Goal: Task Accomplishment & Management: Manage account settings

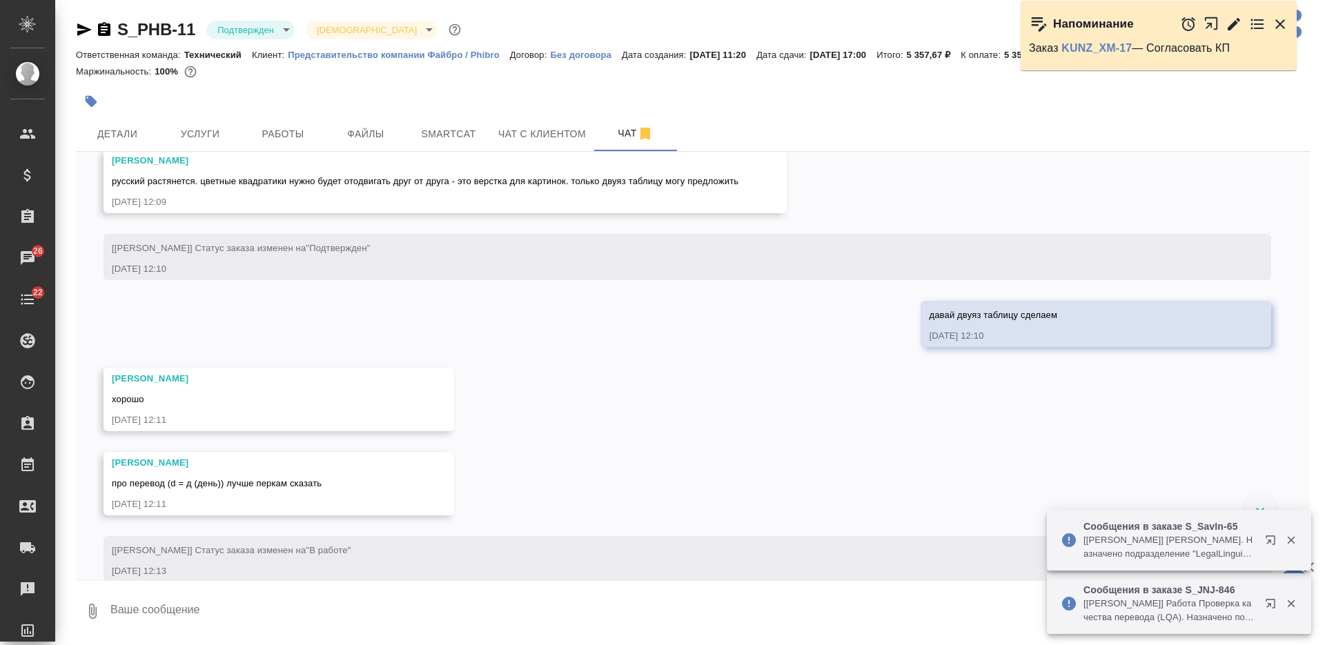
scroll to position [1489, 0]
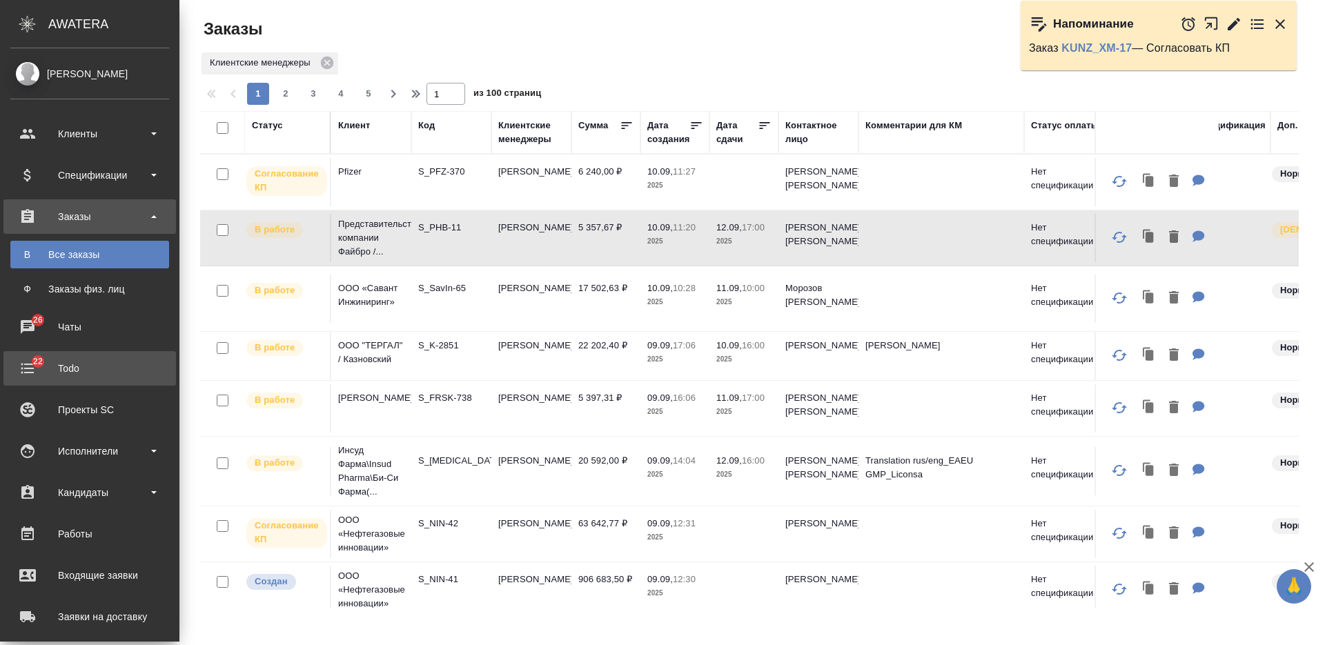
click at [76, 373] on div "Todo" at bounding box center [89, 368] width 159 height 21
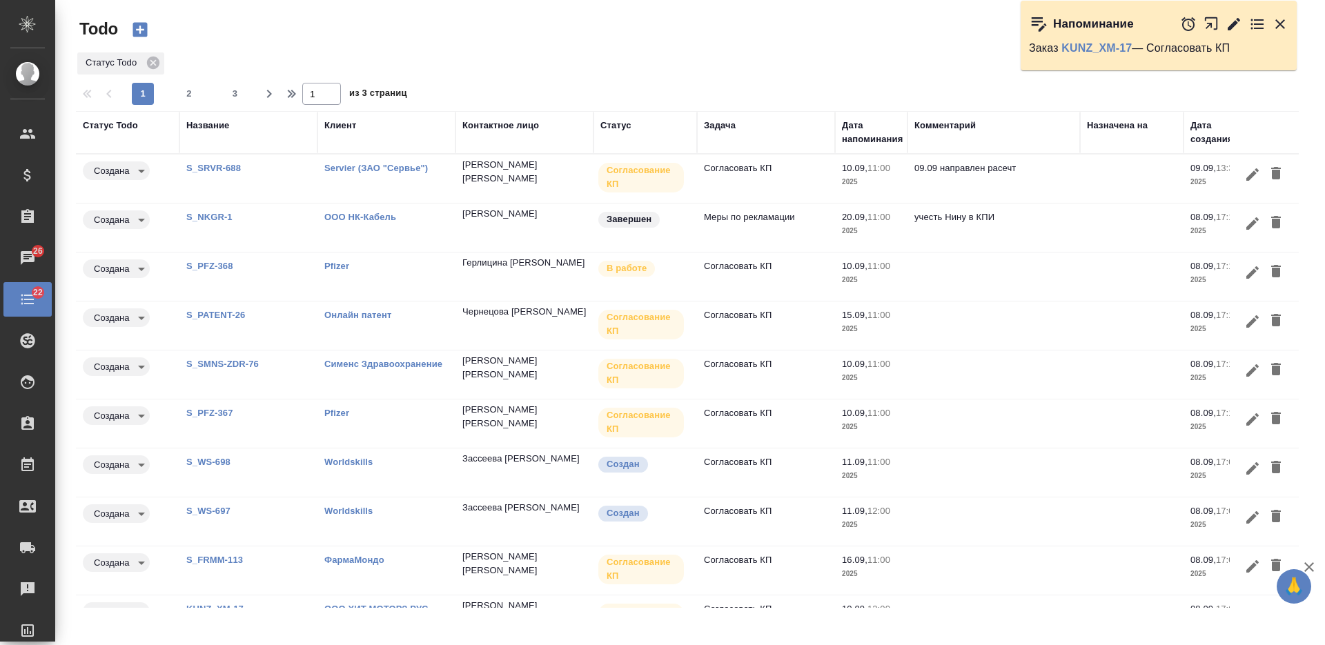
click at [869, 139] on div "Дата напоминания" at bounding box center [872, 133] width 61 height 28
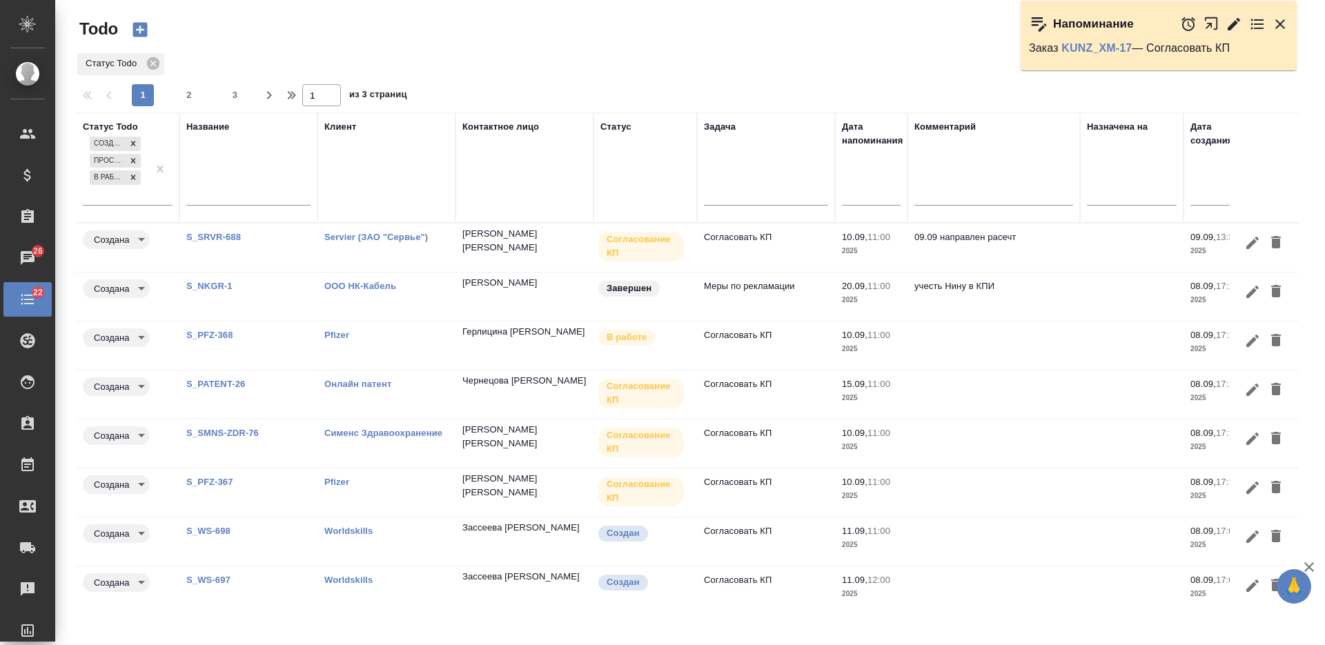
click at [869, 190] on input "text" at bounding box center [875, 193] width 50 height 19
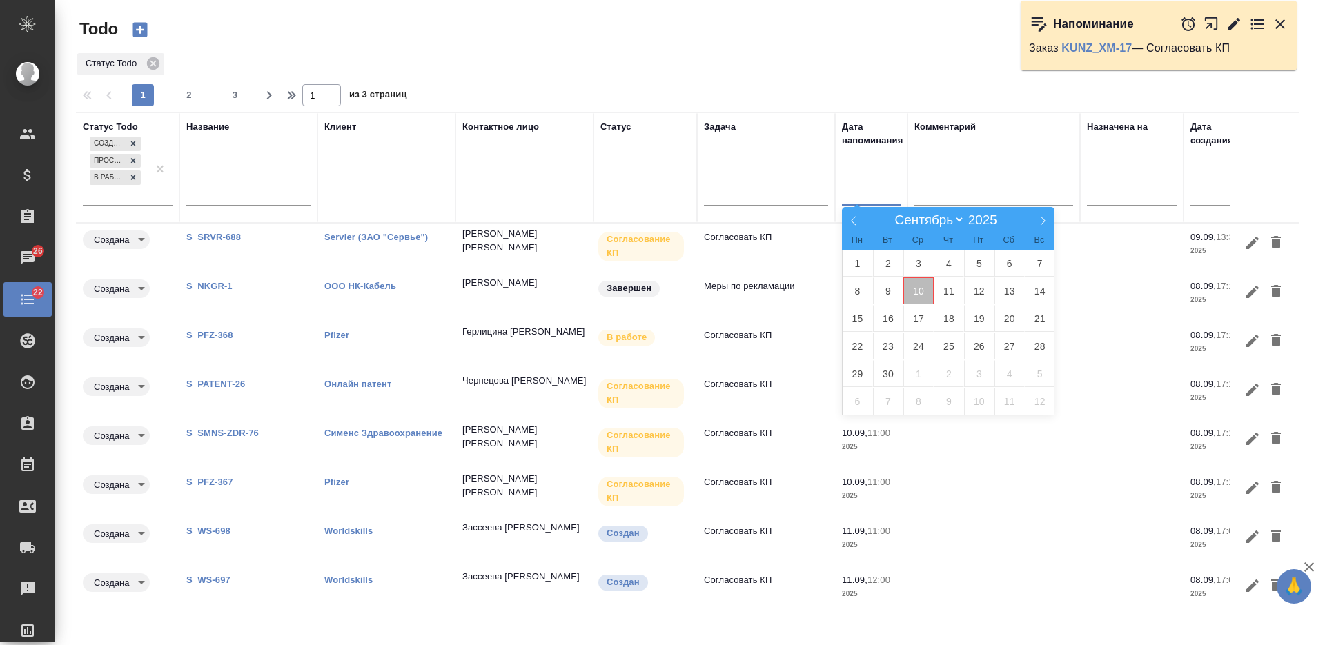
click at [913, 287] on span "10" at bounding box center [918, 290] width 30 height 27
type div "2025-09-09T21:00:00.000Z"
click at [893, 290] on span "9" at bounding box center [888, 290] width 30 height 27
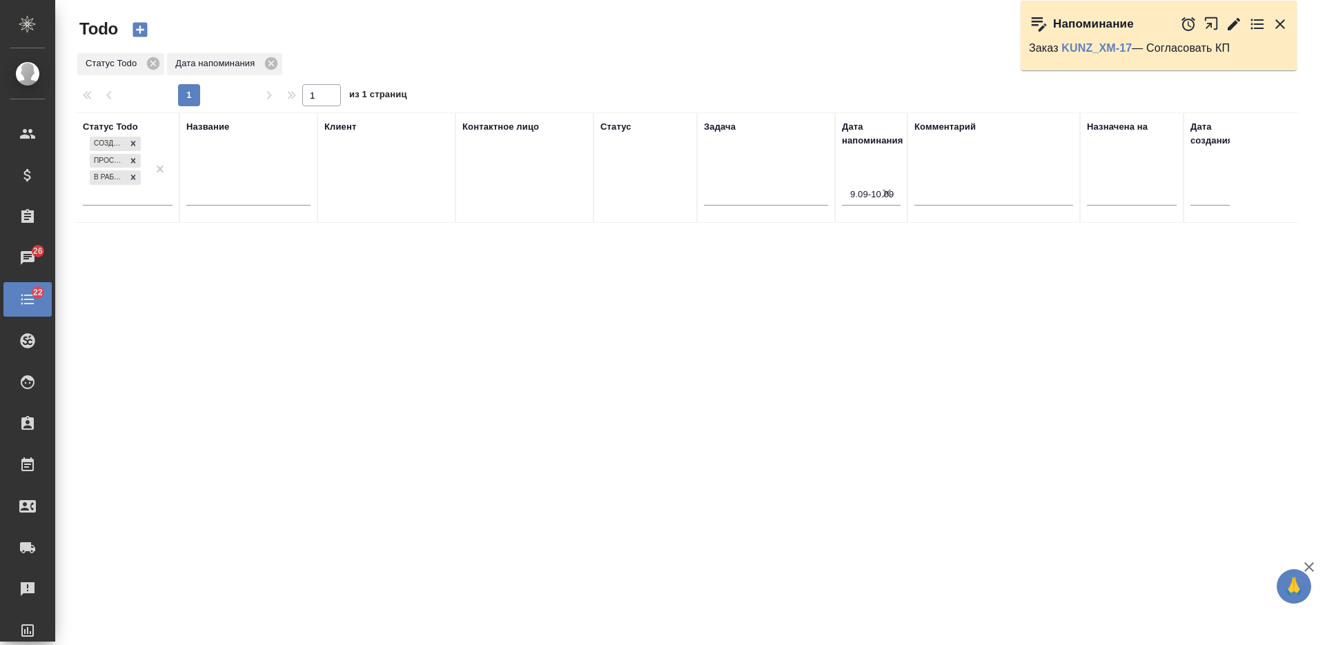
click at [869, 204] on div "9.09-10.09" at bounding box center [871, 194] width 59 height 23
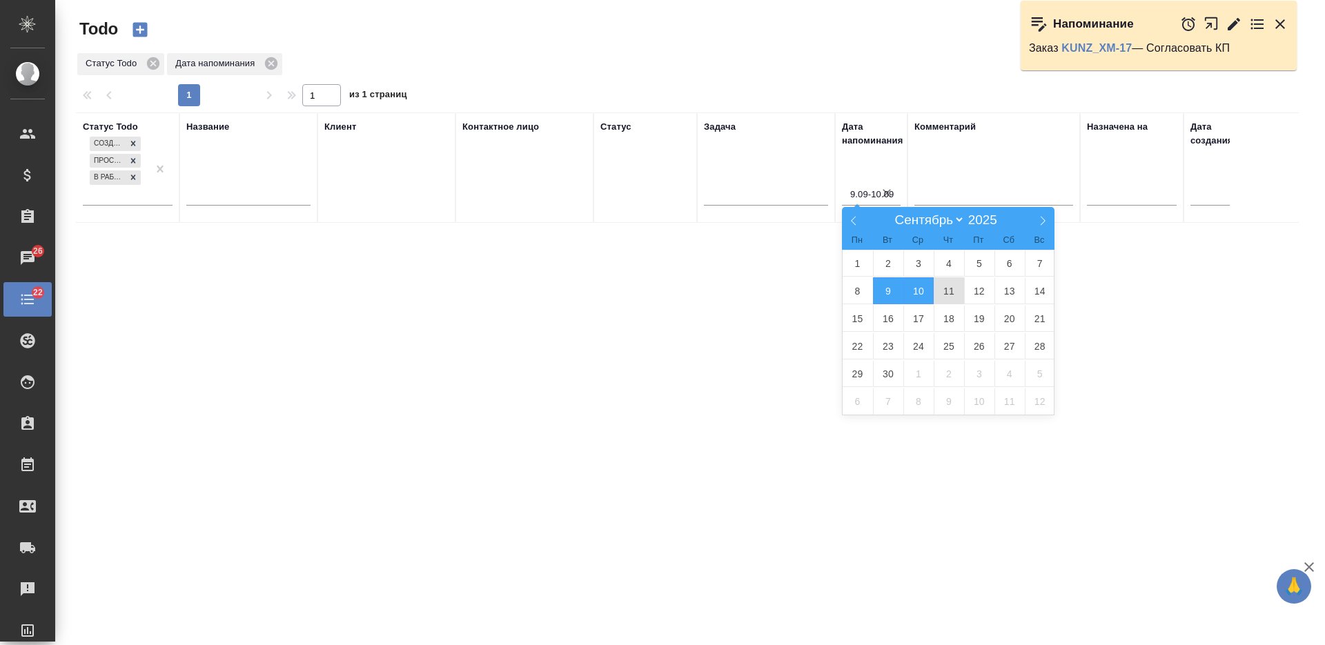
click at [940, 293] on span "11" at bounding box center [948, 290] width 30 height 27
click at [922, 293] on span "10" at bounding box center [918, 290] width 30 height 27
type div "2025-09-09T21:00:00.000Z — 2025-09-10T21:00:00.000Z"
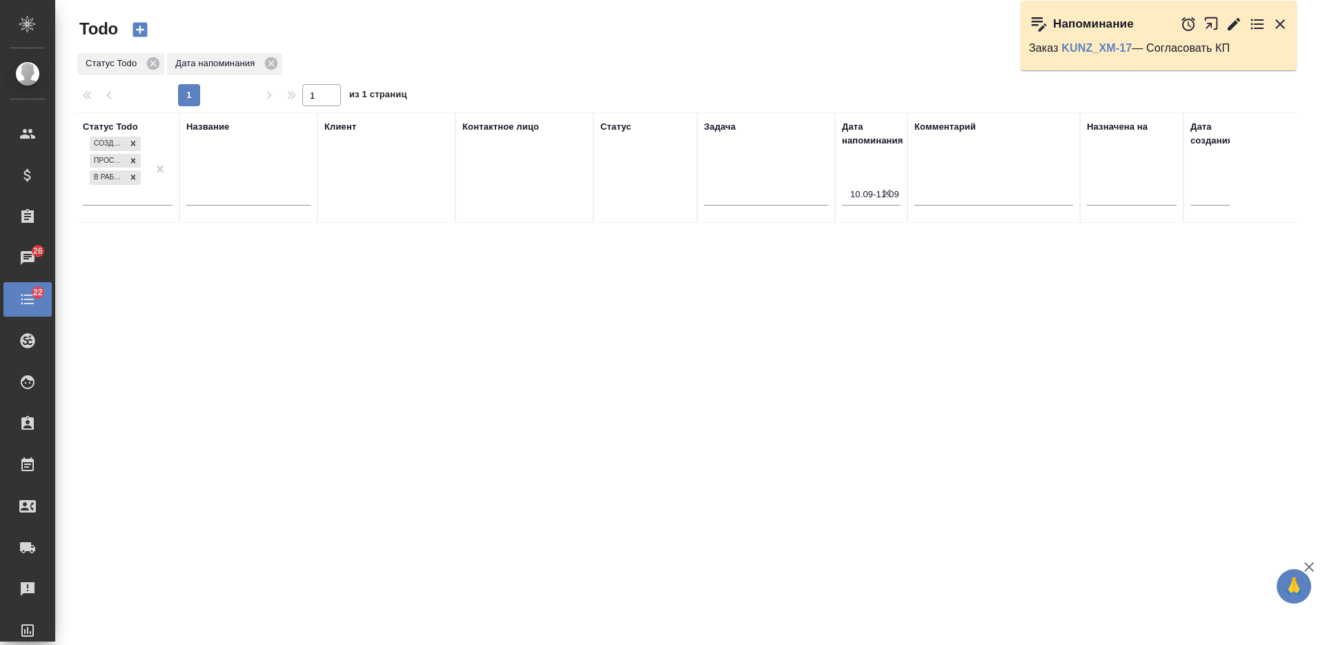
type input "10.09-11.09"
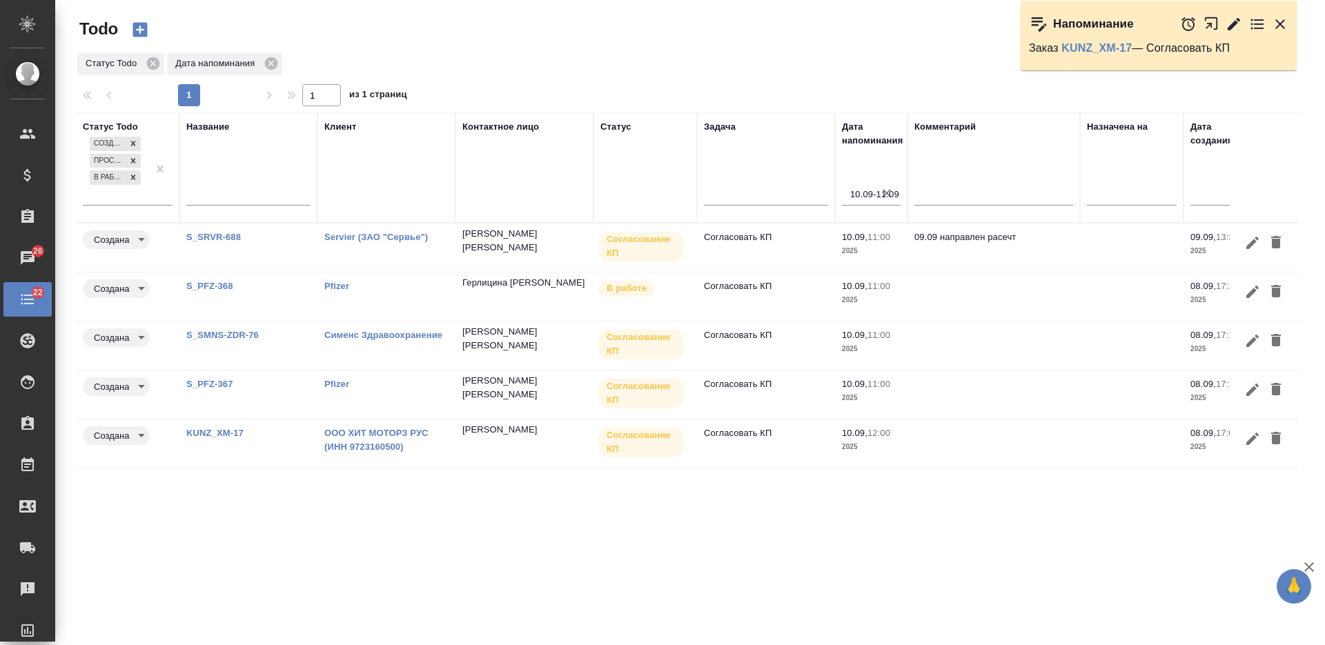
click at [201, 433] on link "KUNZ_XM-17" at bounding box center [214, 433] width 57 height 10
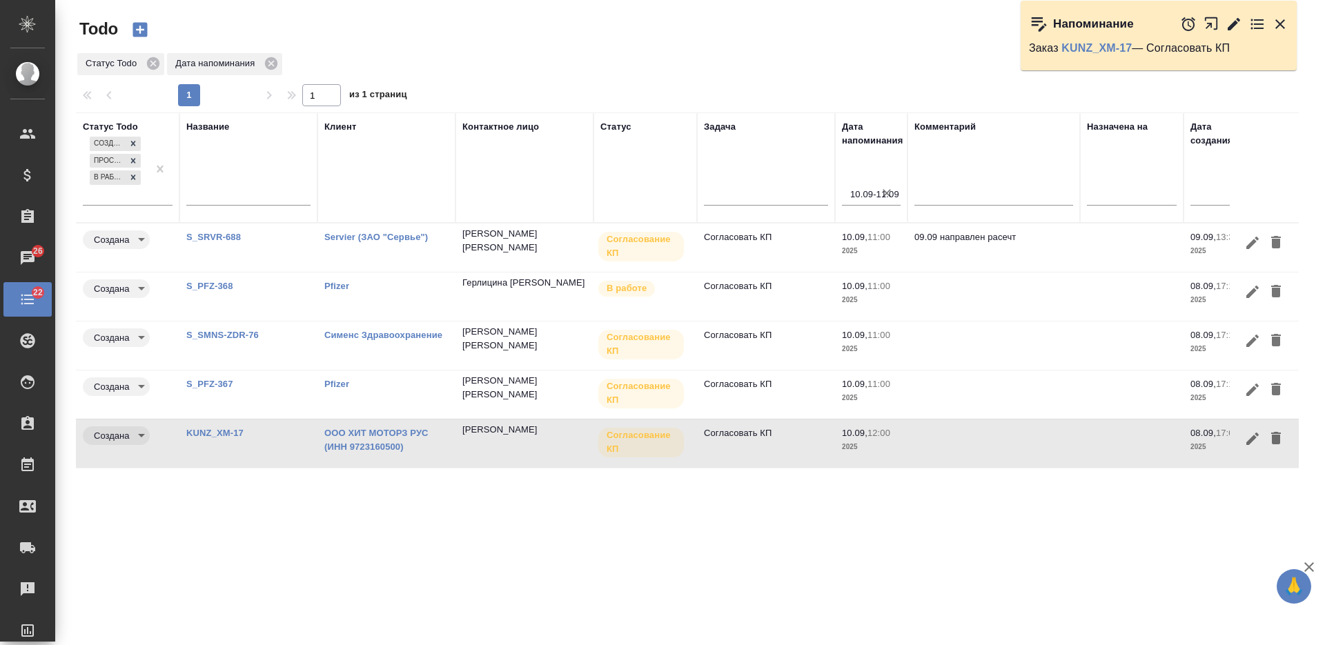
click at [218, 384] on link "S_PFZ-367" at bounding box center [209, 384] width 47 height 10
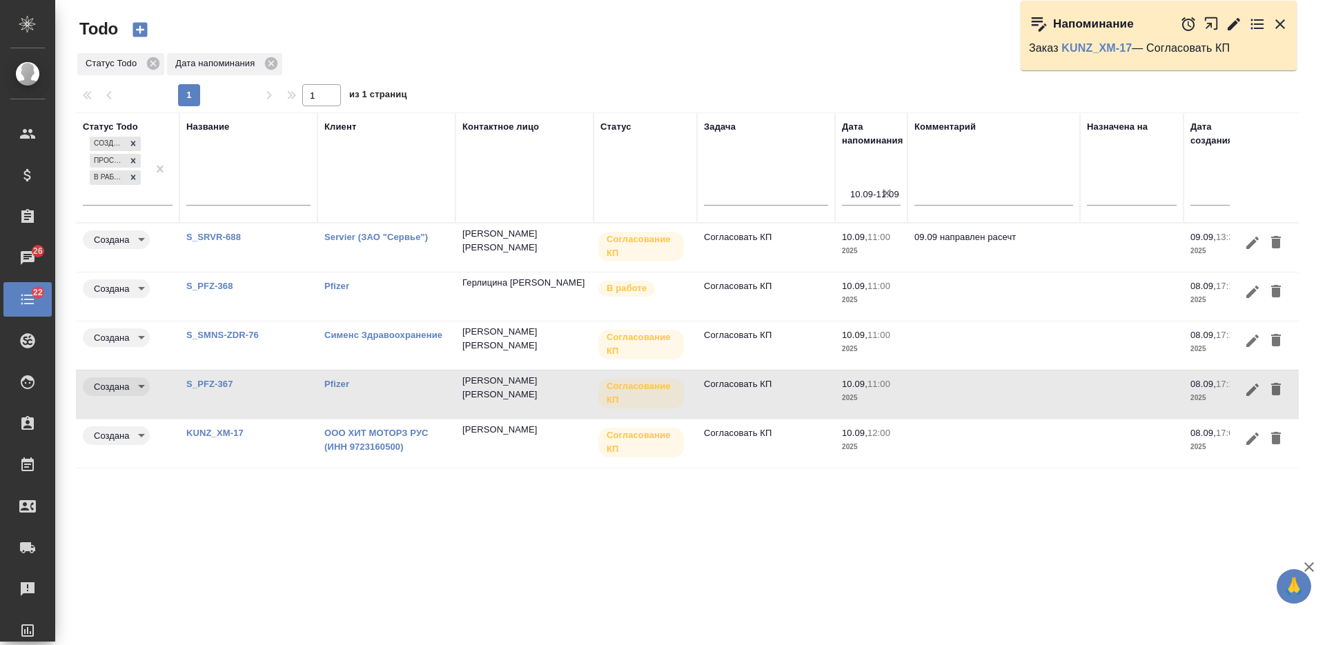
click at [206, 332] on link "S_SMNS-ZDR-76" at bounding box center [222, 335] width 72 height 10
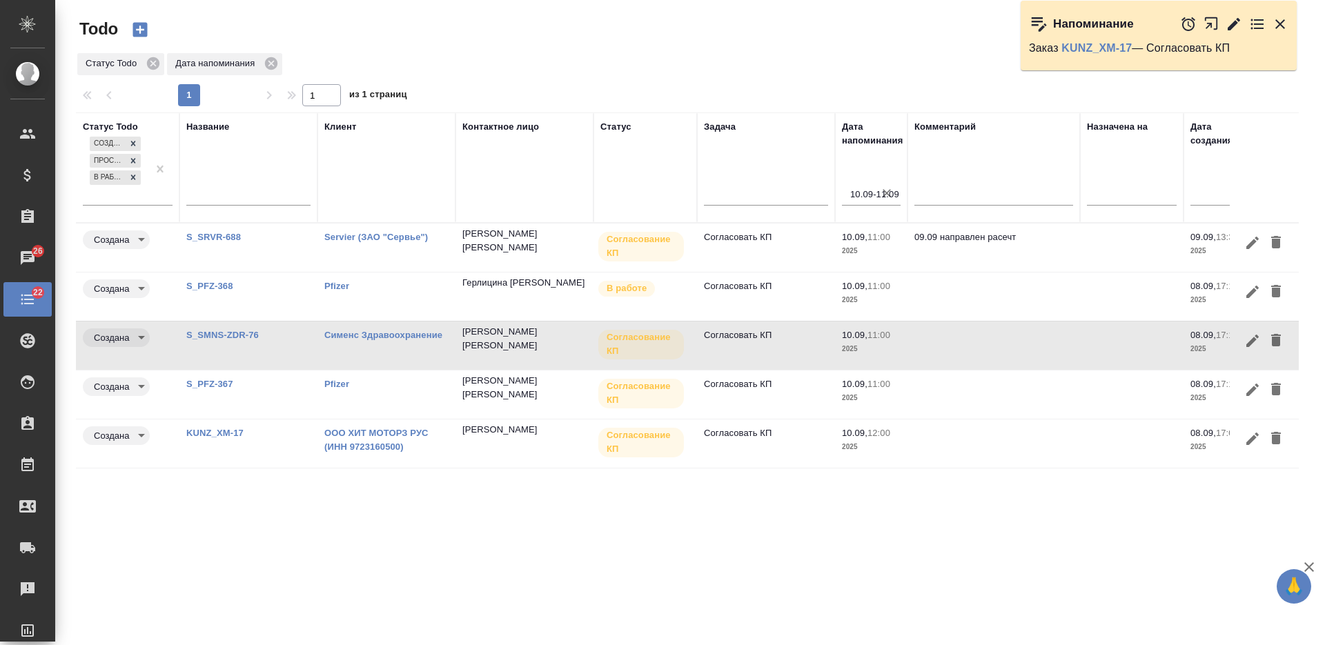
click at [230, 283] on link "S_PFZ-368" at bounding box center [209, 286] width 47 height 10
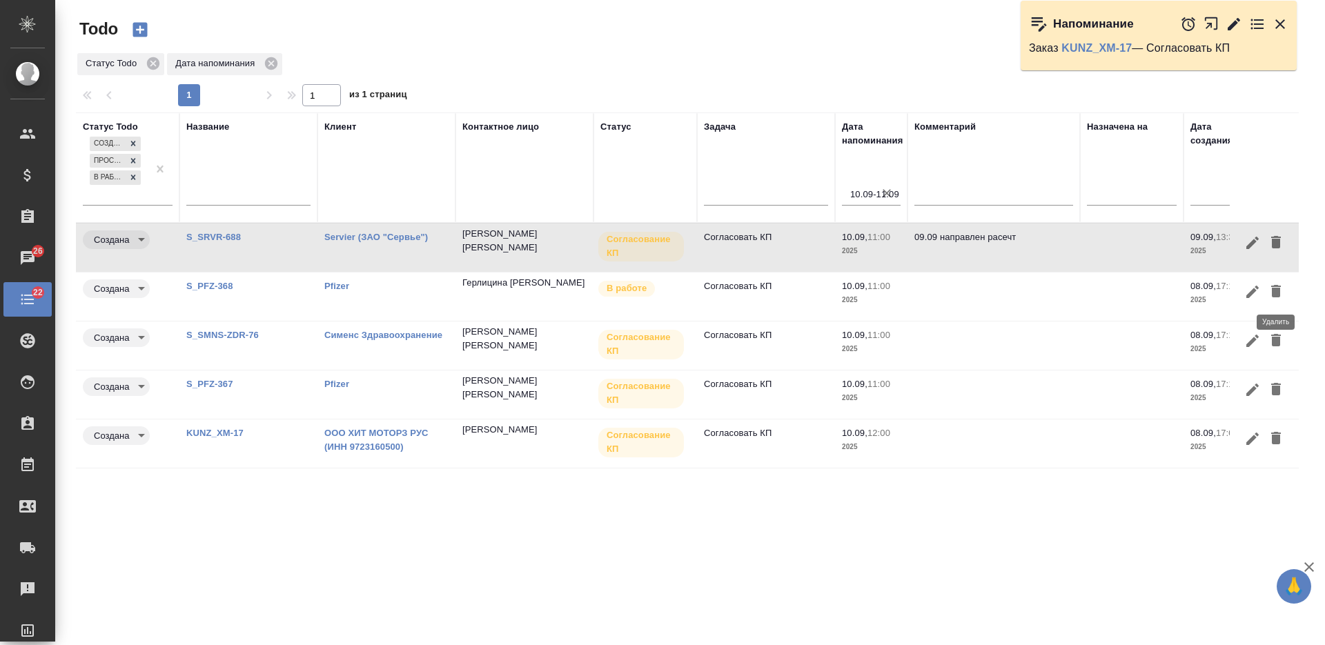
click at [1278, 290] on icon "button" at bounding box center [1276, 291] width 10 height 12
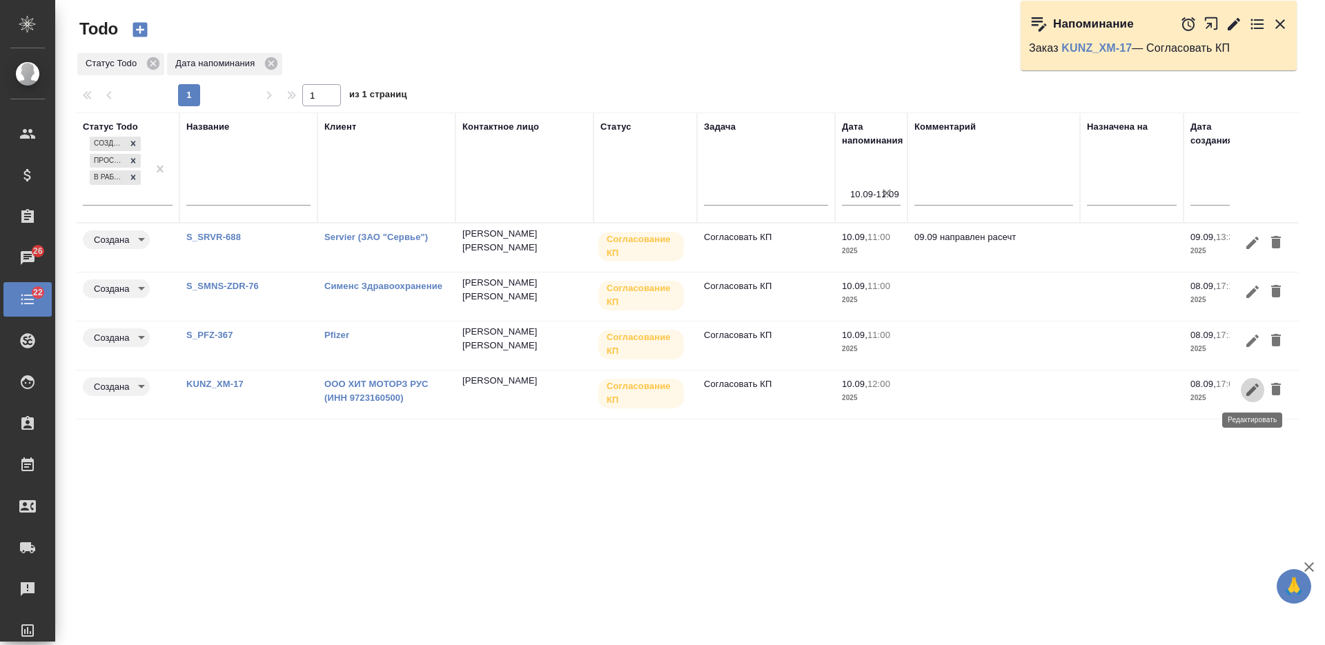
click at [1248, 388] on icon "button" at bounding box center [1252, 390] width 17 height 17
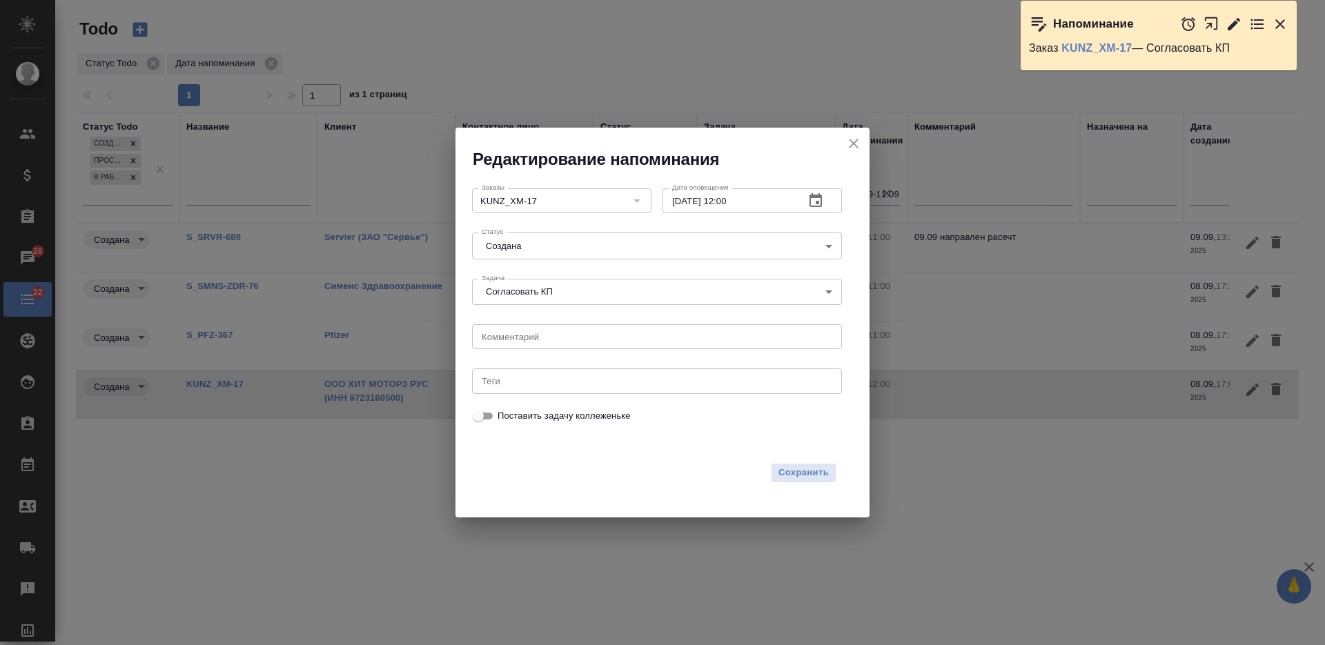
click at [680, 200] on input "10.09.2025 12:00" at bounding box center [727, 200] width 131 height 25
click at [677, 199] on input "10.09.2025 12:00" at bounding box center [727, 200] width 131 height 25
type input "15.09.2025 12:00"
click at [797, 466] on span "Сохранить" at bounding box center [803, 473] width 50 height 16
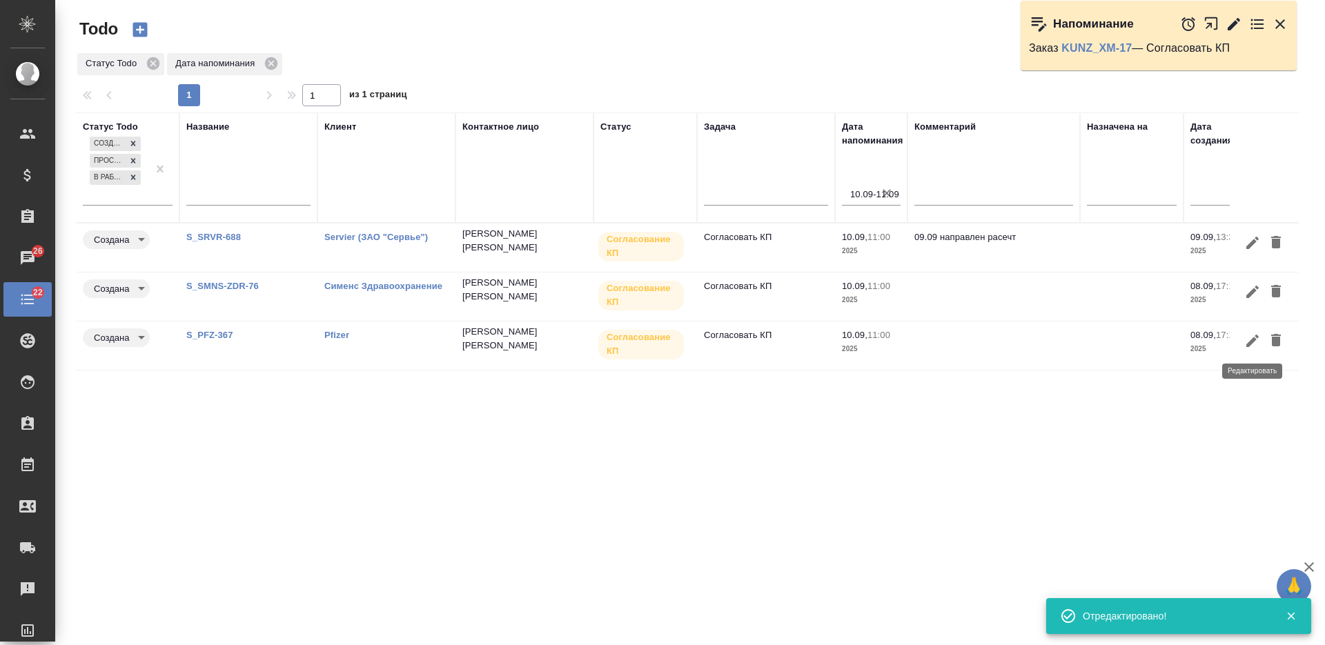
click at [1249, 339] on icon "button" at bounding box center [1252, 341] width 17 height 17
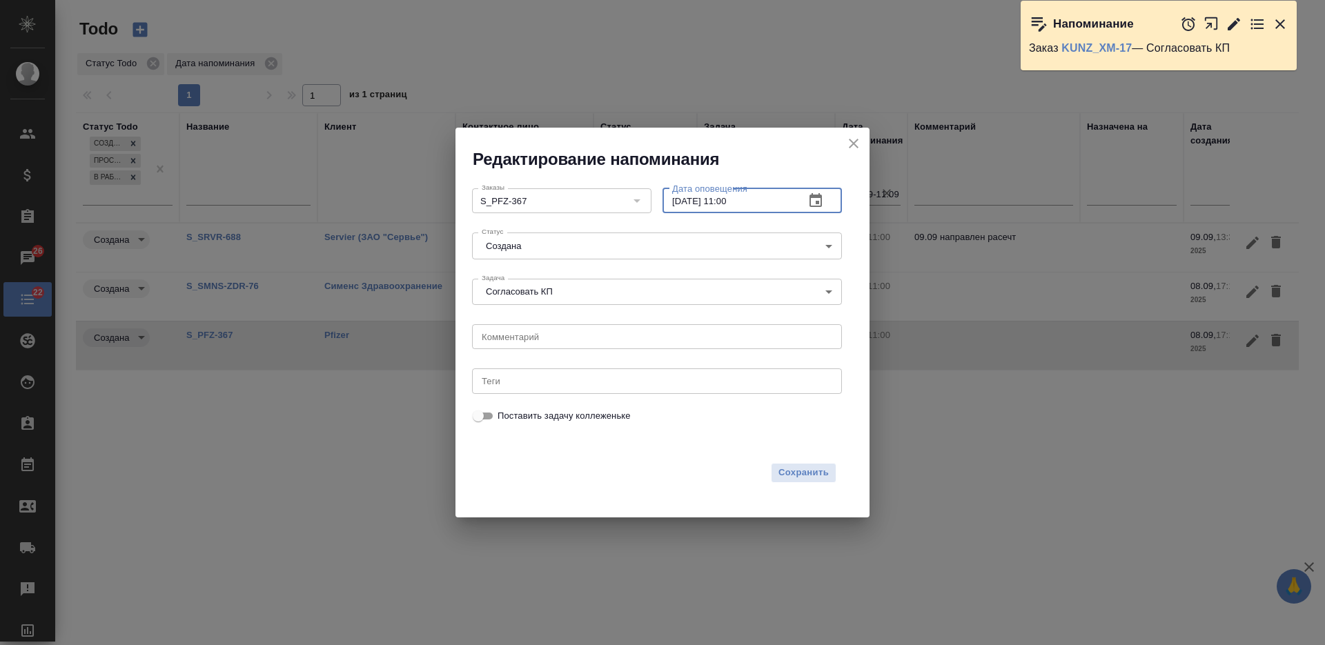
click at [682, 195] on input "10.09.2025 11:00" at bounding box center [727, 200] width 131 height 25
click at [677, 198] on input "10.09.2025 11:00" at bounding box center [727, 200] width 131 height 25
type input "11.09.2025 11:00"
click at [798, 468] on span "Сохранить" at bounding box center [803, 473] width 50 height 16
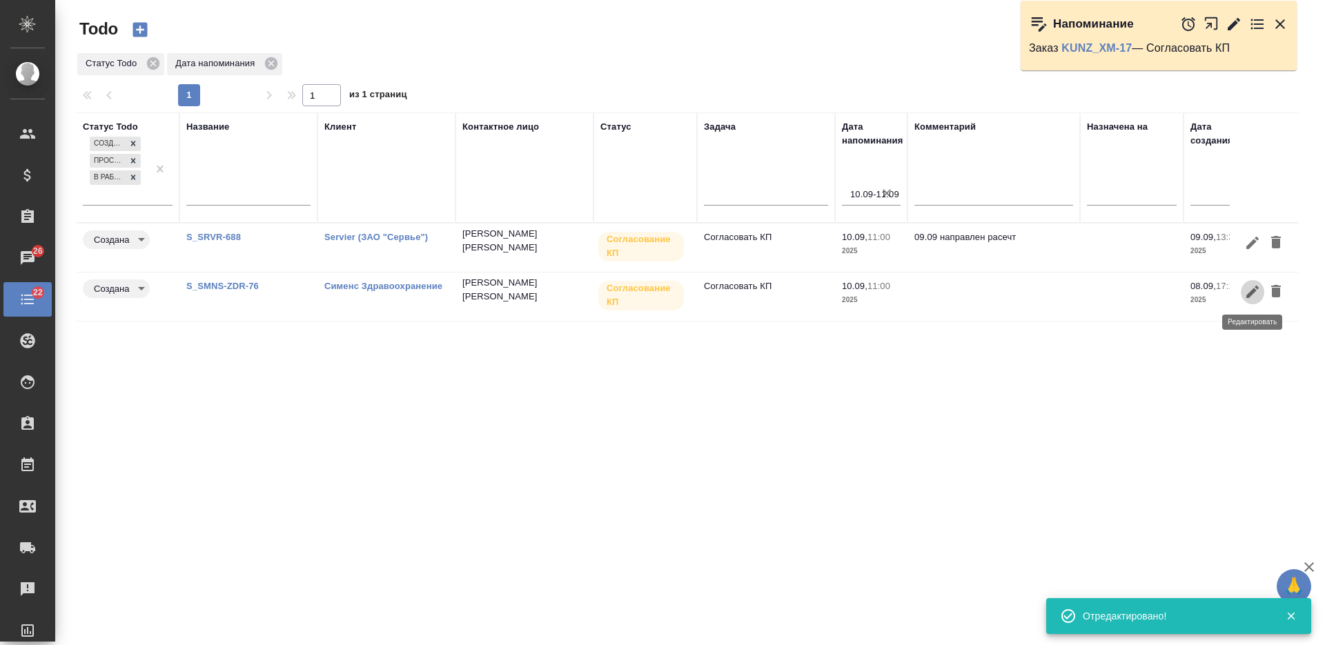
click at [1254, 297] on icon "button" at bounding box center [1252, 292] width 17 height 17
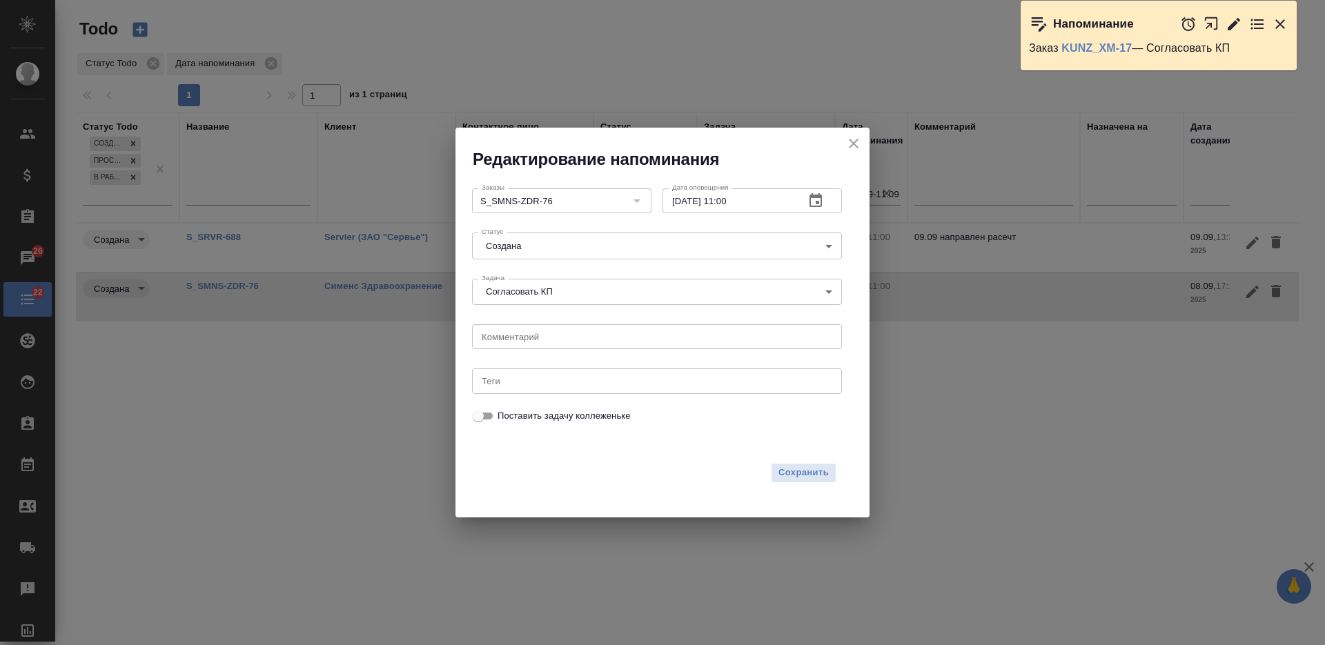
click at [678, 200] on input "10.09.2025 11:00" at bounding box center [727, 200] width 131 height 25
click at [680, 201] on input "10.09.2025 11:00" at bounding box center [727, 200] width 131 height 25
type input "15.09.2025 11:00"
click at [790, 464] on button "Сохранить" at bounding box center [804, 473] width 66 height 20
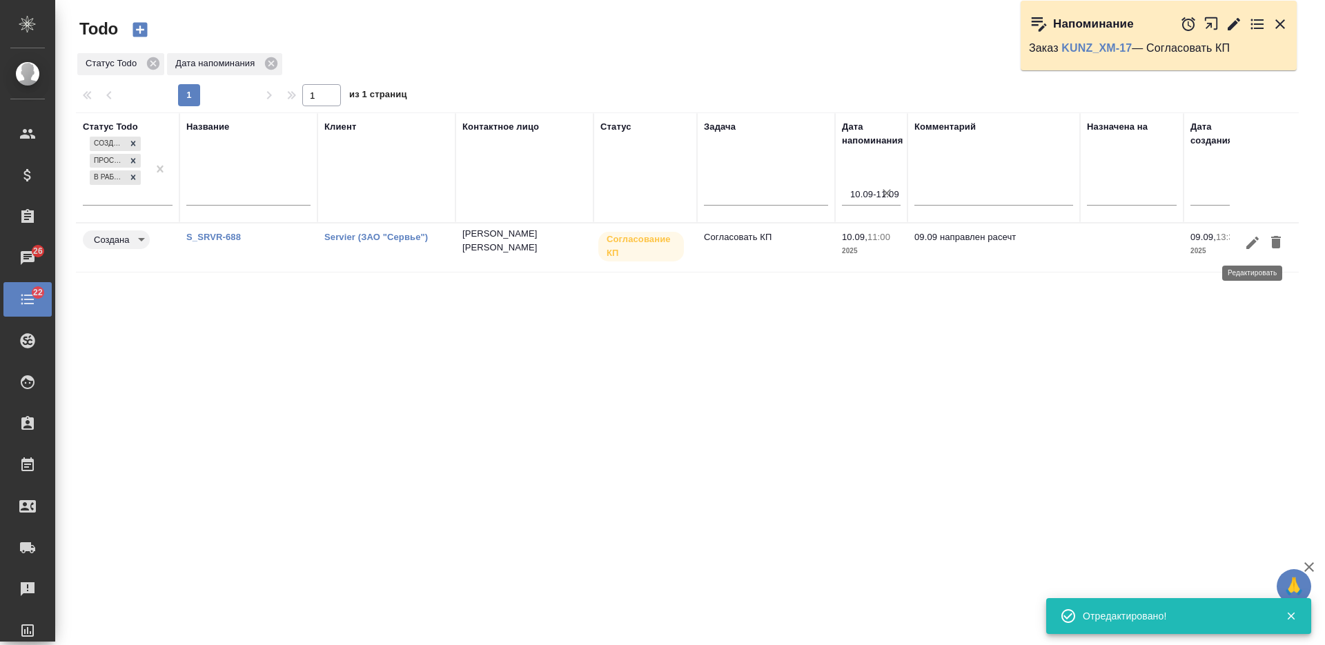
click at [1251, 249] on icon "button" at bounding box center [1252, 243] width 17 height 17
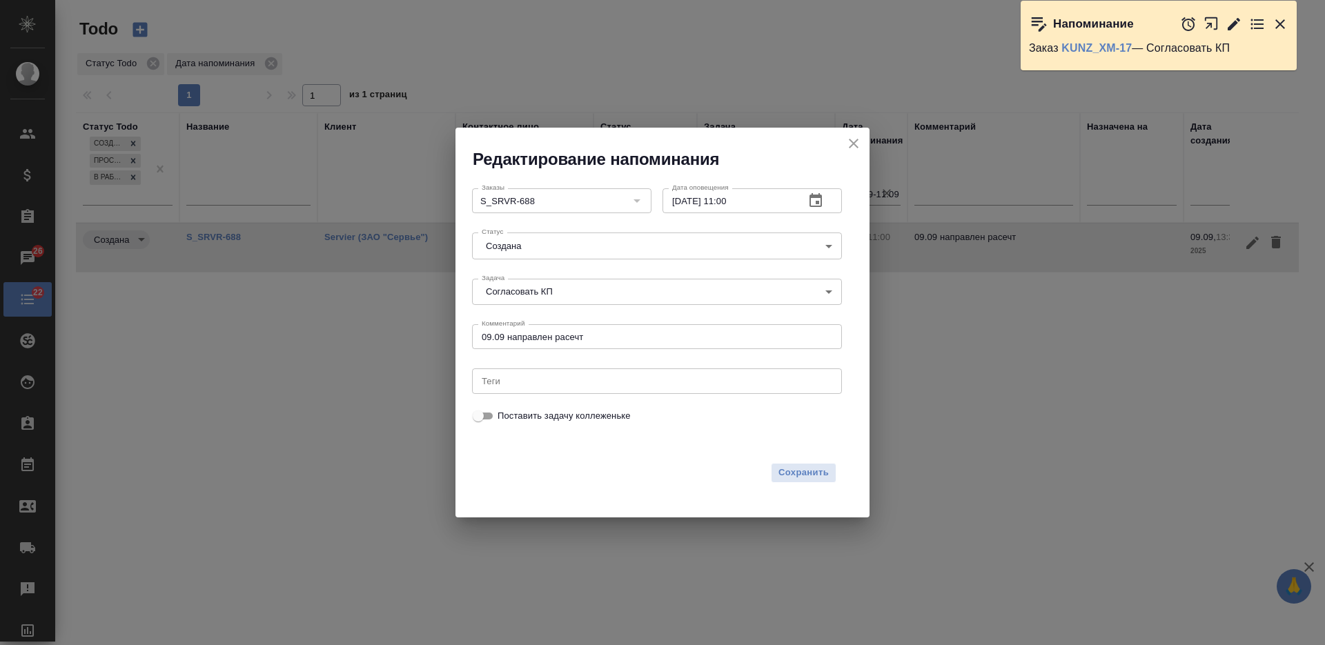
click at [684, 202] on input "10.09.2025 11:00" at bounding box center [727, 200] width 131 height 25
click at [677, 198] on input "10.09.2025 11:00" at bounding box center [727, 200] width 131 height 25
type input "15.09.2025 11:00"
click at [790, 471] on span "Сохранить" at bounding box center [803, 473] width 50 height 16
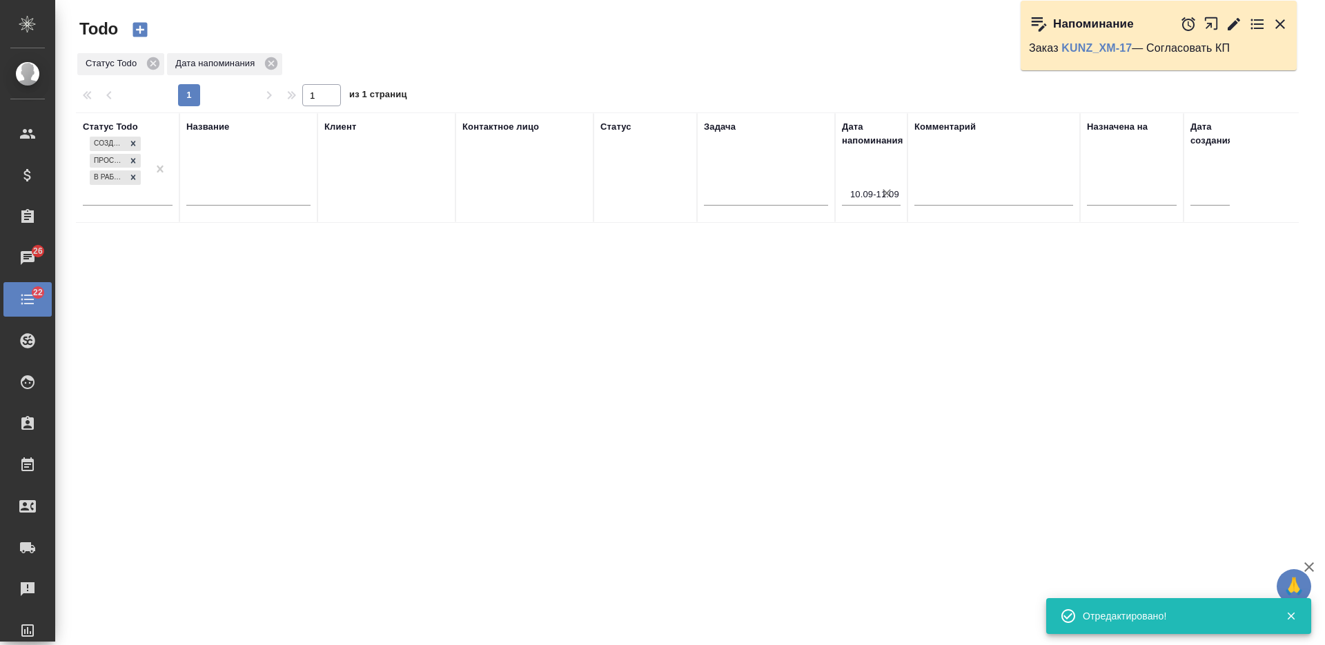
click at [887, 195] on icon "button" at bounding box center [887, 193] width 14 height 14
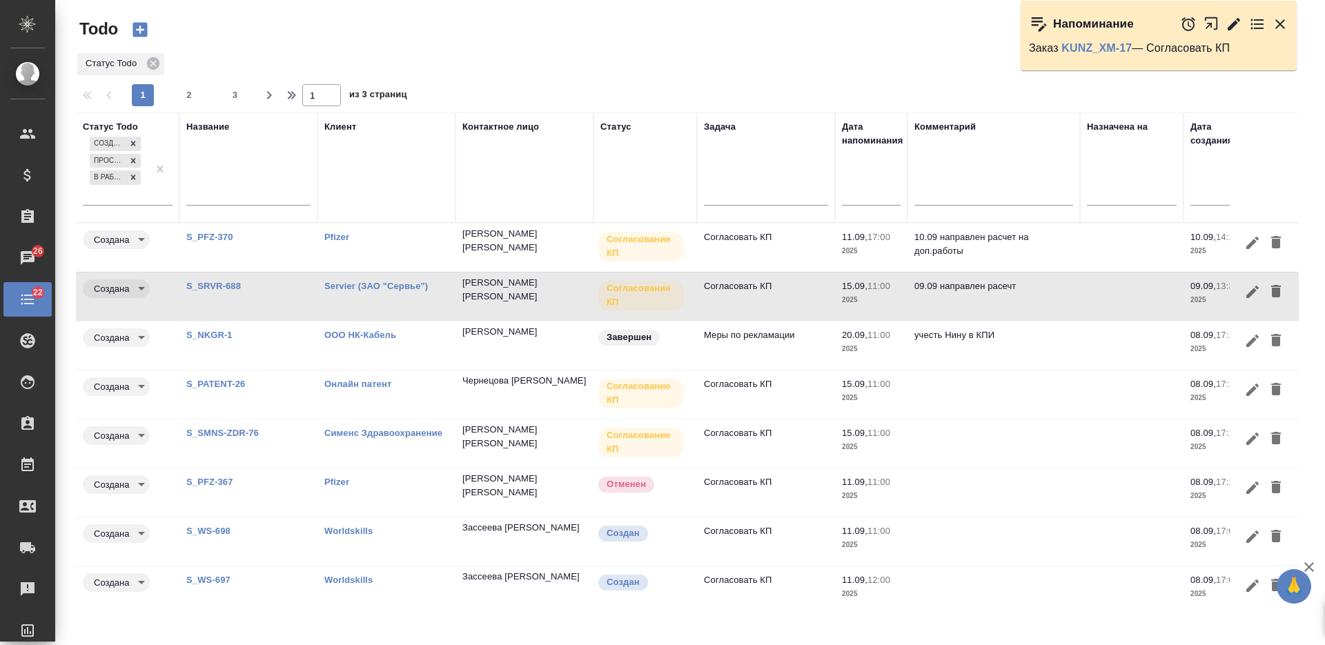
scroll to position [86, 0]
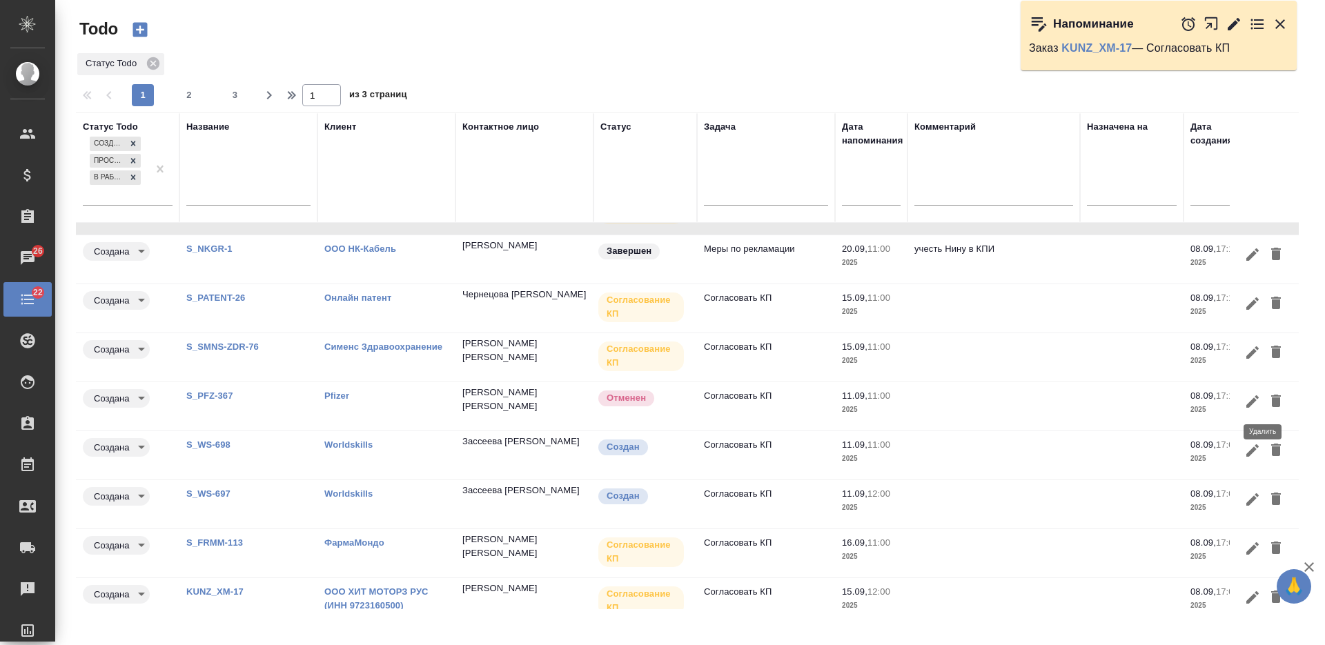
click at [1271, 397] on icon "button" at bounding box center [1276, 401] width 10 height 12
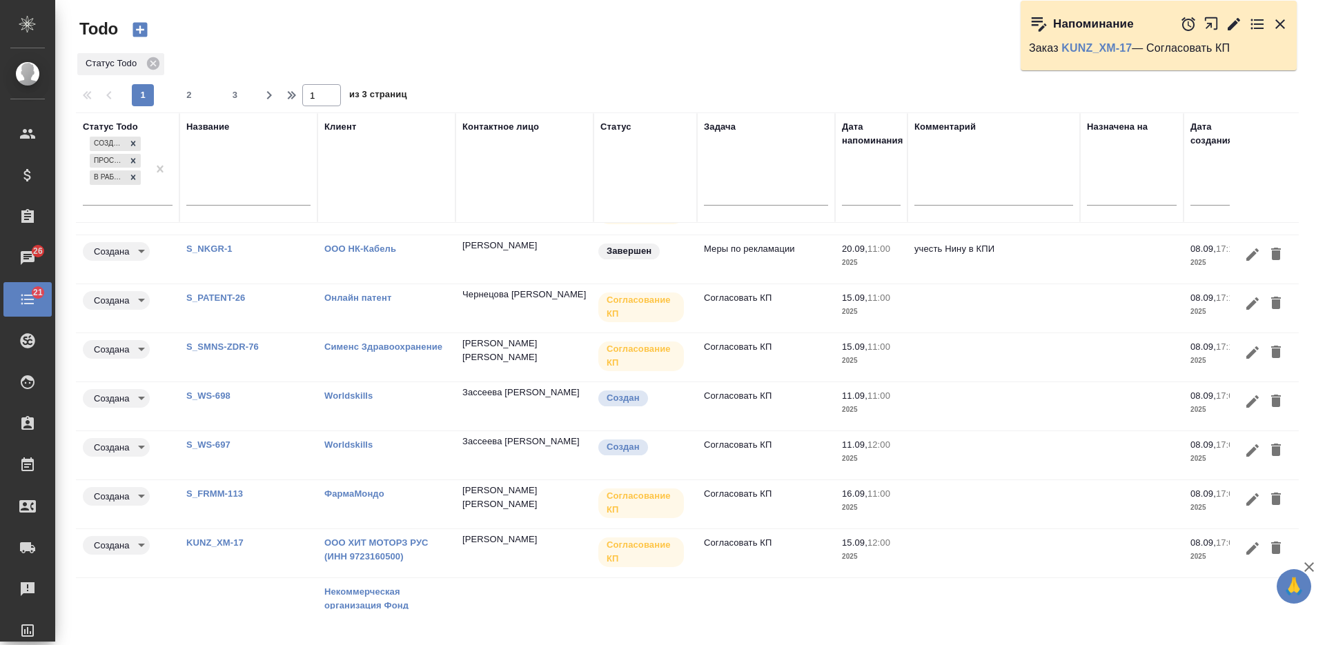
click at [219, 393] on link "S_WS-698" at bounding box center [208, 395] width 44 height 10
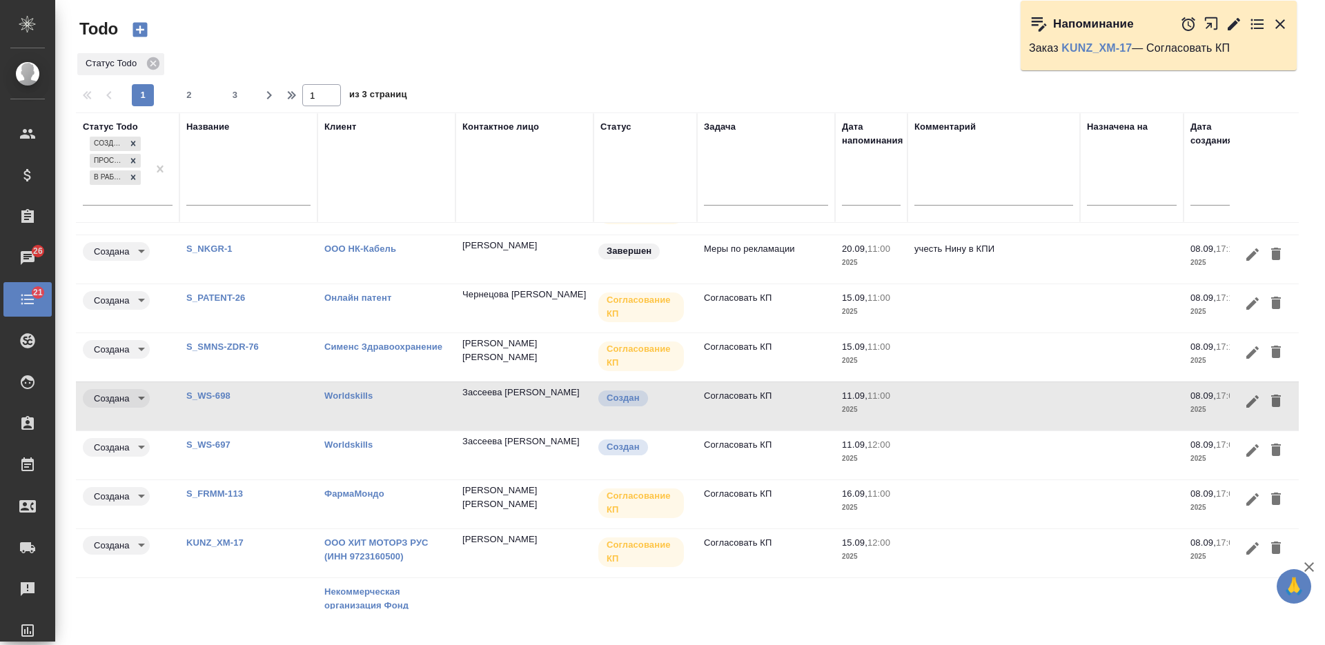
click at [218, 444] on link "S_WS-697" at bounding box center [208, 444] width 44 height 10
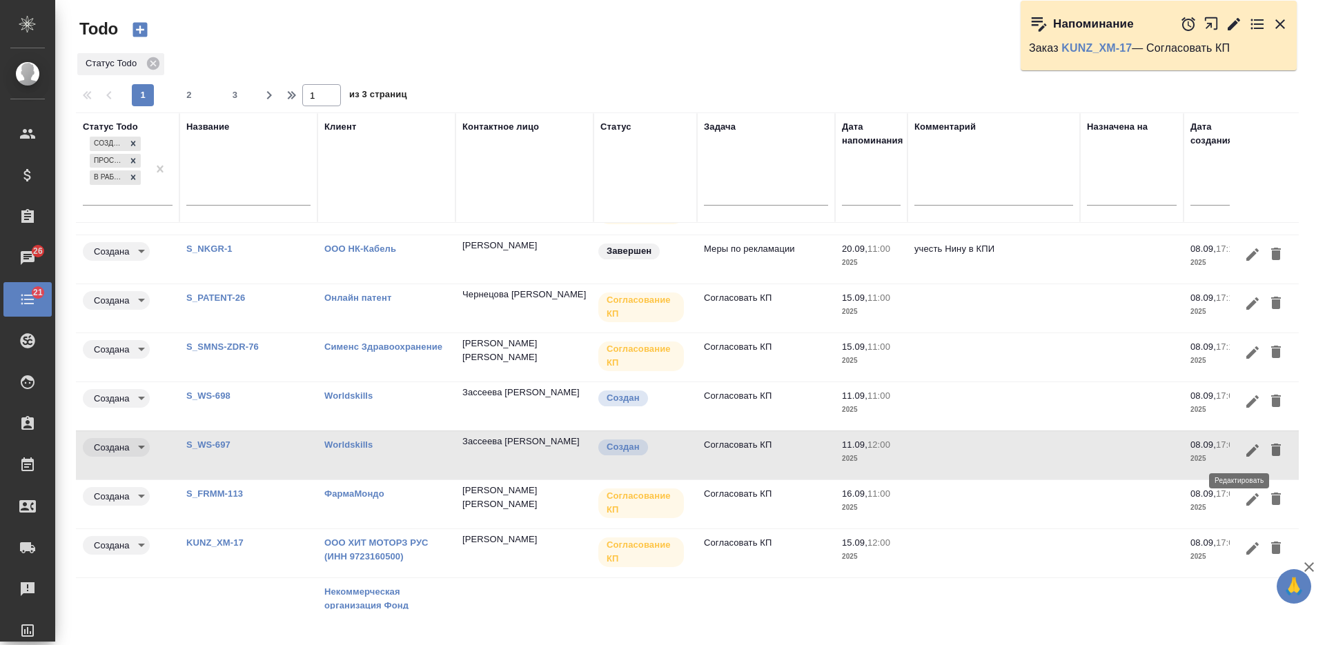
click at [1244, 450] on icon "button" at bounding box center [1252, 450] width 17 height 17
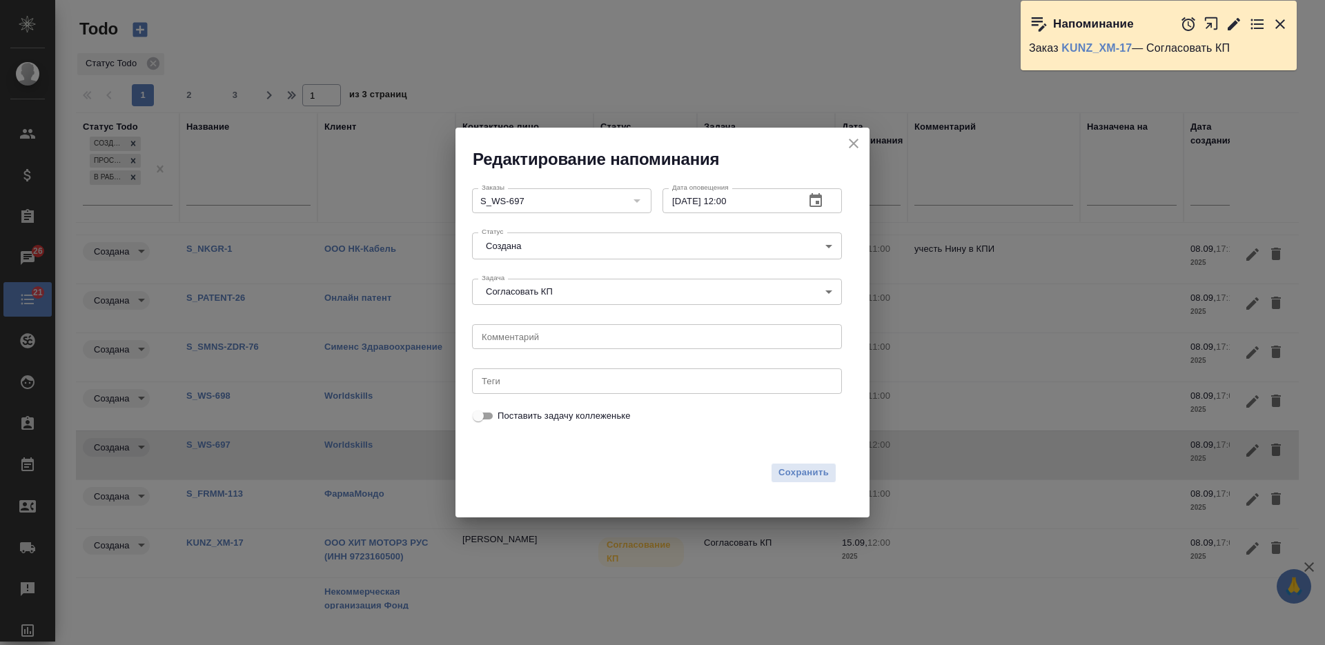
click at [680, 201] on input "11.09.2025 12:00" at bounding box center [727, 200] width 131 height 25
click at [677, 201] on input "11.09.2025 12:00" at bounding box center [727, 200] width 131 height 25
type input "15.09.2025 12:00"
click at [806, 473] on span "Сохранить" at bounding box center [803, 473] width 50 height 16
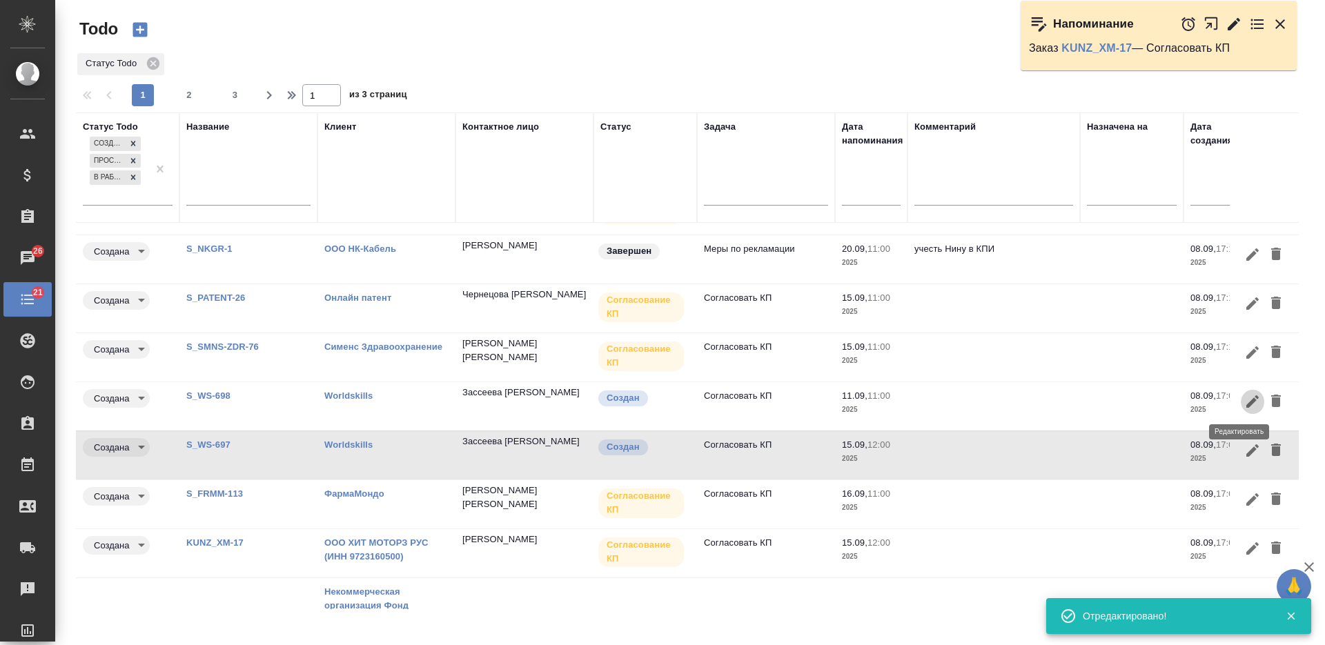
click at [1246, 404] on icon "button" at bounding box center [1252, 401] width 12 height 12
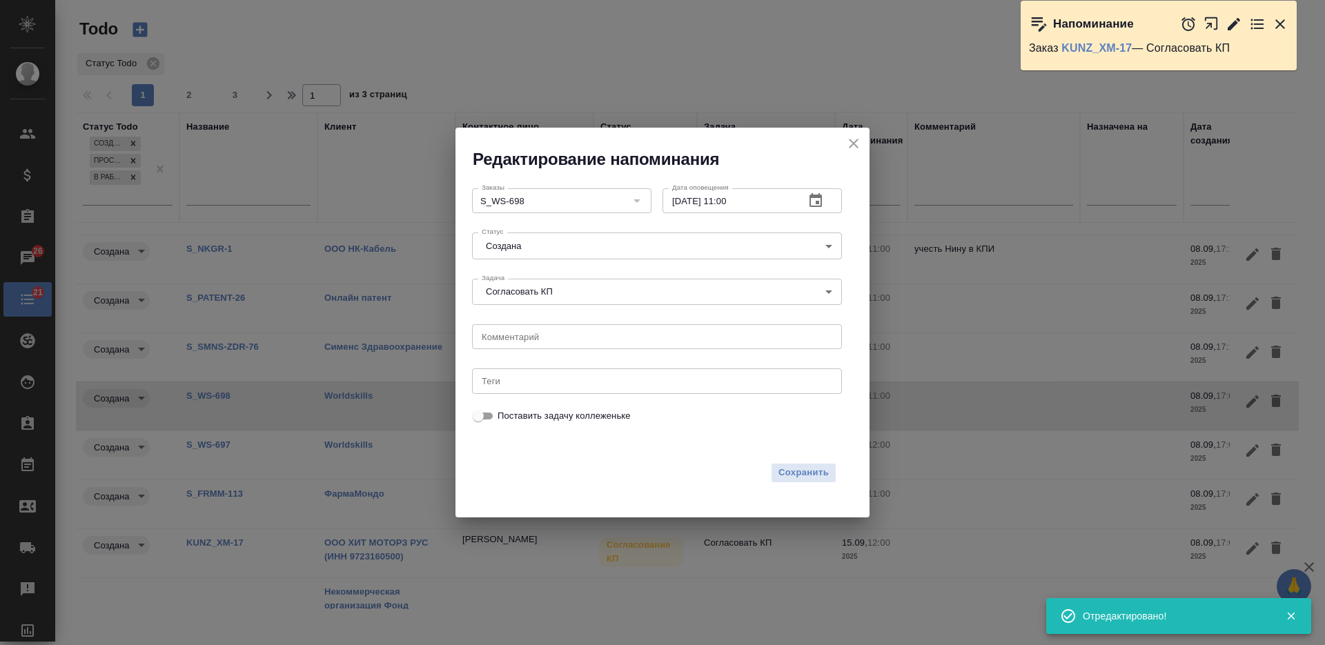
click at [682, 203] on input "11.09.2025 11:00" at bounding box center [727, 200] width 131 height 25
click at [674, 197] on input "11.09.2025 11:00" at bounding box center [727, 200] width 131 height 25
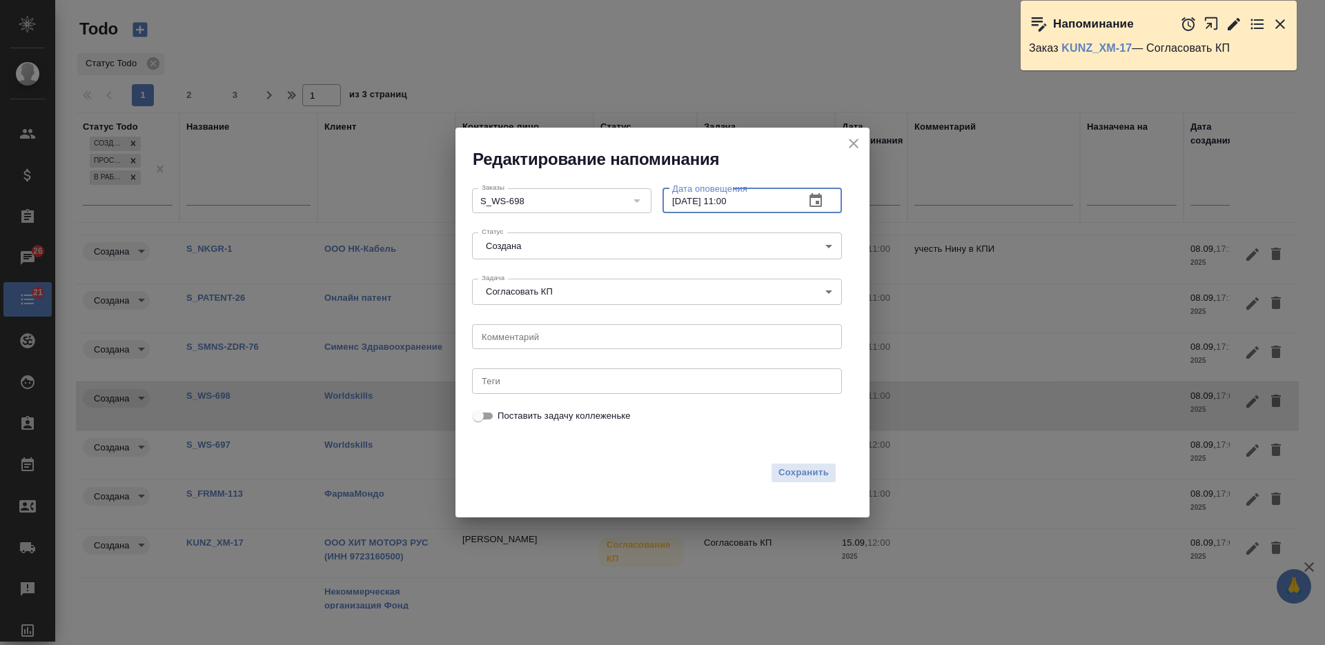
click at [677, 199] on input "11.09.2025 11:00" at bounding box center [727, 200] width 131 height 25
type input "15.09.2025 11:00"
click at [792, 475] on span "Сохранить" at bounding box center [803, 473] width 50 height 16
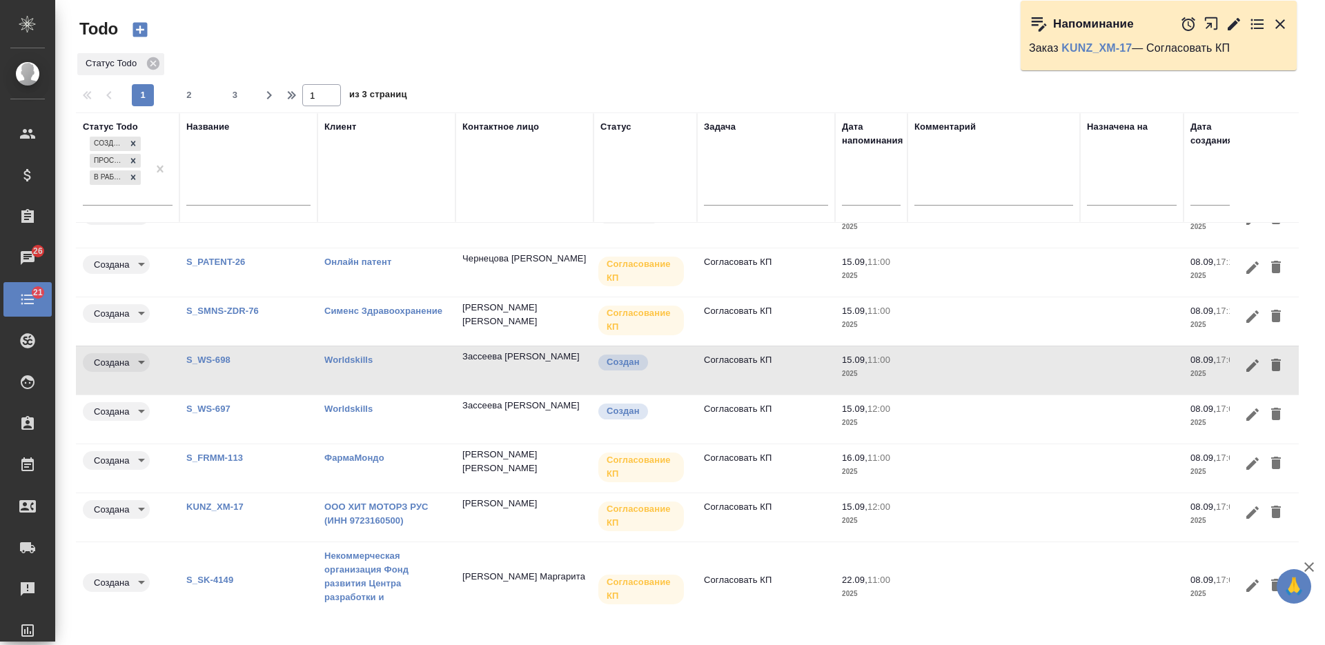
scroll to position [166, 0]
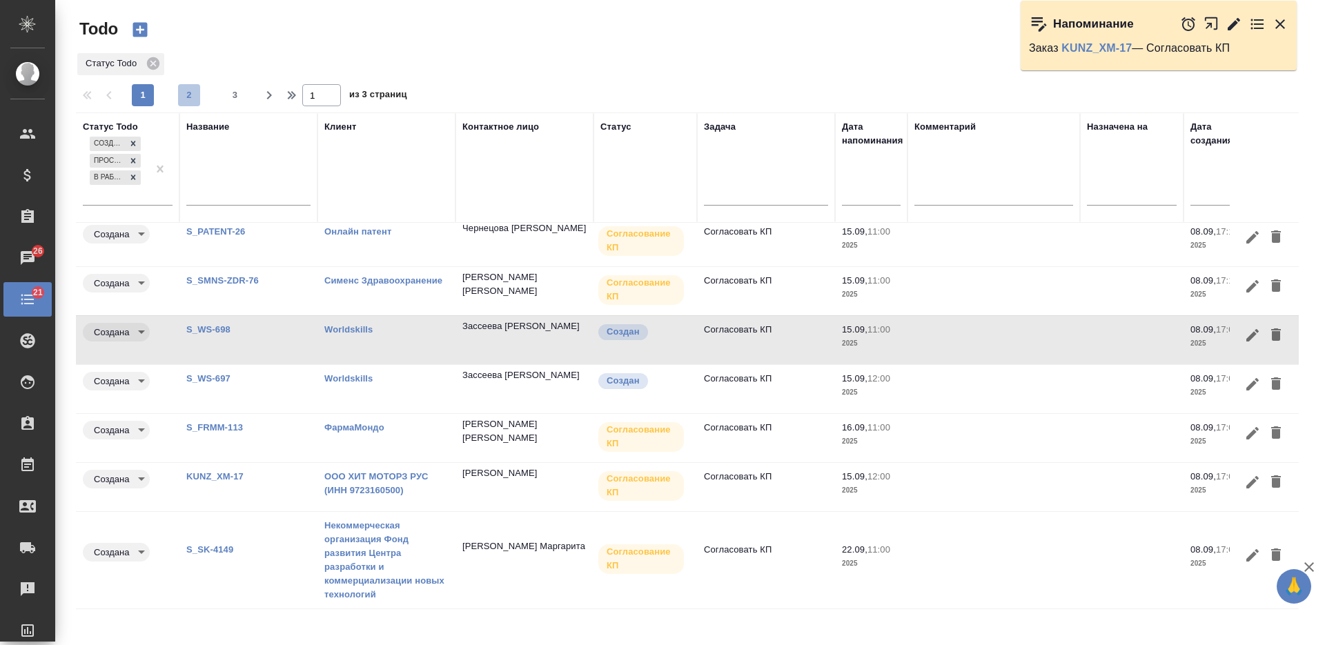
click at [199, 91] on span "2" at bounding box center [189, 95] width 22 height 14
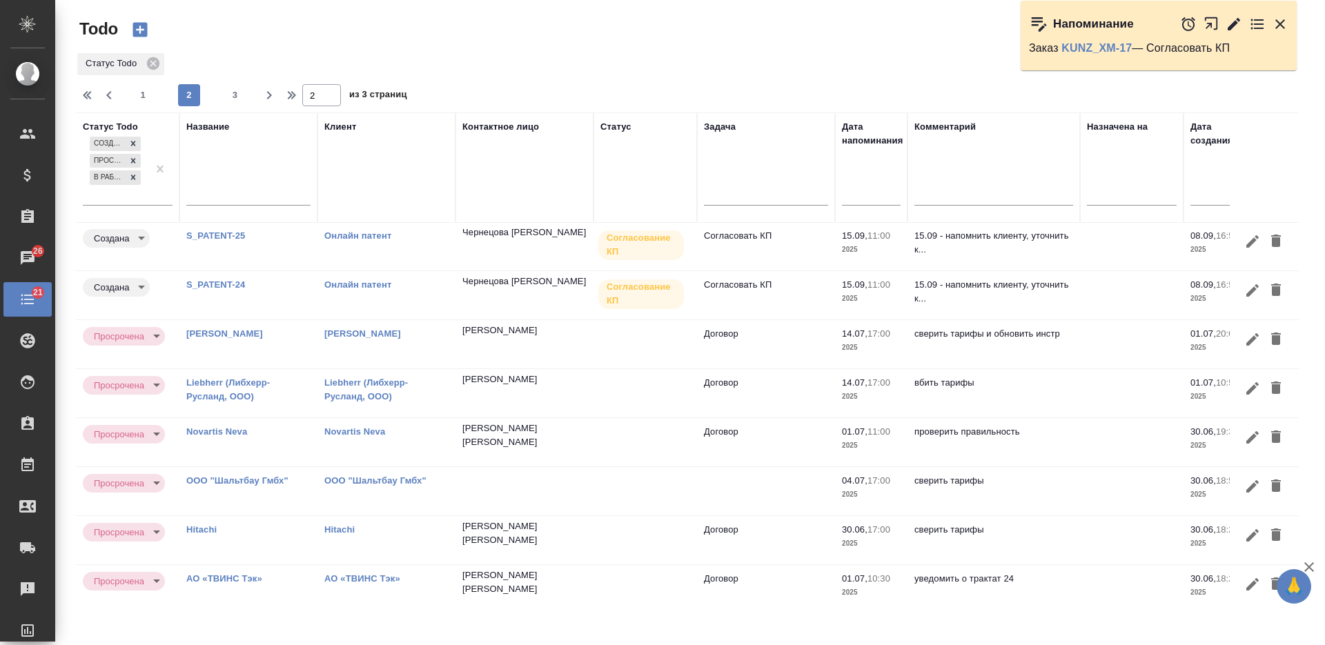
scroll to position [0, 0]
click at [239, 96] on span "3" at bounding box center [235, 95] width 22 height 14
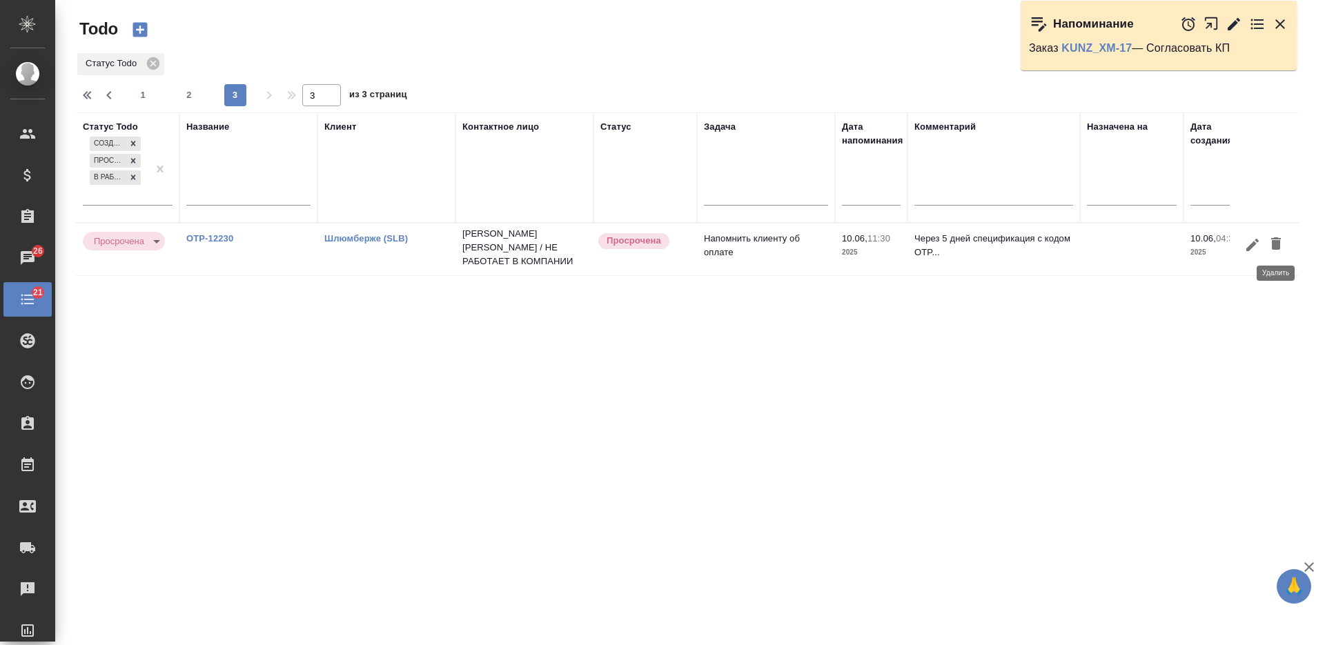
click at [1269, 237] on icon "button" at bounding box center [1275, 243] width 17 height 17
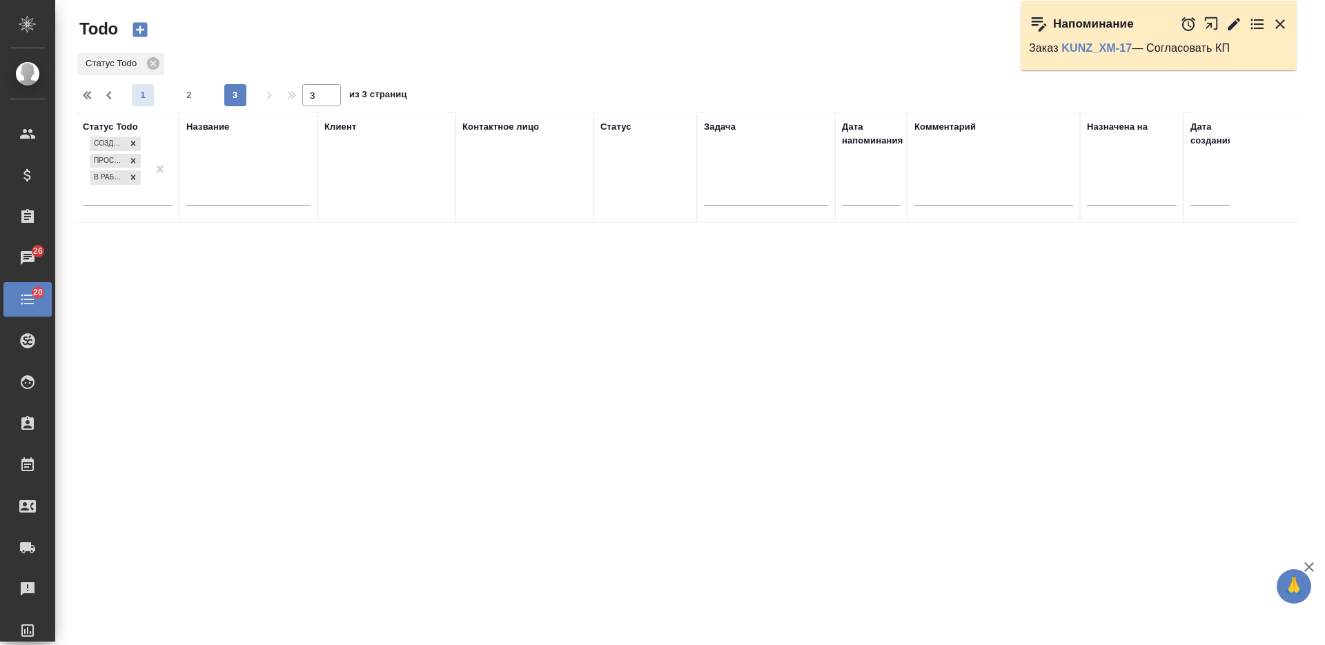
click at [154, 94] on span "1" at bounding box center [143, 95] width 22 height 14
type input "1"
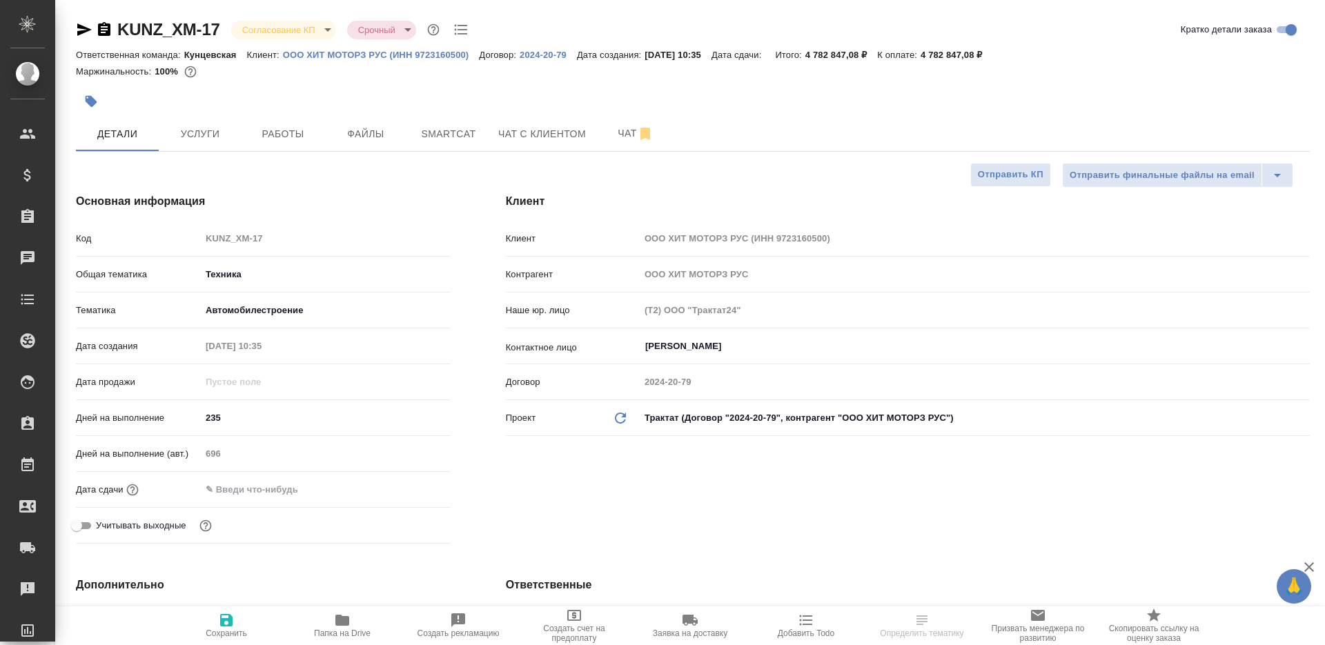
select select "RU"
type textarea "x"
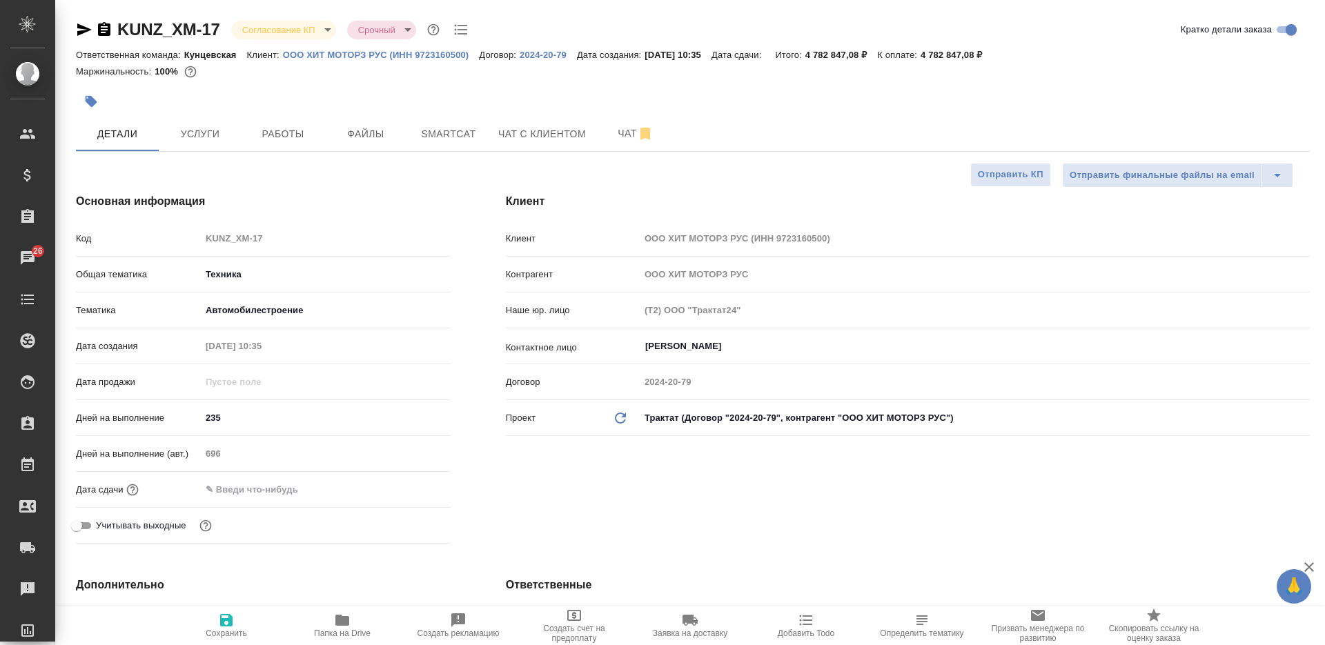
type textarea "x"
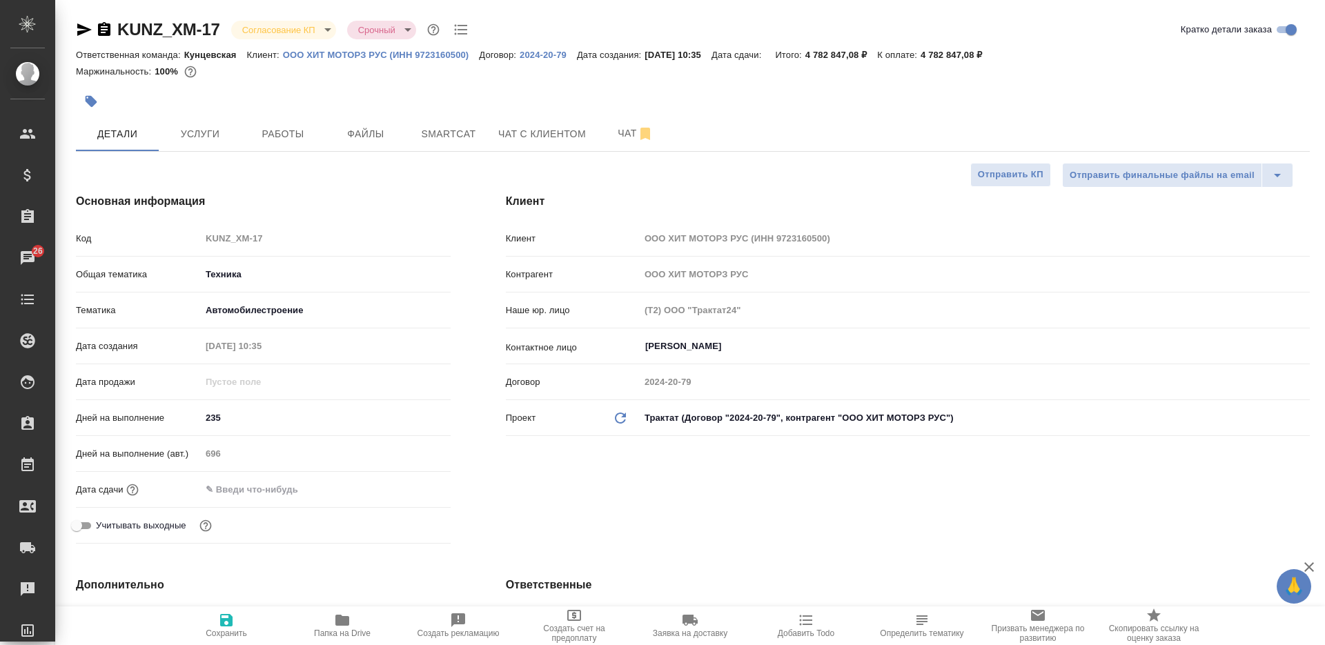
type textarea "x"
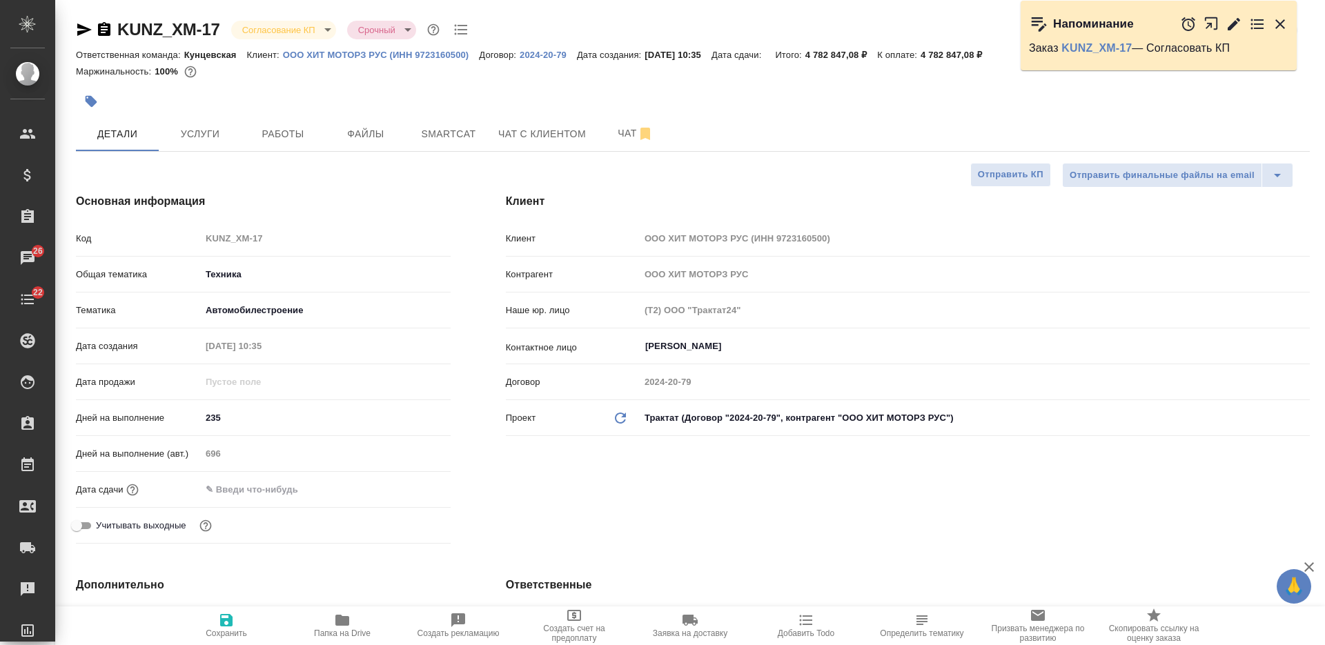
click at [104, 28] on icon "button" at bounding box center [104, 29] width 12 height 14
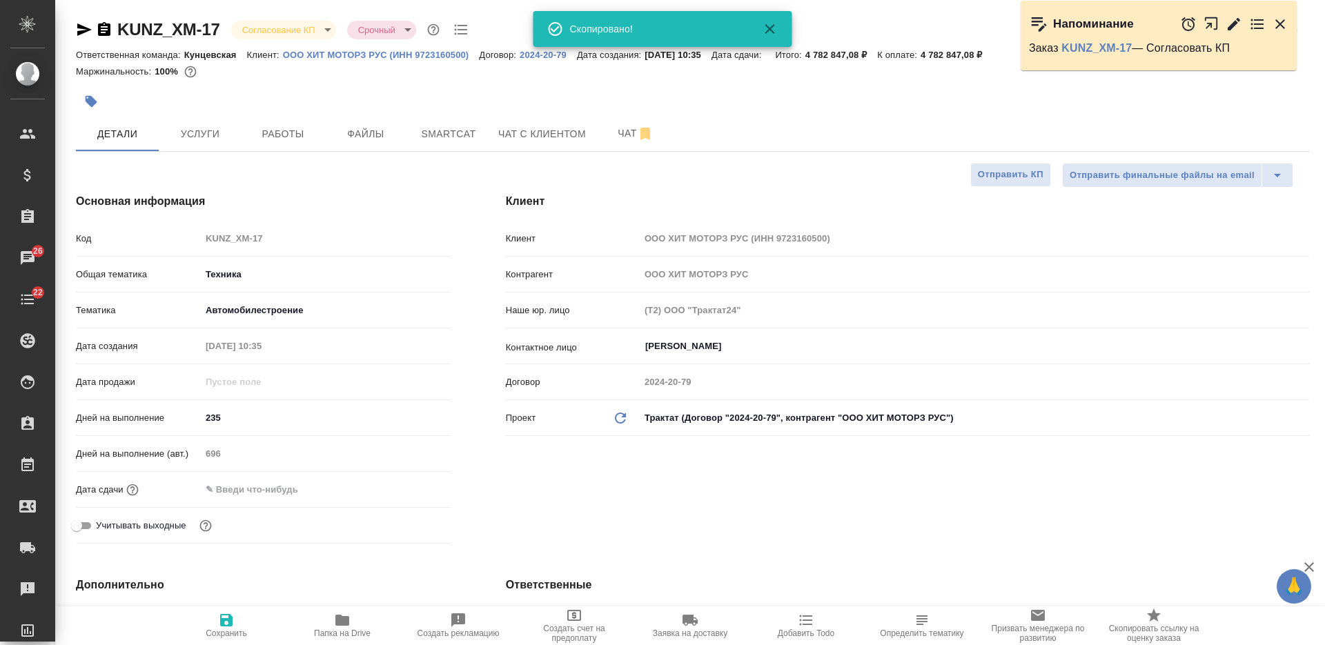
type textarea "x"
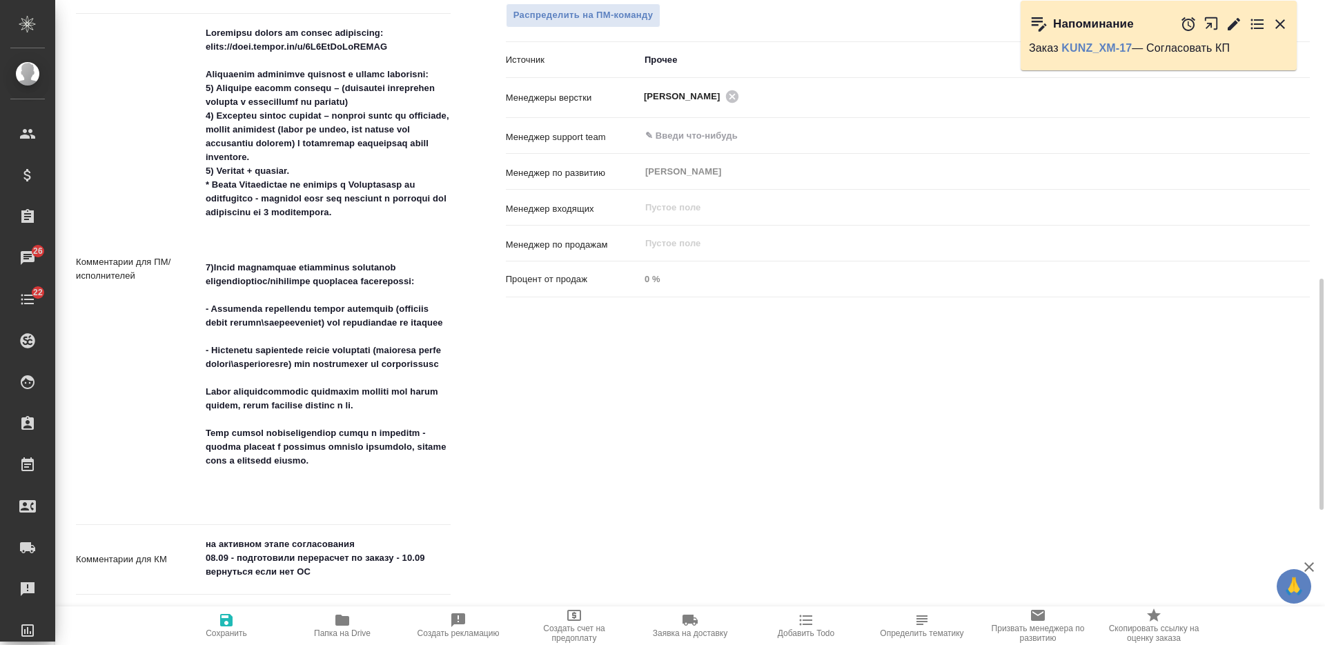
scroll to position [949, 0]
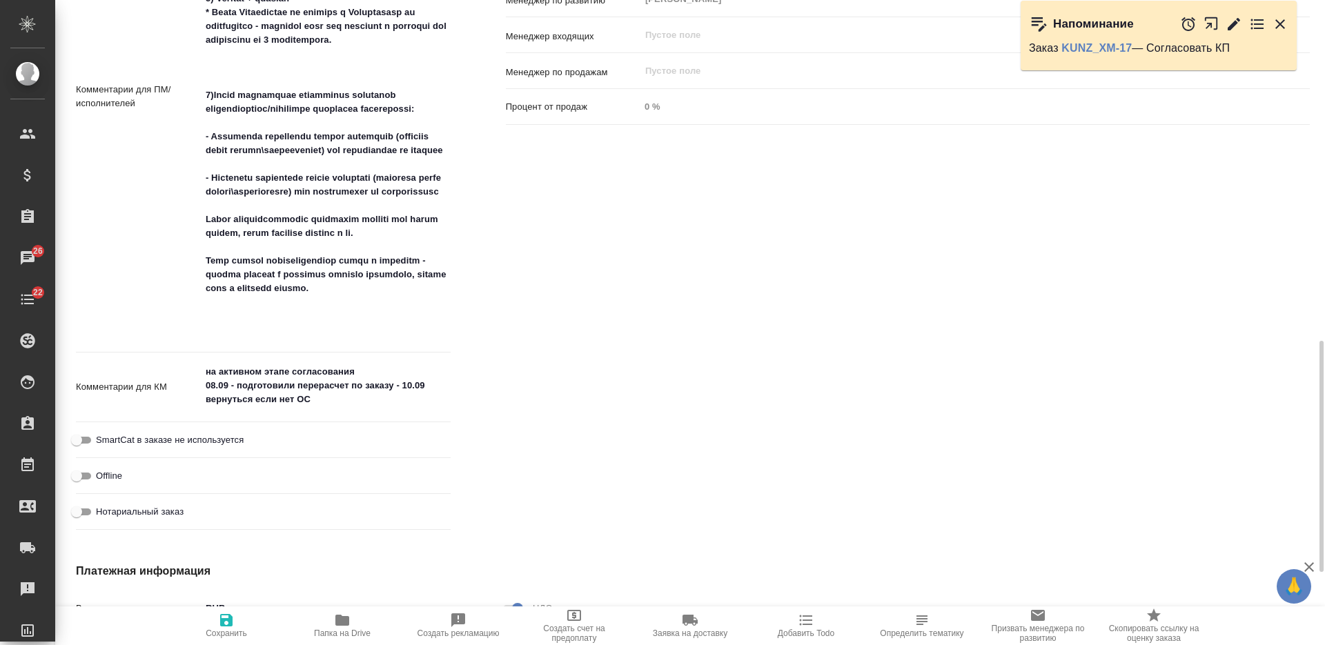
click at [417, 383] on textarea "на активном этапе согласования 08.09 - подготовили перерасчет по заказу - 10.09…" at bounding box center [326, 385] width 250 height 51
click at [410, 386] on textarea "на активном этапе согласования 08.09 - подготовили перерасчет по заказу - 10.09…" at bounding box center [325, 386] width 248 height 51
click at [410, 384] on textarea "на активном этапе согласования 08.09 - подготовили перерасчет по заказу - 10.09…" at bounding box center [326, 385] width 250 height 51
type textarea "x"
click at [404, 386] on textarea "на активном этапе согласования 08.09 - подготовили перерасчет по заказу - 10.09…" at bounding box center [325, 386] width 248 height 51
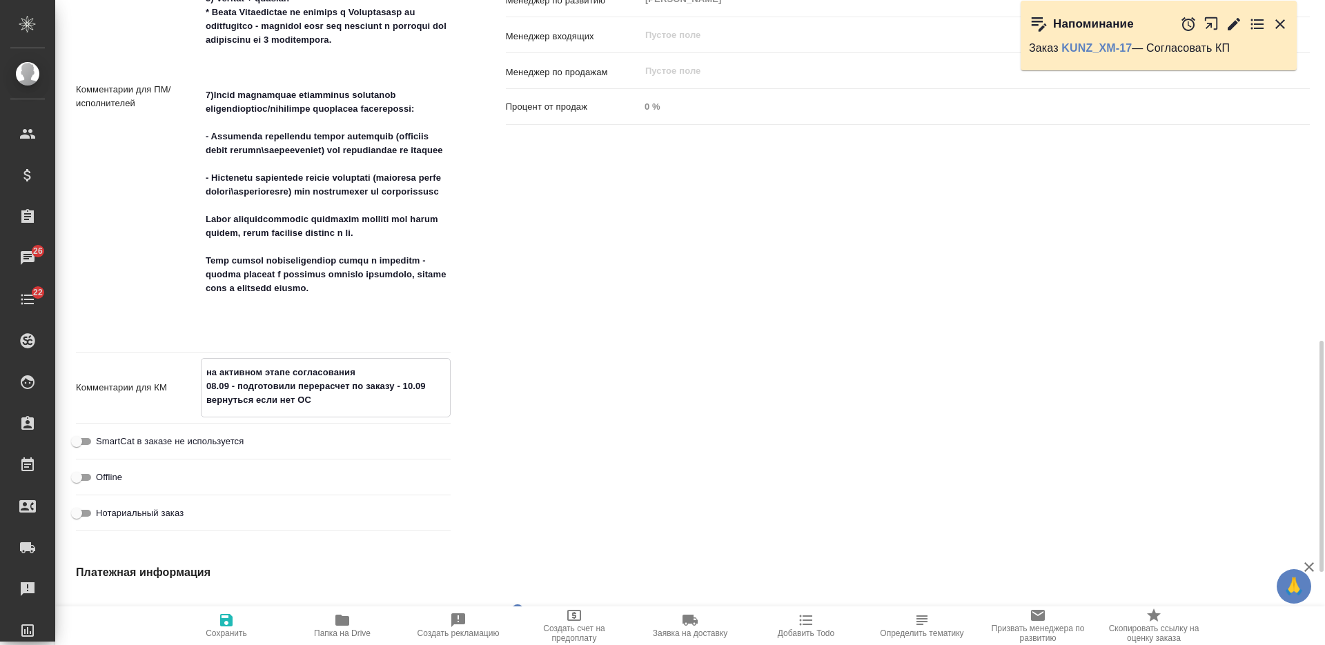
type textarea "на активном этапе согласования 08.09 - подготовили перерасчет по заказу - 1.09 …"
type textarea "x"
type textarea "на активном этапе согласования 08.09 - подготовили перерасчет по заказу - 15.09…"
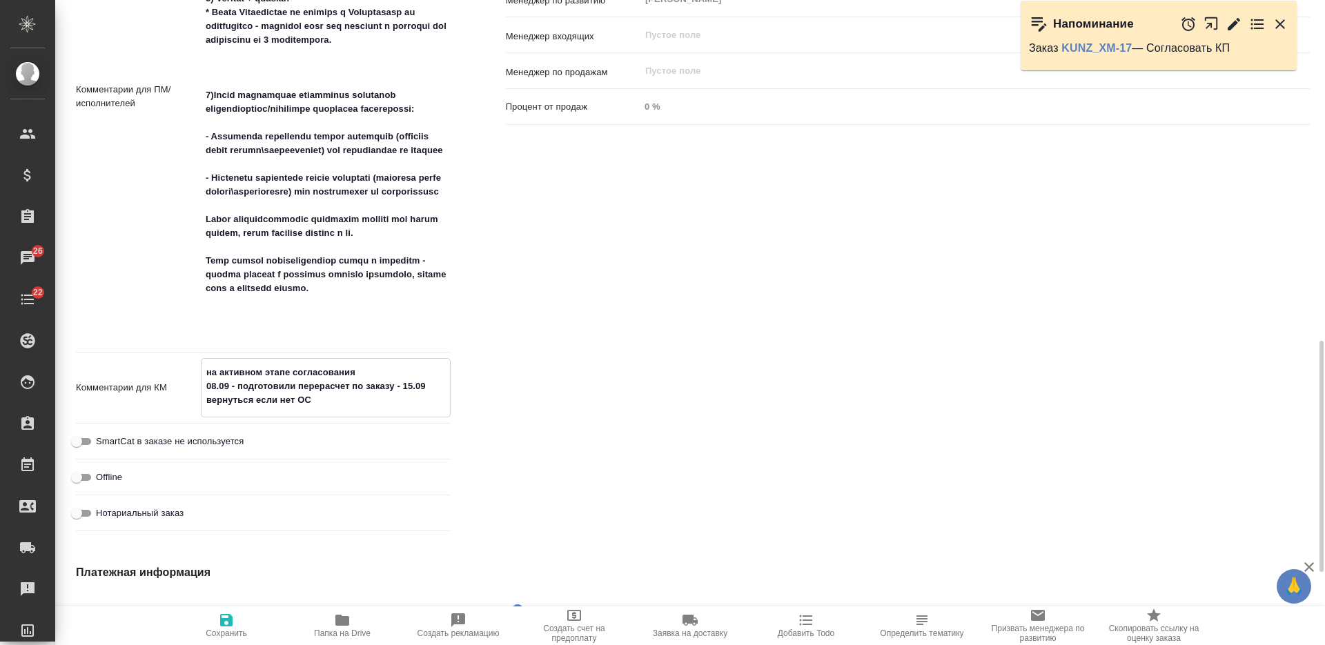
type textarea "x"
type textarea "на активном этапе согласования 08.09 - подготовили перерасчет по заказу - 15.09…"
type textarea "x"
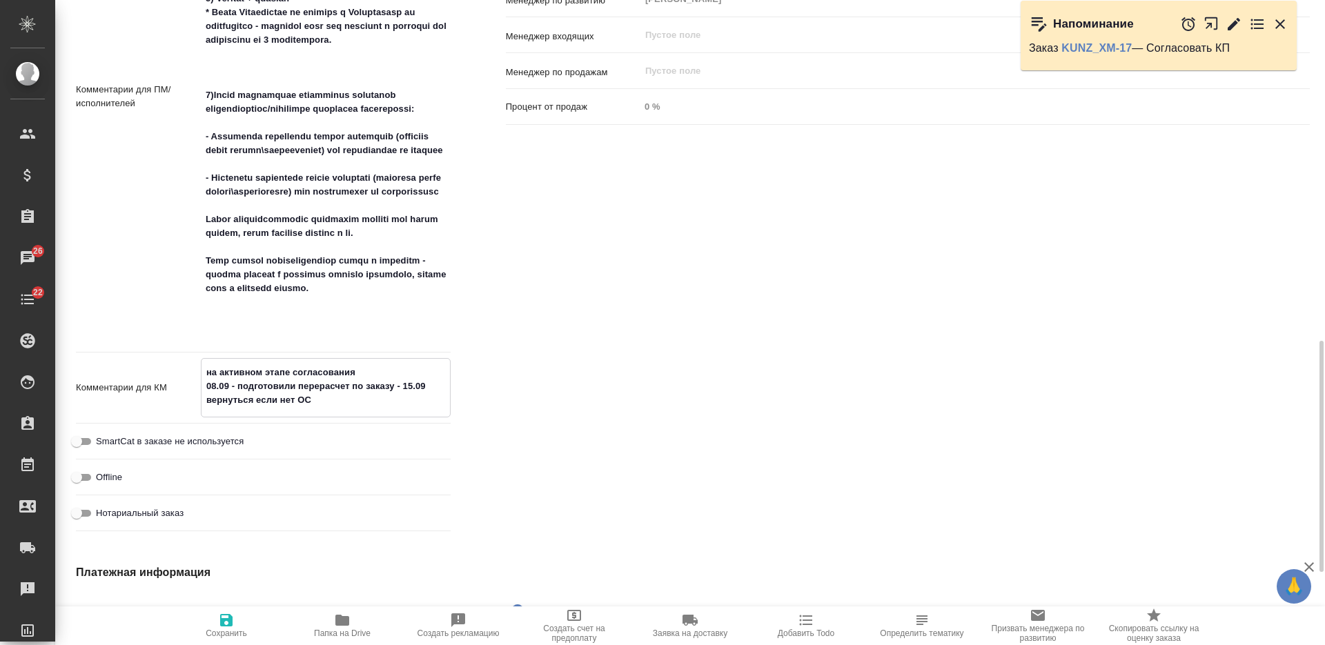
click at [233, 625] on icon "button" at bounding box center [226, 620] width 17 height 17
type textarea "x"
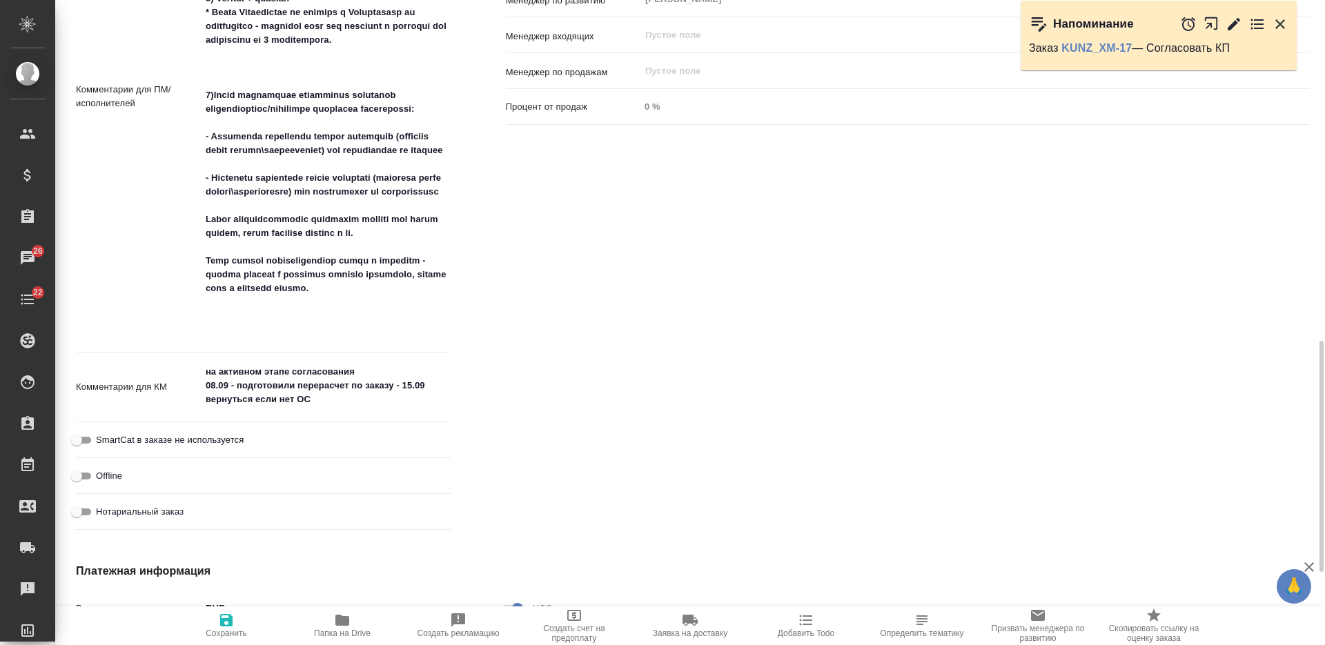
type textarea "x"
select select "RU"
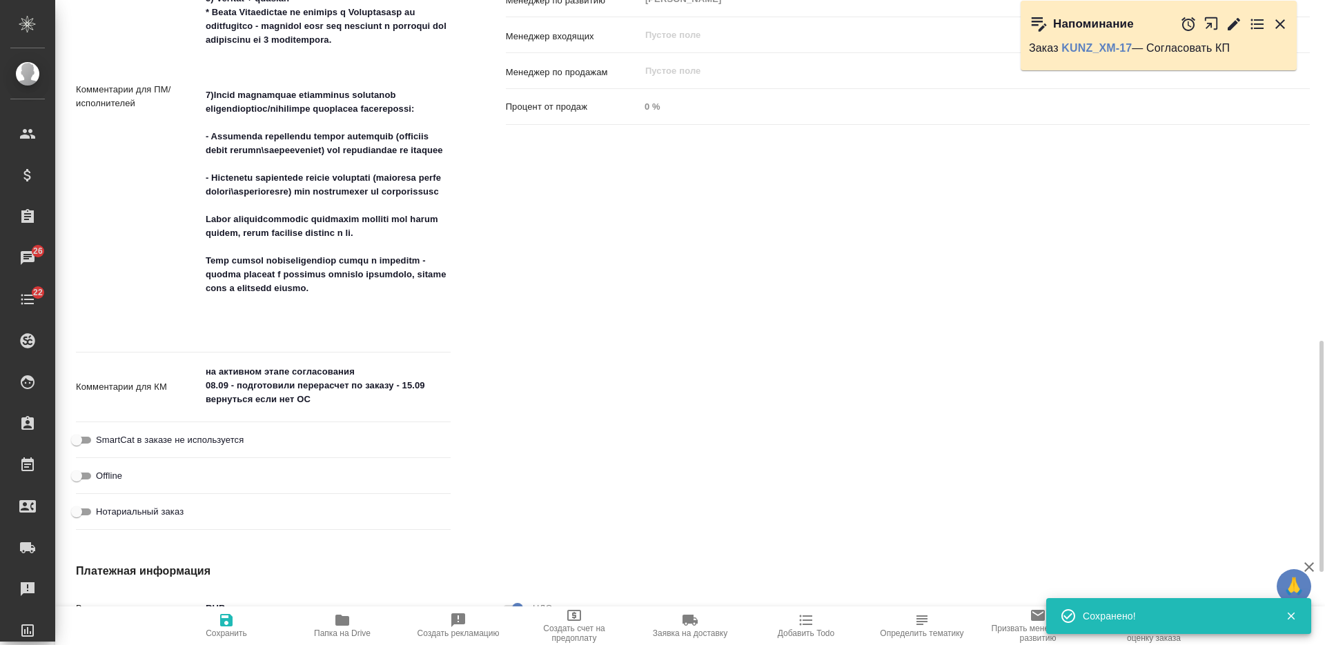
type textarea "x"
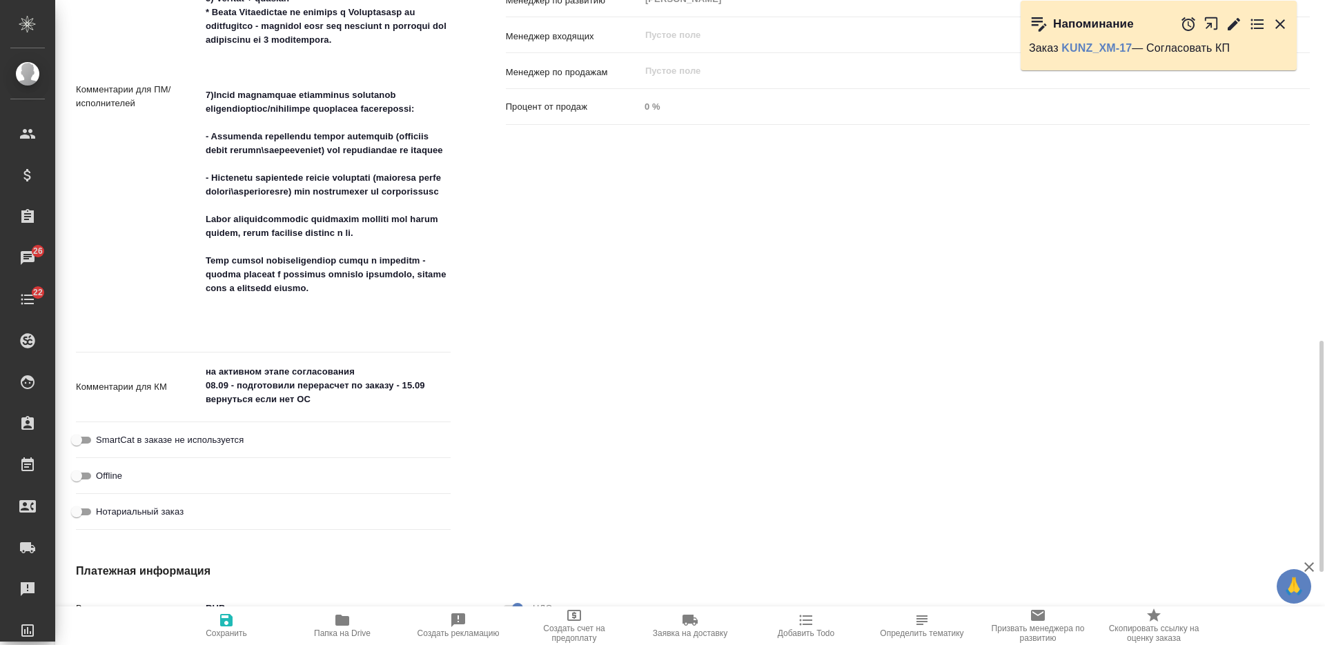
type textarea "x"
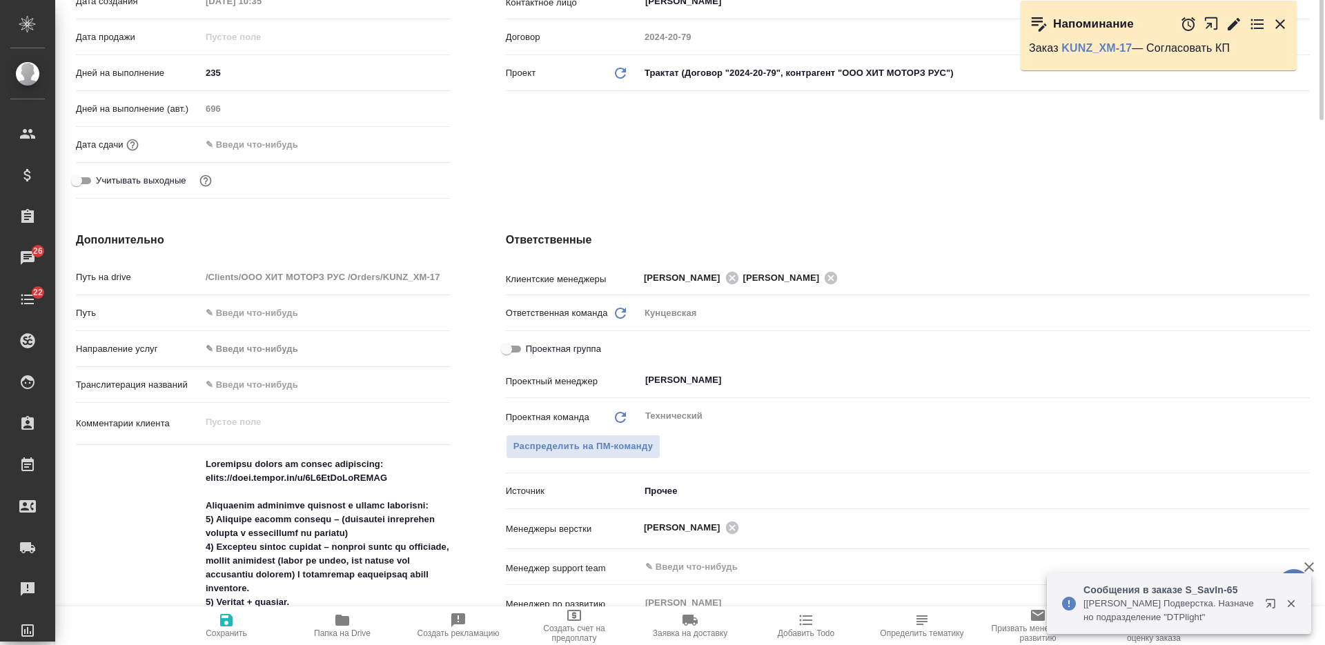
scroll to position [0, 0]
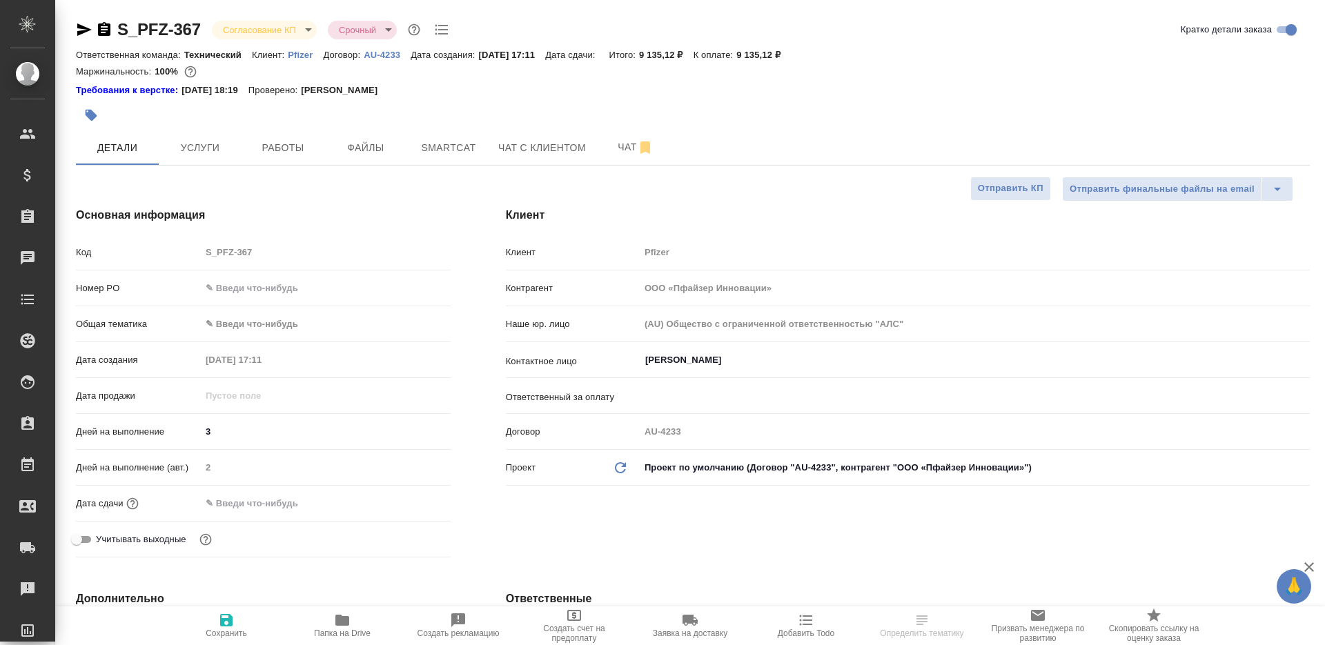
select select "RU"
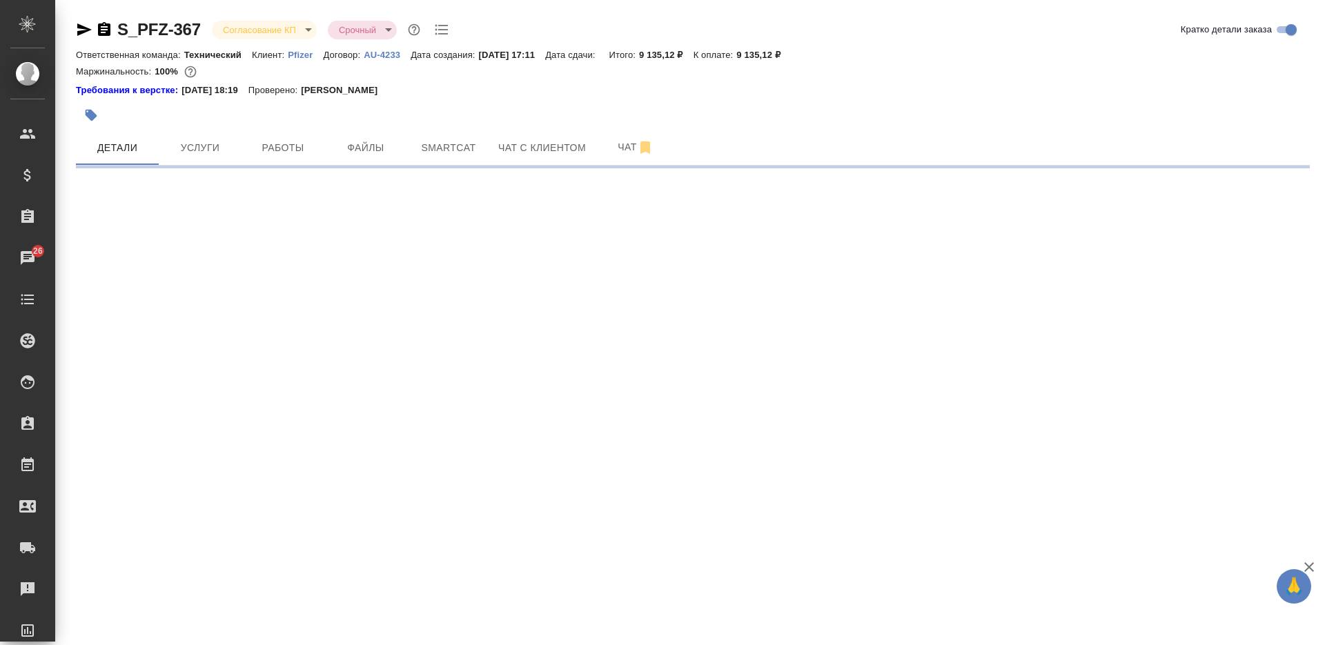
select select "RU"
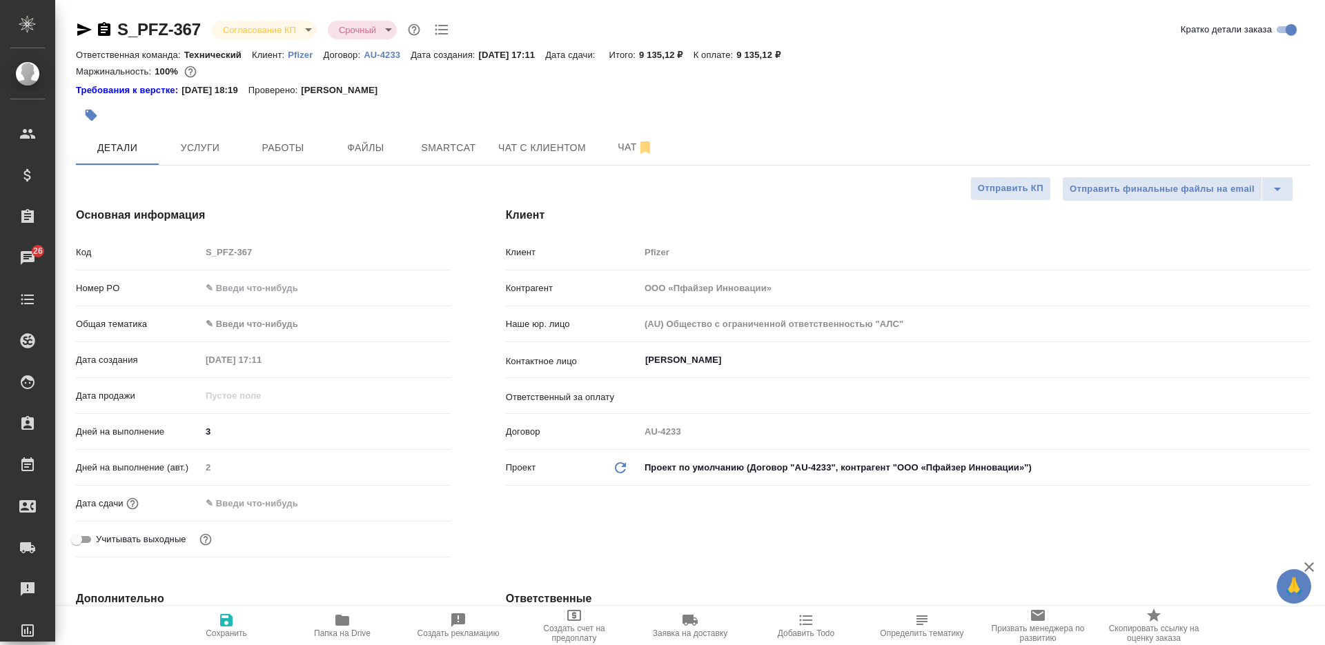
type textarea "x"
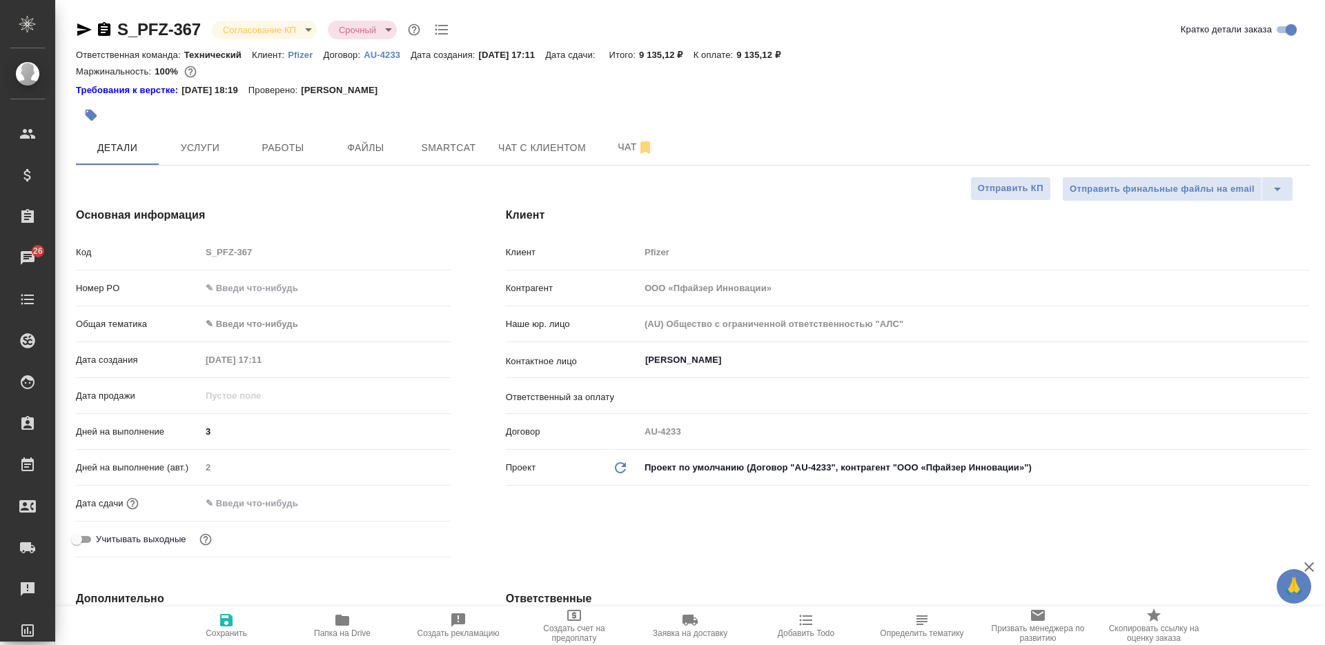
type textarea "x"
click at [105, 26] on icon "button" at bounding box center [104, 29] width 12 height 14
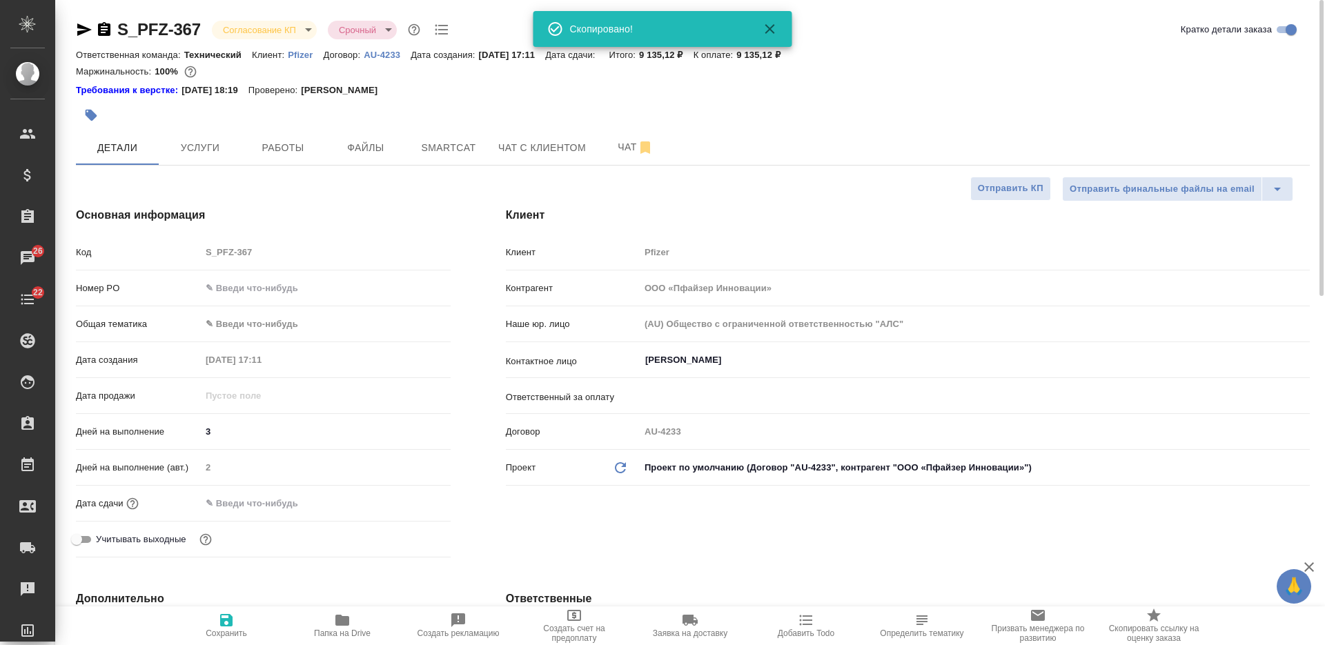
type textarea "x"
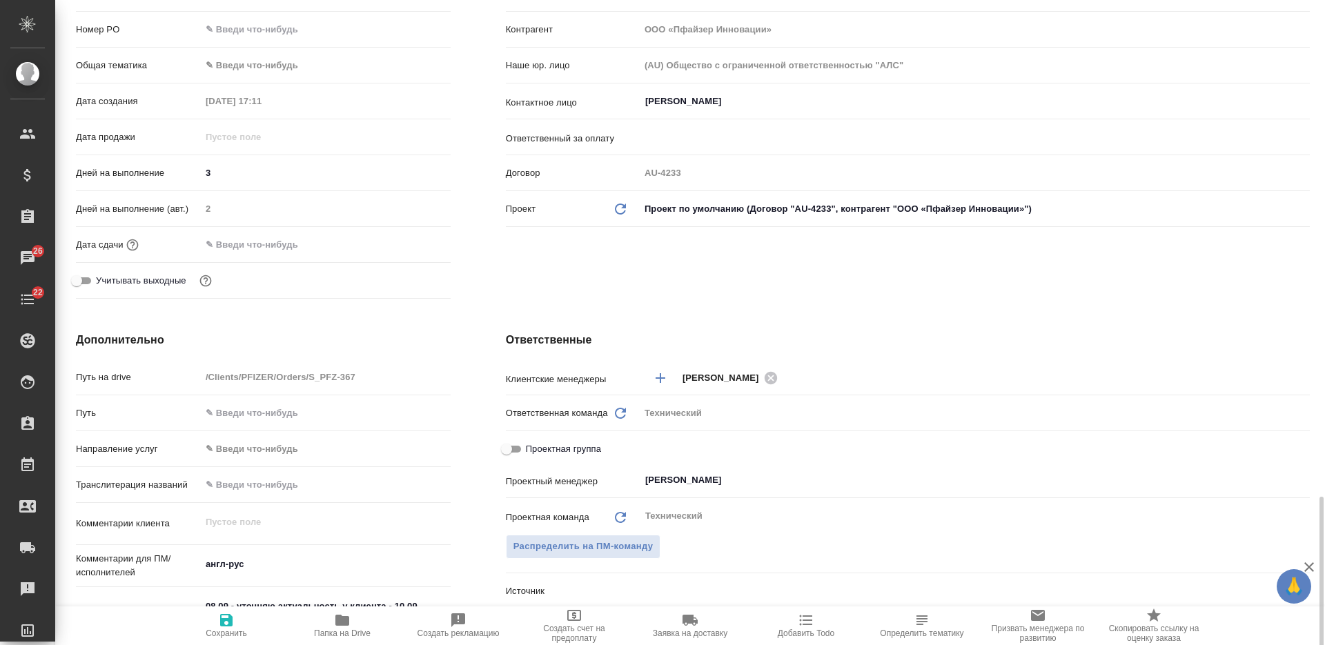
scroll to position [604, 0]
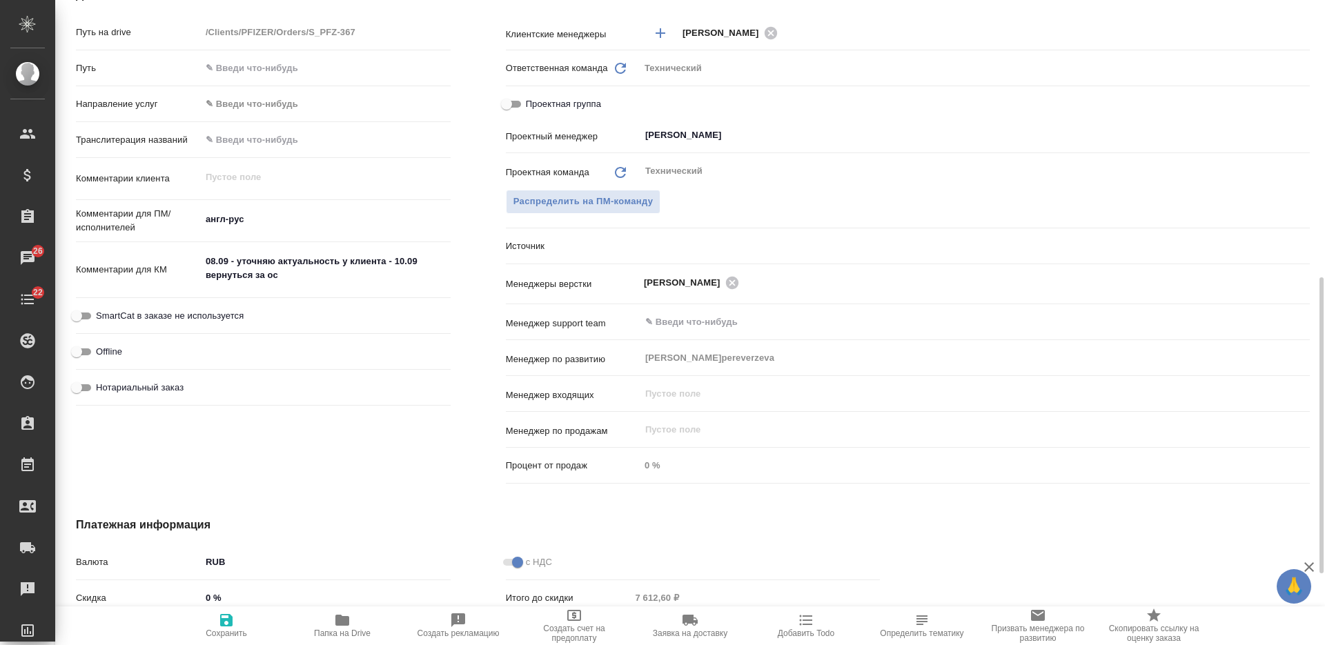
click at [302, 270] on textarea "08.09 - уточняю актуальность у клиента - 10.09 вернуться за ос" at bounding box center [326, 268] width 250 height 37
type textarea "x"
type textarea "08.09 - уточняю актуальность у клиента - 10.09 вернуться за ос"
type textarea "x"
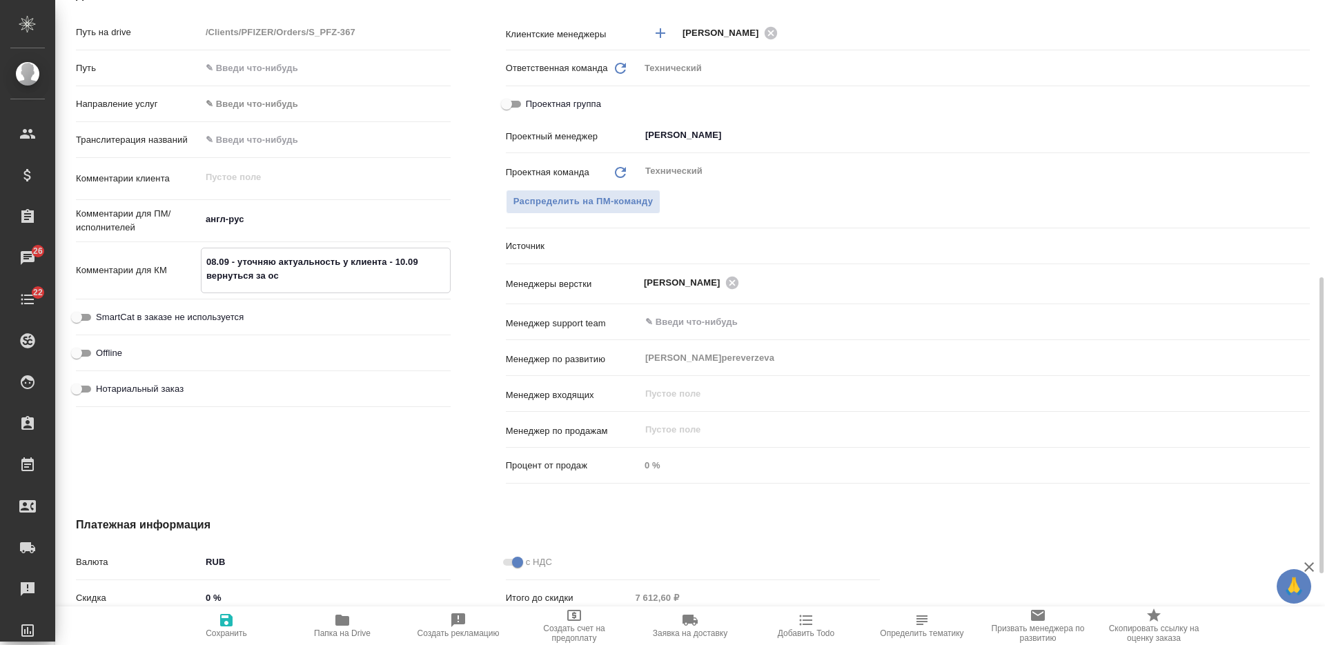
type textarea "x"
type textarea "08.09 - уточняю актуальность у клиента - 10.09 вернуться за ос 1"
type textarea "x"
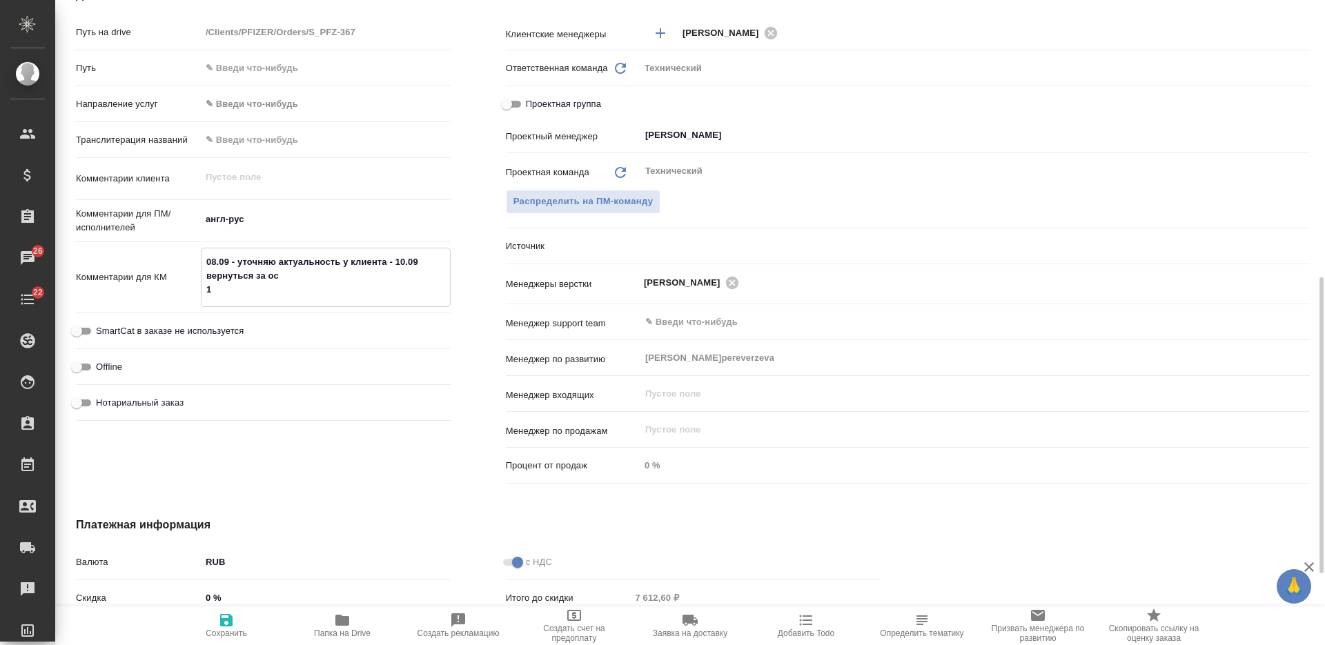
type textarea "x"
type textarea "08.09 - уточняю актуальность у клиента - 10.09 вернуться за ос 10"
type textarea "x"
type textarea "08.09 - уточняю актуальность у клиента - 10.09 вернуться за ос 10."
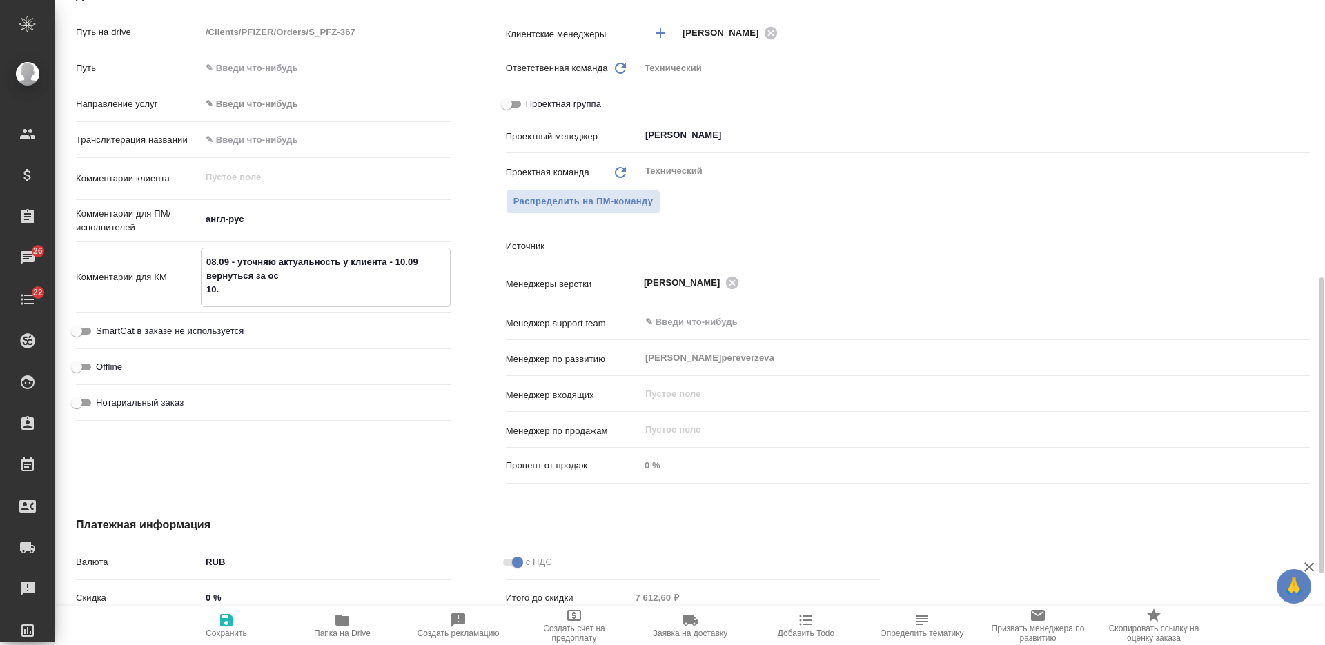
type textarea "x"
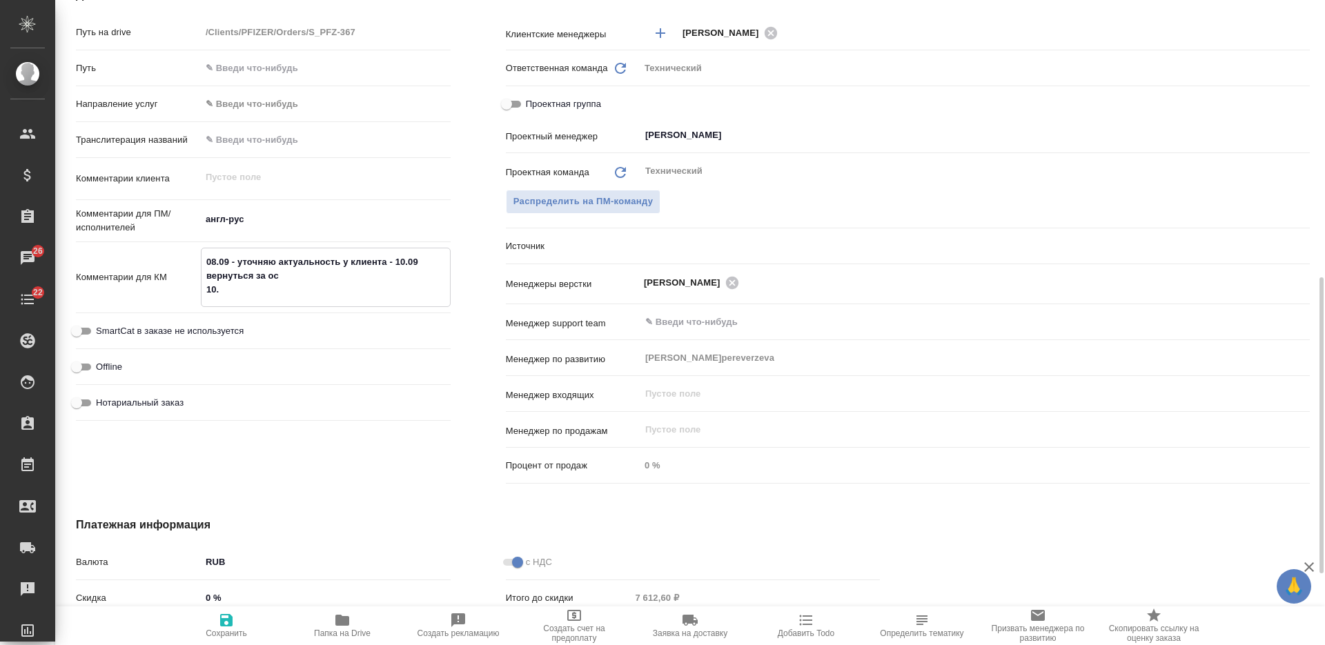
type textarea "08.09 - уточняю актуальность у клиента - 10.09 вернуться за ос 10.0"
type textarea "x"
type textarea "08.09 - уточняю актуальность у клиента - 10.09 вернуться за ос 10.09"
type textarea "x"
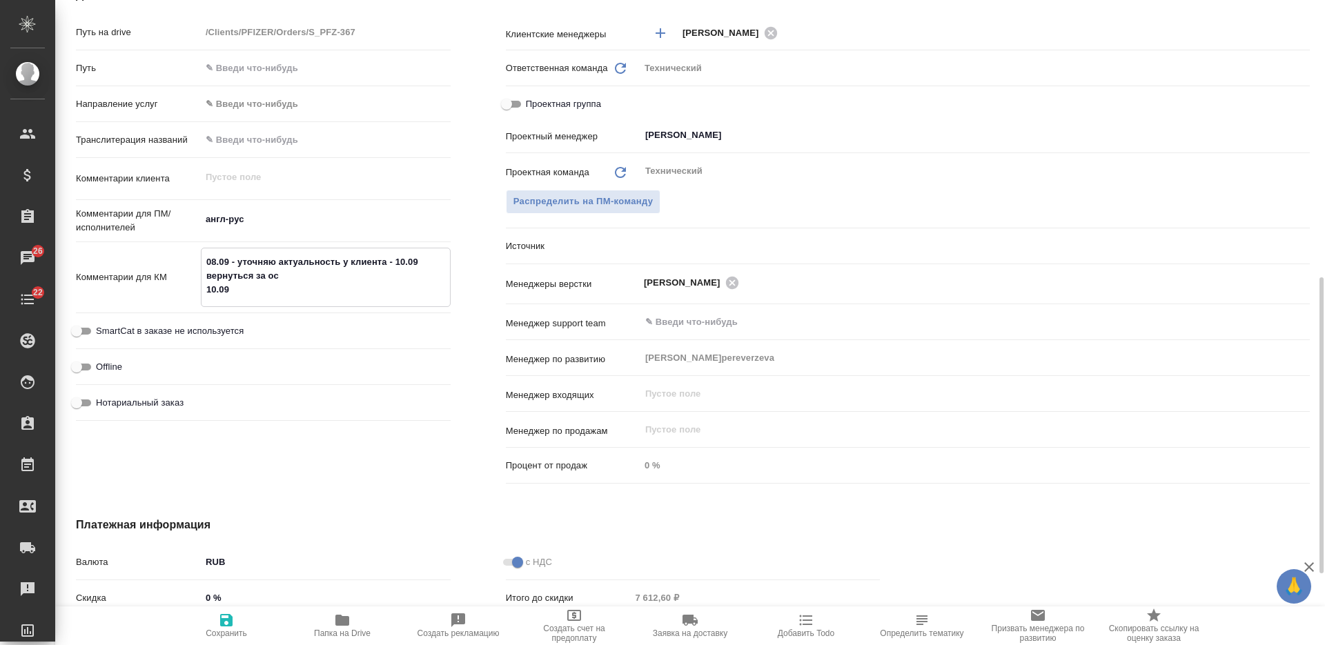
type textarea "x"
type textarea "08.09 - уточняю актуальность у клиента - 10.09 вернуться за ос 10.09"
type textarea "x"
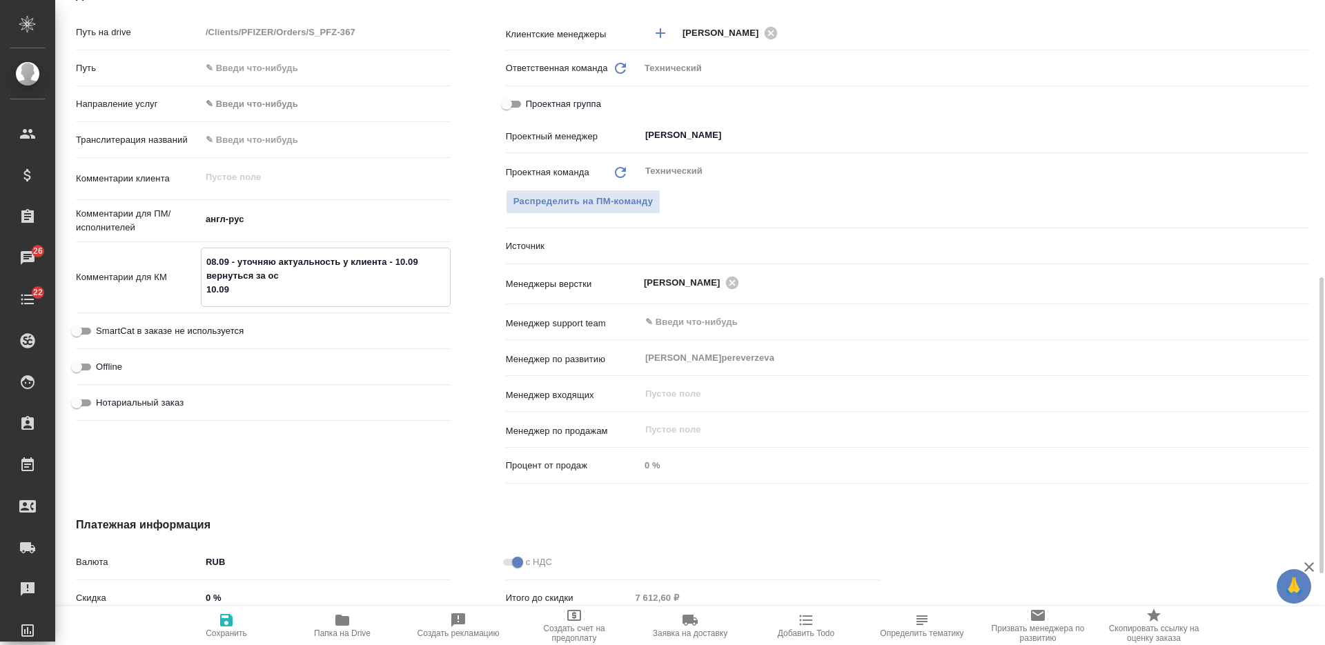
type textarea "08.09 - уточняю актуальность у клиента - 10.09 вернуться за ос 10.09 -"
type textarea "x"
type textarea "08.09 - уточняю актуальность у клиента - 10.09 вернуться за ос 10.09 -"
type textarea "x"
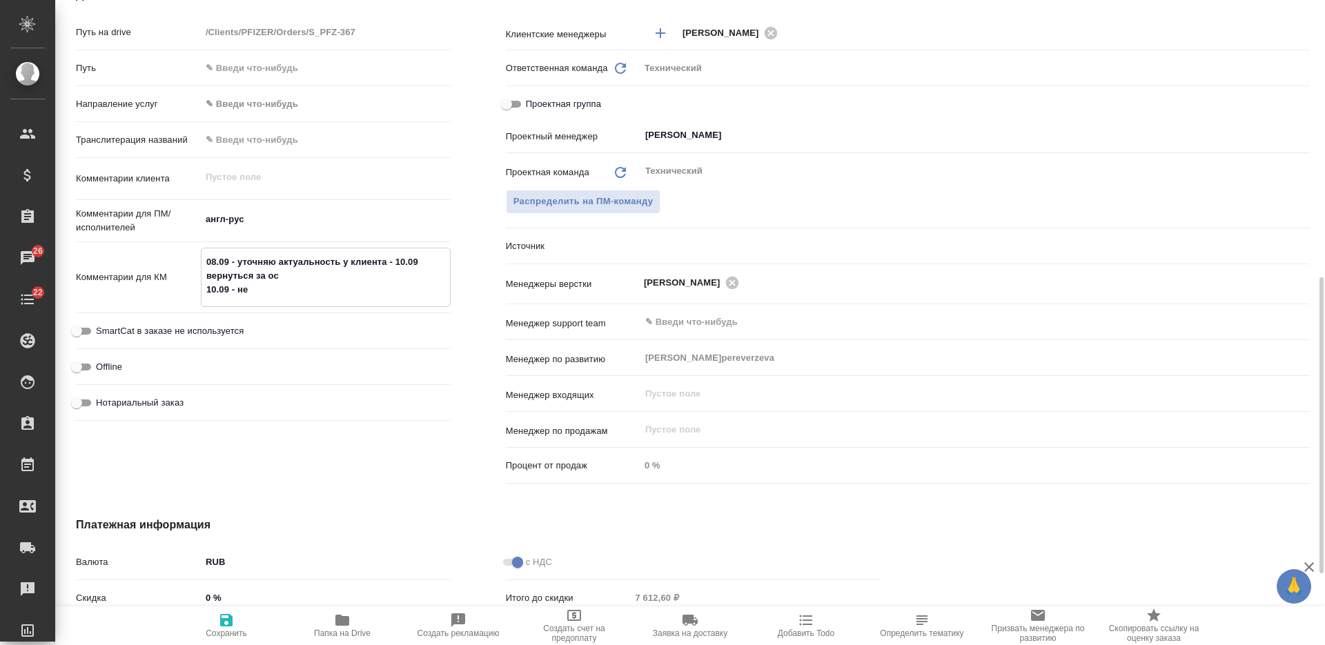
type textarea "08.09 - уточняю актуальность у клиента - 10.09 вернуться за ос 10.09 - нет"
type textarea "x"
type textarea "08.09 - уточняю актуальность у клиента - 10.09 вернуться за ос 10.09 - нет"
type textarea "x"
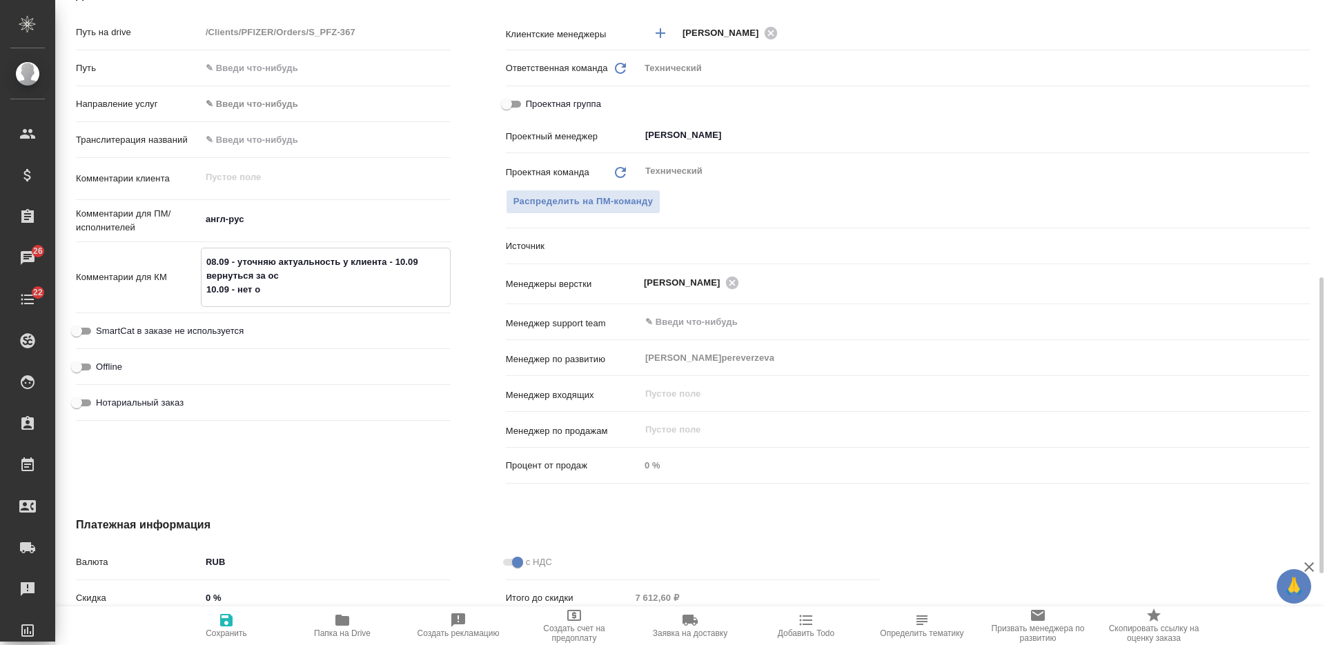
type textarea "08.09 - уточняю актуальность у клиента - 10.09 вернуться за ос 10.09 - нет ос"
type textarea "x"
type textarea "08.09 - уточняю актуальность у клиента - 10.09 вернуться за ос 10.09 - нет ос"
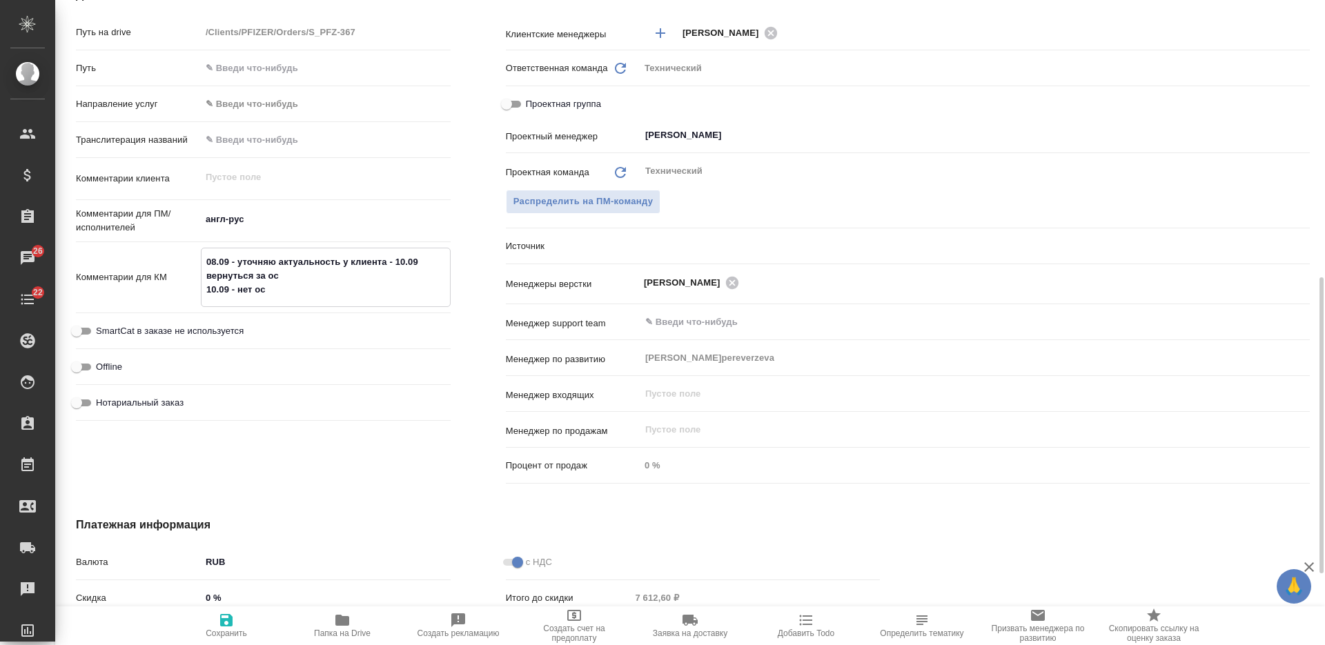
type textarea "x"
click at [235, 624] on span "Сохранить" at bounding box center [226, 625] width 99 height 26
type textarea "x"
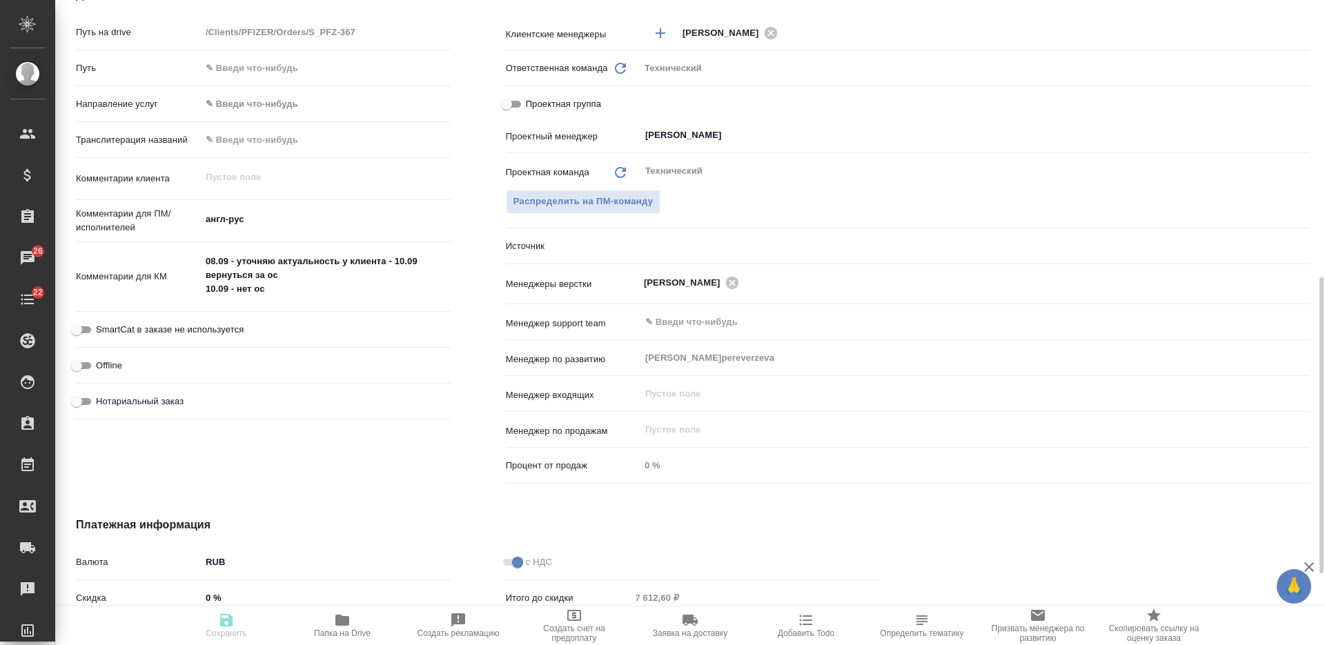
type textarea "x"
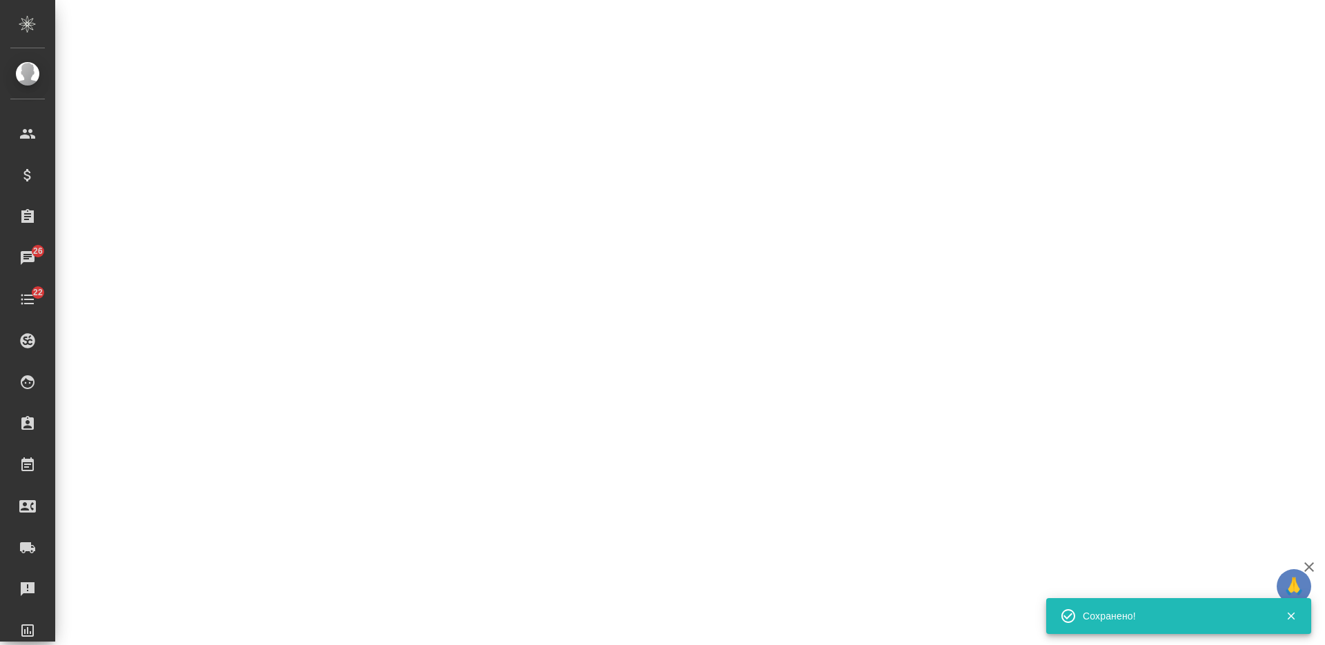
select select "RU"
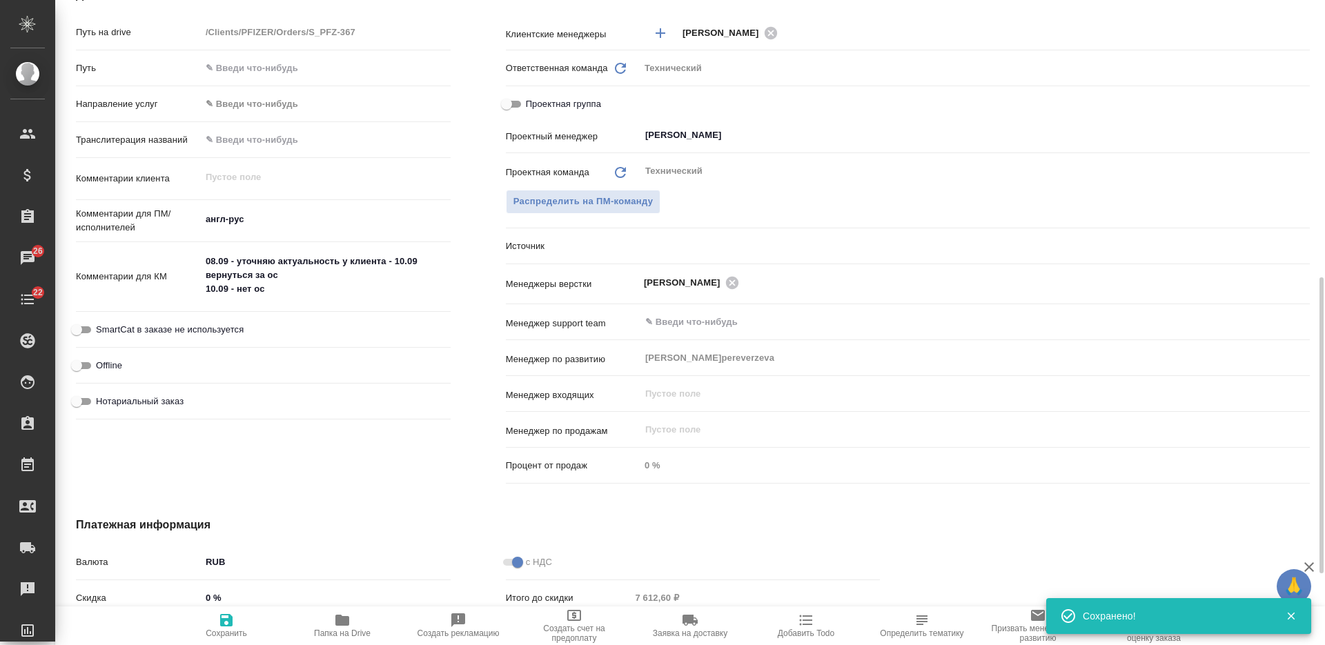
type textarea "x"
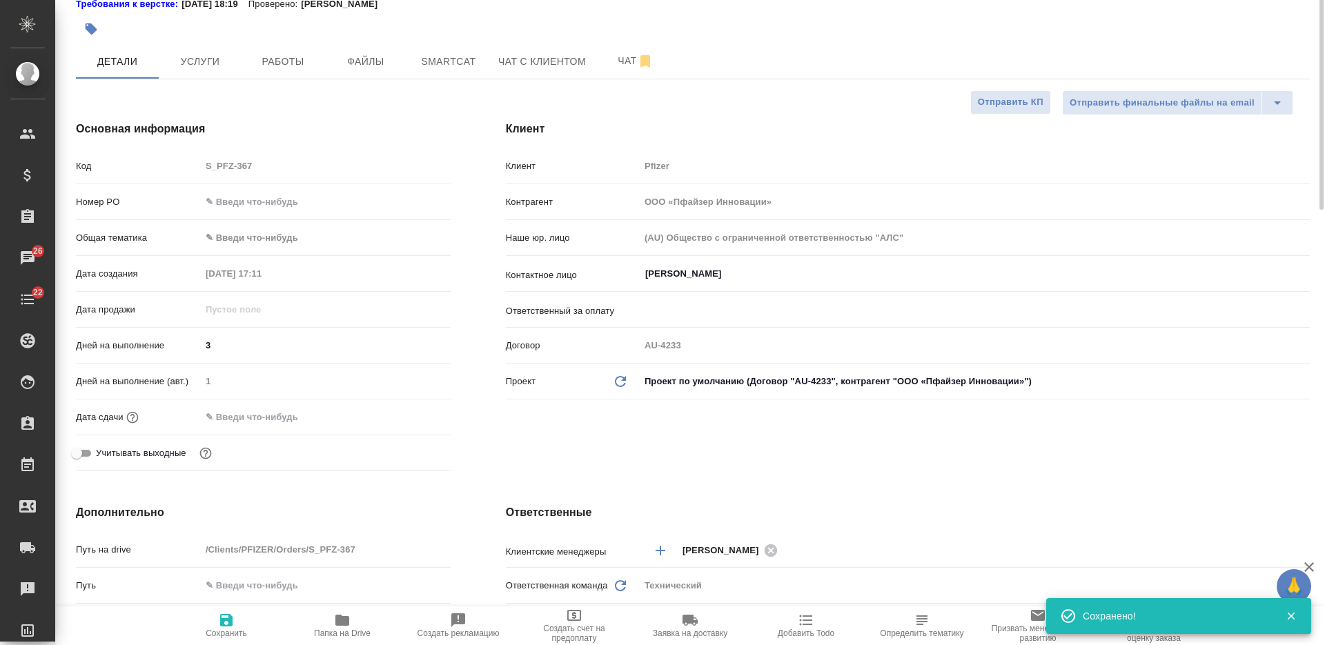
scroll to position [0, 0]
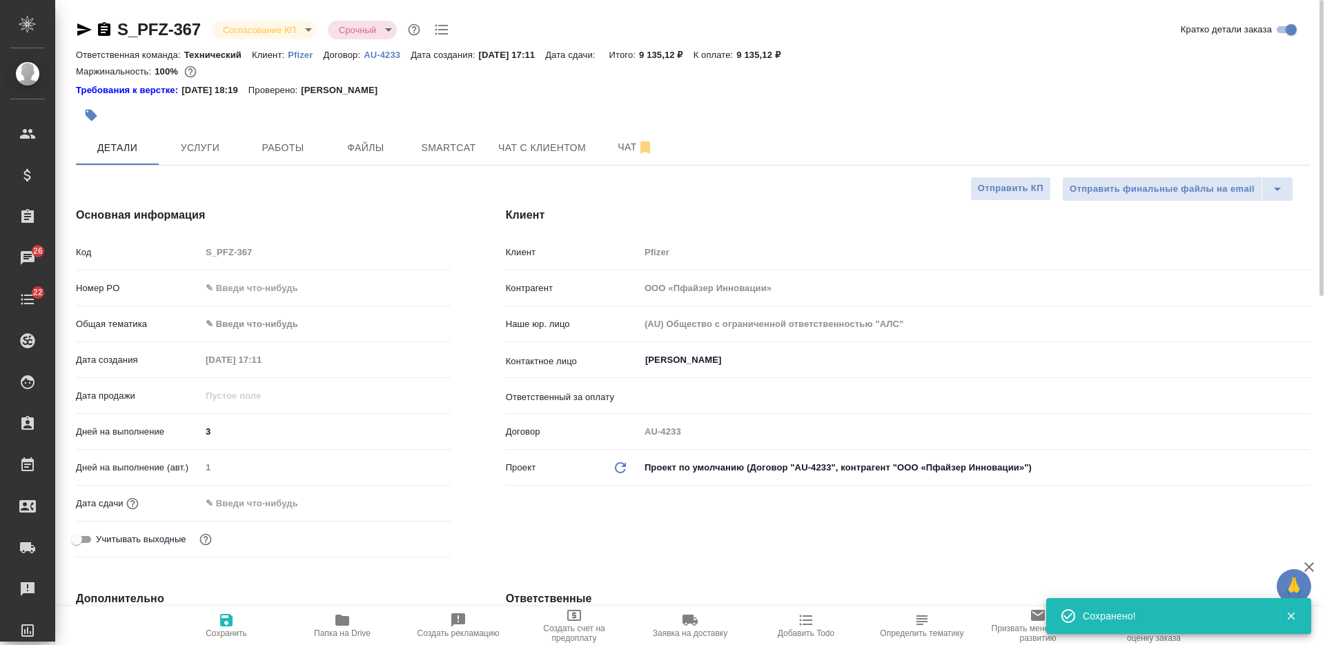
click at [255, 30] on body "🙏 .cls-1 fill:#fff; AWATERA Nikiforova Valeria Клиенты Спецификации Заказы 26 Ч…" at bounding box center [662, 322] width 1325 height 645
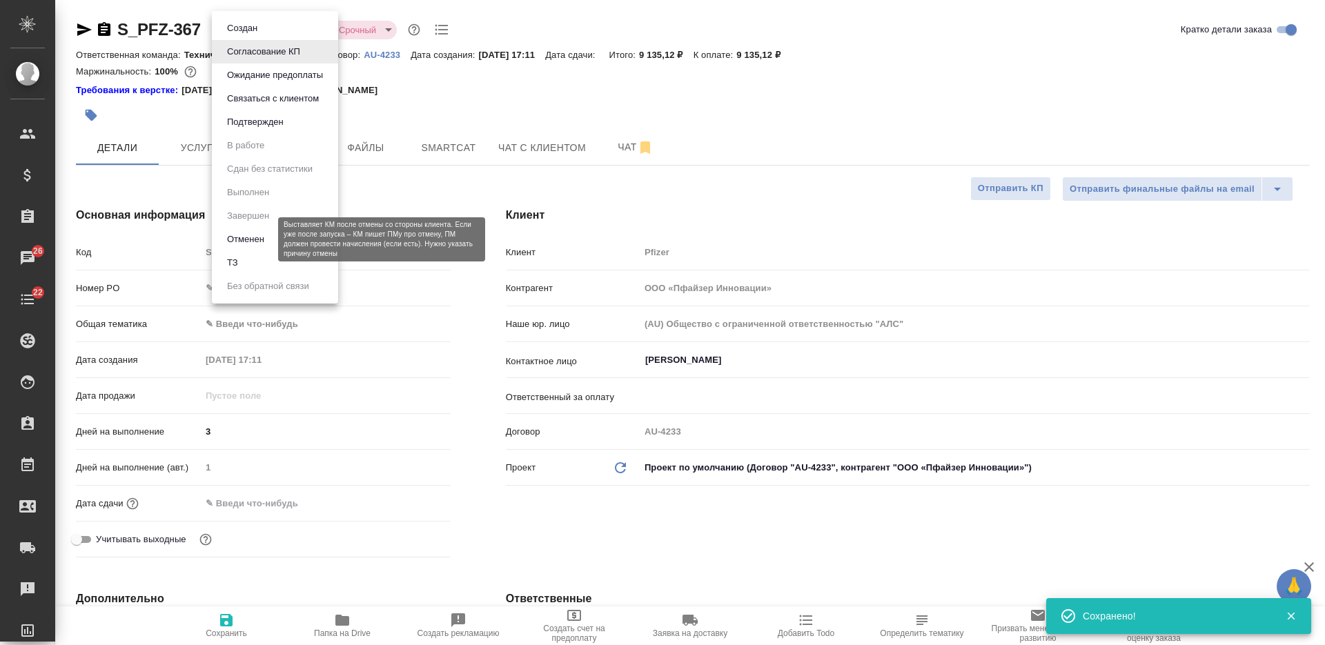
click at [257, 235] on button "Отменен" at bounding box center [246, 239] width 46 height 15
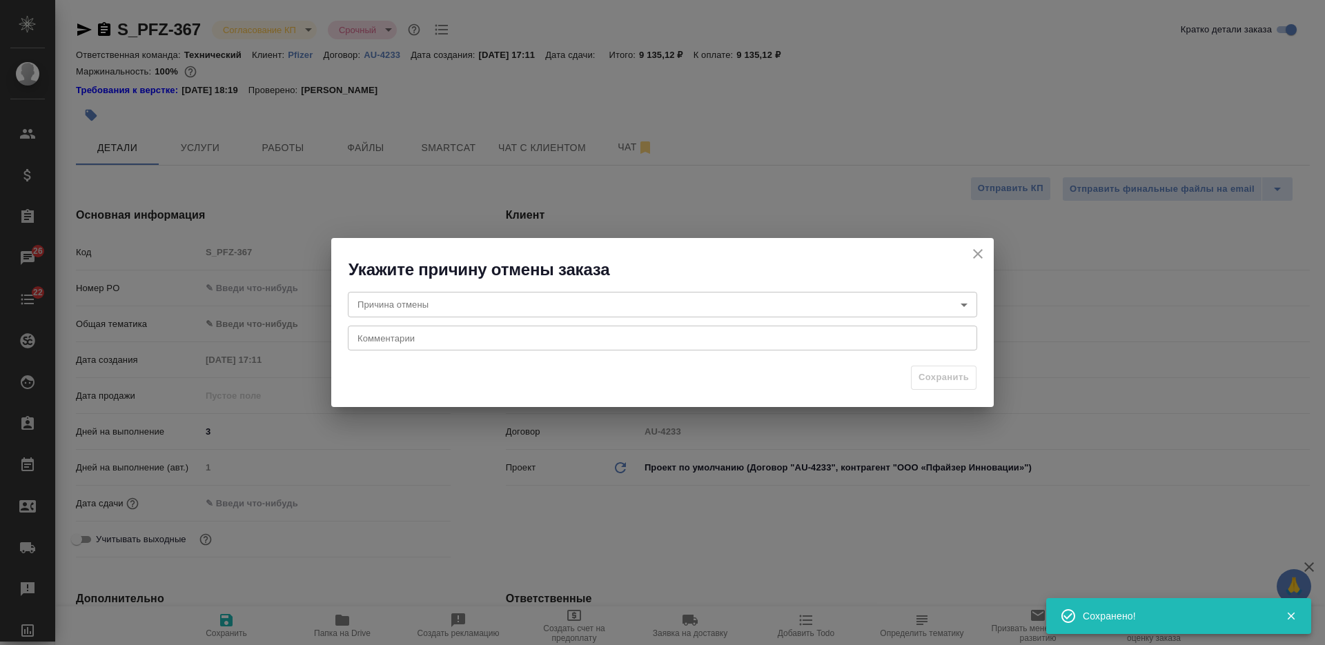
click at [504, 305] on body "🙏 .cls-1 fill:#fff; AWATERA Nikiforova Valeria Клиенты Спецификации Заказы 26 Ч…" at bounding box center [662, 322] width 1325 height 645
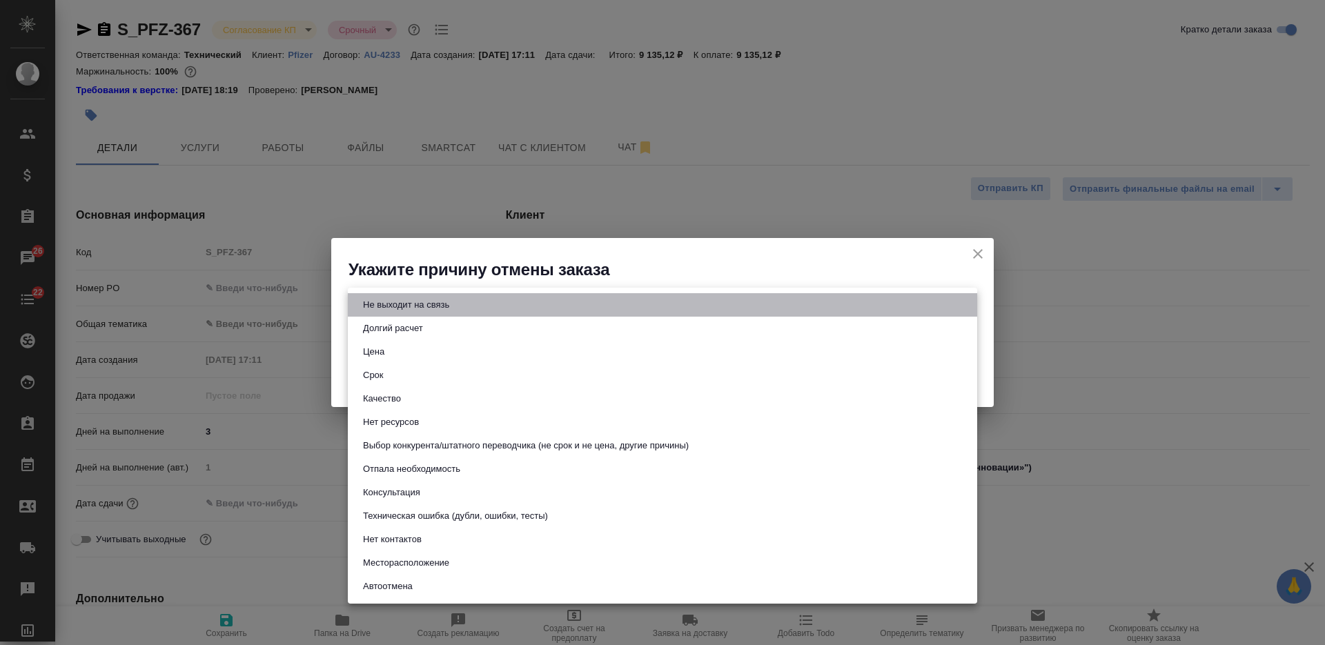
click at [464, 303] on li "Не выходит на связь" at bounding box center [662, 304] width 629 height 23
type input "stopContacting"
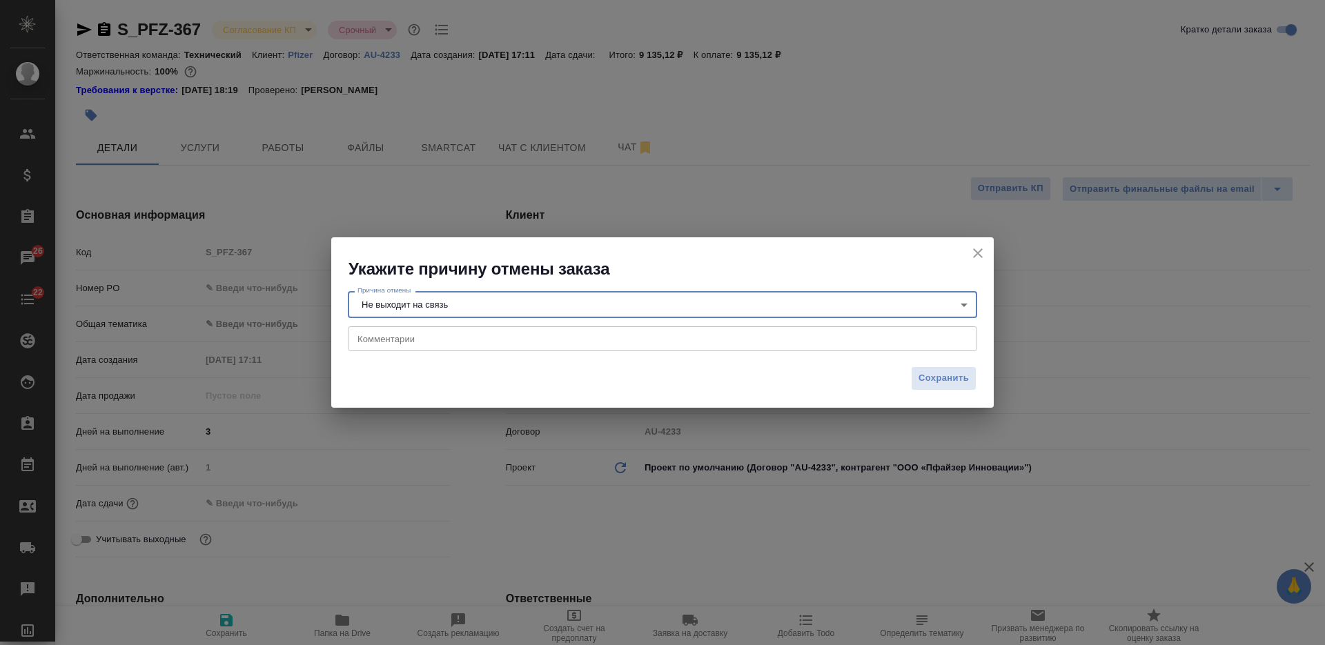
click at [474, 338] on textarea at bounding box center [662, 338] width 610 height 10
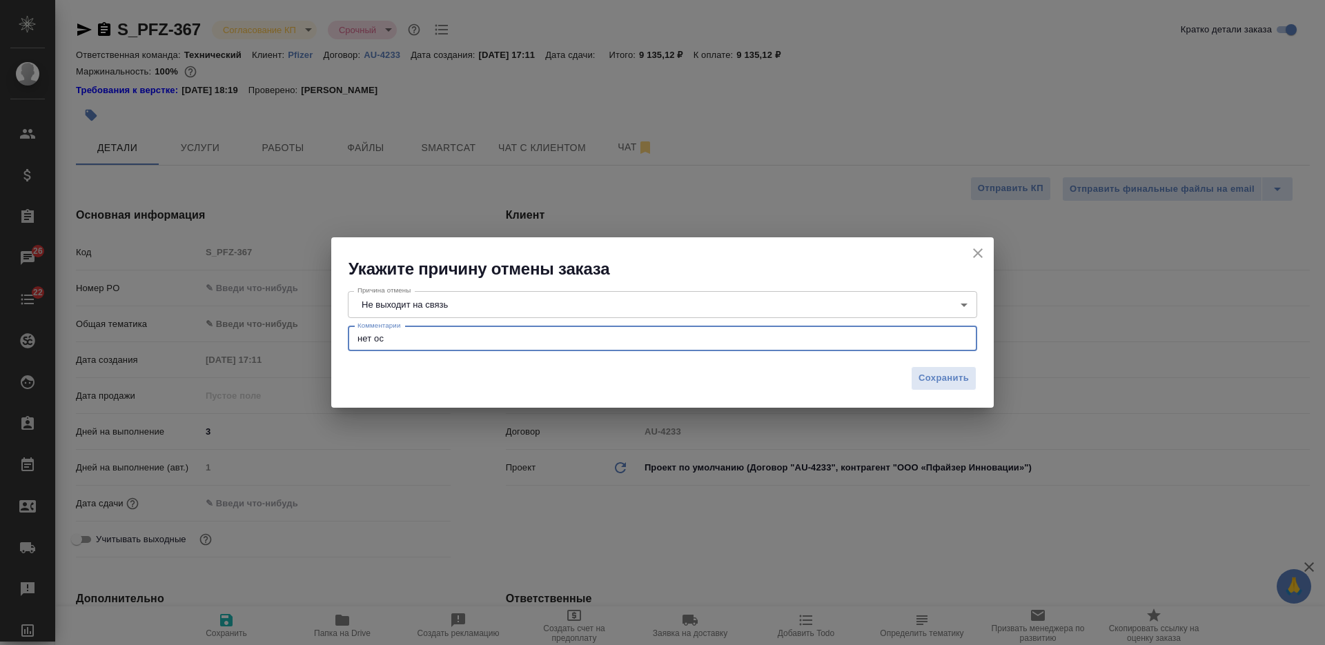
type textarea "нет ос"
click at [942, 390] on button "Сохранить" at bounding box center [944, 378] width 66 height 24
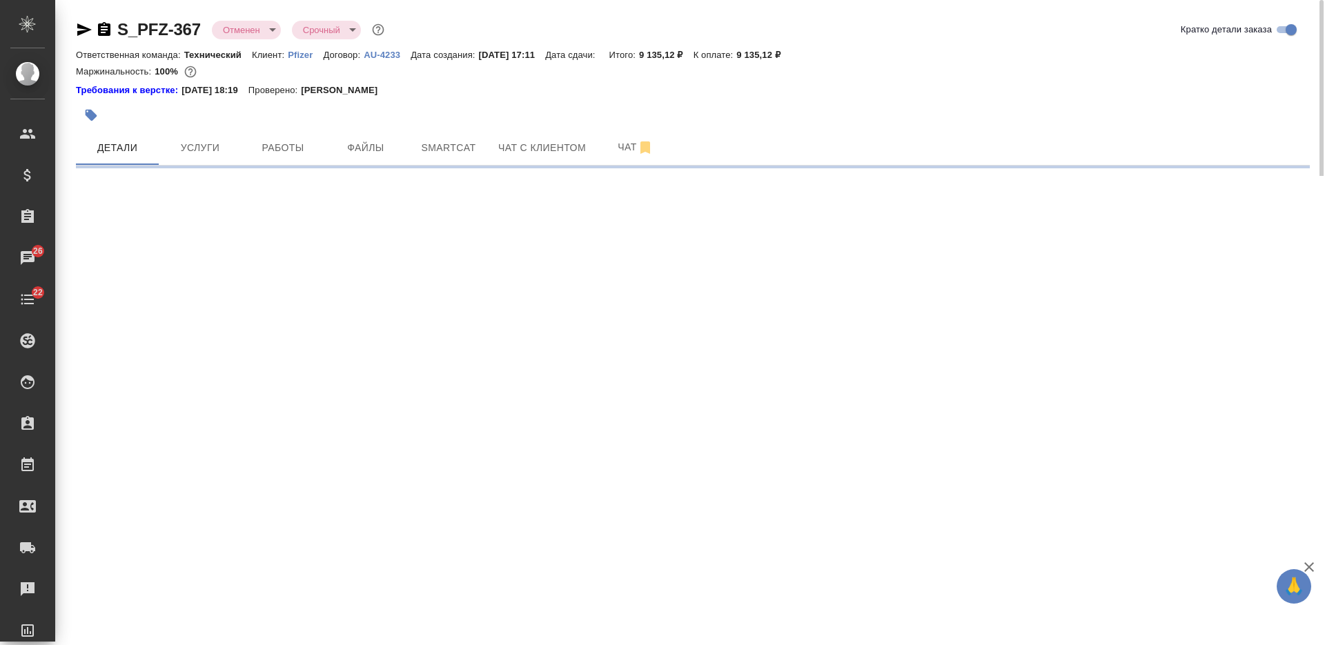
select select "RU"
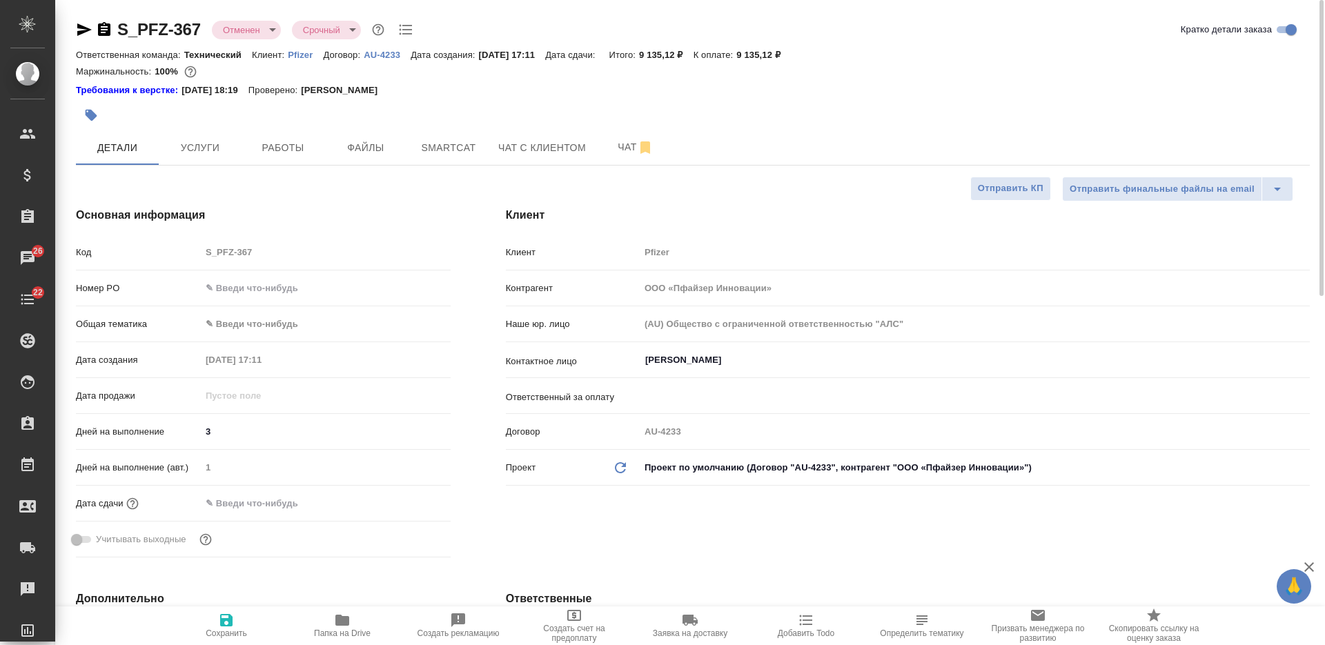
type textarea "x"
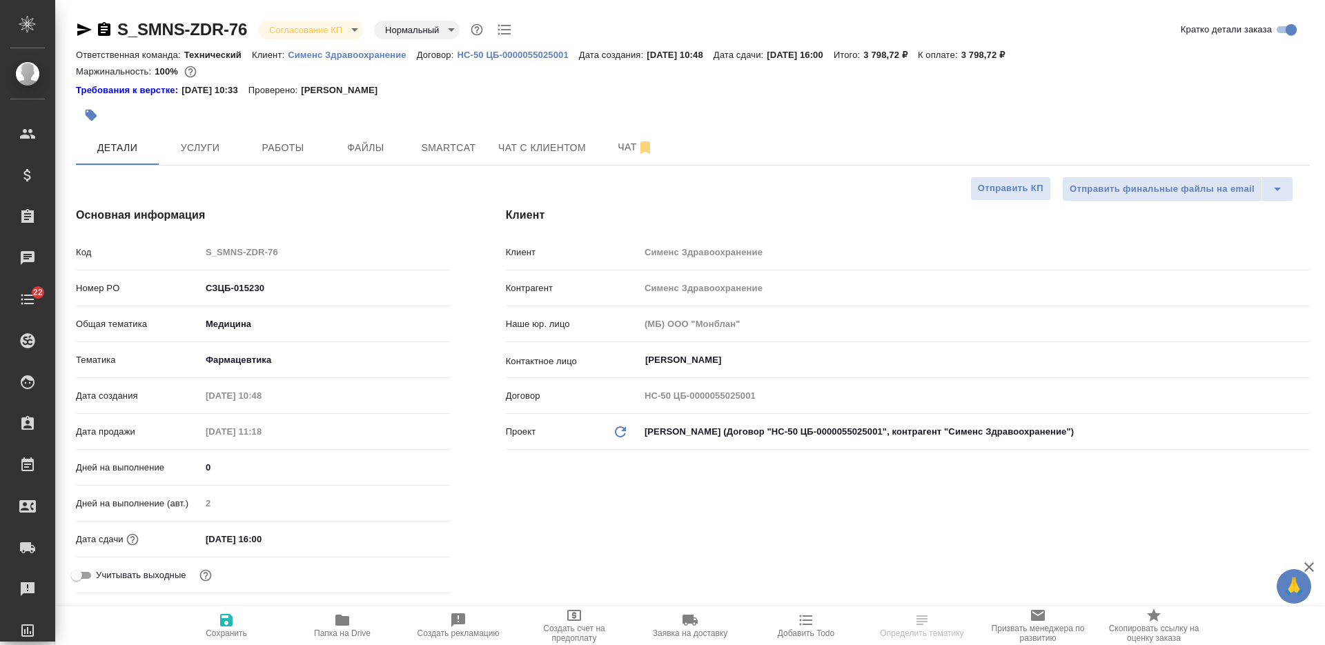
select select "RU"
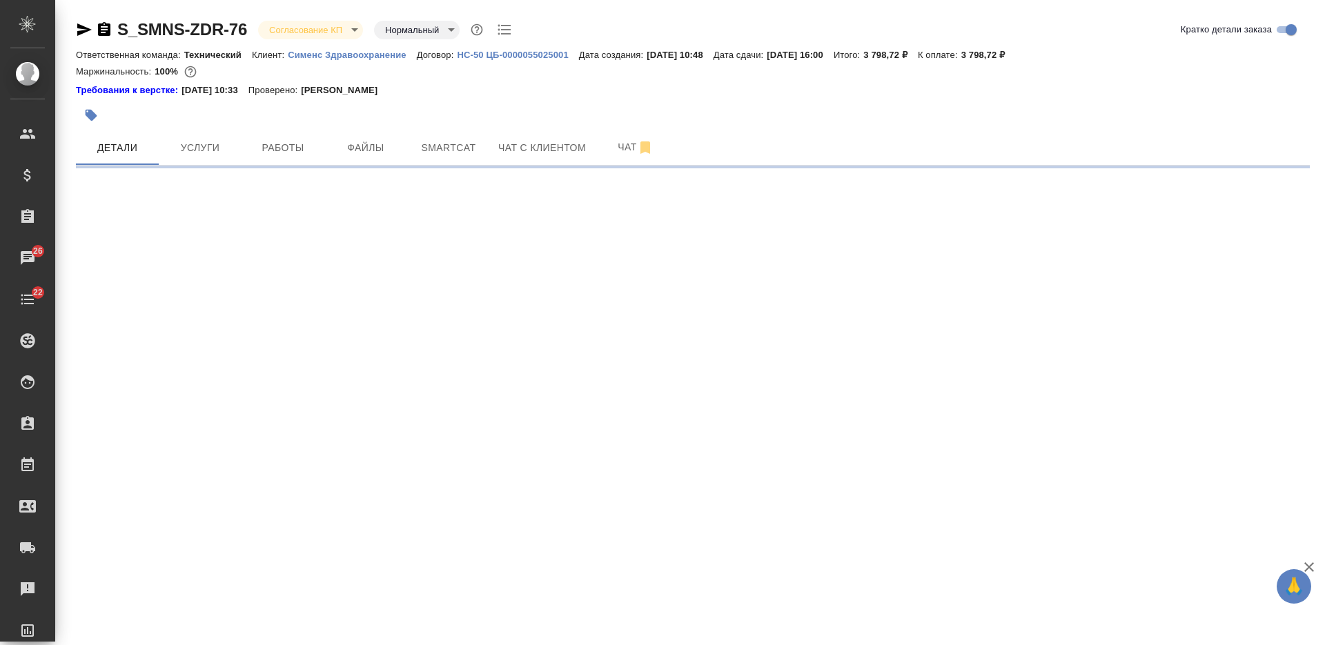
select select "RU"
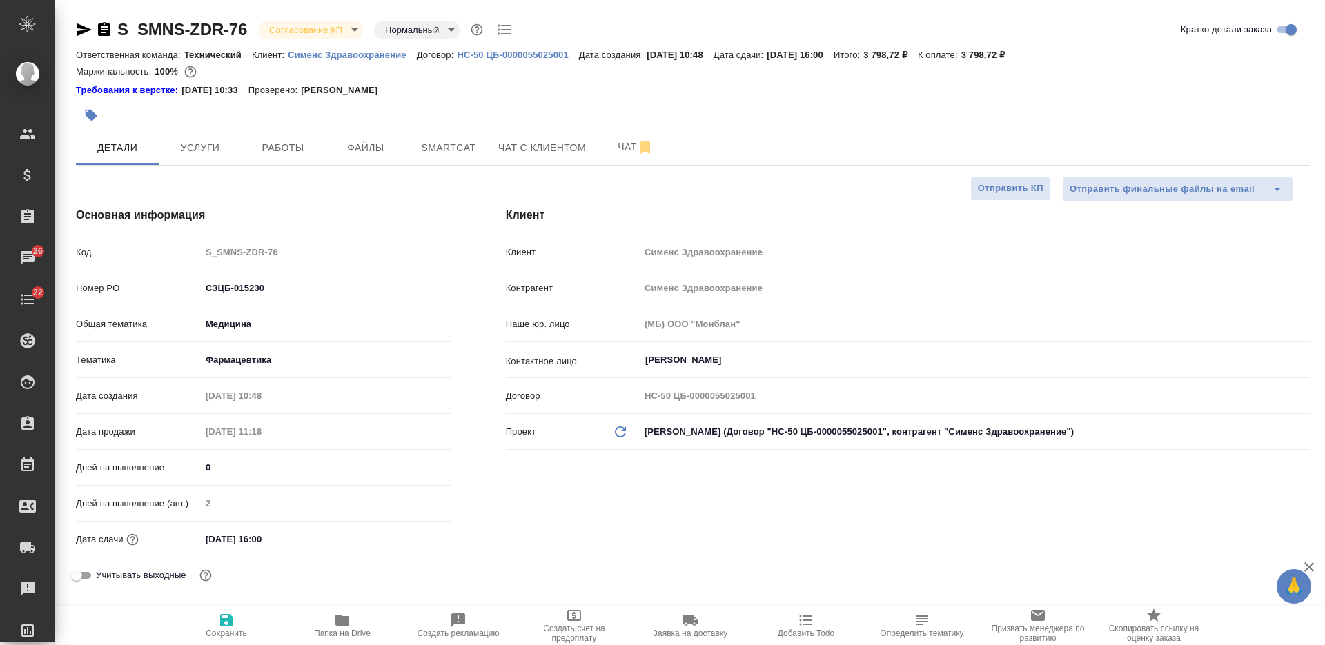
type textarea "x"
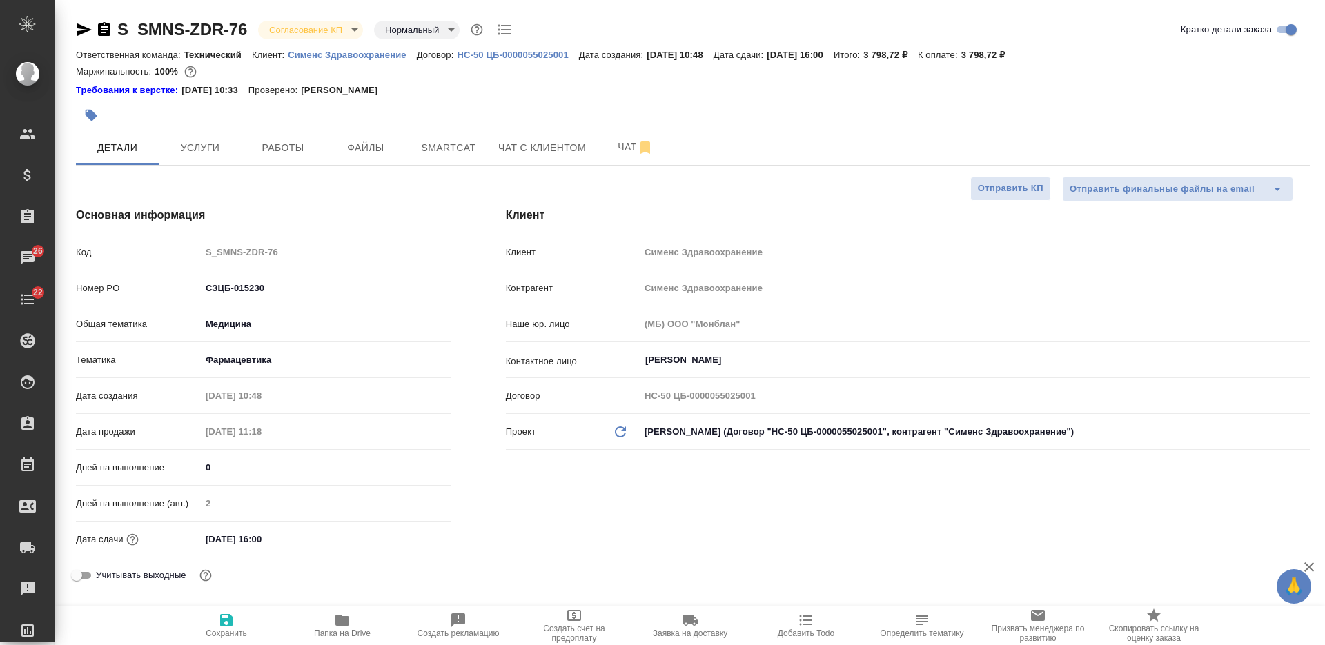
type textarea "x"
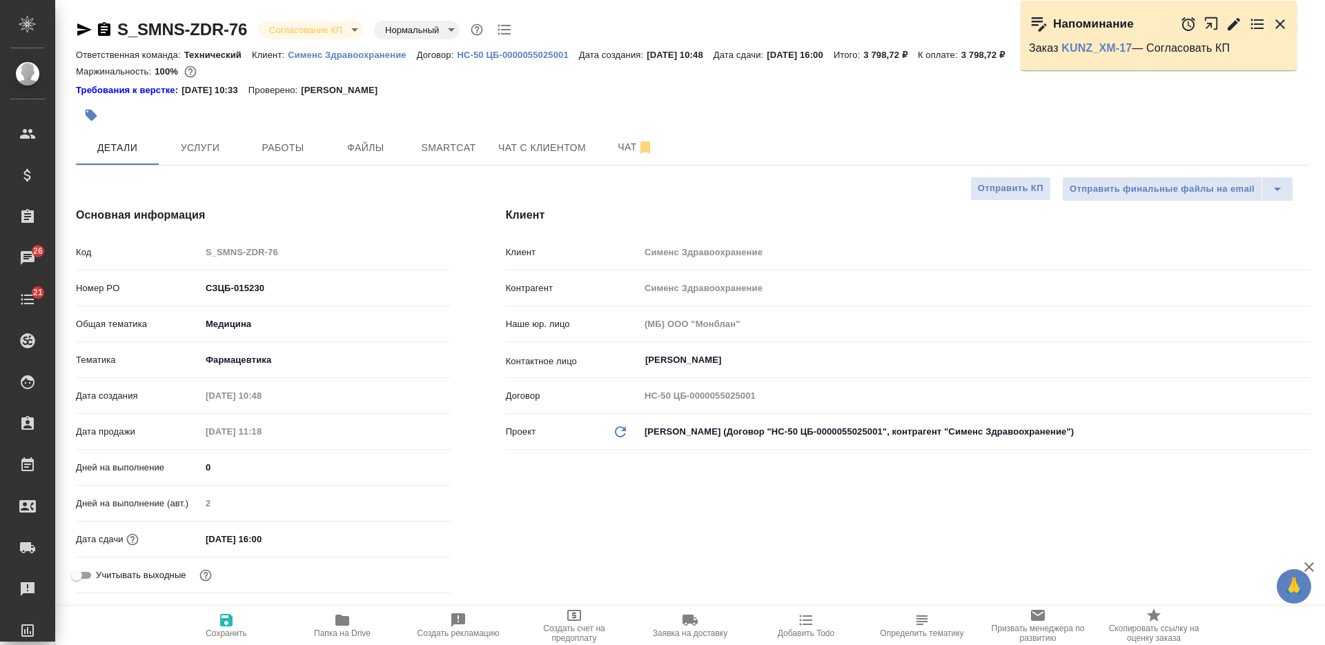
type textarea "x"
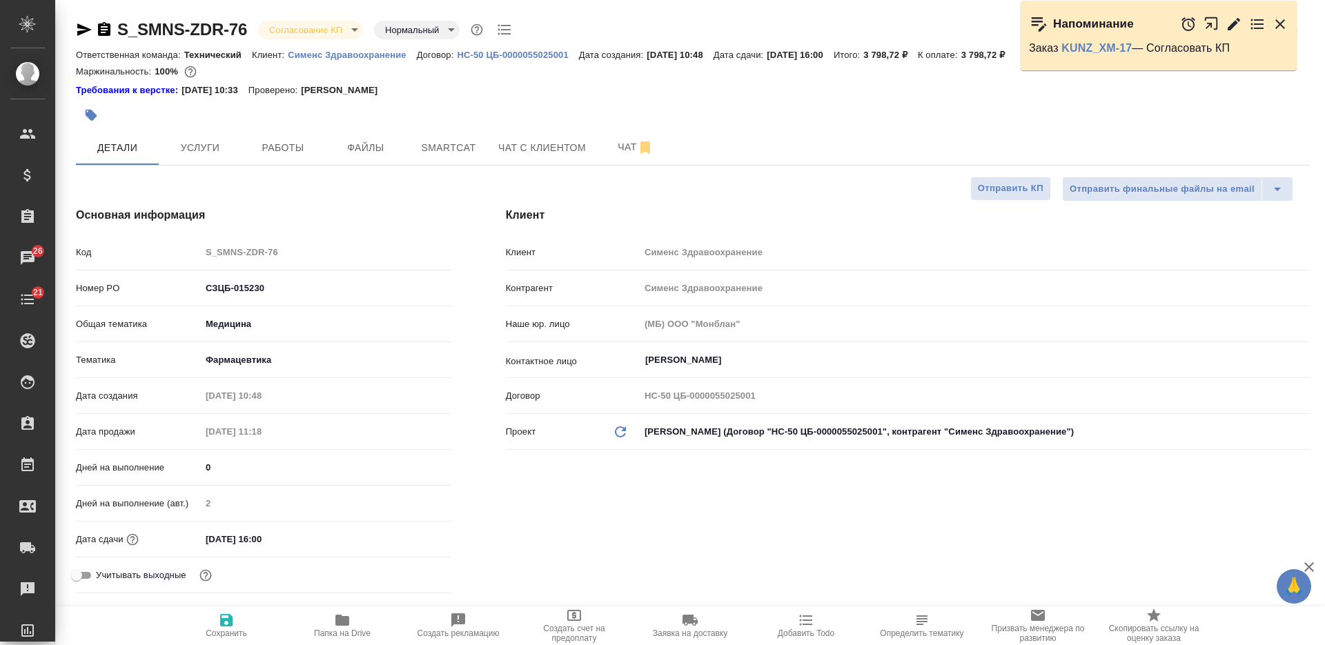
type textarea "x"
click at [99, 28] on icon "button" at bounding box center [104, 29] width 12 height 14
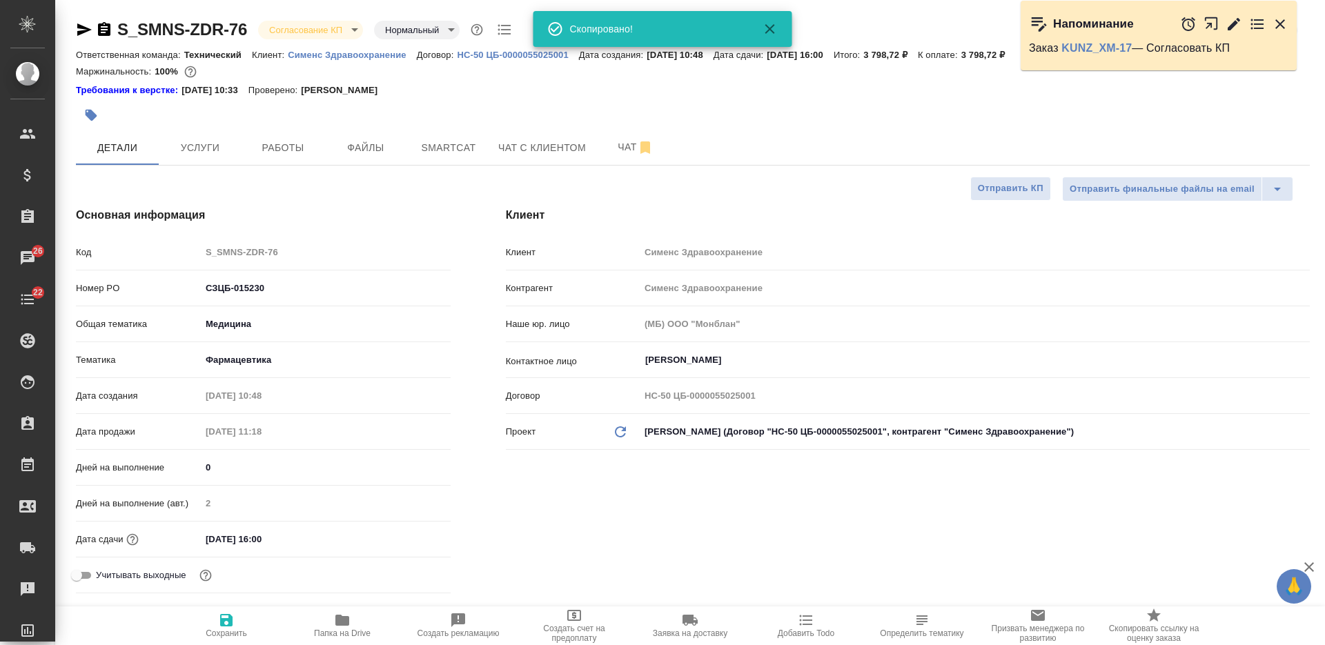
type textarea "x"
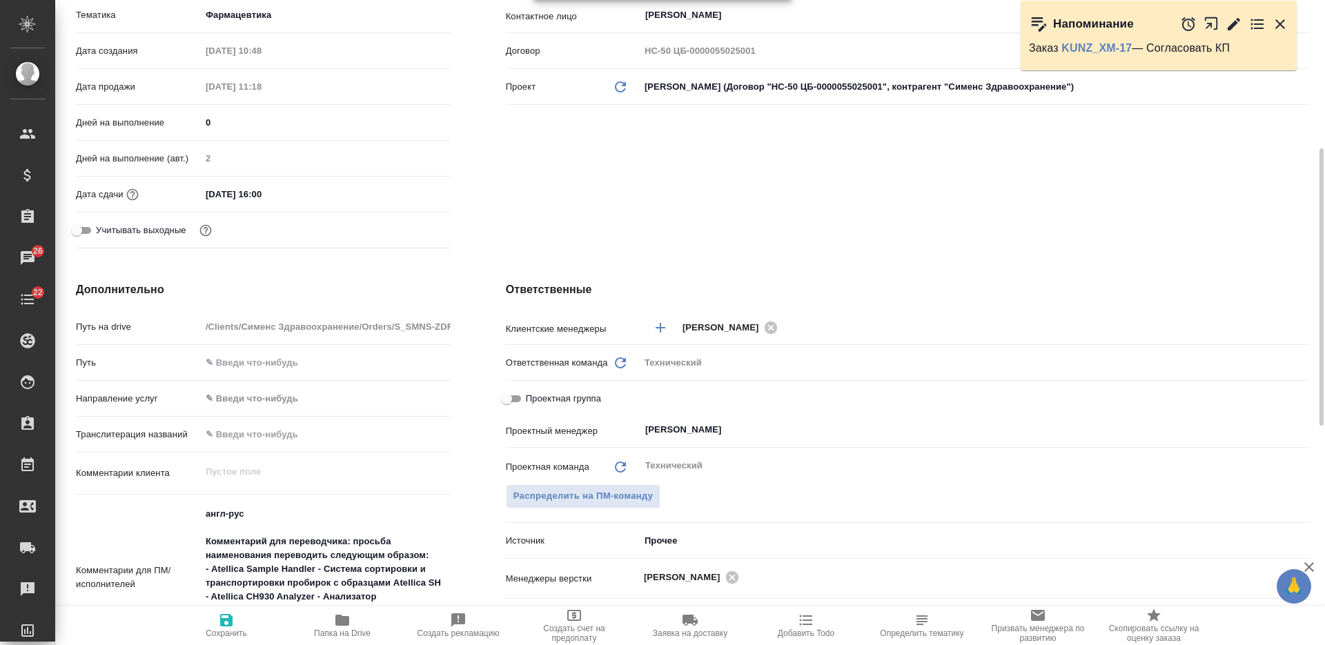
scroll to position [604, 0]
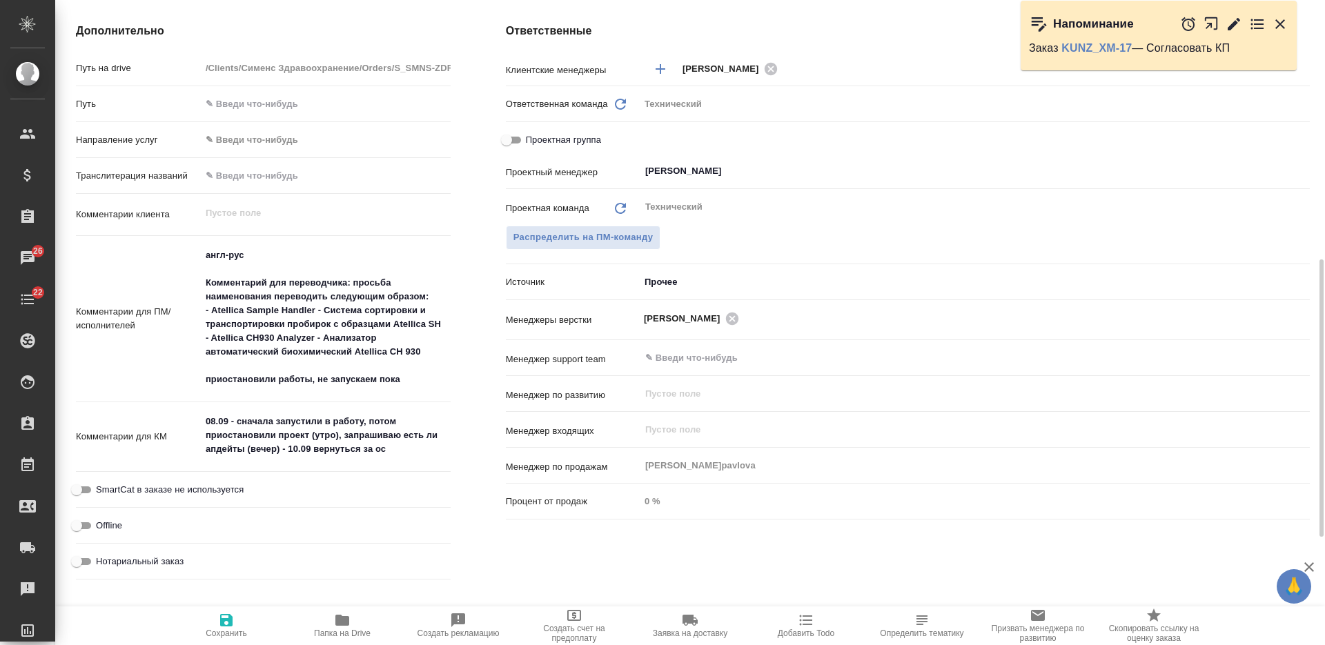
type textarea "x"
click at [406, 453] on textarea "08.09 - сначала запустили в работу, потом приостановили проект (утро), запрашив…" at bounding box center [326, 435] width 250 height 51
type textarea "08.09 - сначала запустили в работу, потом приостановили проект (утро), запрашив…"
type textarea "x"
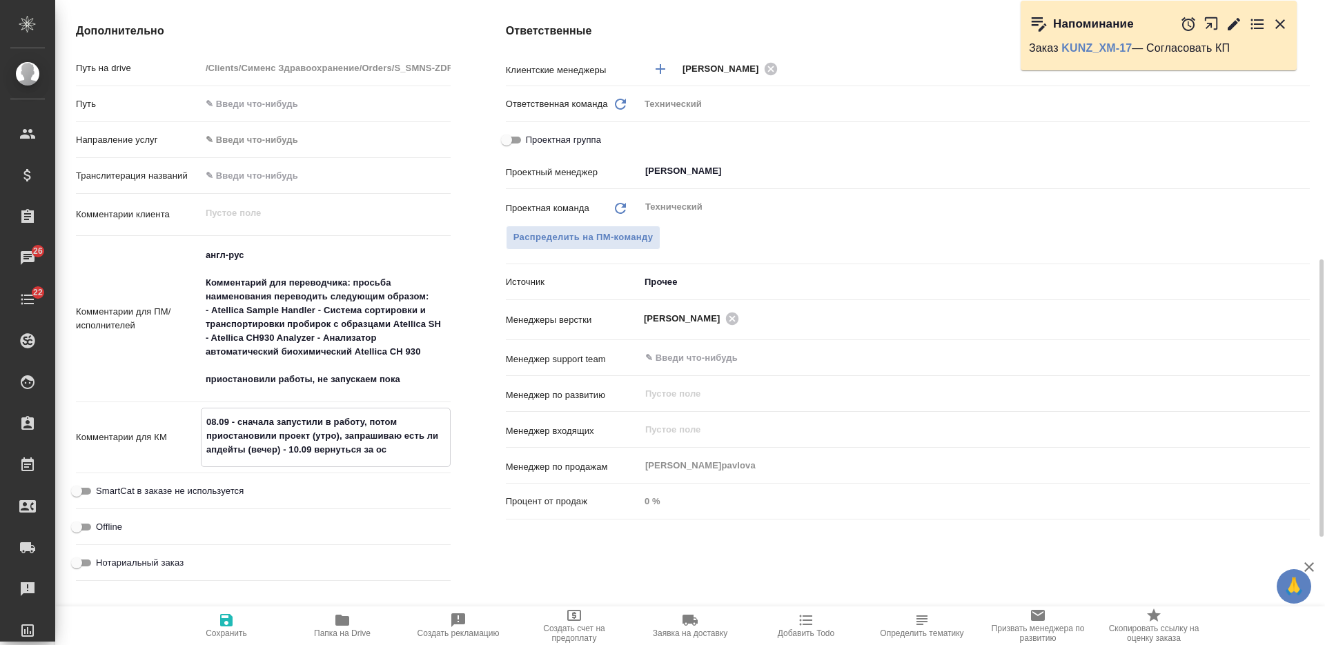
type textarea "x"
type textarea "08.09 - сначала запустили в работу, потом приостановили проект (утро), запрашив…"
type textarea "x"
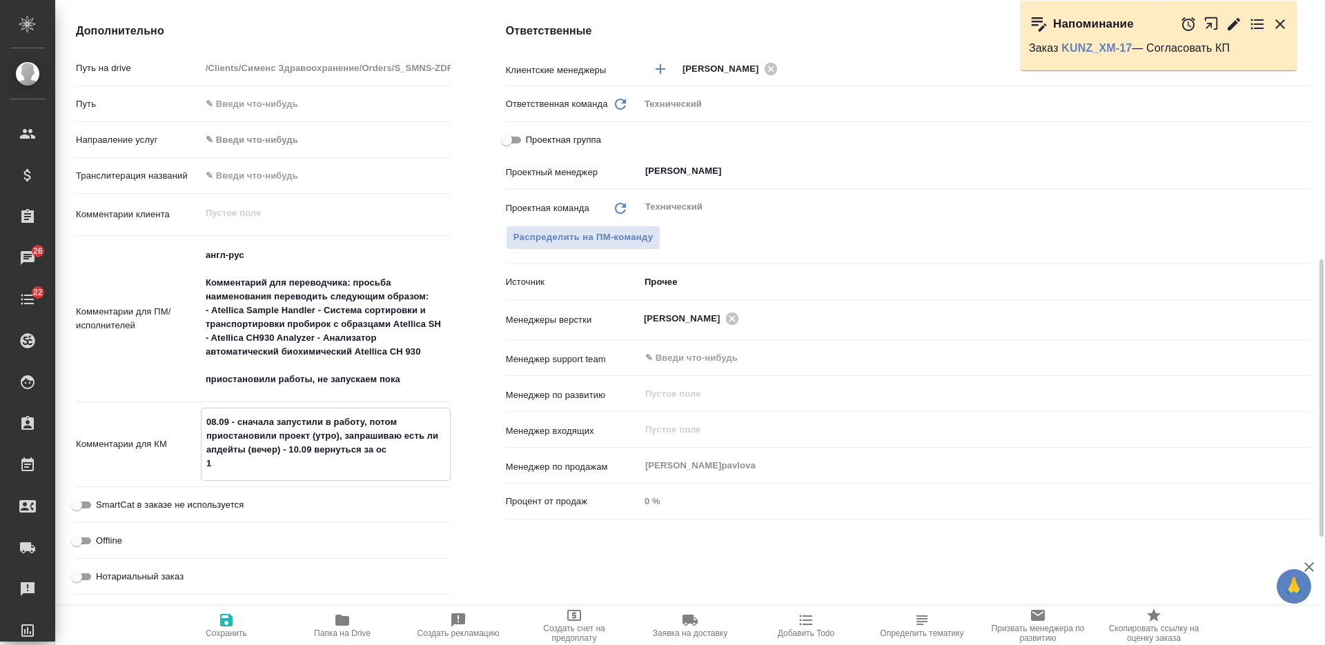
type textarea "08.09 - сначала запустили в работу, потом приостановили проект (утро), запрашив…"
type textarea "x"
type textarea "08.09 - сначала запустили в работу, потом приостановили проект (утро), запрашив…"
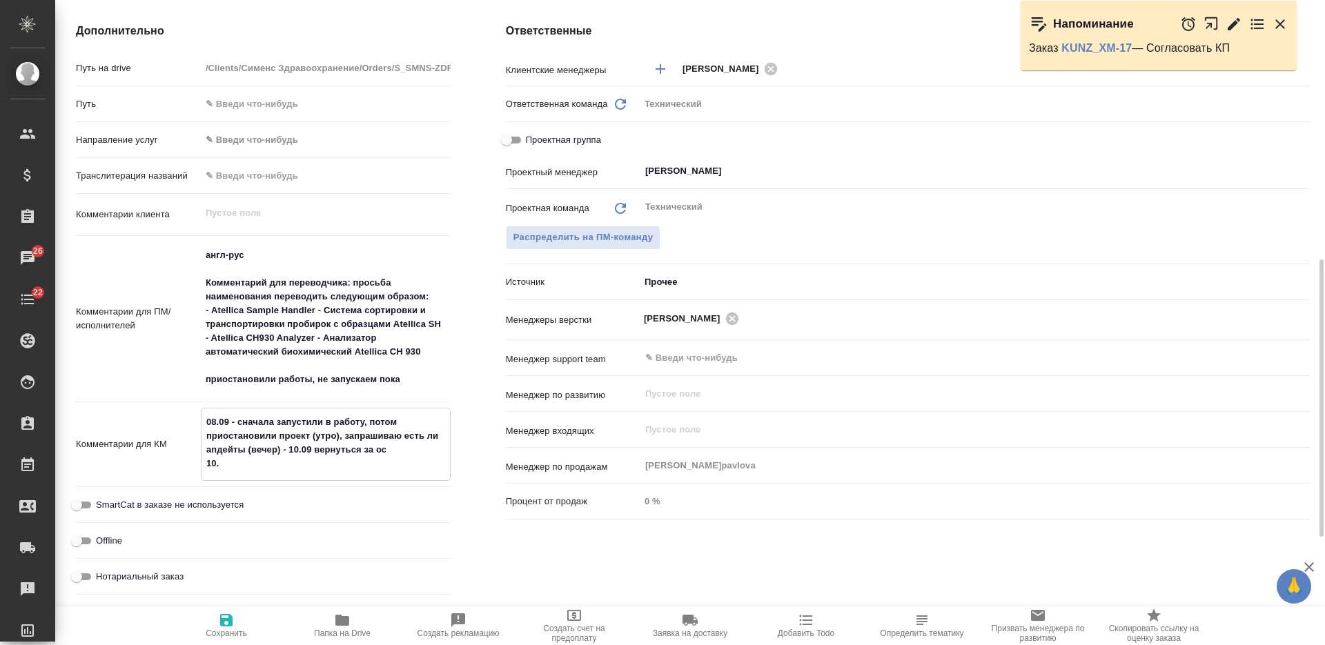
type textarea "x"
type textarea "08.09 - сначала запустили в работу, потом приостановили проект (утро), запрашив…"
type textarea "x"
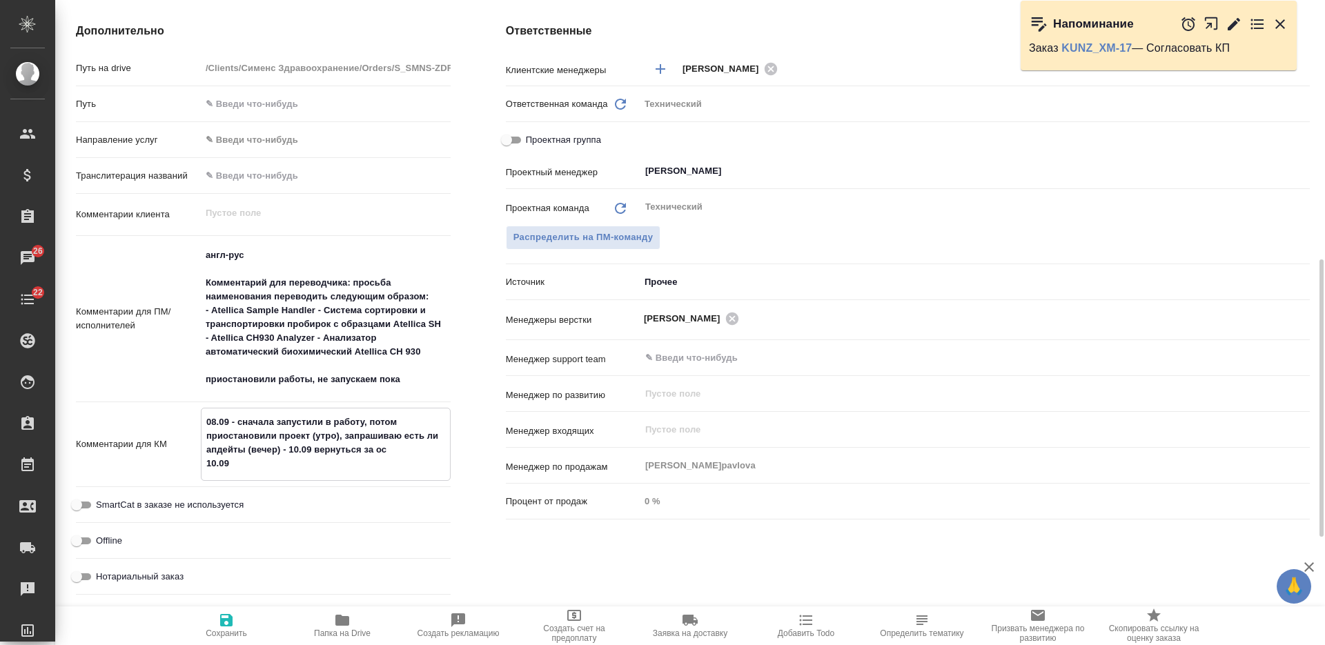
type textarea "x"
type textarea "08.09 - сначала запустили в работу, потом приостановили проект (утро), запрашив…"
type textarea "x"
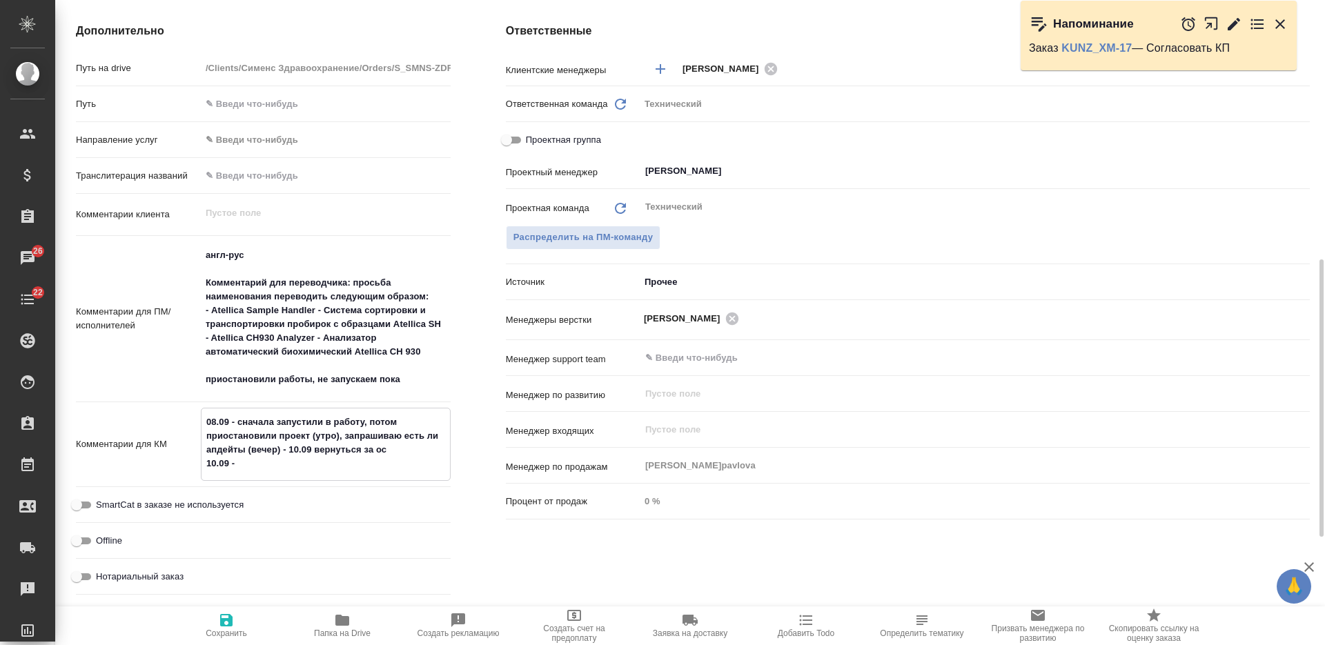
type textarea "x"
type textarea "08.09 - сначала запустили в работу, потом приостановили проект (утро), запрашив…"
type textarea "x"
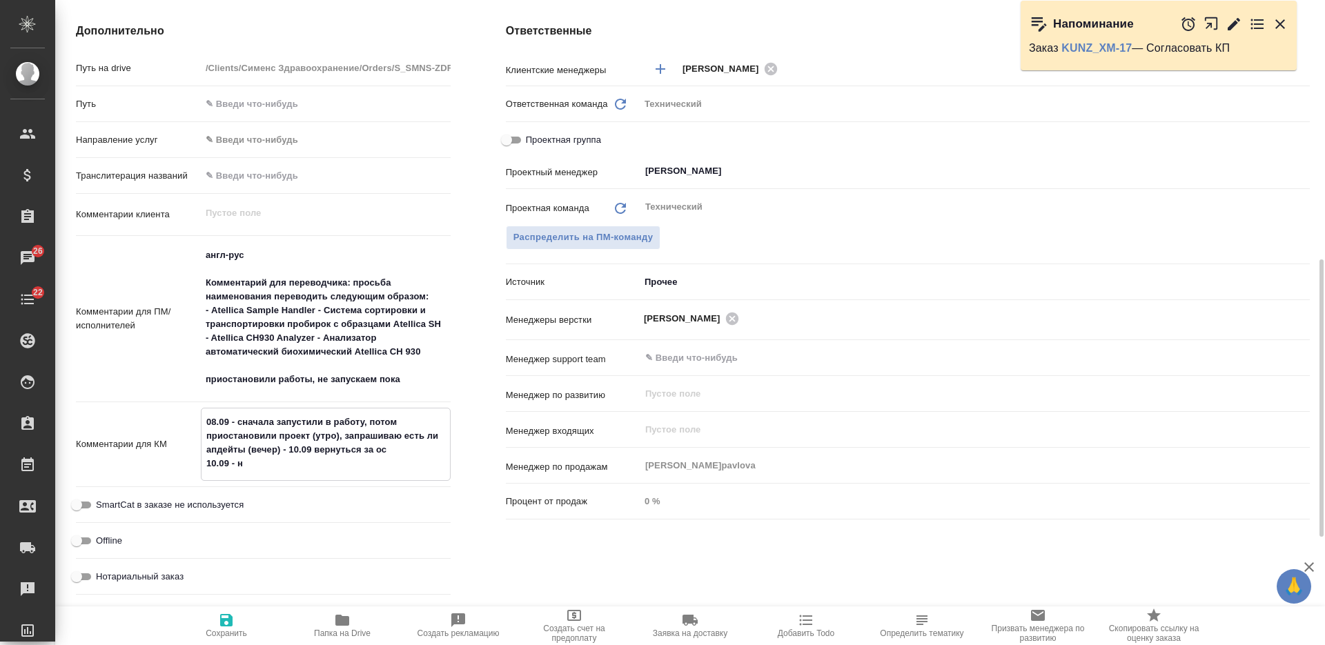
type textarea "08.09 - сначала запустили в работу, потом приостановили проект (утро), запрашив…"
type textarea "x"
type textarea "08.09 - сначала запустили в работу, потом приостановили проект (утро), запрашив…"
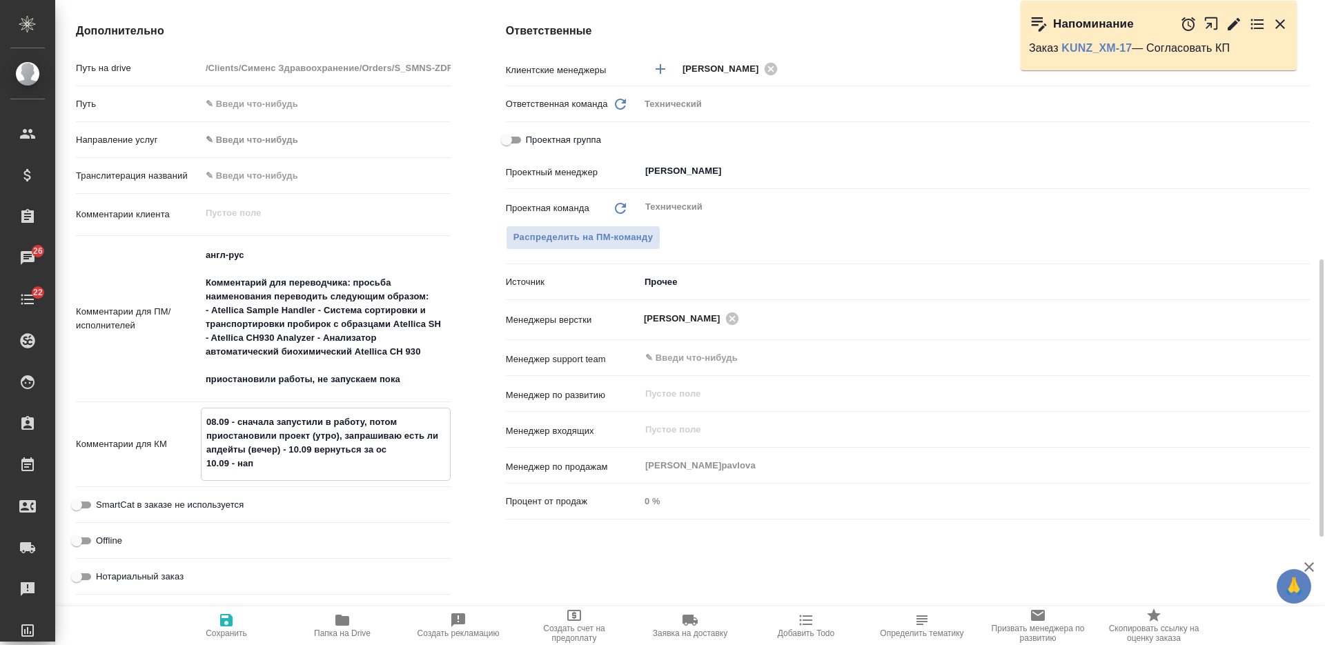
type textarea "x"
type textarea "08.09 - сначала запустили в работу, потом приостановили проект (утро), запрашив…"
type textarea "x"
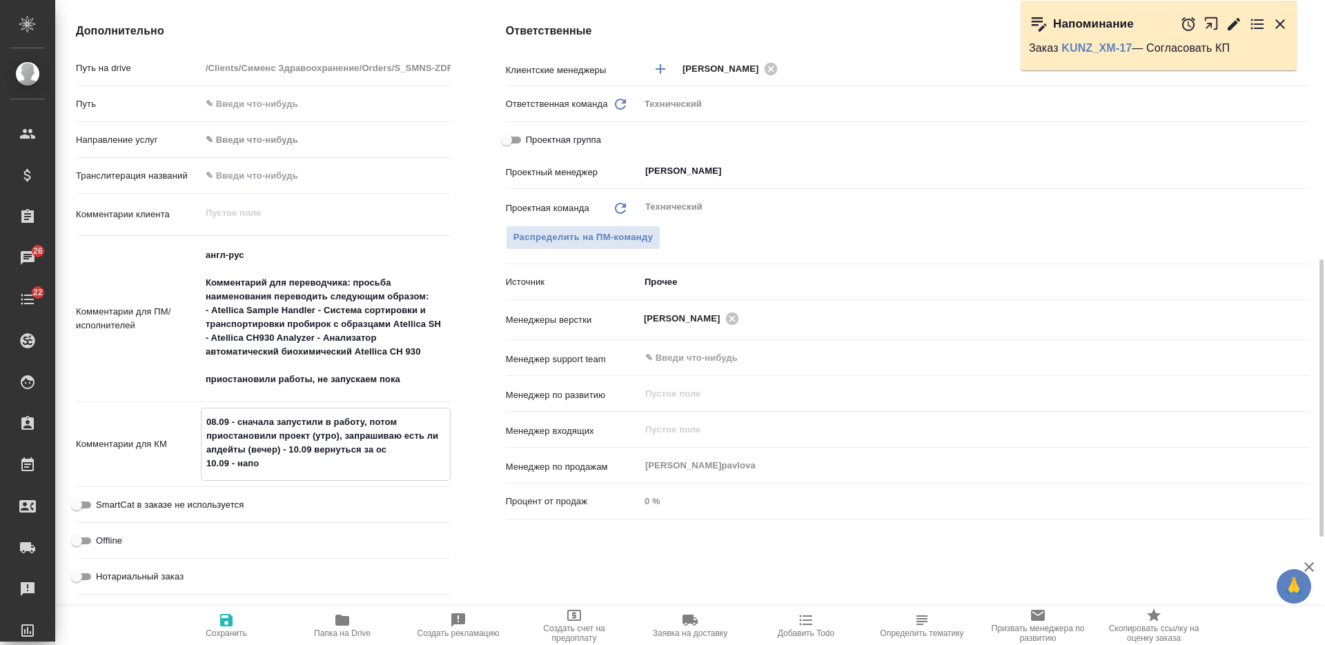
type textarea "x"
type textarea "08.09 - сначала запустили в работу, потом приостановили проект (утро), запрашив…"
type textarea "x"
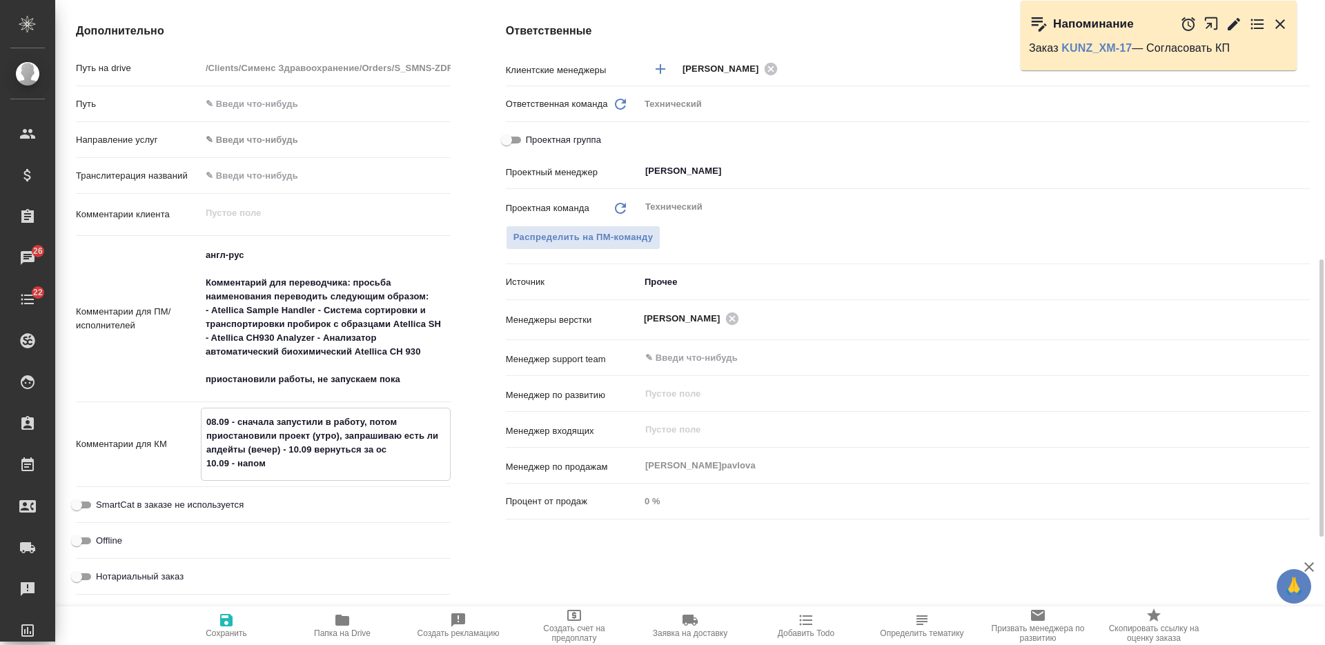
type textarea "x"
type textarea "08.09 - сначала запустили в работу, потом приостановили проект (утро), запрашив…"
type textarea "x"
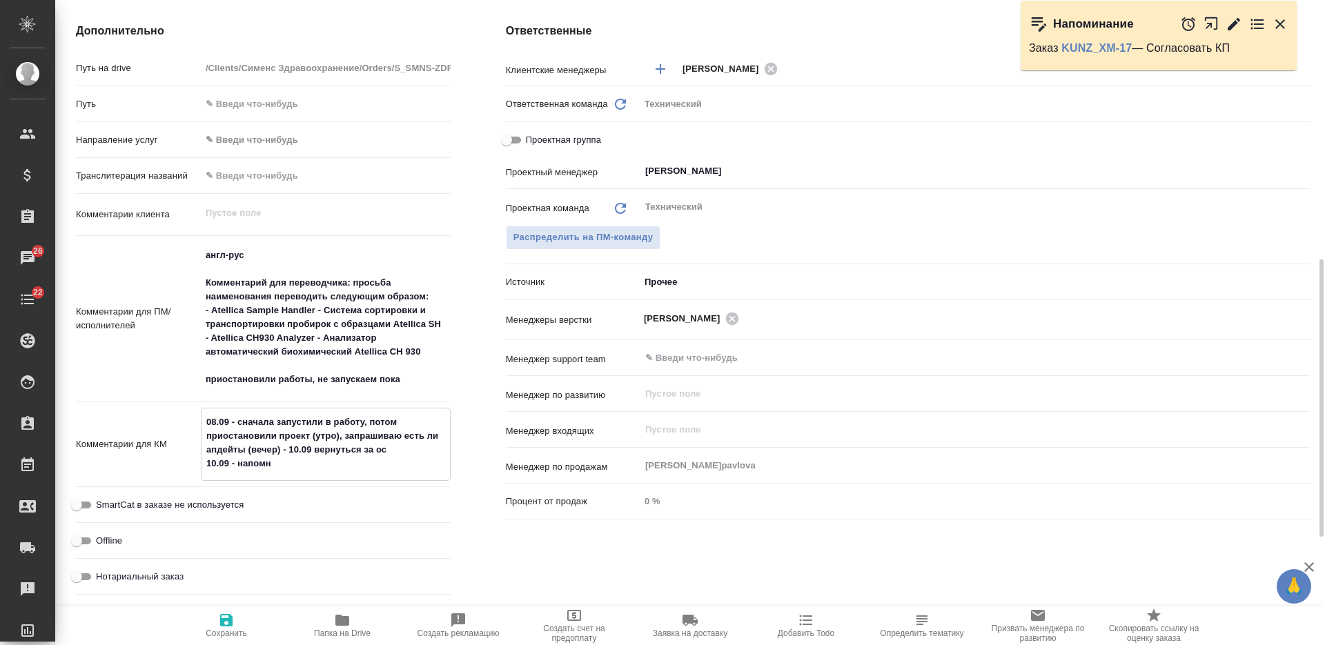
type textarea "08.09 - сначала запустили в работу, потом приостановили проект (утро), запрашив…"
type textarea "x"
type textarea "08.09 - сначала запустили в работу, потом приостановили проект (утро), запрашив…"
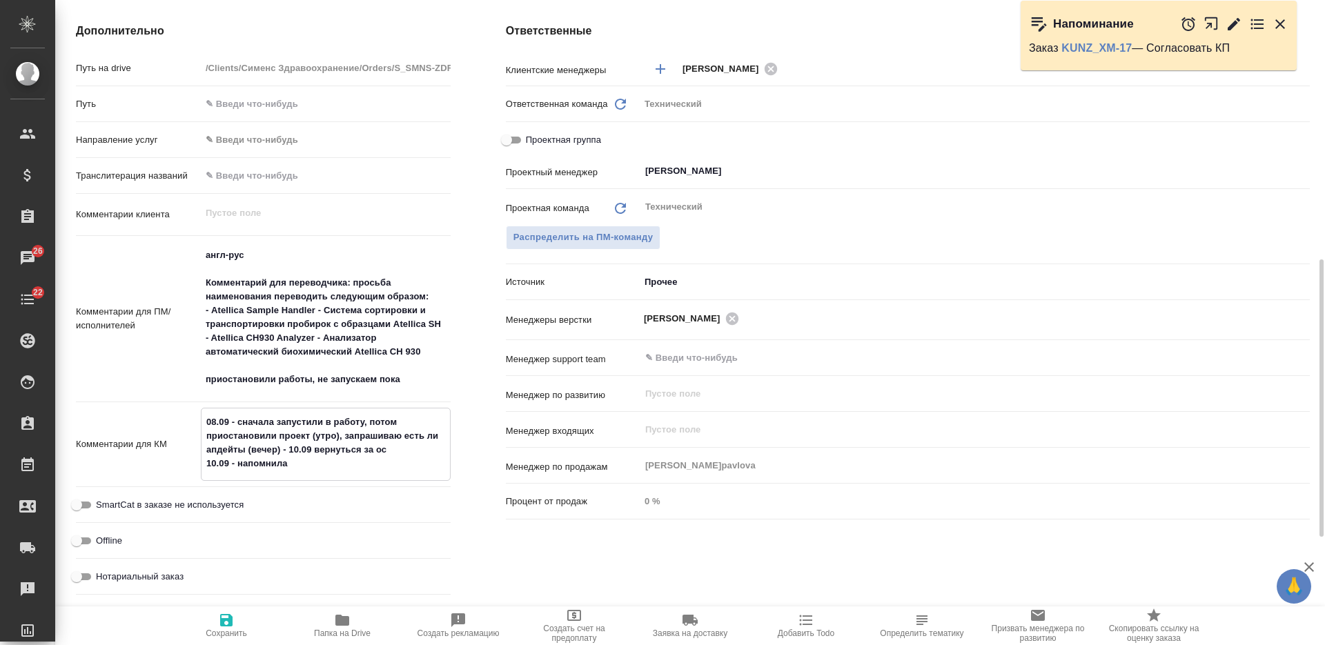
type textarea "x"
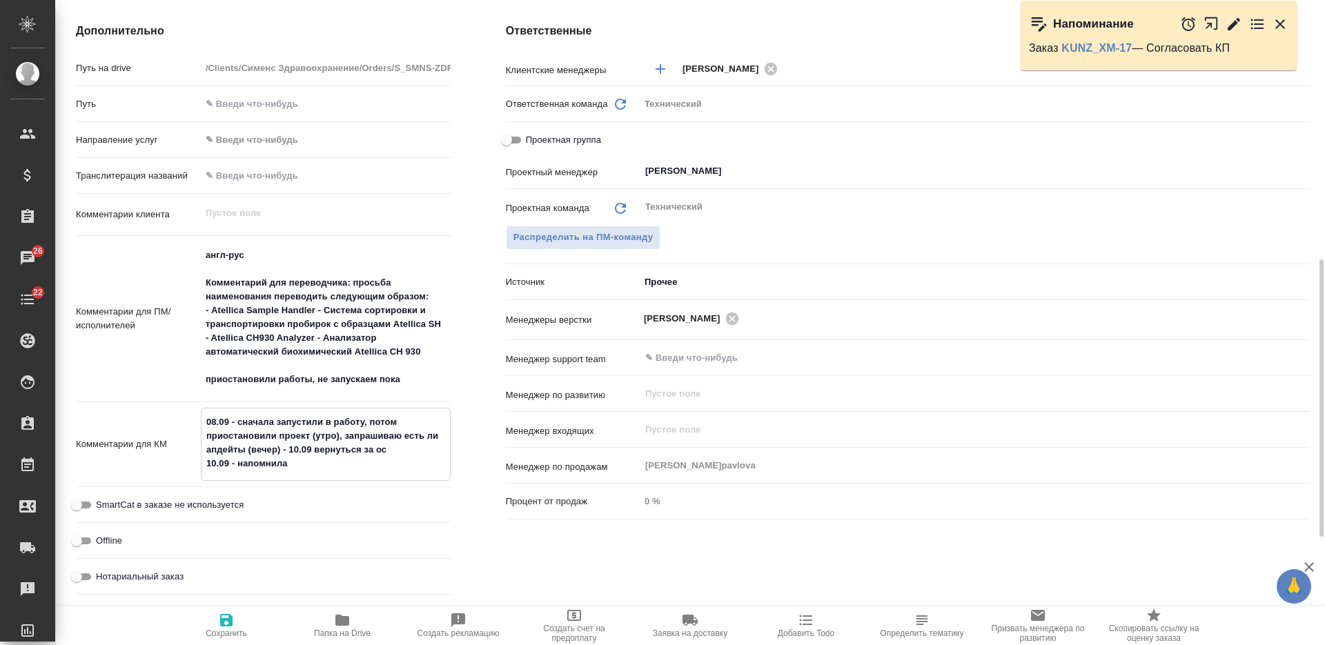
type textarea "08.09 - сначала запустили в работу, потом приостановили проект (утро), запрашив…"
type textarea "x"
type textarea "08.09 - сначала запустили в работу, потом приостановили проект (утро), запрашив…"
type textarea "x"
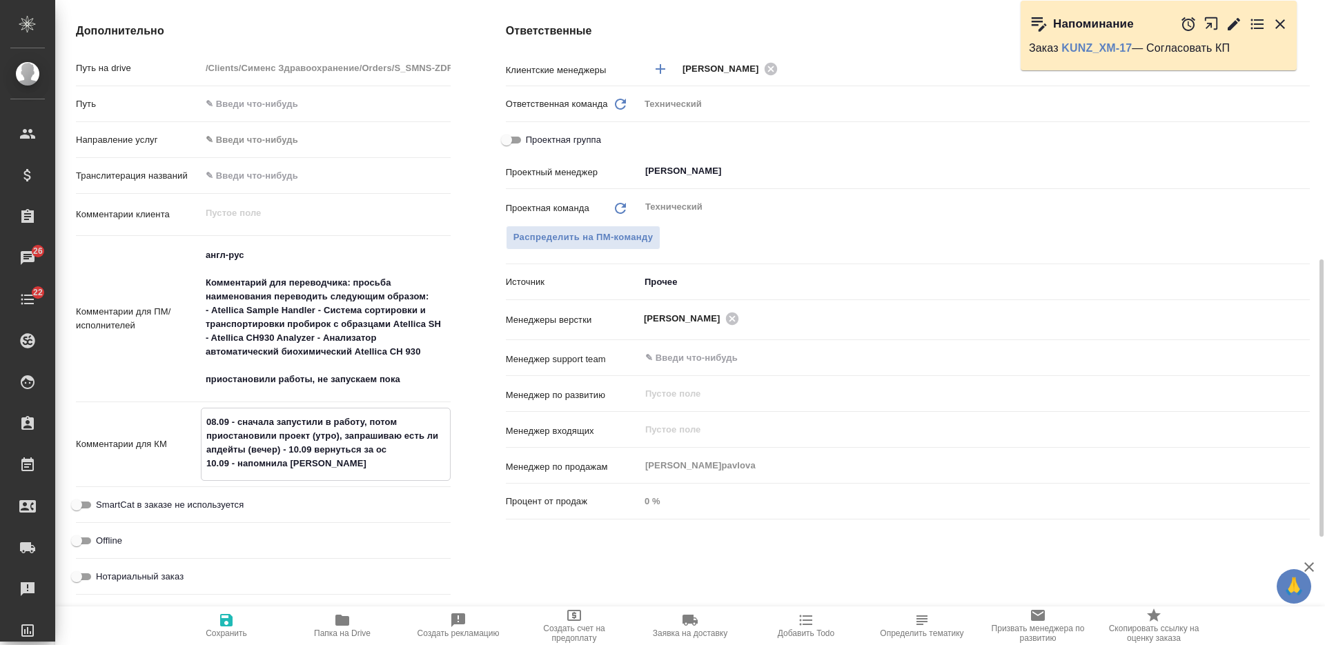
type textarea "x"
type textarea "08.09 - сначала запустили в работу, потом приостановили проект (утро), запрашив…"
type textarea "x"
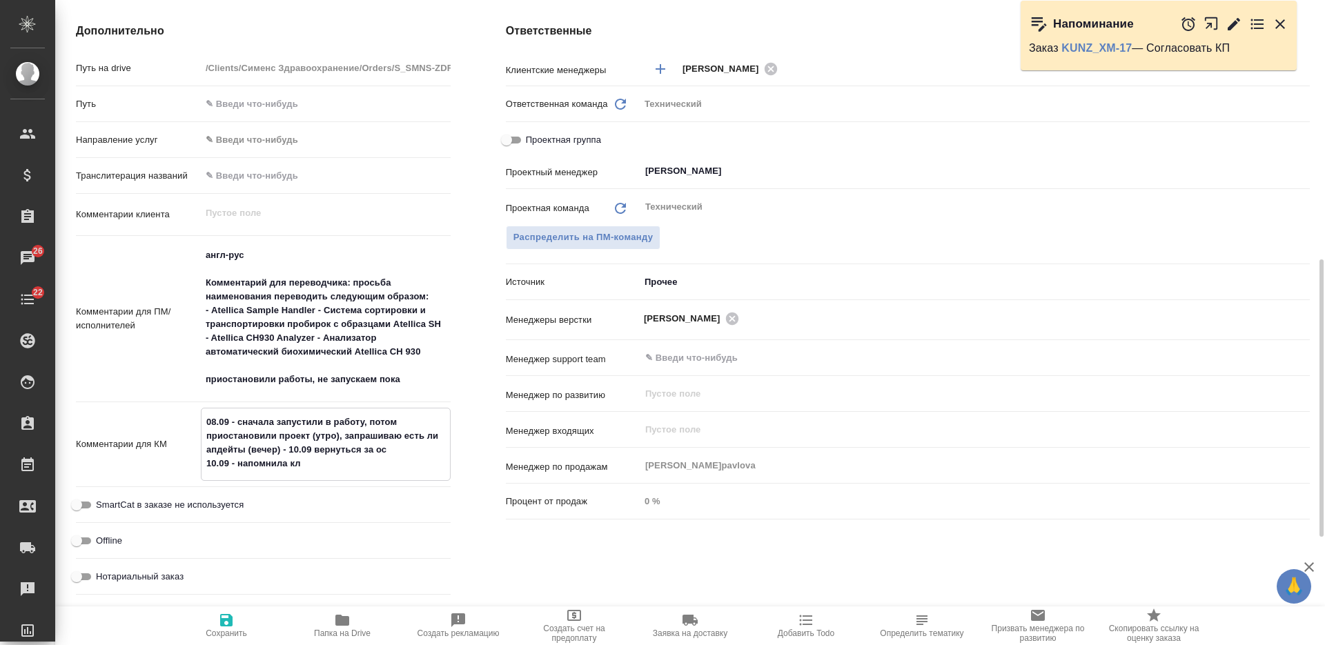
type textarea "08.09 - сначала запустили в работу, потом приостановили проект (утро), запрашив…"
type textarea "x"
type textarea "08.09 - сначала запустили в работу, потом приостановили проект (утро), запрашив…"
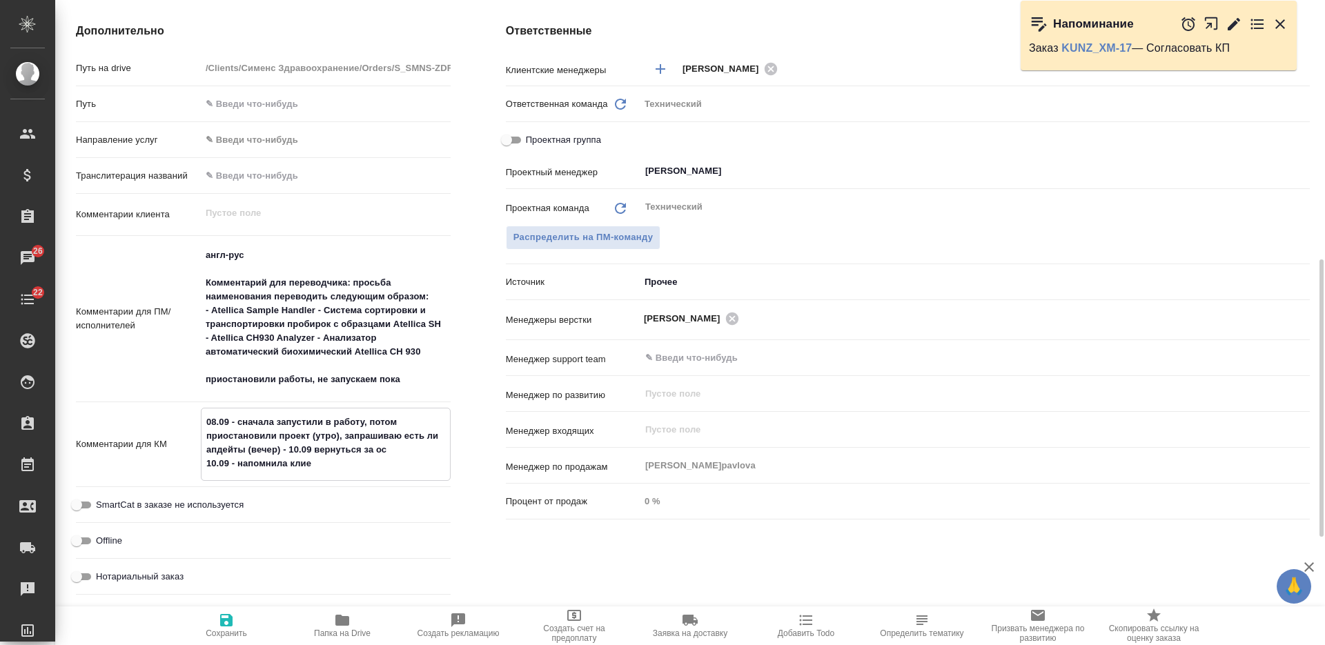
type textarea "x"
type textarea "08.09 - сначала запустили в работу, потом приостановили проект (утро), запрашив…"
type textarea "x"
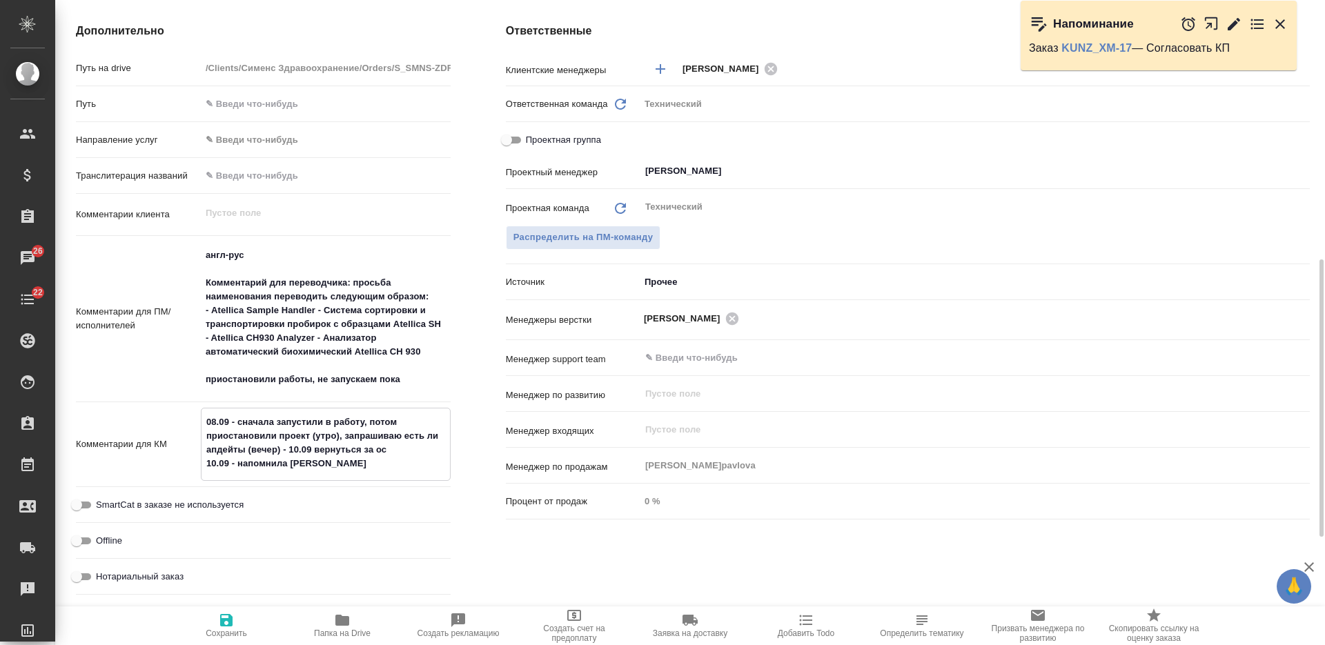
type textarea "x"
type textarea "08.09 - сначала запустили в работу, потом приостановили проект (утро), запрашив…"
type textarea "x"
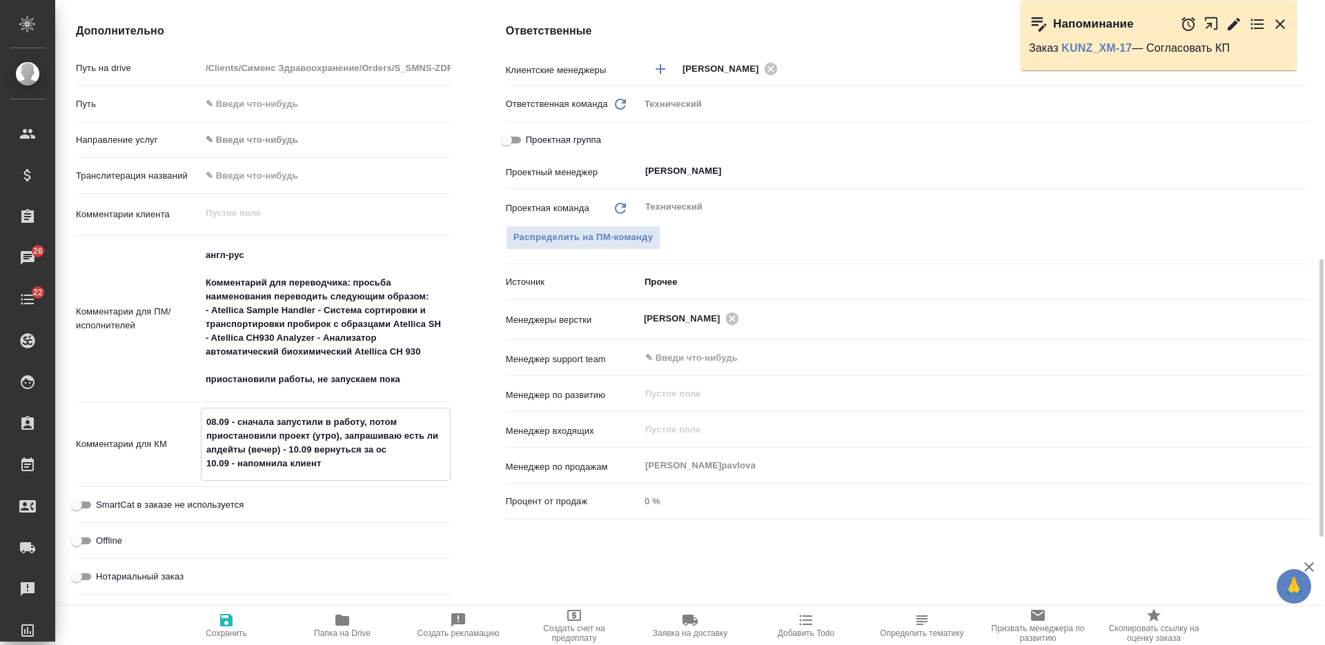
type textarea "x"
type textarea "08.09 - сначала запустили в работу, потом приостановили проект (утро), запрашив…"
type textarea "x"
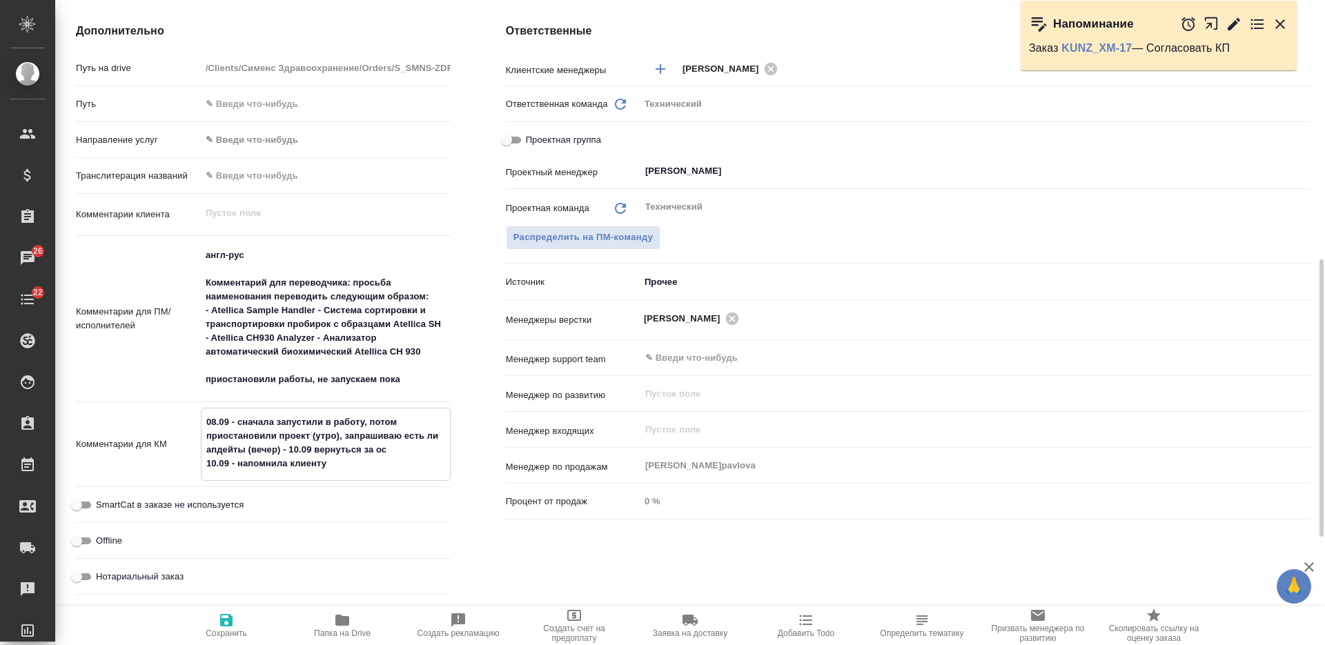
type textarea "08.09 - сначала запустили в работу, потом приостановили проект (утро), запрашив…"
type textarea "x"
type textarea "08.09 - сначала запустили в работу, потом приостановили проект (утро), запрашив…"
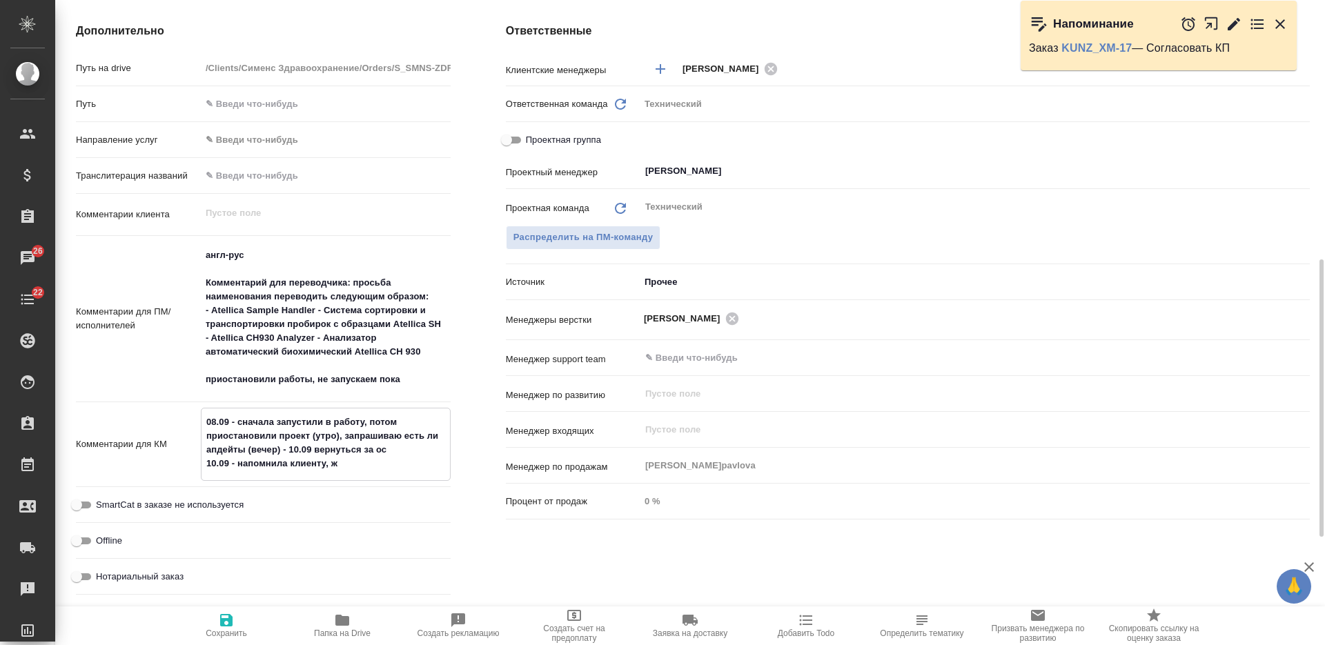
type textarea "x"
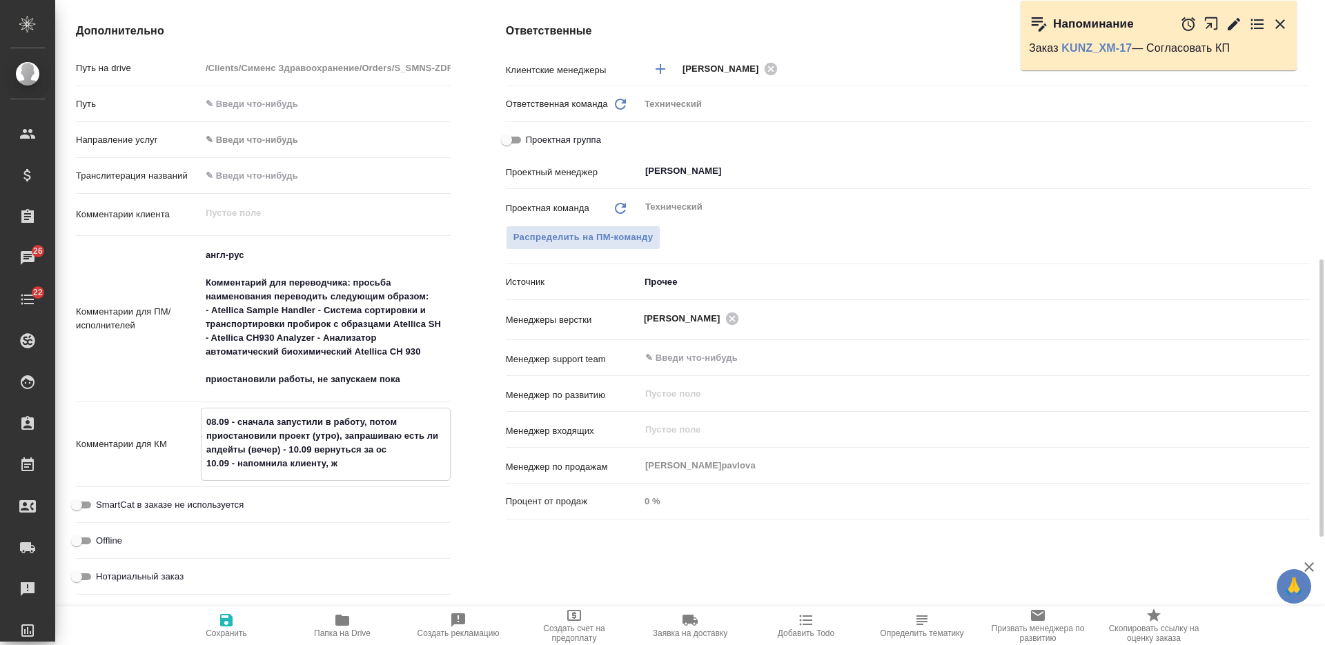
type textarea "08.09 - сначала запустили в работу, потом приостановили проект (утро), запрашив…"
type textarea "x"
type textarea "08.09 - сначала запустили в работу, потом приостановили проект (утро), запрашив…"
type textarea "x"
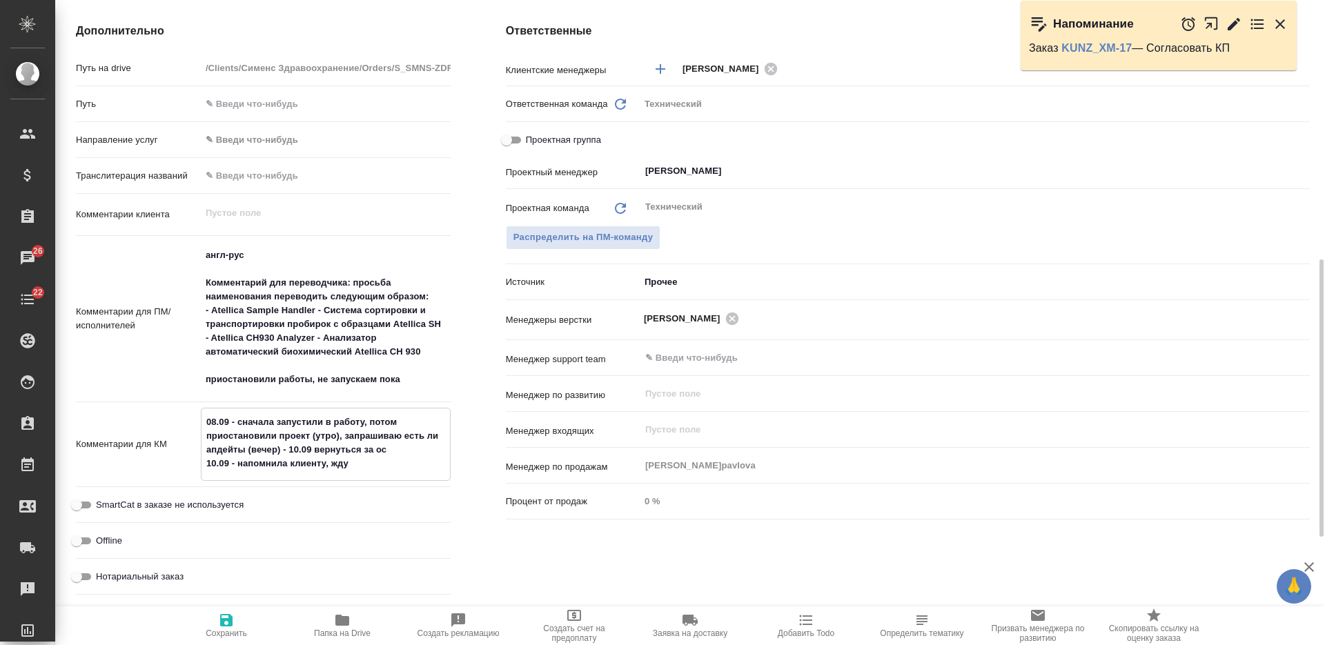
type textarea "x"
type textarea "08.09 - сначала запустили в работу, потом приостановили проект (утро), запрашив…"
type textarea "x"
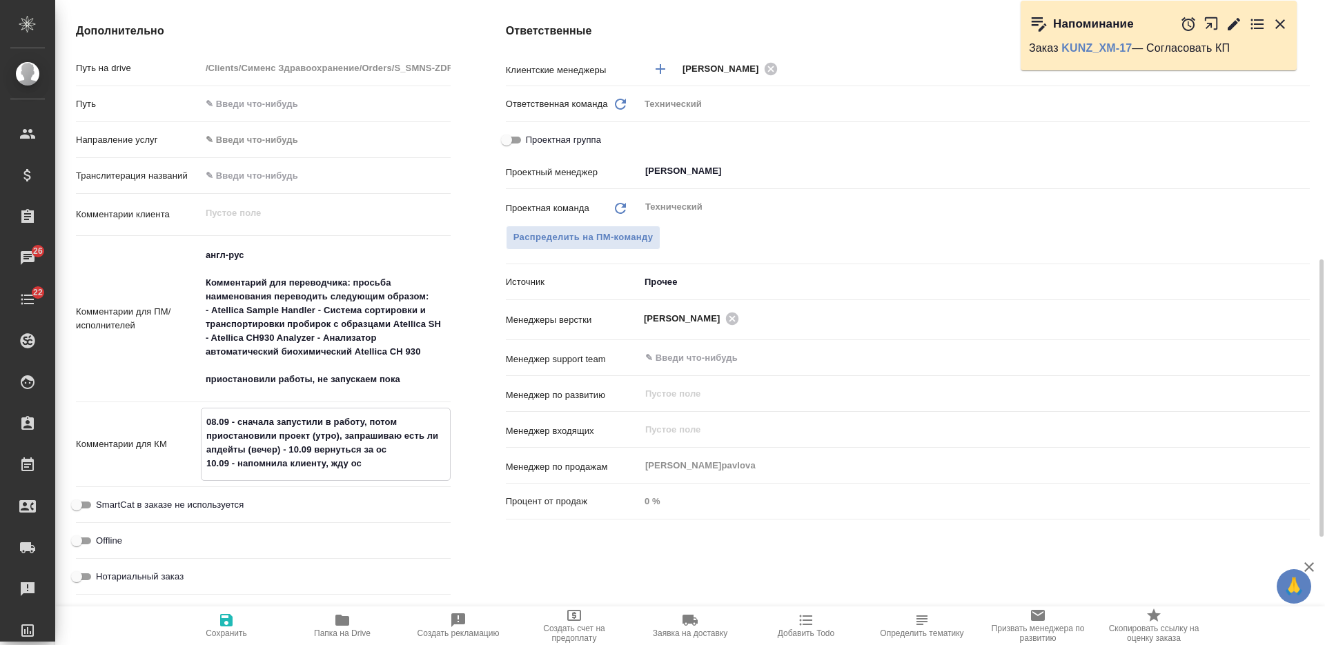
type textarea "08.09 - сначала запустили в работу, потом приостановили проект (утро), запрашив…"
type textarea "x"
type textarea "08.09 - сначала запустили в работу, потом приостановили проект (утро), запрашив…"
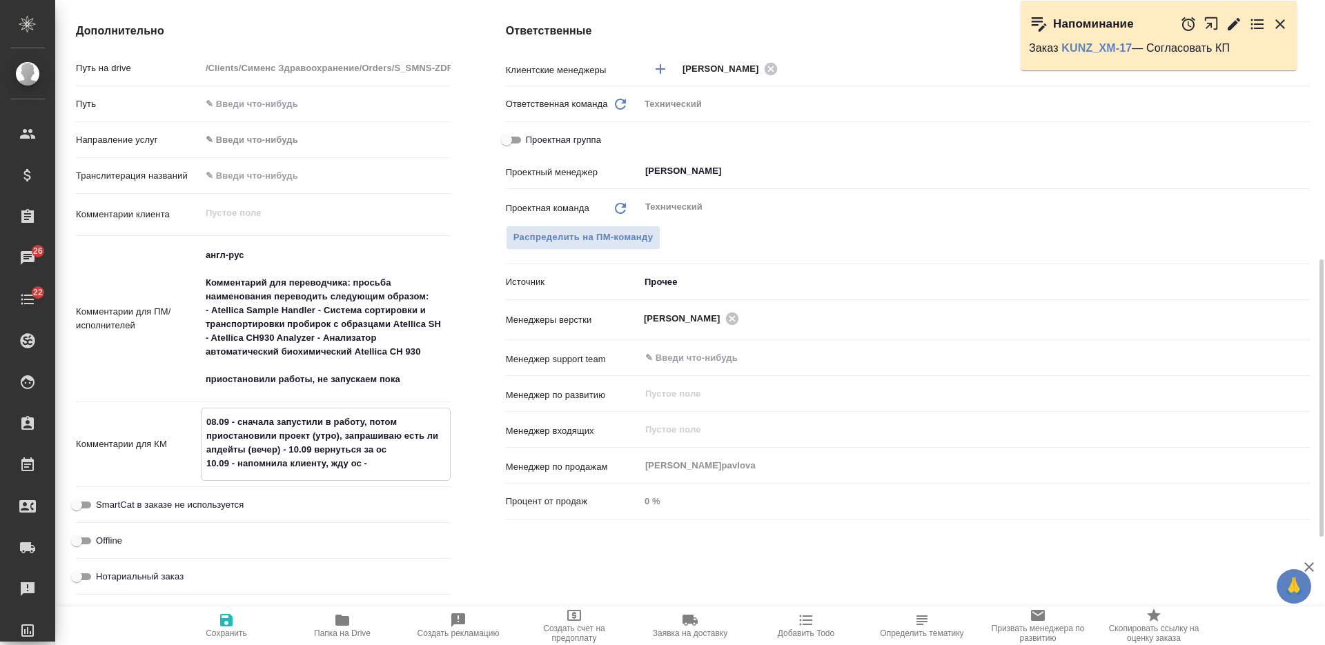
type textarea "x"
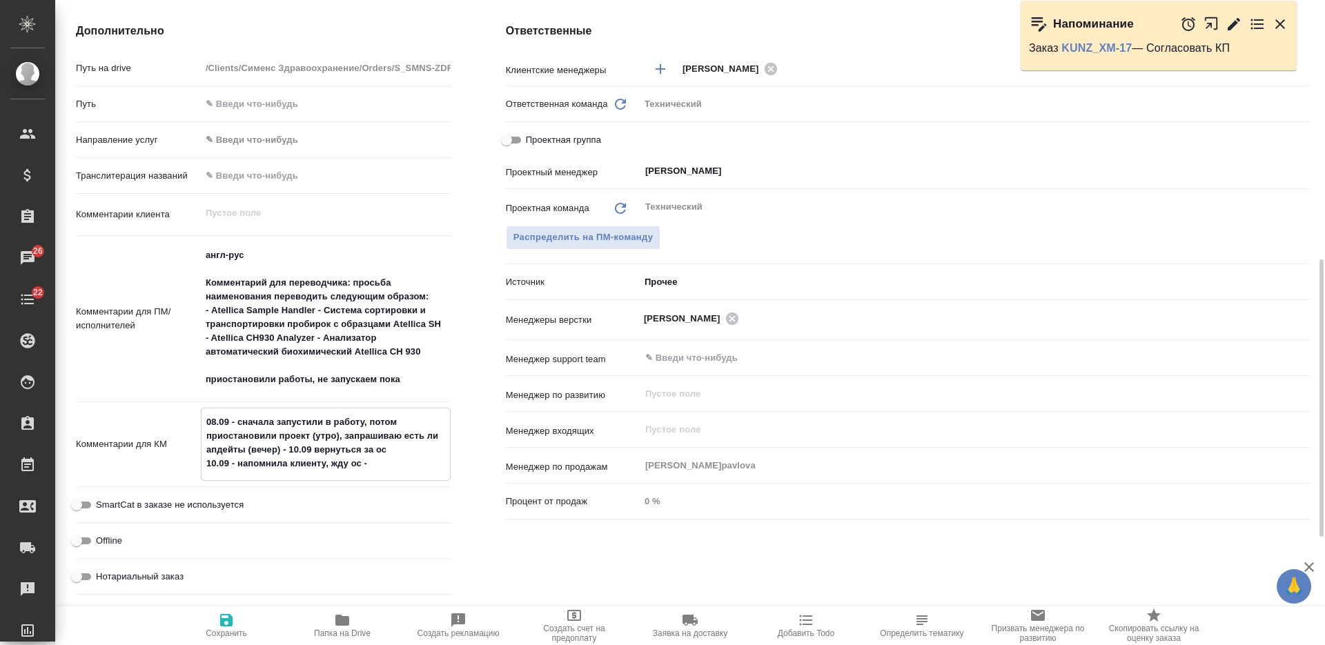
type textarea "08.09 - сначала запустили в работу, потом приостановили проект (утро), запрашив…"
type textarea "x"
type textarea "08.09 - сначала запустили в работу, потом приостановили проект (утро), запрашив…"
type textarea "x"
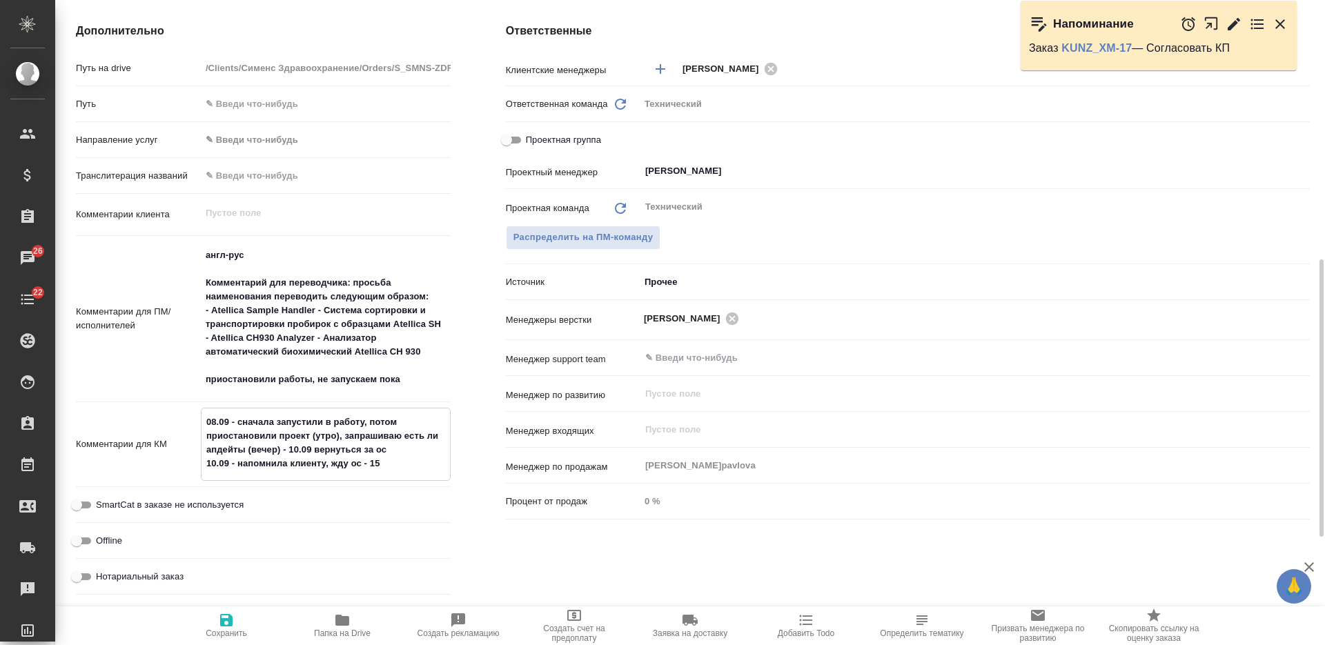
type textarea "x"
type textarea "08.09 - сначала запустили в работу, потом приостановили проект (утро), запрашив…"
type textarea "x"
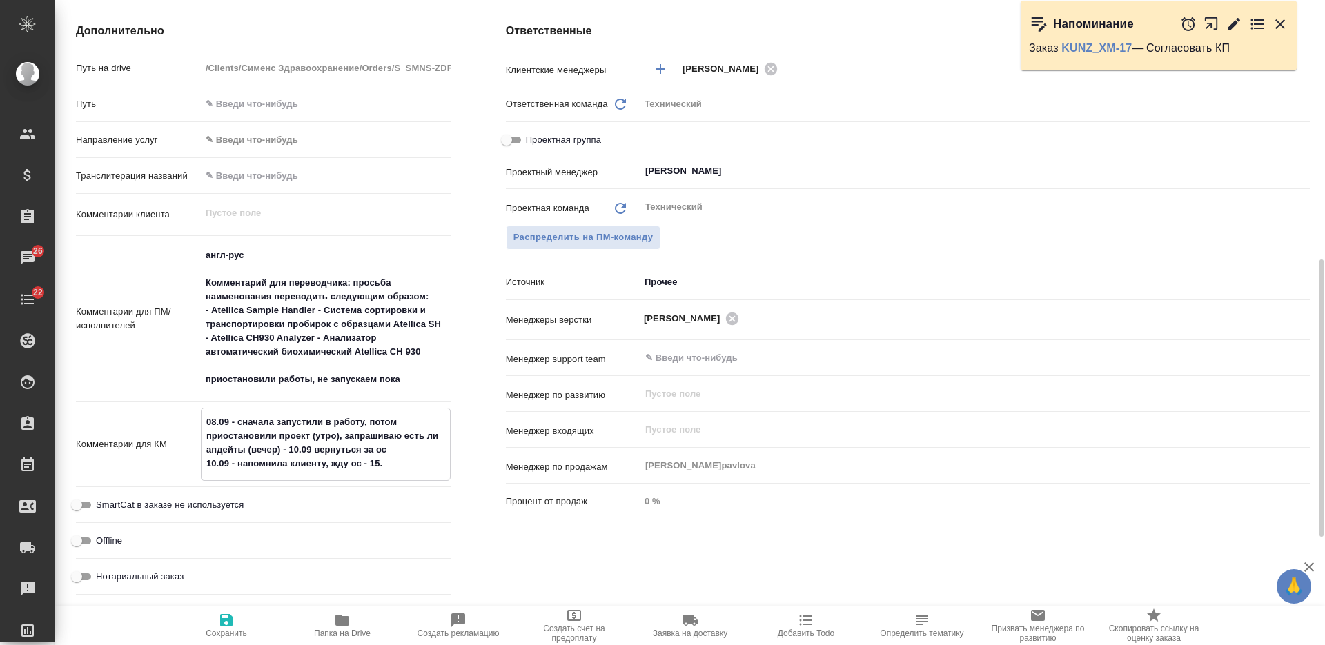
type textarea "08.09 - сначала запустили в работу, потом приостановили проект (утро), запрашив…"
type textarea "x"
type textarea "08.09 - сначала запустили в работу, потом приостановили проект (утро), запрашив…"
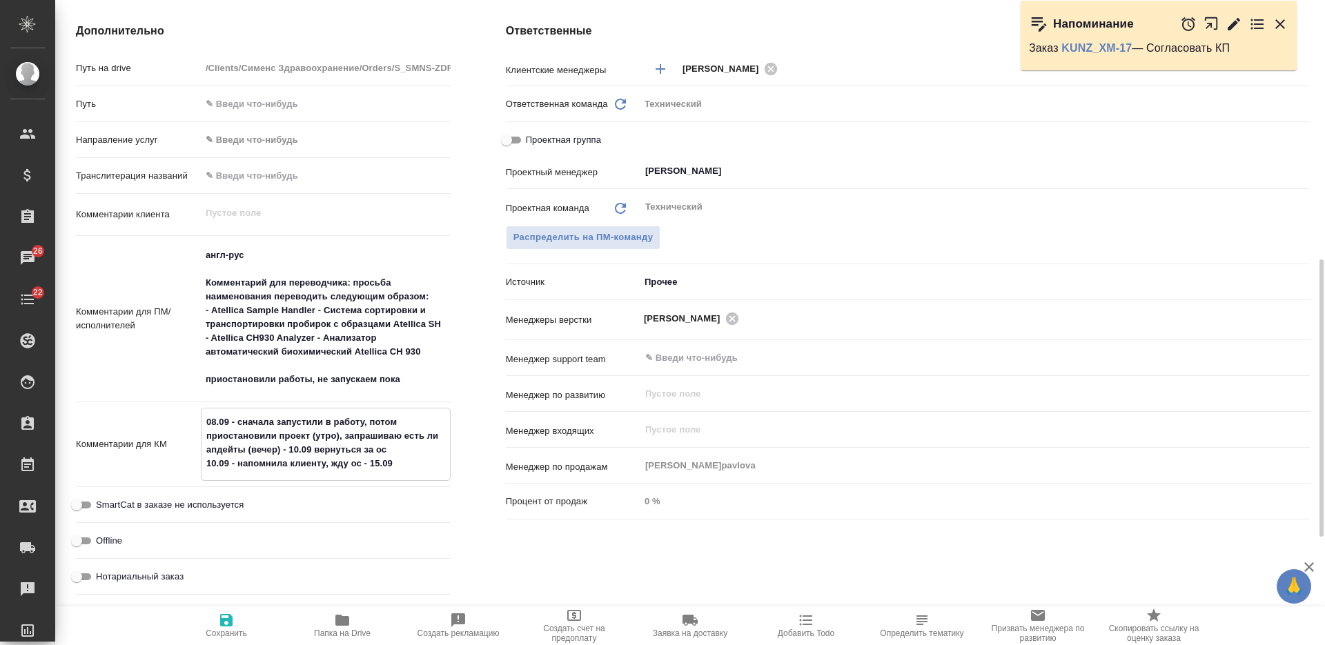
type textarea "x"
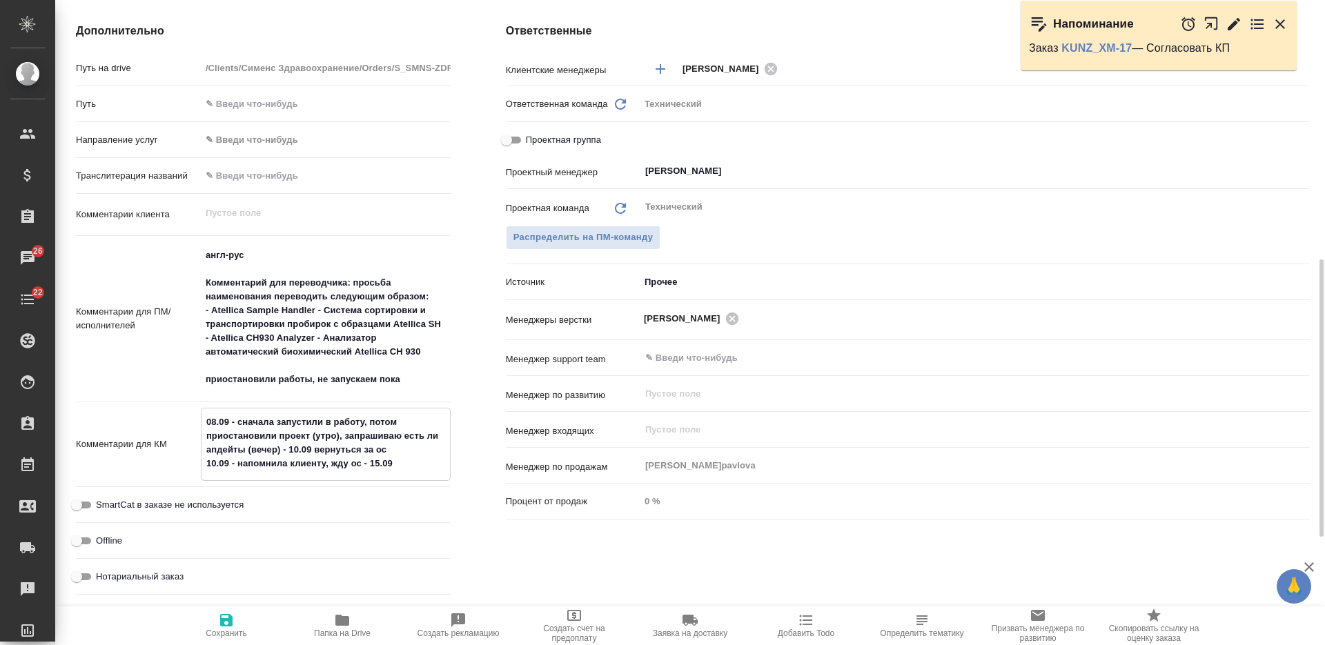
type textarea "08.09 - сначала запустили в работу, потом приостановили проект (утро), запрашив…"
type textarea "x"
type textarea "08.09 - сначала запустили в работу, потом приостановили проект (утро), запрашив…"
type textarea "x"
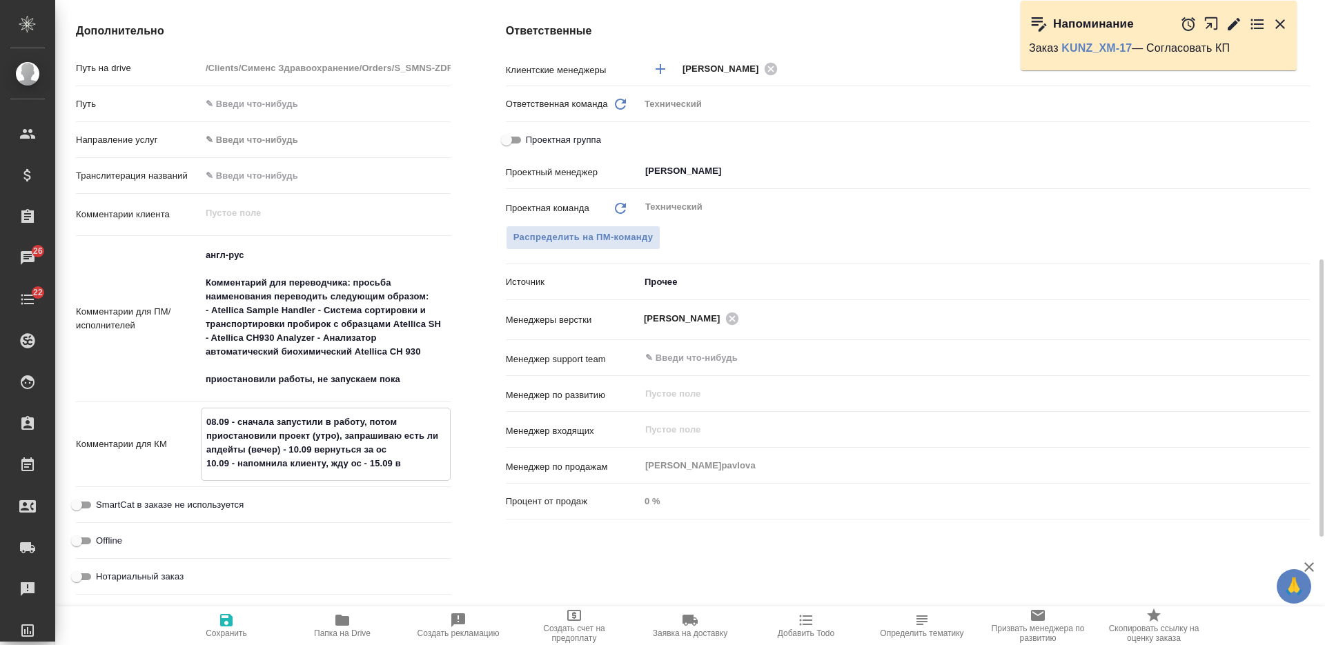
type textarea "x"
type textarea "08.09 - сначала запустили в работу, потом приостановили проект (утро), запрашив…"
type textarea "x"
type textarea "08.09 - сначала запустили в работу, потом приостановили проект (утро), запрашив…"
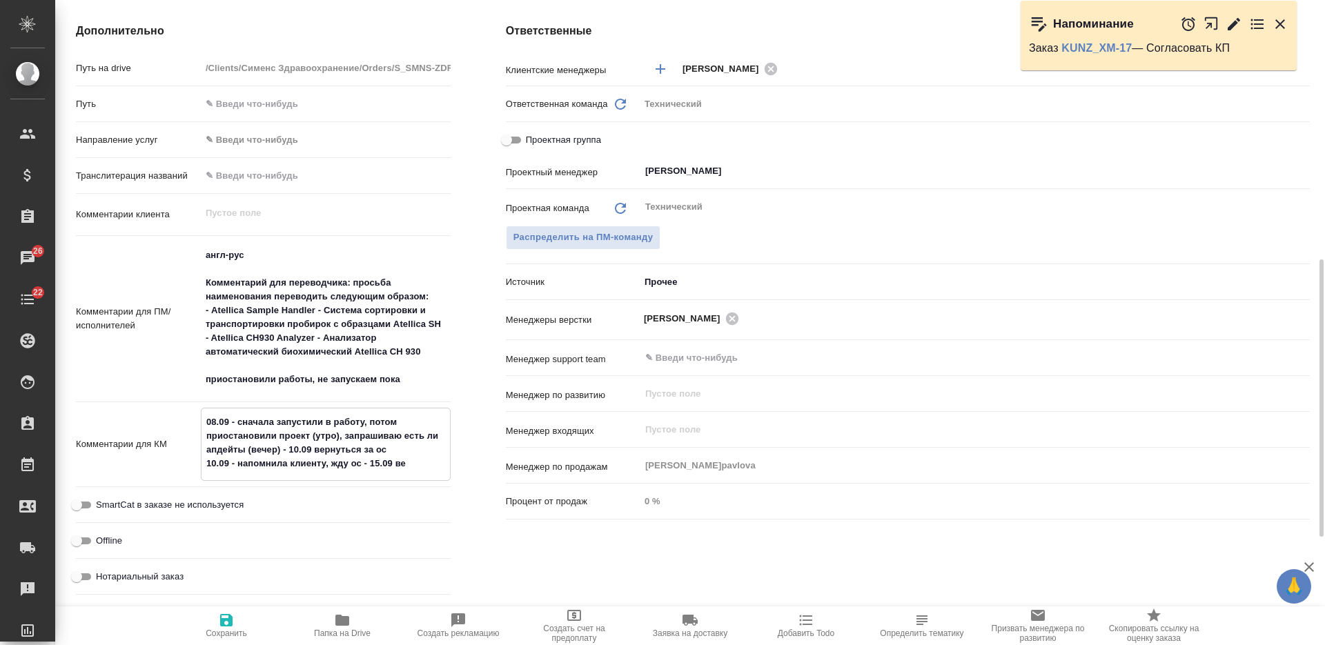
type textarea "x"
type textarea "08.09 - сначала запустили в работу, потом приостановили проект (утро), запрашив…"
type textarea "x"
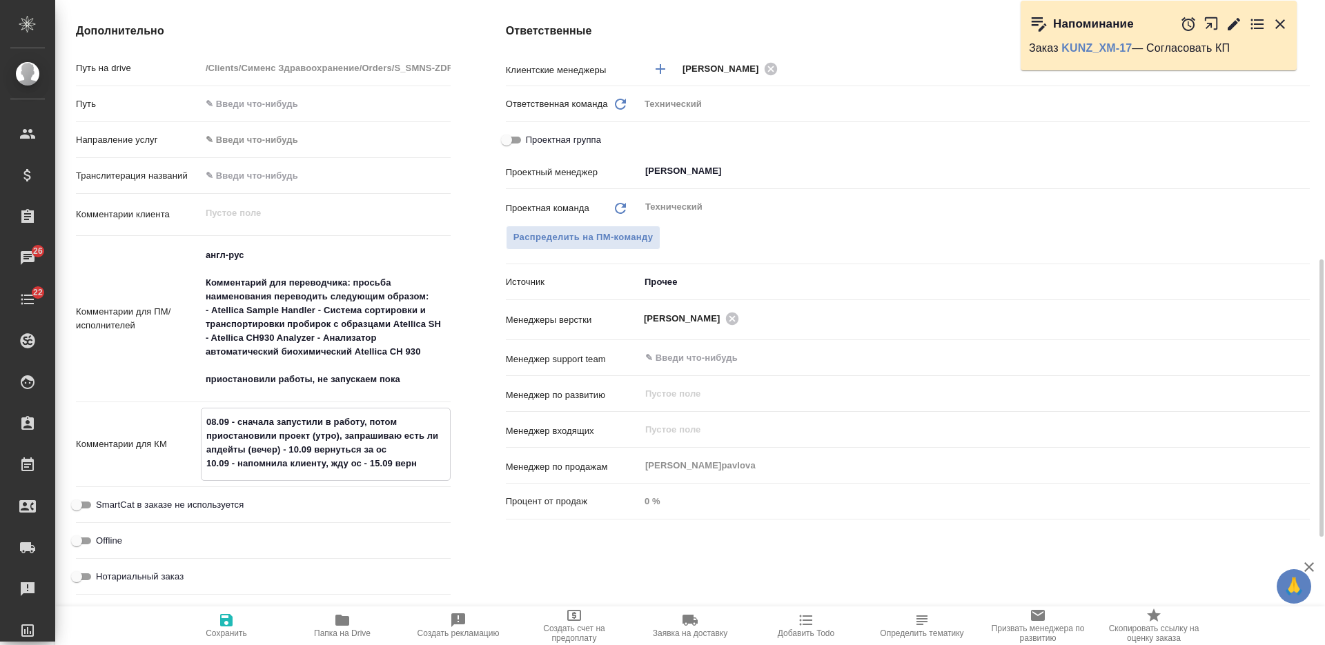
type textarea "08.09 - сначала запустили в работу, потом приостановили проект (утро), запрашив…"
type textarea "x"
type textarea "08.09 - сначала запустили в работу, потом приостановили проект (утро), запрашив…"
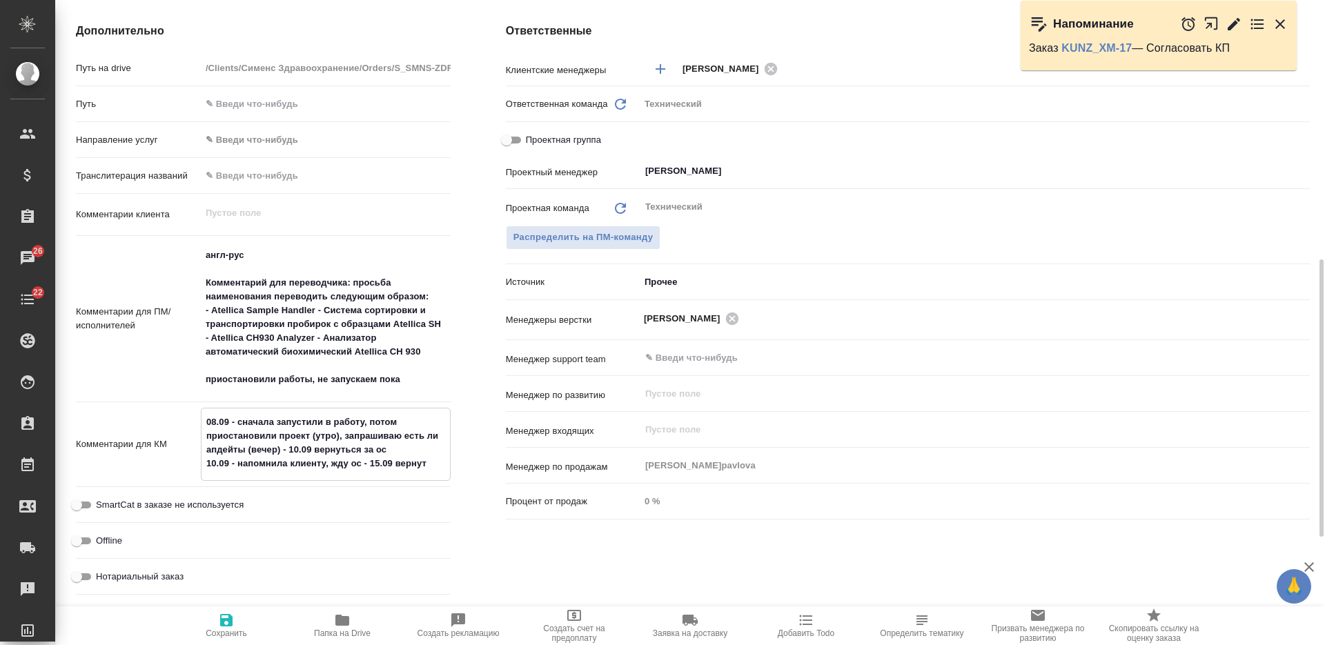
type textarea "x"
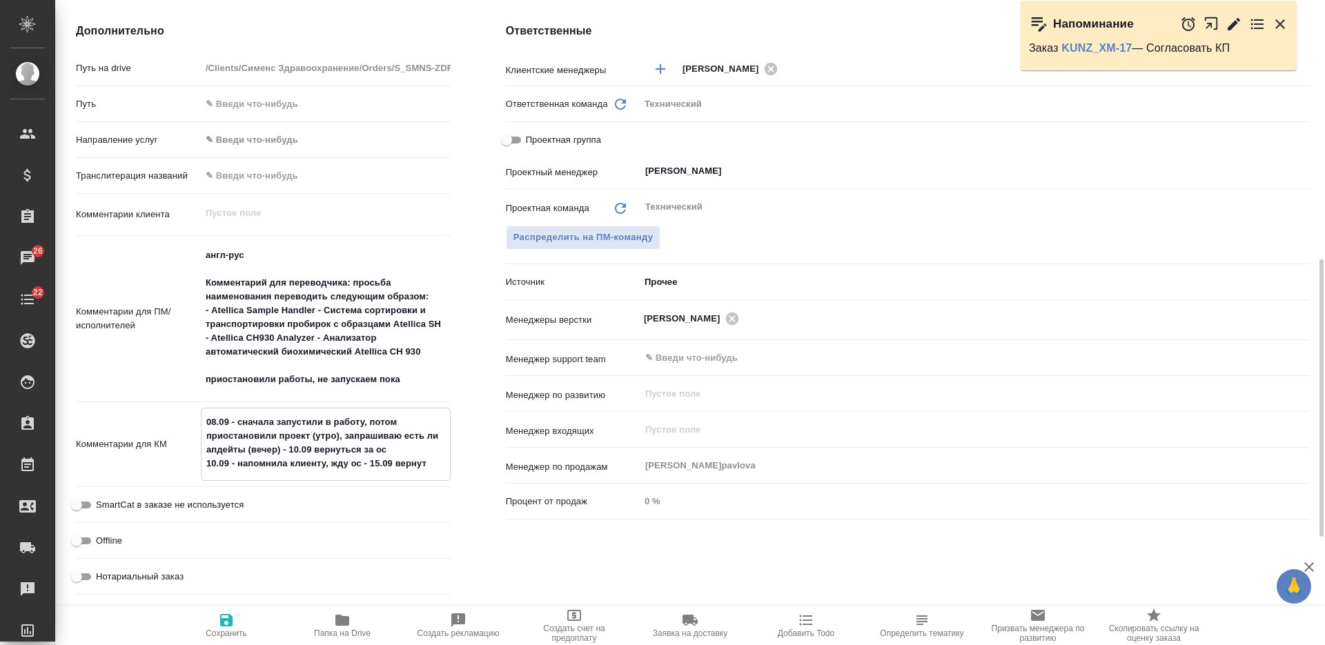
type textarea "08.09 - сначала запустили в работу, потом приостановили проект (утро), запрашив…"
type textarea "x"
type textarea "08.09 - сначала запустили в работу, потом приостановили проект (утро), запрашив…"
type textarea "x"
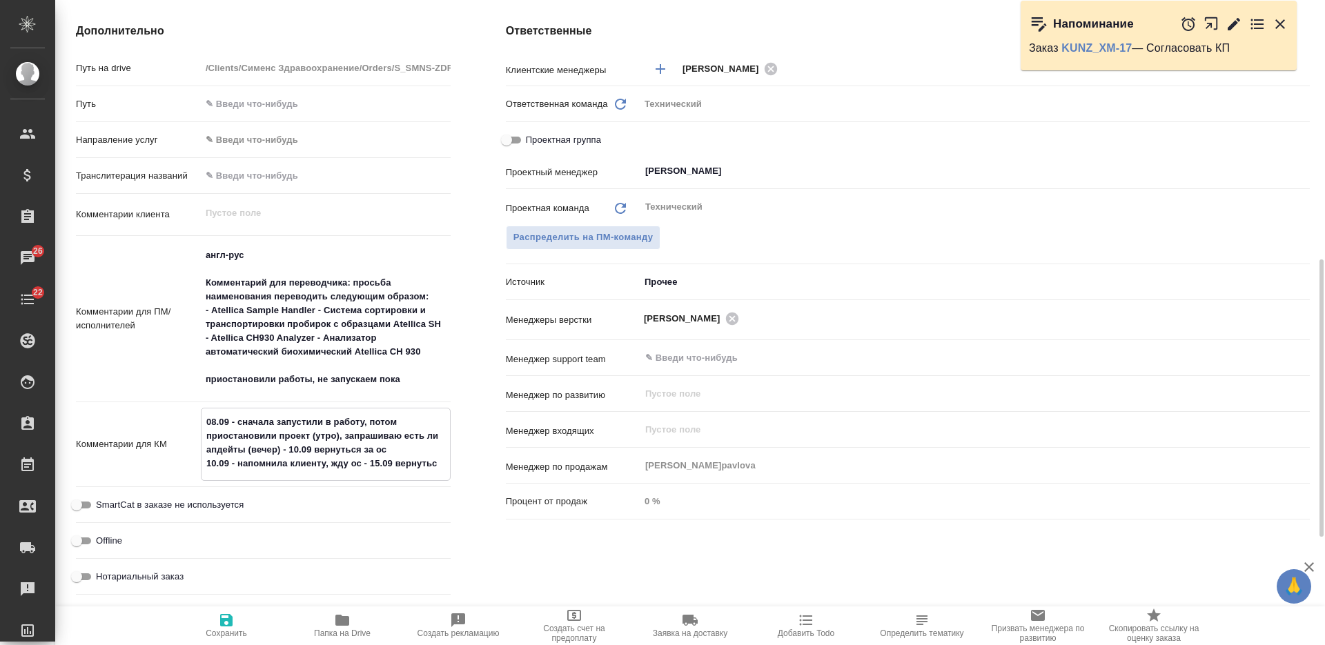
type textarea "x"
type textarea "08.09 - сначала запустили в работу, потом приостановили проект (утро), запрашив…"
type textarea "x"
type textarea "08.09 - сначала запустили в работу, потом приостановили проект (утро), запрашив…"
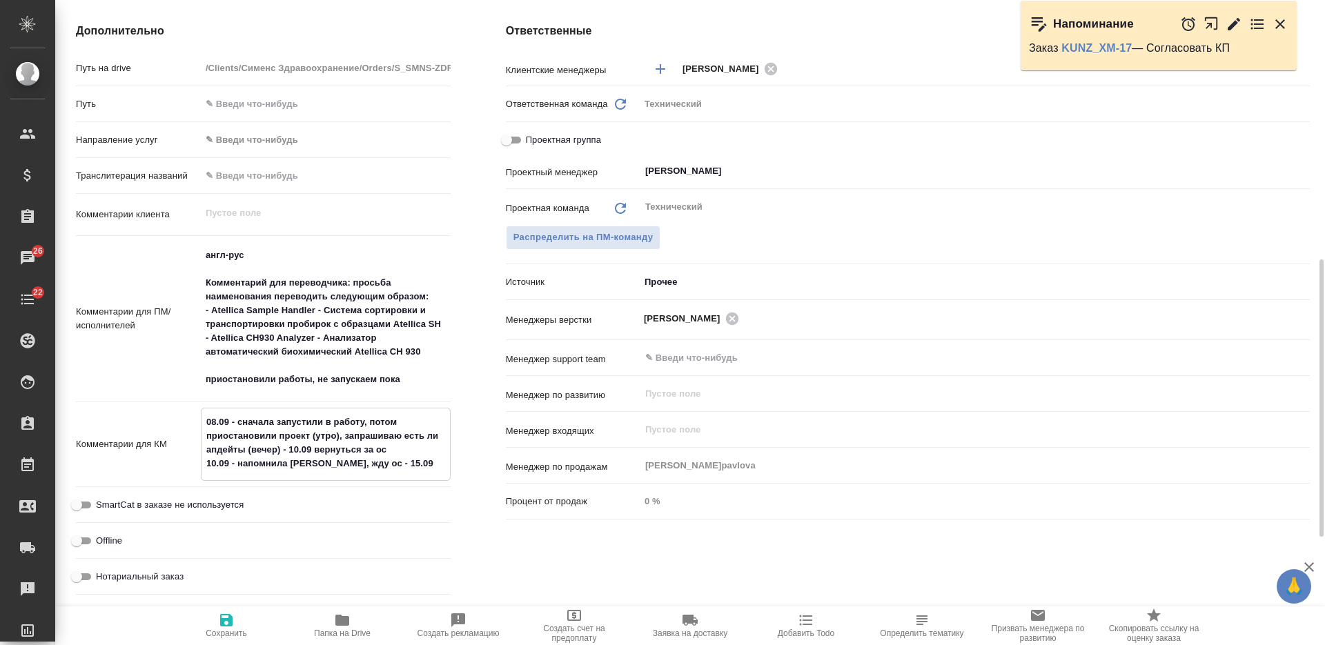
type textarea "x"
click at [230, 616] on icon "button" at bounding box center [226, 620] width 12 height 12
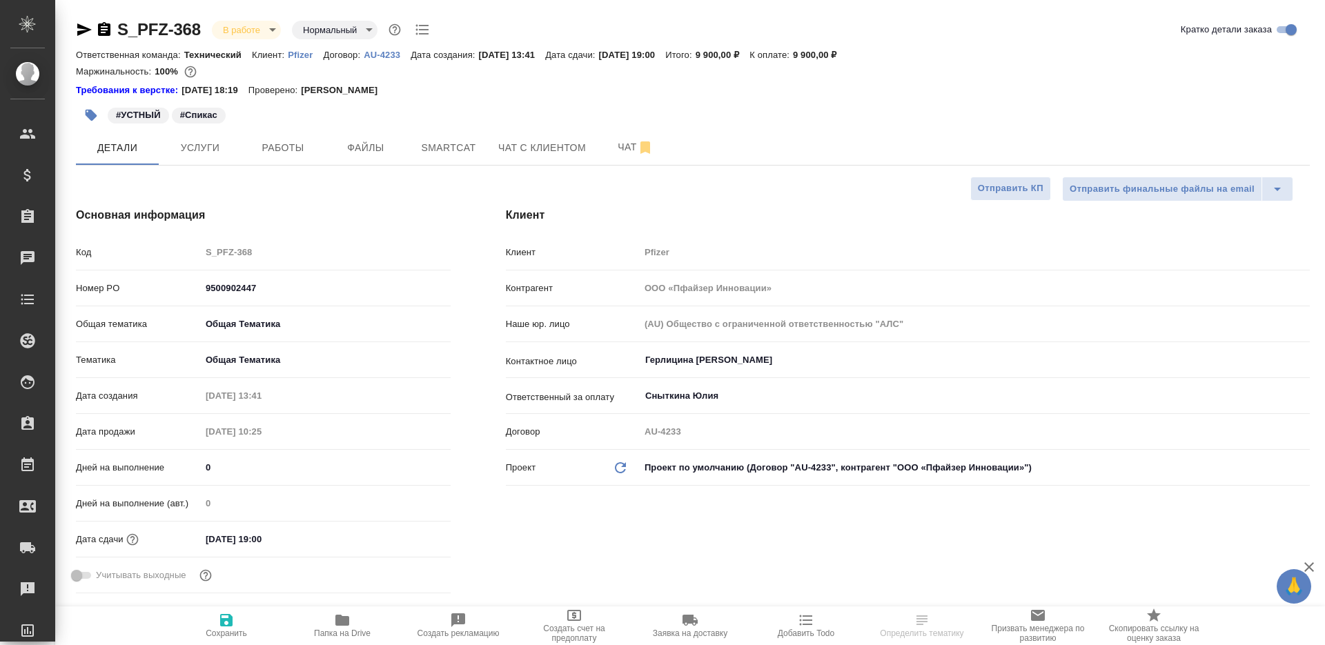
select select "RU"
type textarea "x"
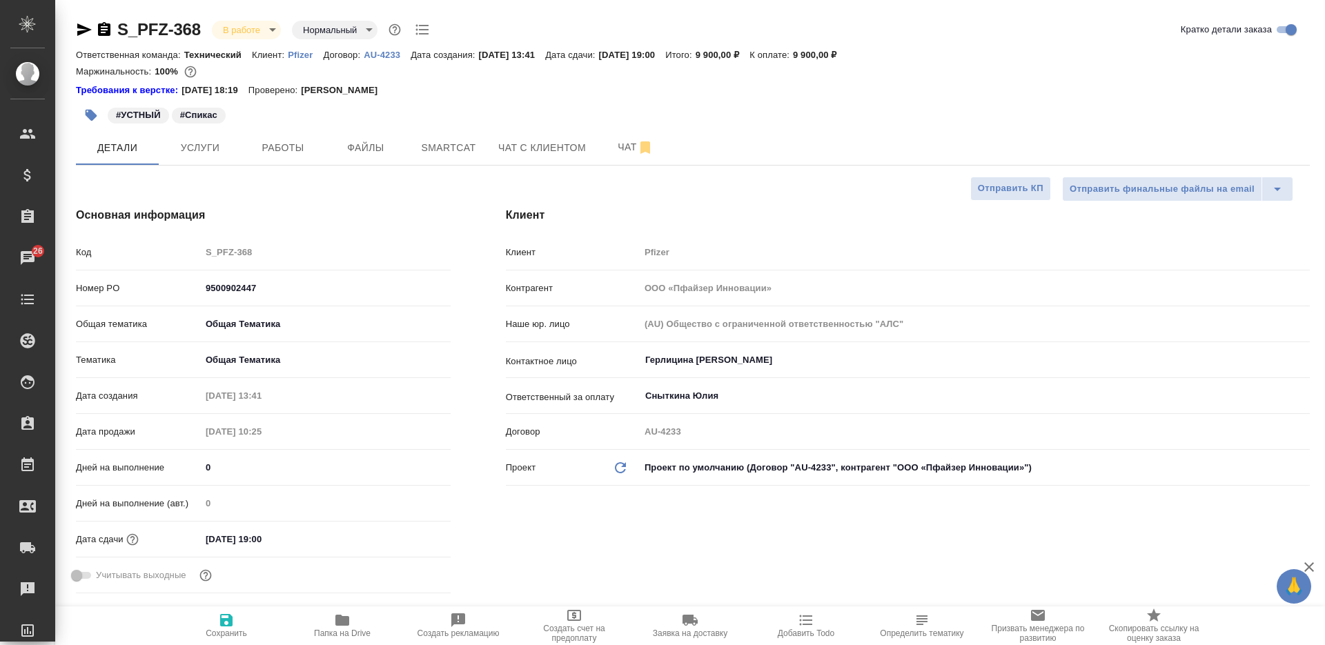
type textarea "x"
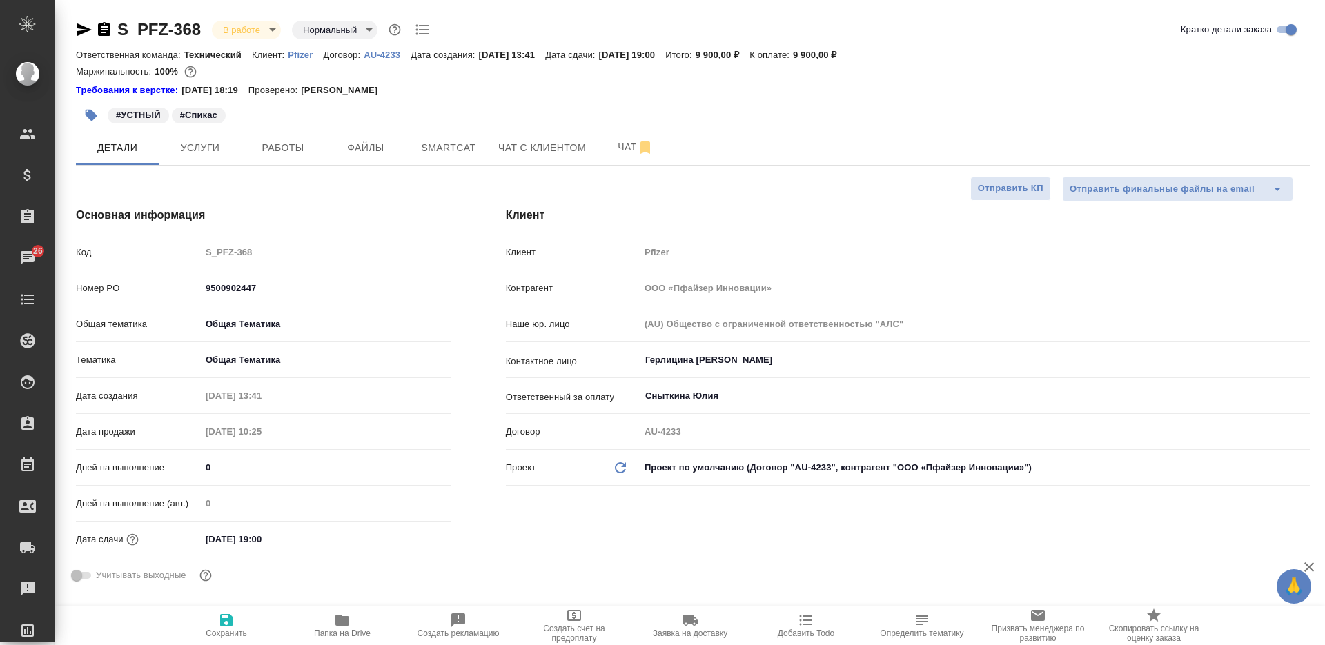
type textarea "x"
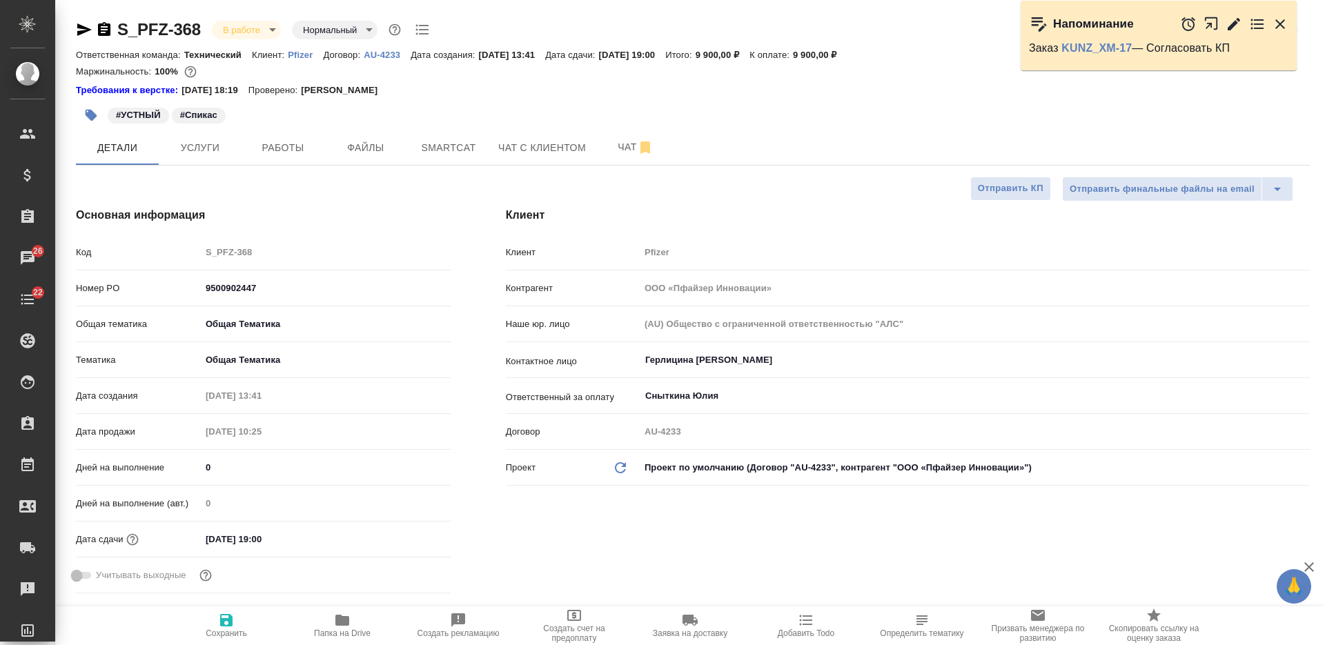
type textarea "x"
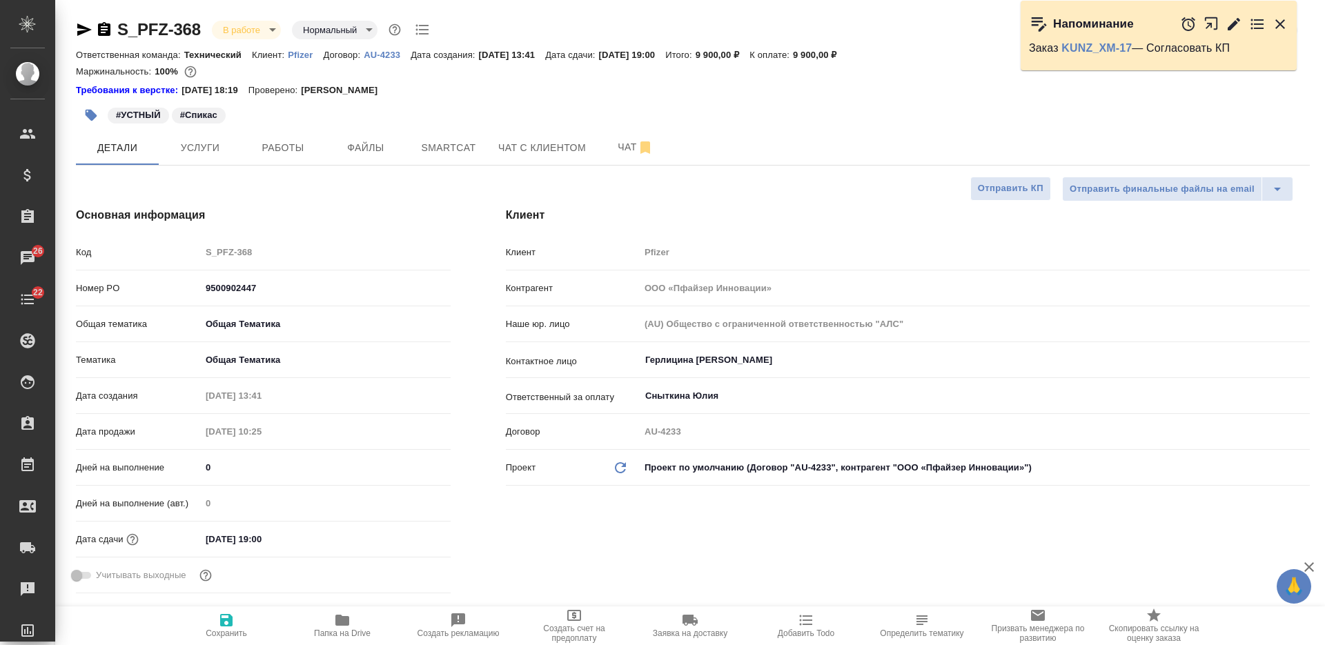
type textarea "x"
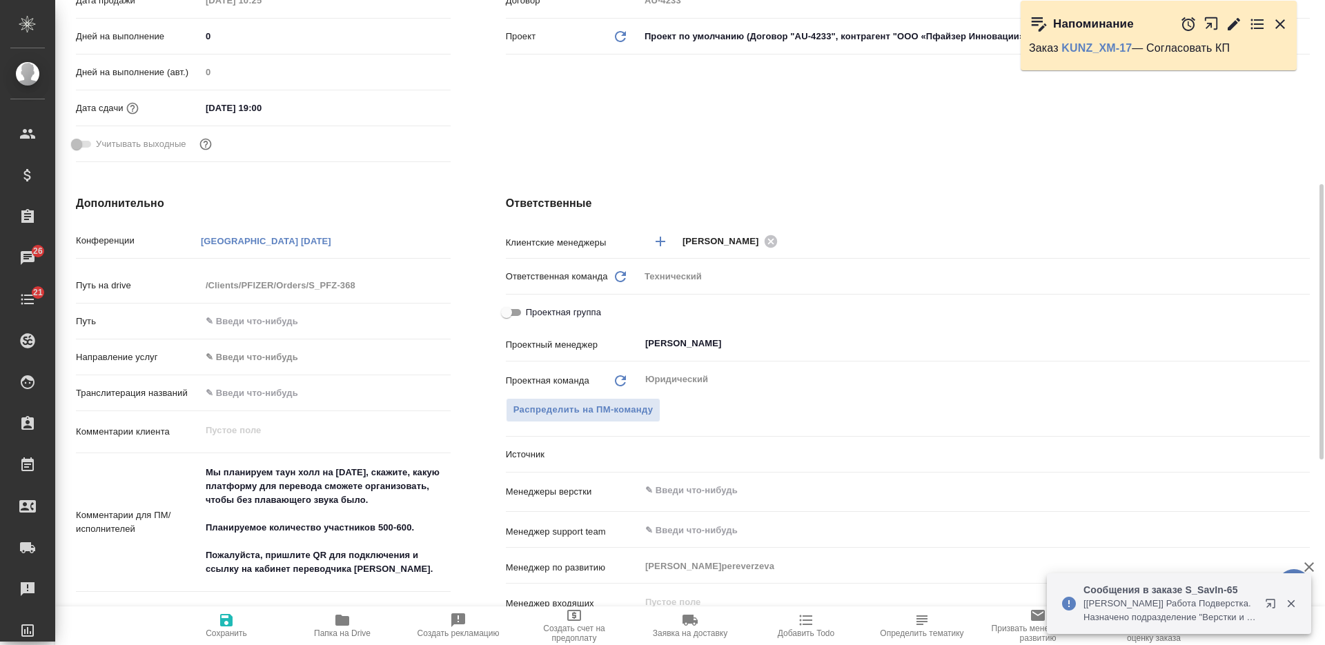
scroll to position [776, 0]
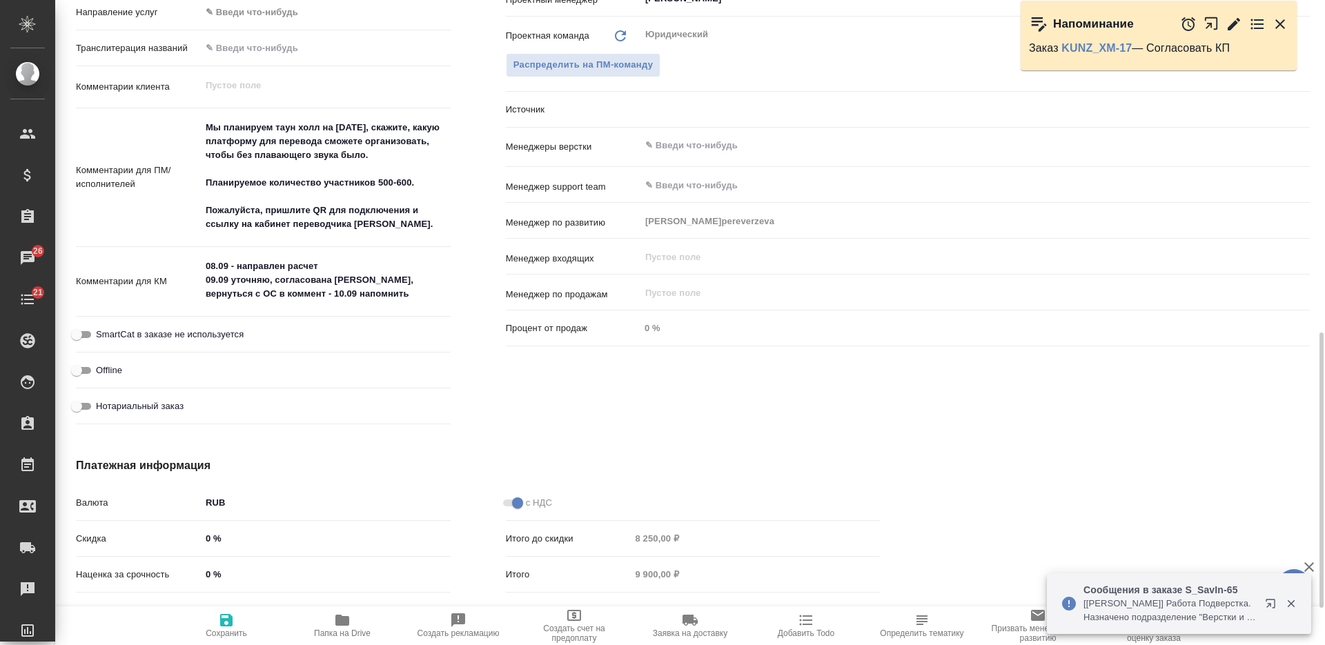
type textarea "x"
click at [373, 288] on textarea "08.09 - направлен расчет 09.09 уточняю, согласована ли смета, вернуться с ОС в …" at bounding box center [325, 280] width 248 height 51
click at [208, 261] on textarea "08.09 - направлен расчет 09.09 уточняю, согласована ли смета, вернуться с ОС в …" at bounding box center [325, 280] width 248 height 51
type textarea "x"
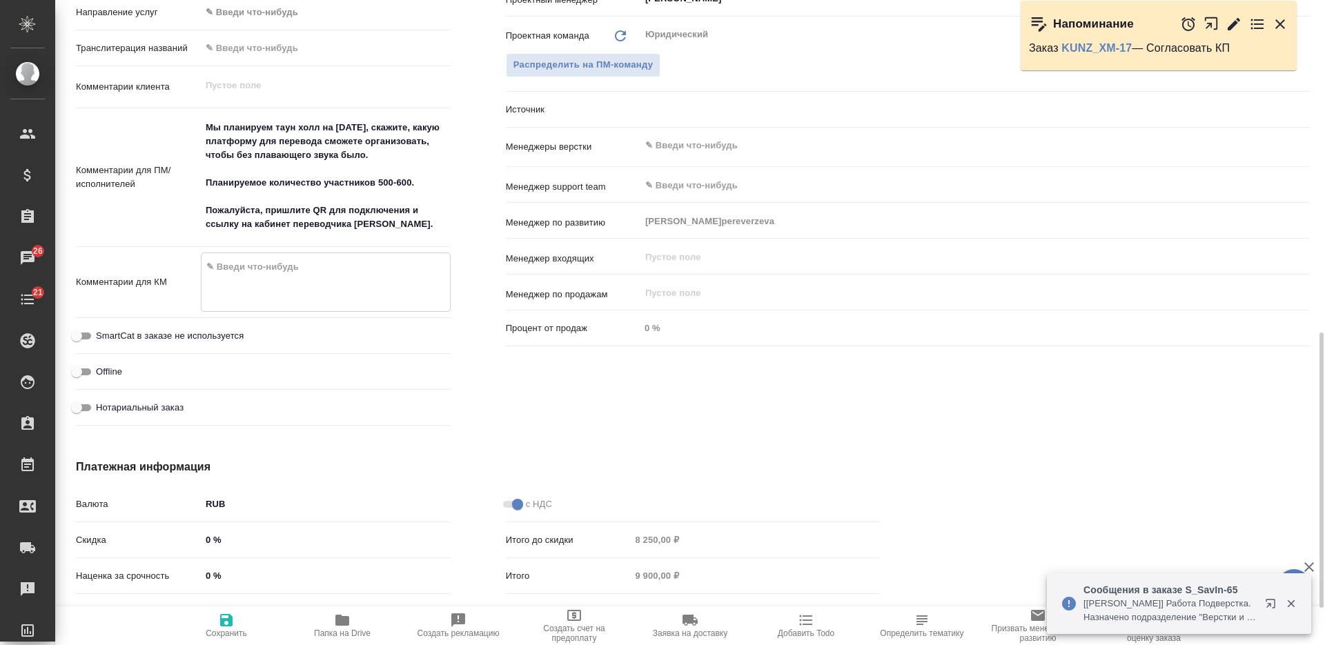
type textarea "x"
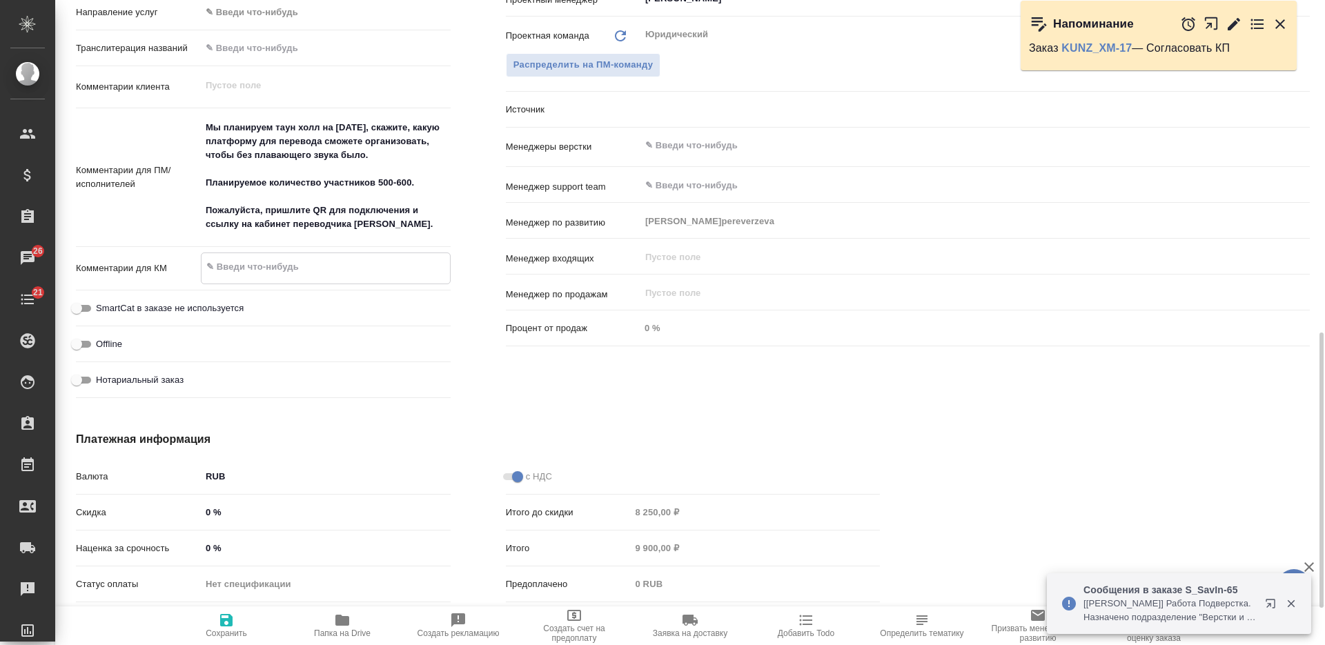
click at [239, 629] on span "Сохранить" at bounding box center [226, 633] width 41 height 10
type textarea "x"
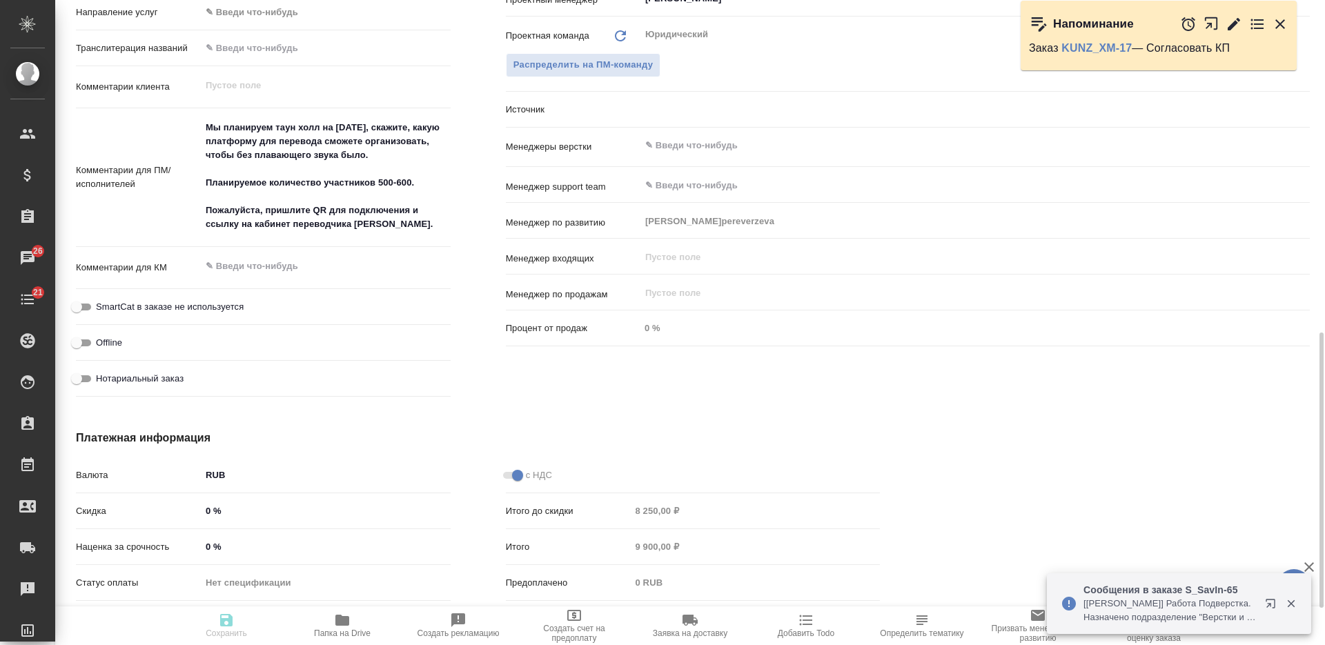
type textarea "x"
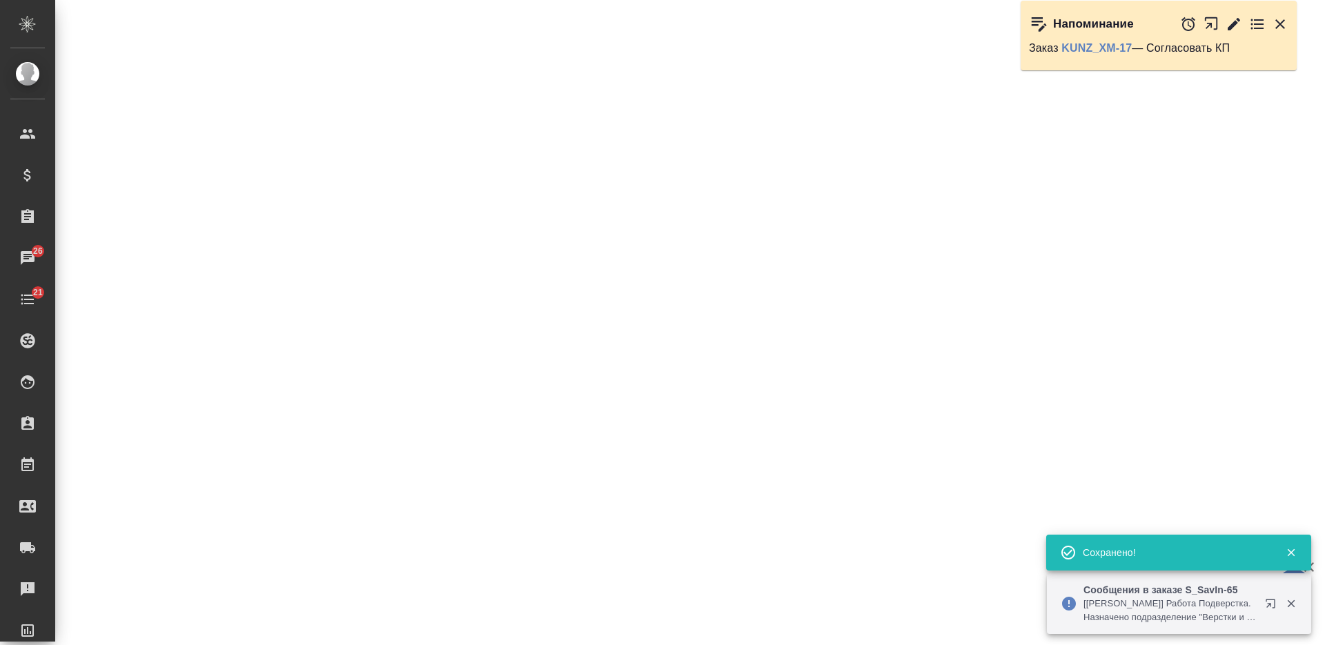
select select "RU"
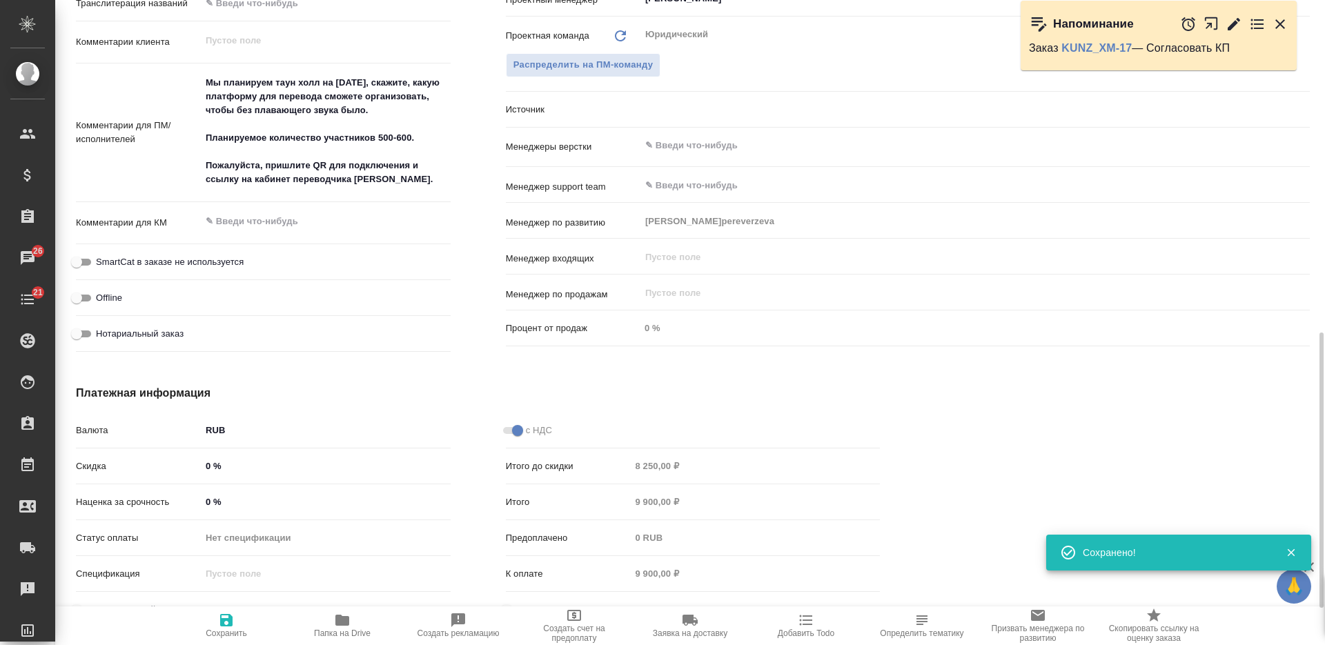
type textarea "x"
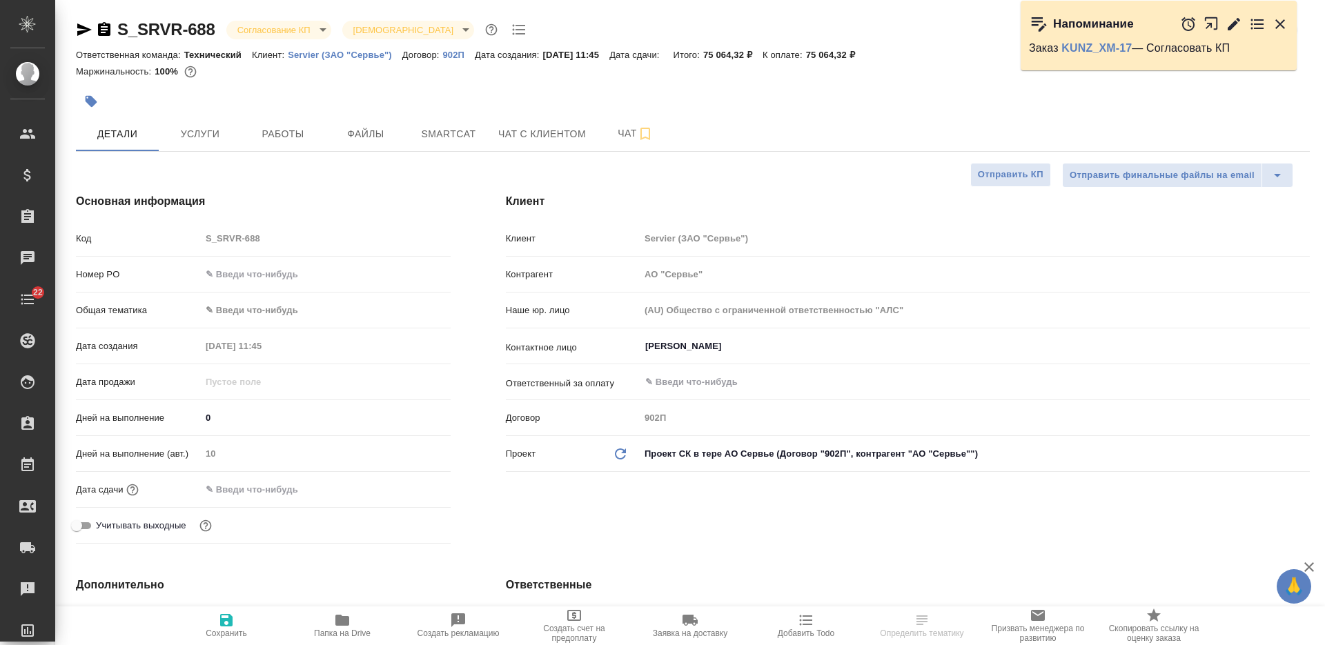
select select "RU"
type textarea "x"
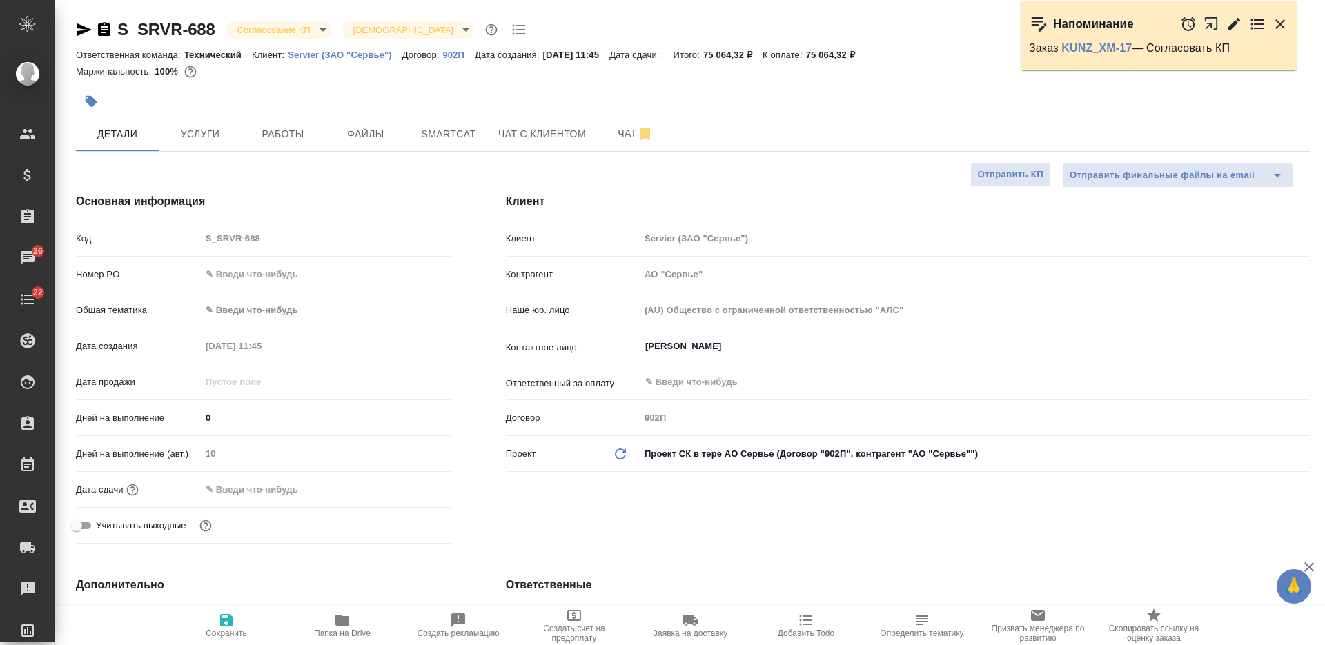
type textarea "x"
click at [110, 24] on icon "button" at bounding box center [104, 29] width 17 height 17
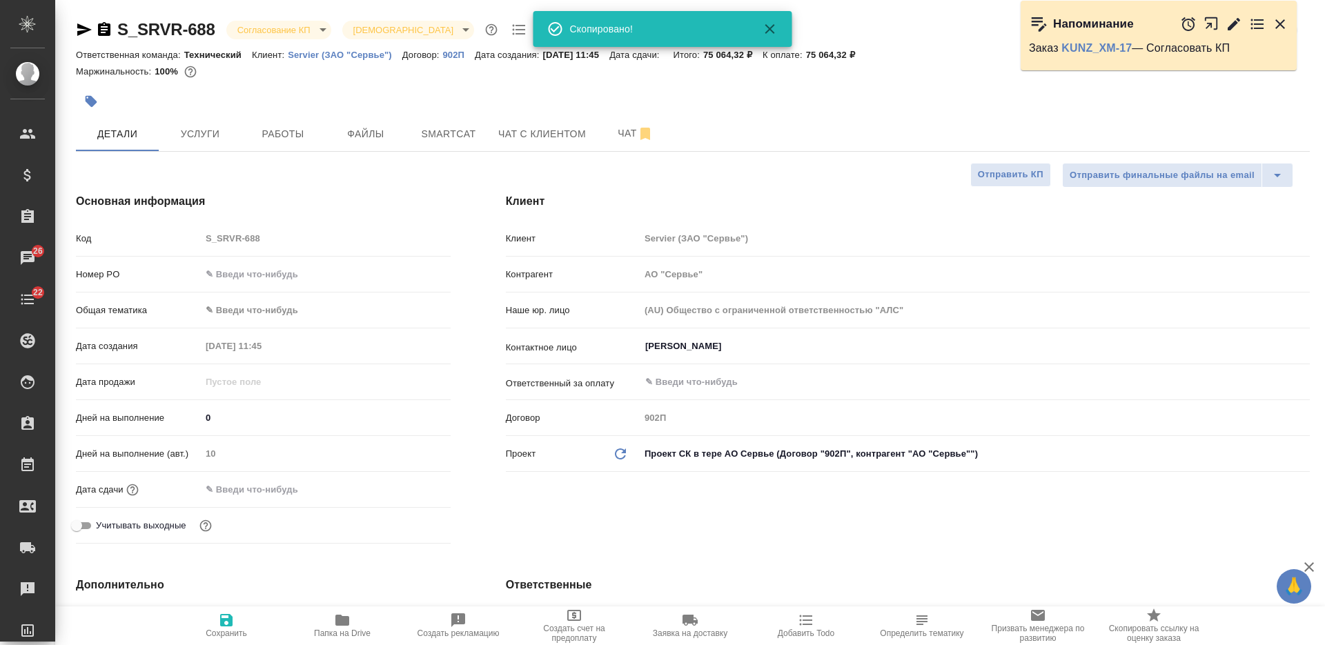
type textarea "x"
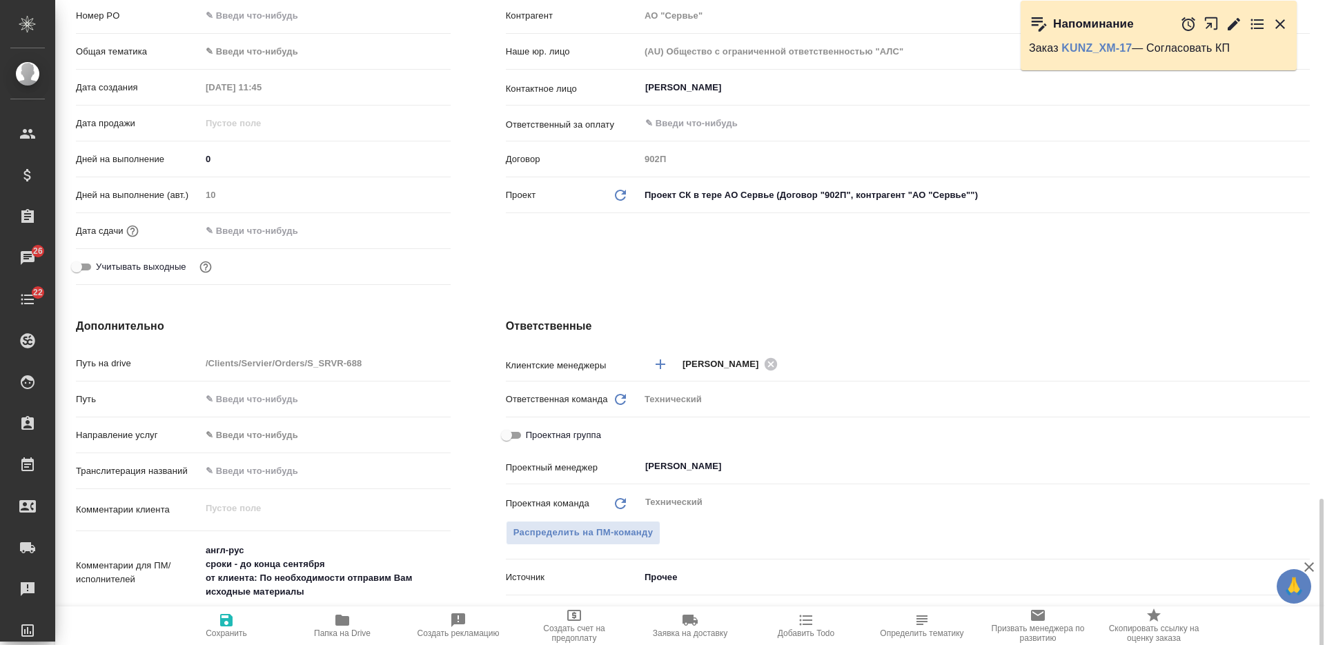
scroll to position [604, 0]
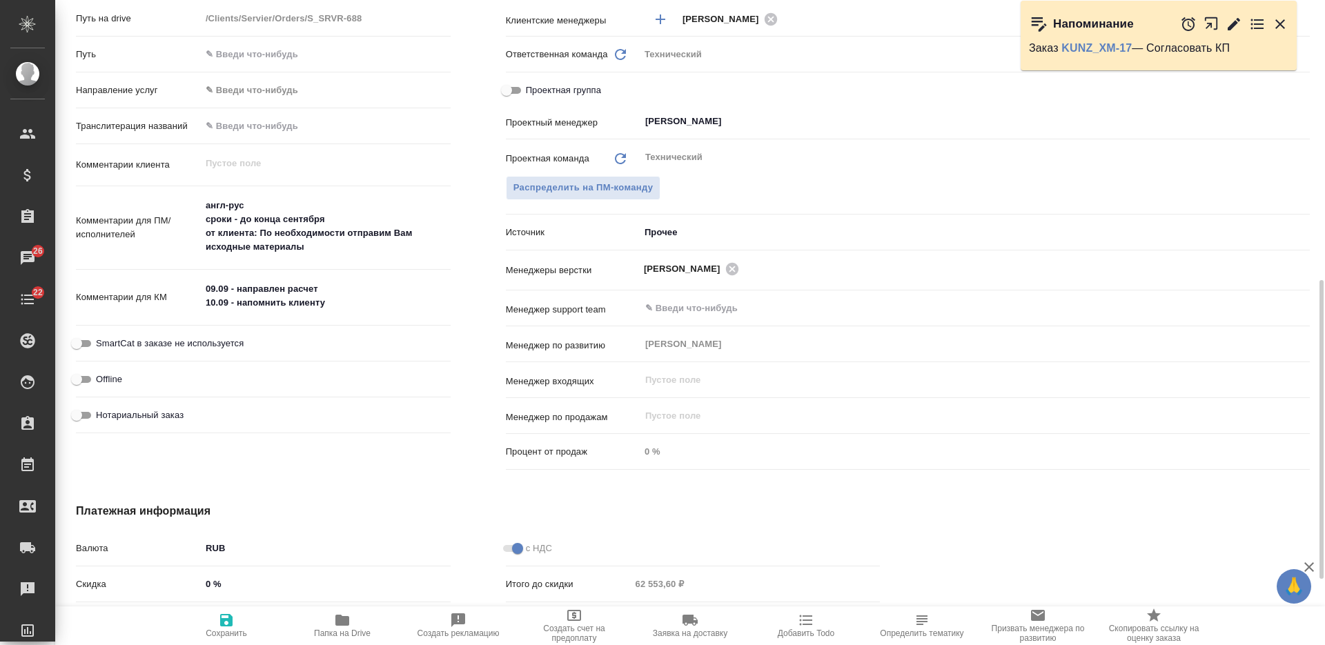
click at [341, 306] on textarea "09.09 - направлен расчет 10.09 - напомнить клиенту" at bounding box center [326, 295] width 250 height 37
type textarea "x"
click at [277, 306] on textarea "09.09 - направлен расчет 10.09 - напомнить клиенту" at bounding box center [325, 296] width 248 height 37
type textarea "09.09 - направлен расчет 10.09 - напомнил"
type textarea "x"
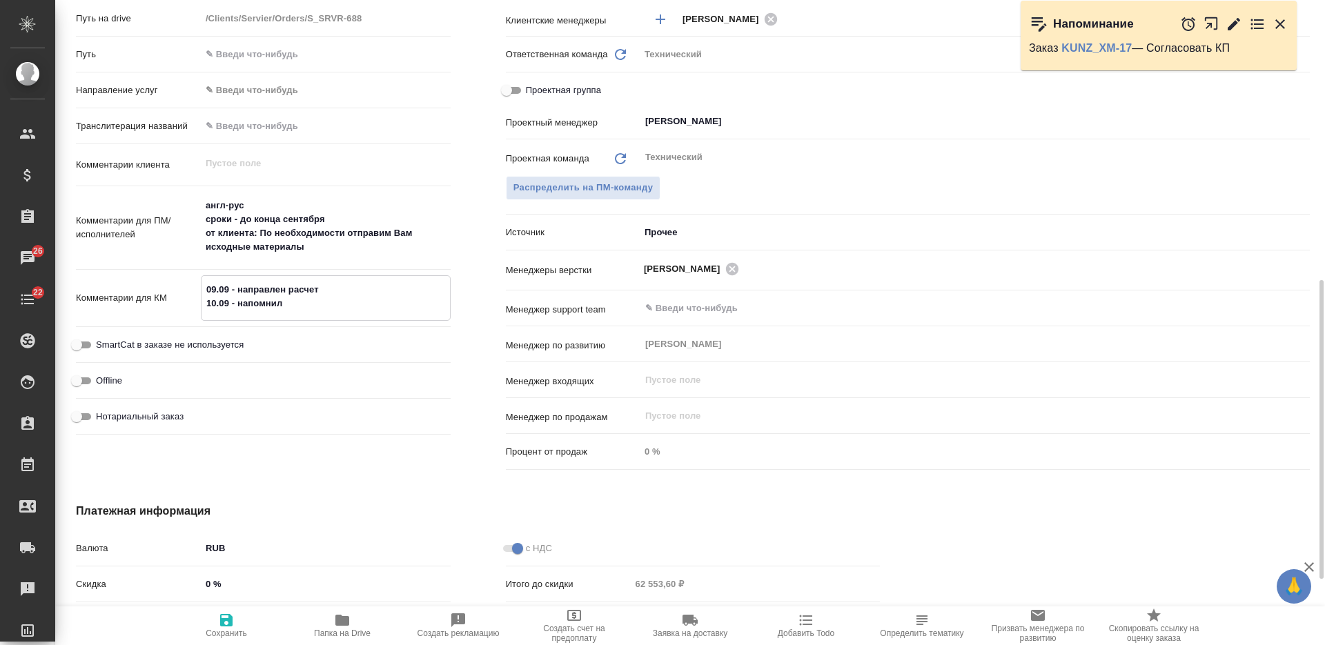
type textarea "x"
type textarea "09.09 - направлен расчет 10.09 - напомнила"
type textarea "x"
type textarea "09.09 - направлен расчет 10.09 - напомнила"
type textarea "x"
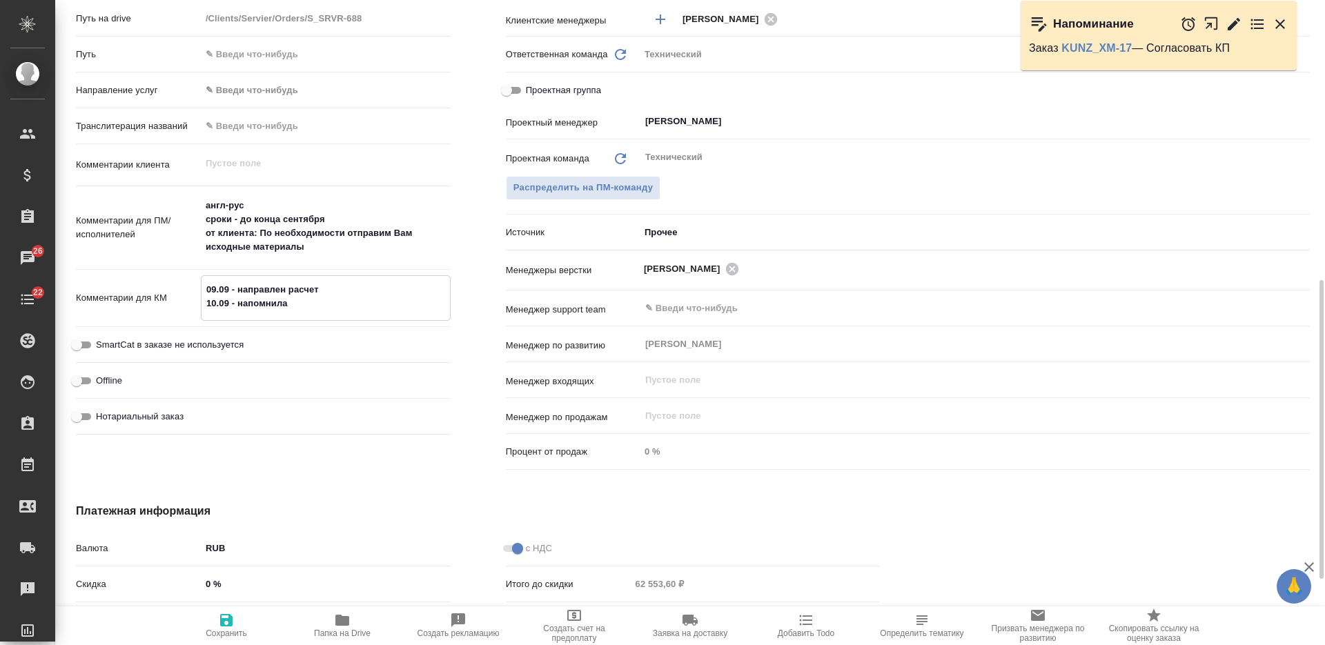
type textarea "x"
type textarea "09.09 - направлен расчет 10.09 - напомнила кл"
type textarea "x"
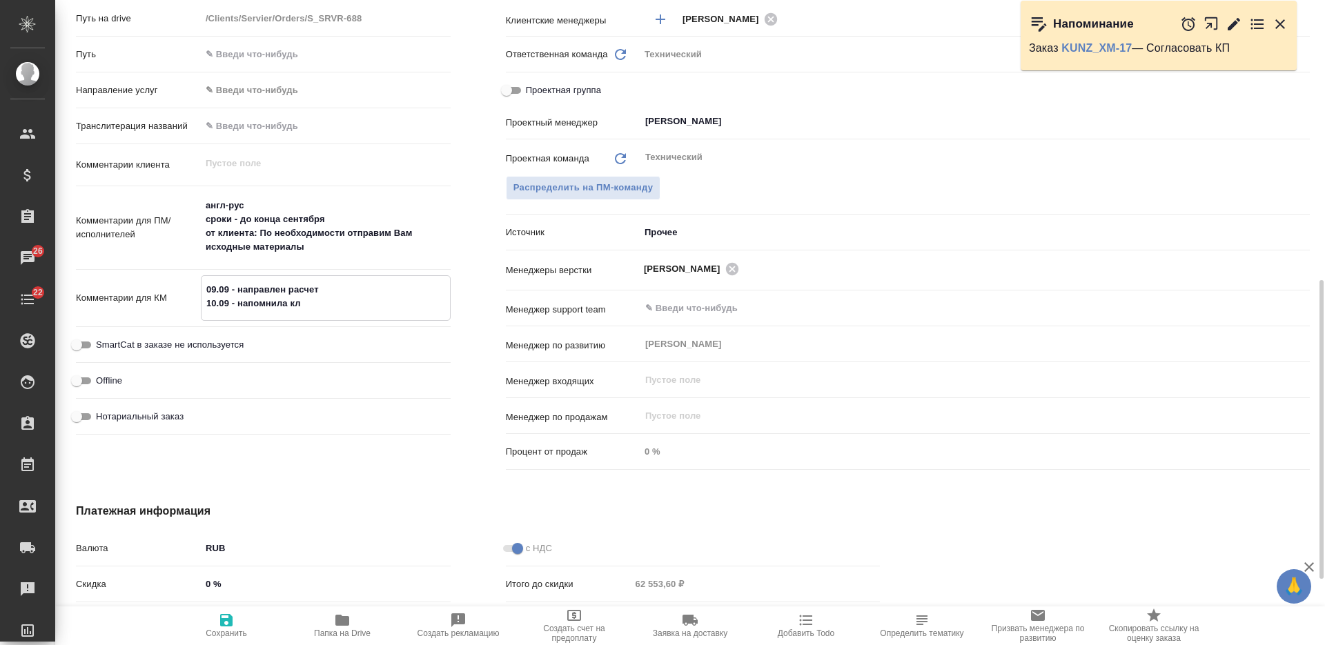
type textarea "x"
type textarea "09.09 - направлен расчет 10.09 - напомнила кли"
type textarea "x"
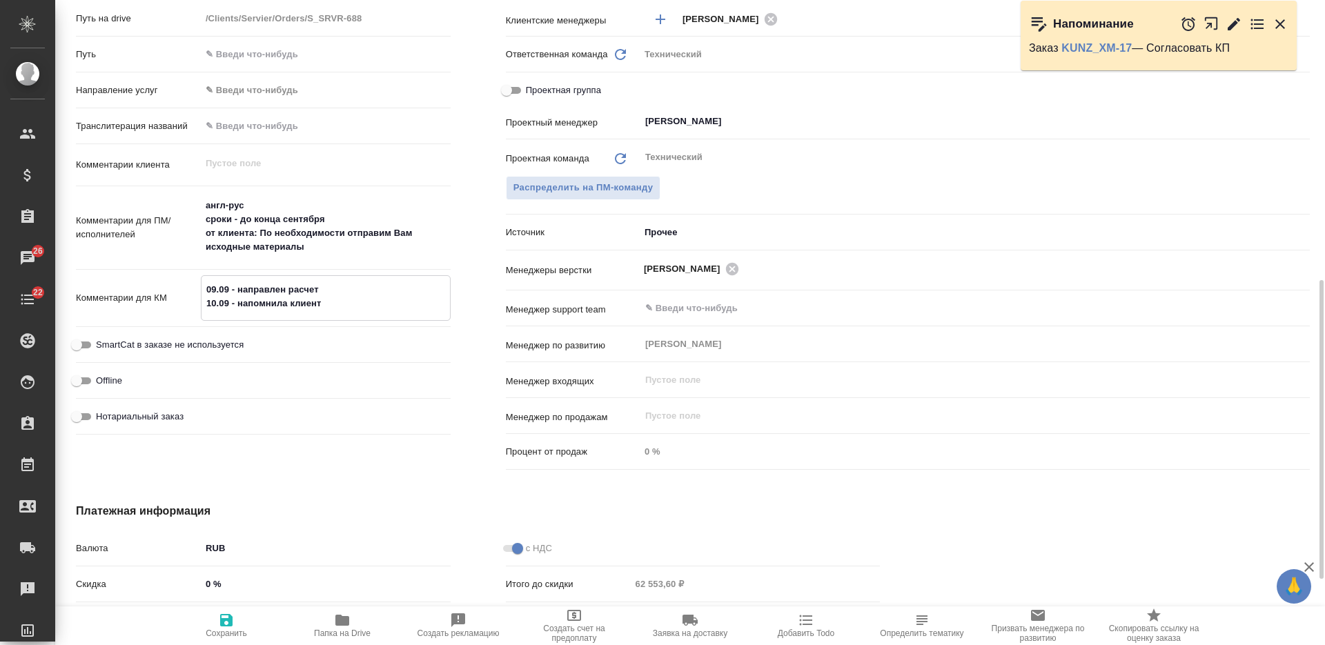
type textarea "09.09 - направлен расчет 10.09 - напомнила клиенту"
type textarea "x"
type textarea "09.09 - направлен расчет 10.09 - напомнила клиенту"
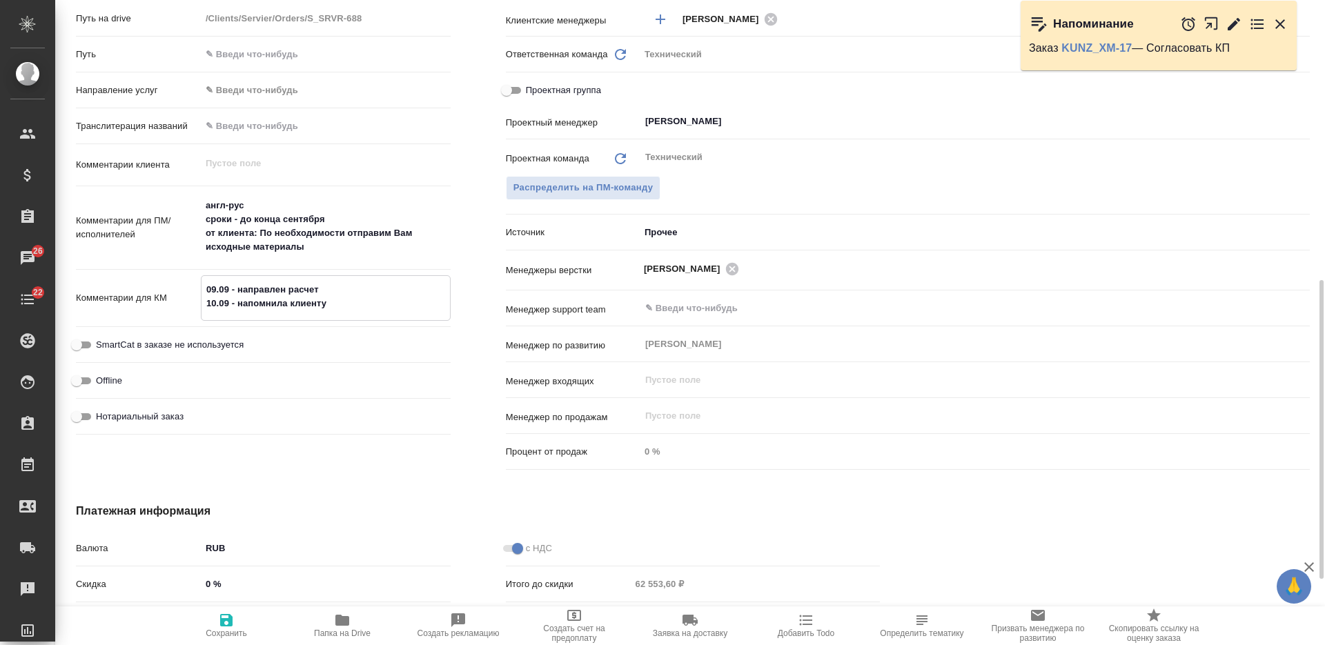
type textarea "x"
type textarea "09.09 - направлен расчет 10.09 - напомнила клиенту 1"
type textarea "x"
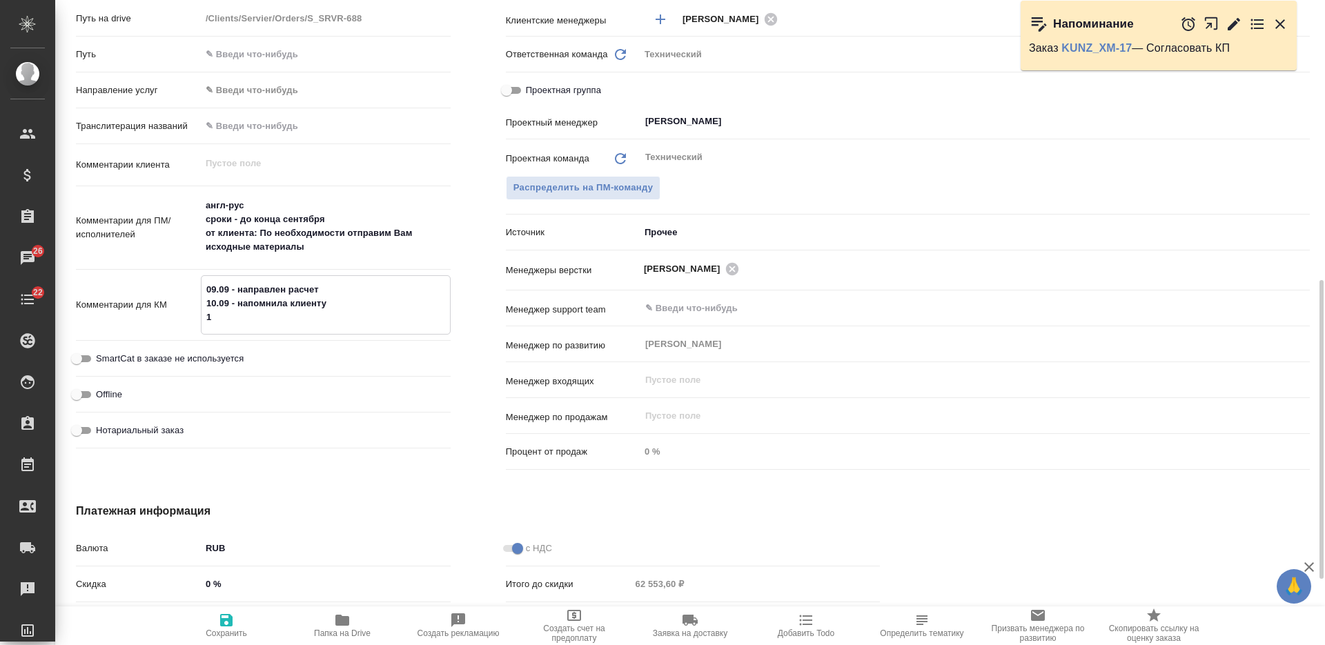
type textarea "x"
type textarea "09.09 - направлен расчет 10.09 - напомнила клиенту 15"
type textarea "x"
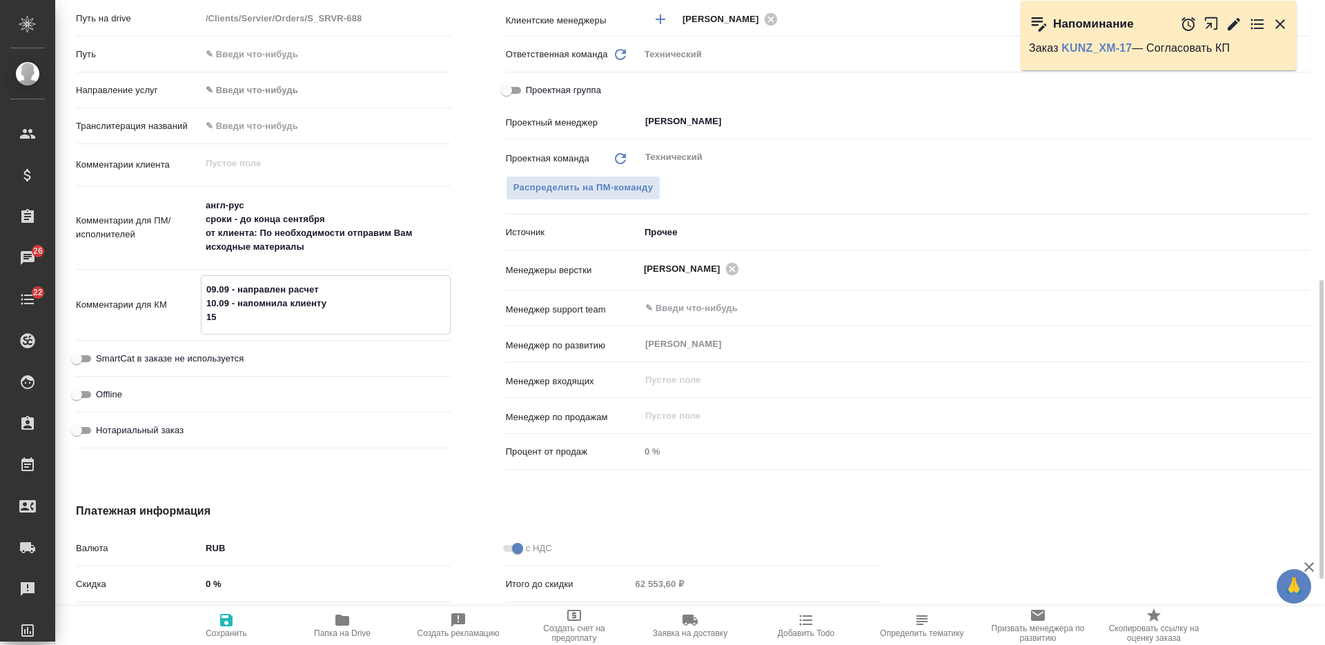
type textarea "x"
type textarea "09.09 - направлен расчет 10.09 - напомнила клиенту 15."
type textarea "x"
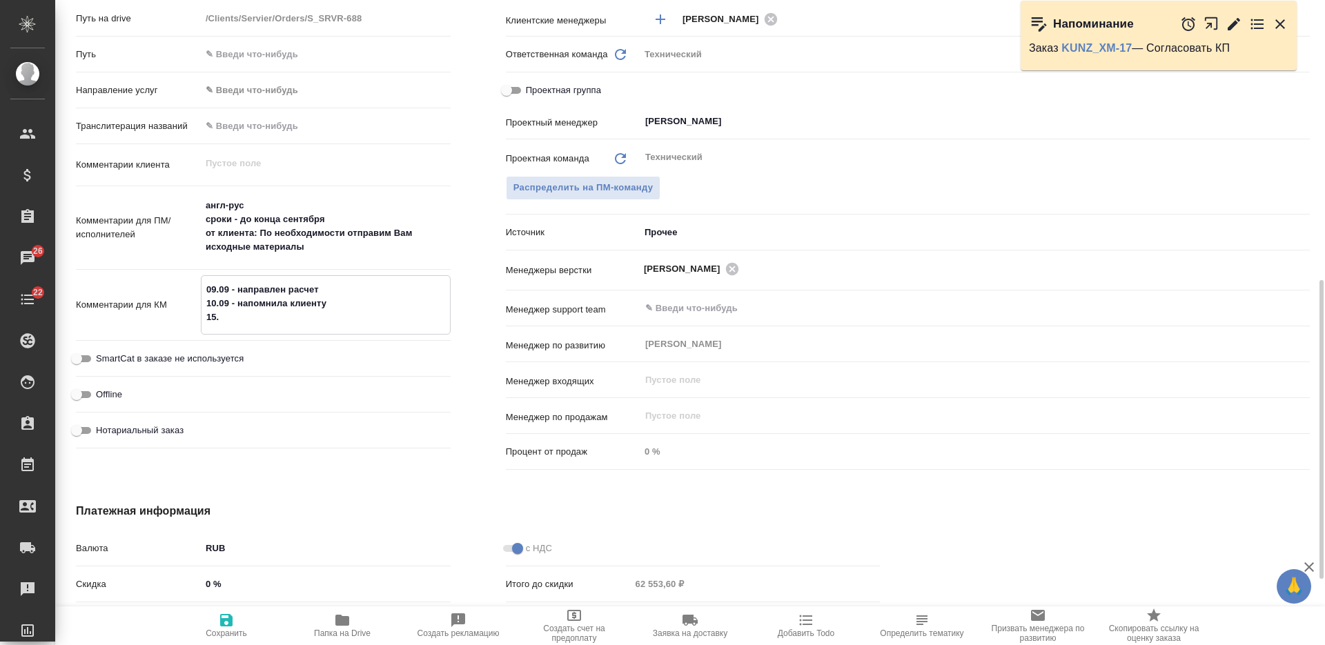
type textarea "x"
type textarea "09.09 - направлен расчет 10.09 - напомнила клиенту 15.0"
type textarea "x"
type textarea "09.09 - направлен расчет 10.09 - напомнила клиенту 15.09"
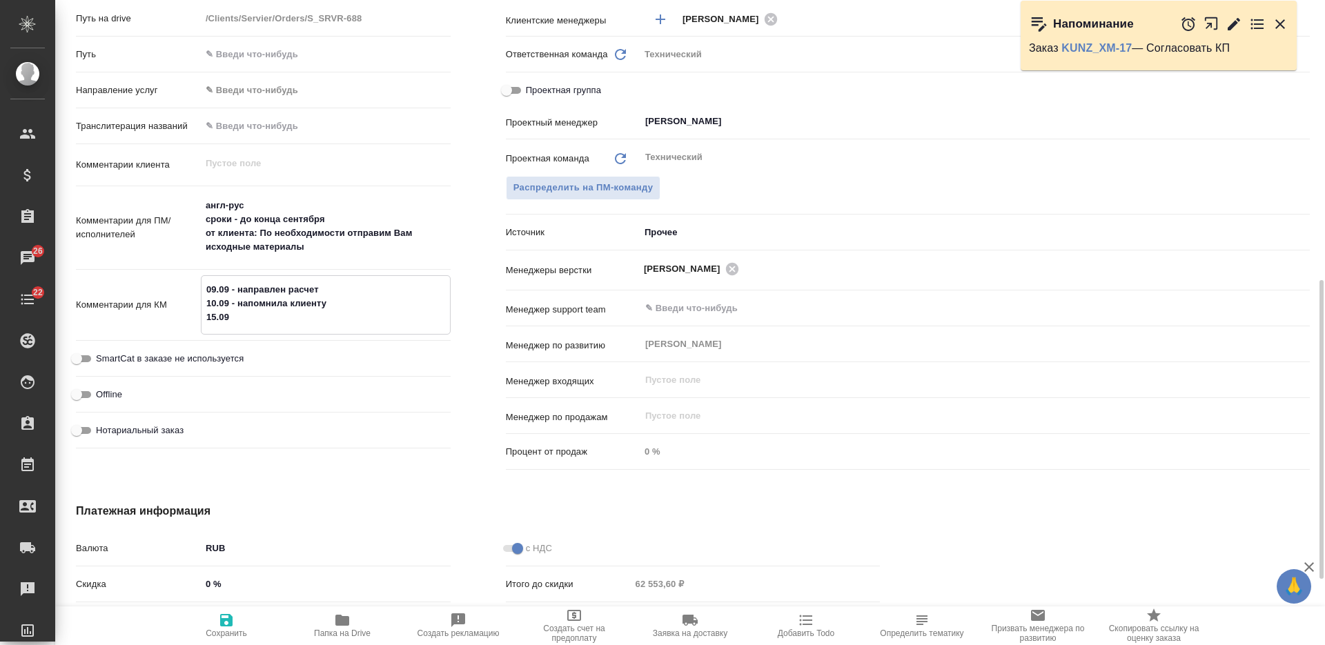
type textarea "x"
type textarea "09.09 - направлен расчет 10.09 - напомнила клиенту 15.09"
type textarea "x"
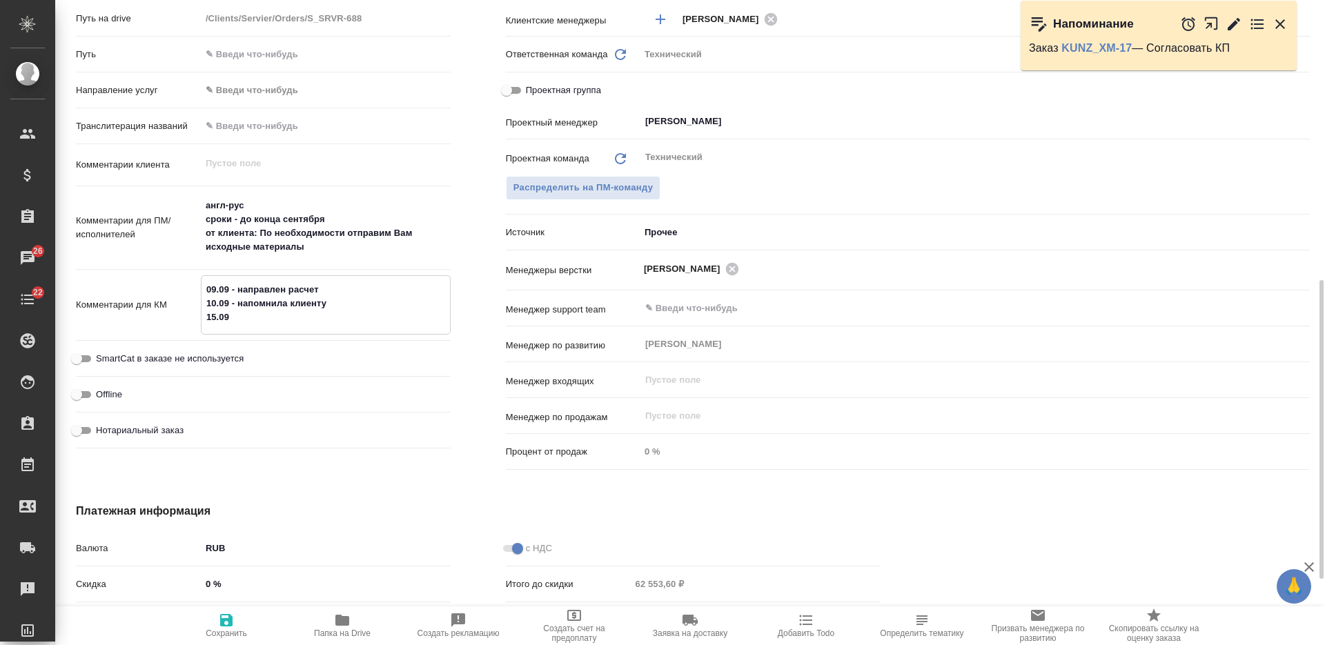
type textarea "x"
type textarea "09.09 - направлен расчет 10.09 - напомнила клиенту 15.09 -"
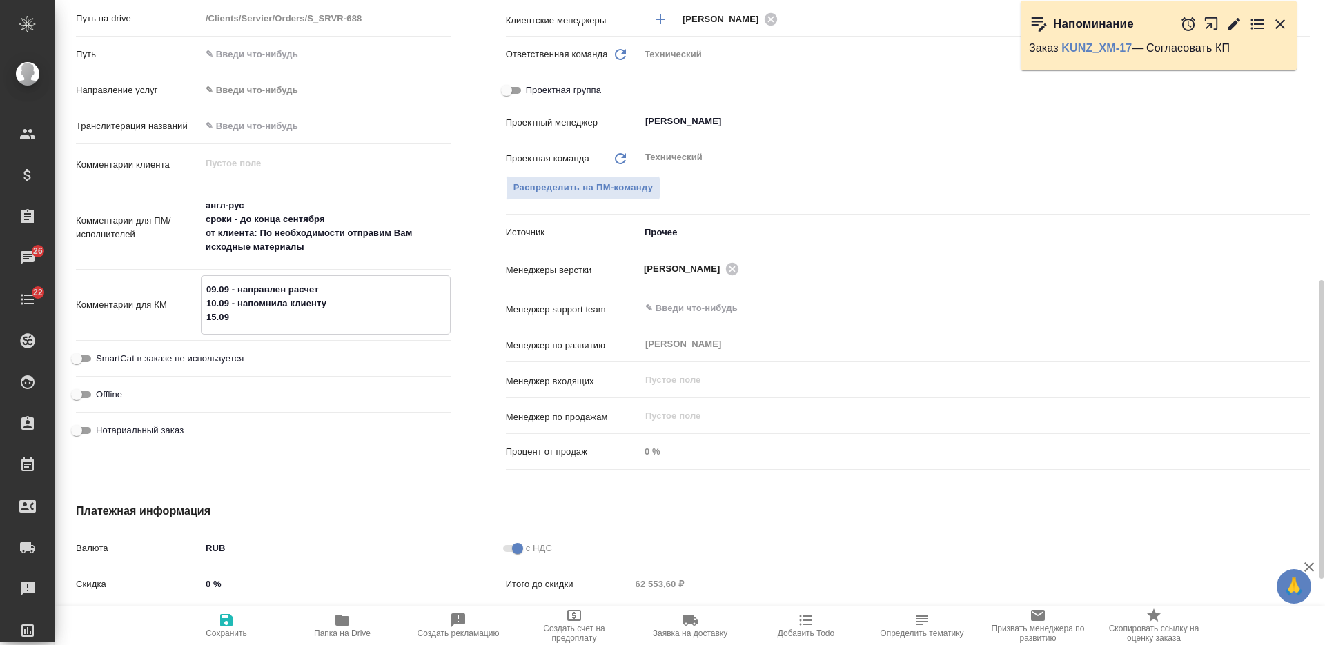
type textarea "x"
type textarea "09.09 - направлен расчет 10.09 - напомнила клиенту 15.09 -"
type textarea "x"
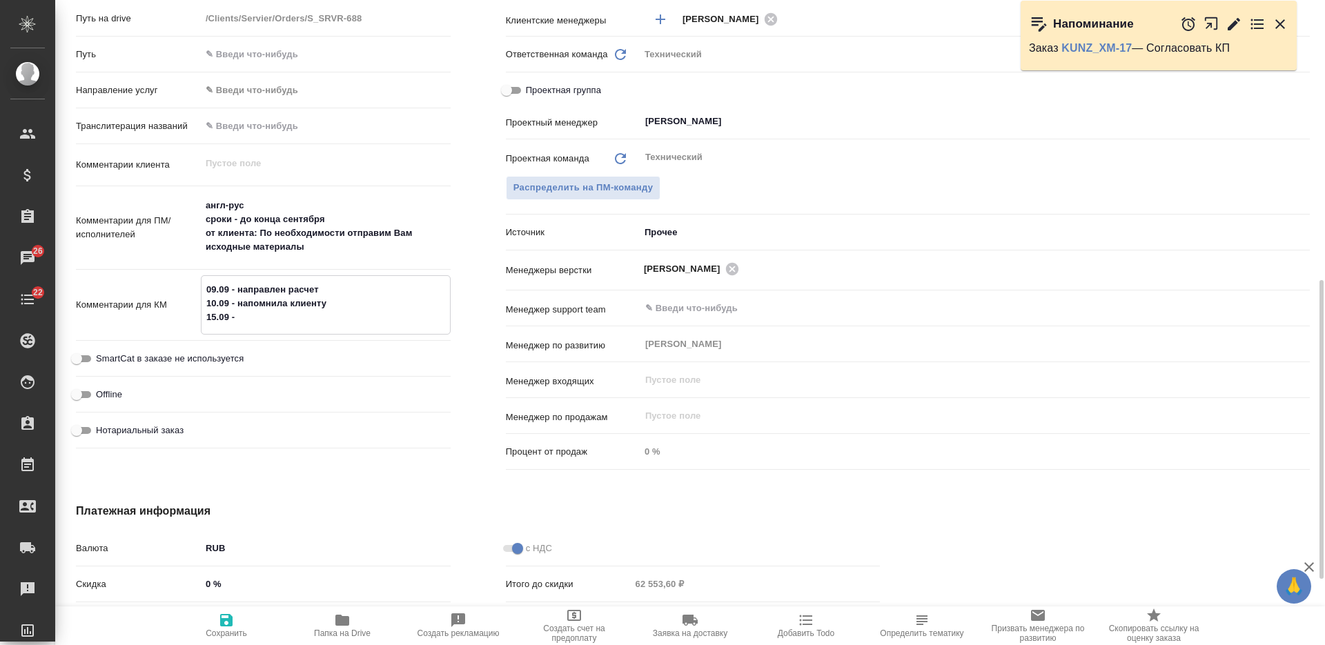
type textarea "09.09 - направлен расчет 10.09 - напомнила клиенту 15.09 - в"
type textarea "x"
type textarea "09.09 - направлен расчет 10.09 - напомнила клиенту 15.09 - вер"
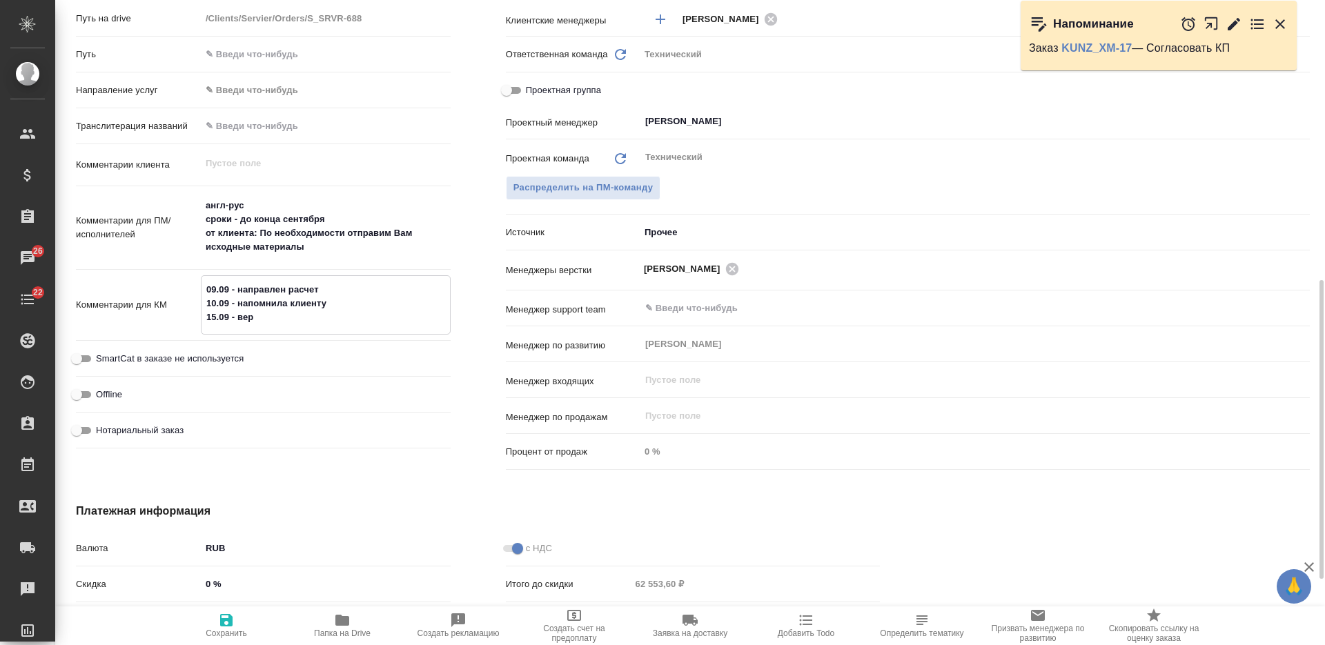
type textarea "x"
type textarea "09.09 - направлен расчет 10.09 - напомнила клиенту 15.09 - вернут"
type textarea "x"
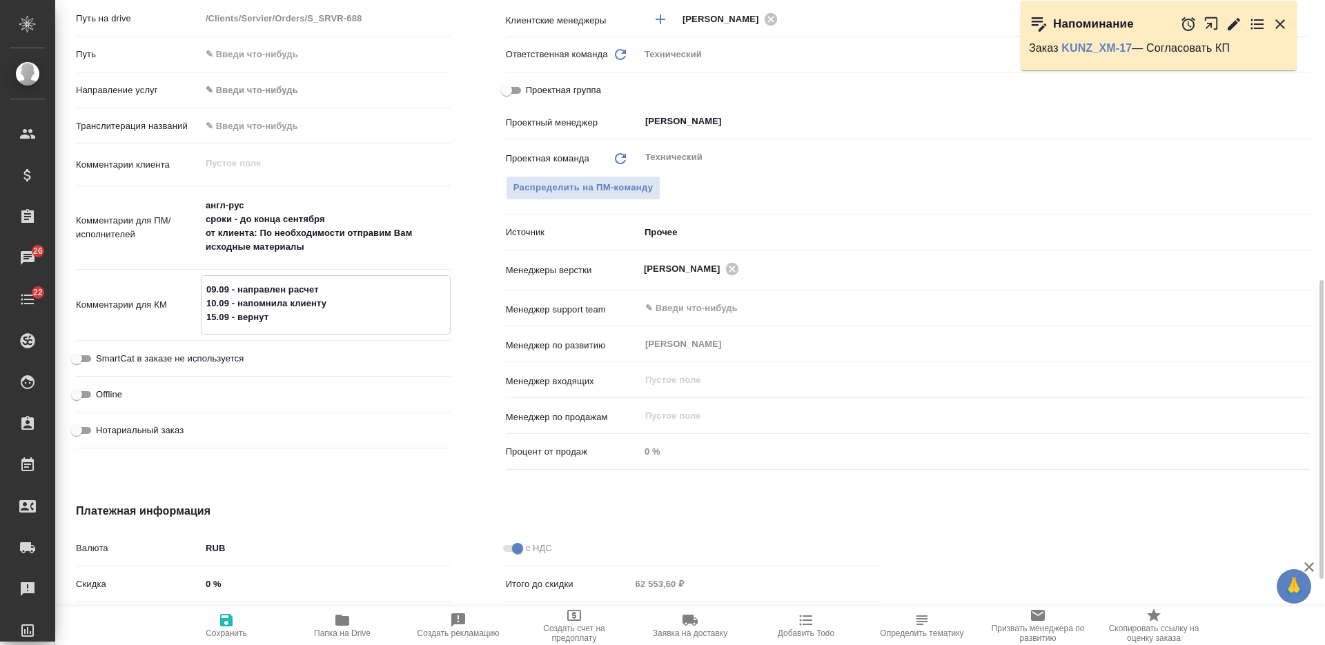
type textarea "x"
type textarea "09.09 - направлен расчет 10.09 - напомнила клиенту 15.09 - вернутьс"
type textarea "x"
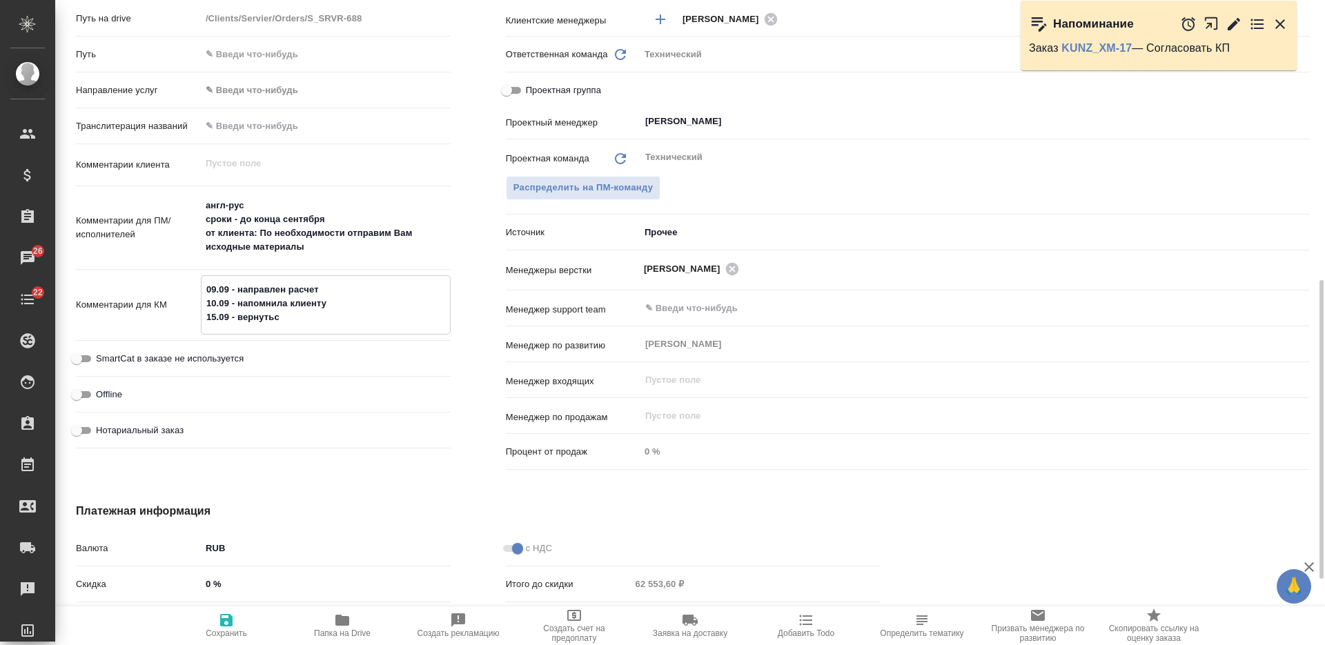
type textarea "x"
type textarea "09.09 - направлен расчет 10.09 - напомнила клиенту 15.09 - вернуться"
type textarea "x"
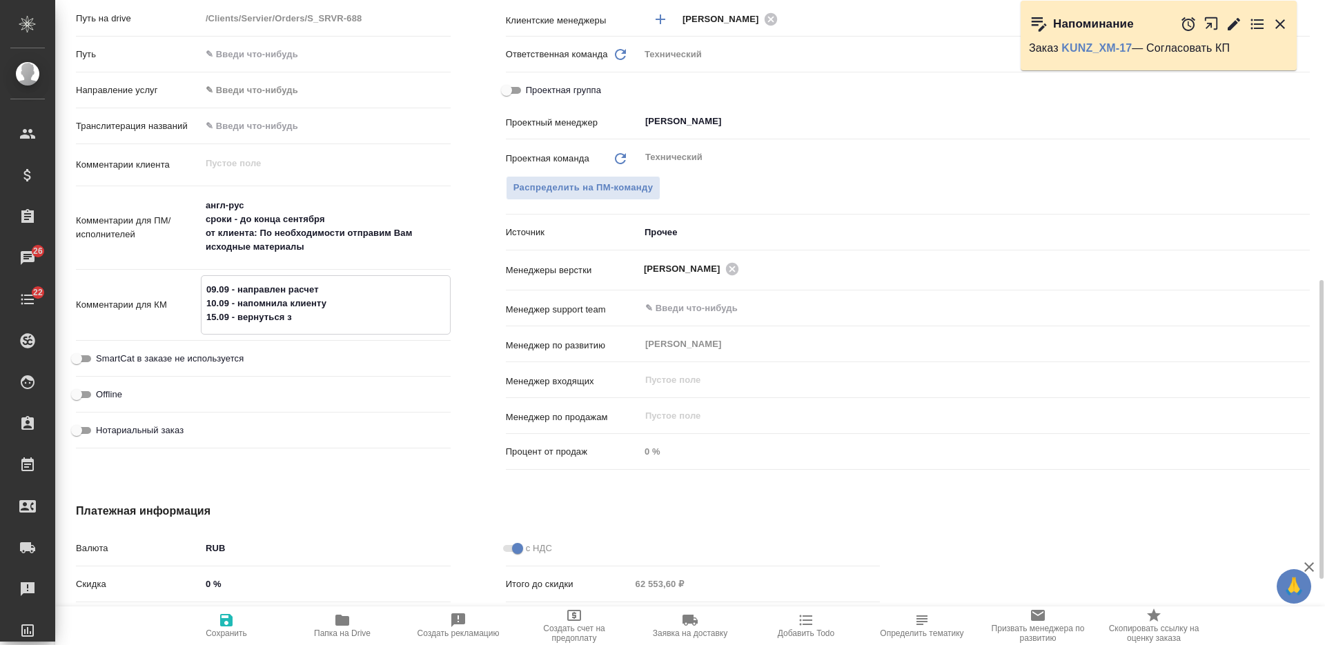
type textarea "09.09 - направлен расчет 10.09 - напомнила клиенту 15.09 - вернуться за"
type textarea "x"
type textarea "09.09 - направлен расчет 10.09 - напомнила клиенту 15.09 - вернуться за"
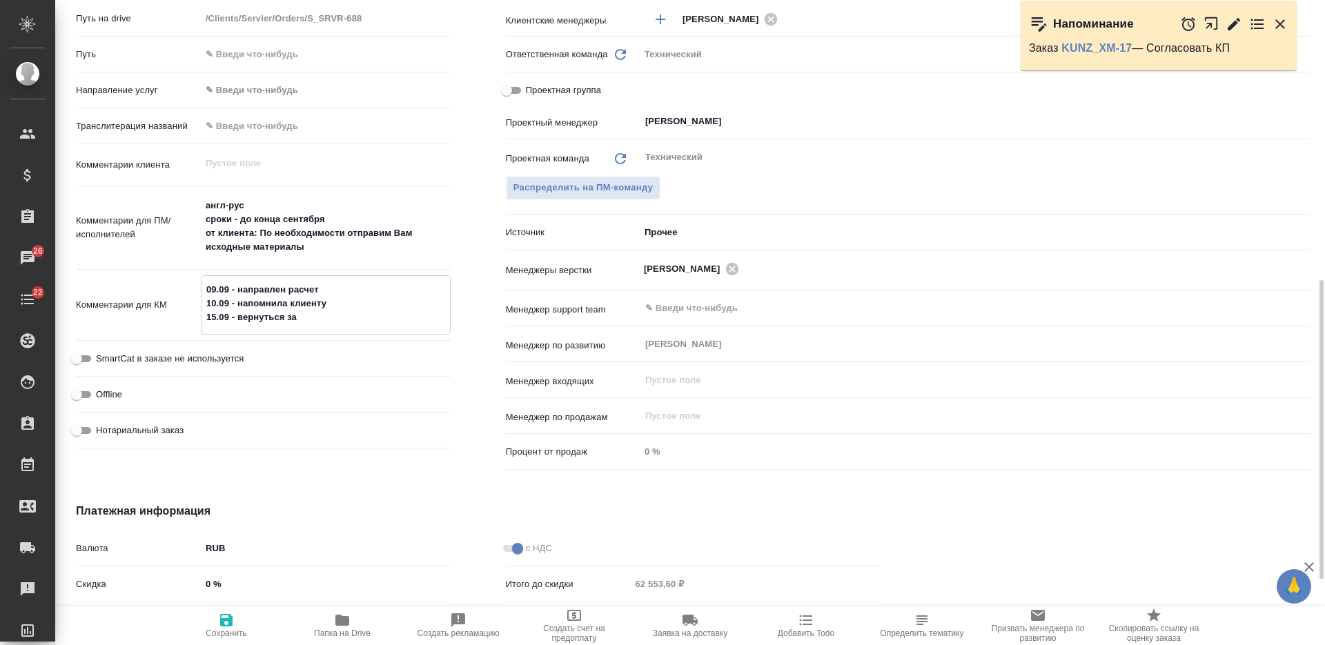
type textarea "x"
type textarea "09.09 - направлен расчет 10.09 - напомнила клиенту 15.09 - вернуться за о"
type textarea "x"
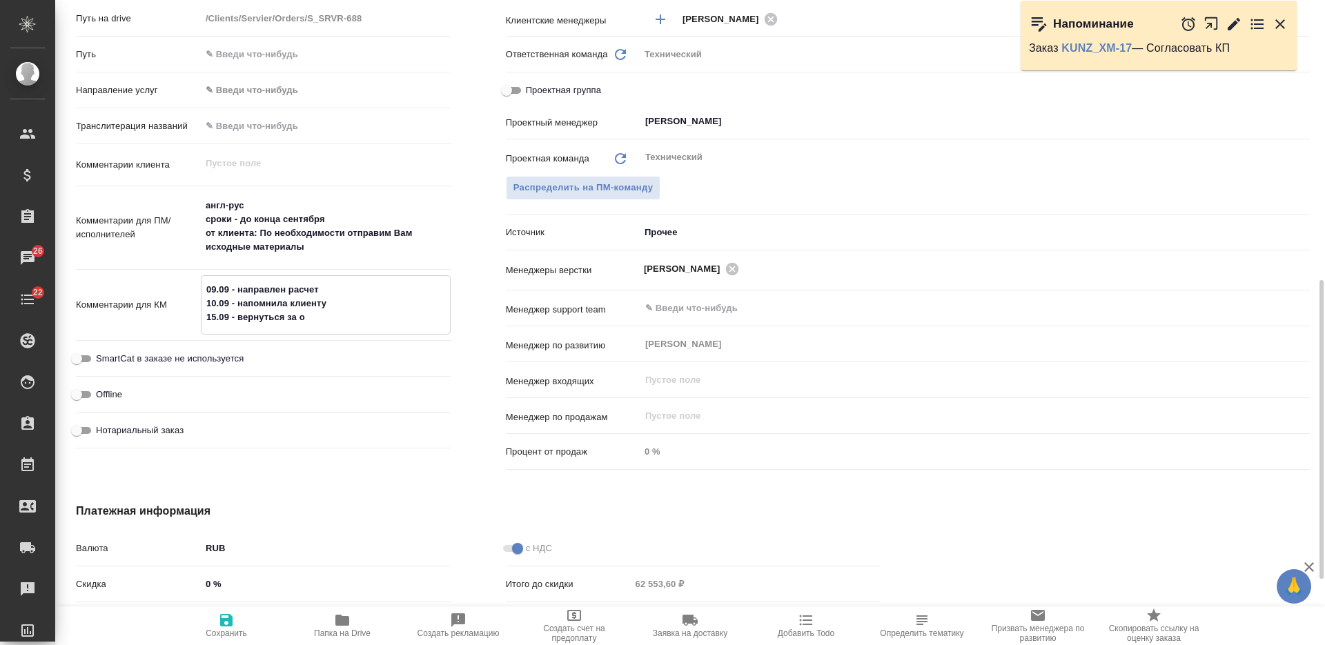
type textarea "x"
type textarea "09.09 - направлен расчет 10.09 - напомнила клиенту 15.09 - вернуться за ос"
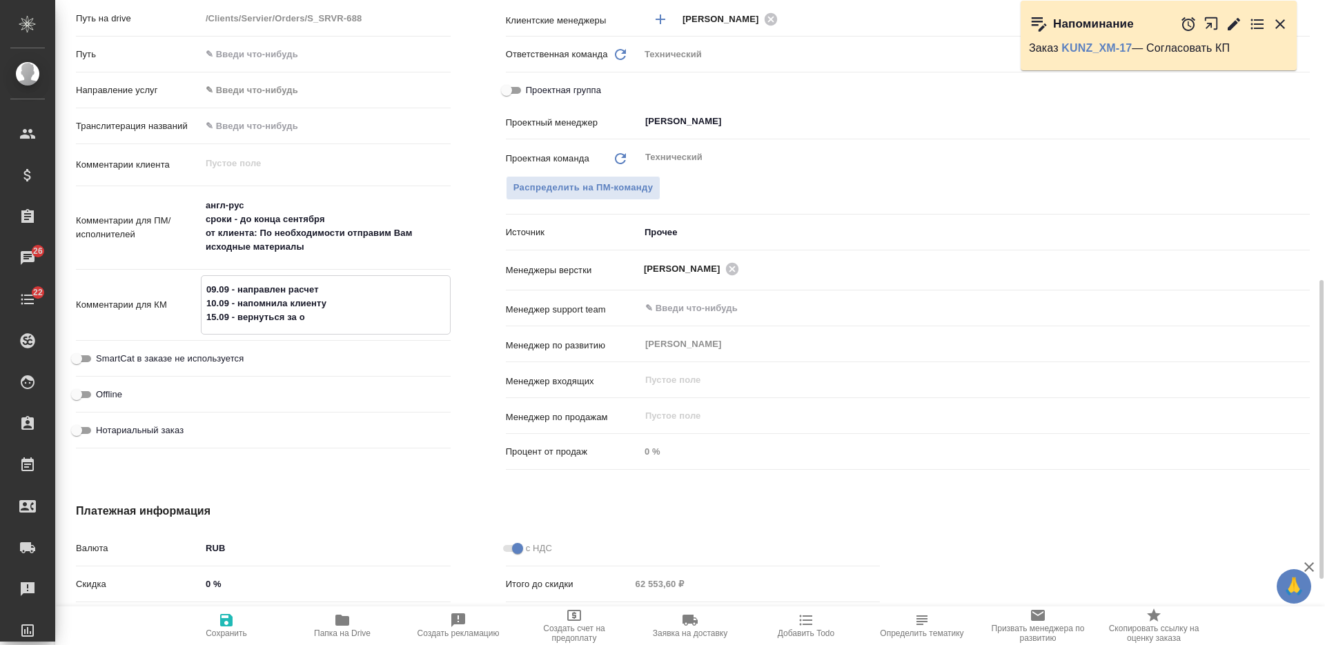
type textarea "x"
type textarea "09.09 - направлен расчет 10.09 - напомнила клиенту 15.09 - вернуться за ос"
type textarea "x"
click at [239, 615] on span "Сохранить" at bounding box center [226, 625] width 99 height 26
type textarea "x"
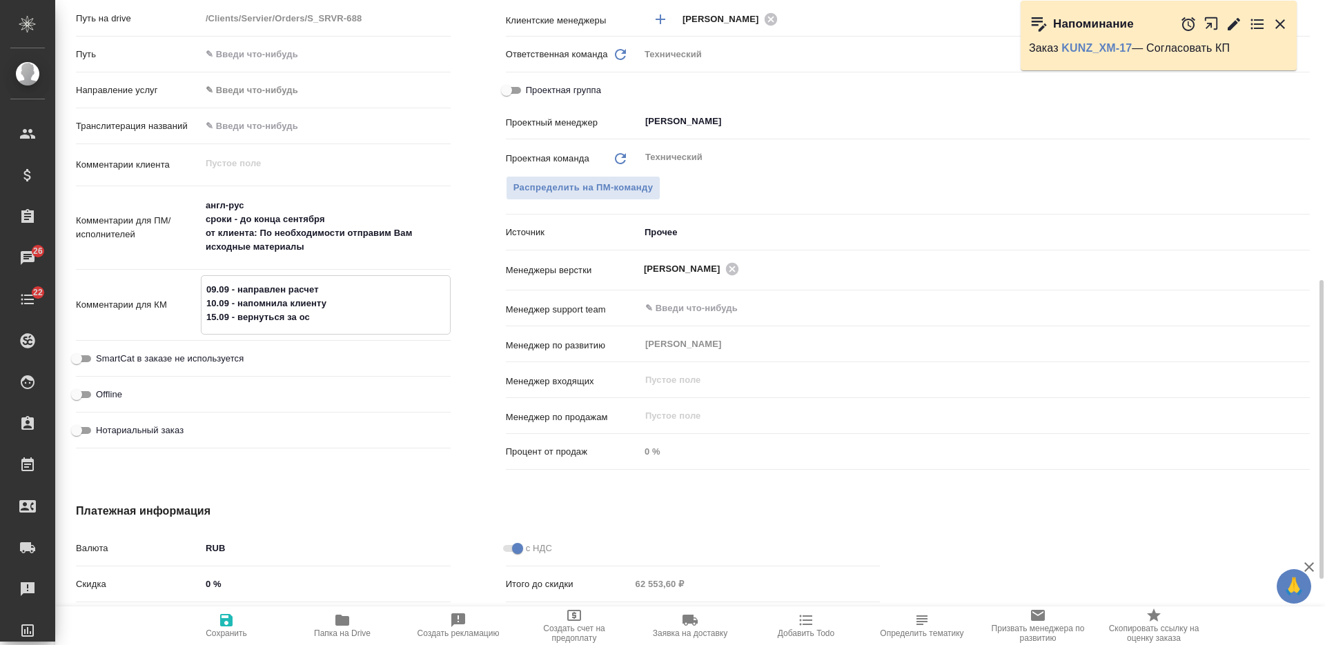
type textarea "x"
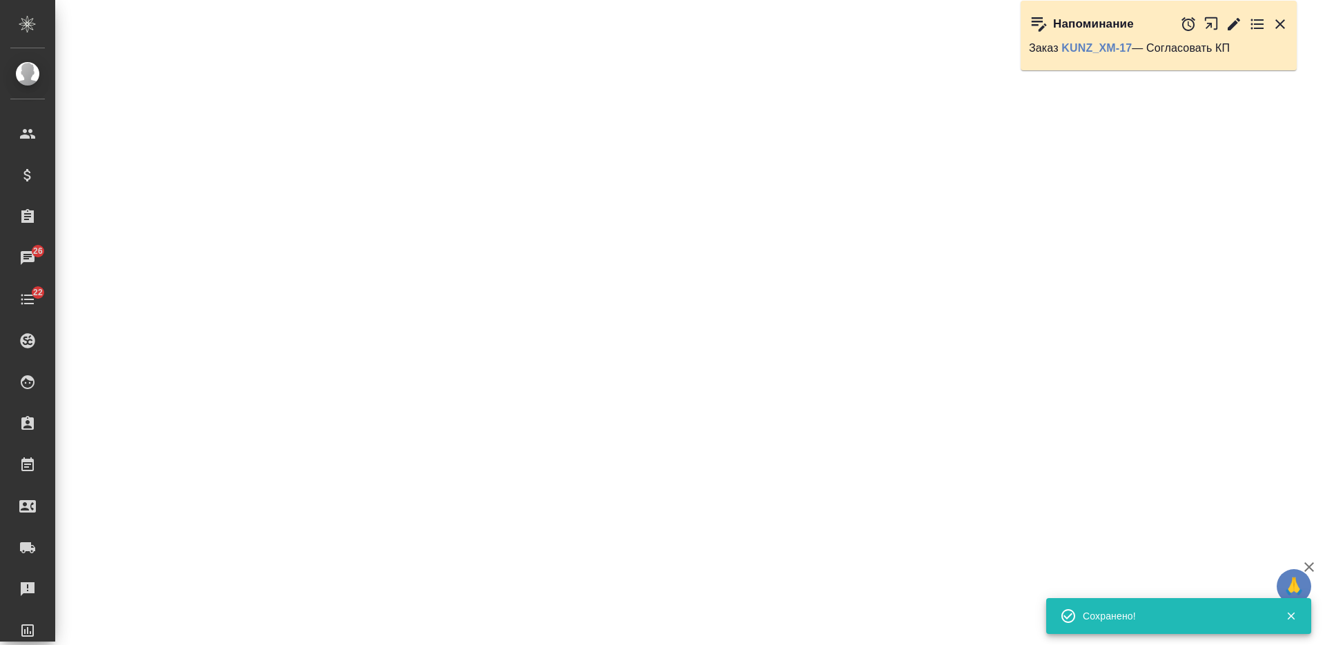
select select "RU"
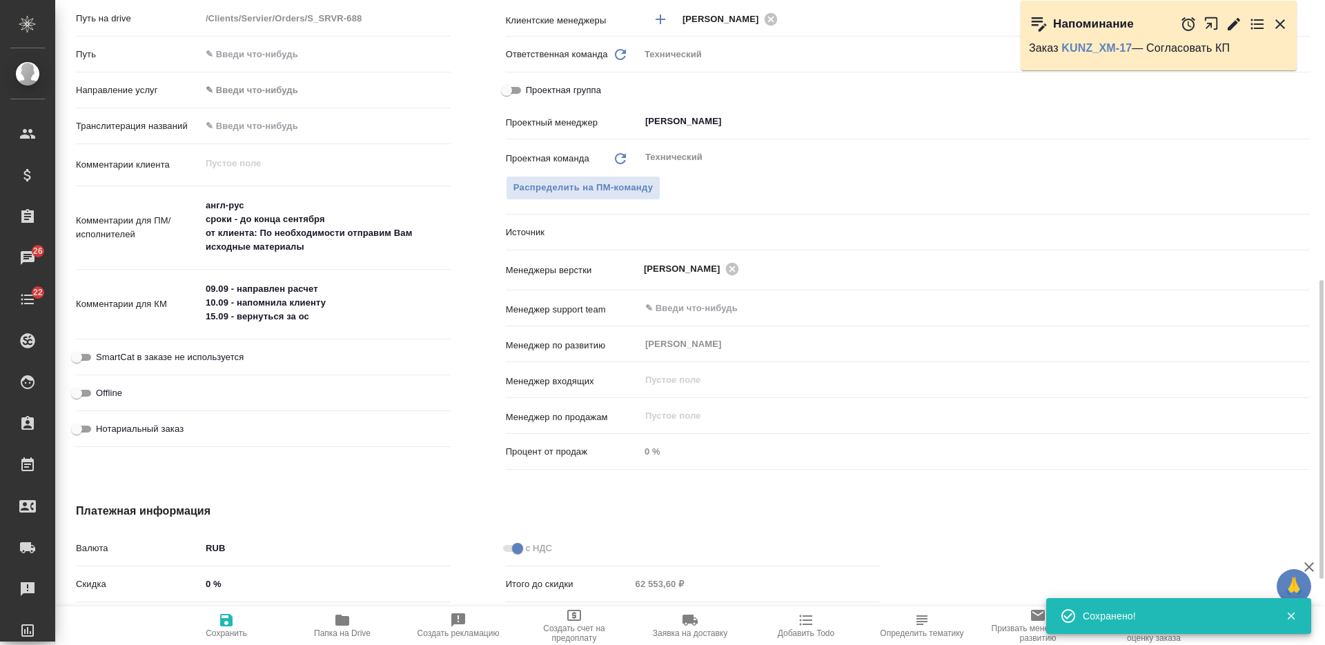
type textarea "x"
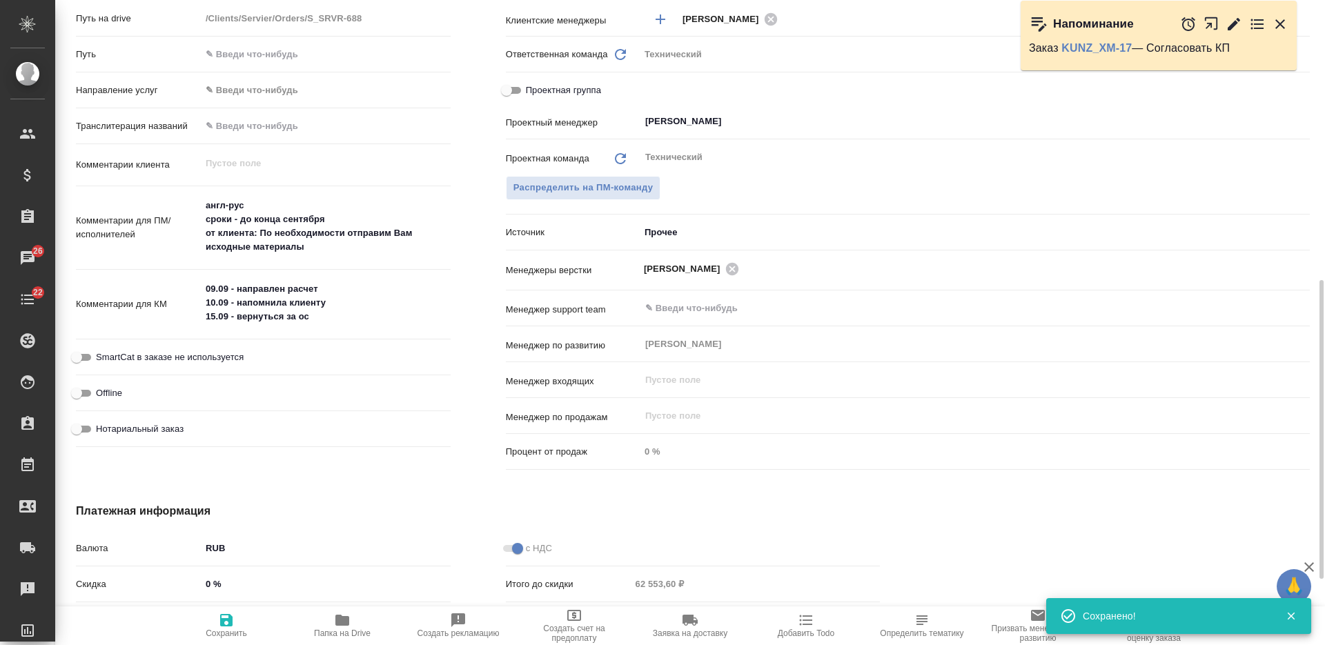
type textarea "x"
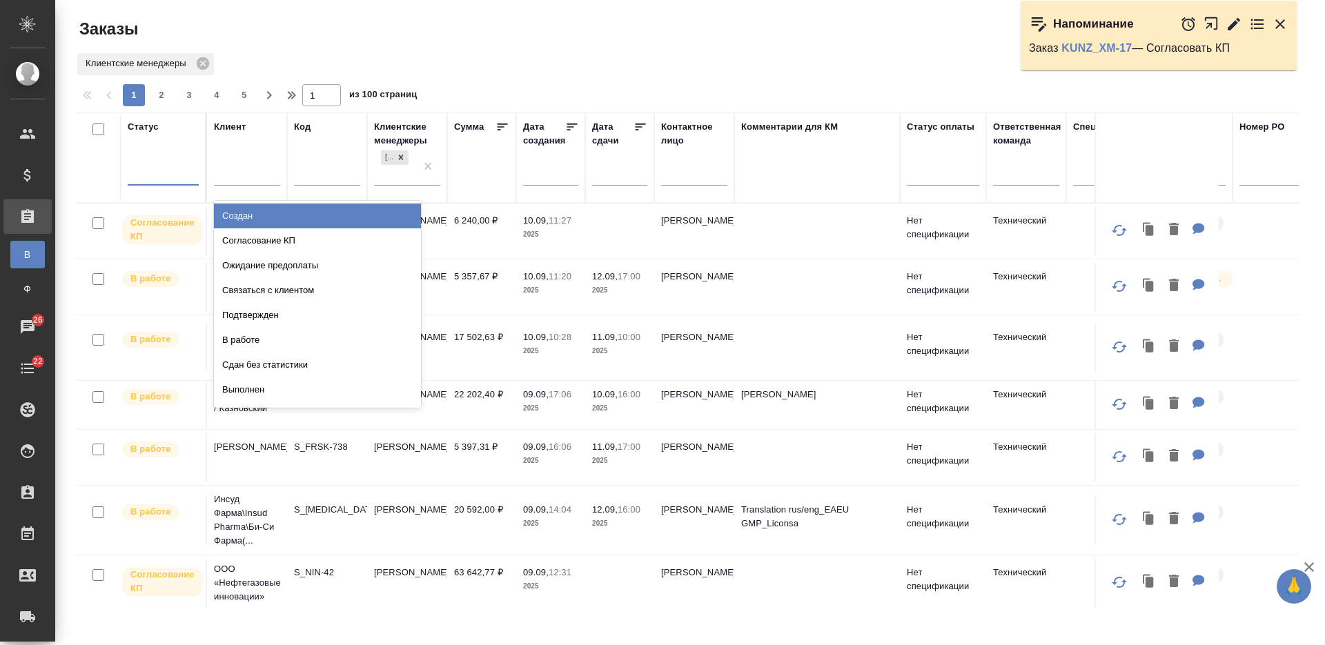
click at [155, 171] on div at bounding box center [163, 171] width 71 height 20
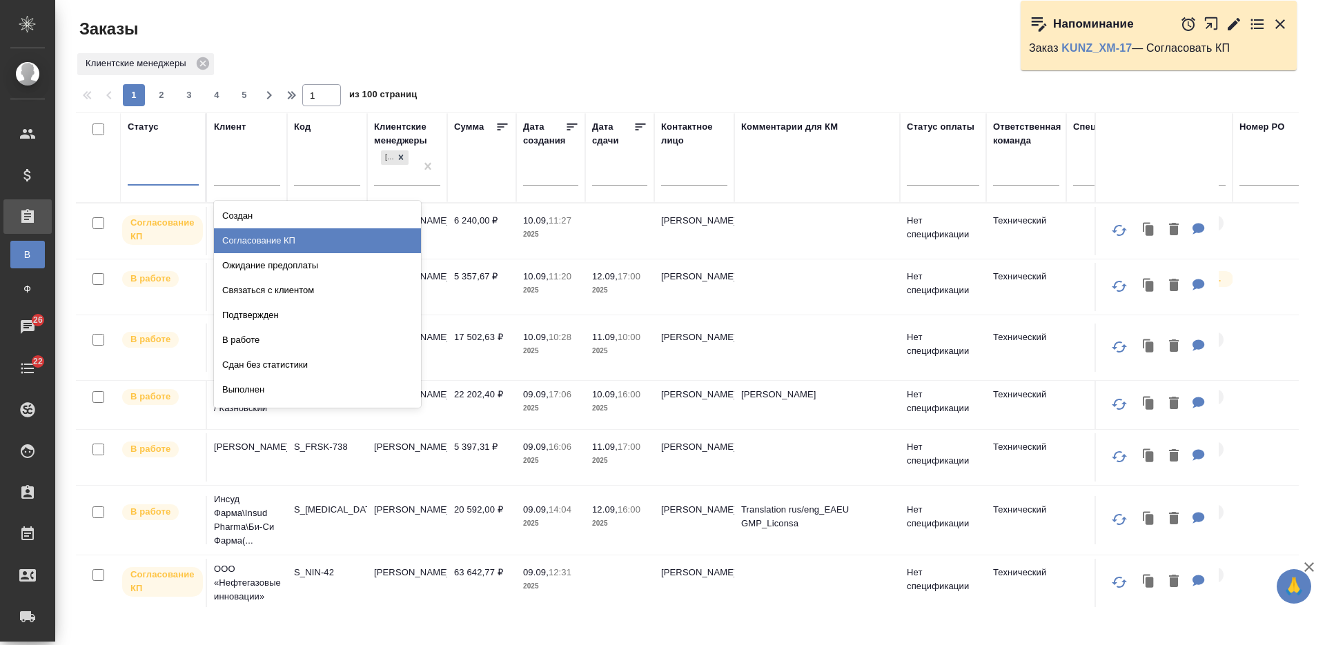
click at [388, 239] on div "Согласование КП" at bounding box center [317, 240] width 207 height 25
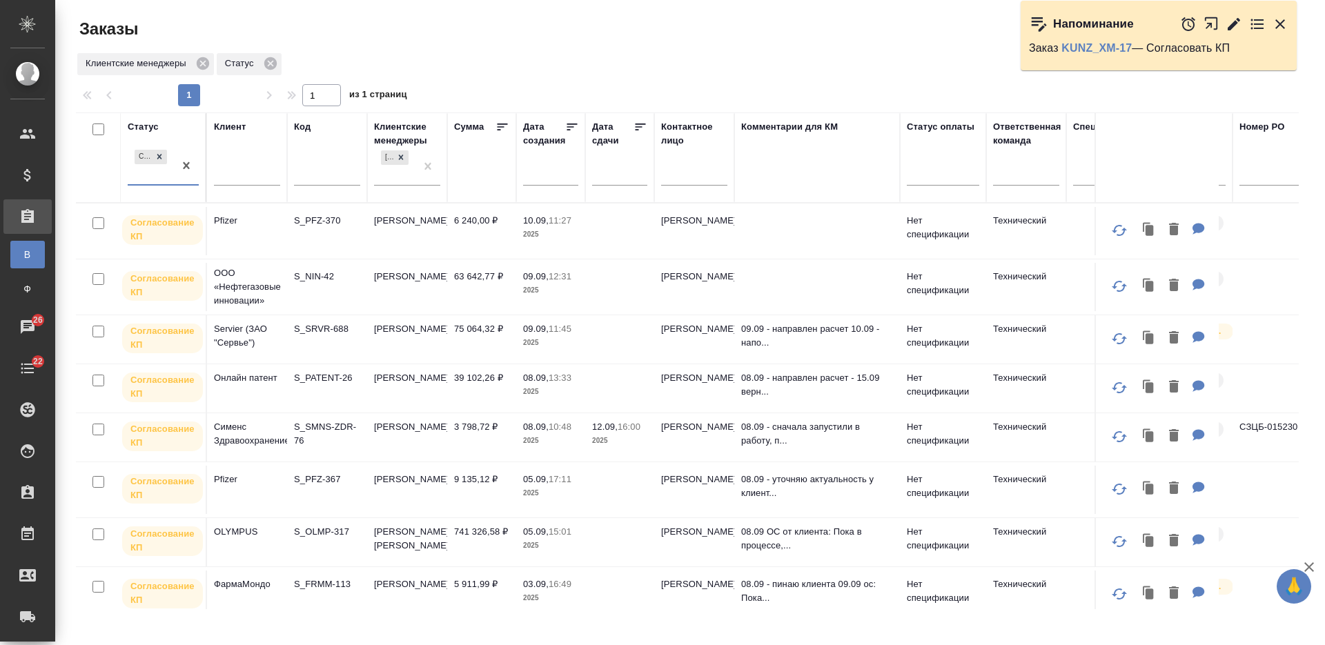
click at [475, 54] on div "Клиентские менеджеры Статус" at bounding box center [687, 64] width 1223 height 26
click at [339, 284] on td "S_NIN-42" at bounding box center [327, 287] width 80 height 48
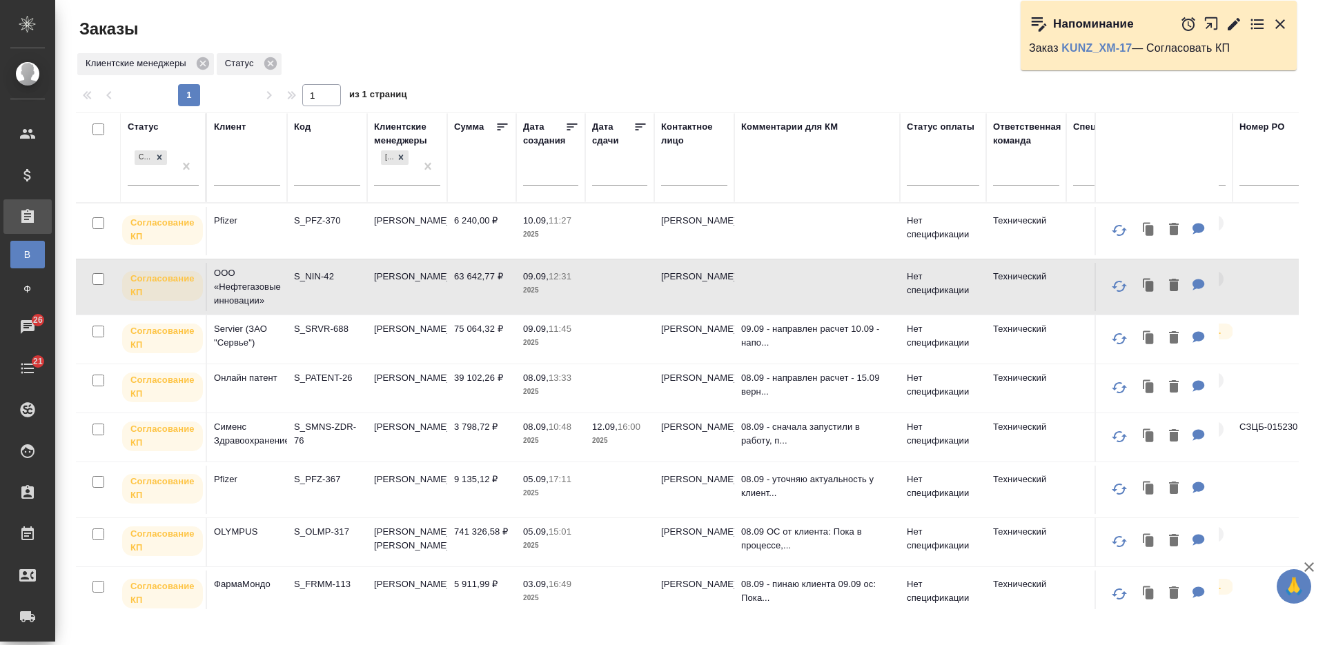
click at [325, 233] on td "S_PFZ-370" at bounding box center [327, 231] width 80 height 48
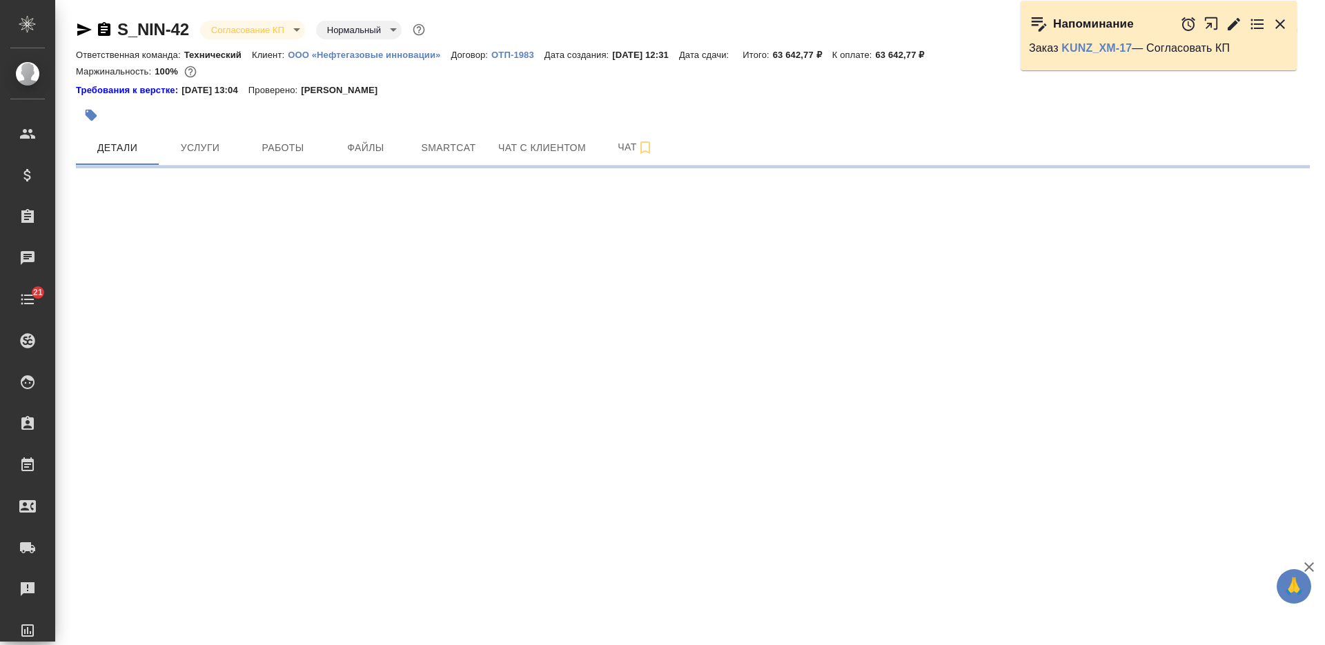
select select "RU"
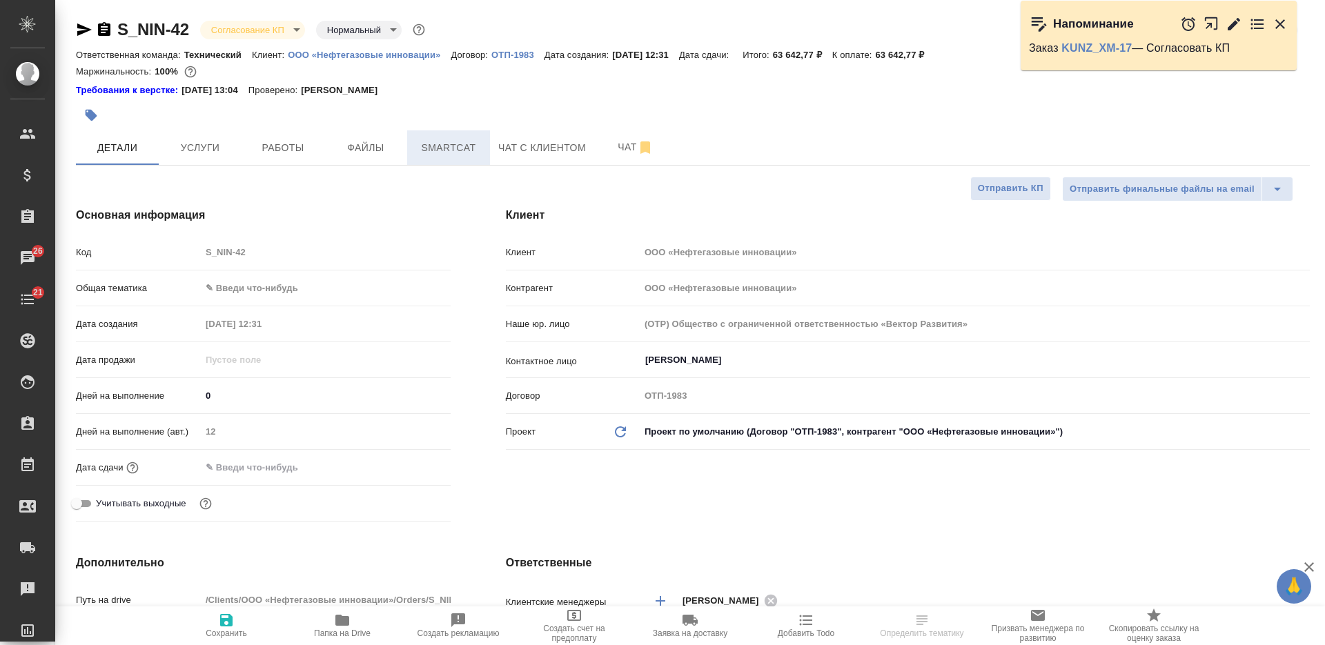
type textarea "x"
click at [353, 56] on p "ООО «Нефтегазовые инновации»" at bounding box center [369, 55] width 163 height 10
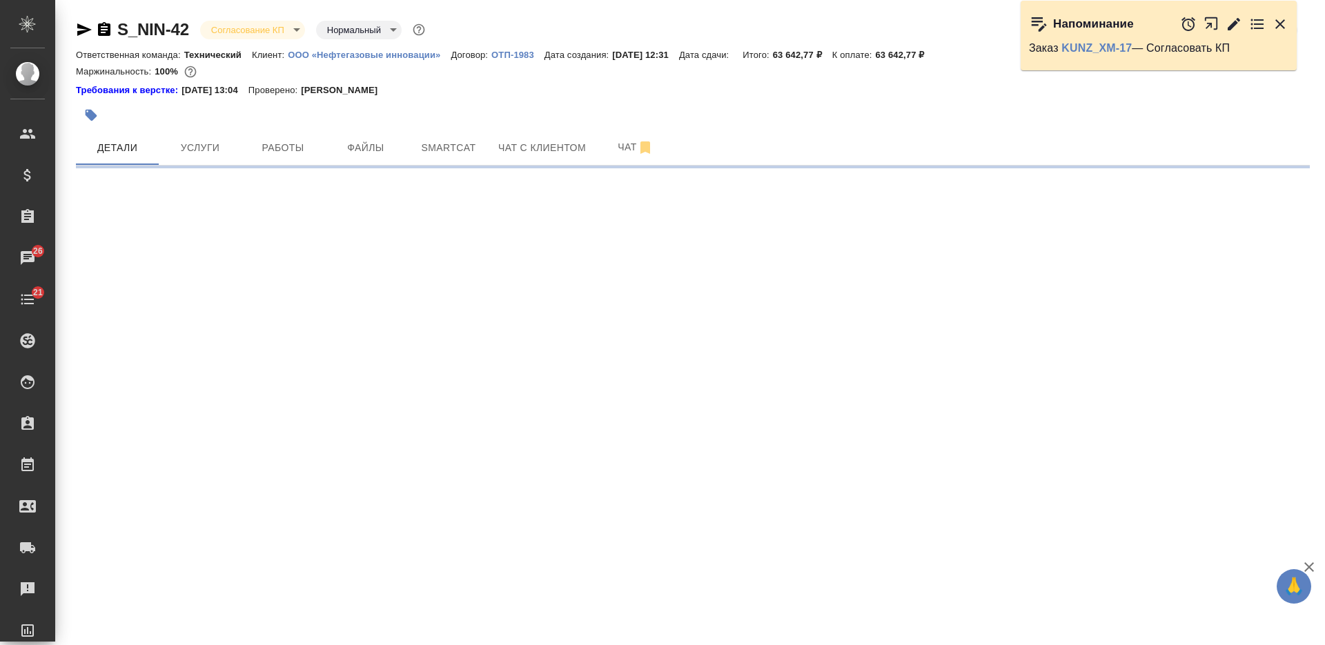
select select "RU"
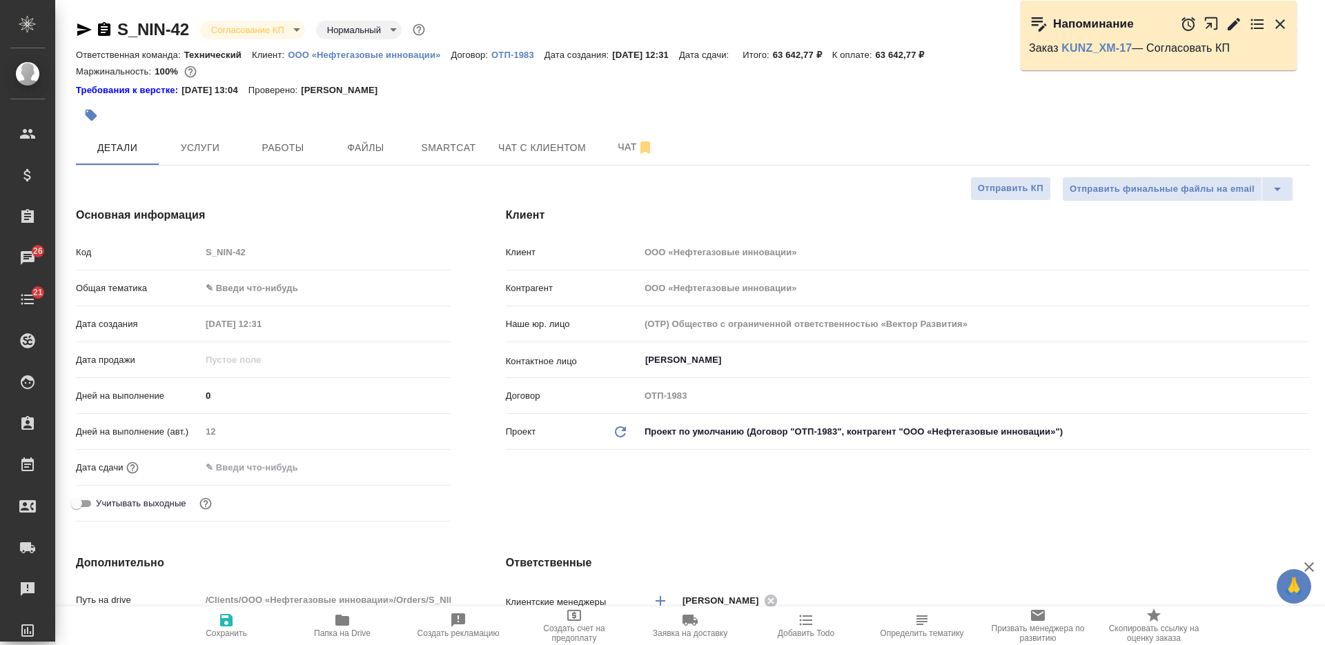
type textarea "x"
click at [107, 30] on icon "button" at bounding box center [104, 29] width 17 height 17
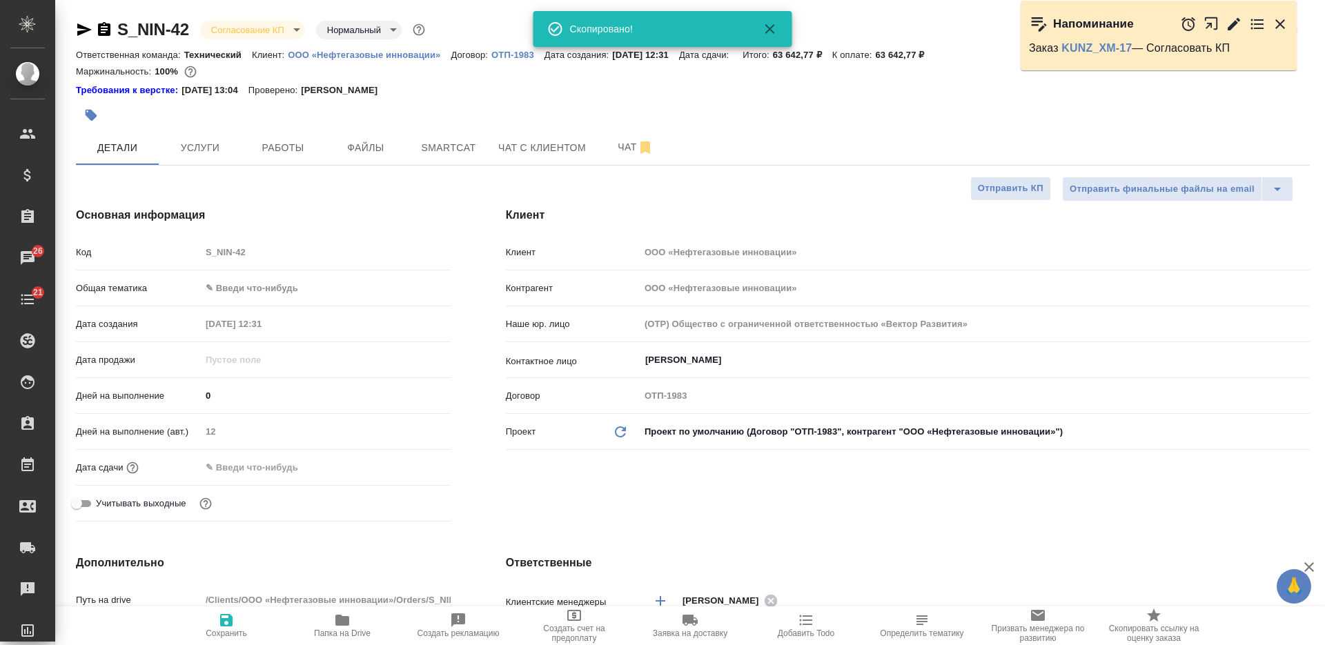
type textarea "x"
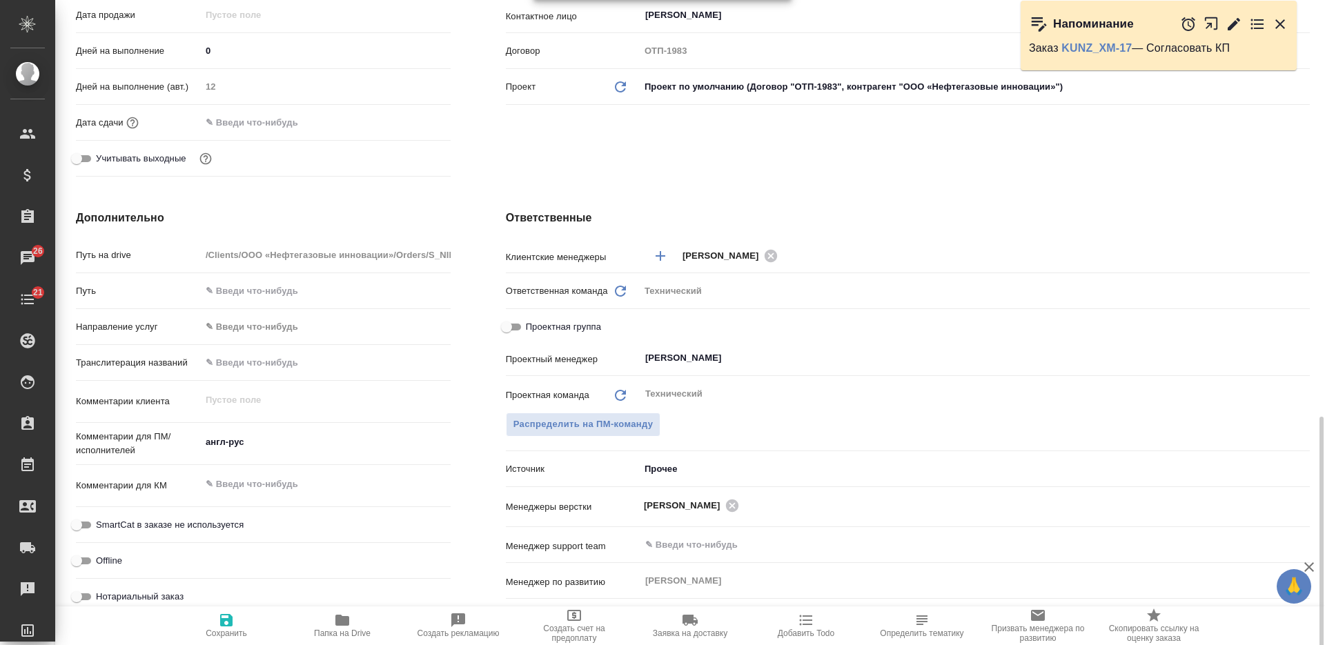
scroll to position [517, 0]
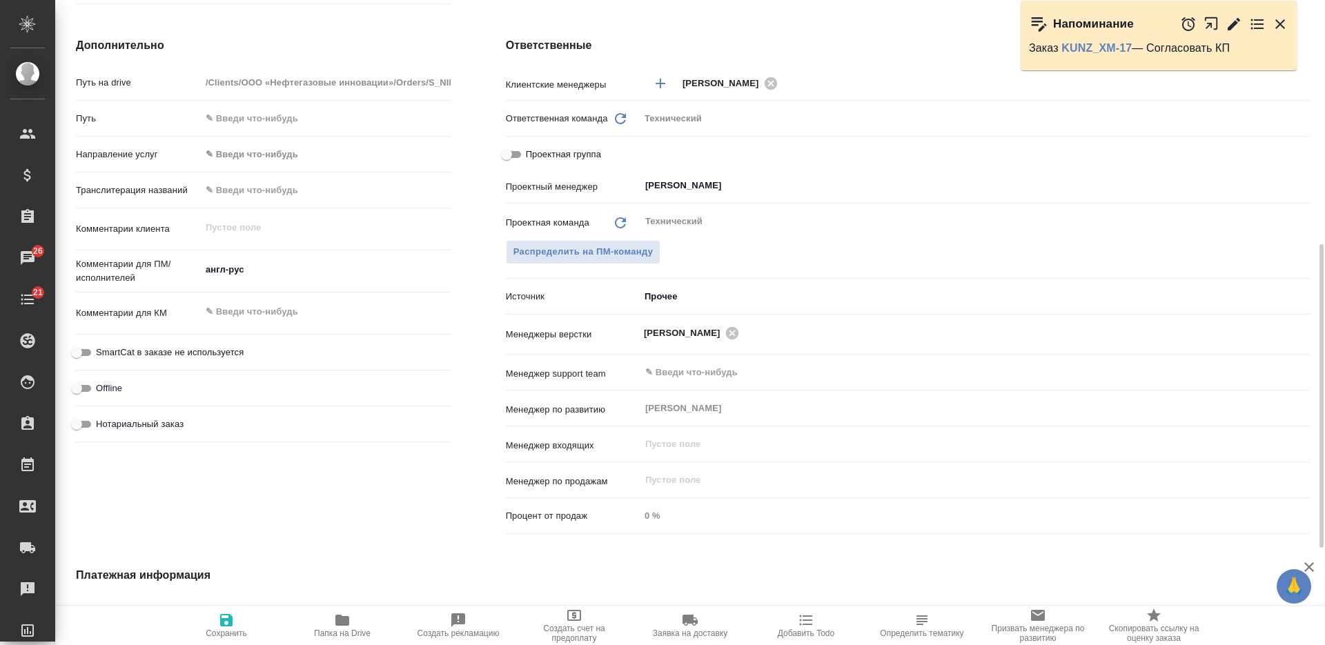
click at [293, 315] on textarea at bounding box center [326, 311] width 250 height 23
type textarea "x"
type textarea "1"
type textarea "x"
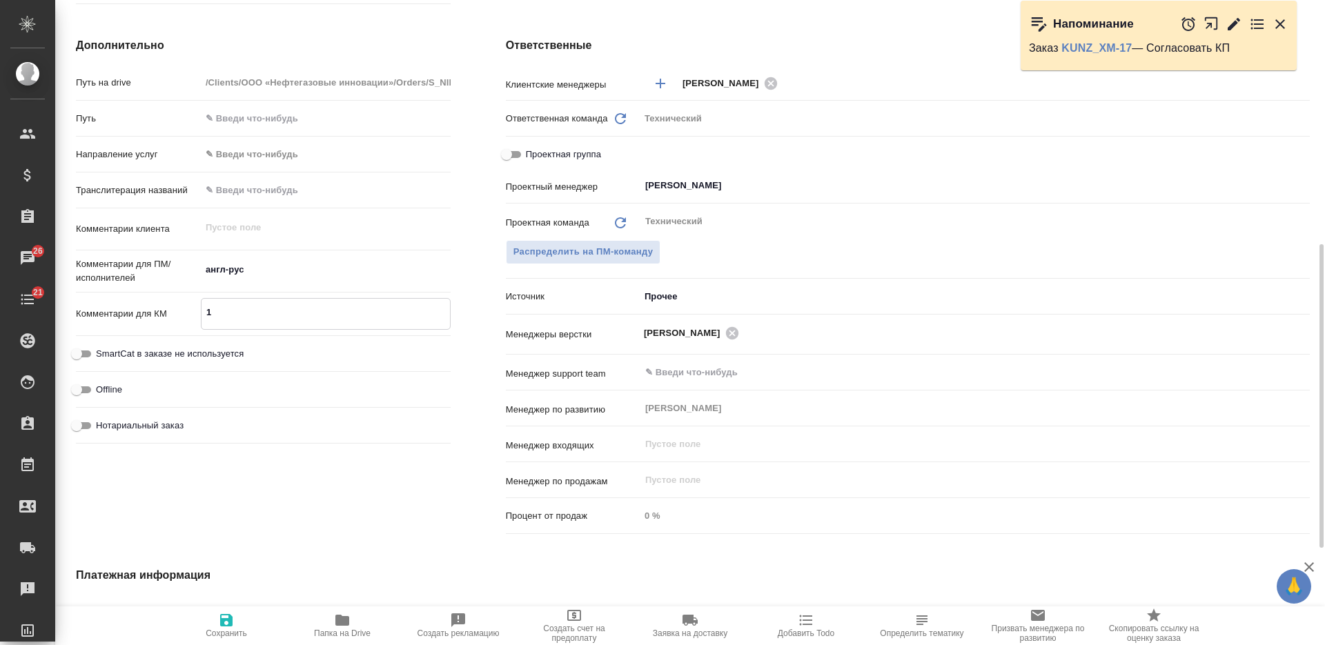
type textarea "x"
type textarea "10"
type textarea "x"
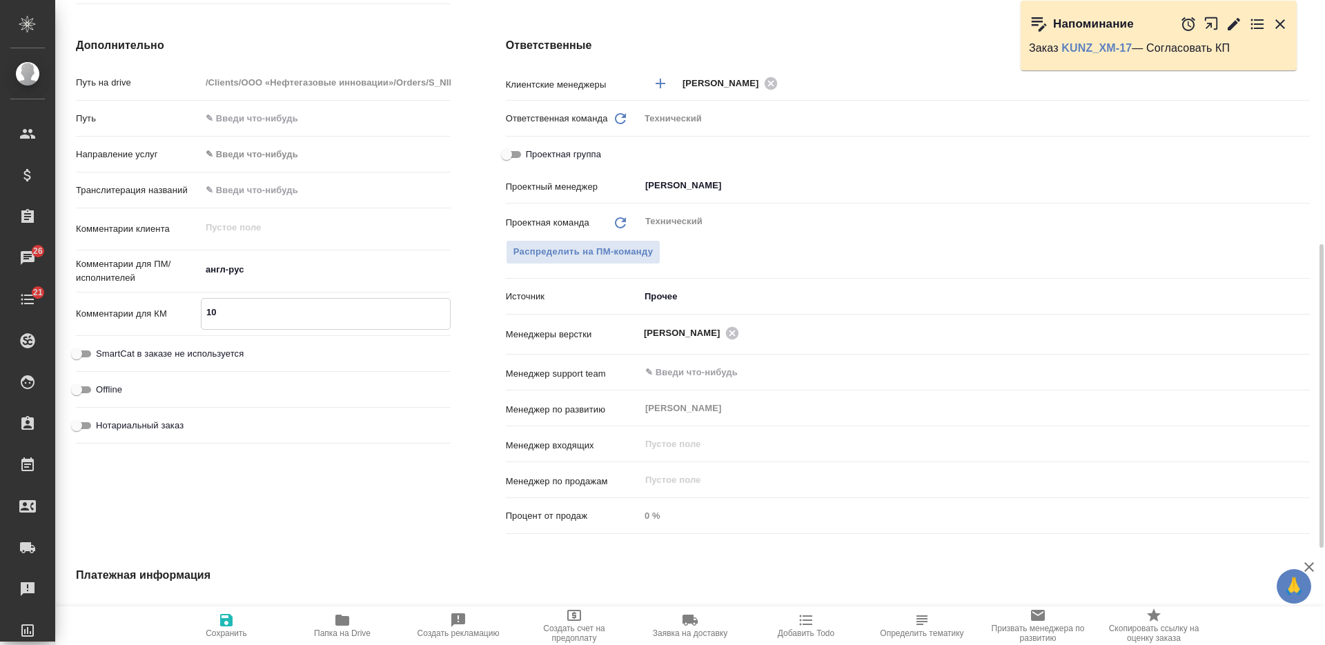
type textarea "10."
type textarea "x"
type textarea "10.0"
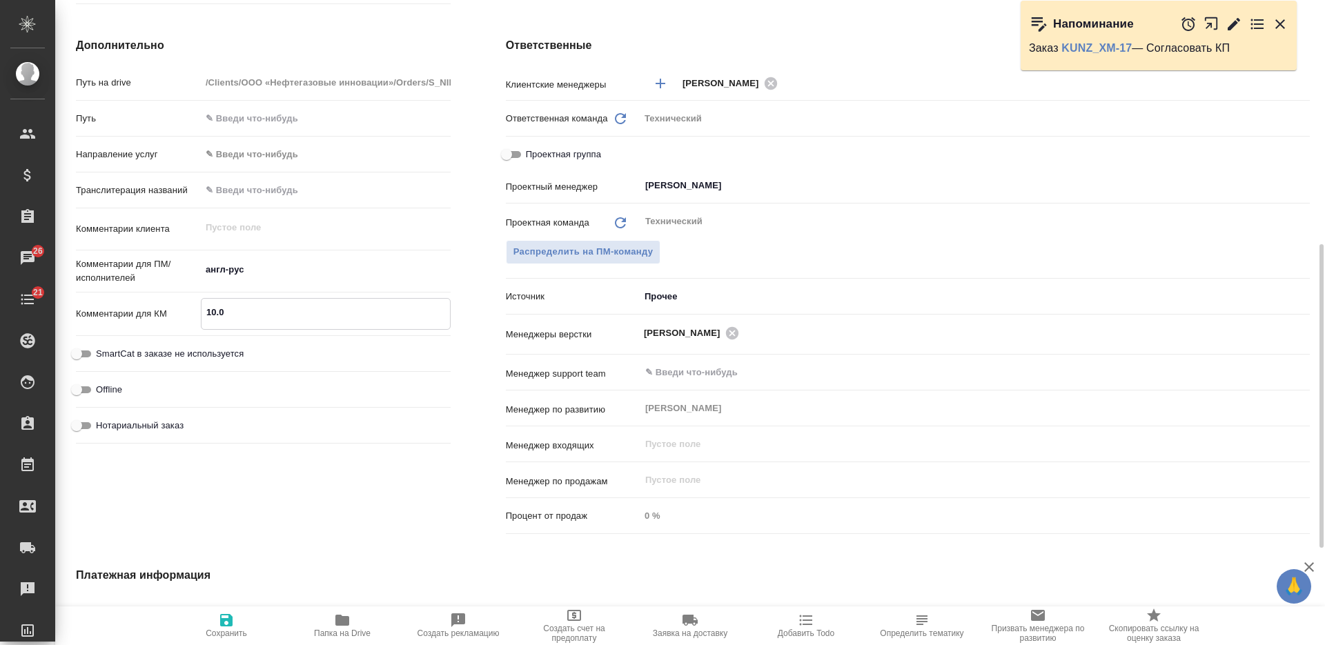
type textarea "x"
type textarea "10.09"
type textarea "x"
type textarea "10.09"
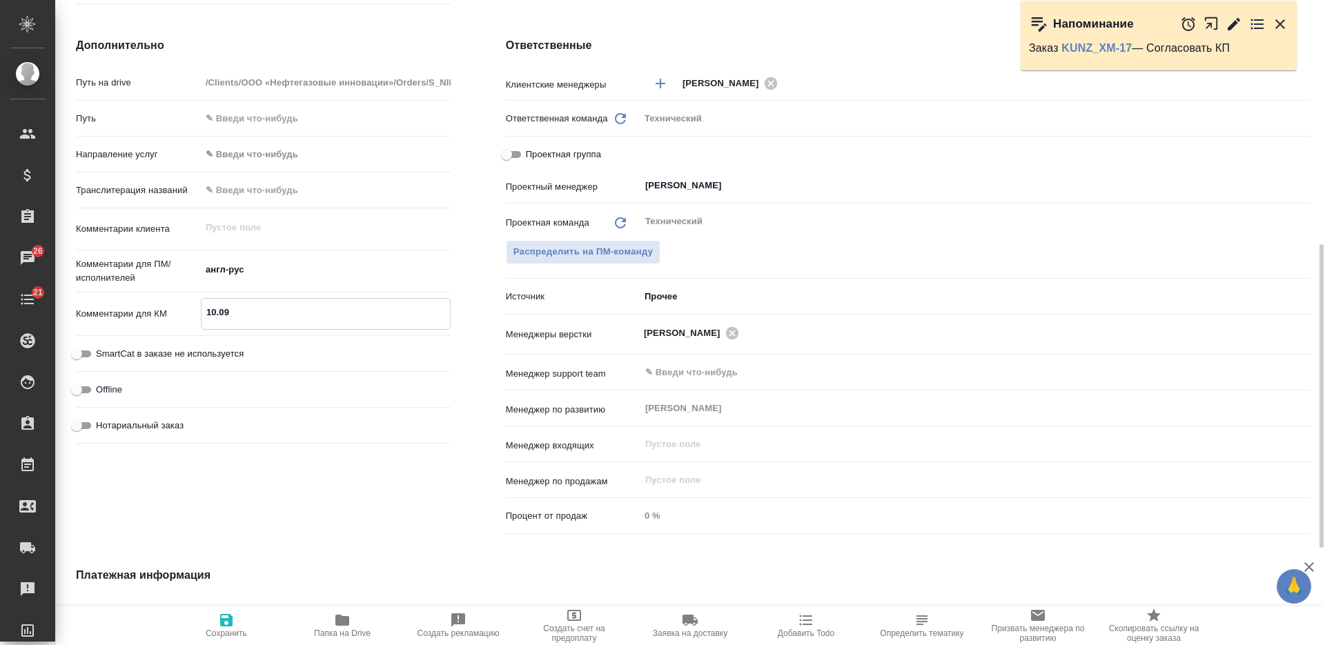
type textarea "x"
type textarea "10.09 -"
type textarea "x"
type textarea "10.09 -"
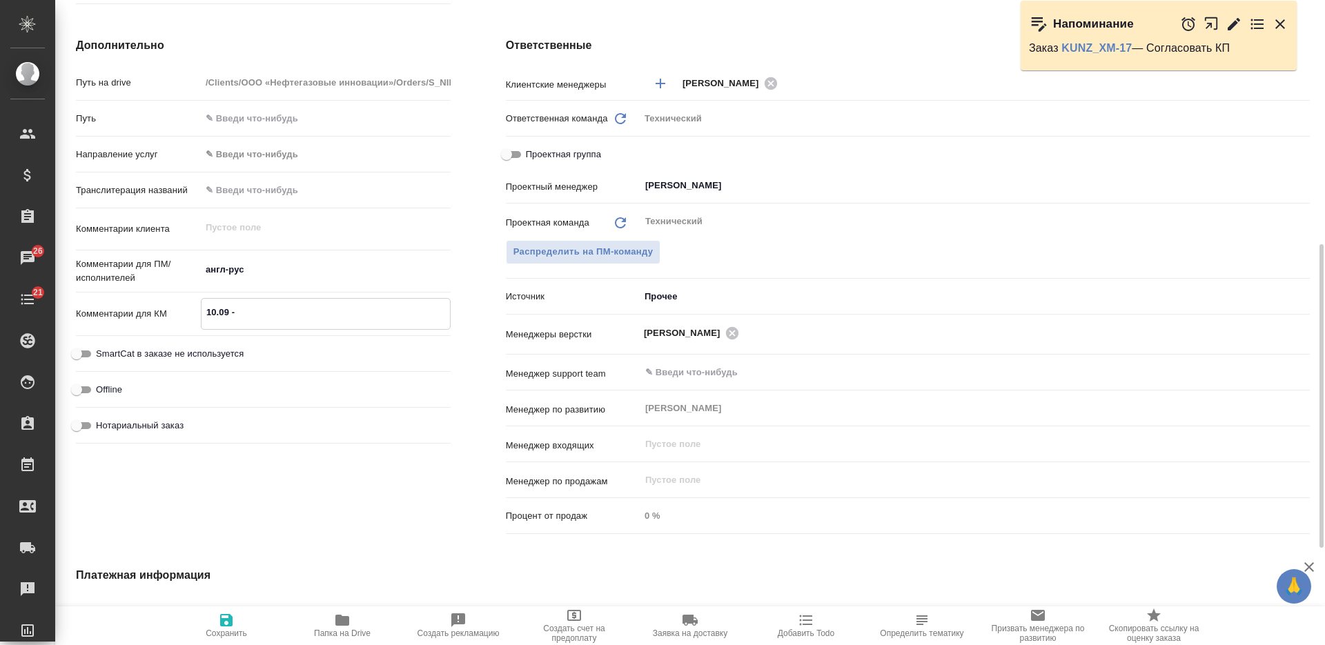
type textarea "x"
type textarea "10.09 - [PERSON_NAME]"
type textarea "x"
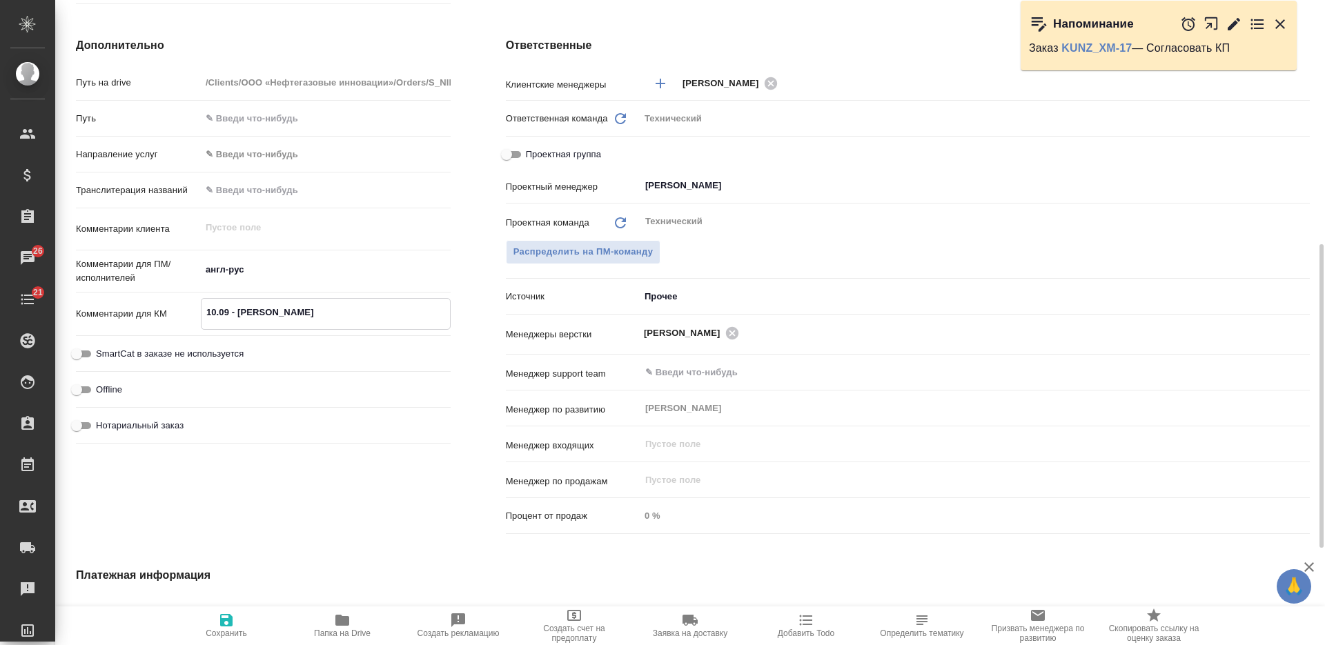
type textarea "x"
type textarea "10.09 - пи"
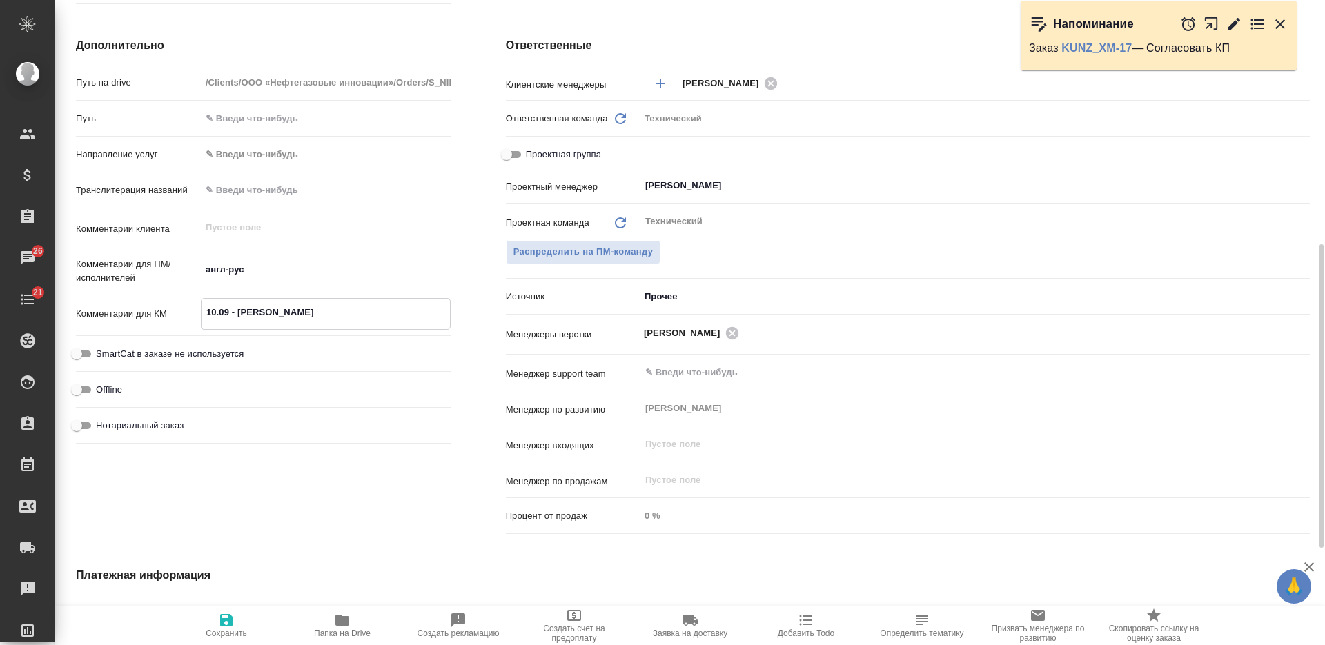
type textarea "x"
type textarea "10.09 - [PERSON_NAME]"
type textarea "x"
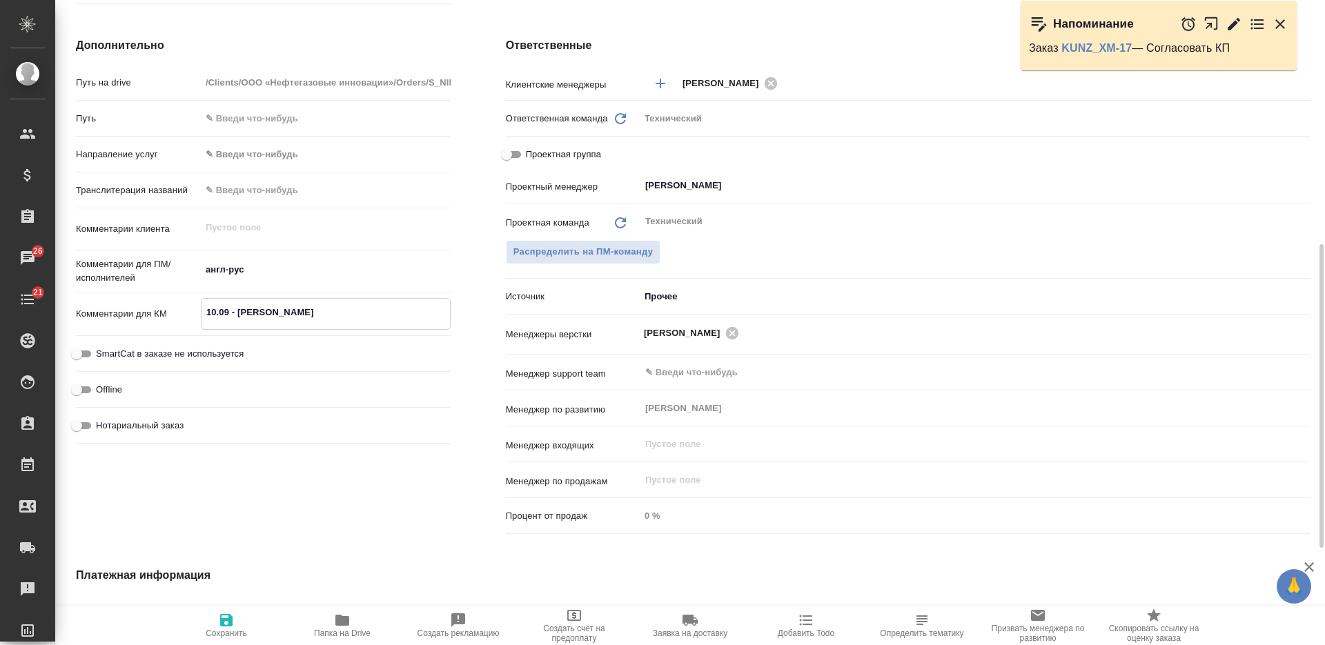
type textarea "x"
type textarea "10.09 - пина"
type textarea "x"
type textarea "10.09 - пинаю"
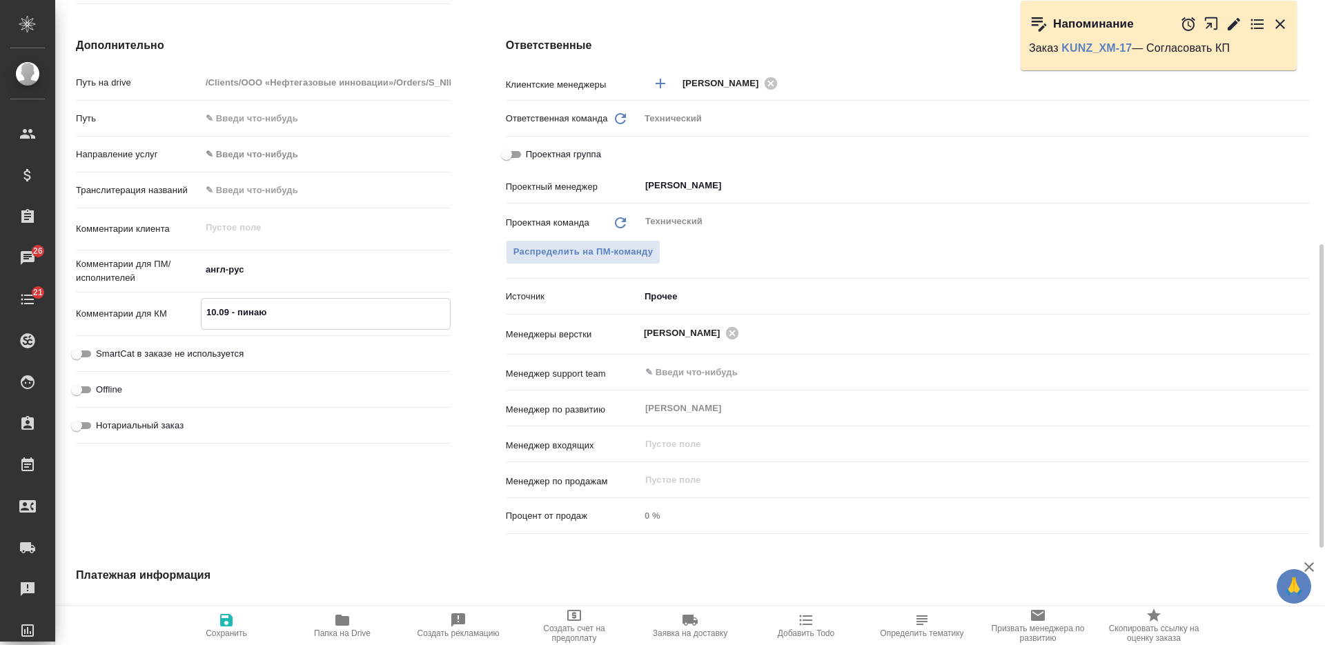
type textarea "x"
type textarea "10.09 - пинаю"
type textarea "x"
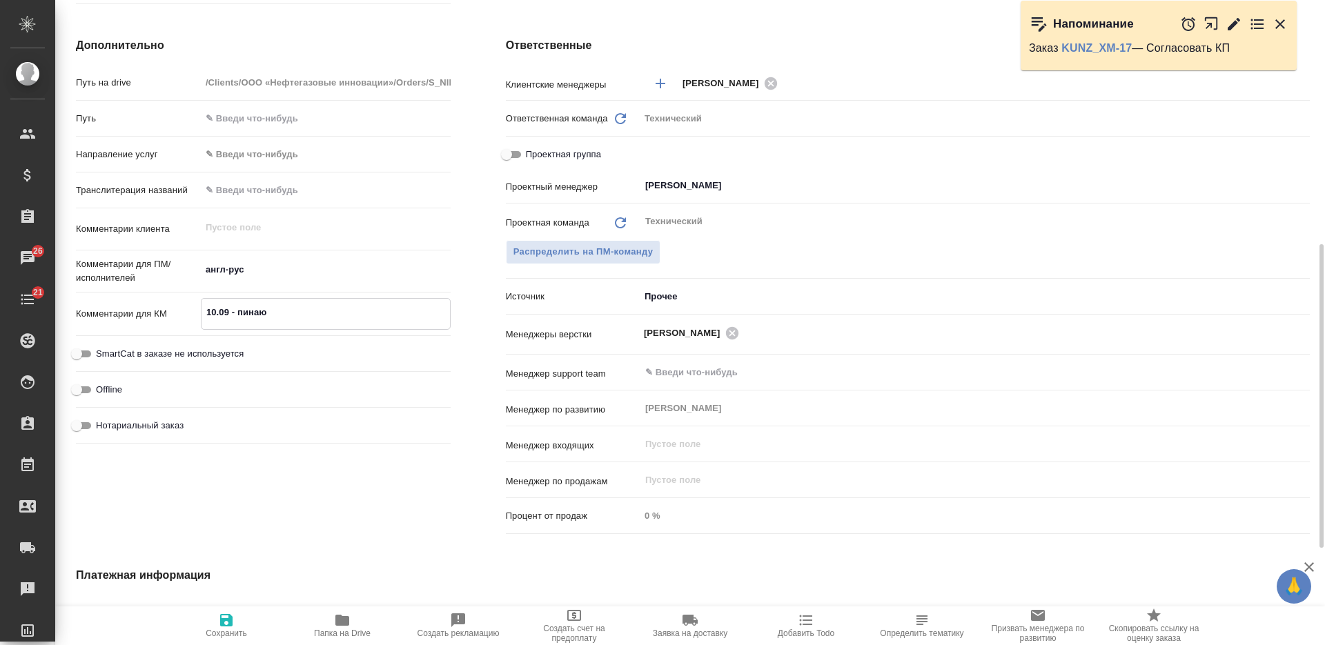
type textarea "x"
type textarea "10.09 - пинаю к"
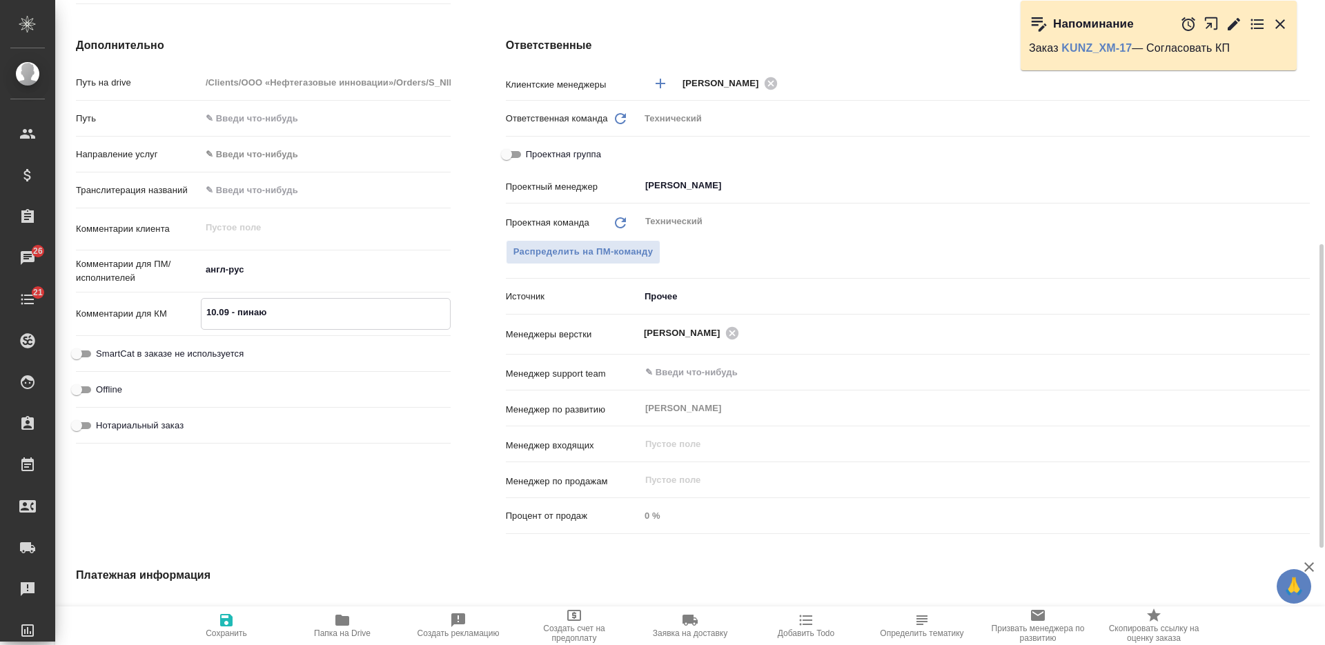
type textarea "x"
type textarea "10.09 - [PERSON_NAME]"
type textarea "x"
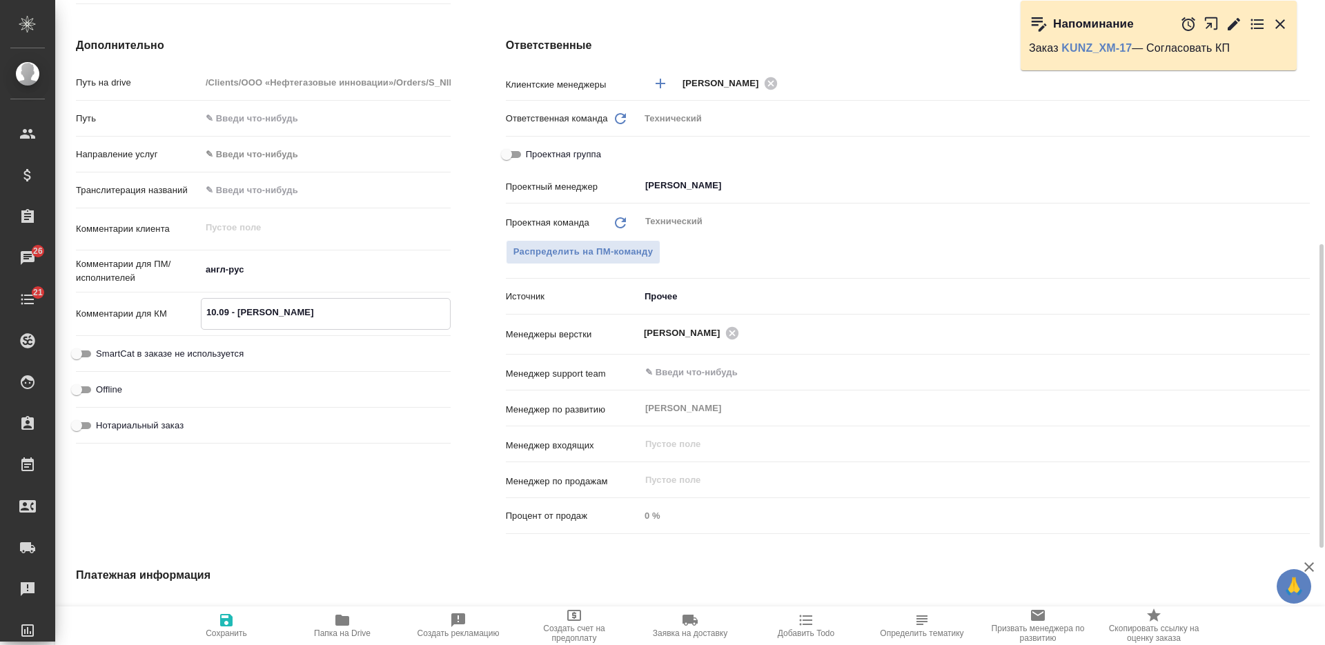
type textarea "x"
type textarea "10.09 - [PERSON_NAME]"
type textarea "x"
type textarea "10.09 - [PERSON_NAME]"
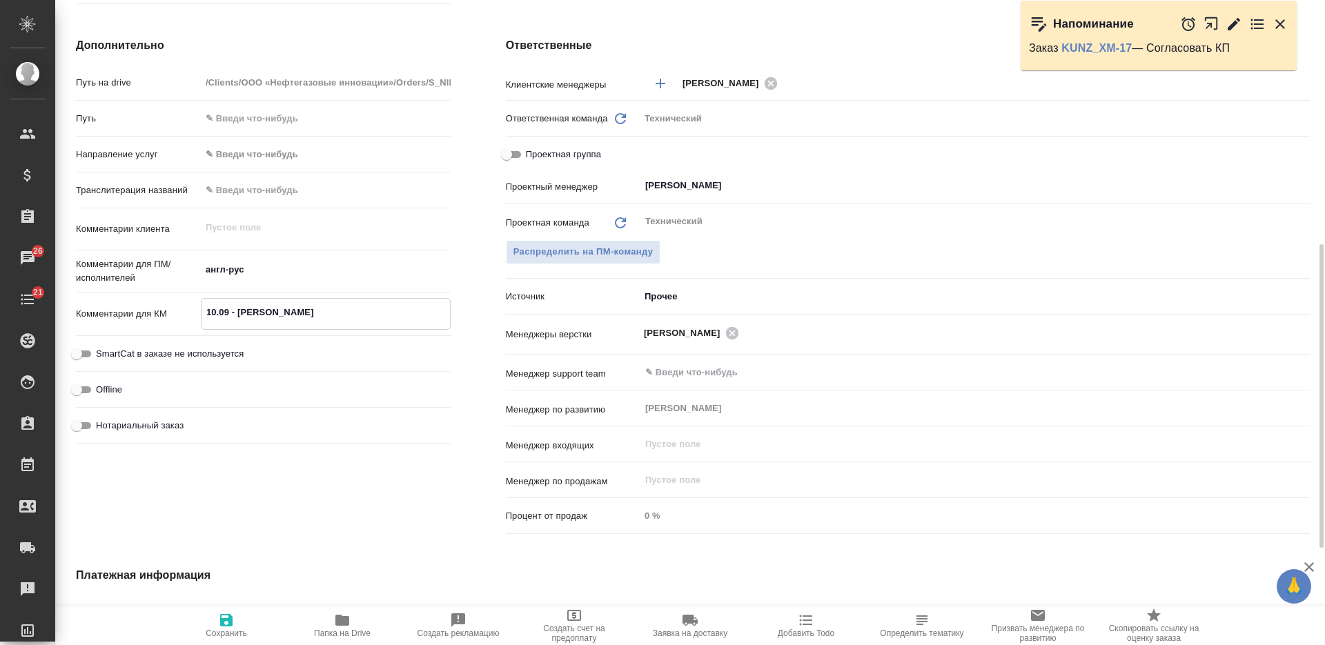
type textarea "x"
type textarea "10.09 - [PERSON_NAME]"
type textarea "x"
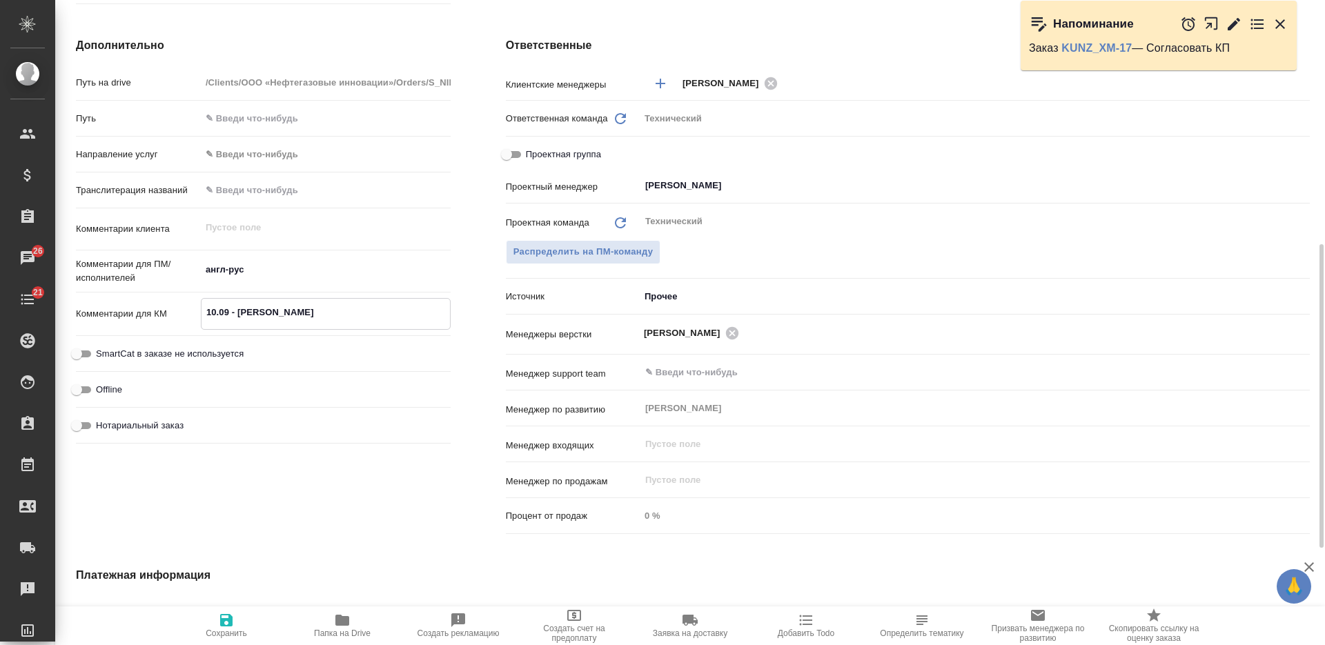
type textarea "x"
type textarea "10.09 - [PERSON_NAME]"
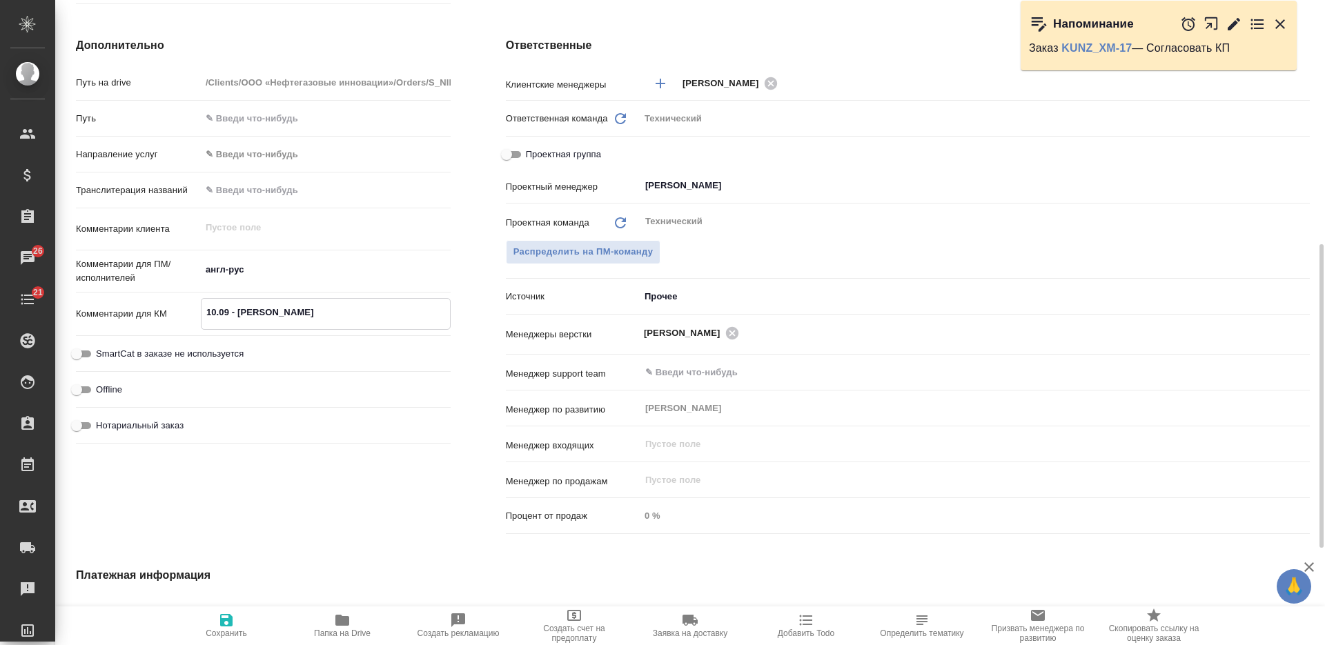
type textarea "x"
type textarea "10.09 - [PERSON_NAME]"
type textarea "x"
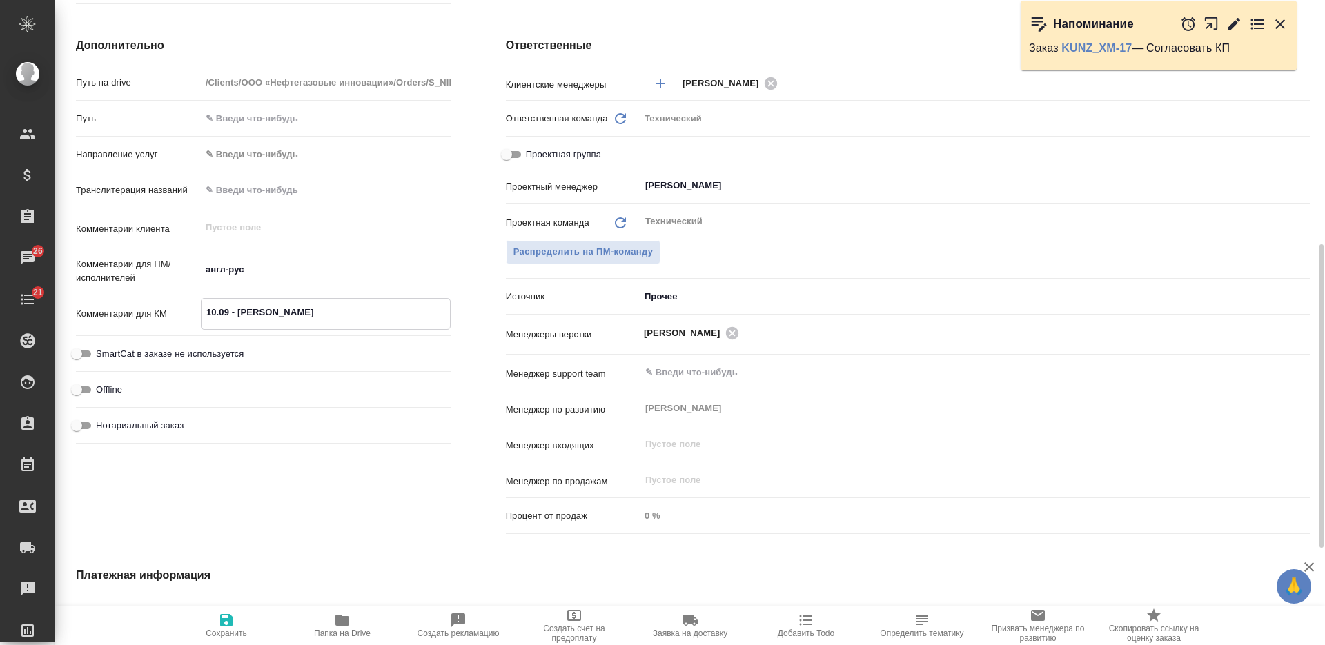
type textarea "10.09 - [PERSON_NAME]"
type textarea "x"
type textarea "10.09 - [PERSON_NAME] -"
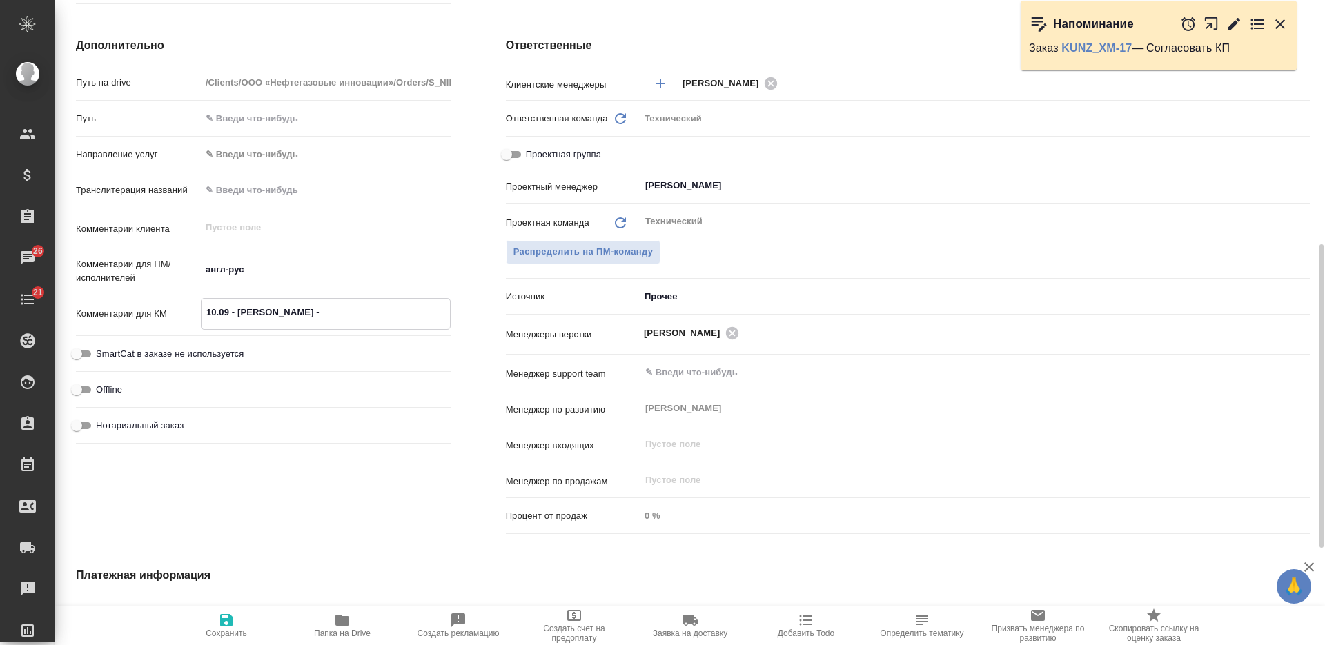
type textarea "x"
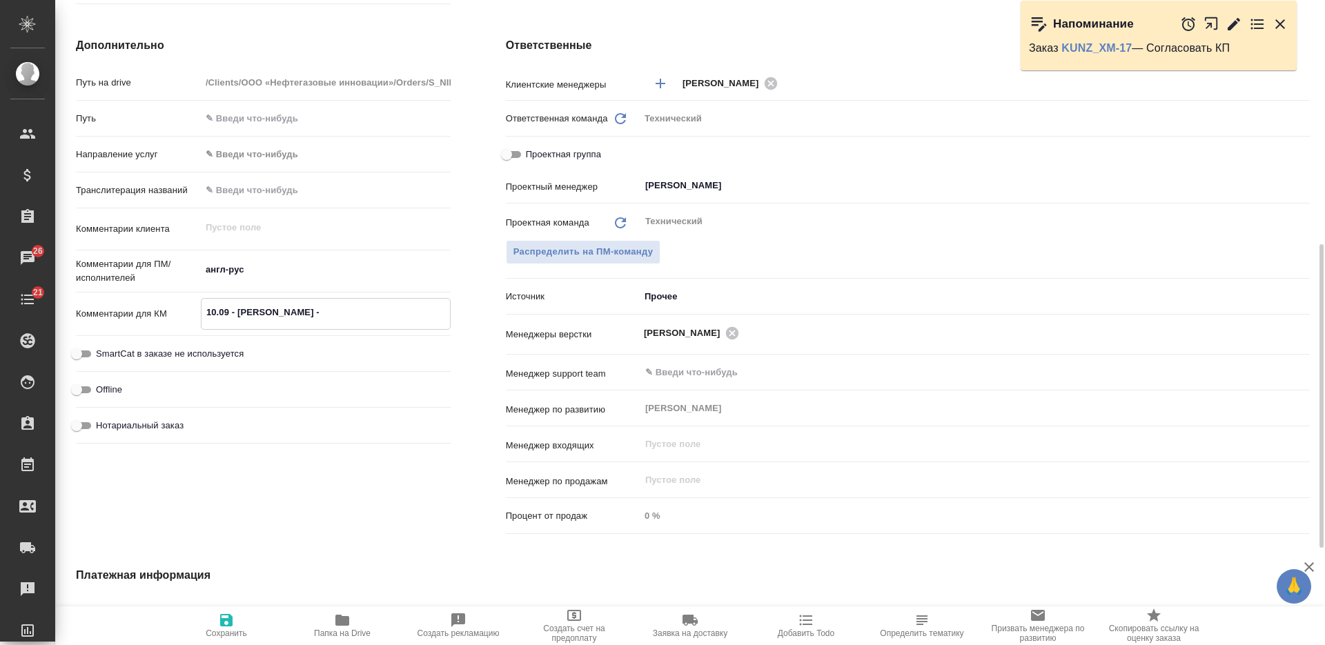
type textarea "10.09 - [PERSON_NAME] -"
type textarea "x"
type textarea "10.09 - [PERSON_NAME] - в"
type textarea "x"
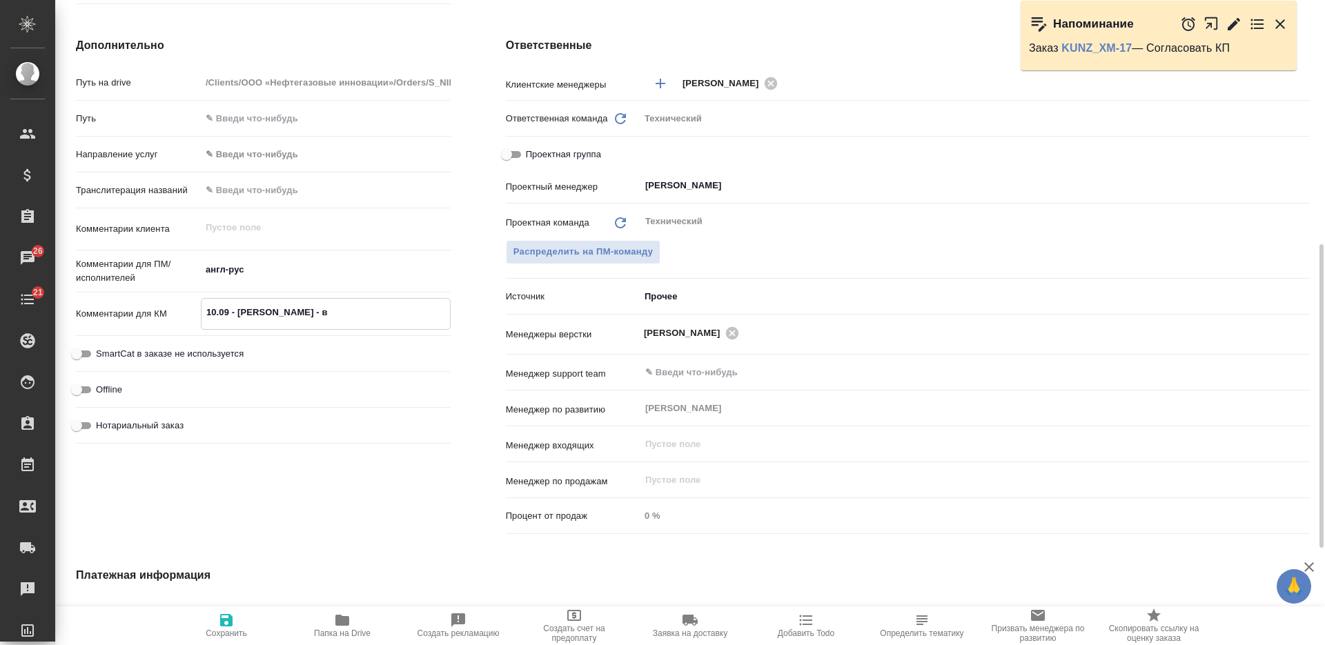
type textarea "x"
type textarea "10.09 - пинаю клиента - ве"
type textarea "x"
type textarea "10.09 - [PERSON_NAME] - вер"
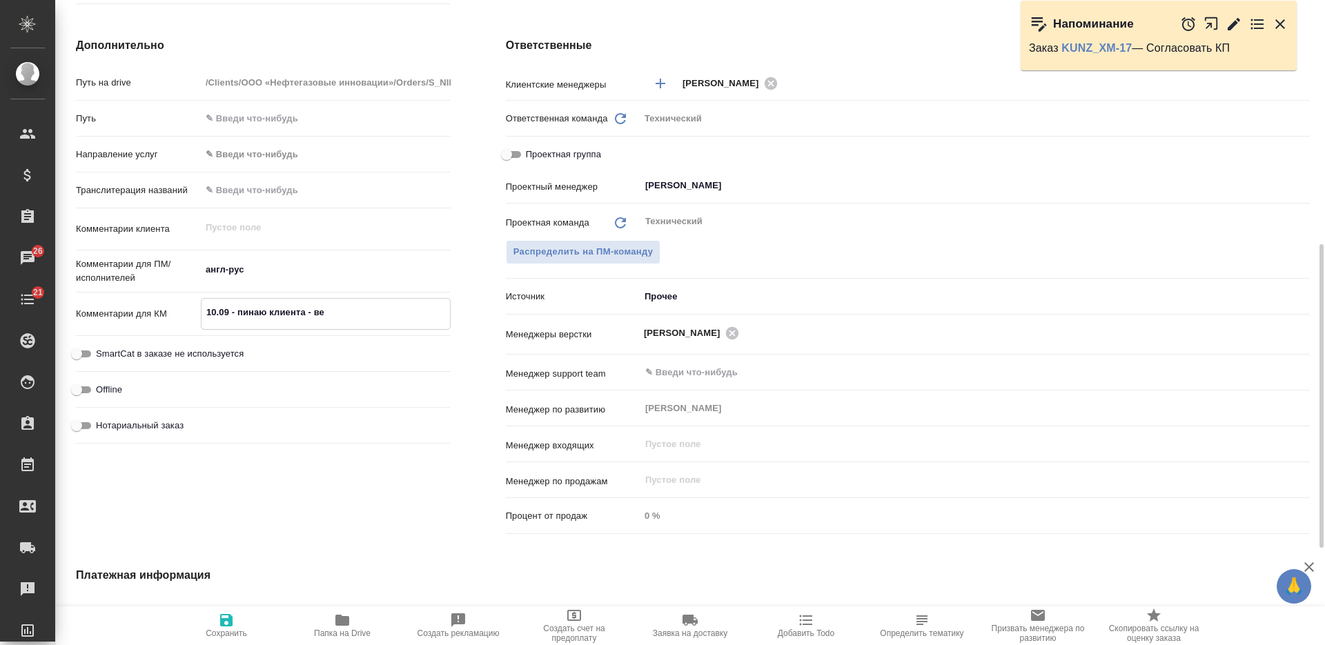
type textarea "x"
type textarea "10.09 - [PERSON_NAME] - верн"
type textarea "x"
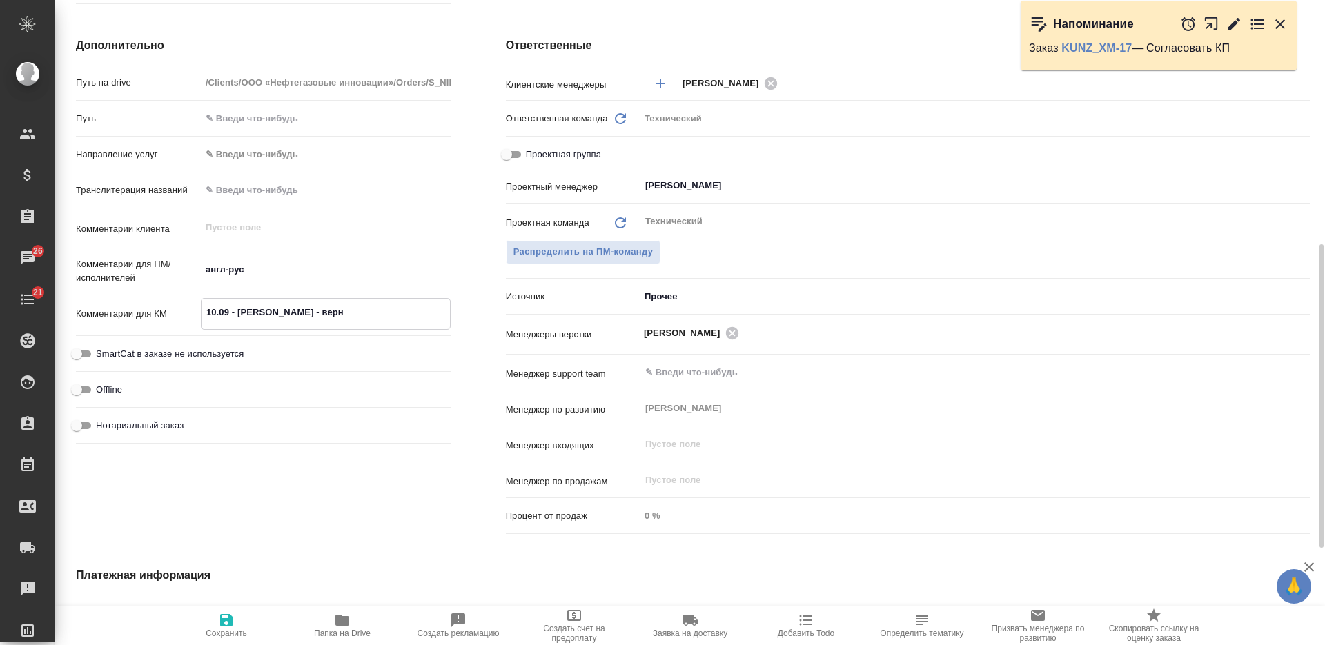
type textarea "10.09 - [PERSON_NAME] - верну"
type textarea "x"
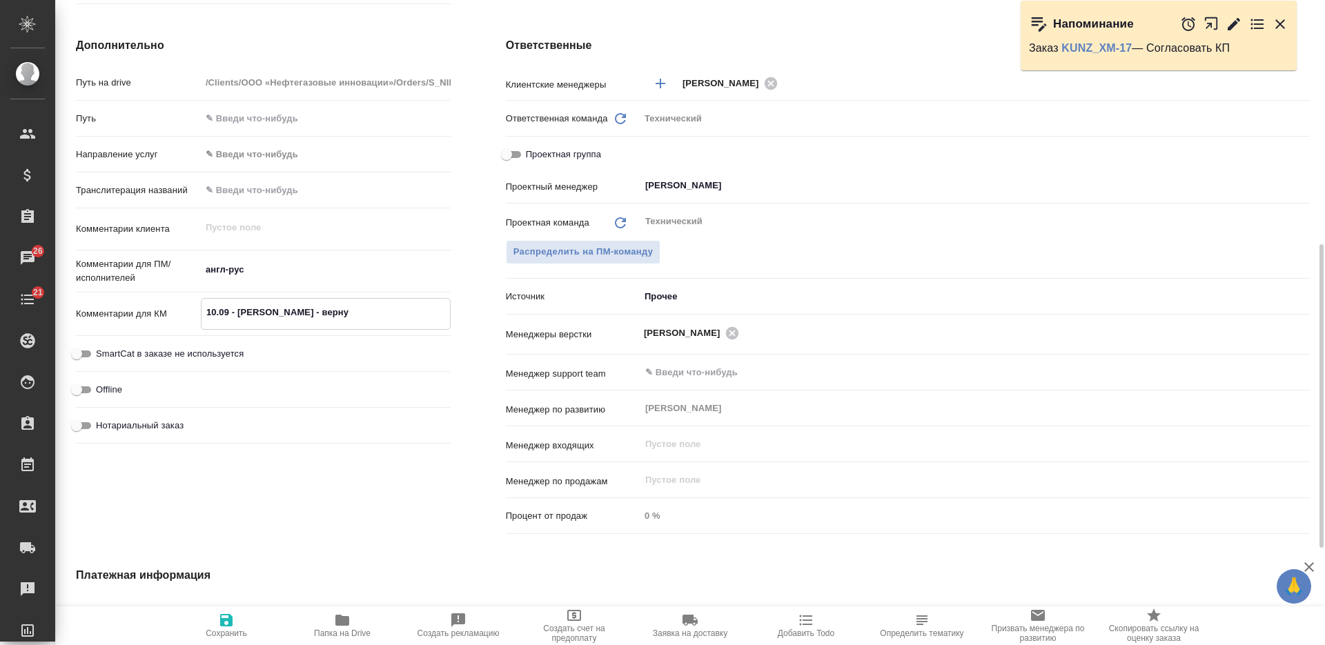
type textarea "x"
type textarea "10.09 - [PERSON_NAME] - вернут"
type textarea "x"
type textarea "10.09 - [PERSON_NAME] - вернуть"
type textarea "x"
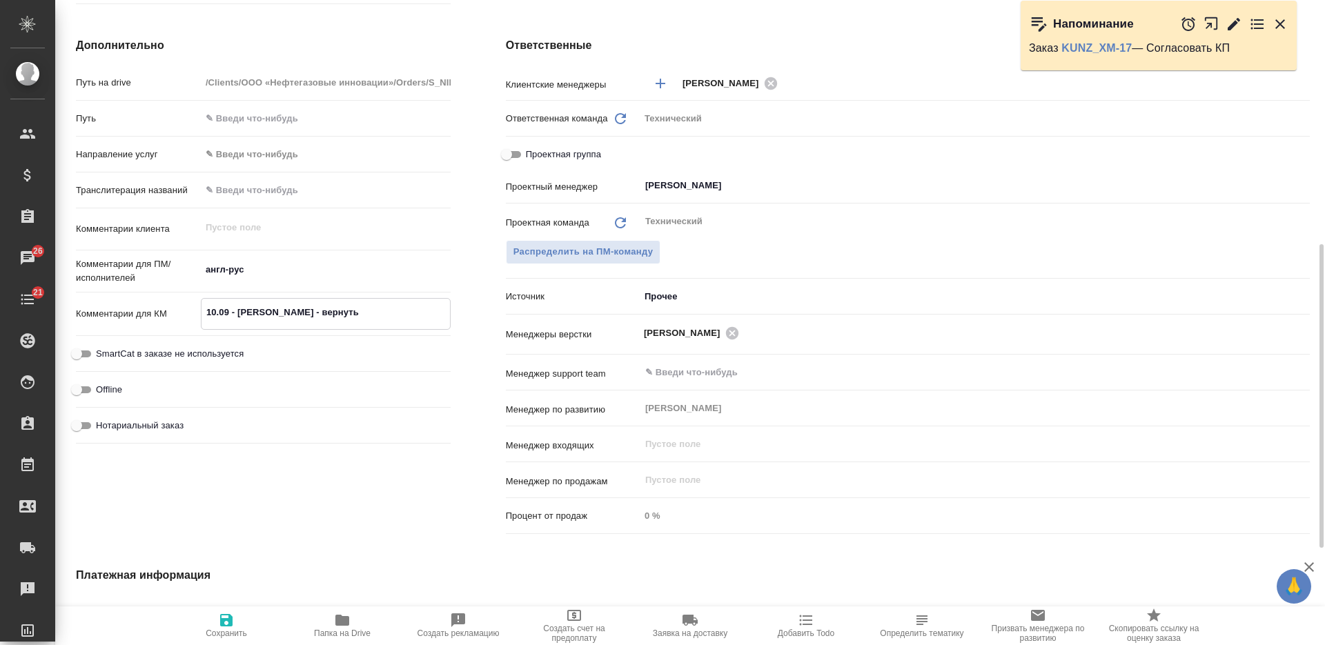
type textarea "x"
type textarea "10.09 - [PERSON_NAME] - вернутьс"
type textarea "x"
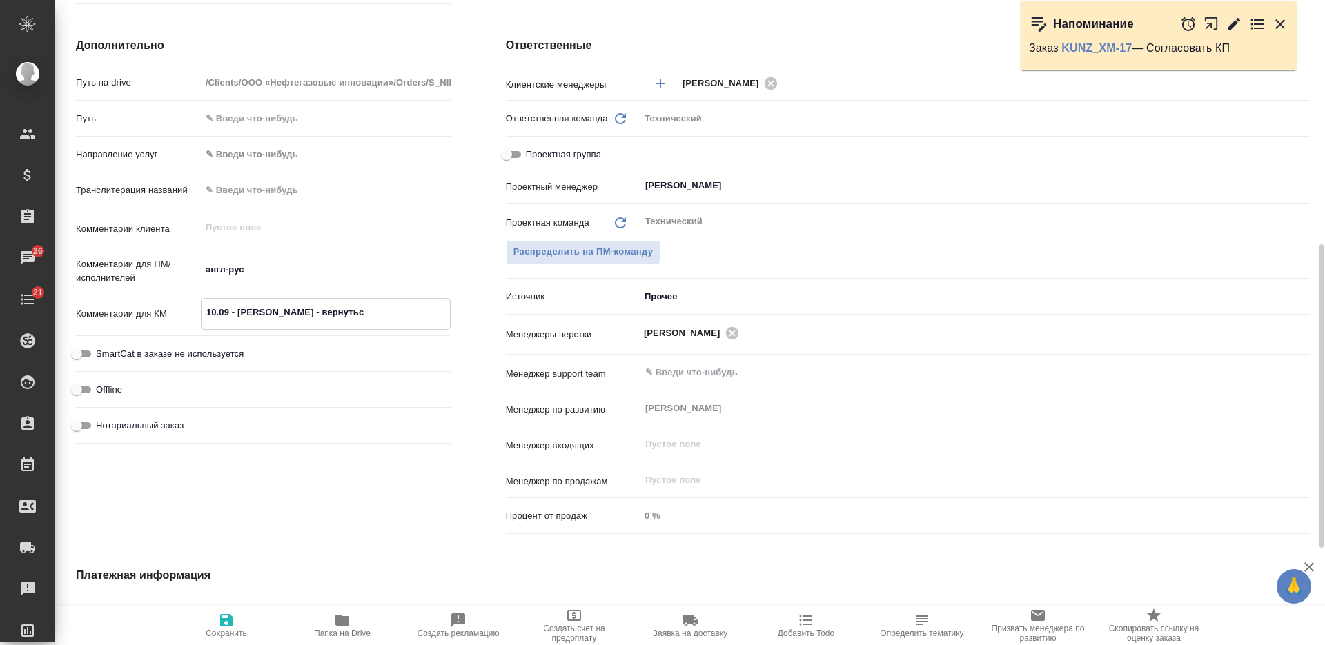
type textarea "x"
type textarea "10.09 - [PERSON_NAME] - вернуться"
type textarea "x"
type textarea "10.09 - [PERSON_NAME] - вернуться"
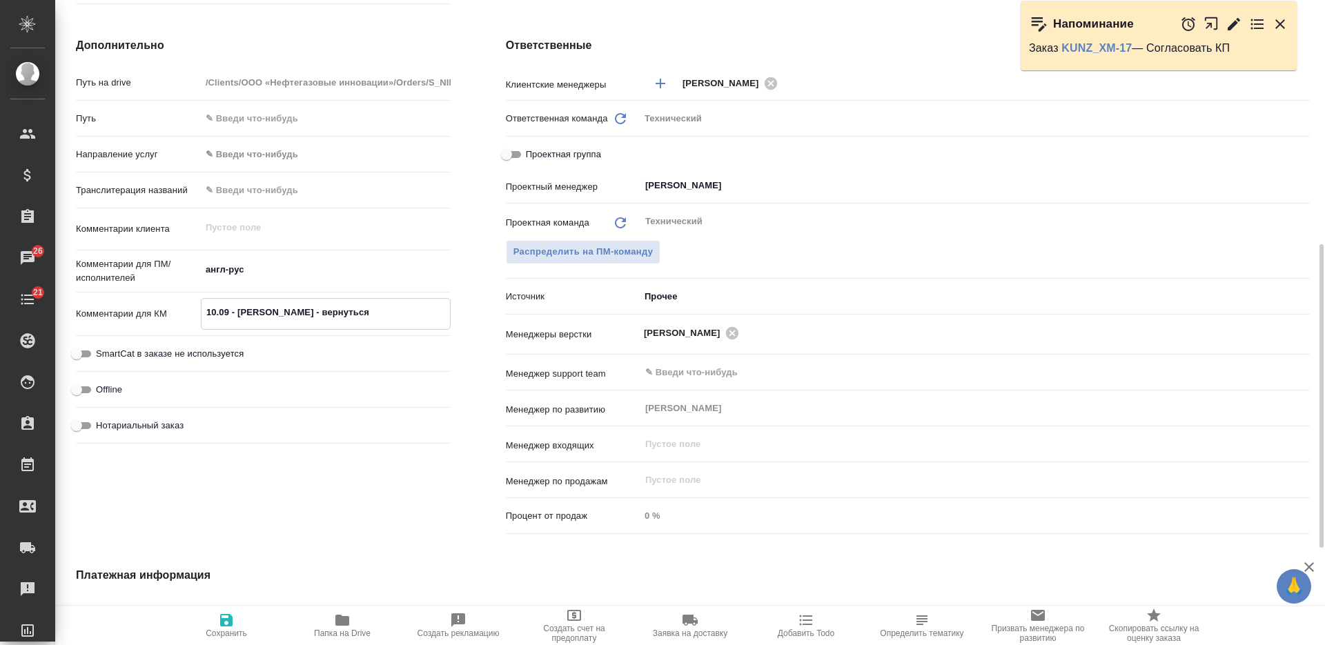
type textarea "x"
type textarea "10.09 - [PERSON_NAME] - вернуться с"
type textarea "x"
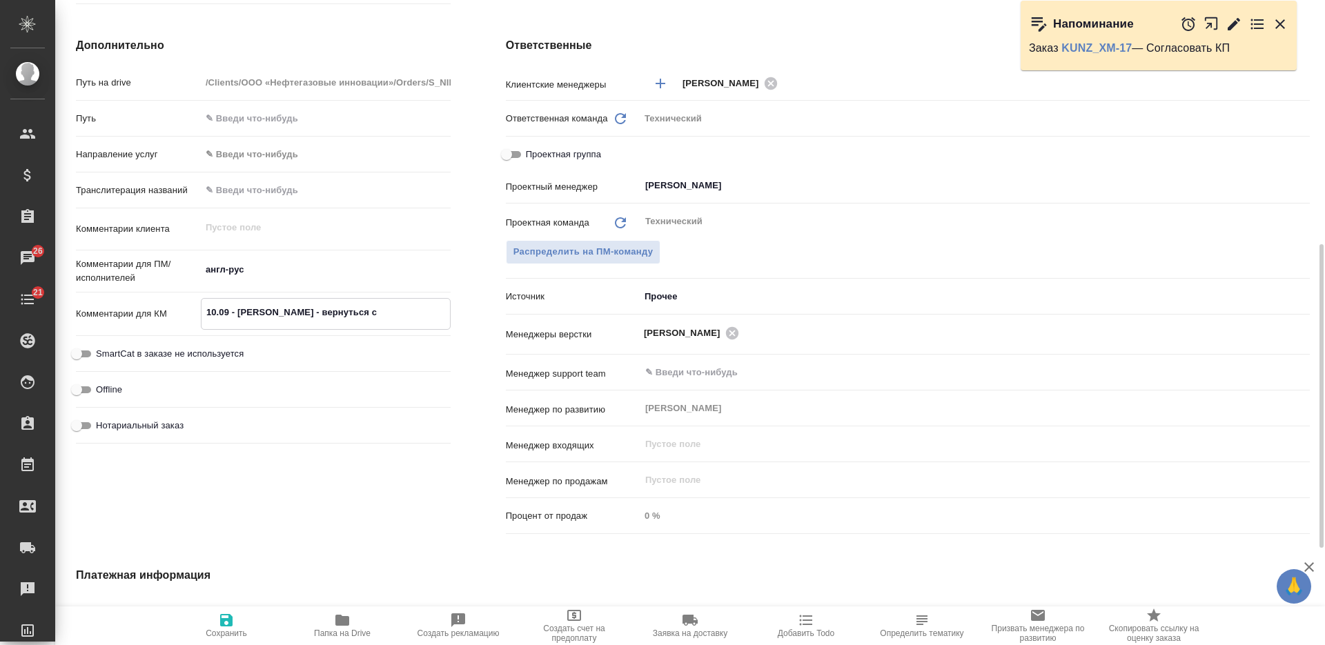
type textarea "x"
type textarea "10.09 - [PERSON_NAME] - вернуться с о"
type textarea "x"
type textarea "10.09 - [PERSON_NAME] - вернуться с ос"
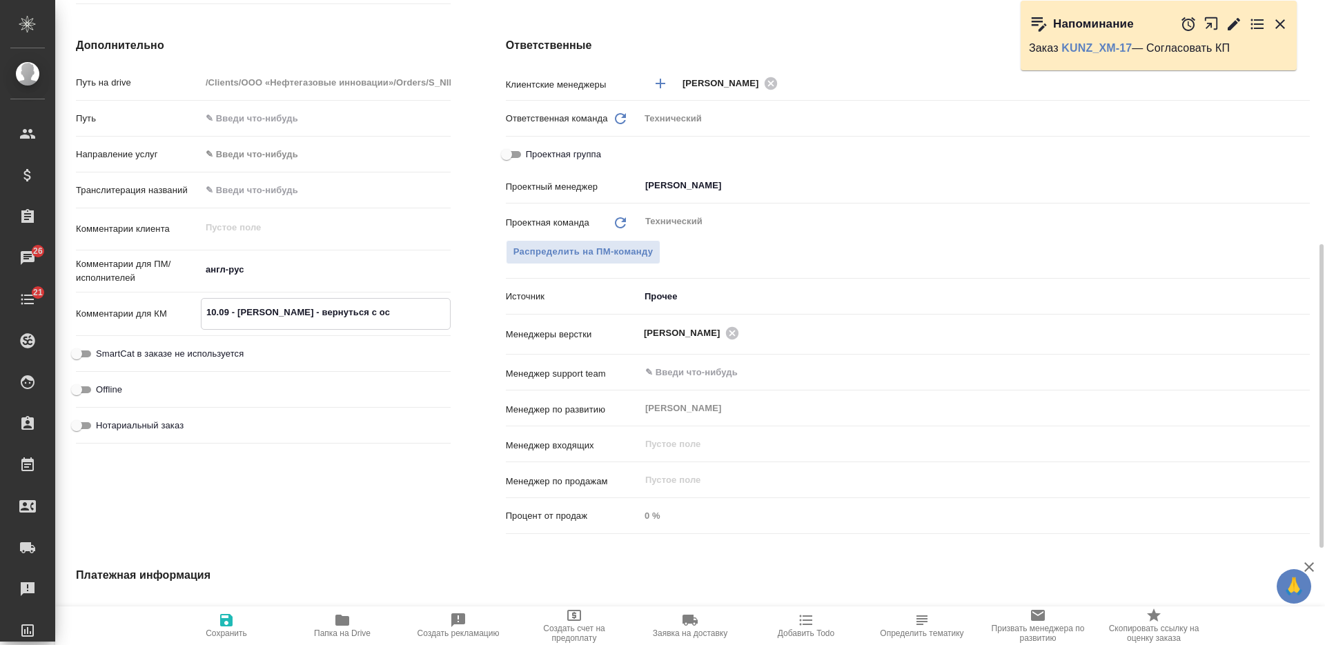
type textarea "x"
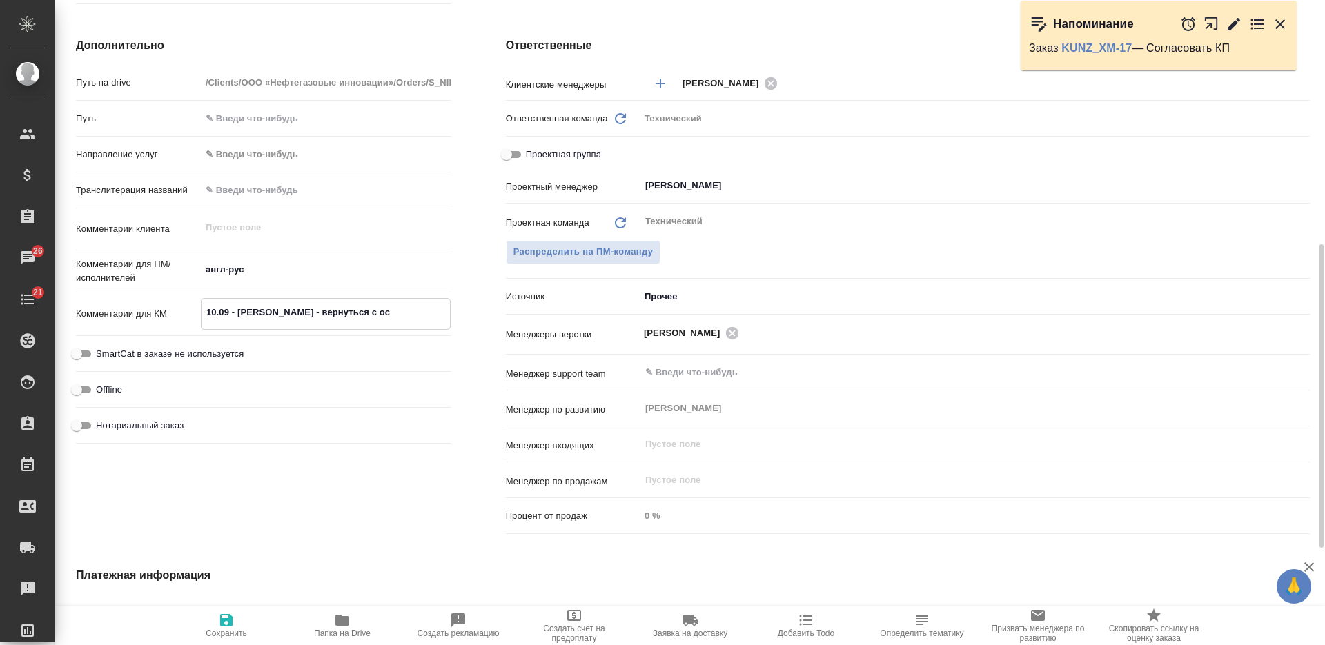
type textarea "10.09 - [PERSON_NAME] - вернуться с ос"
type textarea "x"
type textarea "10.09 - [PERSON_NAME] - вернуться с ос де"
type textarea "x"
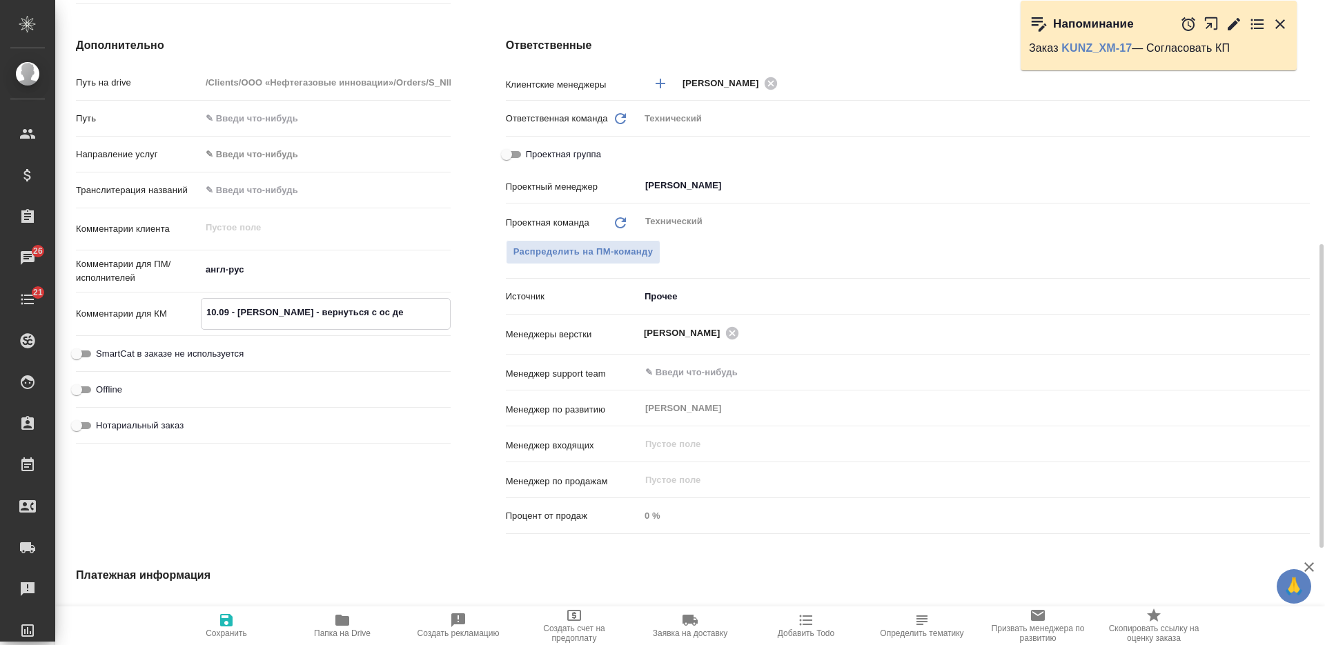
type textarea "x"
type textarea "10.09 - [PERSON_NAME] - вернуться с ос ден"
type textarea "x"
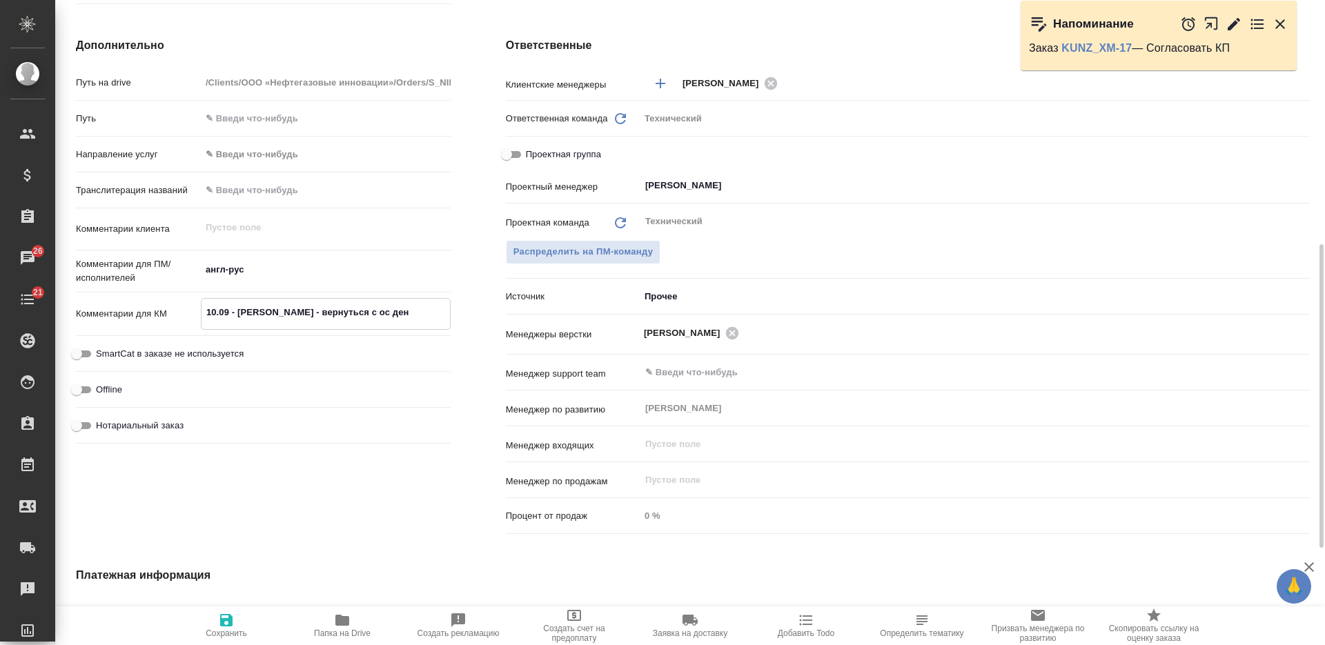
type textarea "x"
type textarea "10.09 - пинаю клиента - вернуться с ос день"
type textarea "x"
type textarea "10.09 - [PERSON_NAME] - вернуться с ос день-"
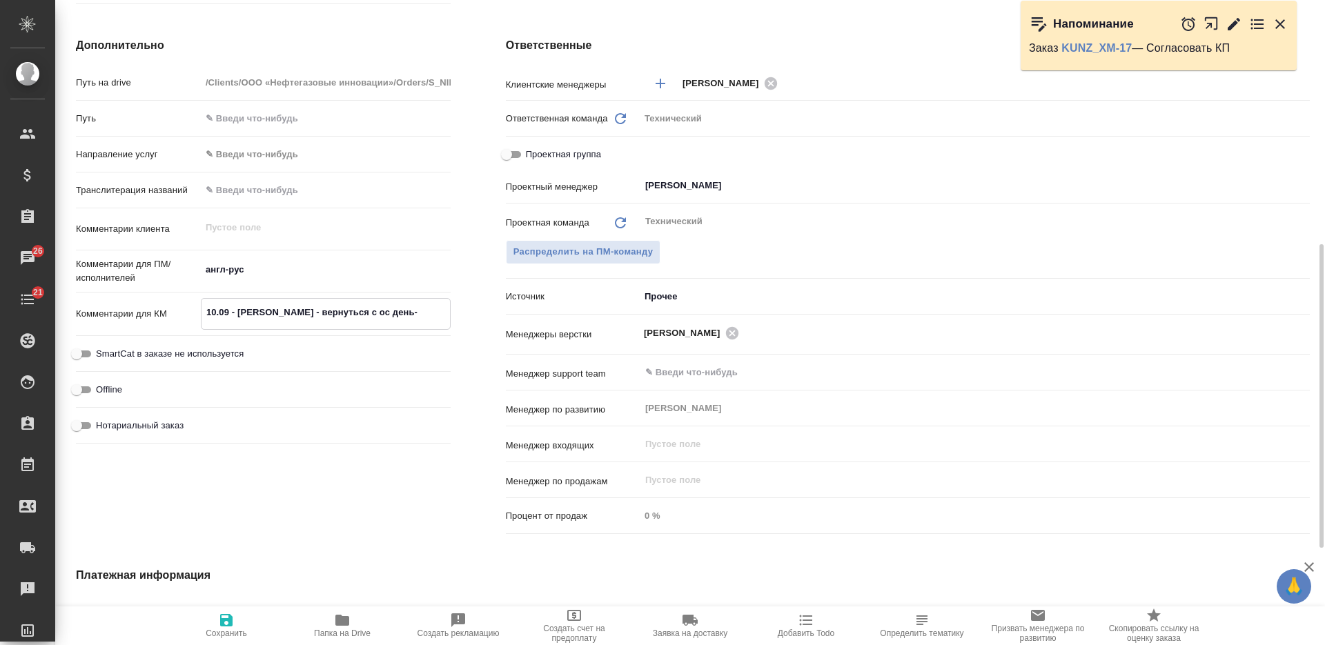
type textarea "x"
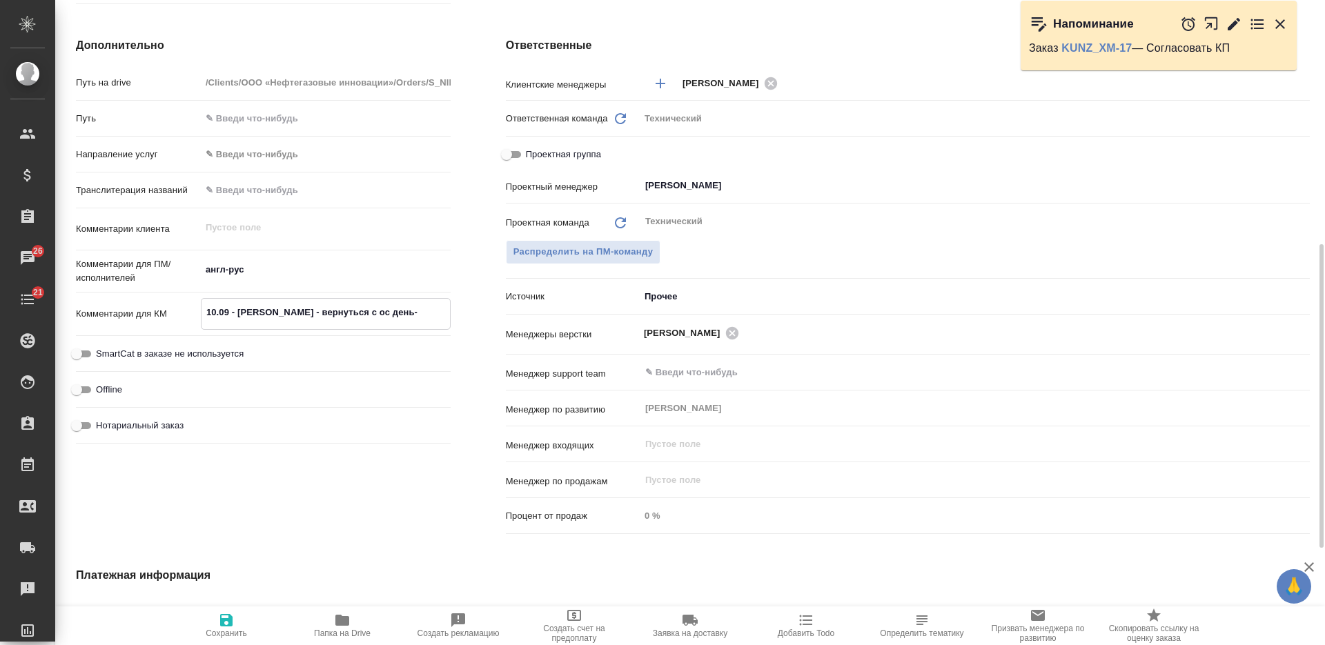
type textarea "10.09 - пинаю клиента - вернуться с ос день-в"
type textarea "x"
type textarea "10.09 - пинаю клиента - вернуться с ос день-в-"
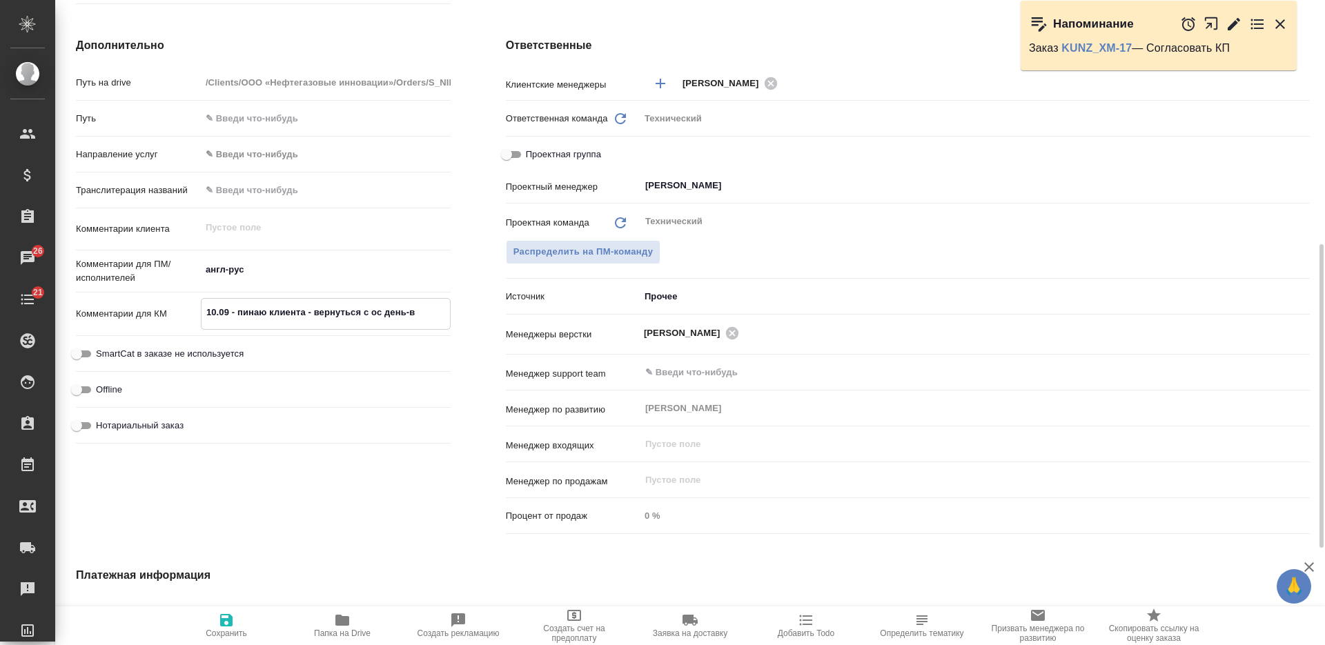
type textarea "x"
type textarea "10.09 - пинаю клиента - вернуться с ос день-в-де"
type textarea "x"
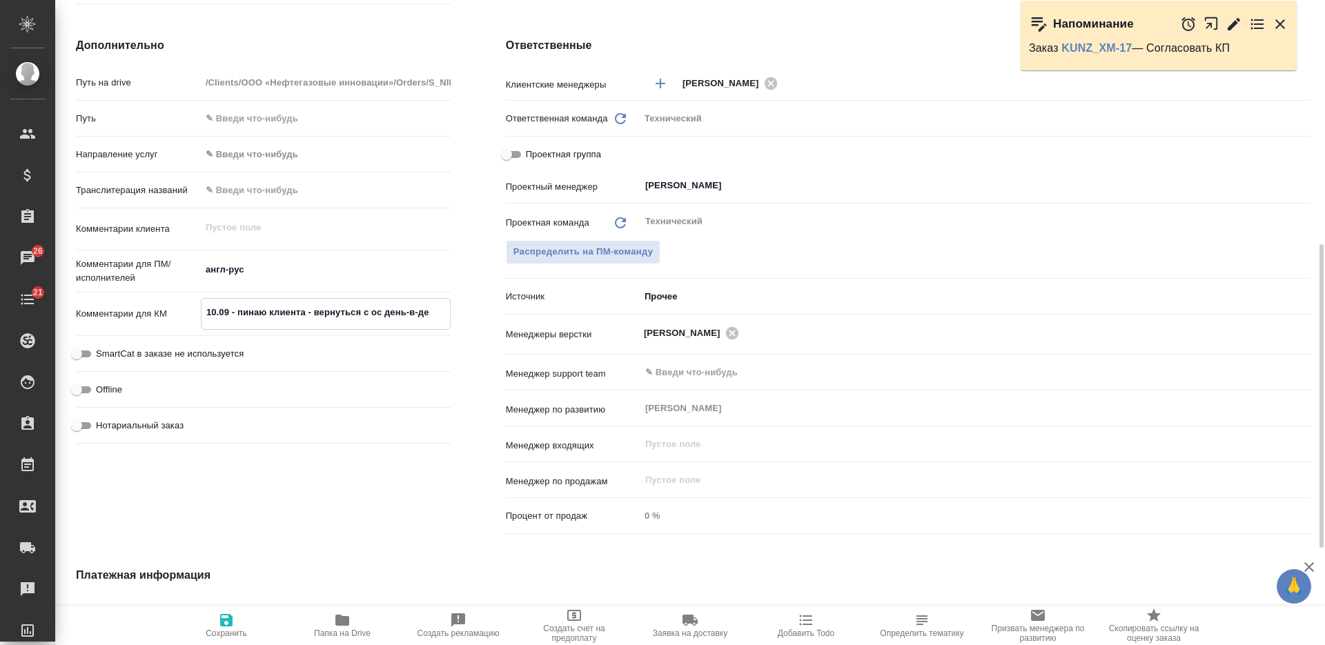
type textarea "x"
type textarea "10.09 - [PERSON_NAME] - вернуться с ос день-в-ден"
type textarea "x"
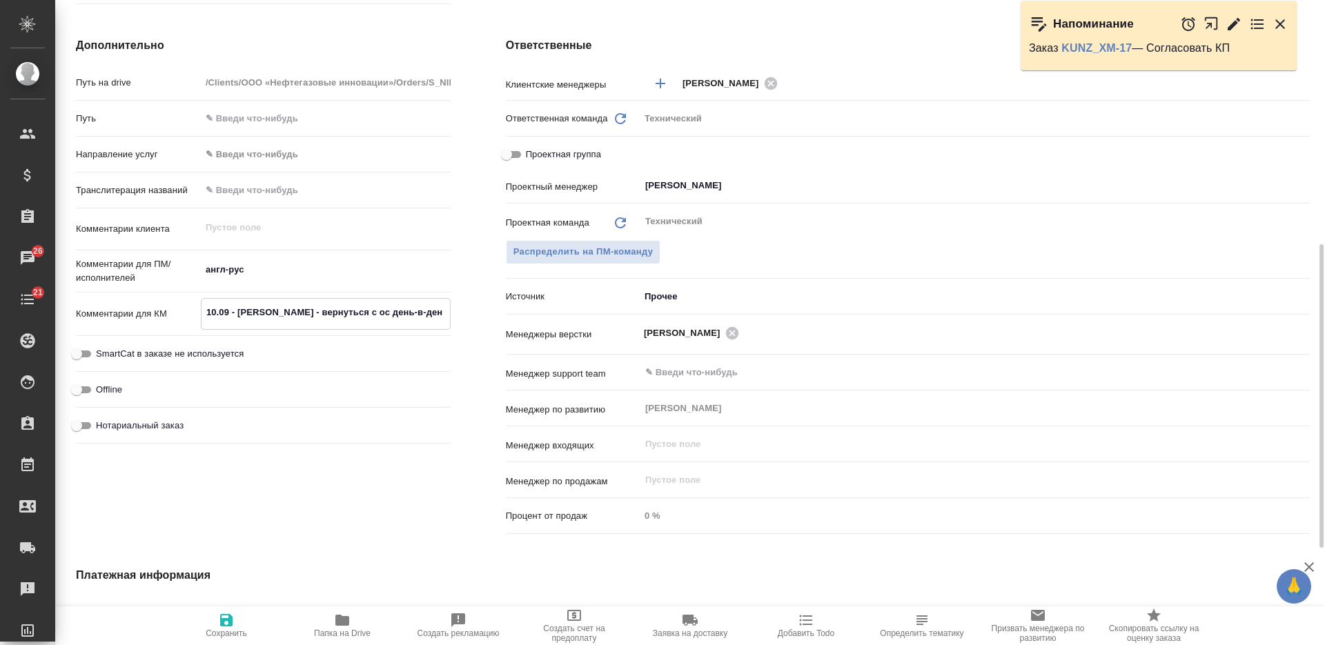
type textarea "x"
type textarea "10.09 - пинаю клиента - вернуться с ос день-в-день"
type textarea "x"
type textarea "10.09 - пинаю клиента - вернуться с ос день-в-день"
click at [223, 634] on span "Сохранить" at bounding box center [226, 633] width 41 height 10
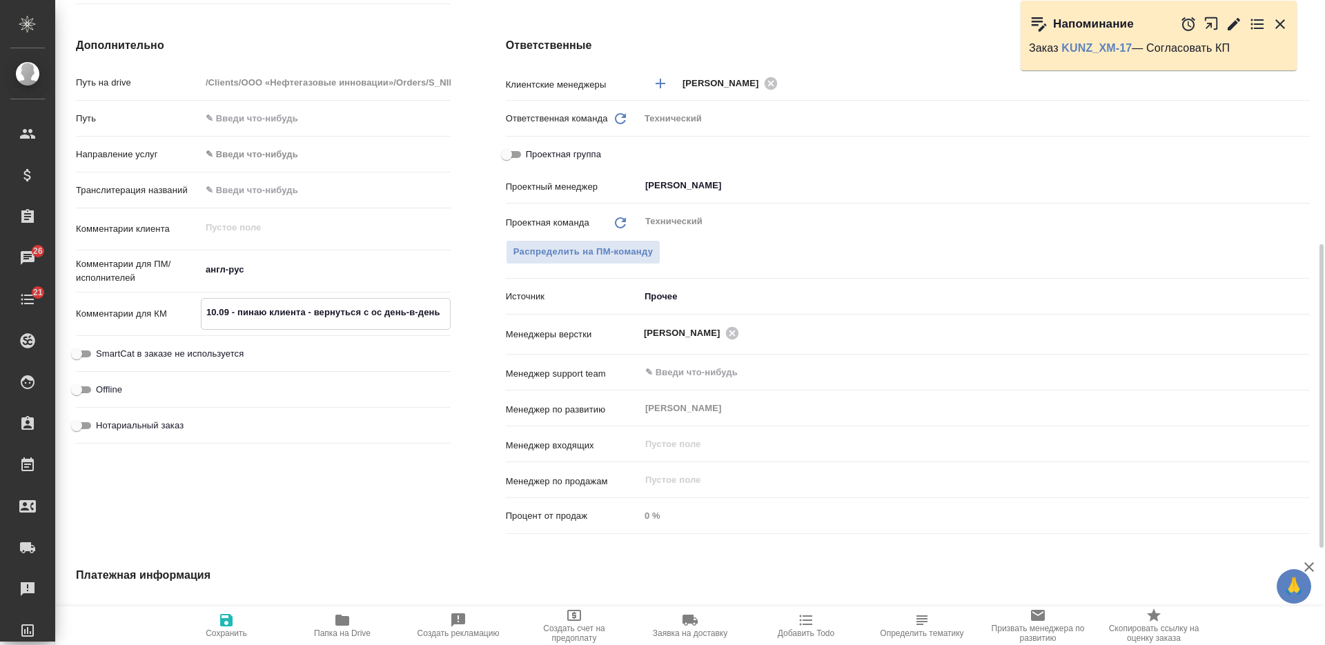
type textarea "x"
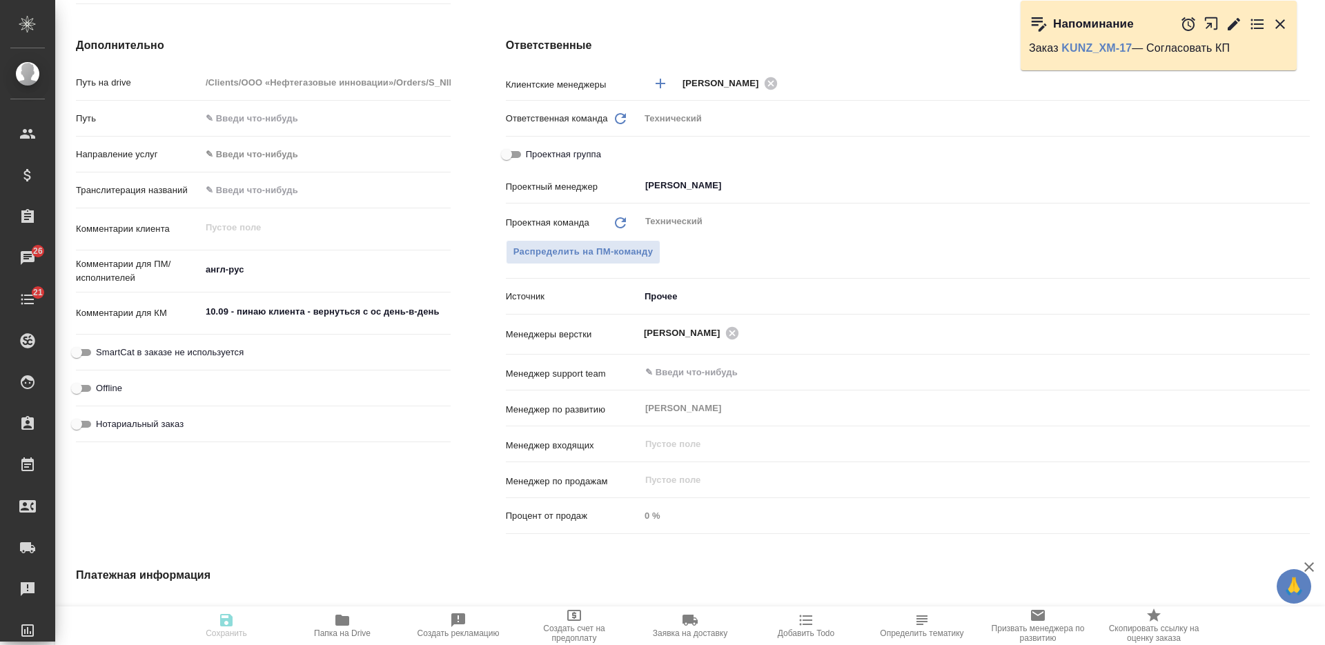
type textarea "x"
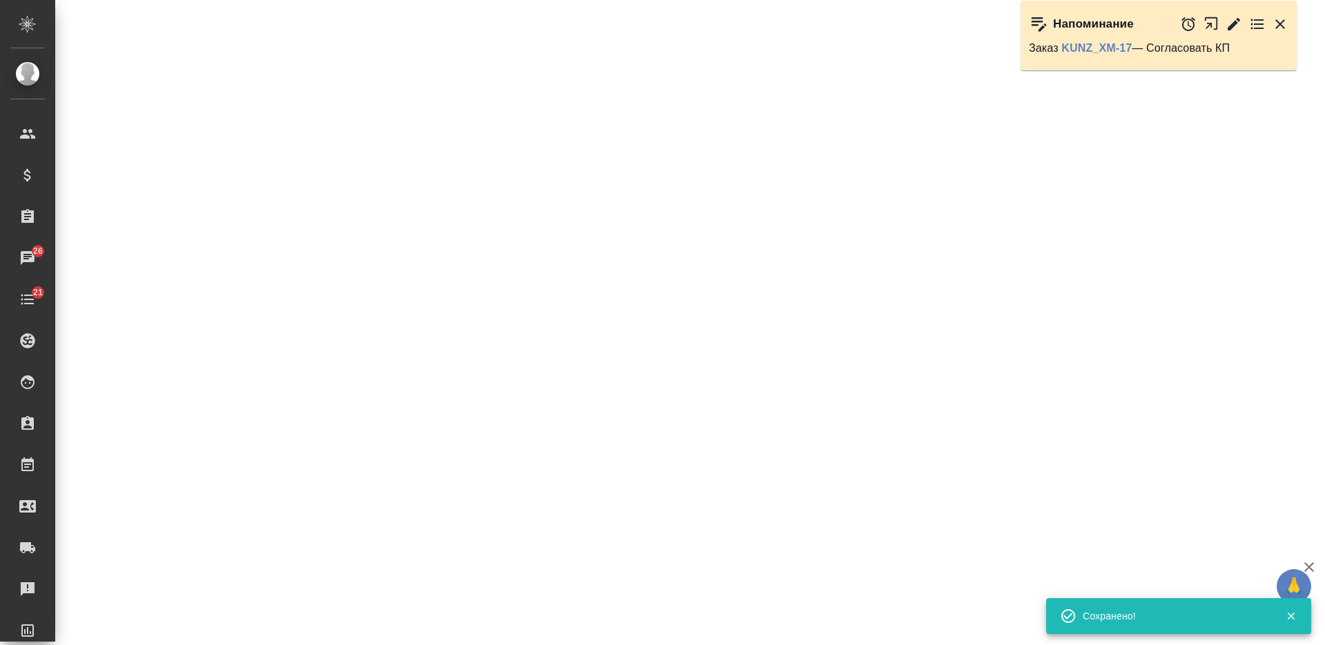
select select "RU"
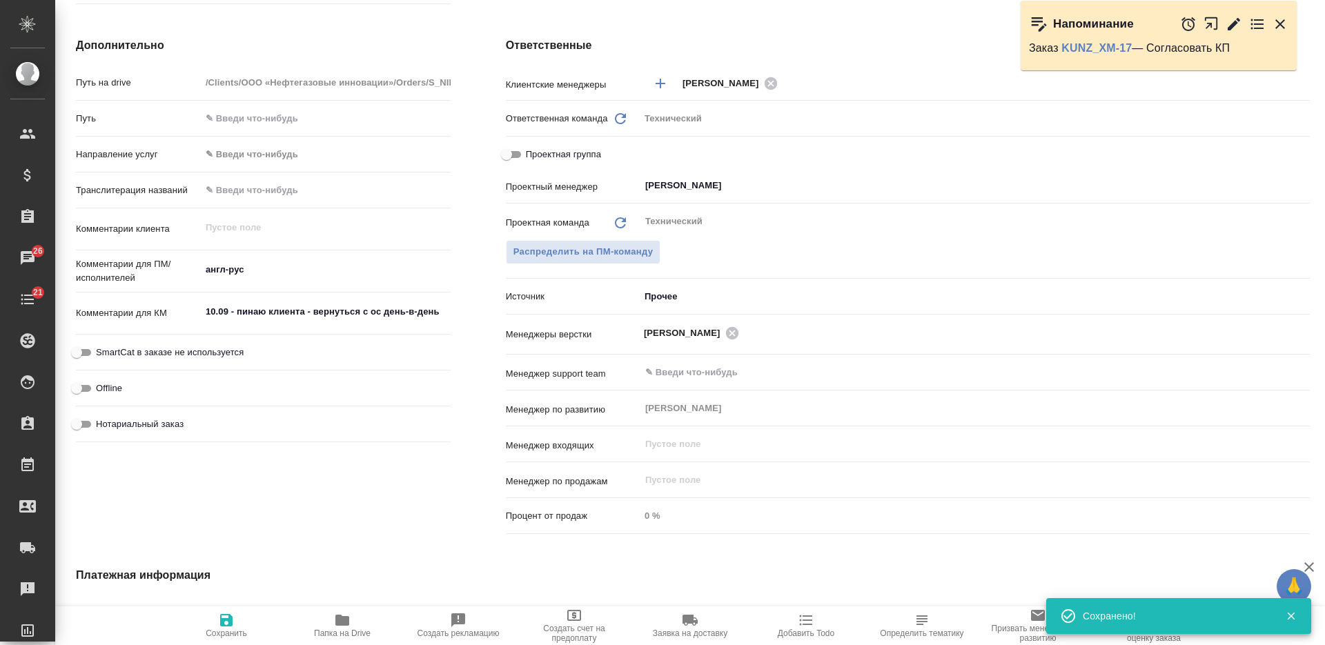
type textarea "x"
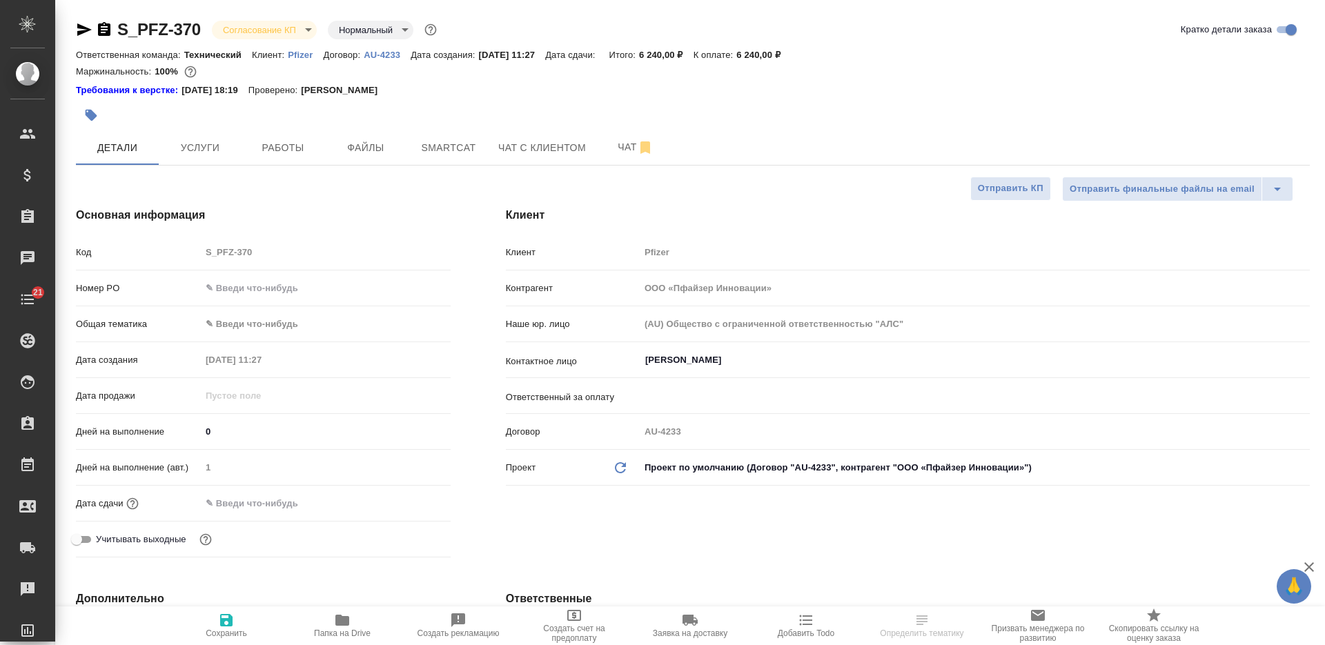
select select "RU"
type textarea "x"
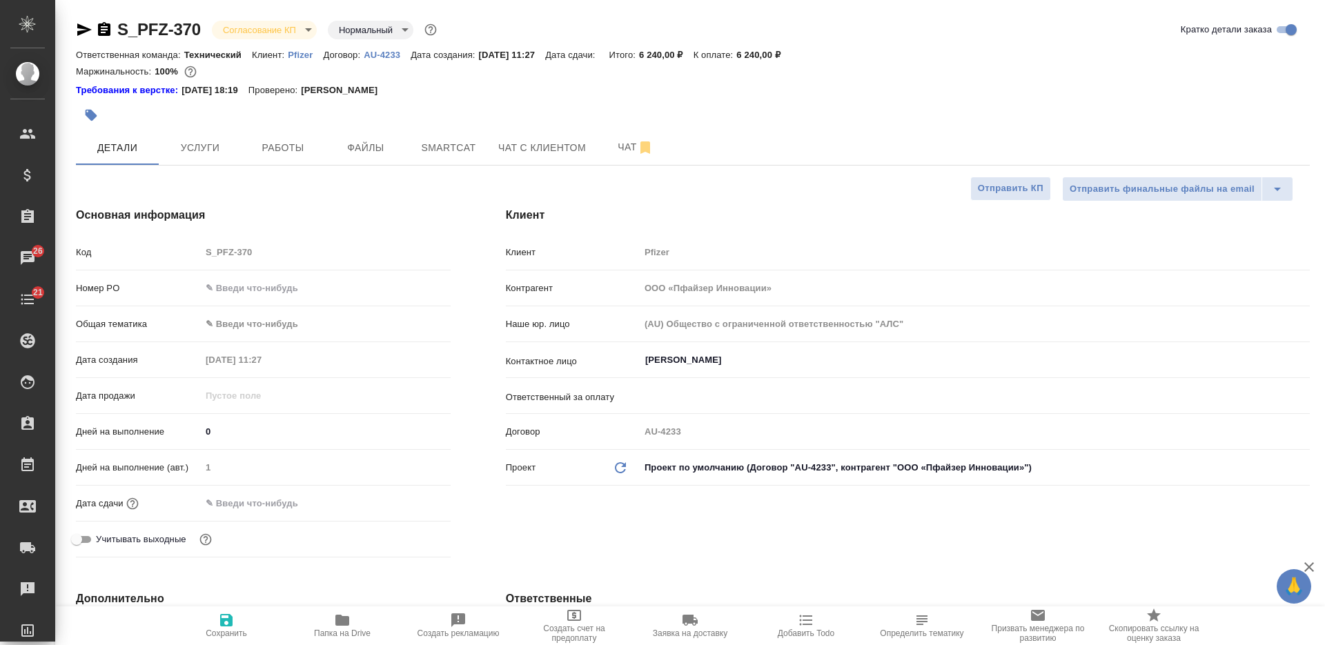
type textarea "x"
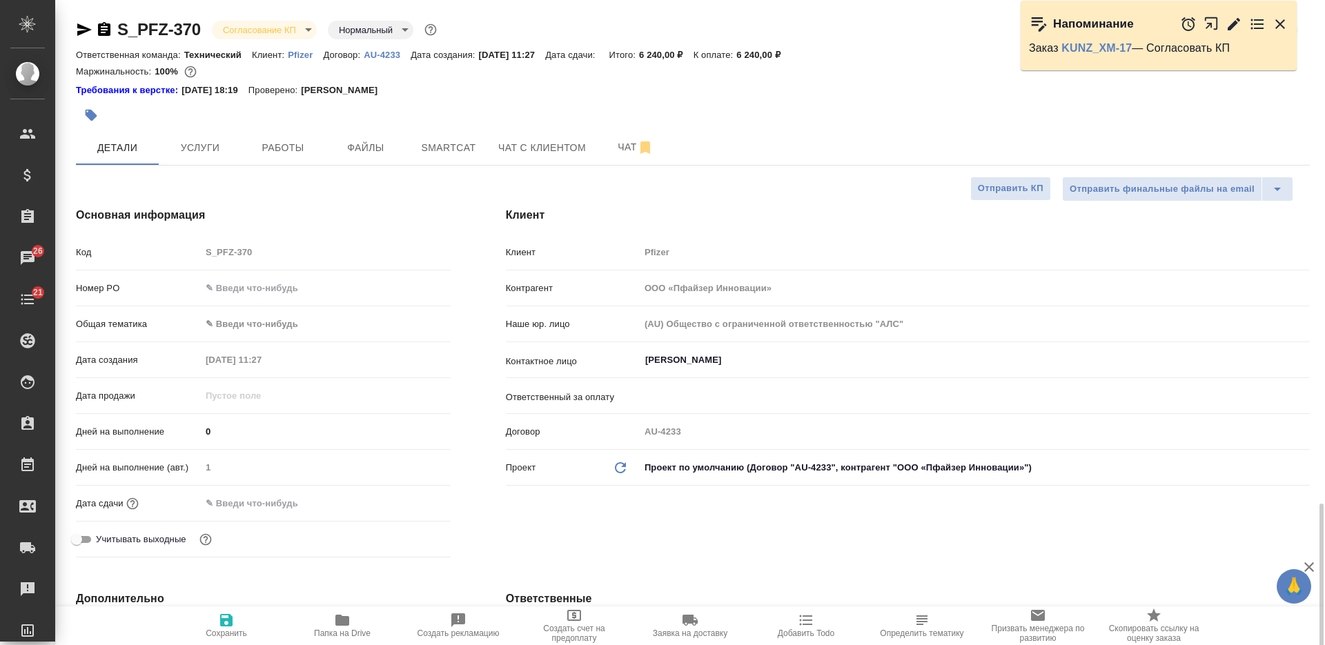
scroll to position [345, 0]
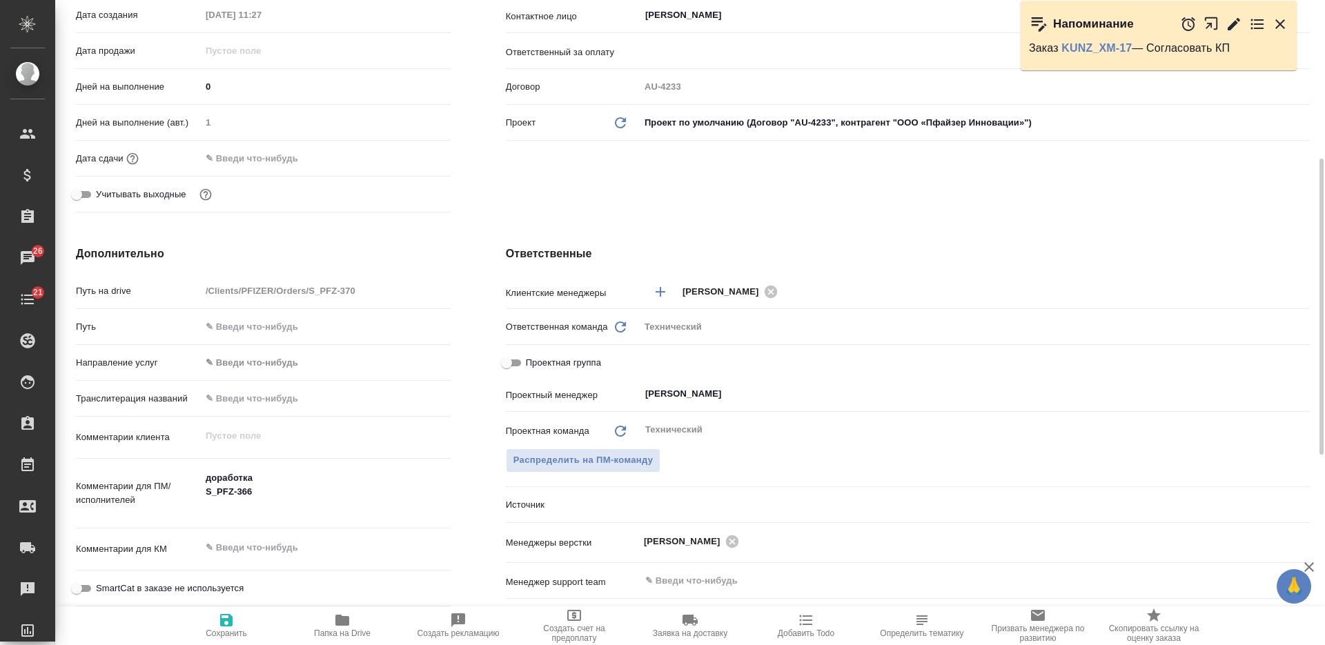
click at [255, 553] on textarea at bounding box center [326, 547] width 250 height 23
type textarea "x"
type textarea "1"
type textarea "x"
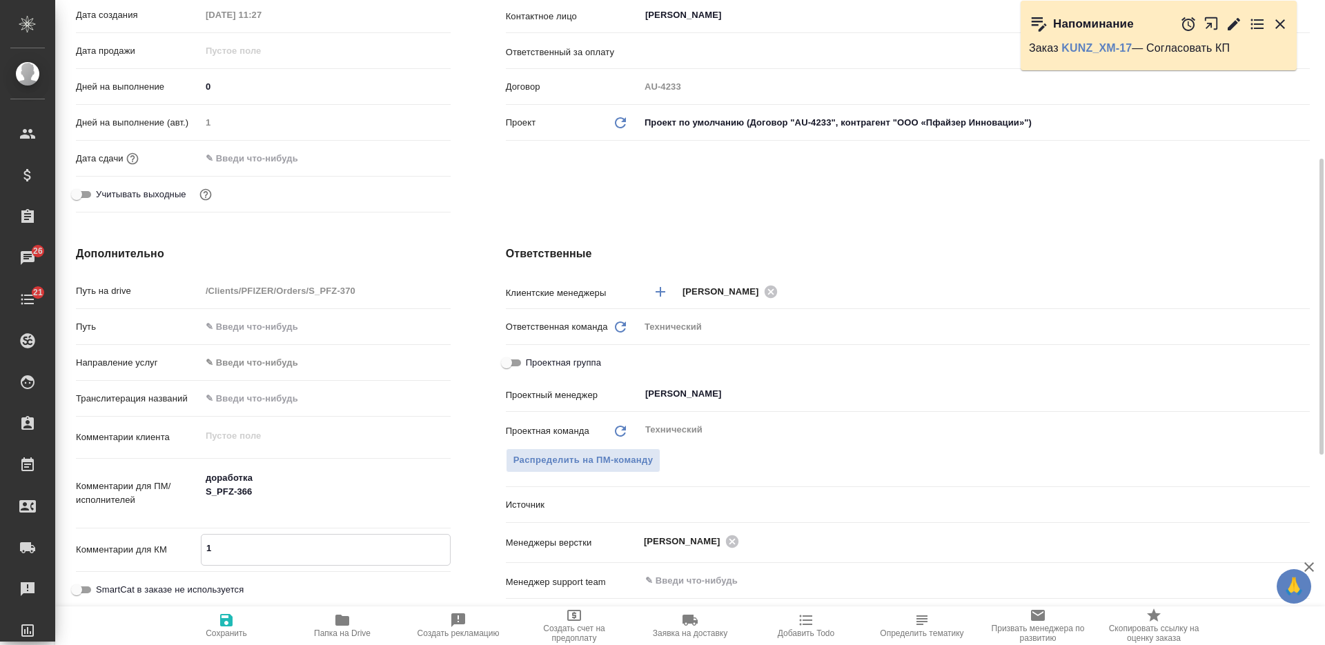
type textarea "x"
type textarea "10"
type textarea "x"
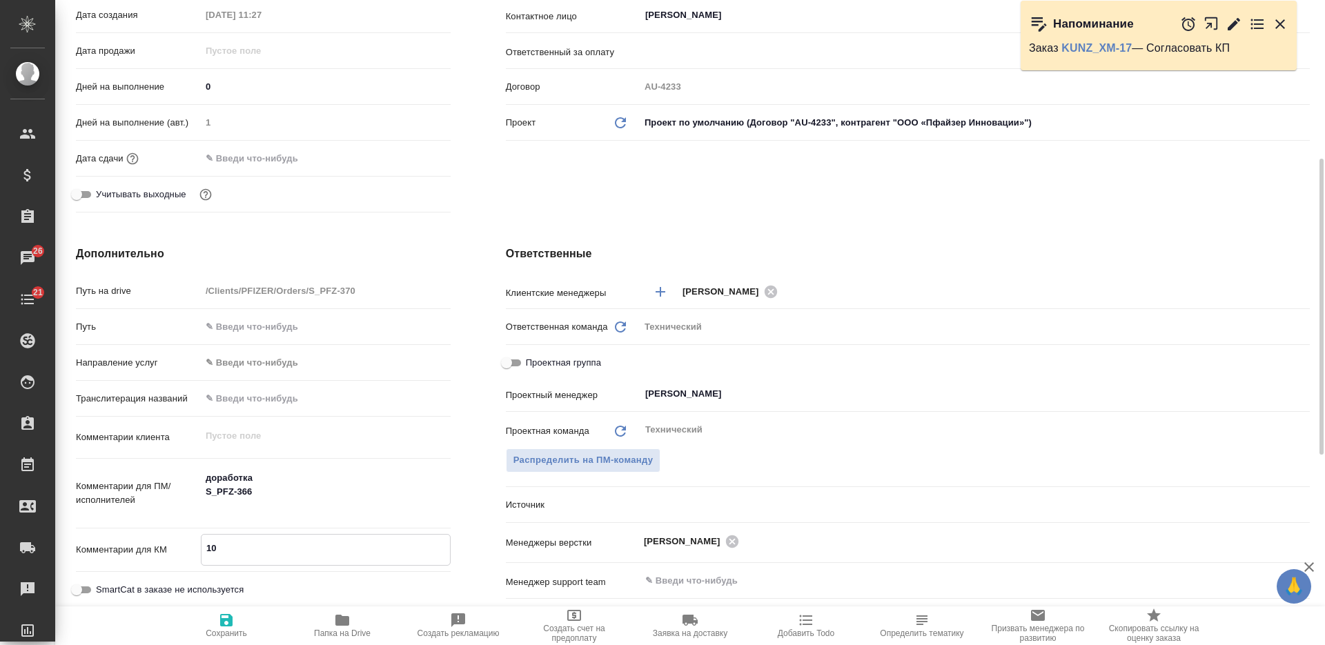
type textarea "10."
type textarea "x"
type textarea "10.0"
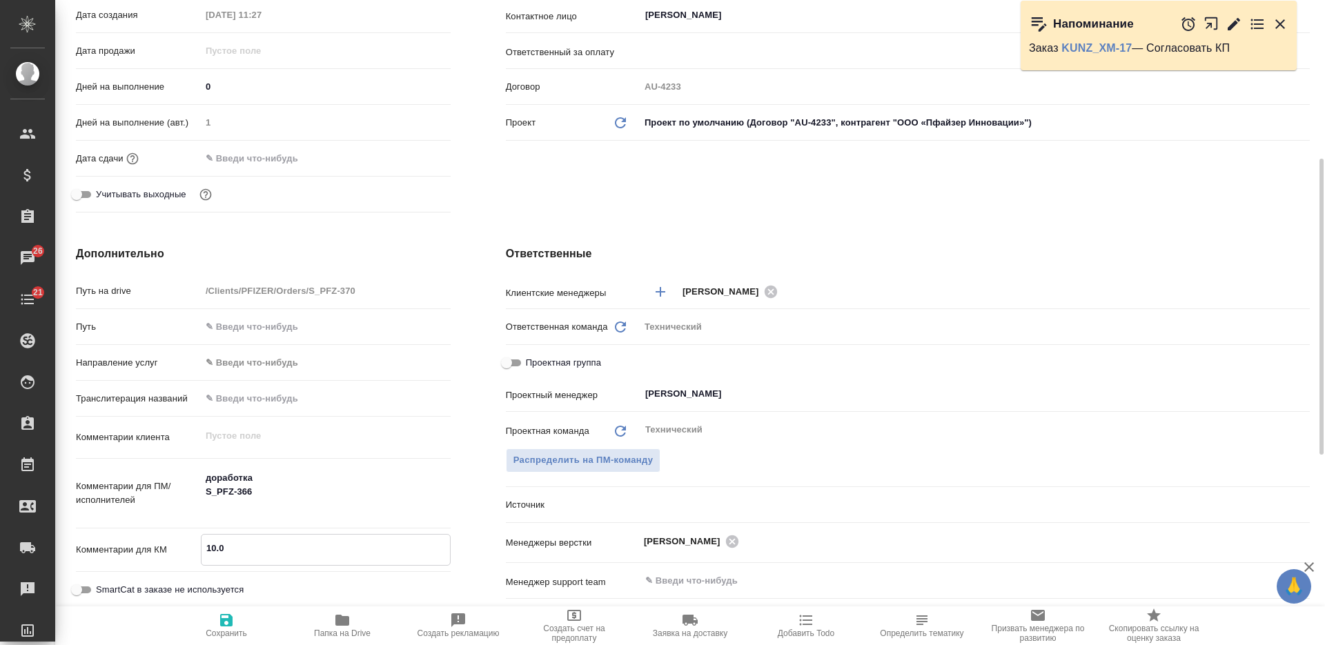
type textarea "x"
type textarea "10.09"
type textarea "x"
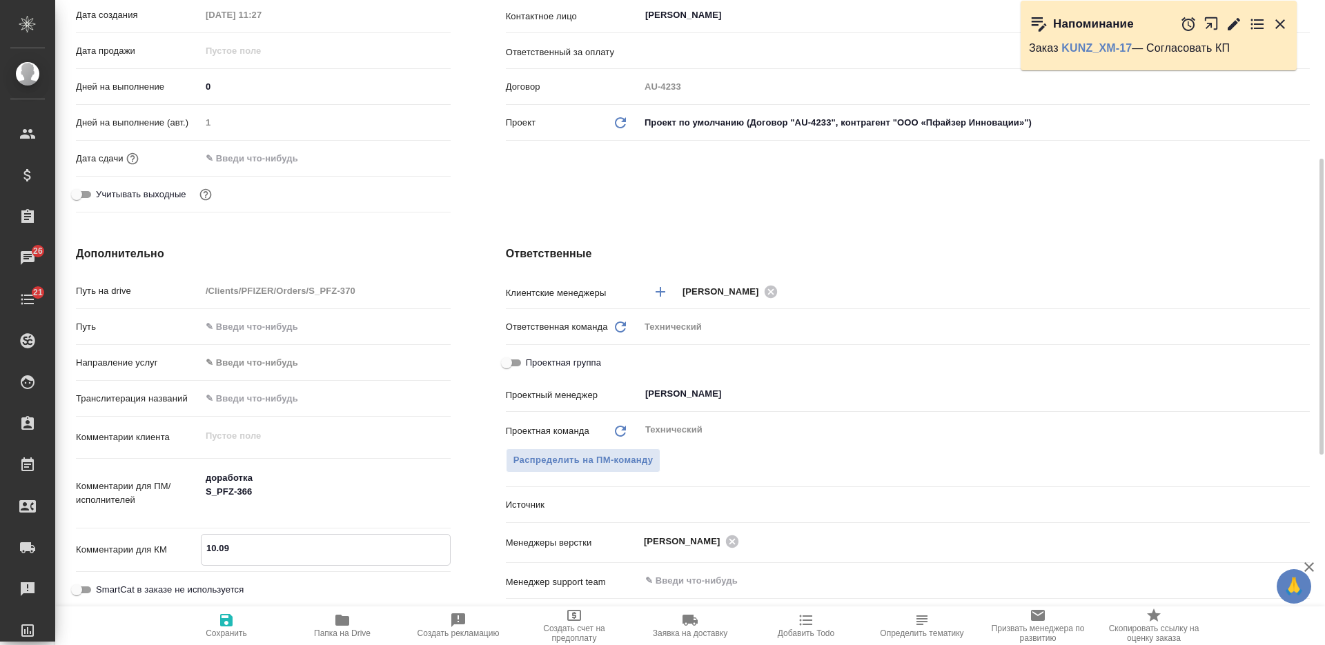
type textarea "x"
type textarea "10.09"
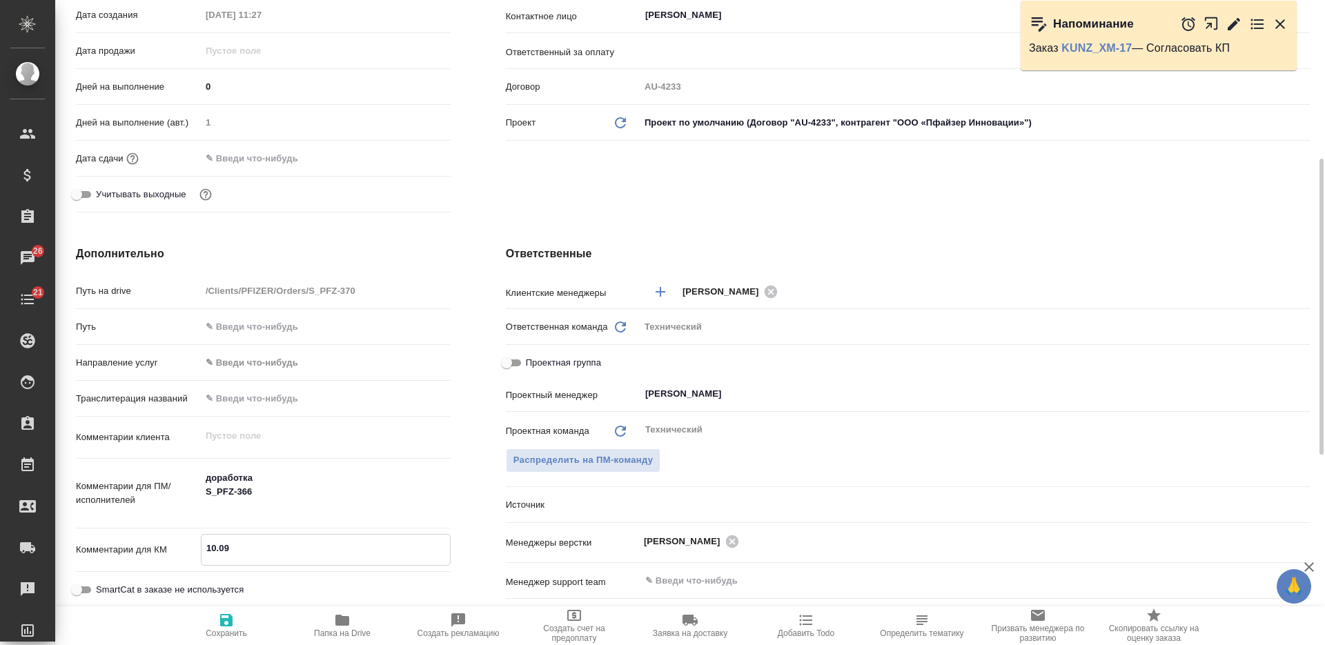
type textarea "x"
type textarea "10.09 -"
type textarea "x"
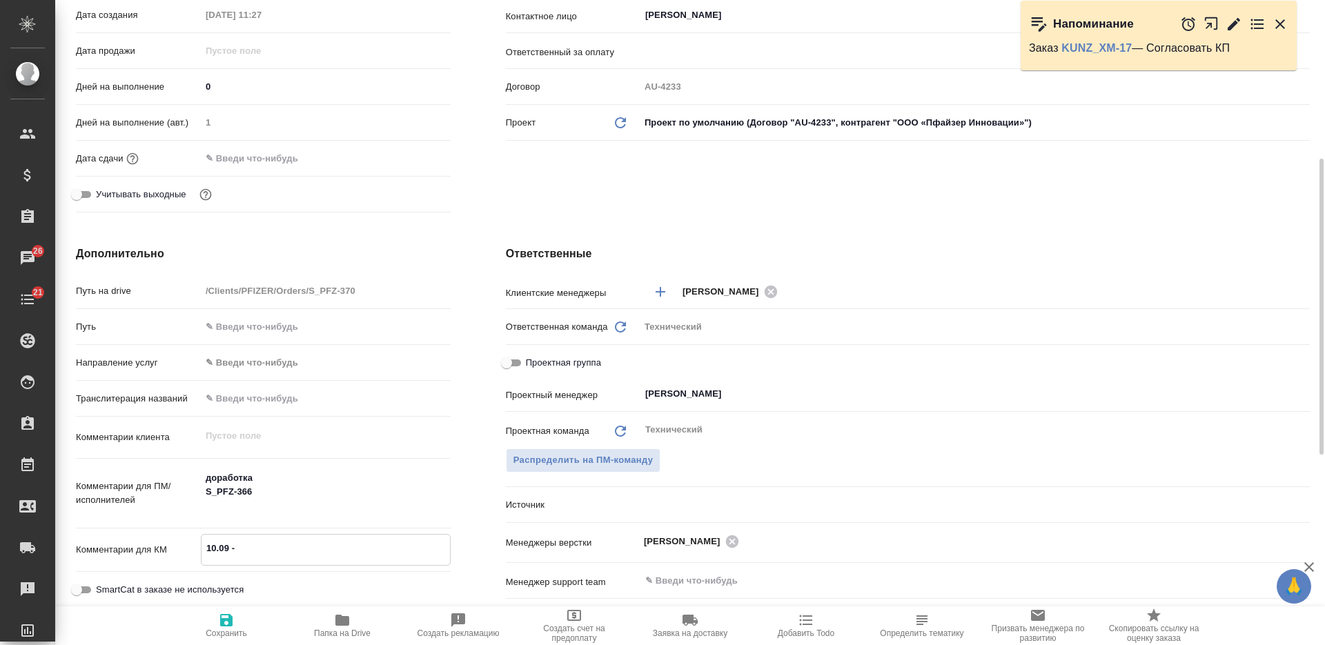
type textarea "x"
type textarea "10.09 -"
type textarea "x"
type textarea "10.09 - на"
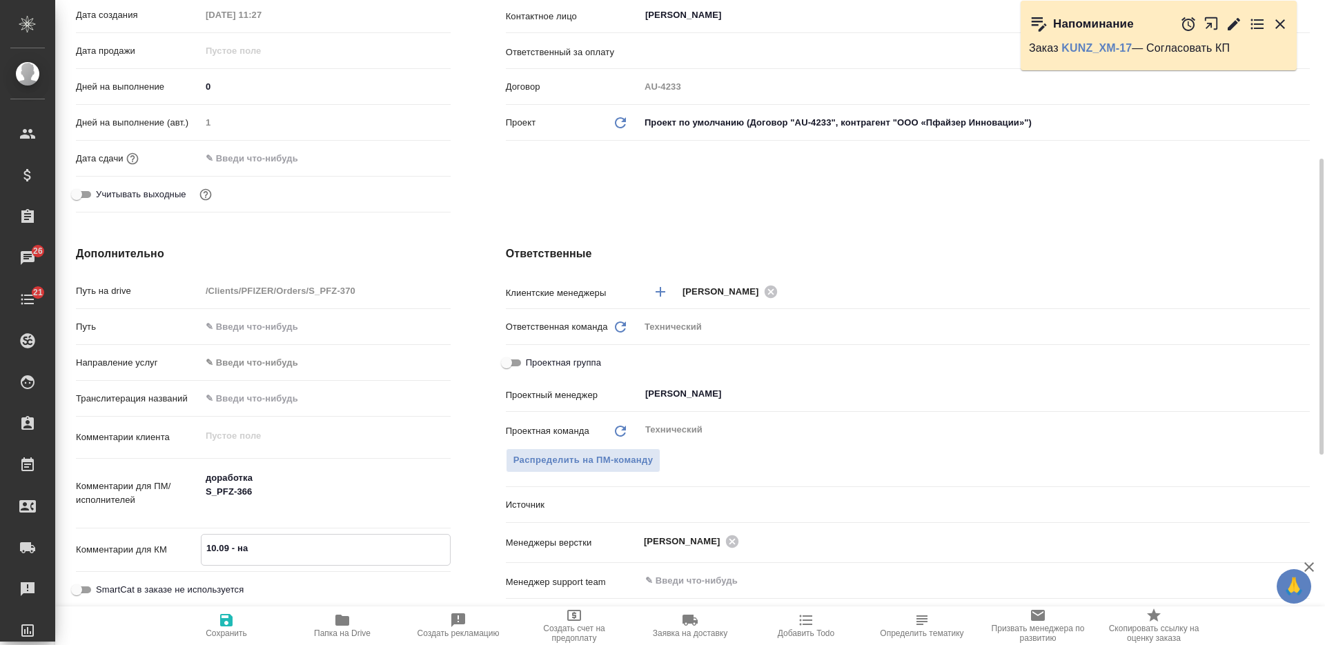
type textarea "x"
type textarea "10.09 - нап"
type textarea "x"
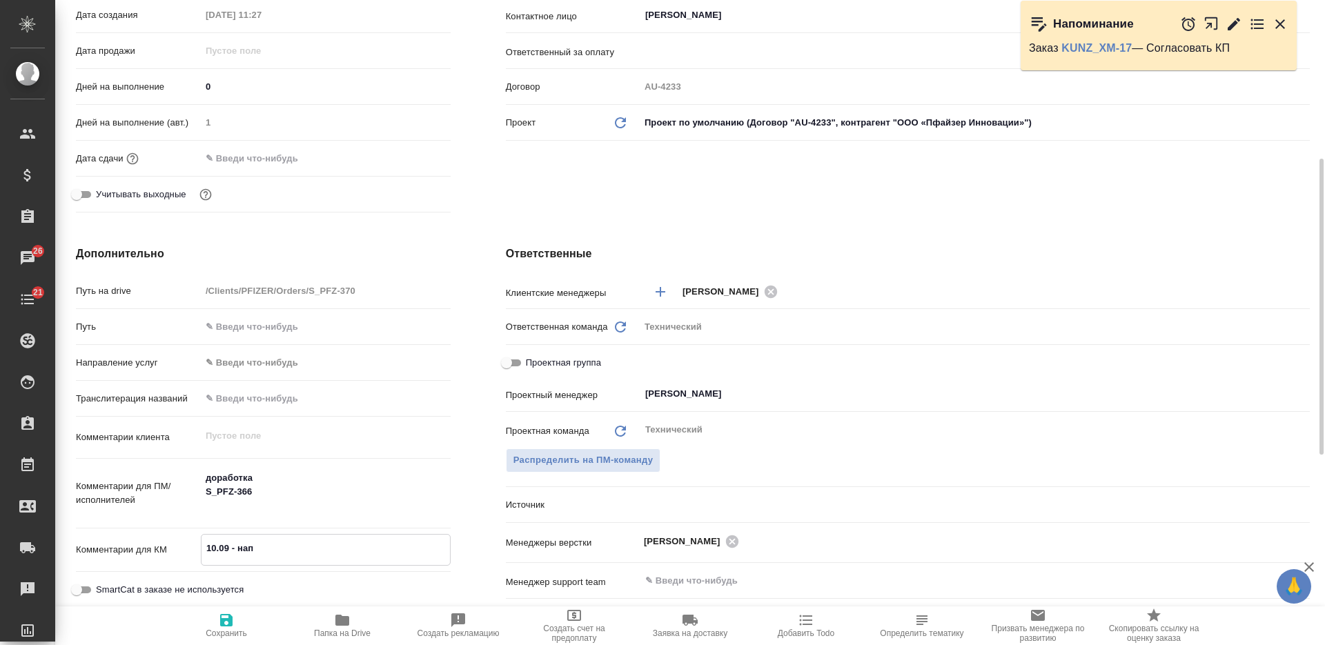
type textarea "x"
type textarea "10.09 - напра"
type textarea "x"
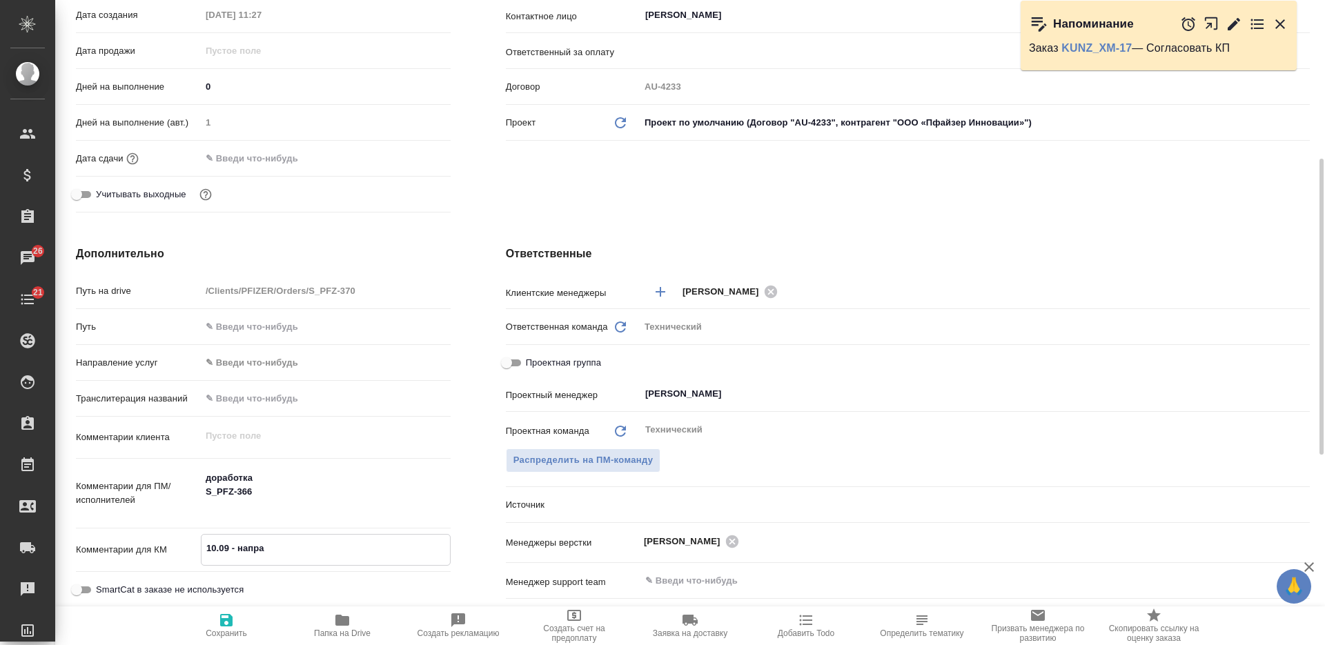
type textarea "x"
type textarea "10.09 - направл"
type textarea "x"
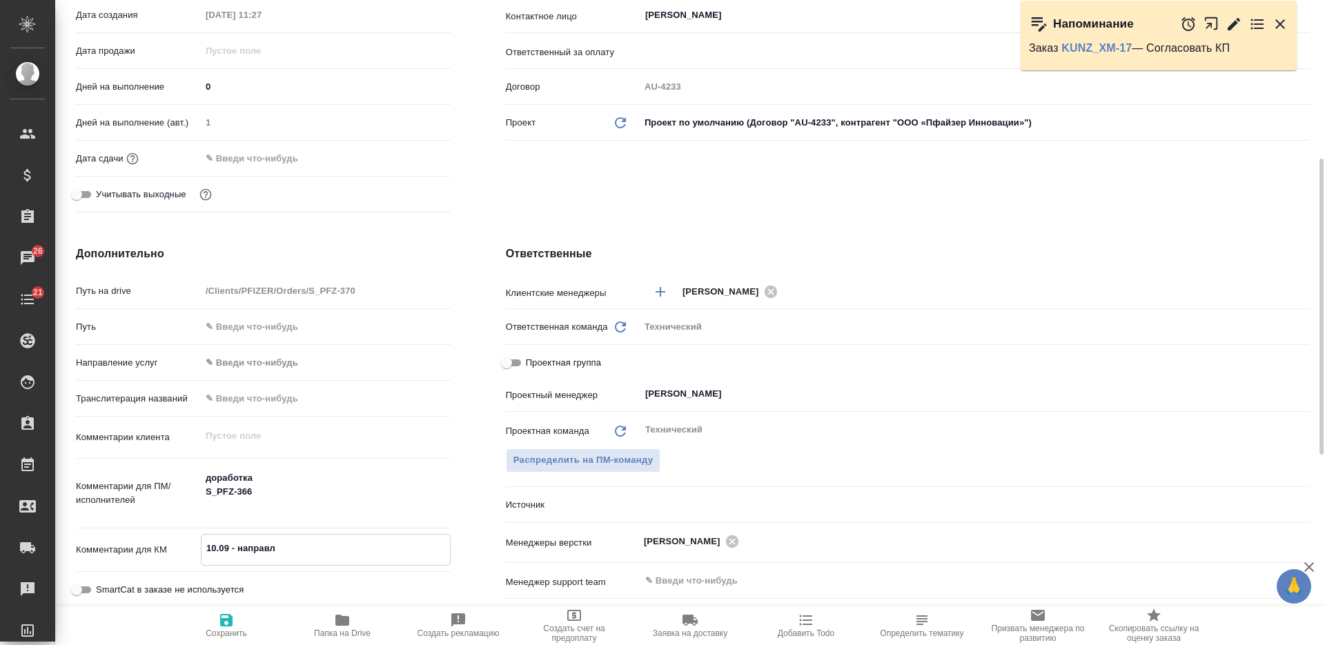
type textarea "10.09 - направле"
type textarea "x"
type textarea "10.09 - направлен"
type textarea "x"
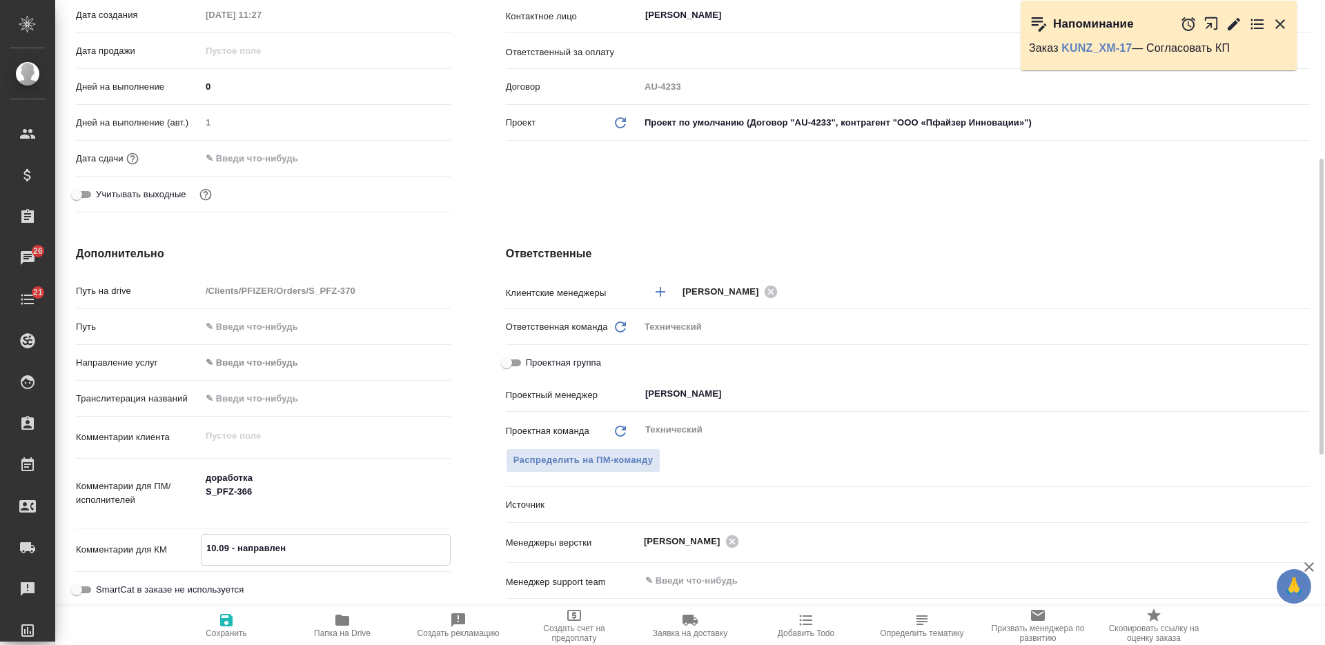
type textarea "10.09 - направлен"
type textarea "x"
type textarea "10.09 - направлен ра"
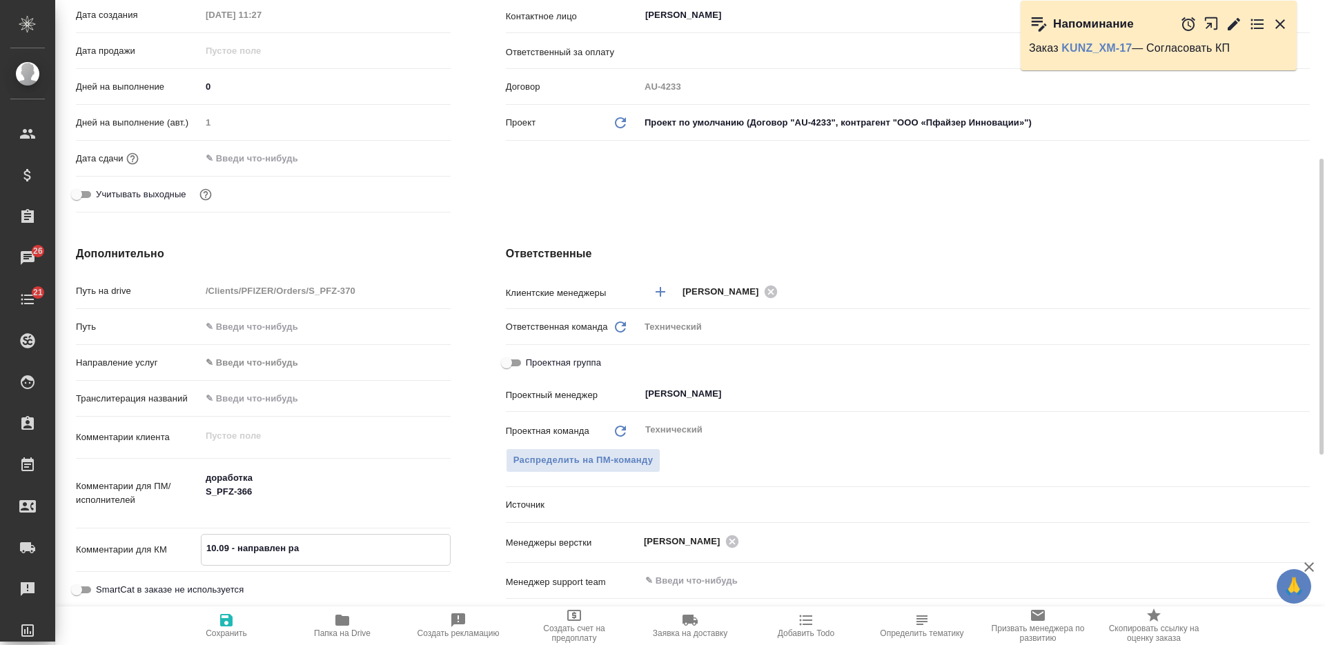
type textarea "x"
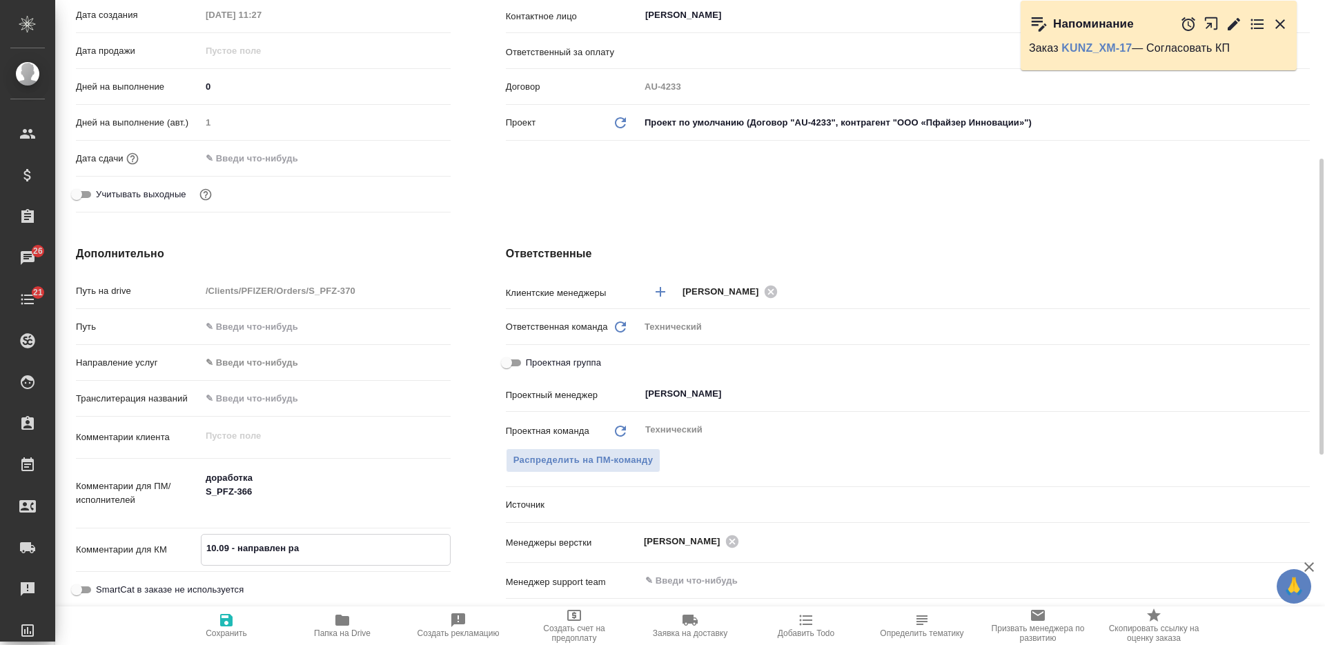
type textarea "10.09 - направлен рас"
type textarea "x"
type textarea "10.09 - направлен расч"
type textarea "x"
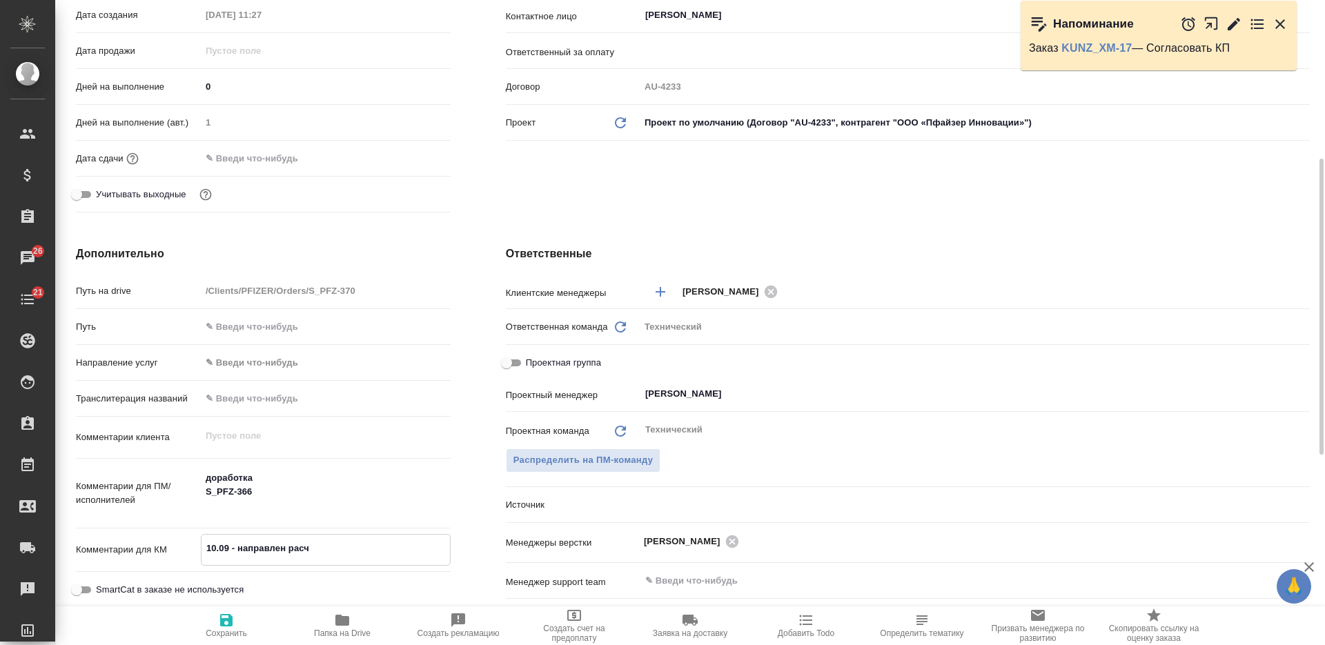
type textarea "10.09 - направлен расче"
type textarea "x"
type textarea "10.09 - направлен расчет"
type textarea "x"
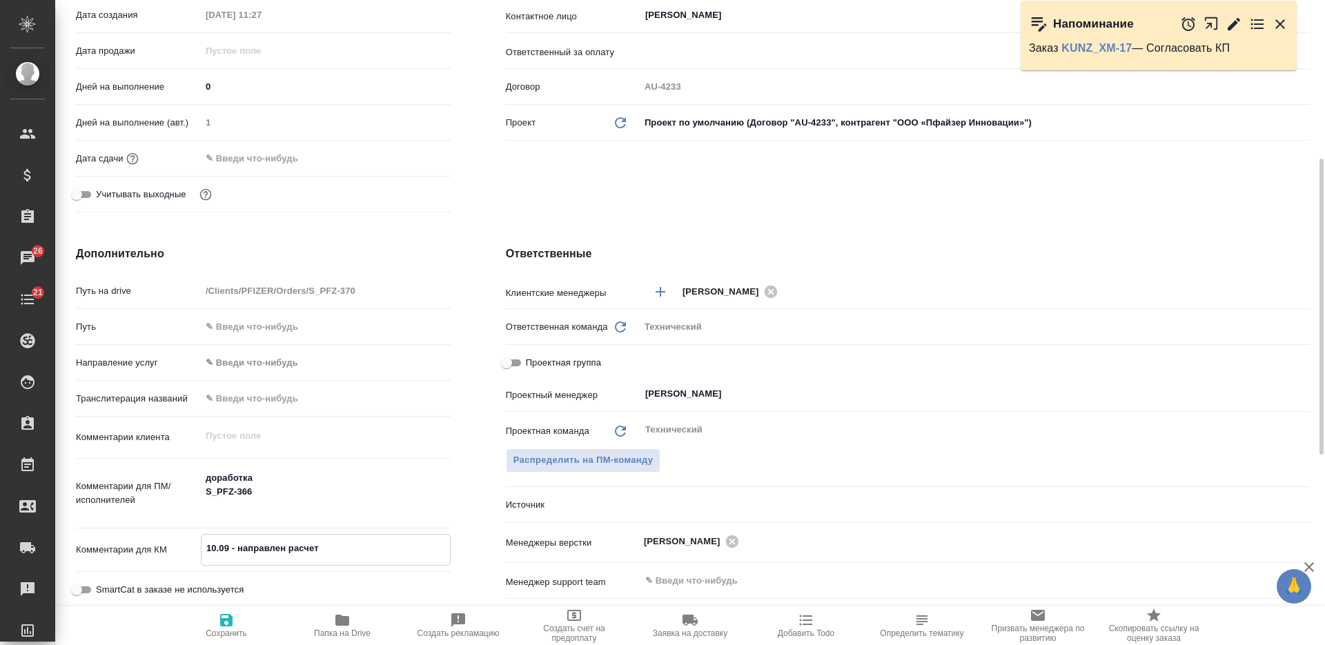
type textarea "x"
type textarea "10.09 - направлен расчет"
type textarea "x"
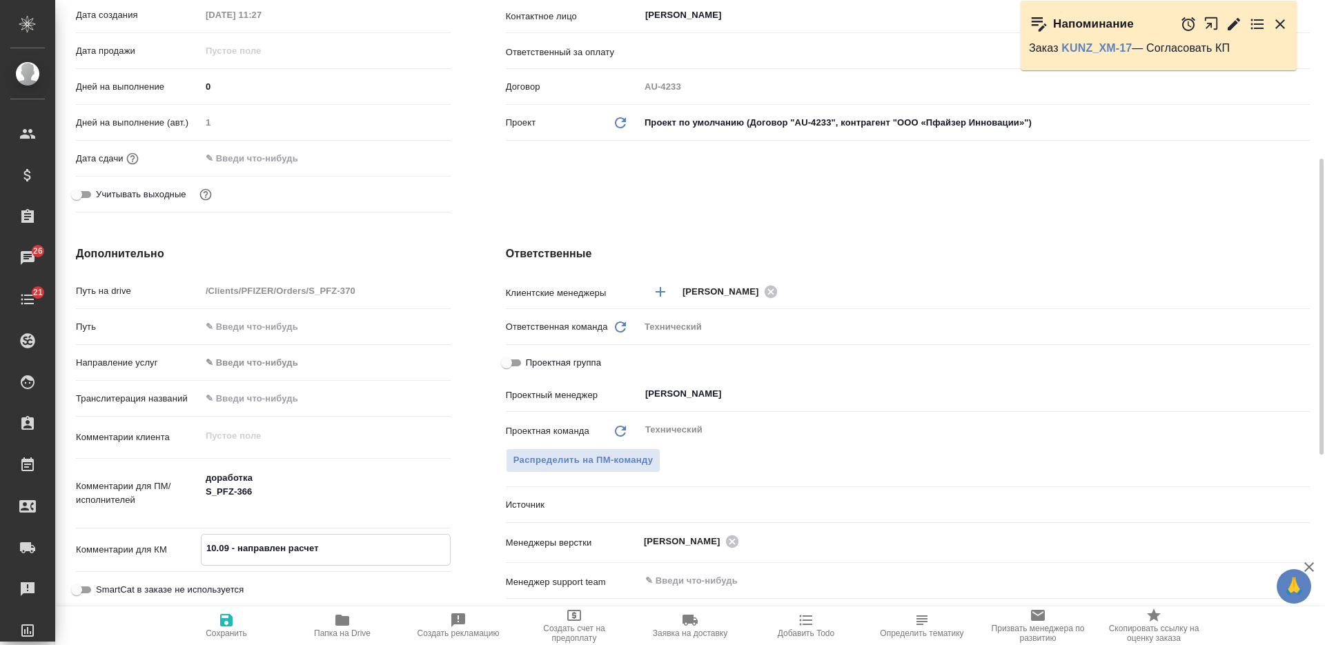
type textarea "x"
type textarea "10.09 - направлен расчет -"
type textarea "x"
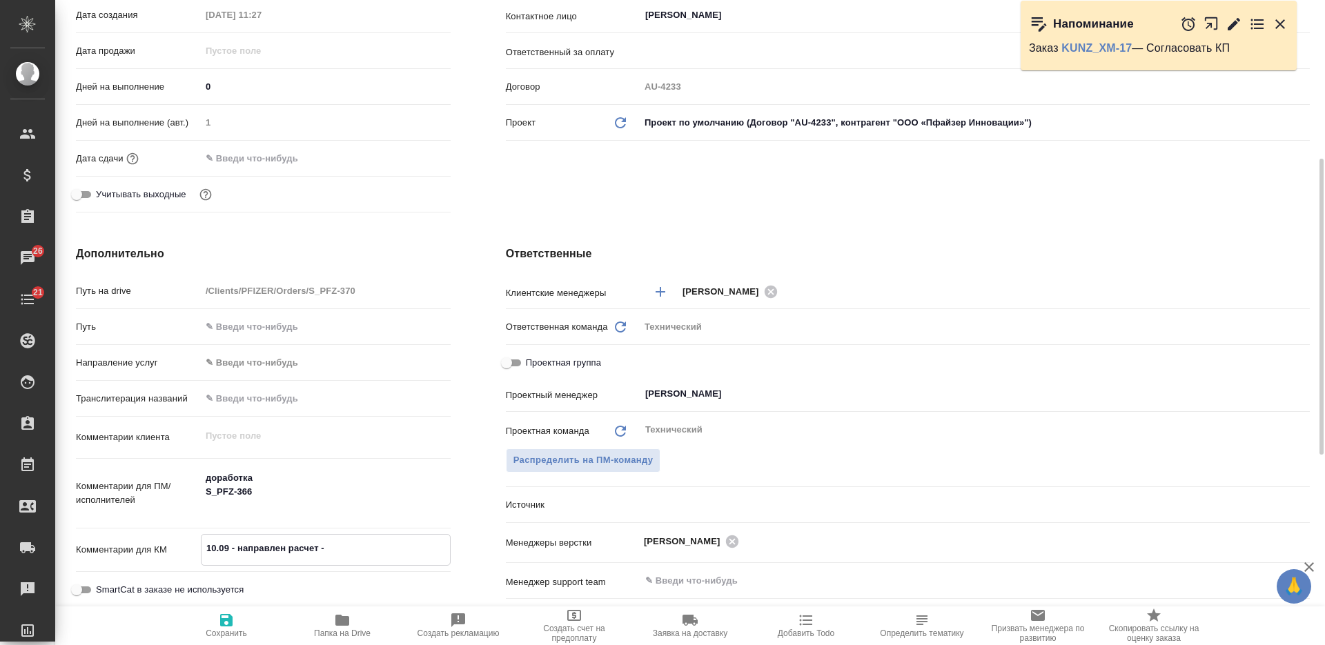
type textarea "x"
type textarea "10.09 - направлен расчет -"
type textarea "x"
type textarea "10.09 - направлен расчет - 1"
type textarea "x"
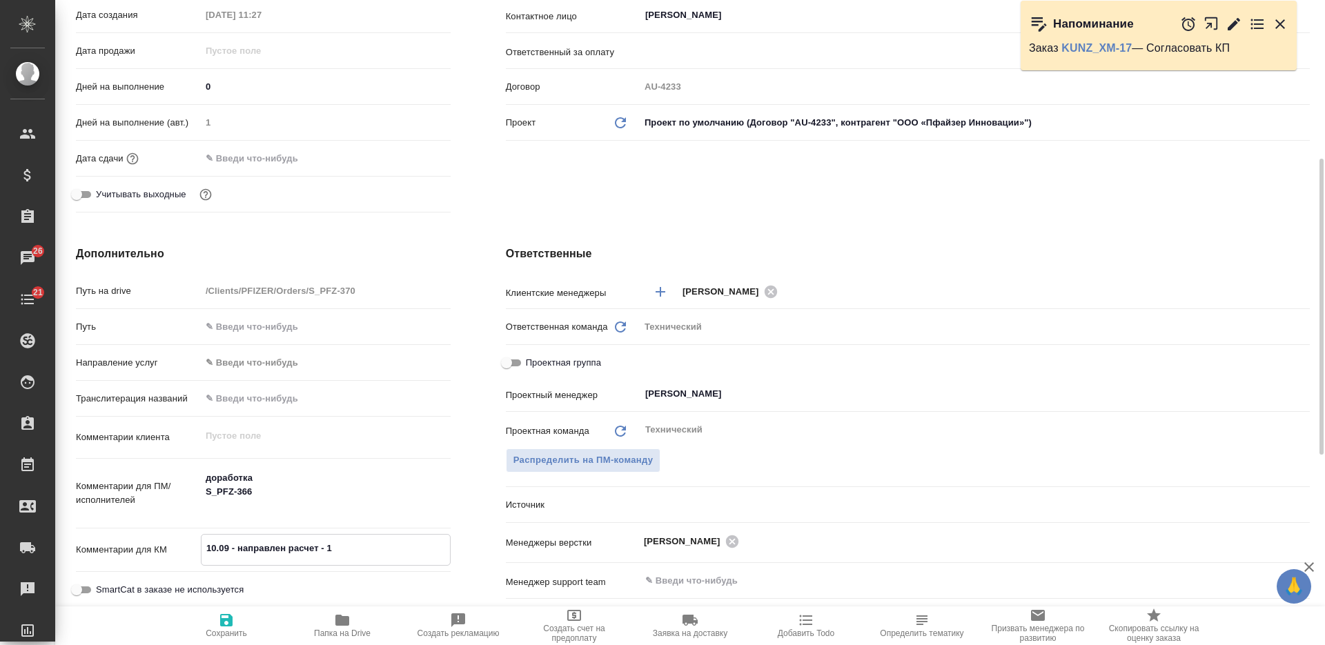
type textarea "x"
type textarea "10.09 - направлен расчет - 11"
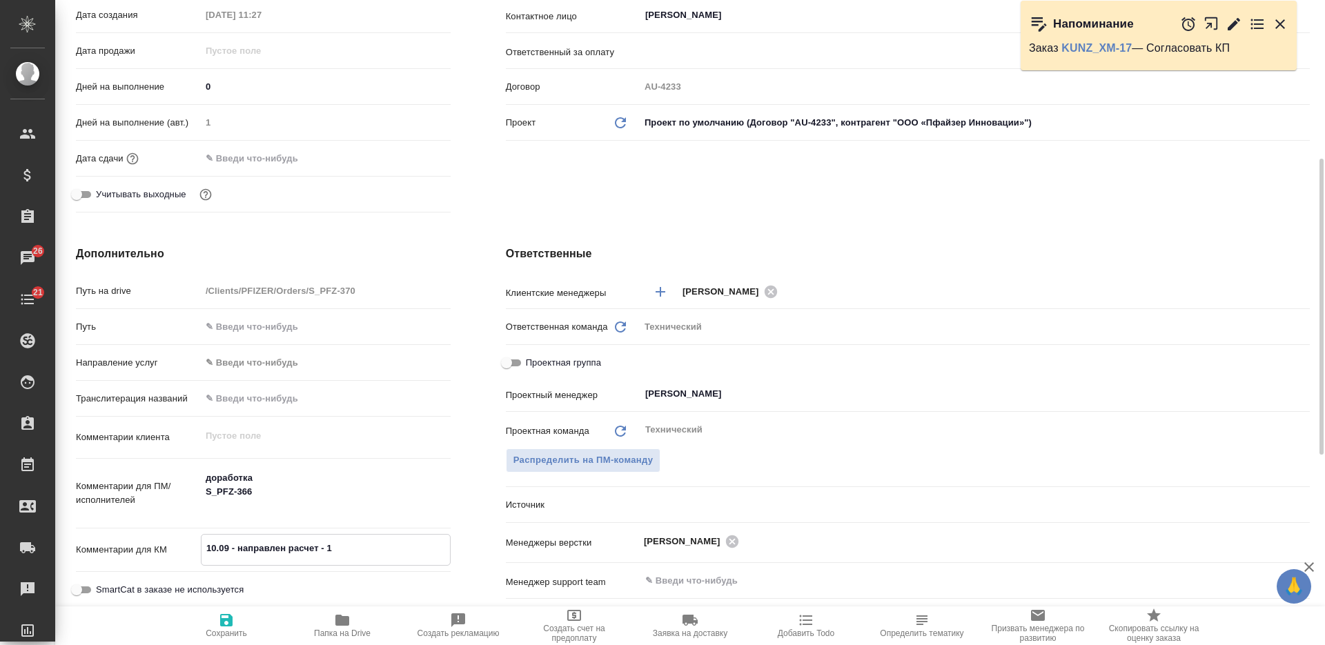
type textarea "x"
type textarea "10.09 - направлен расчет - 11."
type textarea "x"
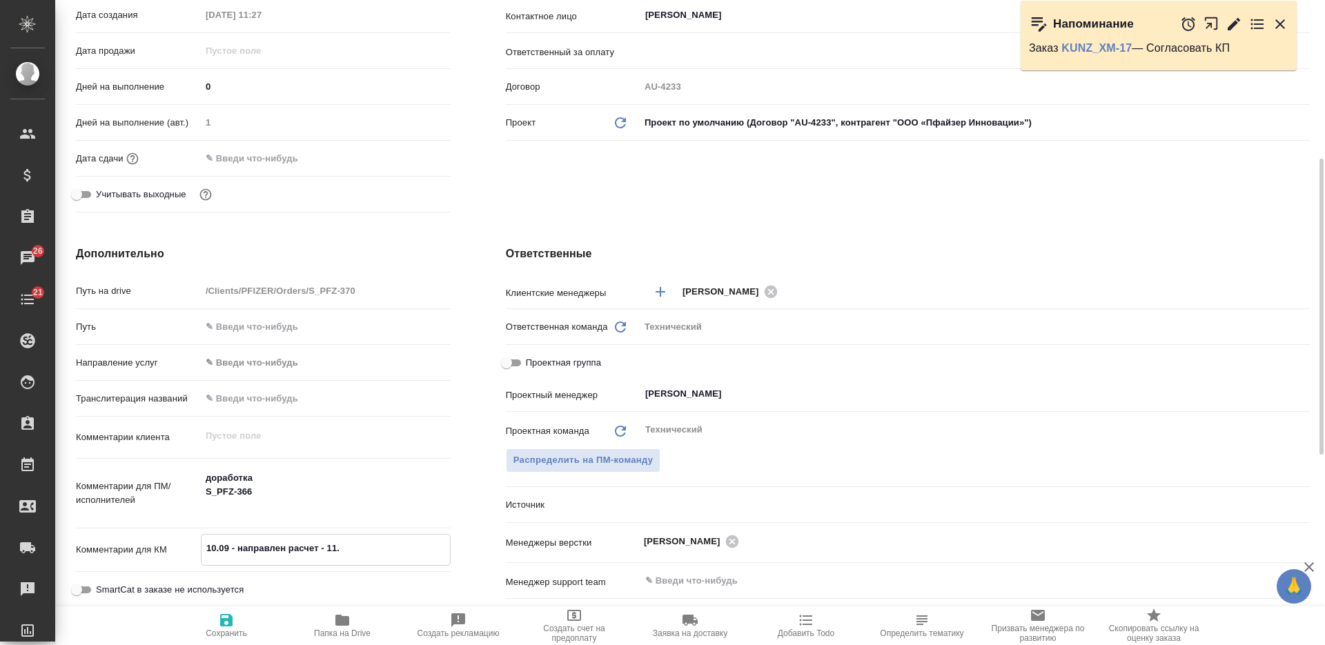
type textarea "x"
type textarea "10.09 - направлен расчет - 11.0"
type textarea "x"
type textarea "10.09 - направлен расчет - 11.09"
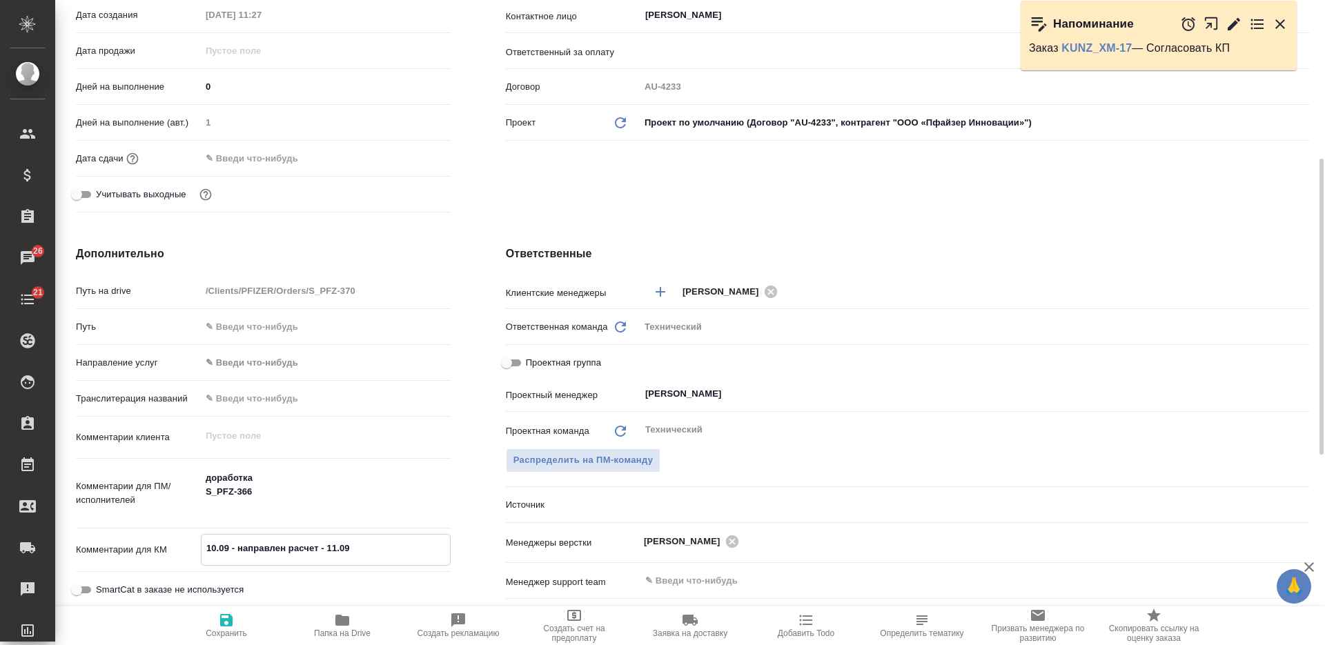
type textarea "x"
type textarea "10.09 - направлен расчет - 11.09"
type textarea "x"
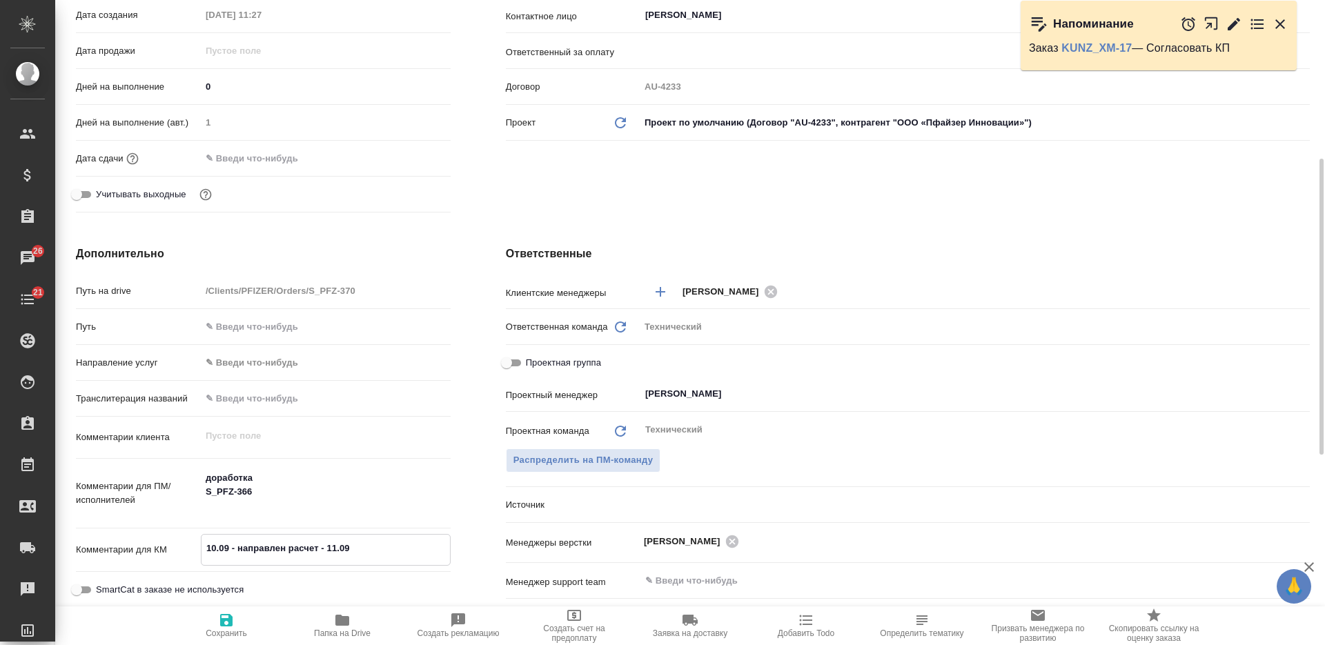
type textarea "x"
type textarea "10.09 - направлен расчет - 11.09 в"
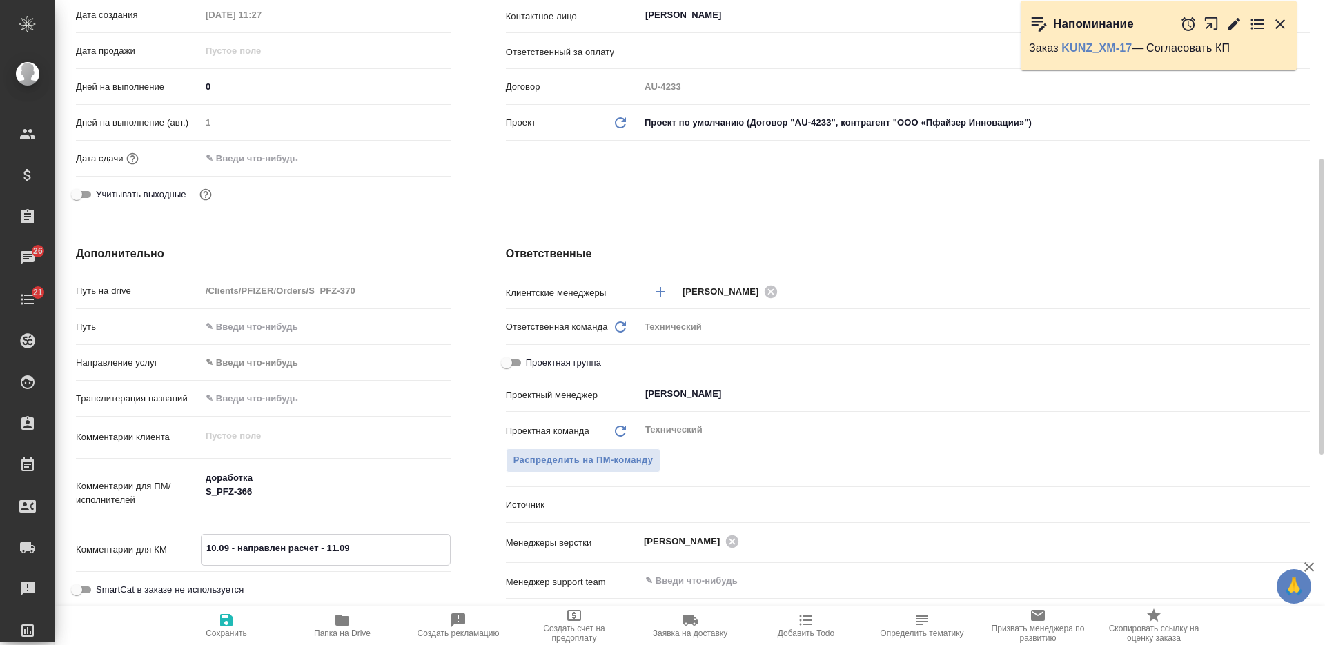
type textarea "x"
type textarea "10.09 - направлен расчет - 11.09 вер"
type textarea "x"
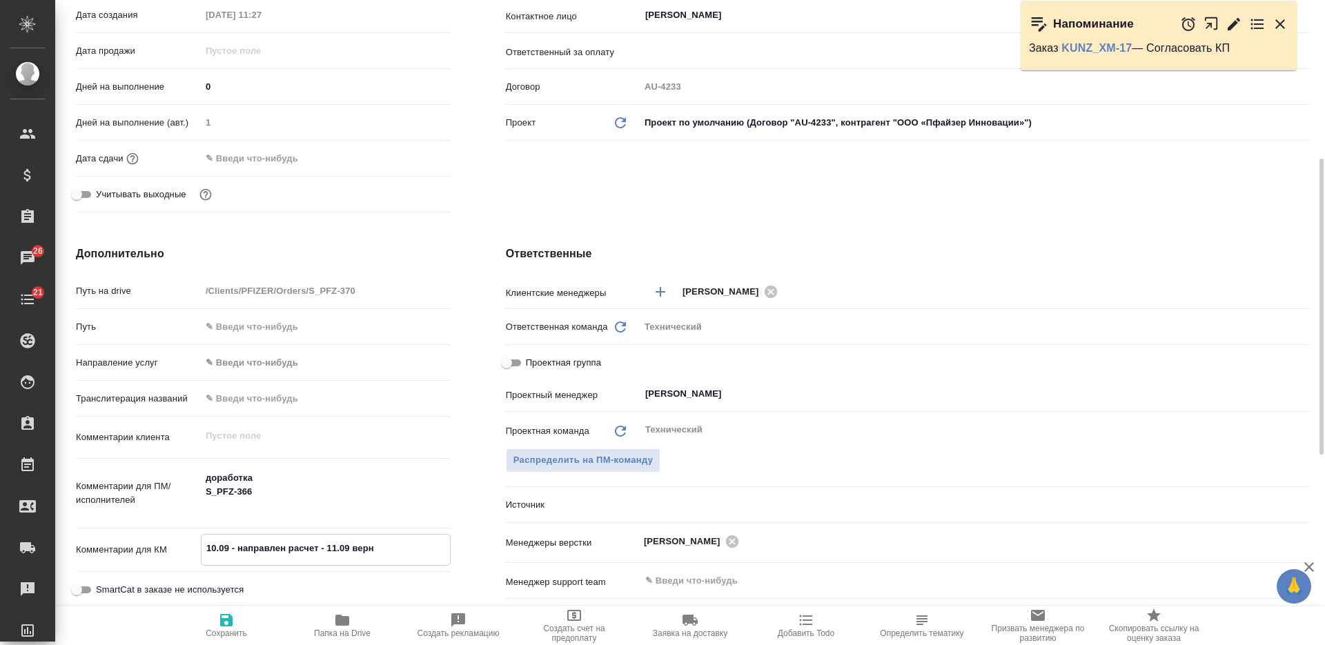
type textarea "10.09 - направлен расчет - 11.09 верну"
type textarea "x"
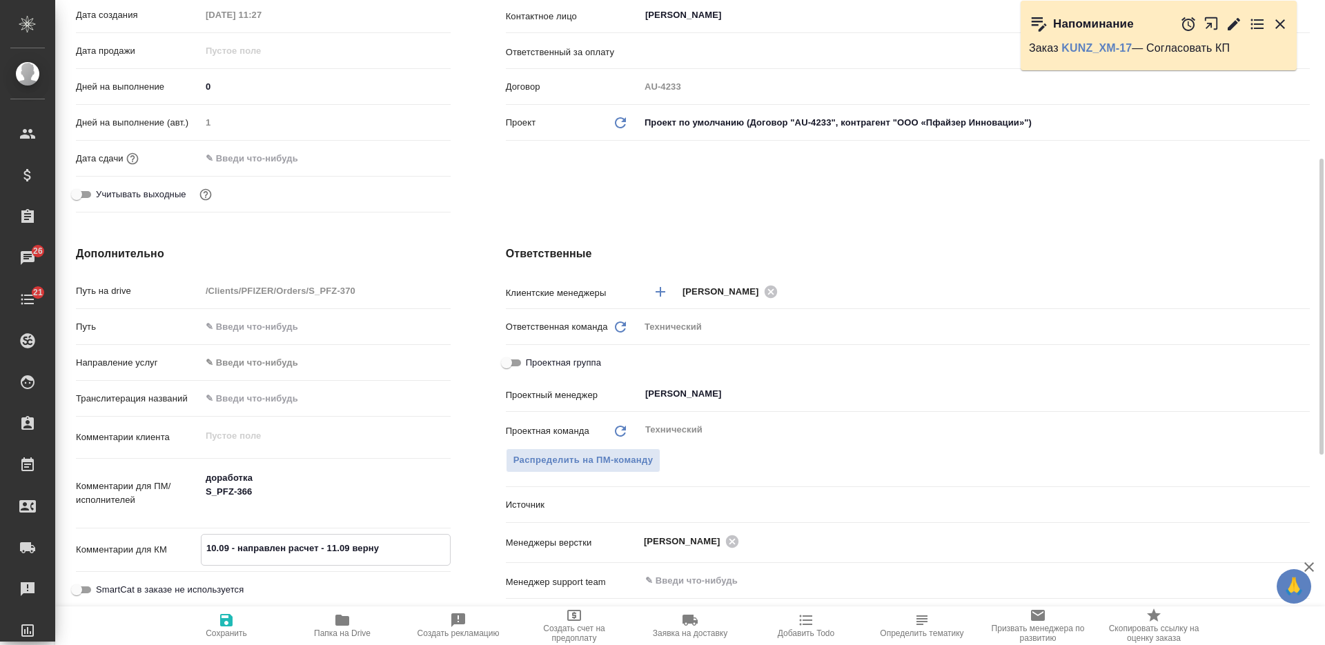
type textarea "x"
type textarea "10.09 - направлен расчет - 11.09 вернут"
type textarea "x"
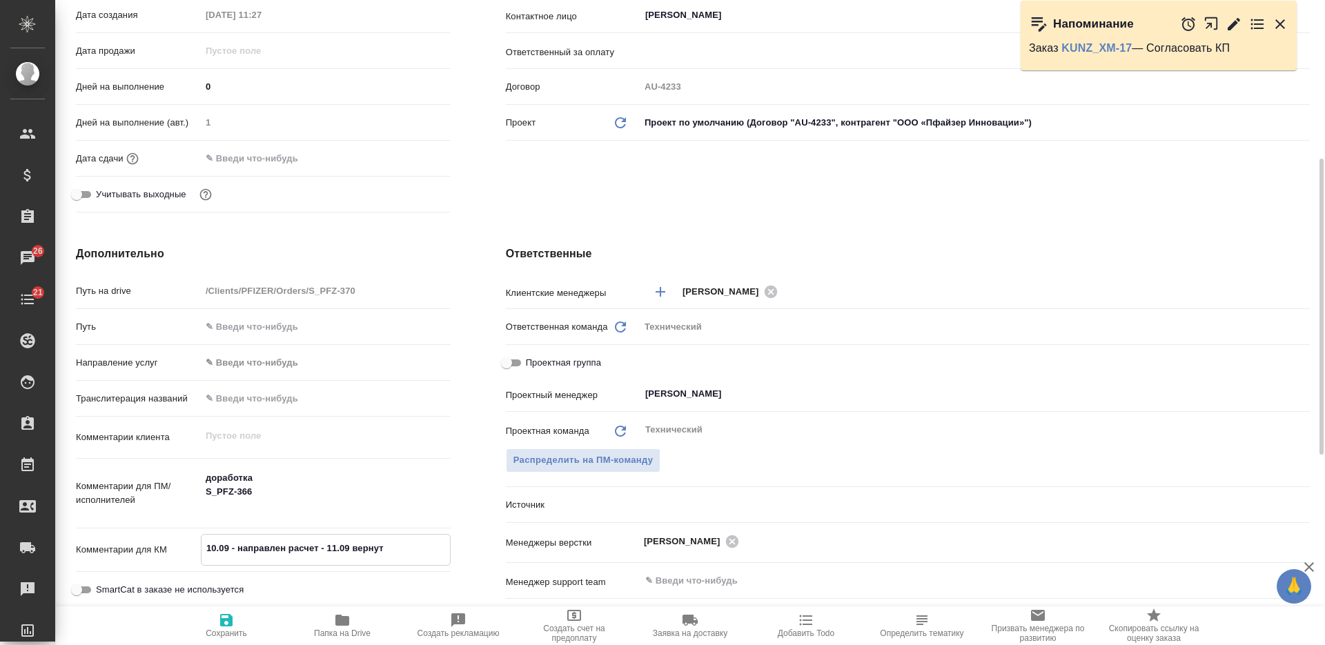
type textarea "10.09 - направлен расчет - 11.09 вернуть"
type textarea "x"
type textarea "10.09 - направлен расчет - 11.09 вернутьс"
type textarea "x"
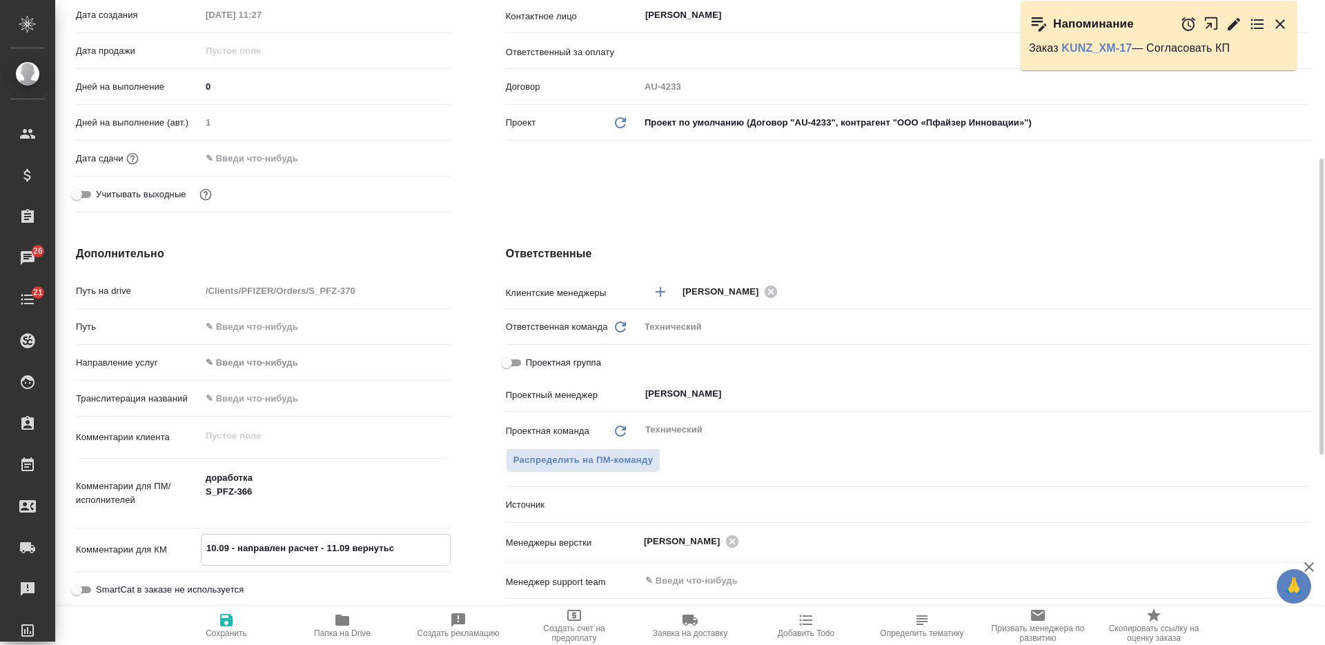
type textarea "x"
type textarea "10.09 - направлен расчет - 11.09 вернуться"
type textarea "x"
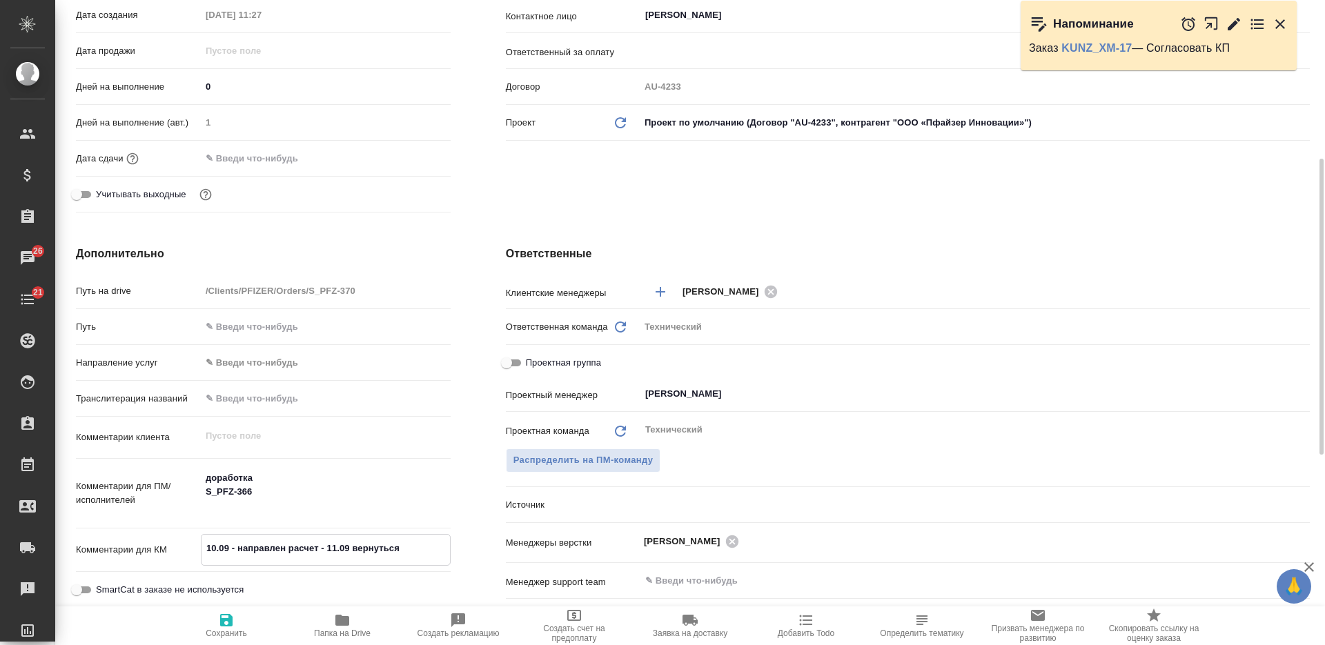
type textarea "10.09 - направлен расчет - 11.09 вернуться з"
type textarea "x"
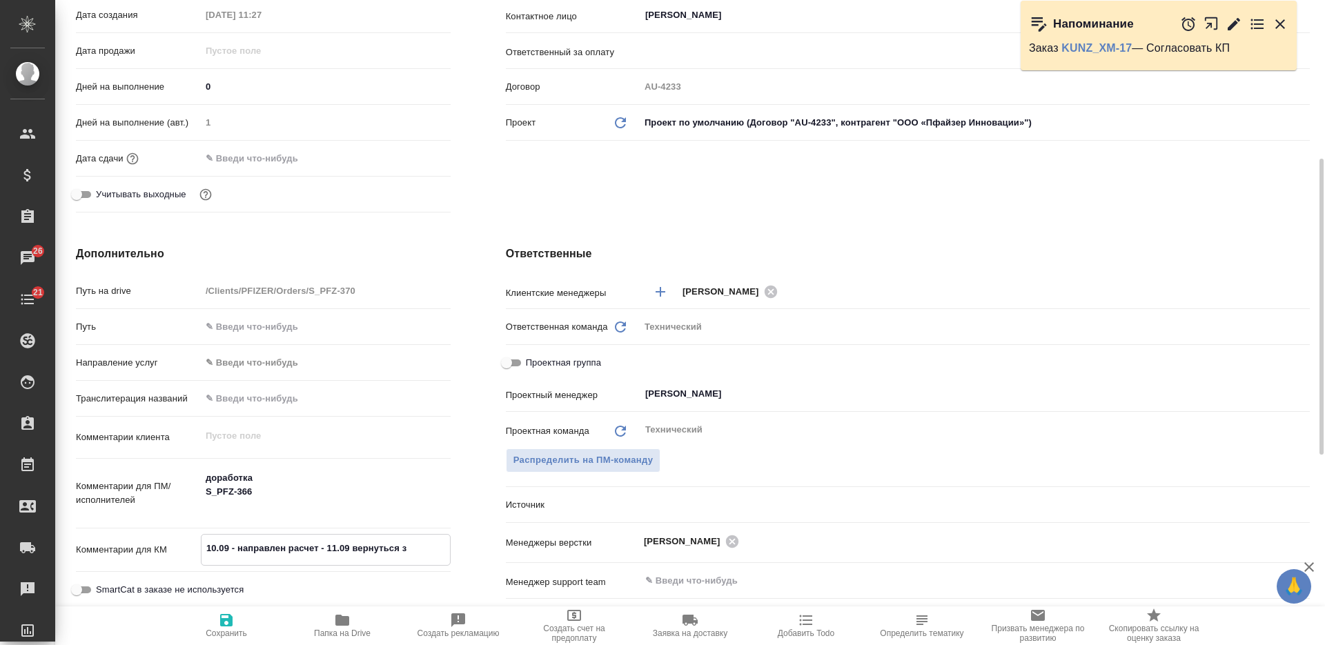
type textarea "x"
type textarea "10.09 - направлен расчет - 11.09 вернуться за"
type textarea "x"
type textarea "10.09 - направлен расчет - 11.09 вернуться за"
type textarea "x"
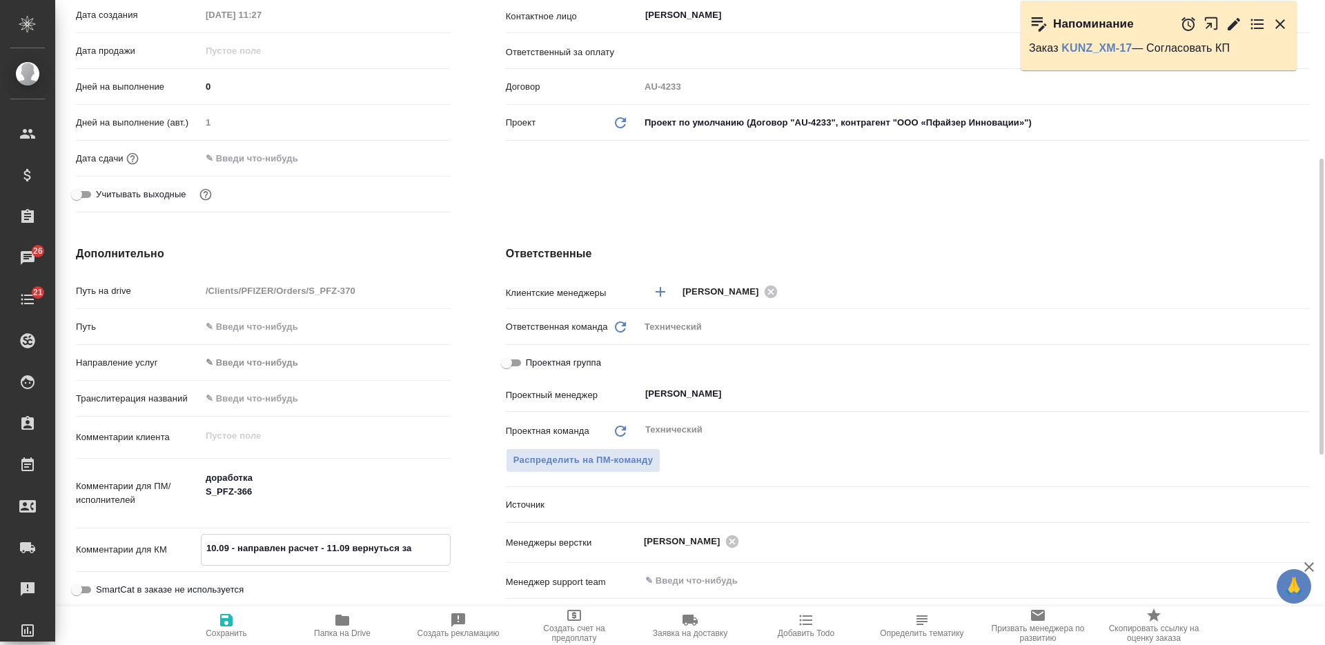
type textarea "x"
type textarea "10.09 - направлен расчет - 11.09 вернуться за о"
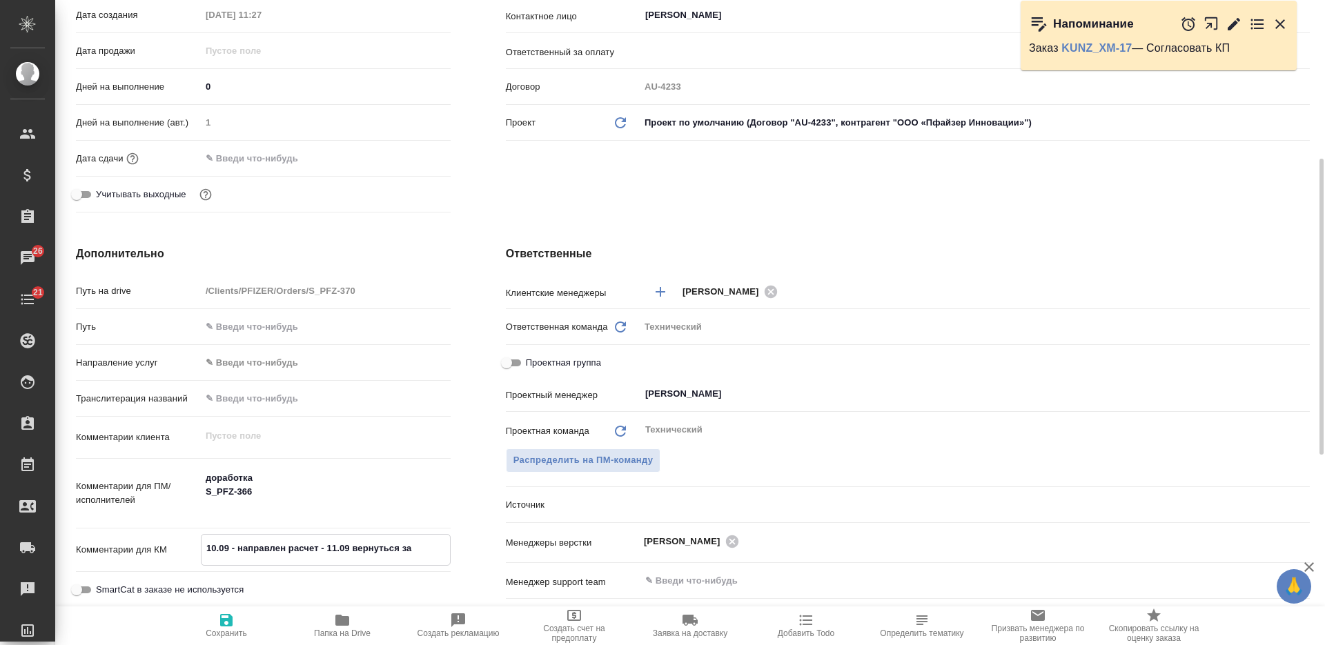
type textarea "x"
type textarea "10.09 - направлен расчет - 11.09 вернуться за ос"
type textarea "x"
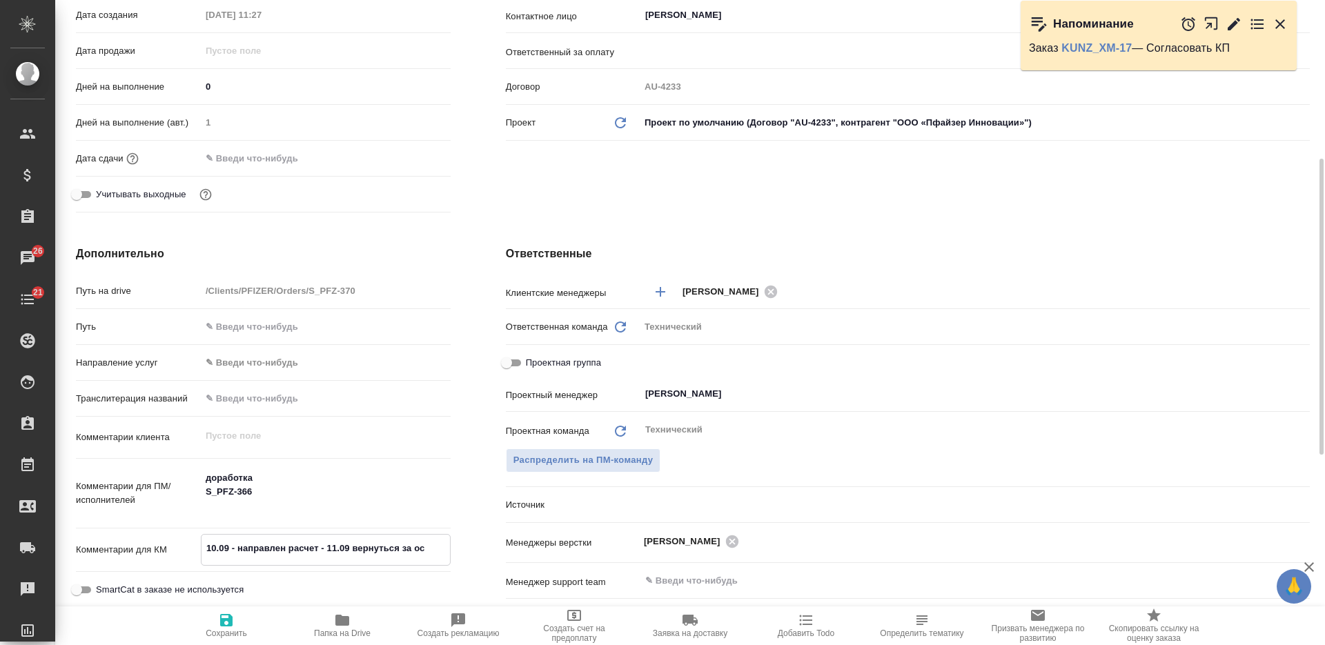
type textarea "10.09 - направлен расчет - 11.09 вернуться за ос"
type textarea "x"
click at [224, 624] on icon "button" at bounding box center [226, 620] width 12 height 12
type textarea "x"
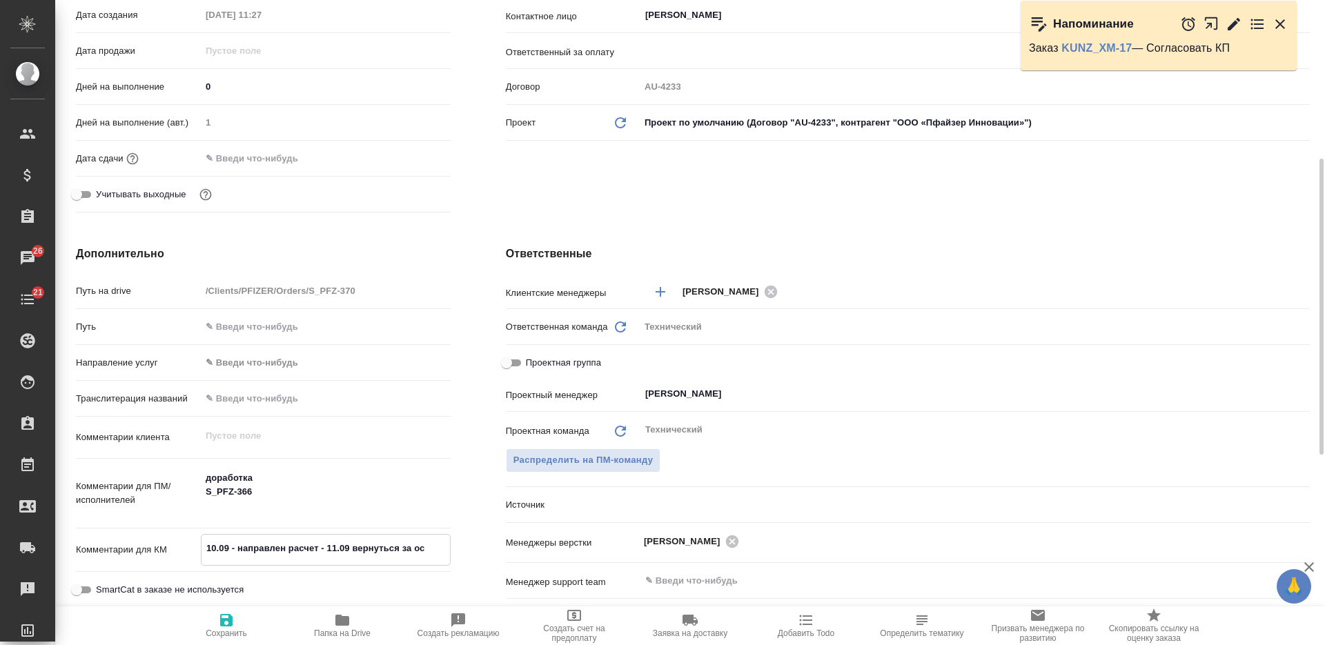
type textarea "x"
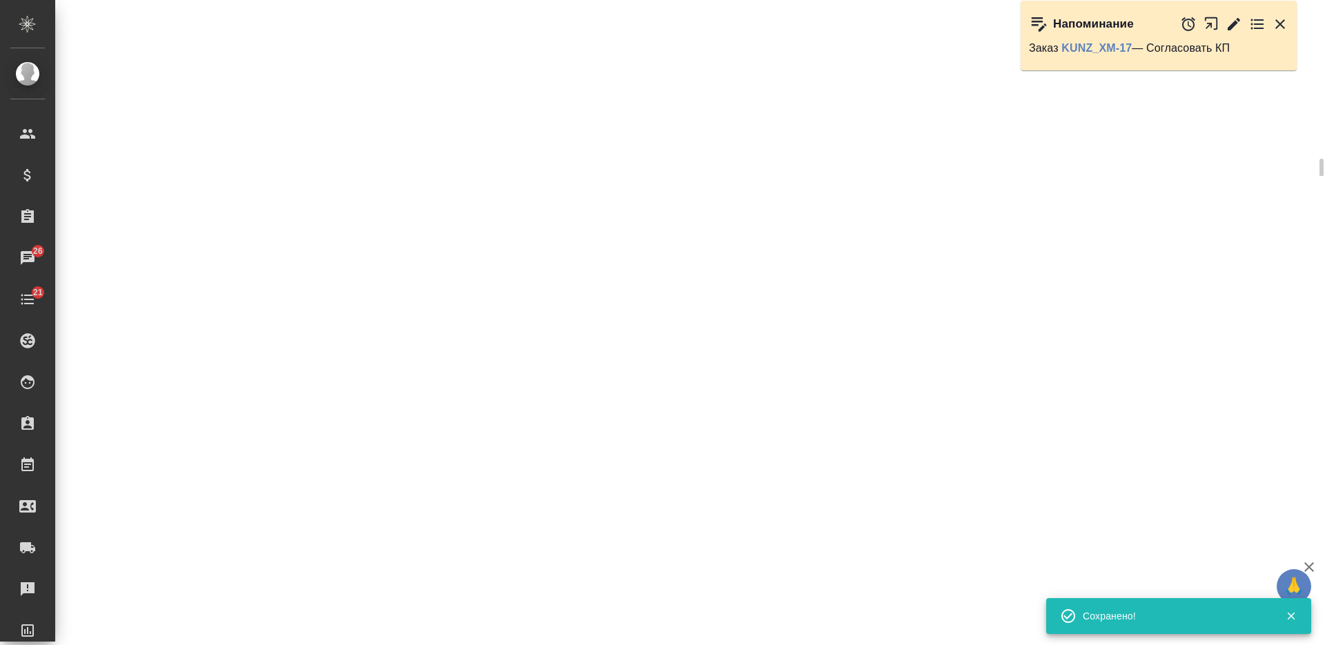
select select "RU"
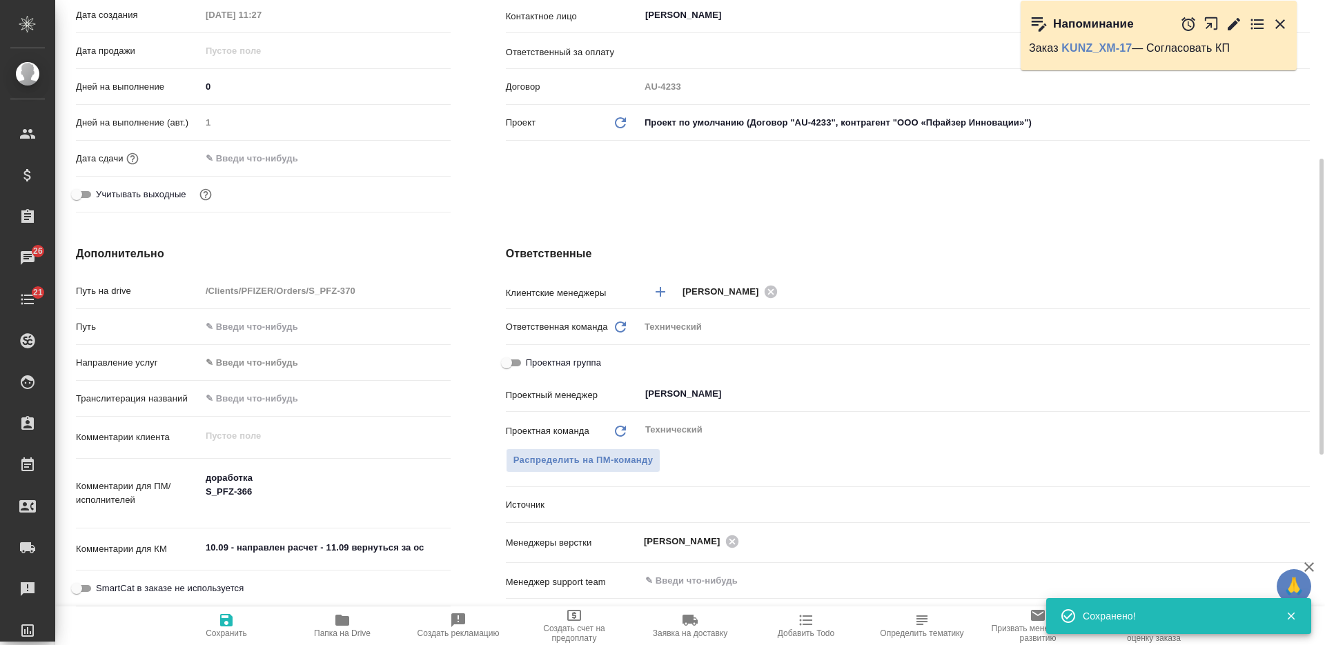
type textarea "x"
click at [827, 635] on span "Добавить Todo" at bounding box center [806, 633] width 57 height 10
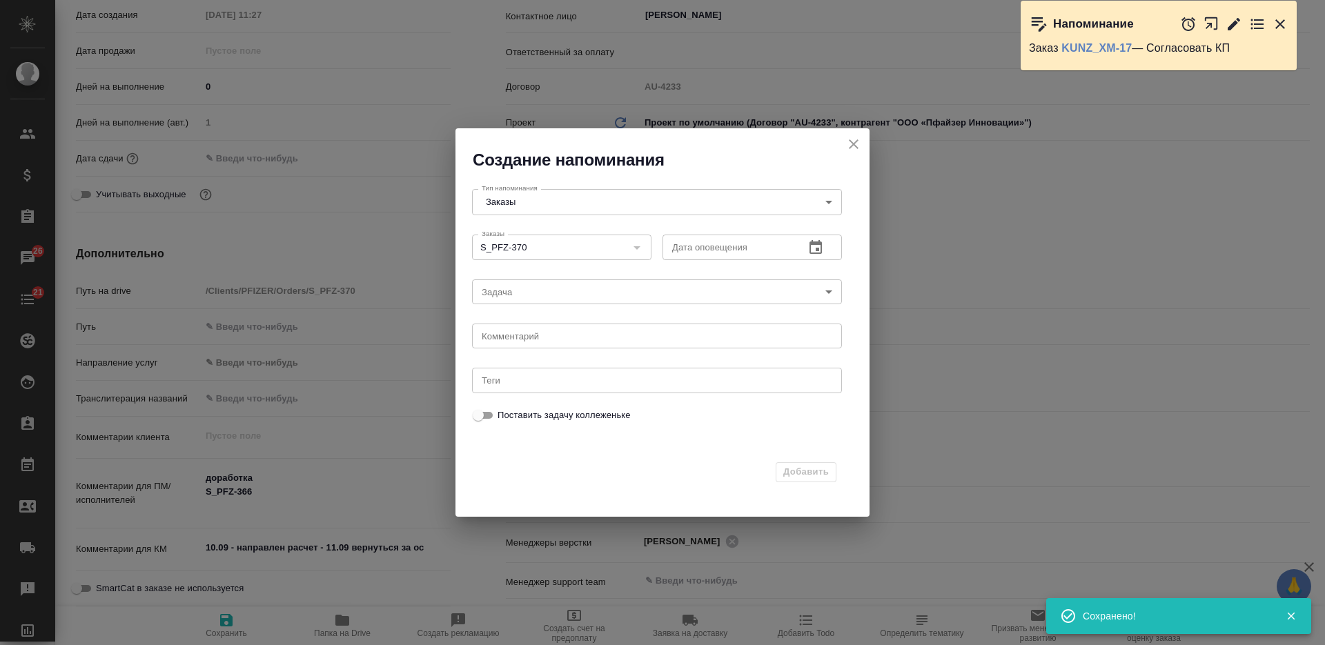
click at [749, 246] on input "text" at bounding box center [727, 247] width 131 height 25
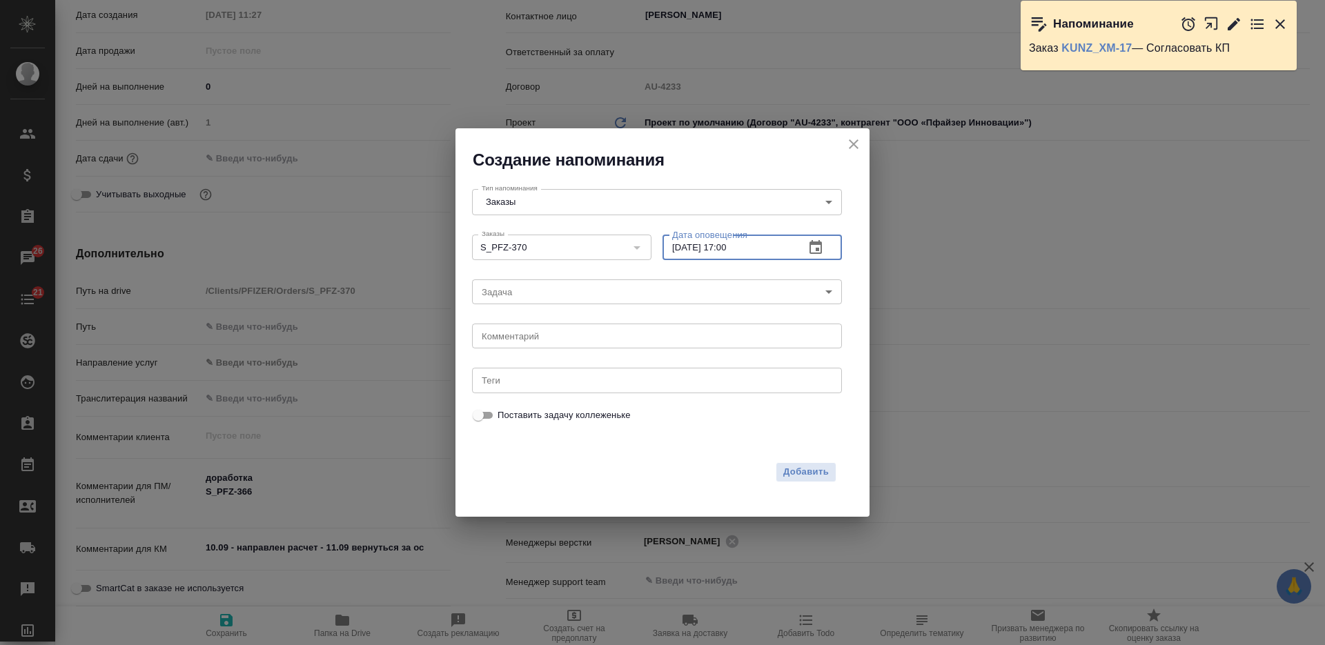
type input "11.09.2025 17:00"
click at [635, 286] on body "🙏 .cls-1 fill:#fff; AWATERA Nikiforova Valeria Клиенты Спецификации Заказы 26 Ч…" at bounding box center [662, 322] width 1325 height 645
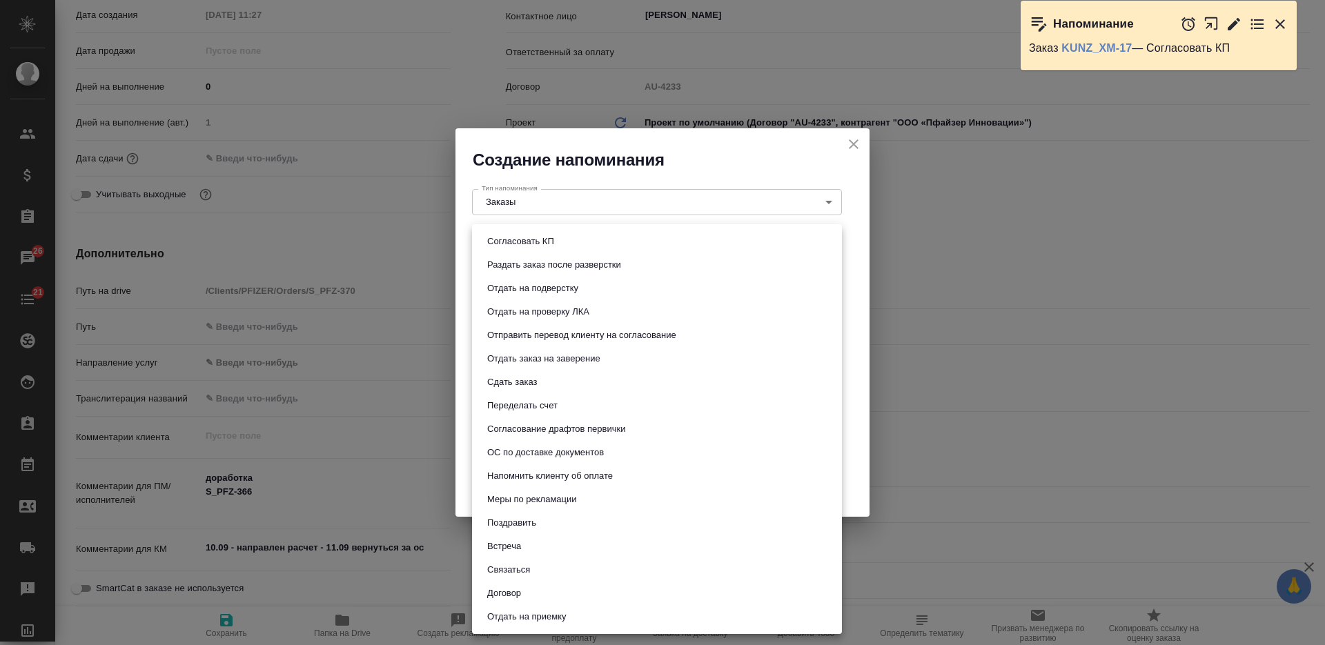
click at [597, 237] on li "Согласовать КП" at bounding box center [657, 241] width 370 height 23
type input "Согласовать КП"
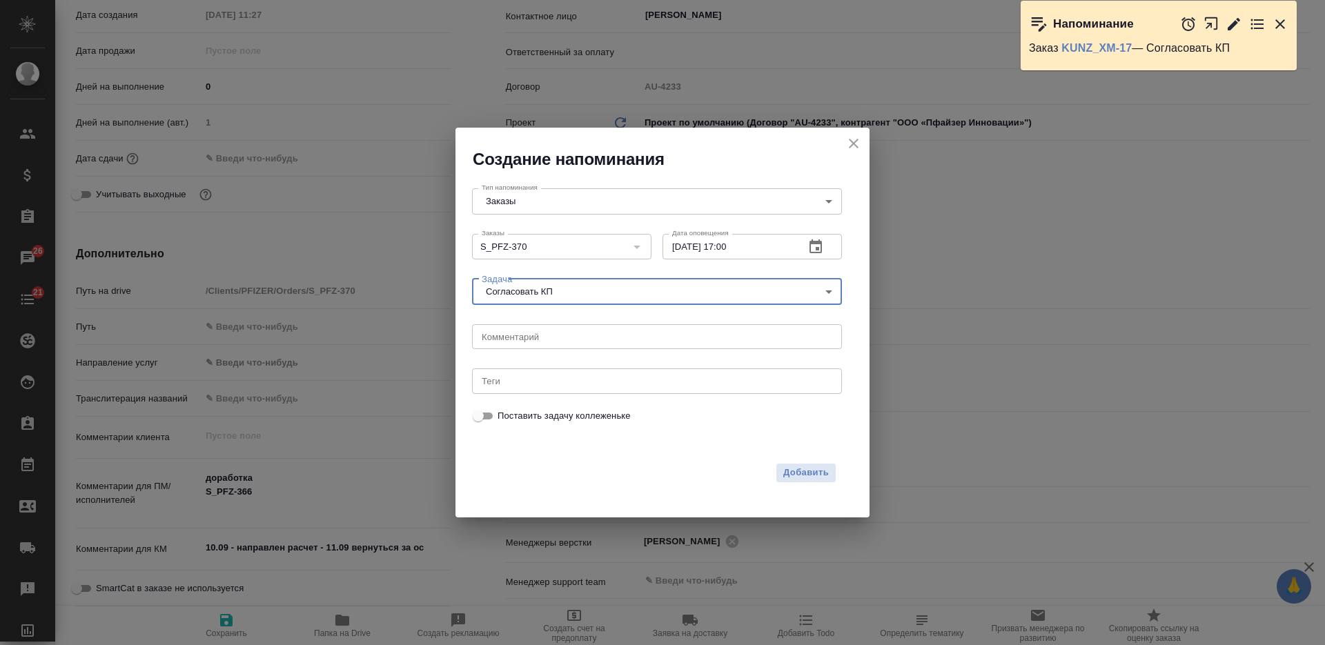
click at [606, 344] on div "x Комментарий" at bounding box center [657, 336] width 370 height 25
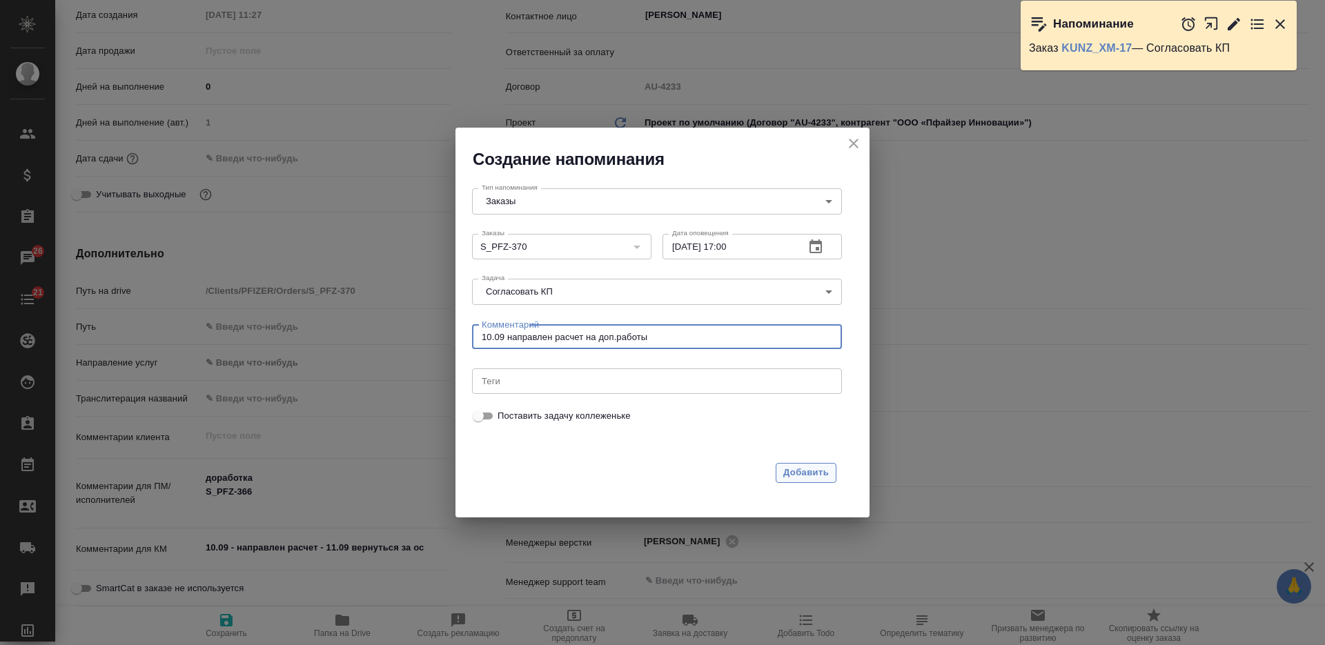
type textarea "10.09 направлен расчет на доп.работы"
click at [813, 471] on span "Добавить" at bounding box center [806, 473] width 46 height 16
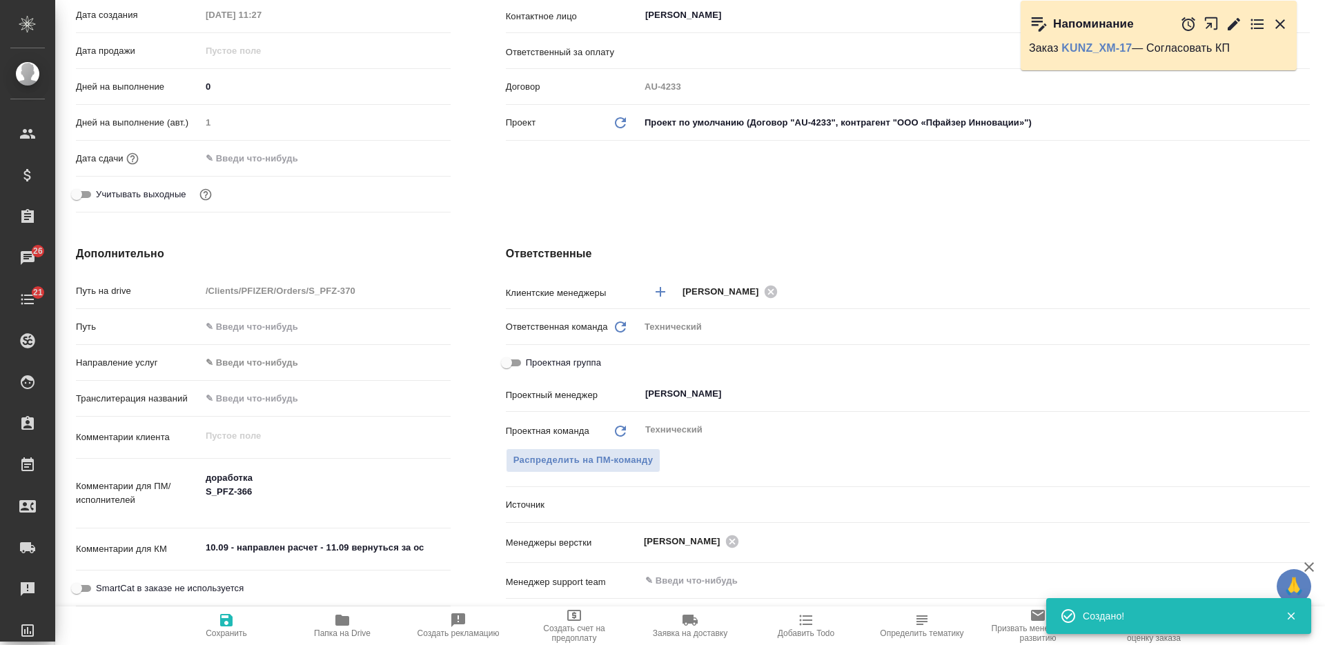
type textarea "x"
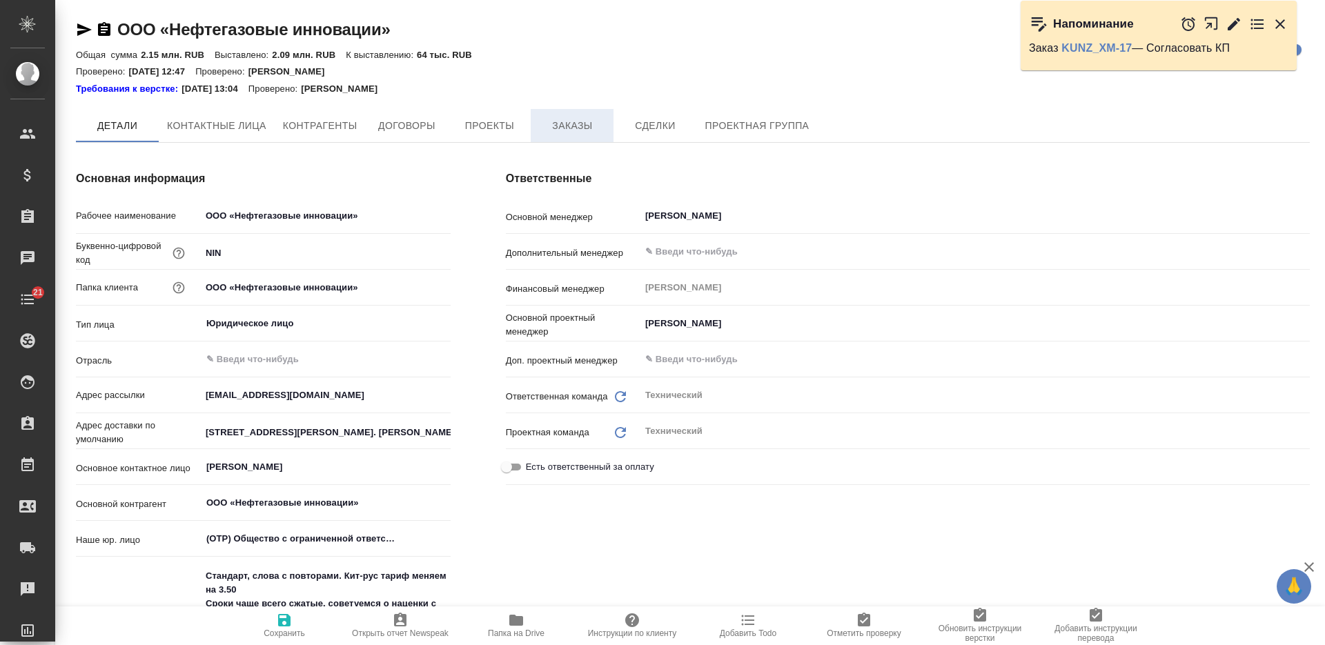
click at [567, 127] on span "Заказы" at bounding box center [572, 125] width 66 height 17
type textarea "x"
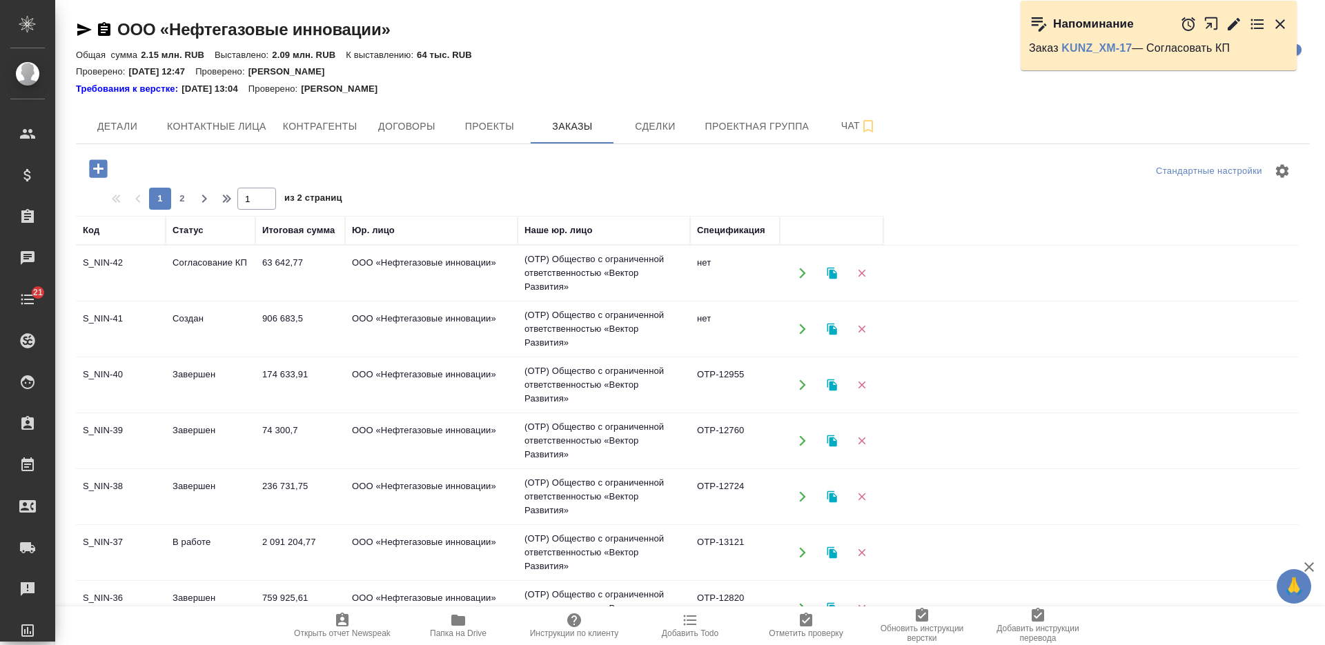
click at [347, 322] on td "ООО «Нефтегазовые инновации»" at bounding box center [431, 329] width 172 height 48
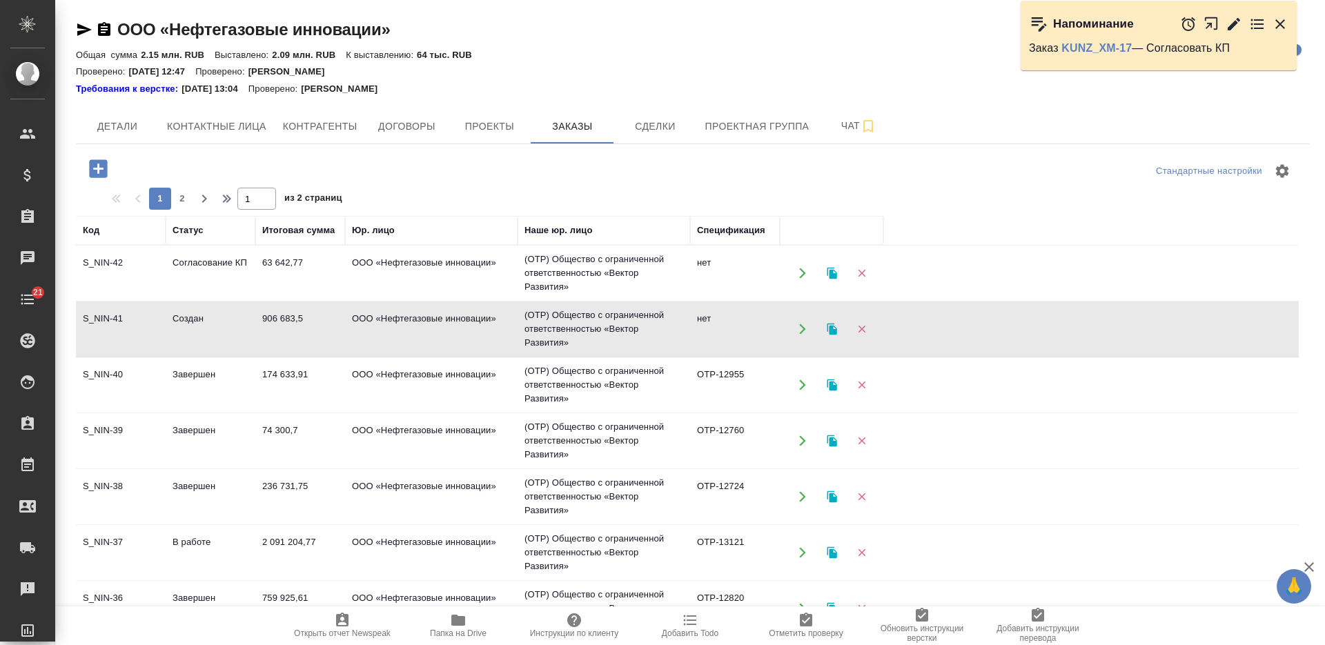
click at [347, 322] on td "ООО «Нефтегазовые инновации»" at bounding box center [431, 329] width 172 height 48
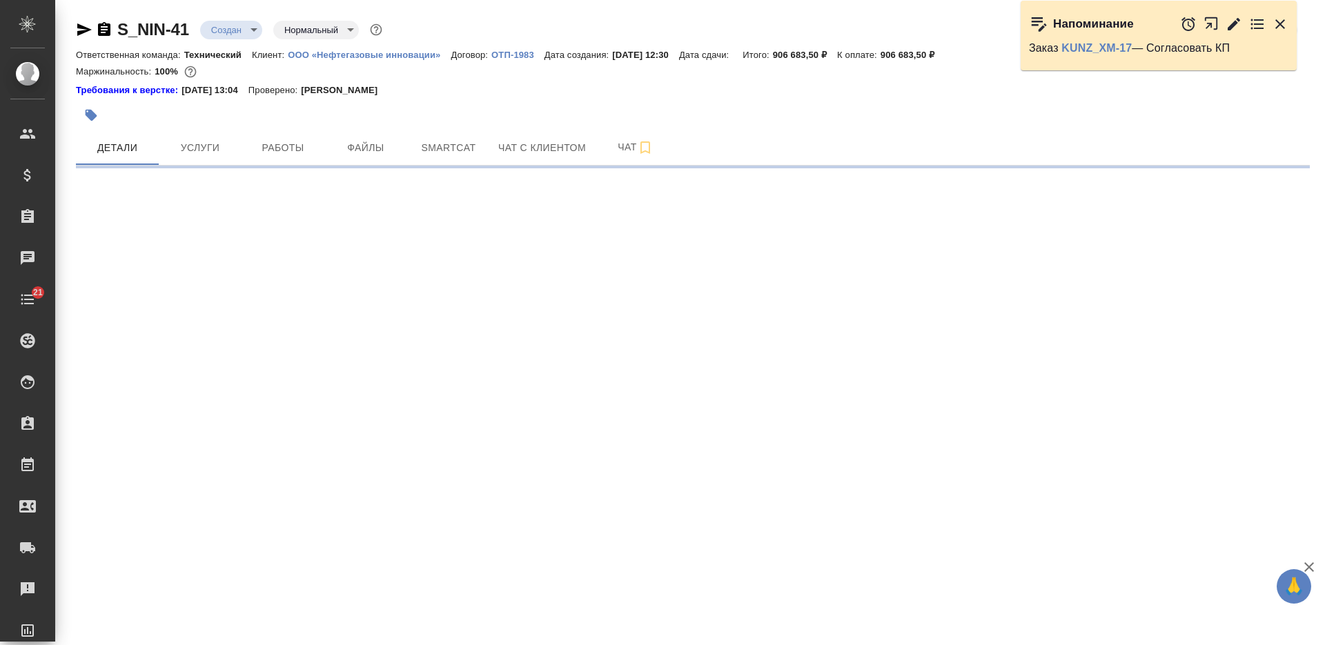
select select "RU"
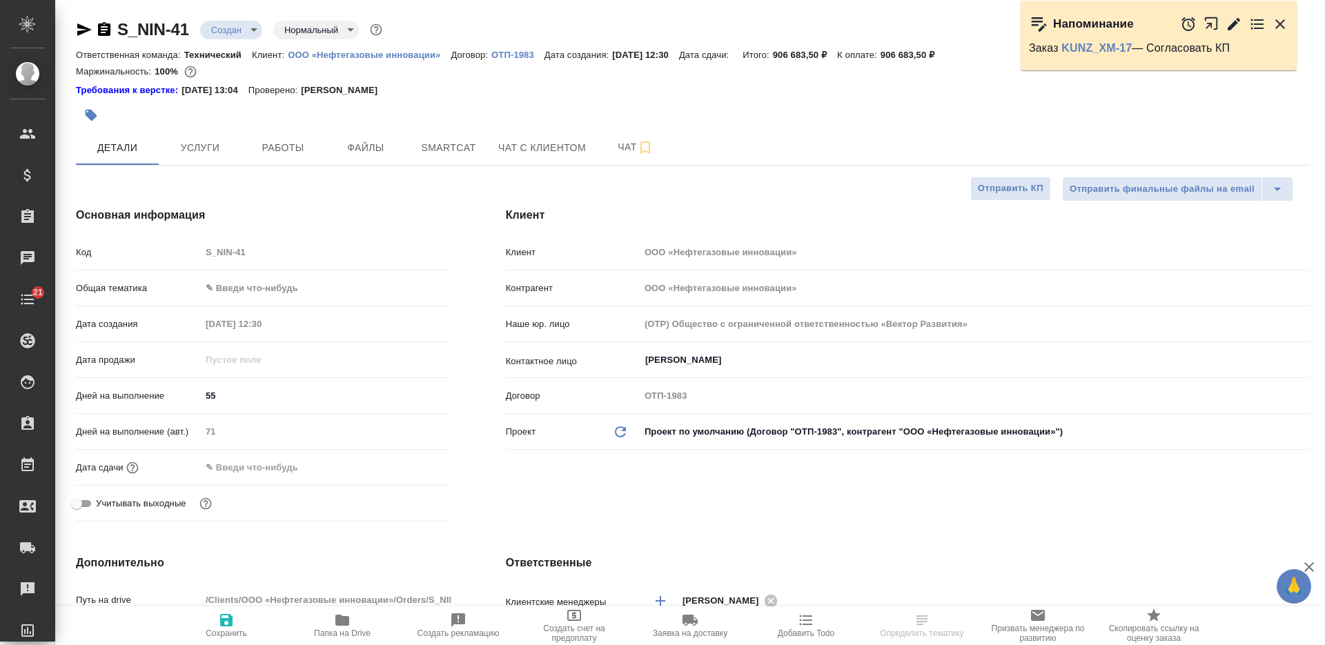
type textarea "x"
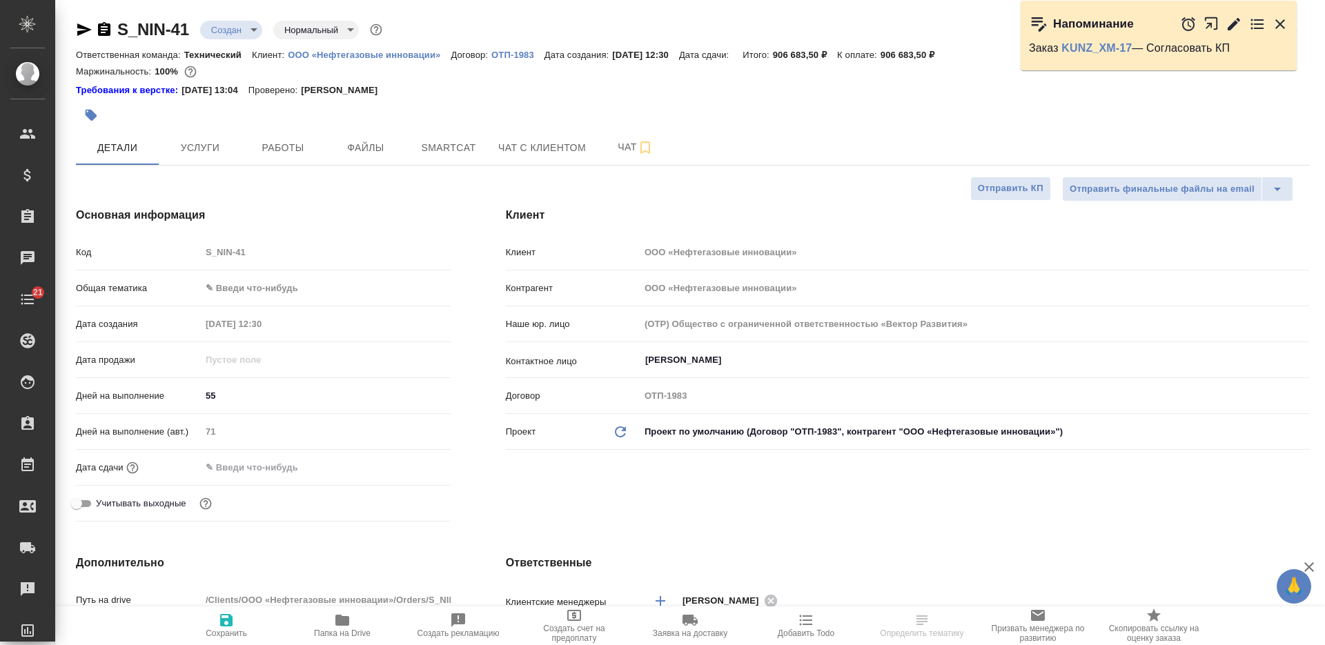
type textarea "x"
click at [237, 34] on body "🙏 .cls-1 fill:#fff; AWATERA Nikiforova Valeria Клиенты Спецификации Заказы Чаты…" at bounding box center [662, 322] width 1325 height 645
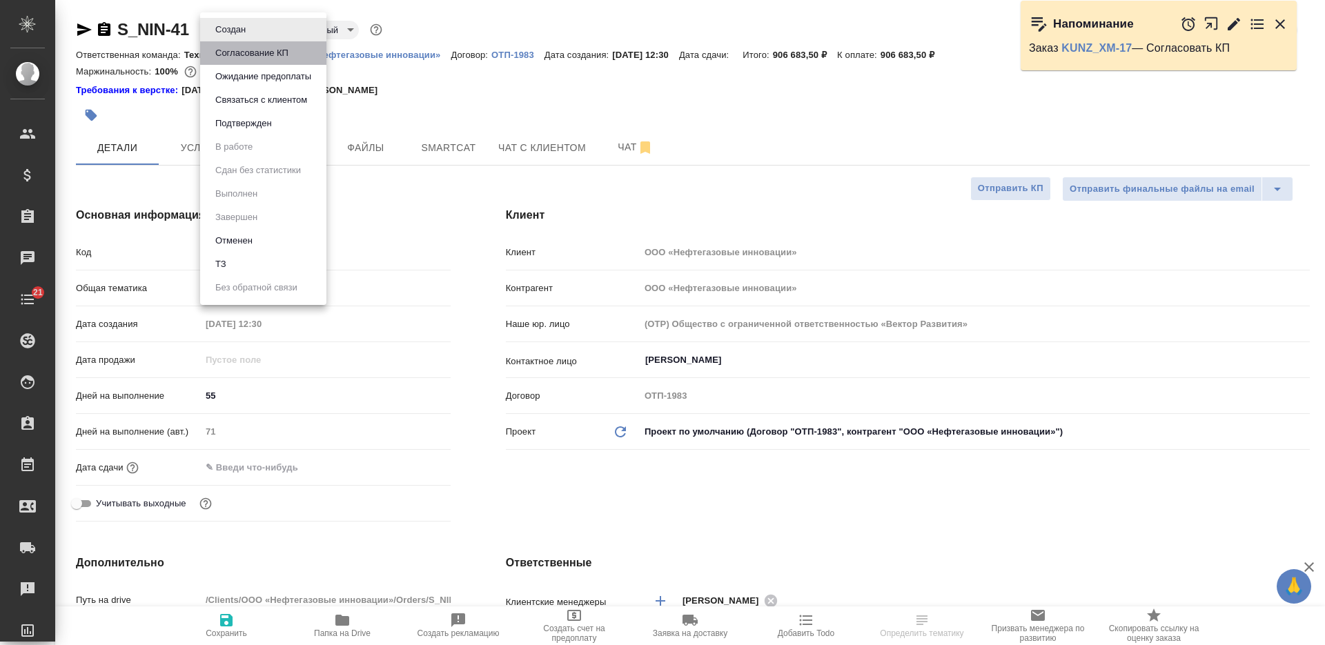
click at [246, 51] on button "Согласование КП" at bounding box center [251, 53] width 81 height 15
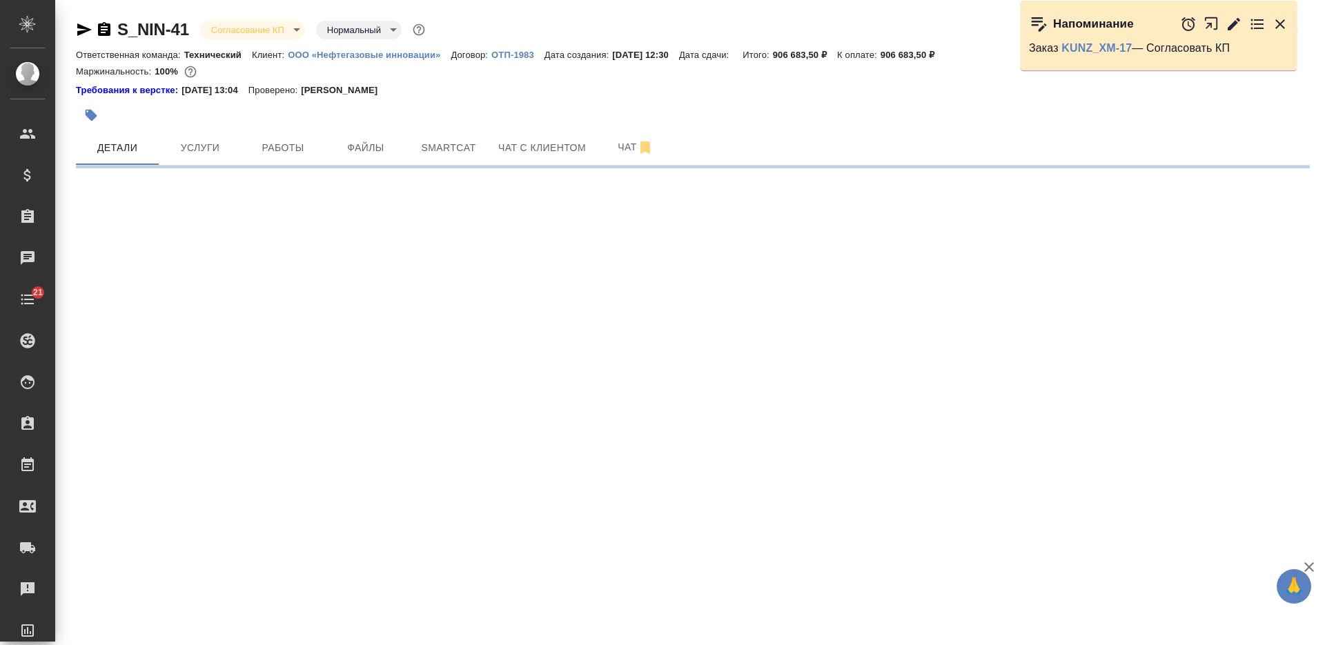
select select "RU"
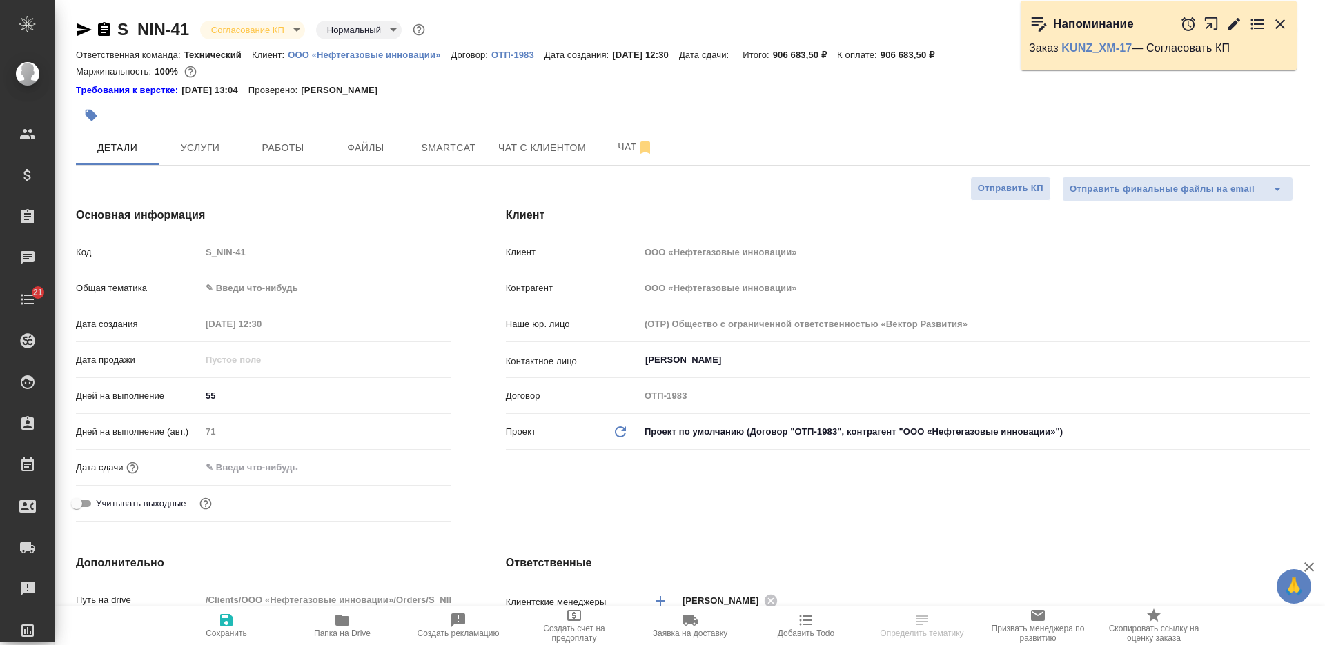
type textarea "x"
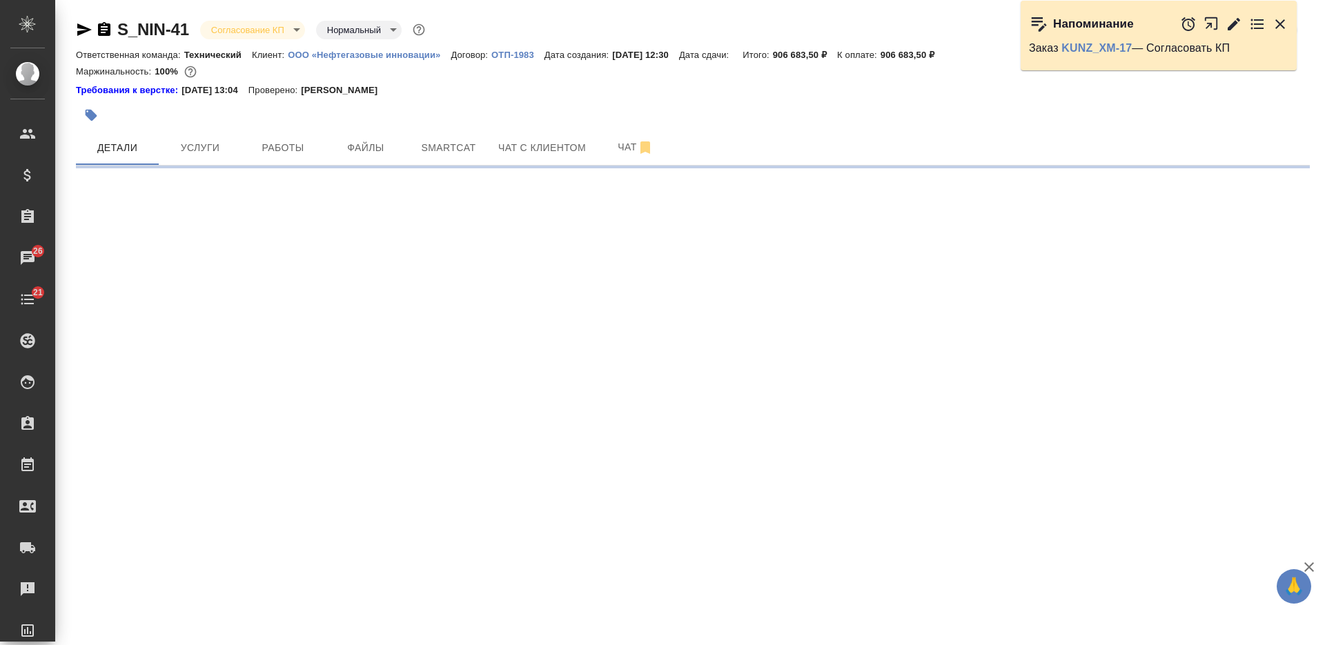
select select "RU"
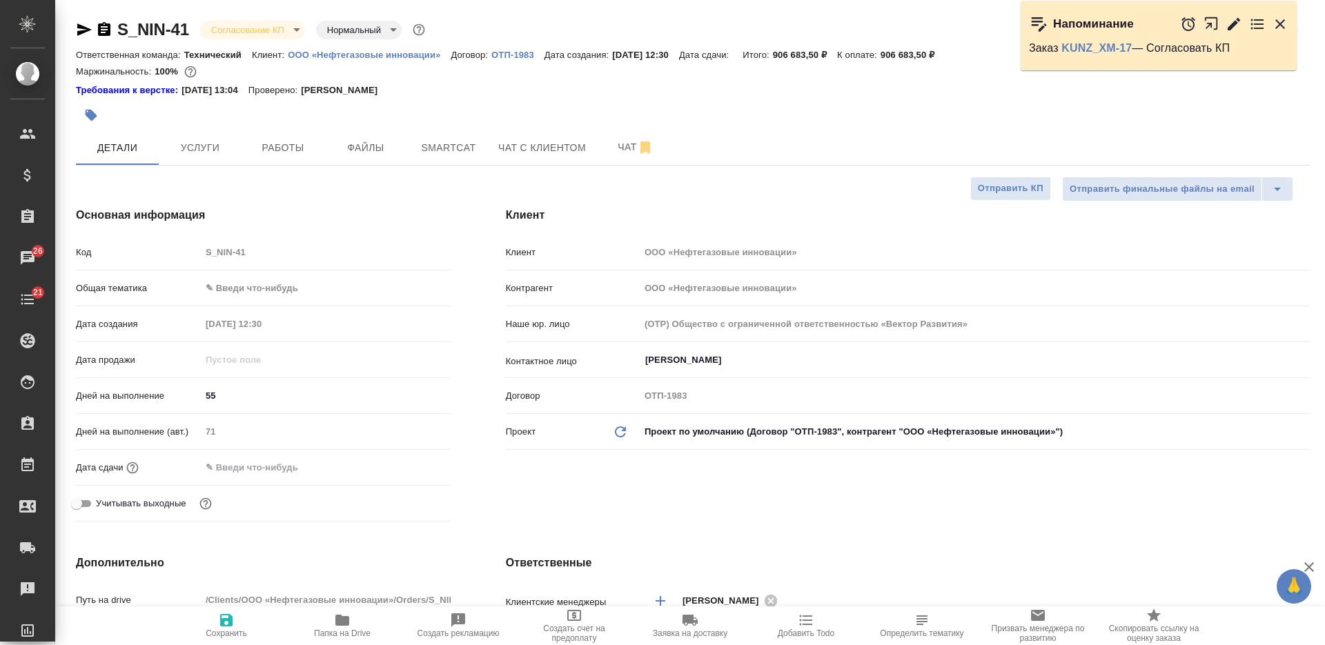
type textarea "x"
click at [105, 28] on icon "button" at bounding box center [104, 29] width 12 height 14
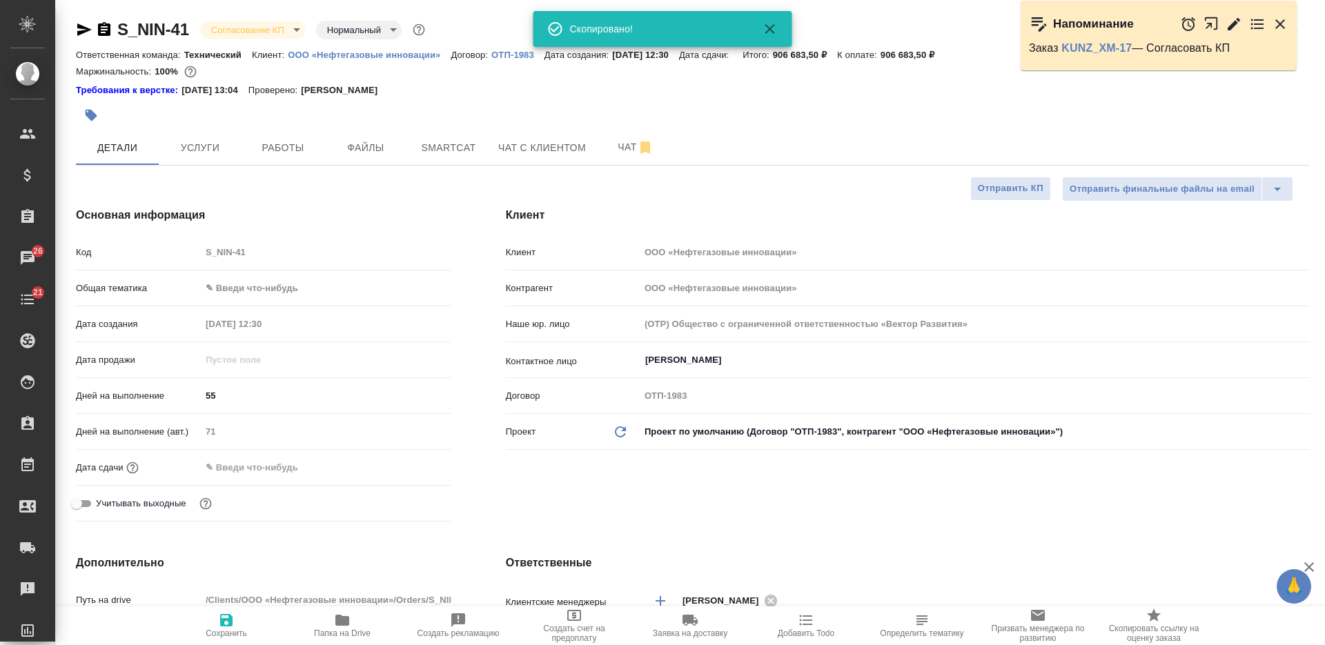
type textarea "x"
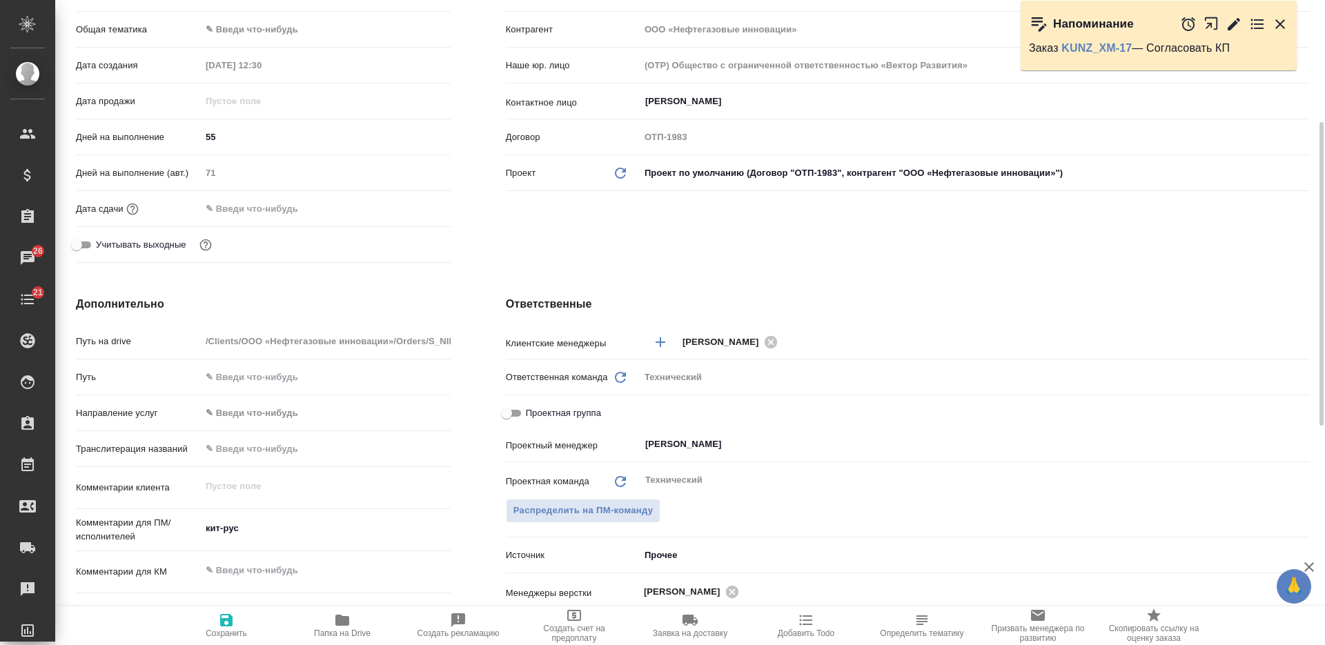
scroll to position [431, 0]
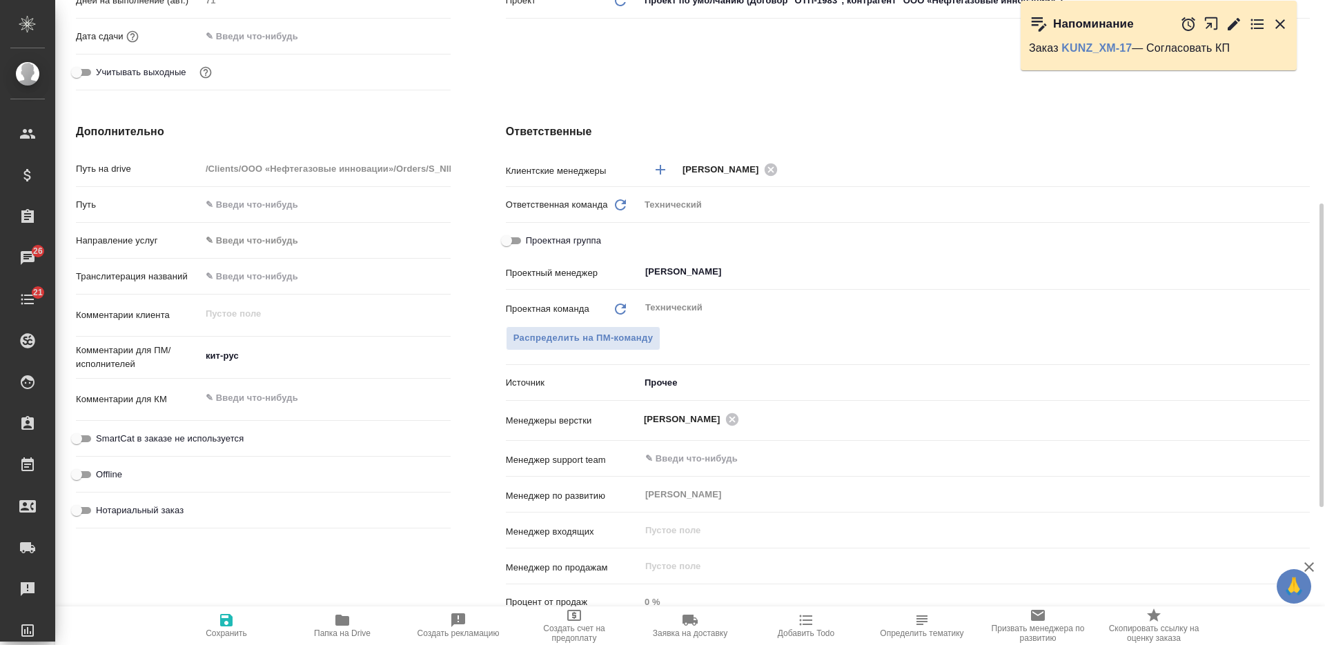
type textarea "x"
click at [256, 401] on textarea at bounding box center [325, 398] width 248 height 23
type textarea "x"
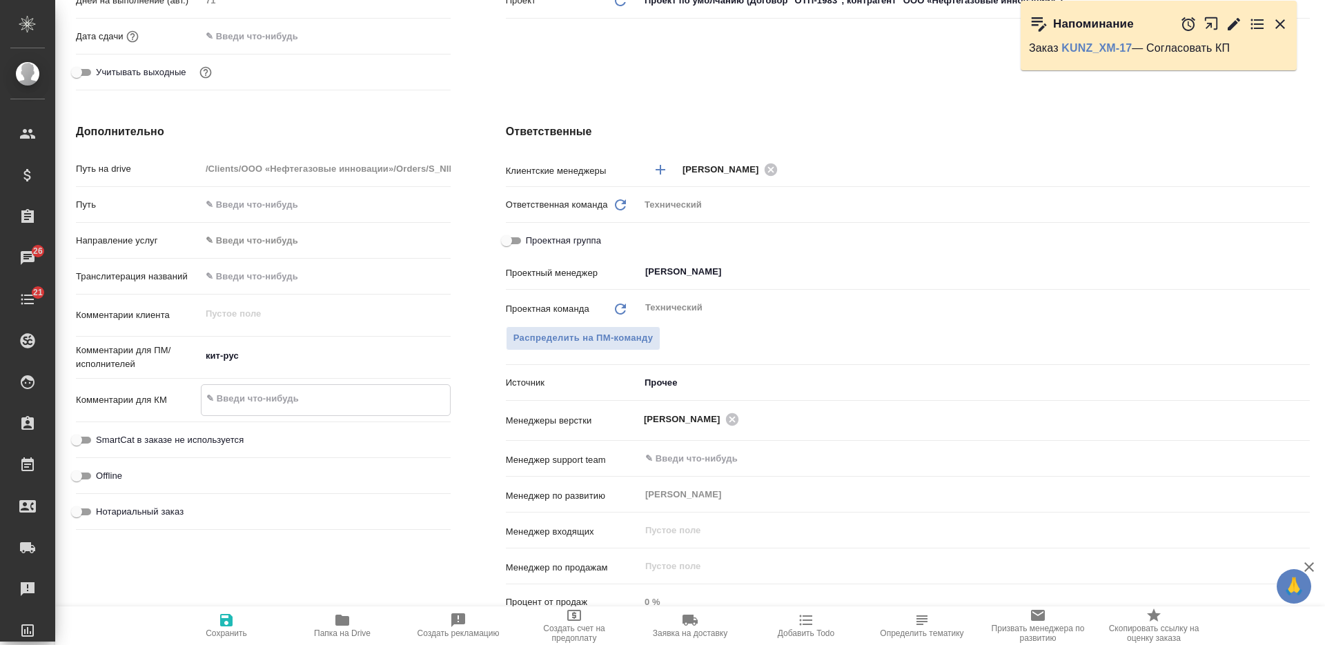
type textarea "1"
type textarea "x"
type textarea "10"
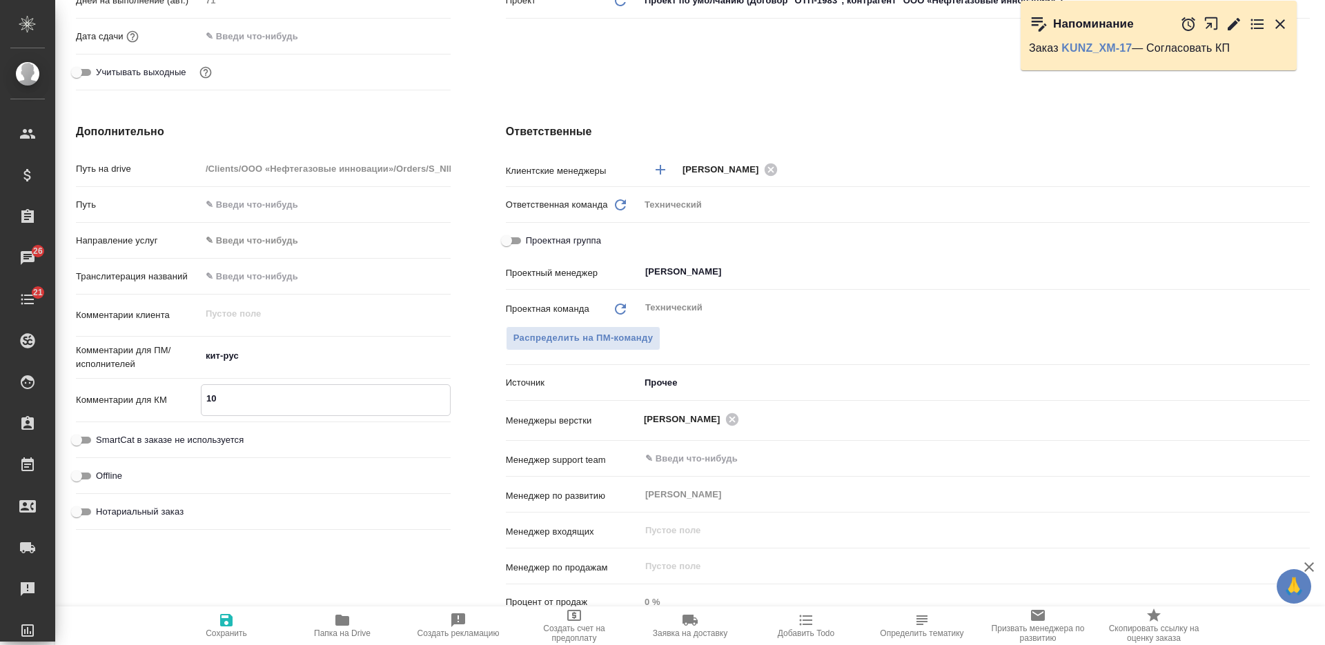
type textarea "x"
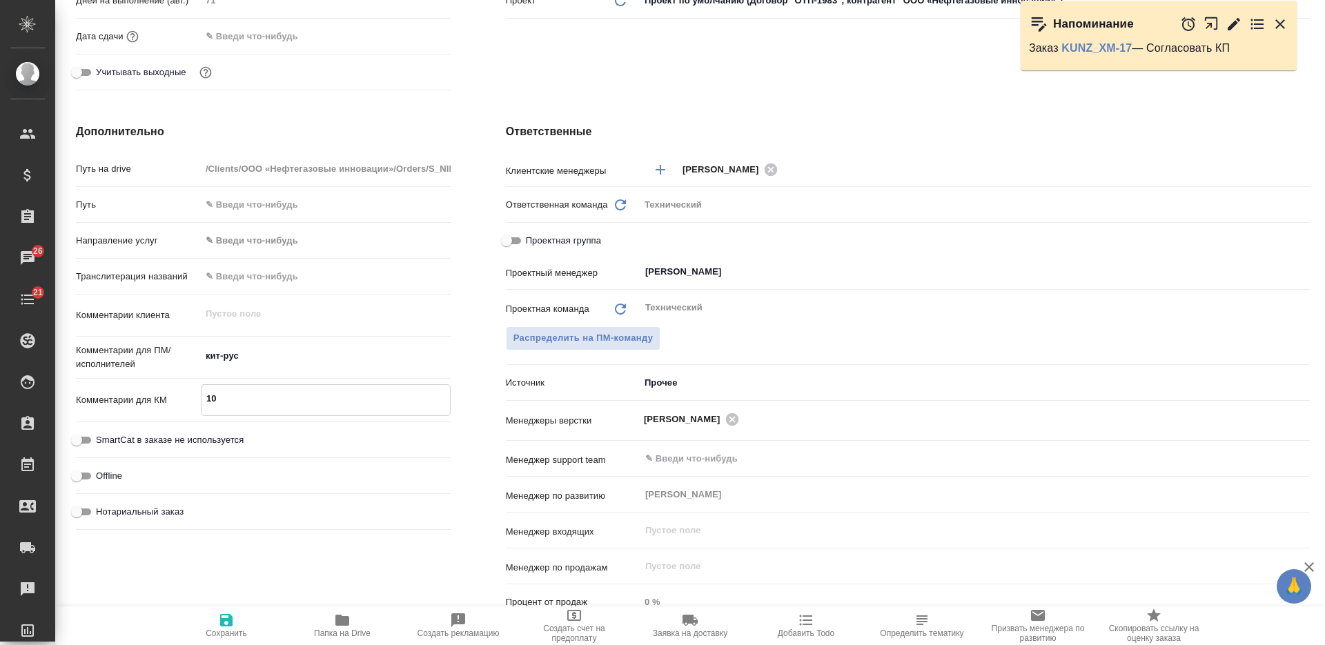
type textarea "10."
type textarea "x"
type textarea "10.0"
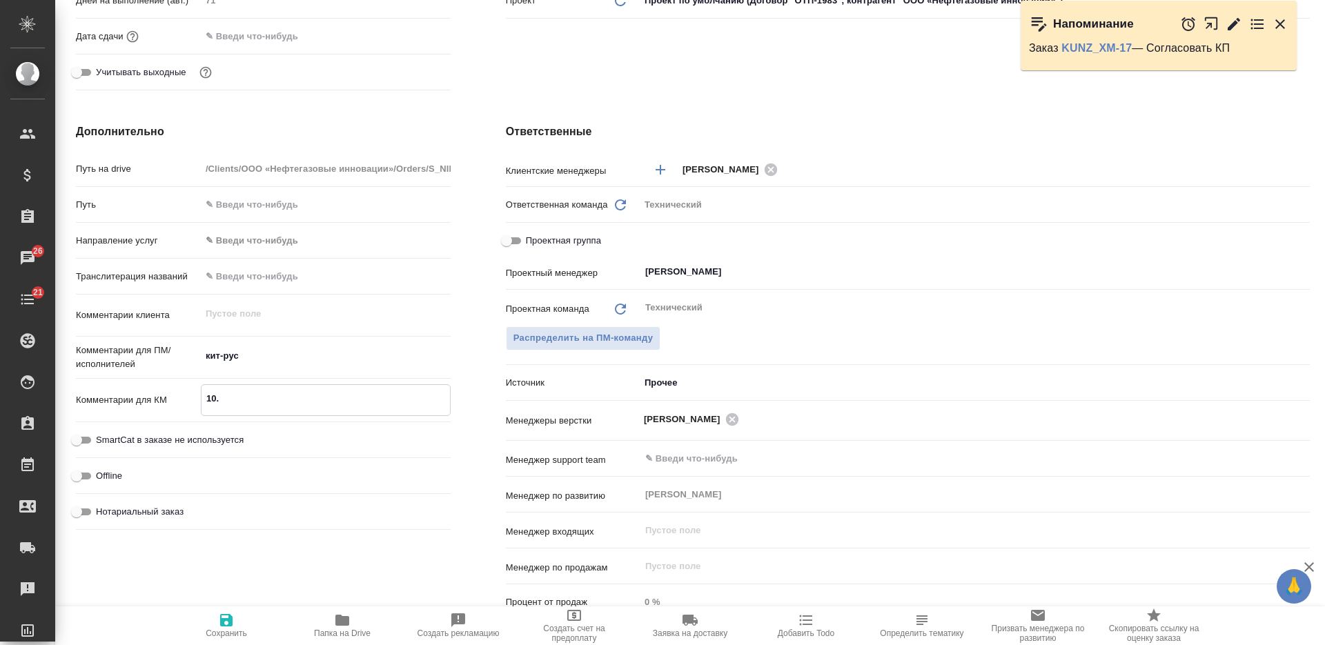
type textarea "x"
type textarea "10.09"
type textarea "x"
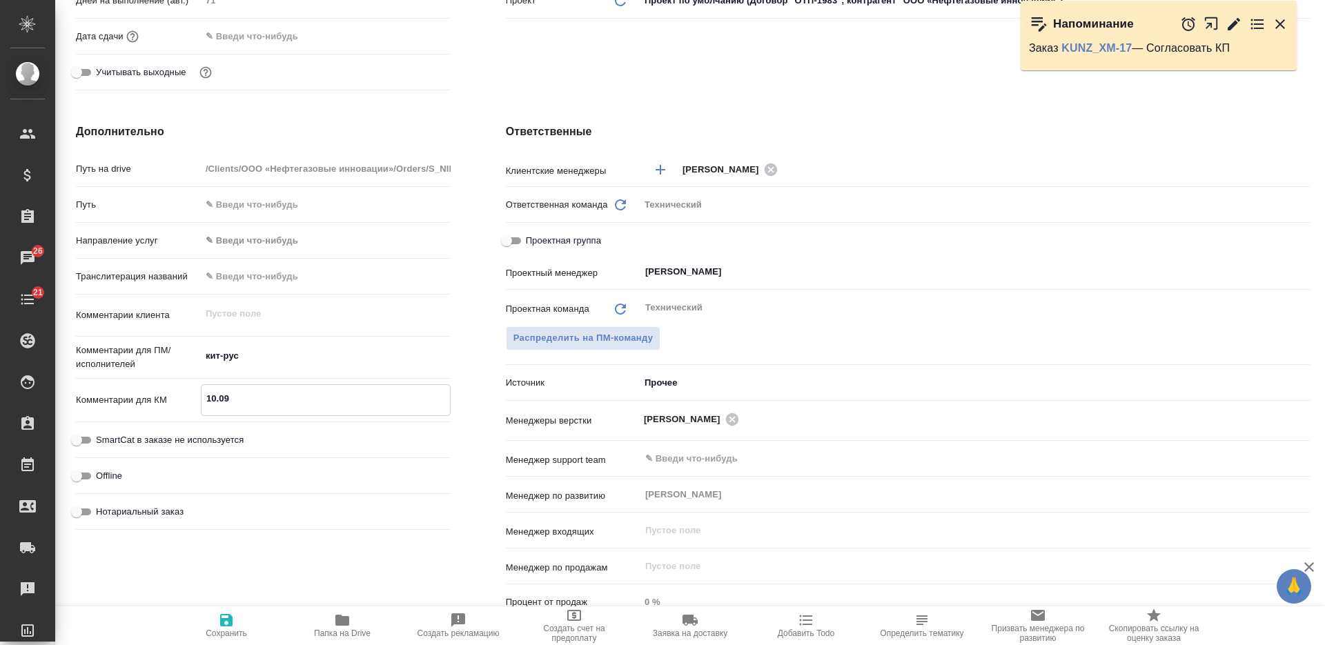
type textarea "10.09 -"
type textarea "x"
type textarea "10.09 -"
type textarea "x"
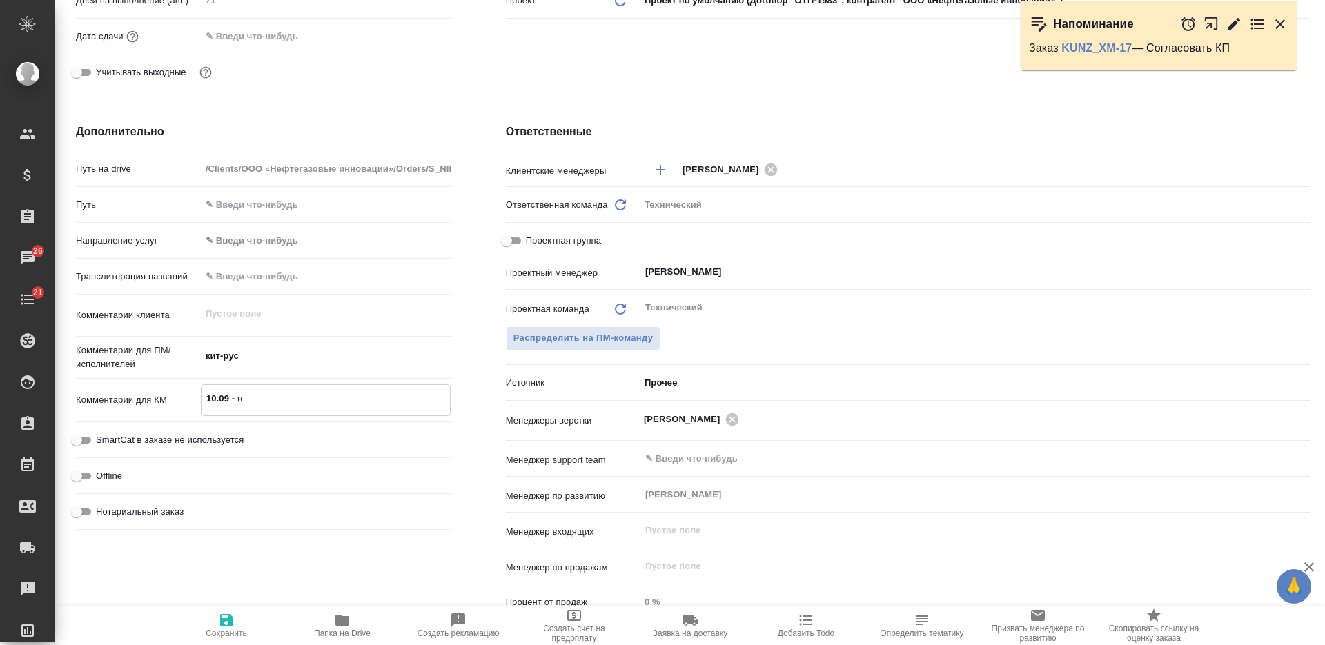
type textarea "10.09 - на"
type textarea "x"
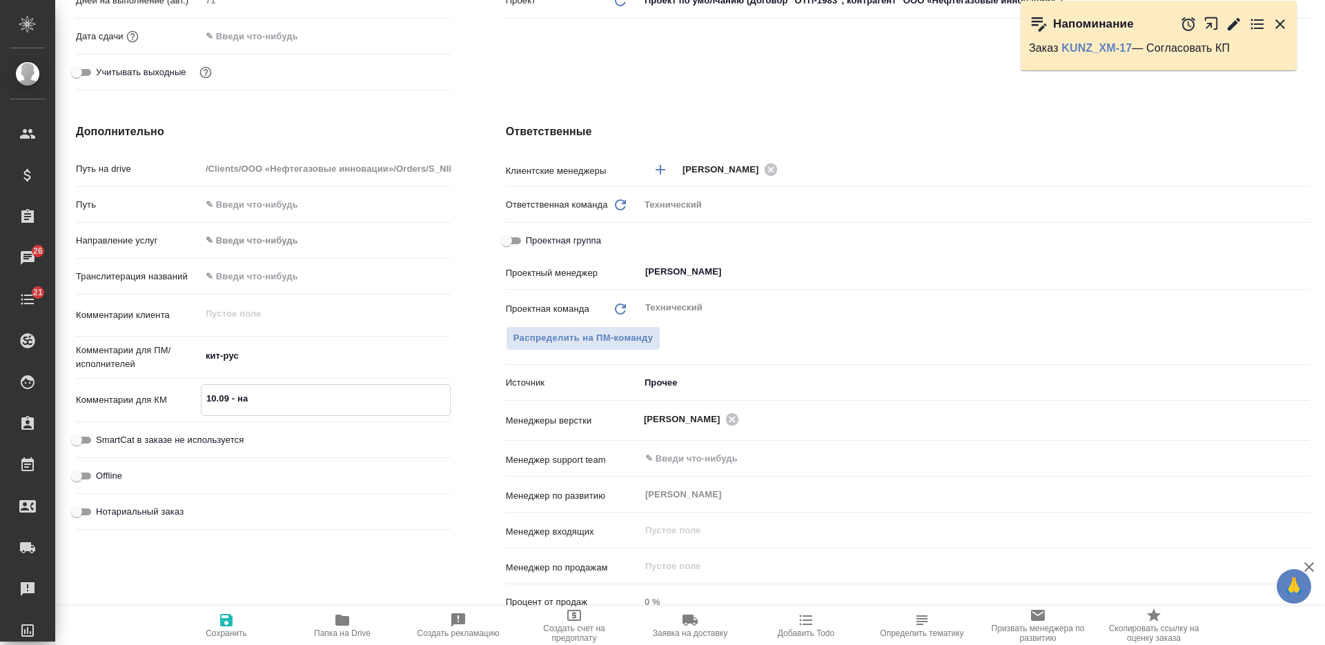
type textarea "x"
type textarea "10.09 - нап"
type textarea "x"
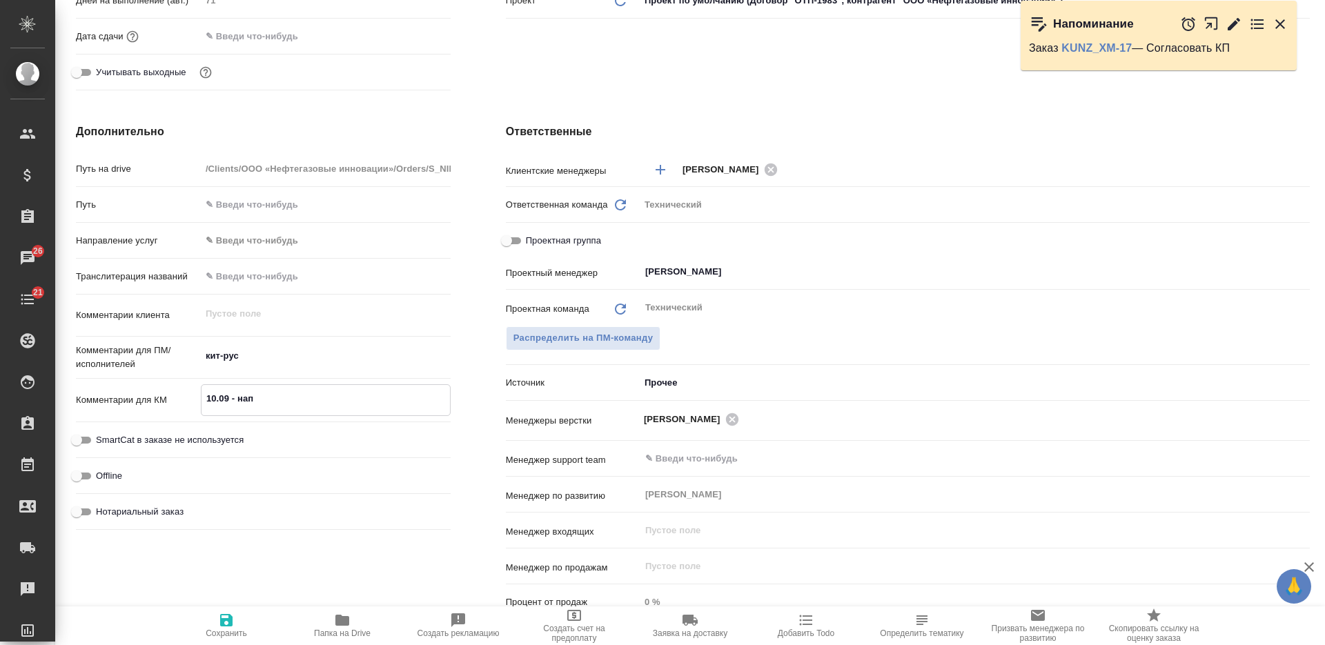
type textarea "10.09 - напр"
type textarea "x"
type textarea "10.09 - напра"
type textarea "x"
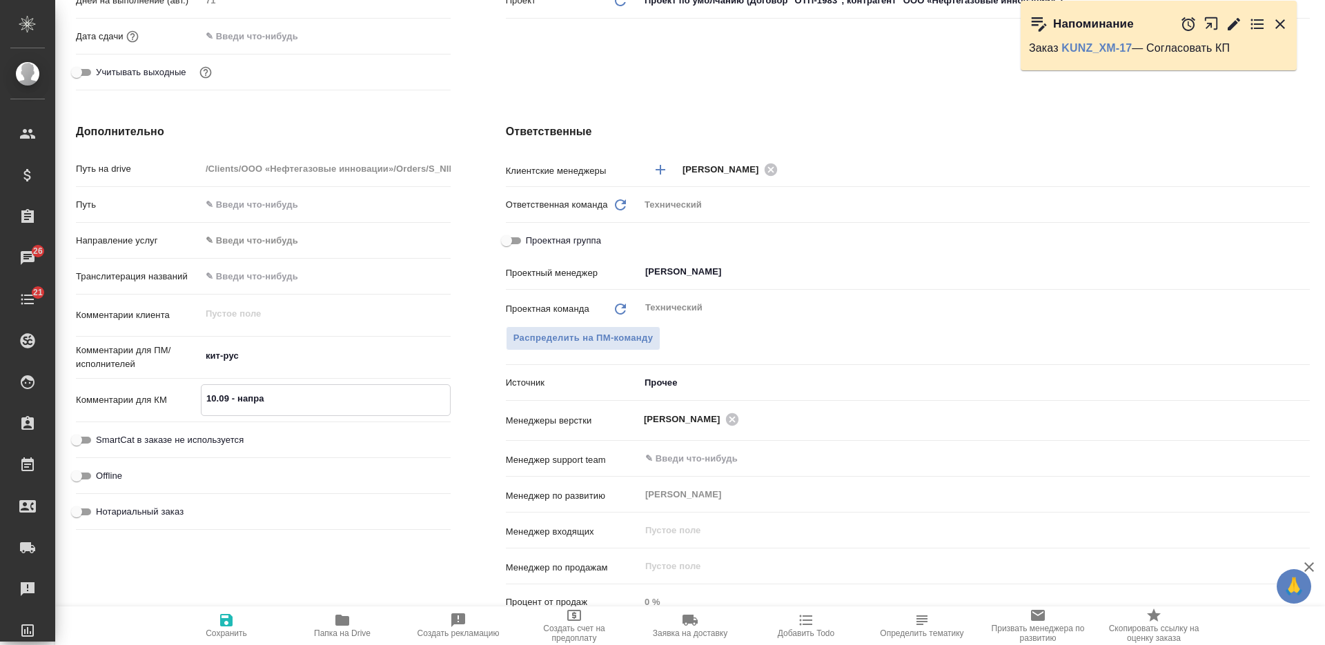
type textarea "x"
type textarea "10.09 - направл"
type textarea "x"
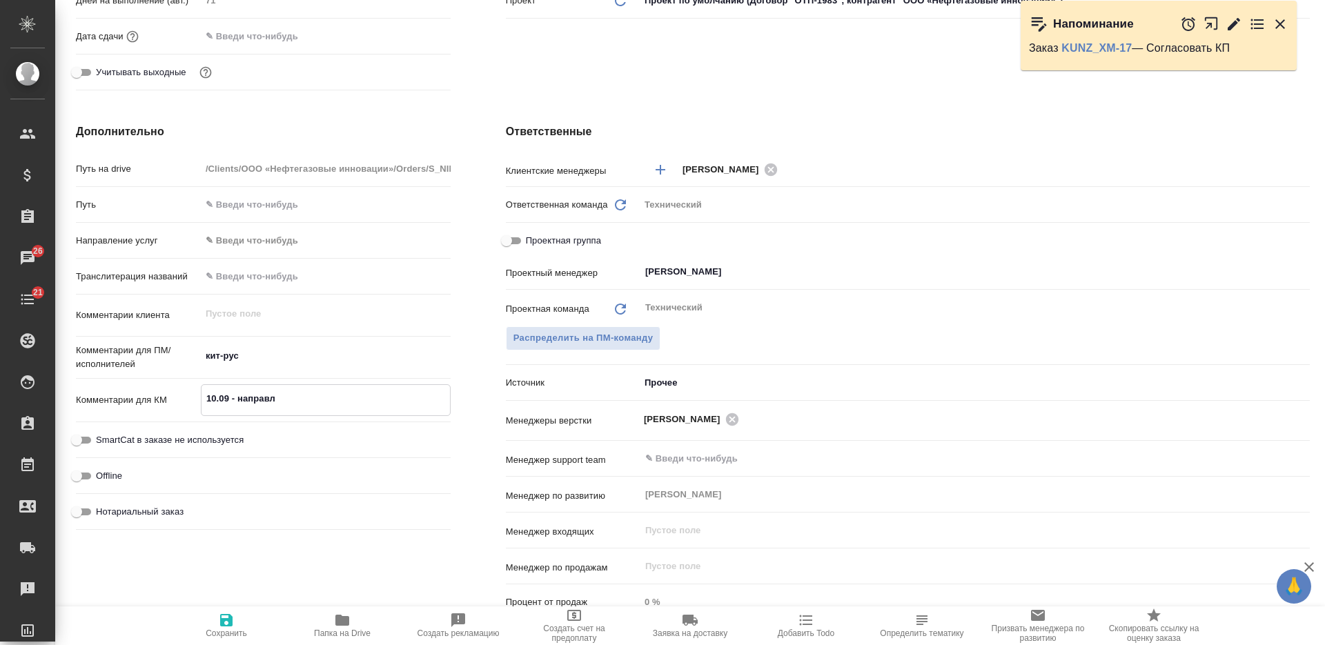
type textarea "x"
type textarea "10.09 - направле"
type textarea "x"
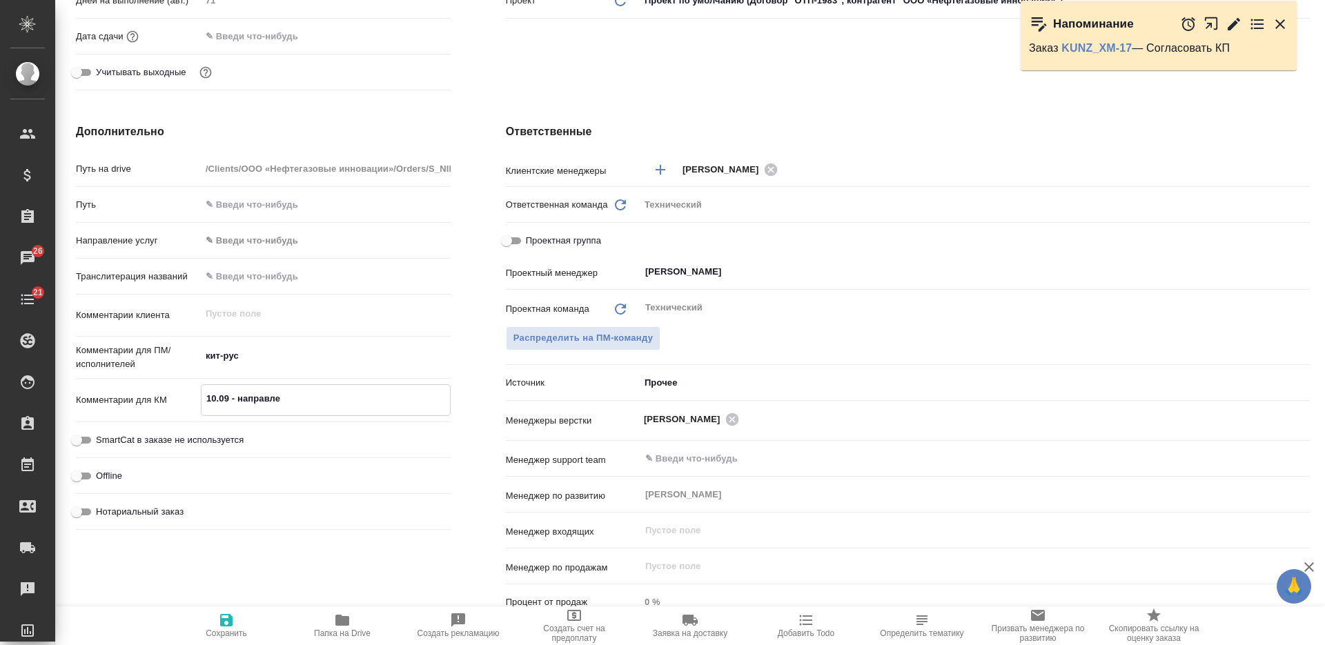
type textarea "x"
type textarea "10.09 - направлен"
type textarea "x"
type textarea "10.09 - направлено"
type textarea "x"
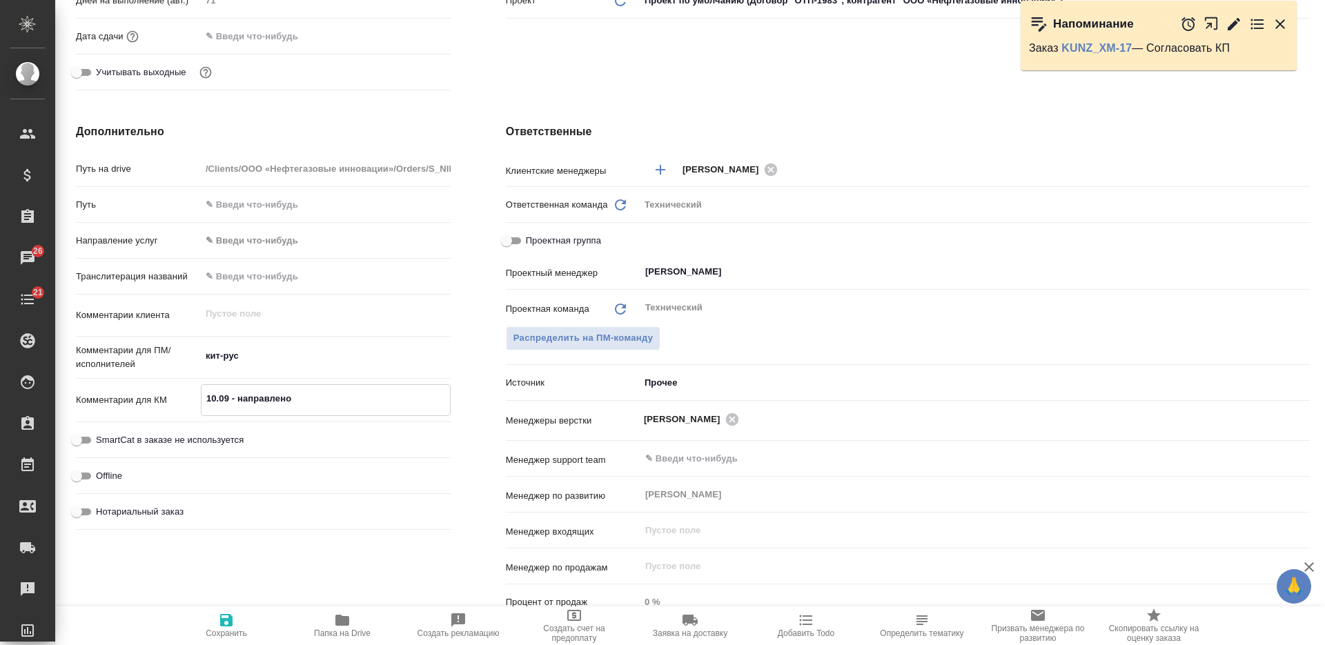
type textarea "x"
type textarea "10.09 - направлено"
type textarea "x"
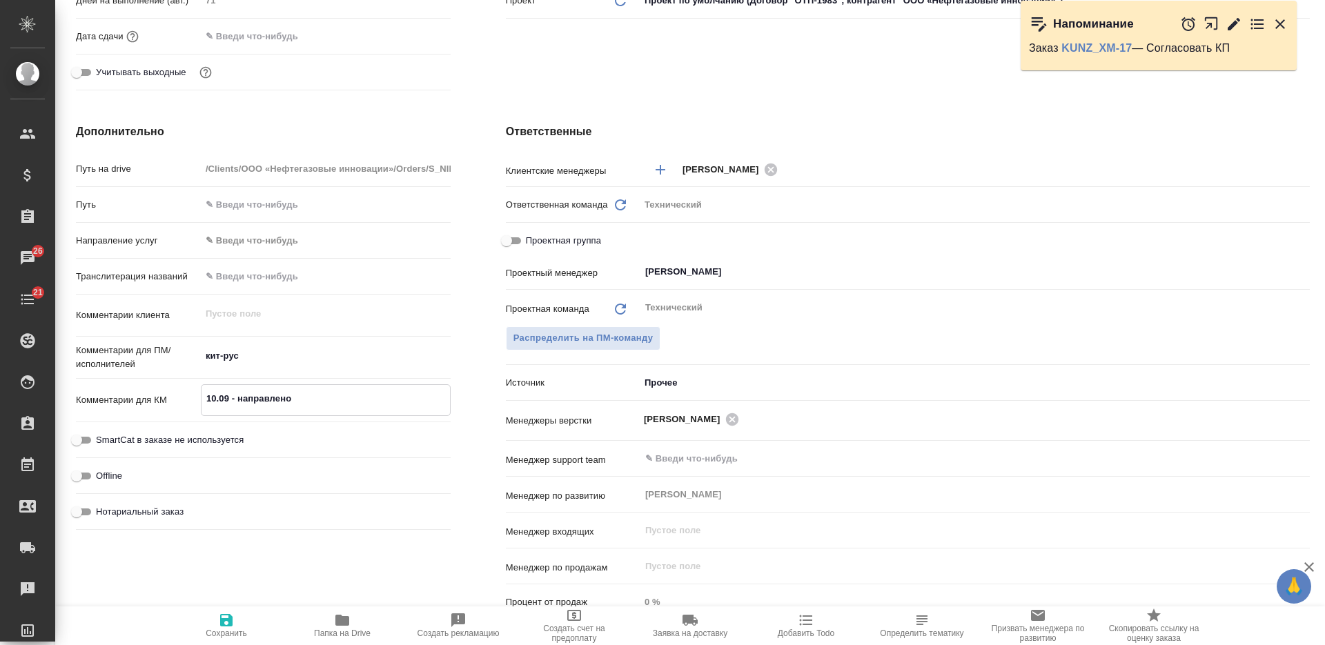
type textarea "x"
type textarea "10.09 - направлено н"
type textarea "x"
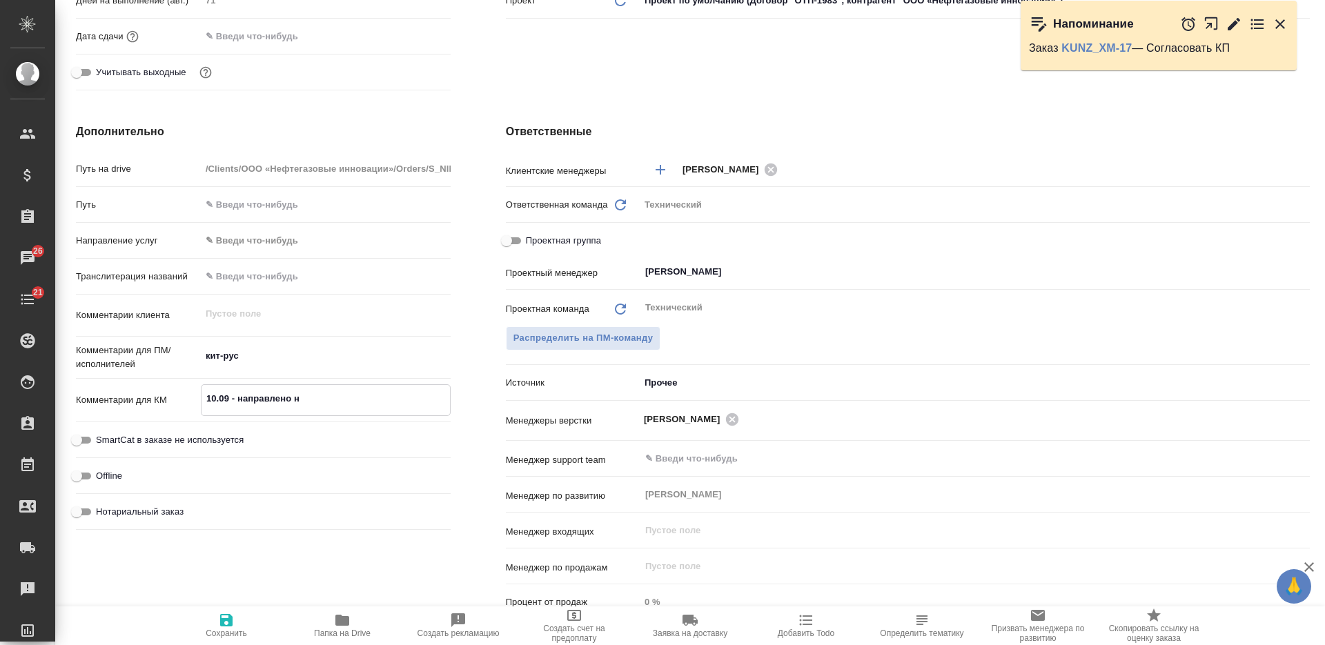
type textarea "10.09 - направлено на"
type textarea "x"
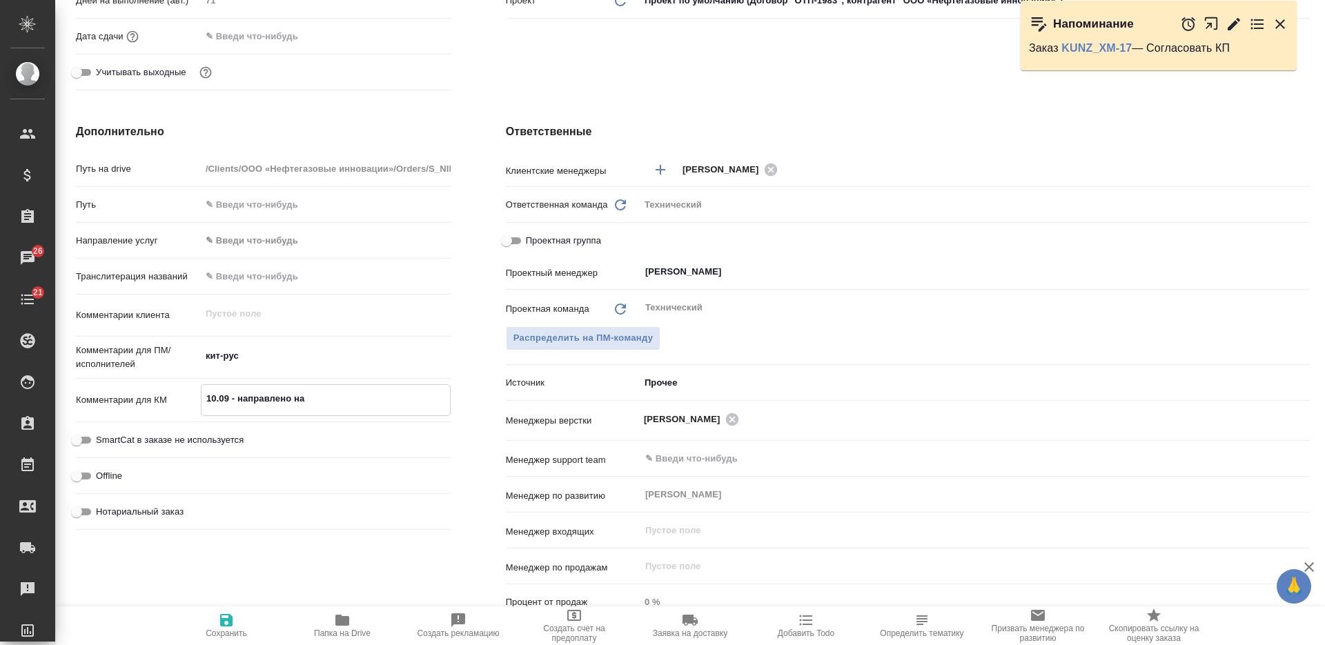
type textarea "x"
type textarea "10.09 - направлено н"
type textarea "x"
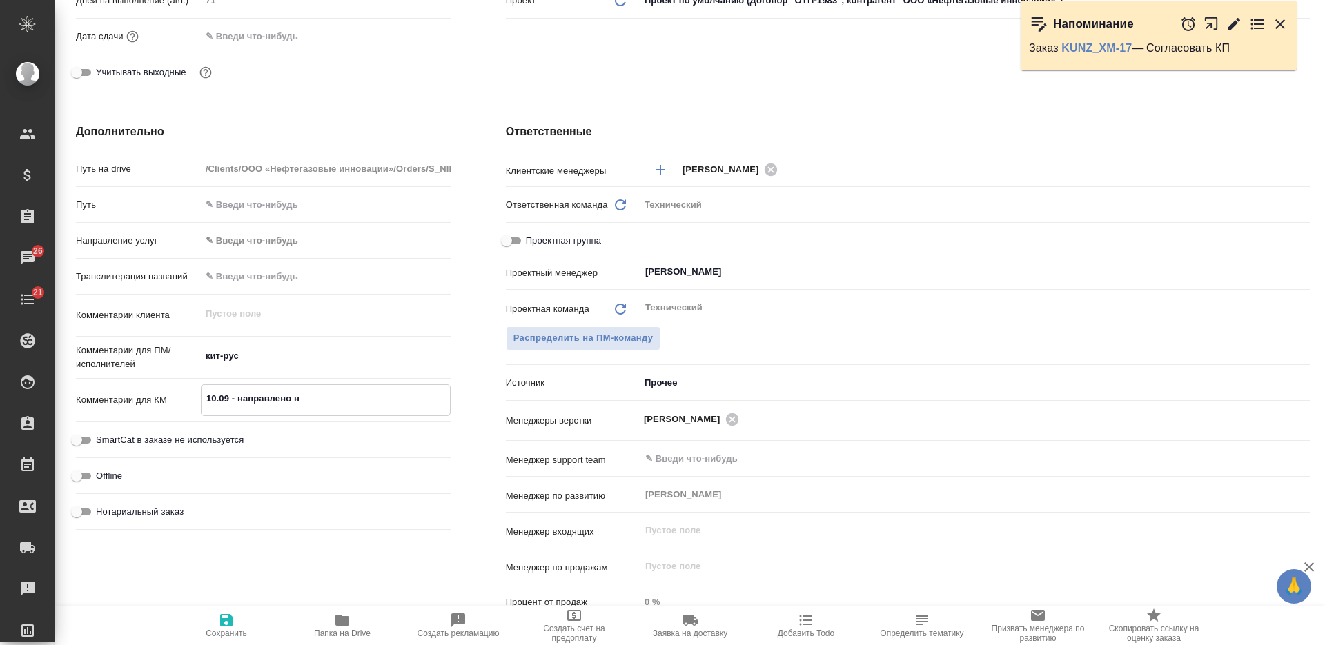
type textarea "10.09 - направлено"
type textarea "x"
type textarea "10.09 - направлено"
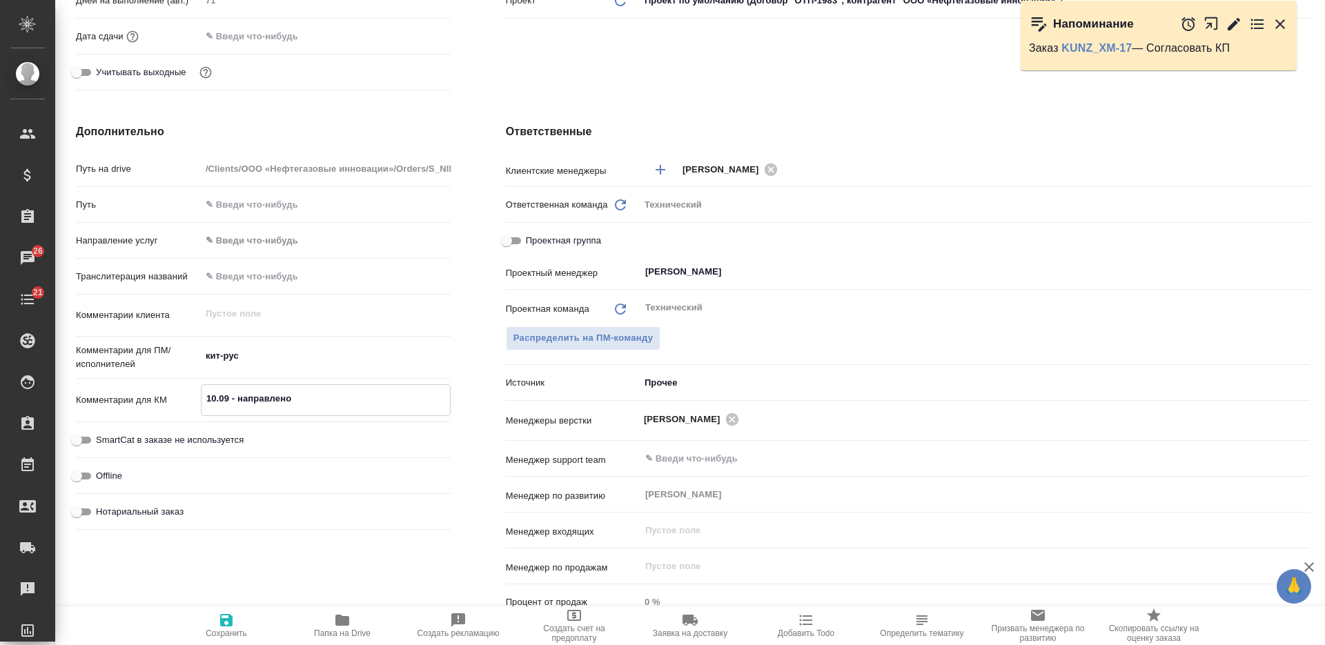
type textarea "x"
type textarea "10.09 - нап"
type textarea "x"
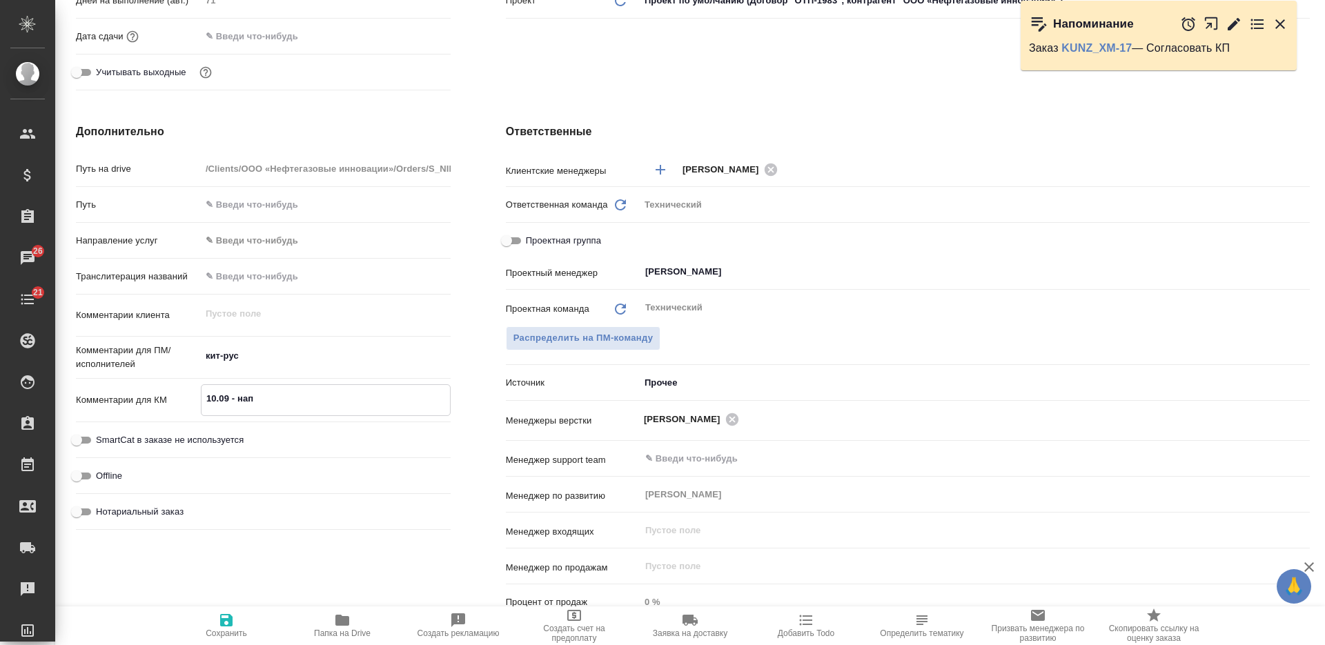
type textarea "10.09 - на"
type textarea "x"
type textarea "10.09 - н"
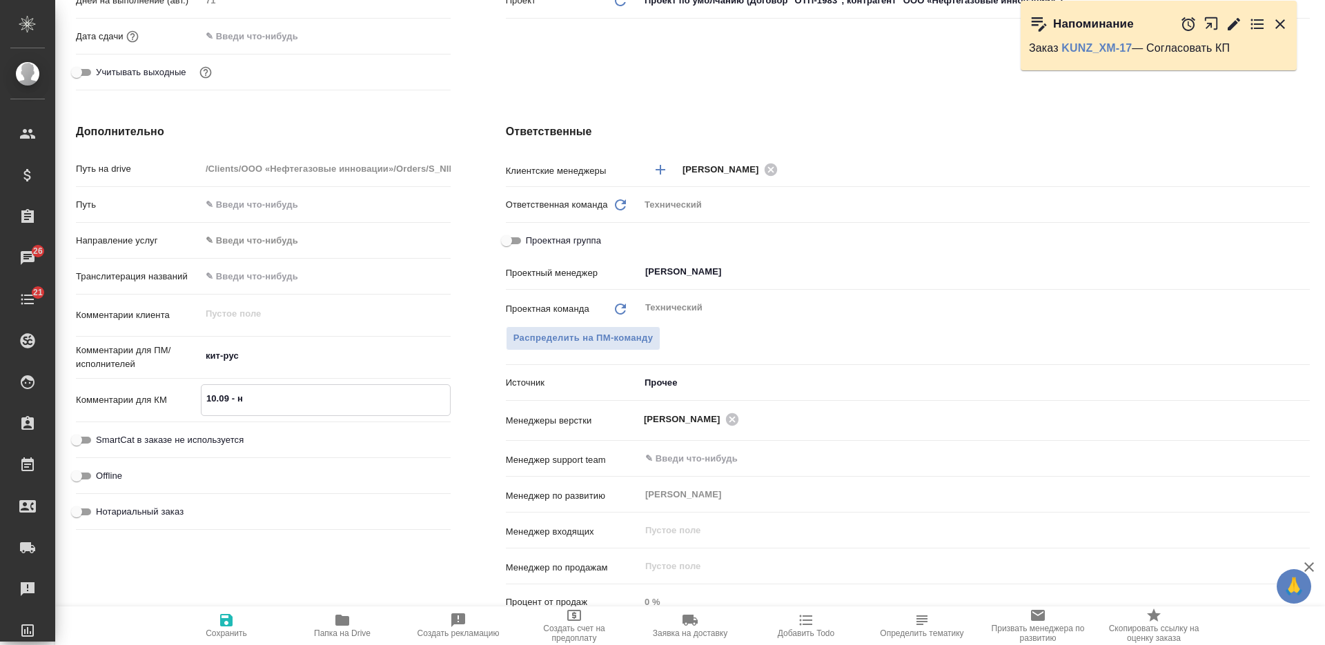
type textarea "x"
type textarea "10.09 -"
type textarea "x"
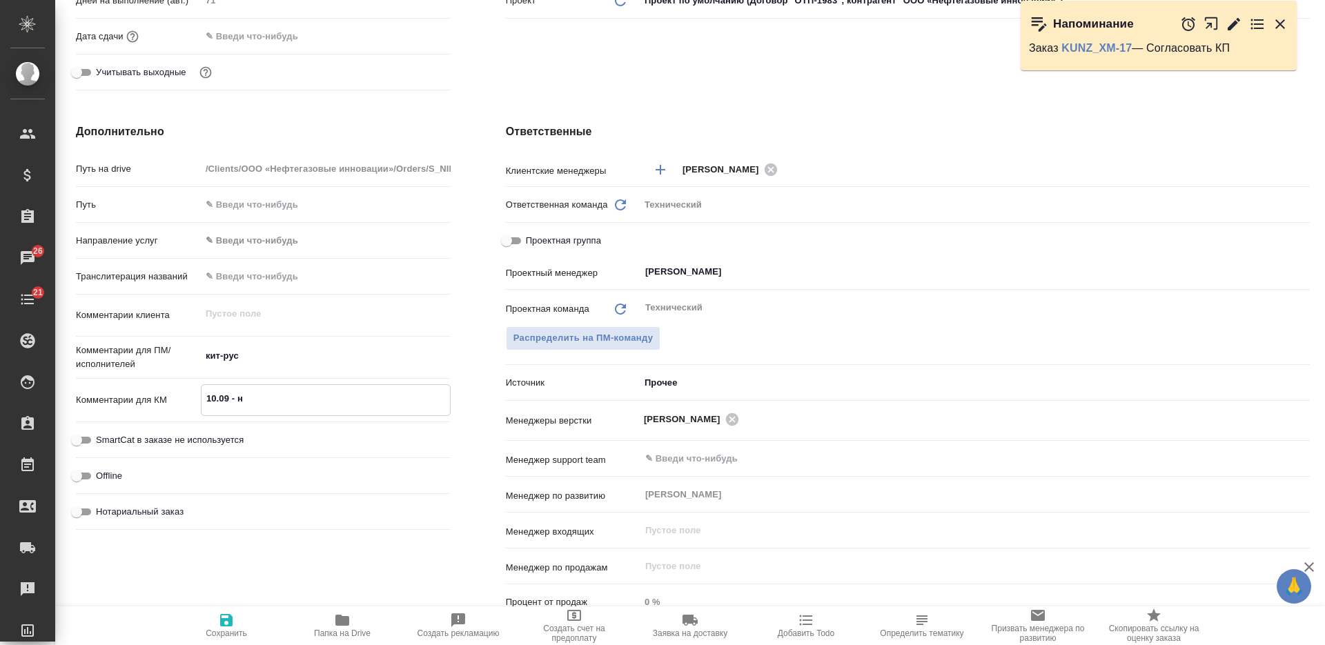
type textarea "x"
type textarea "10.09 - у"
type textarea "x"
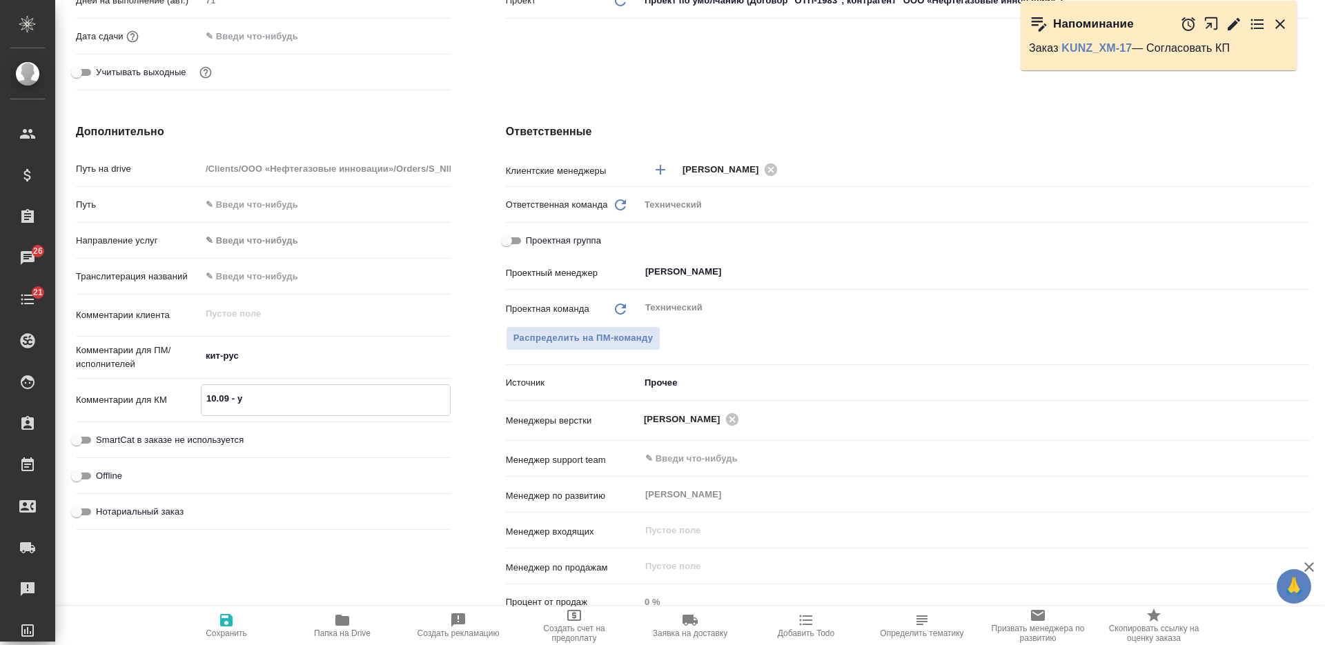
type textarea "x"
type textarea "10.09 - ут"
type textarea "x"
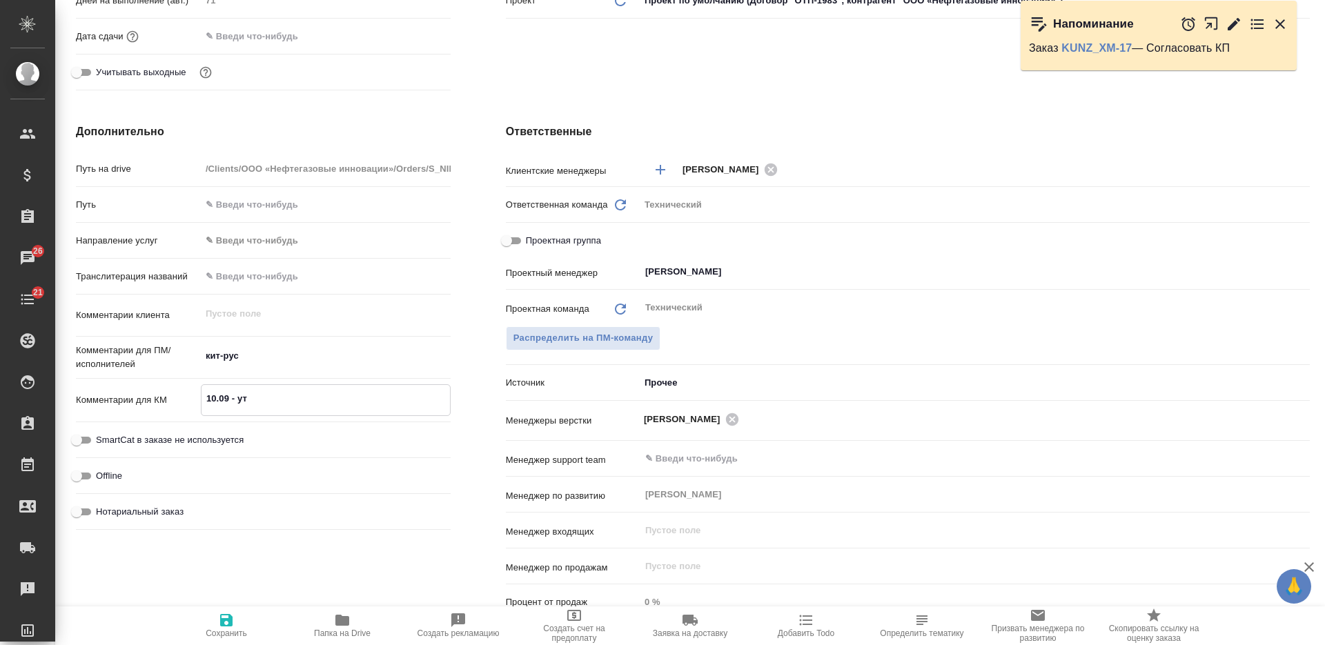
type textarea "10.09 - уто"
type textarea "x"
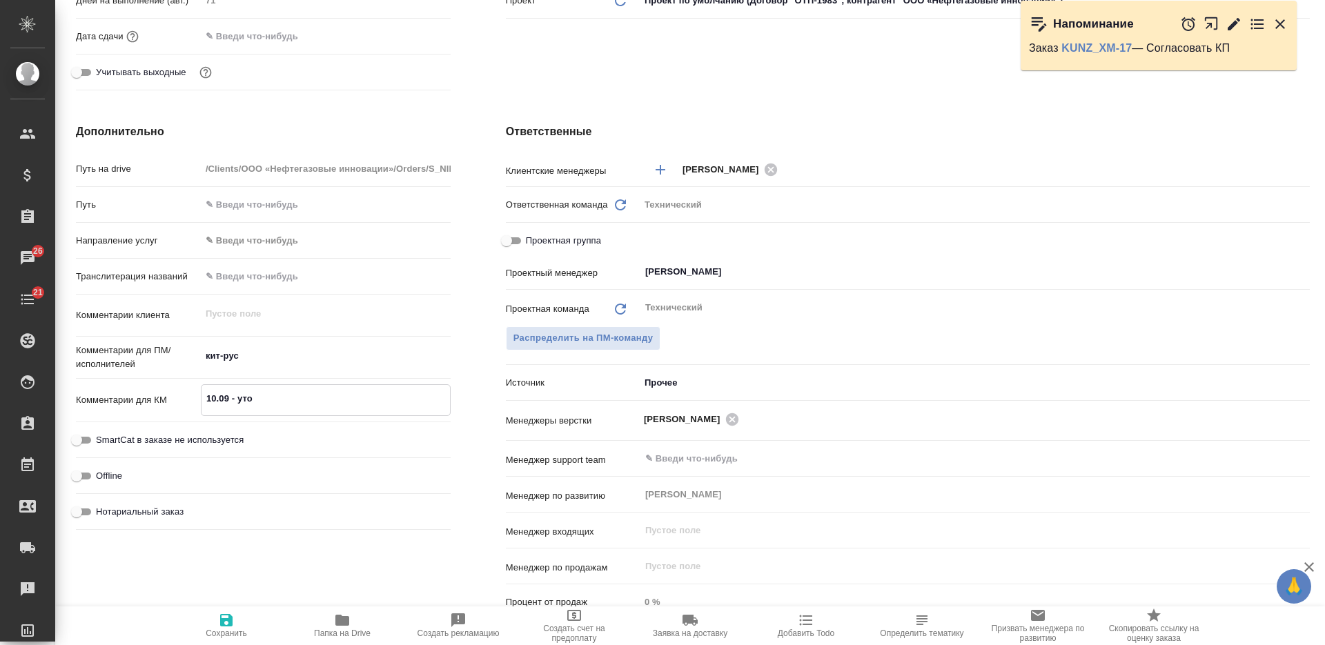
type textarea "x"
type textarea "10.09 - уточ"
type textarea "x"
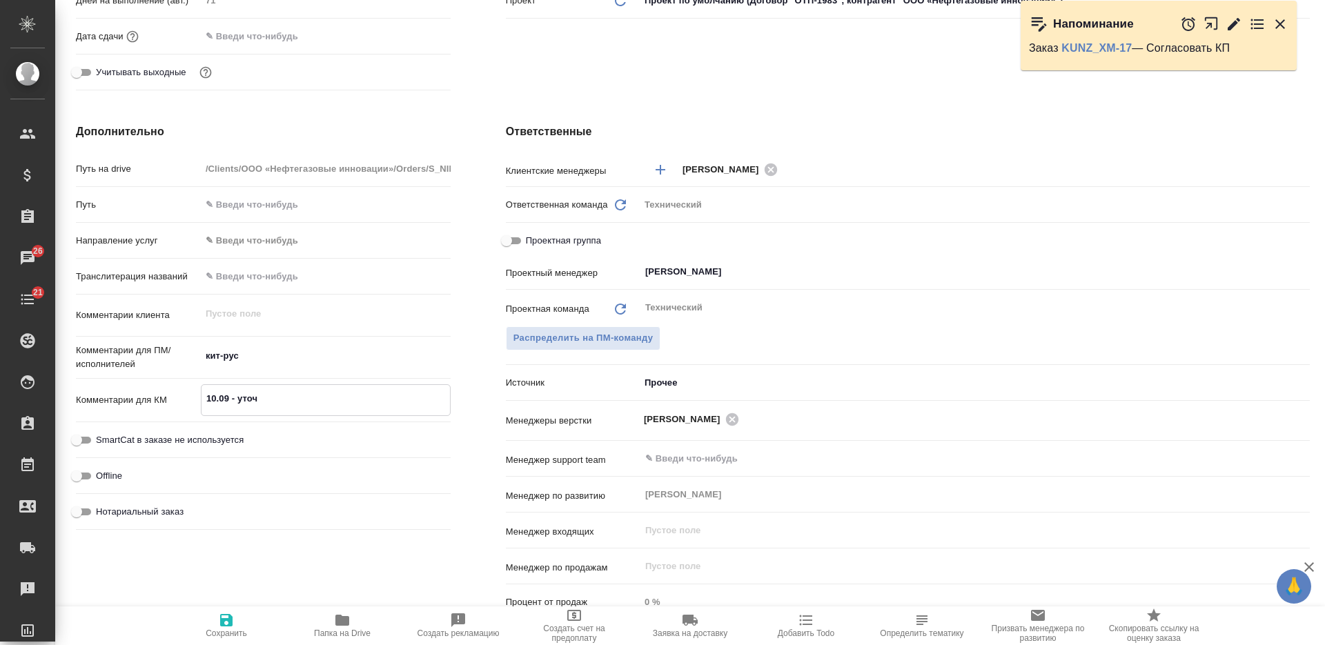
type textarea "10.09 - уточн"
type textarea "x"
type textarea "10.09 - уточ"
type textarea "x"
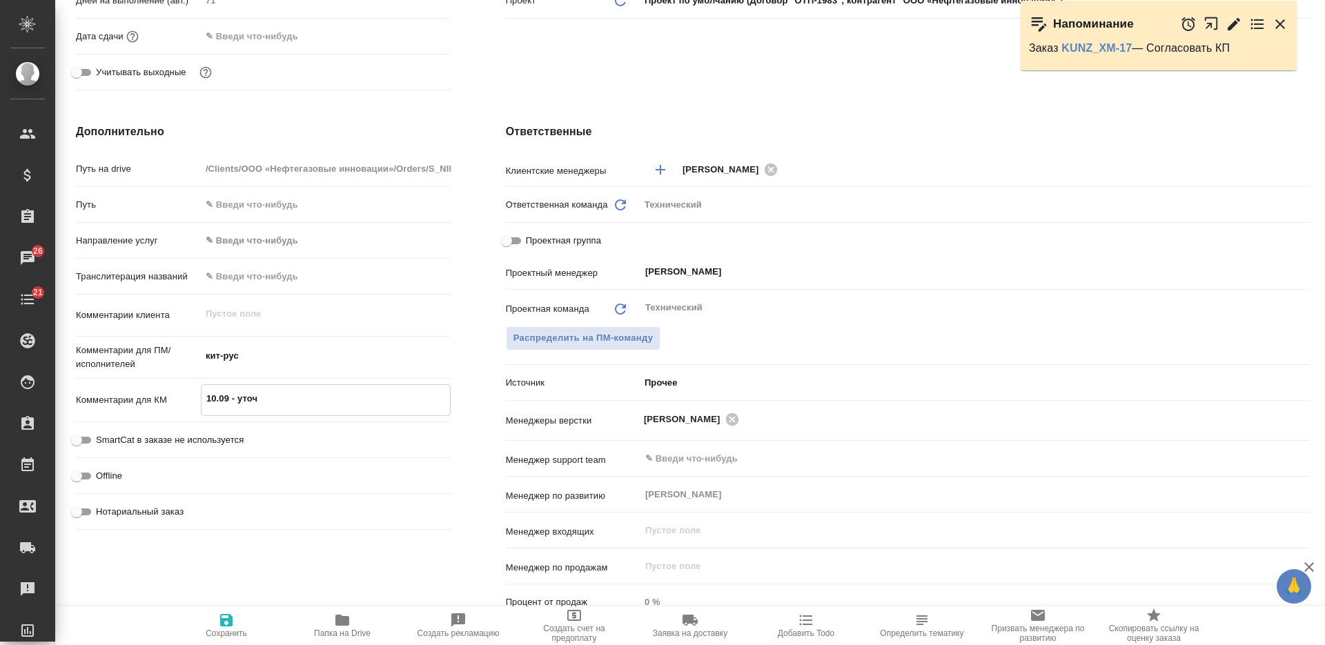
type textarea "x"
type textarea "10.09 - уто"
type textarea "x"
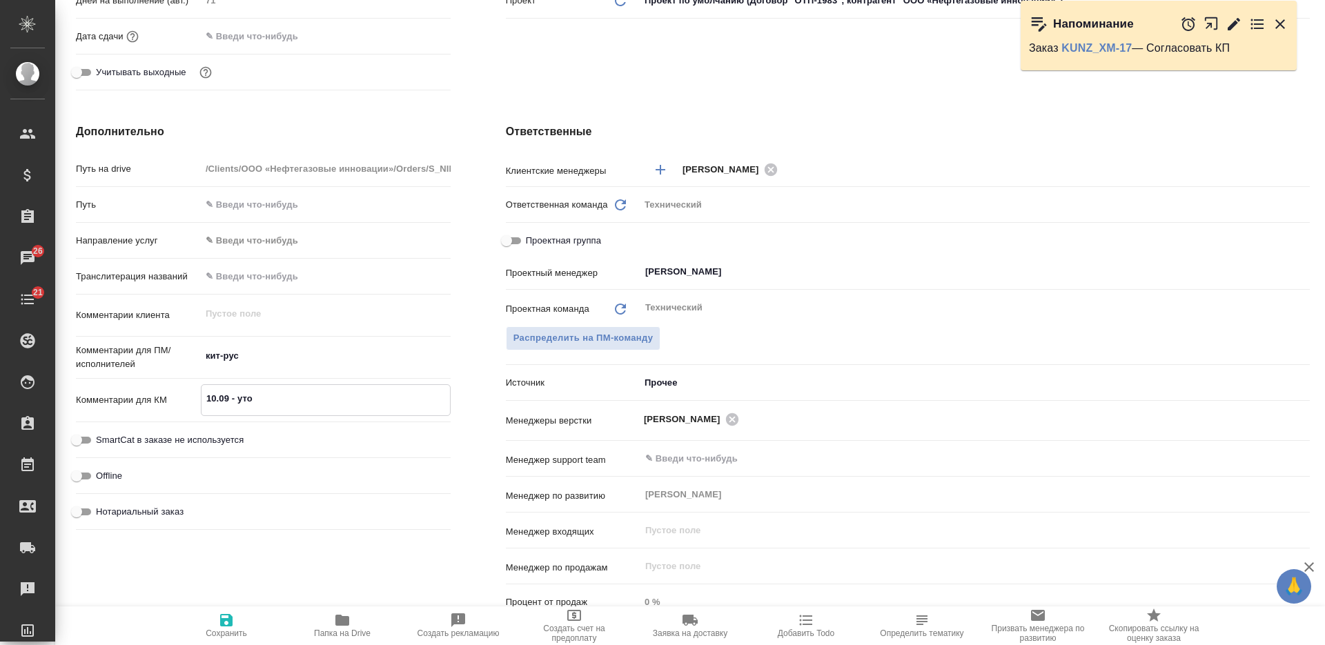
type textarea "x"
type textarea "10.09 - ут"
type textarea "x"
type textarea "10.09 - у"
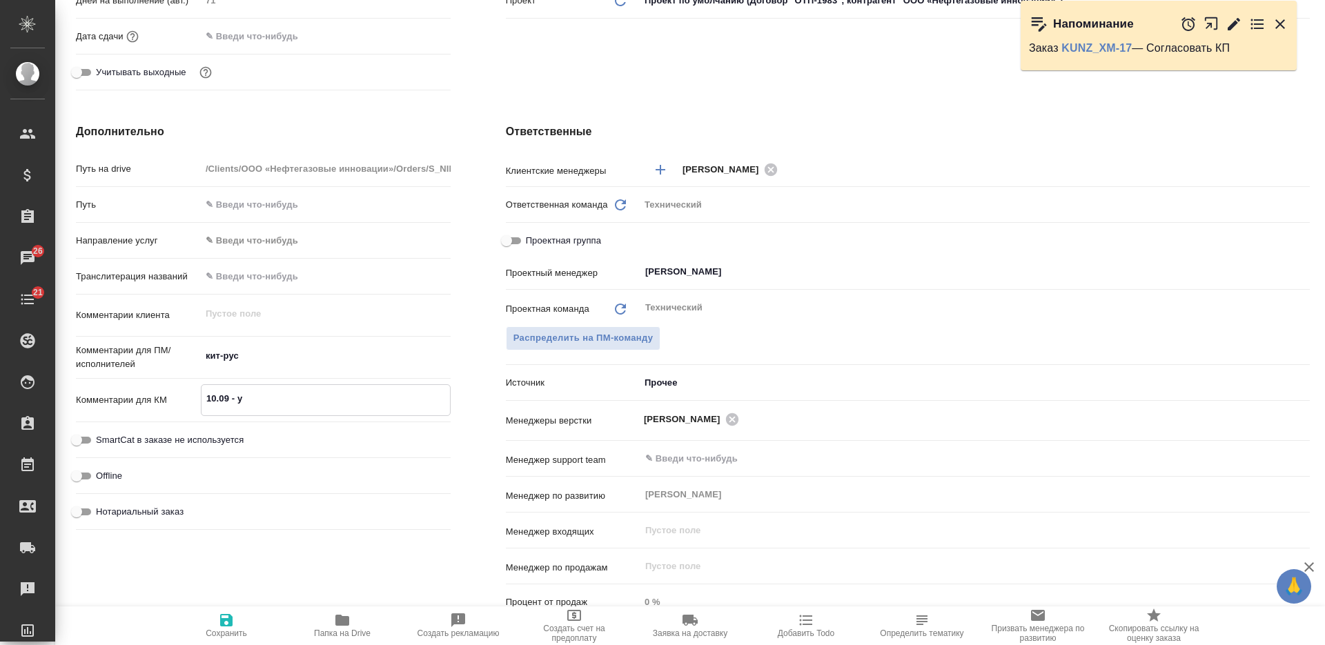
type textarea "x"
type textarea "10.09 -"
type textarea "x"
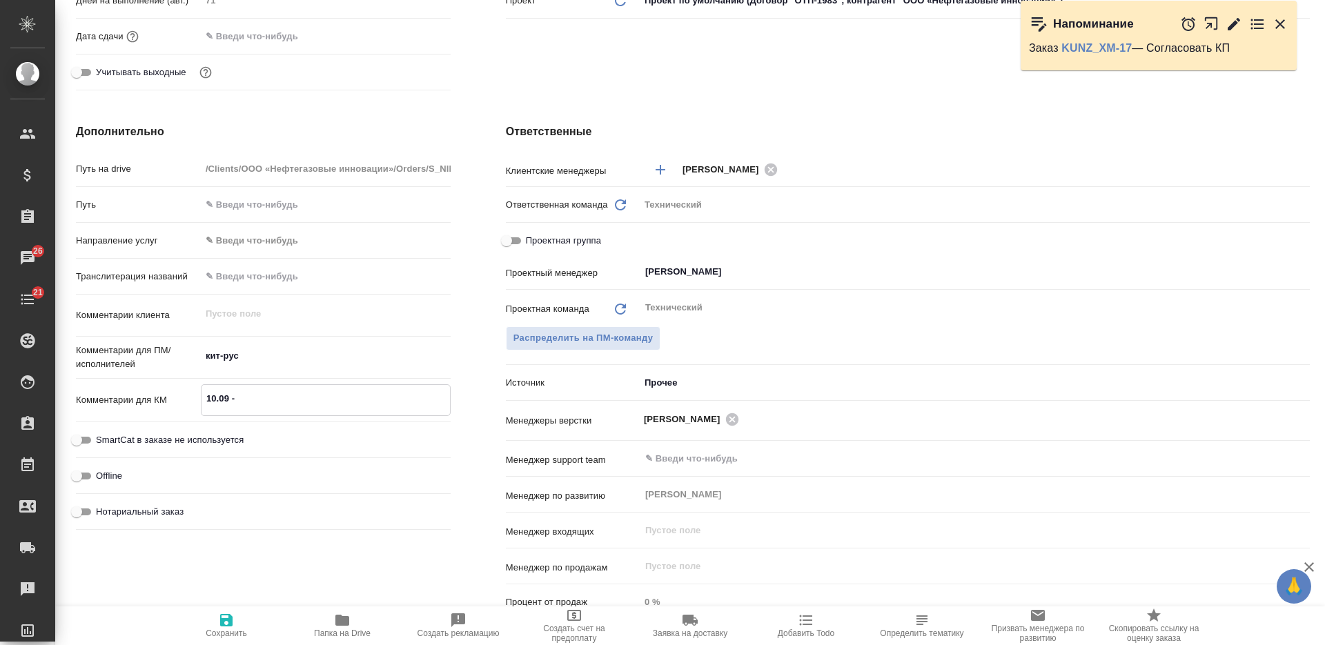
type textarea "x"
type textarea "10.09 - п"
type textarea "x"
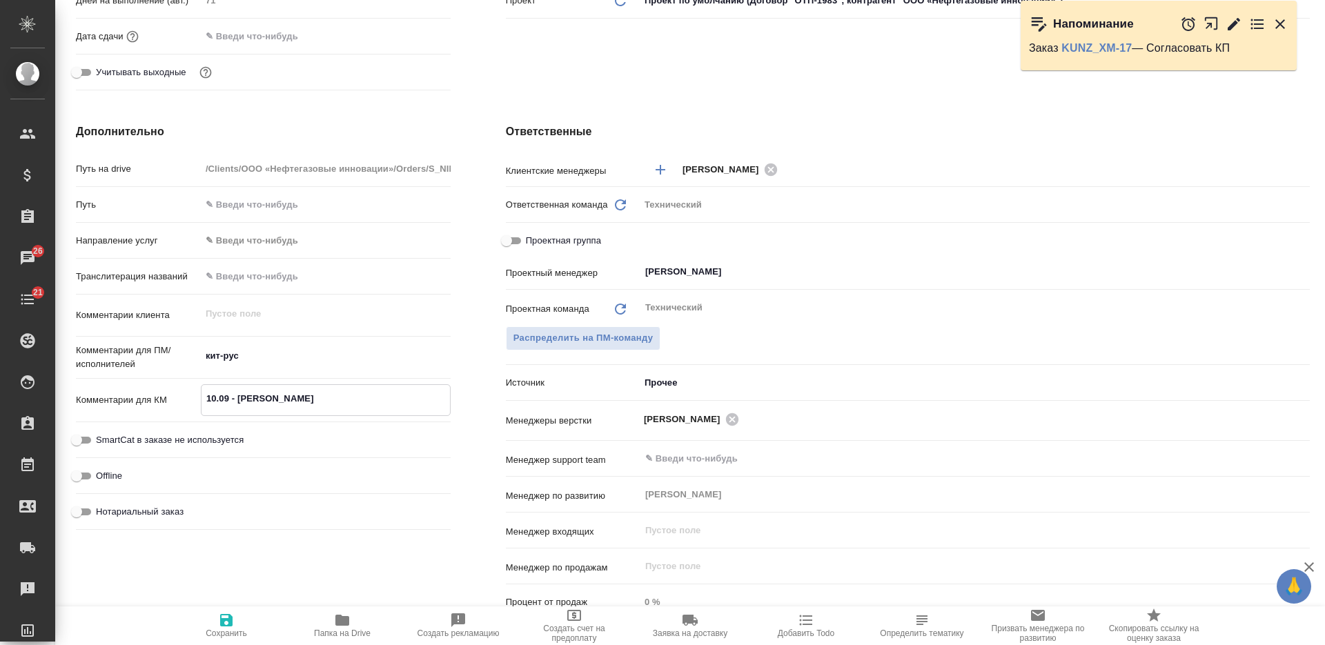
type textarea "x"
type textarea "10.09 - пи"
type textarea "x"
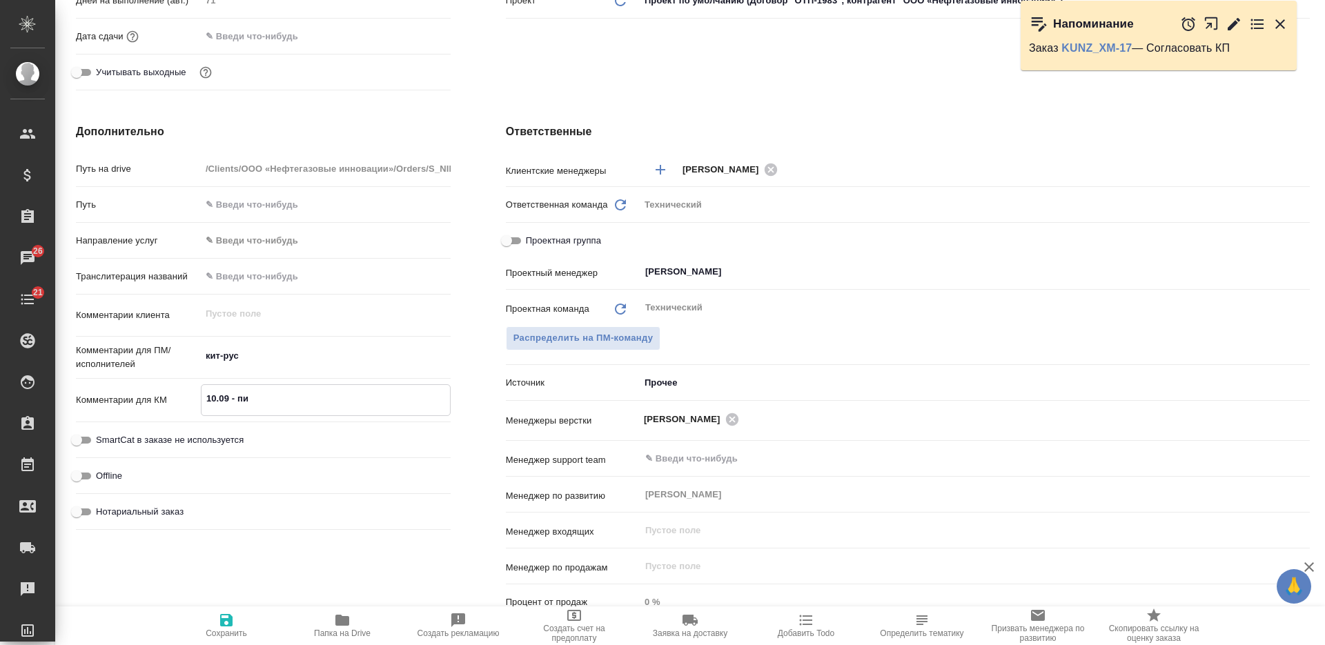
type textarea "10.09 - пин"
type textarea "x"
type textarea "10.09 - пина"
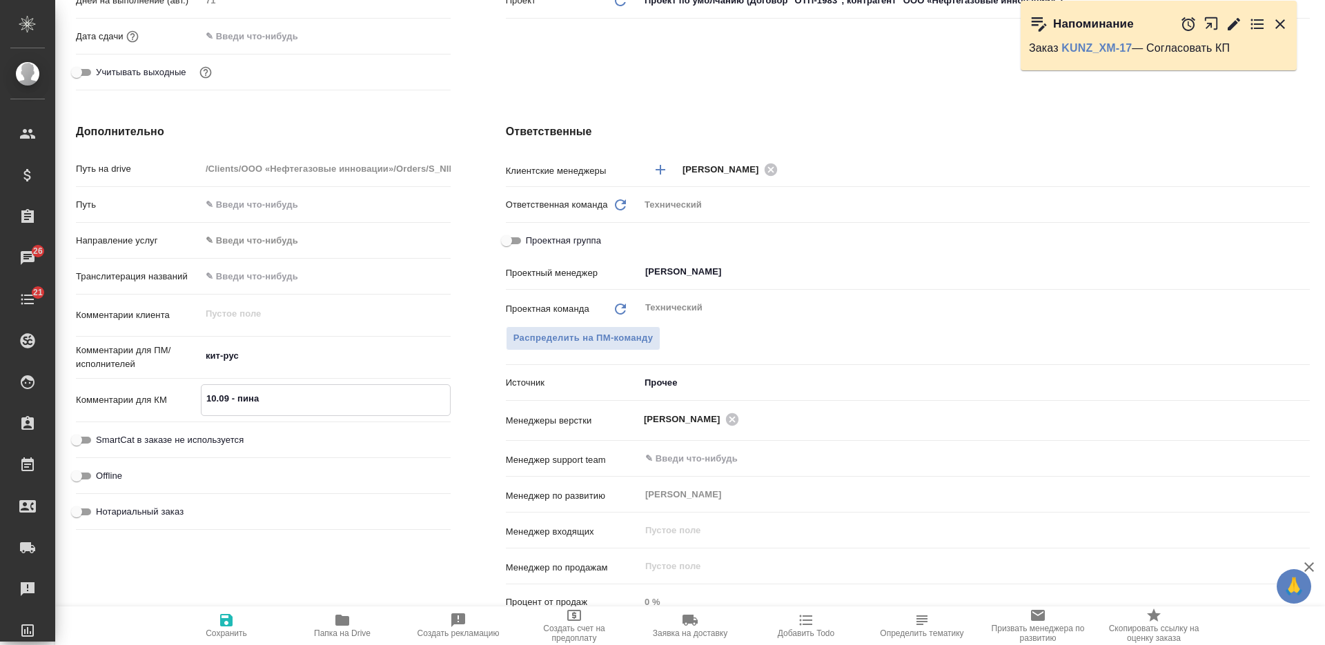
type textarea "x"
type textarea "10.09 - пинаю"
type textarea "x"
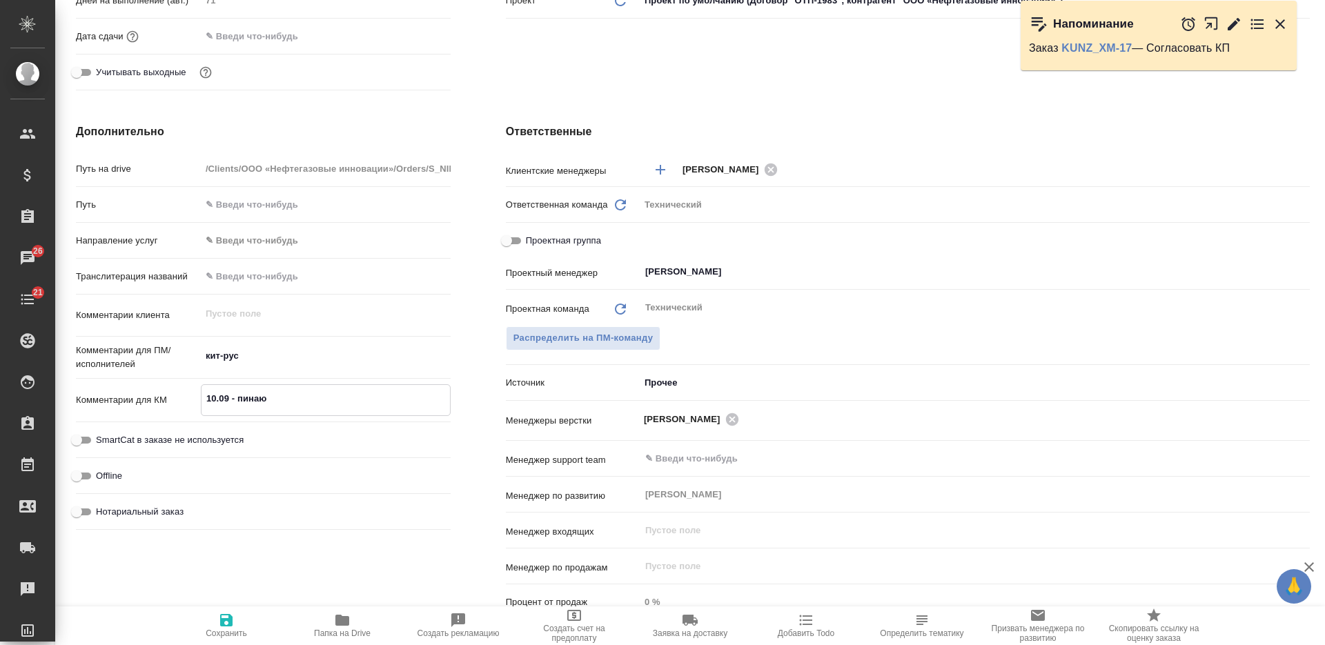
type textarea "x"
type textarea "10.09 - пинаю к"
type textarea "x"
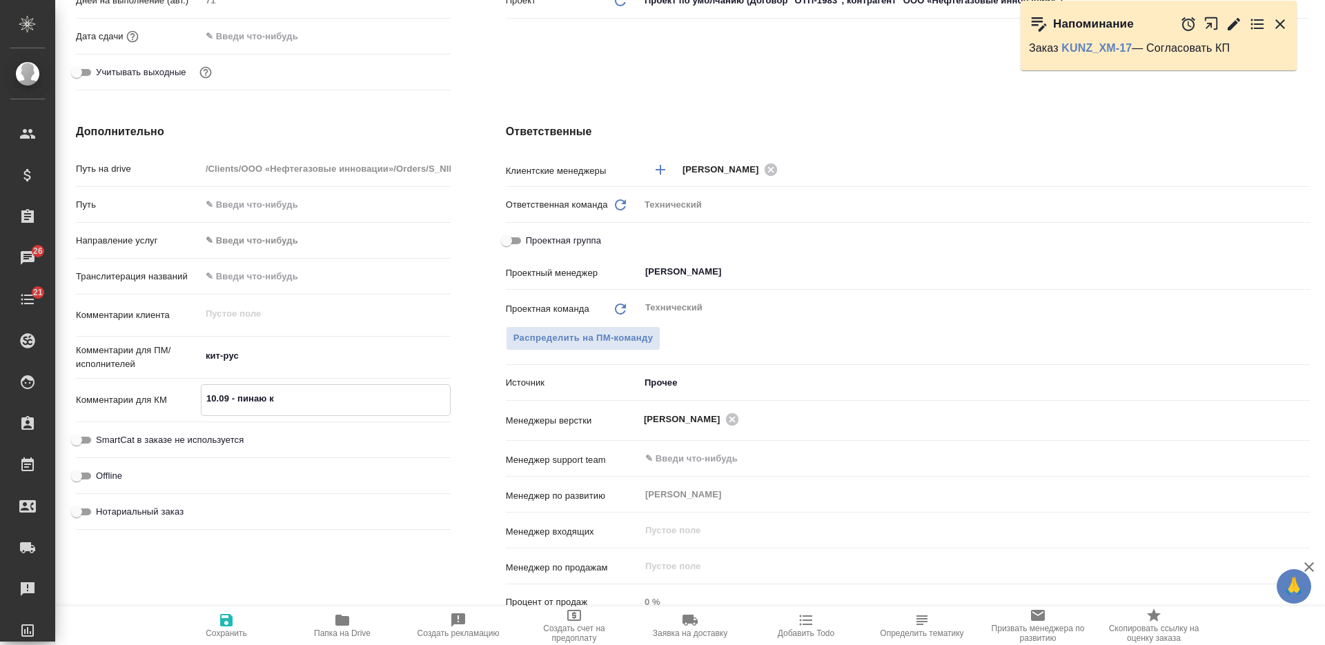
type textarea "x"
type textarea "10.09 - пинаю кл"
type textarea "x"
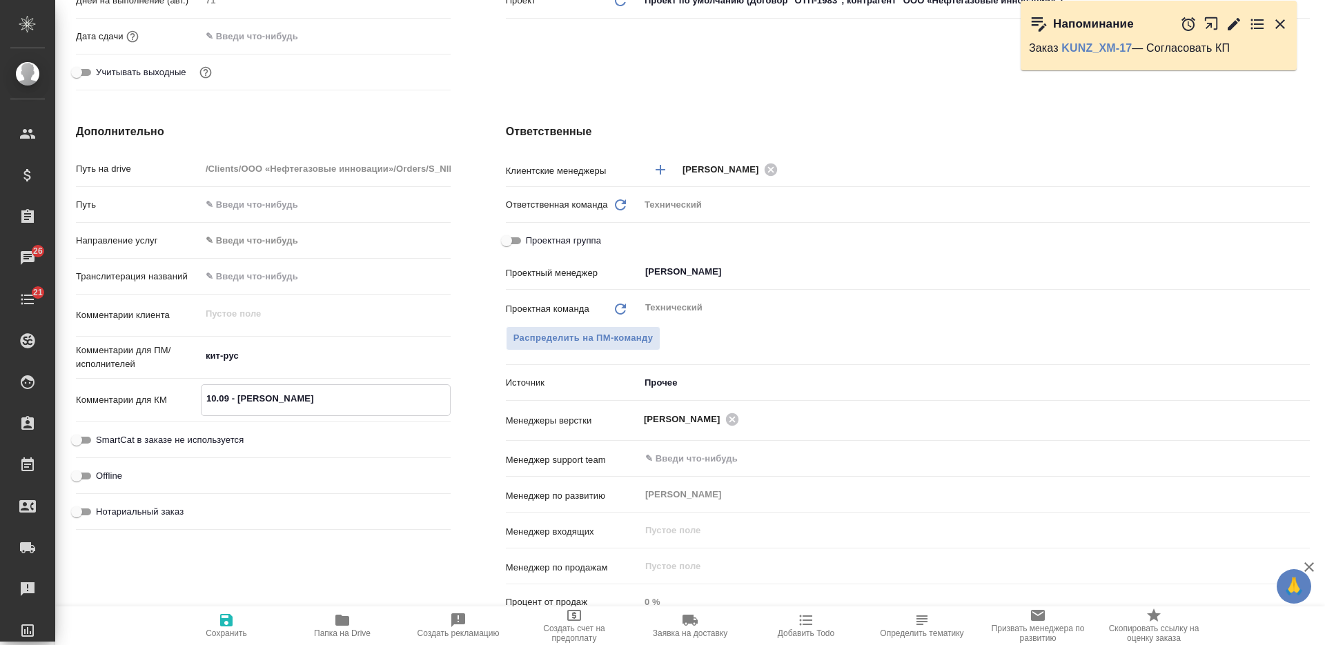
type textarea "10.09 - пинаю кли"
type textarea "x"
type textarea "10.09 - пинаю клие"
type textarea "x"
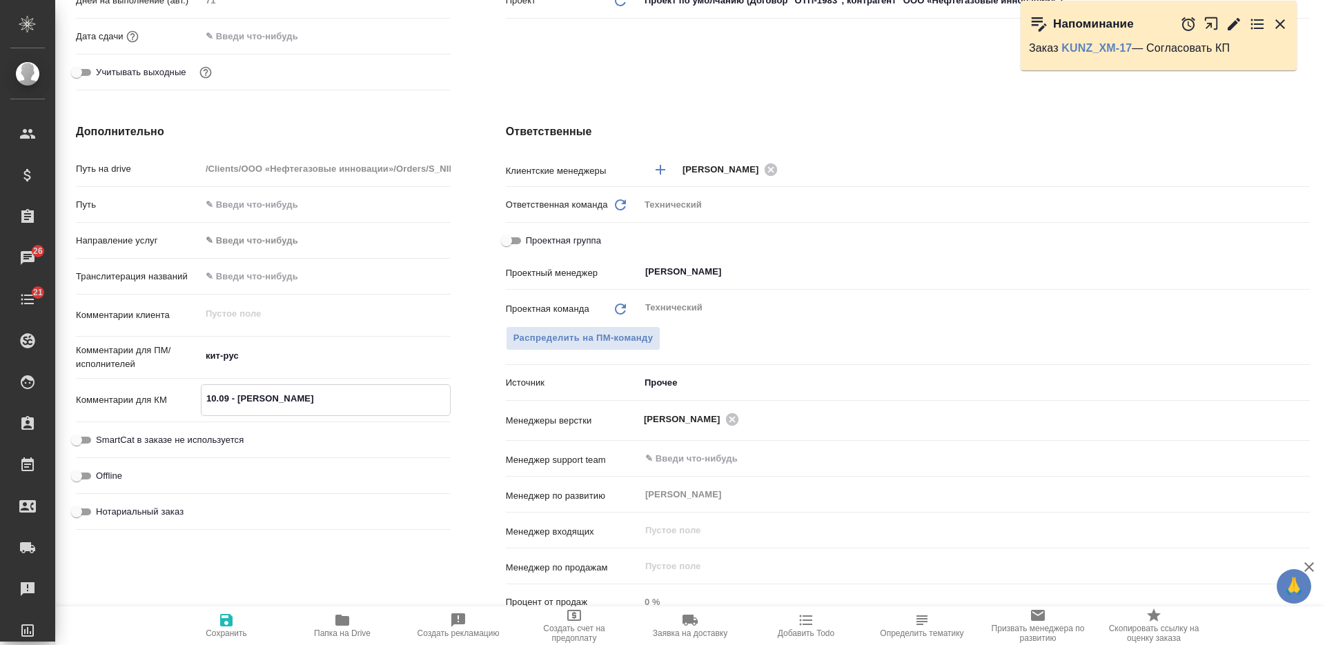
type textarea "10.09 - пинаю клиен"
type textarea "x"
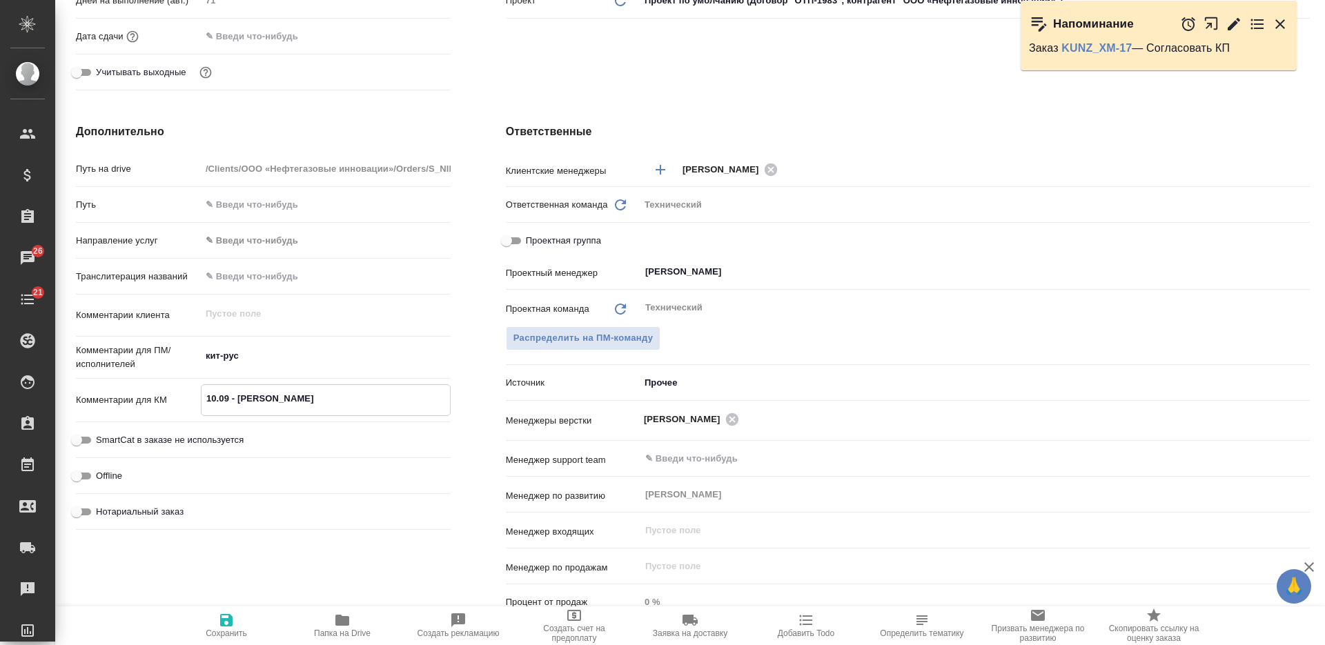
type textarea "x"
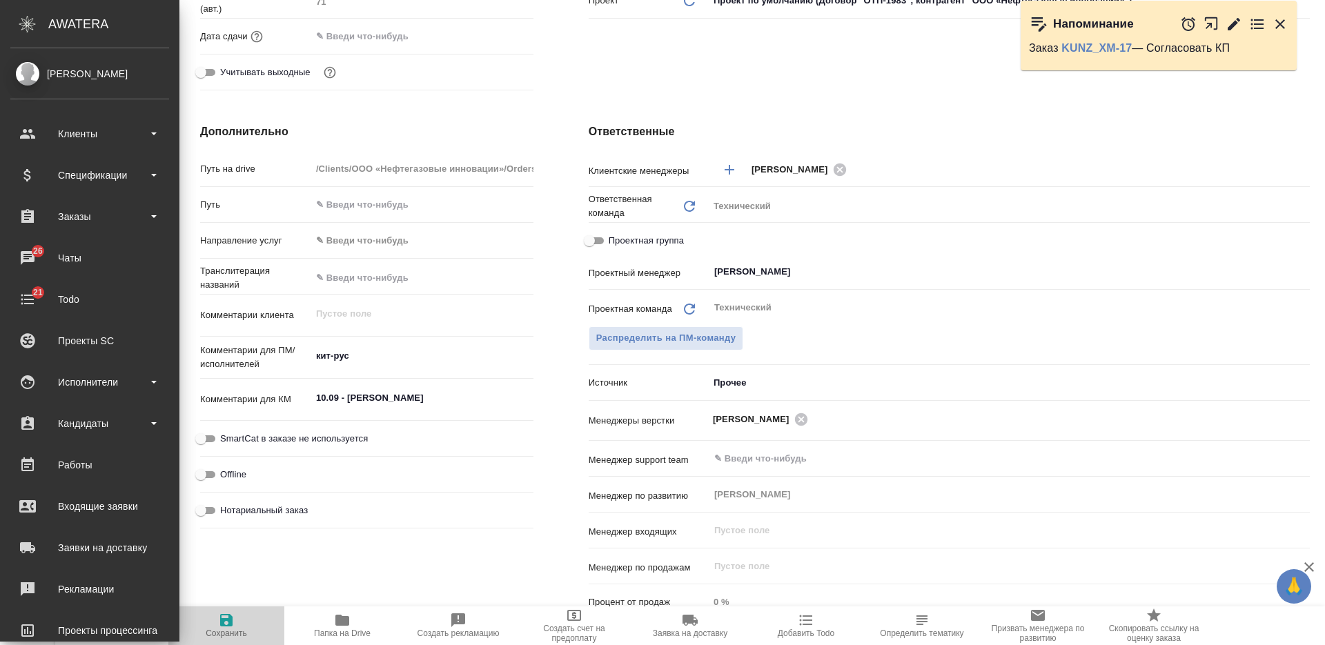
click at [217, 613] on span "Сохранить" at bounding box center [226, 625] width 99 height 26
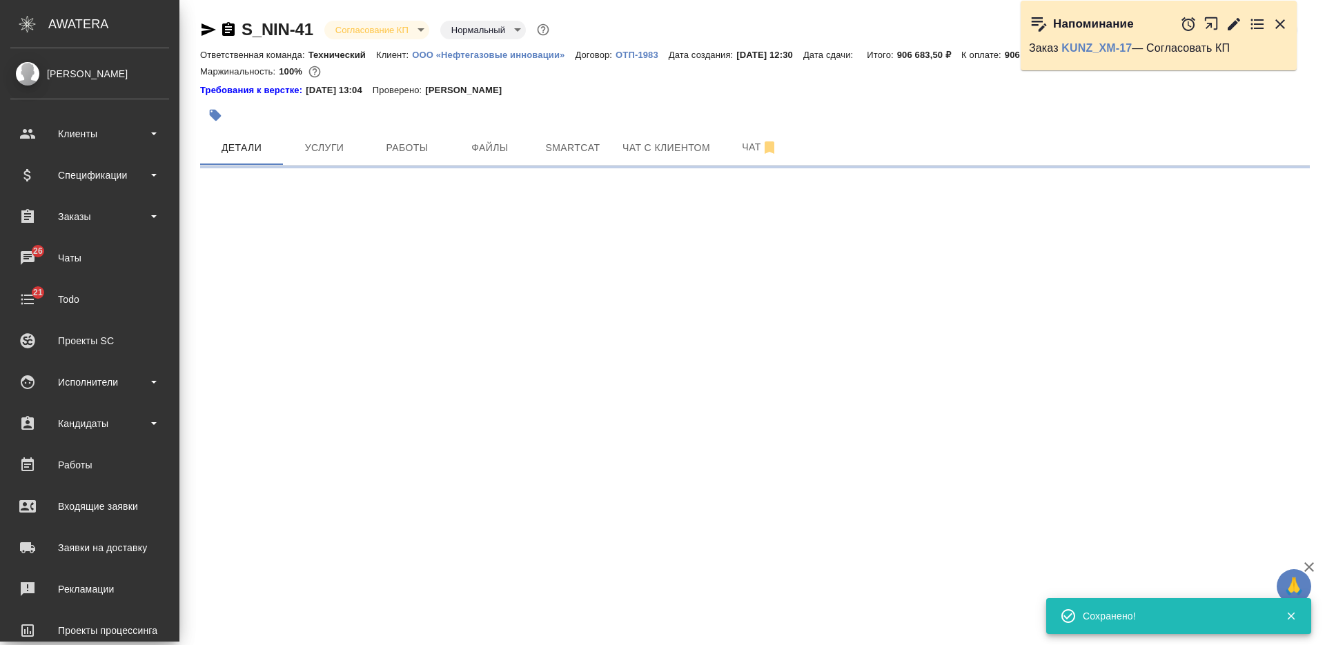
scroll to position [0, 0]
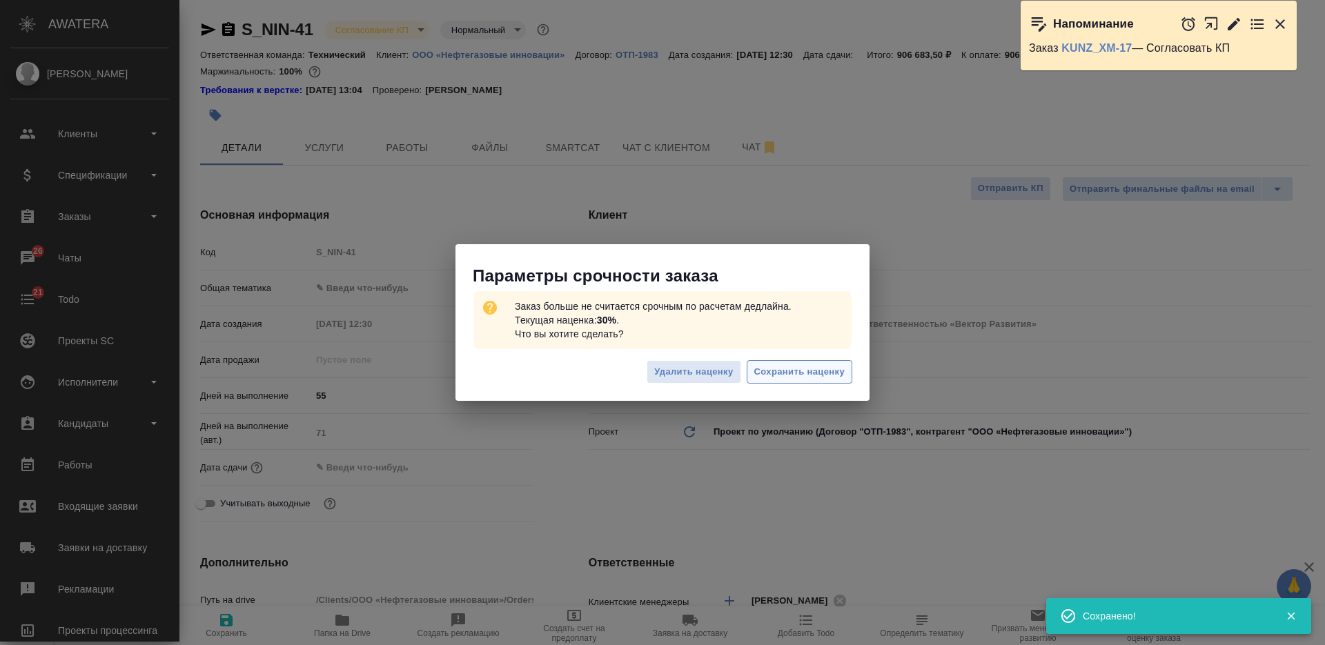
click at [766, 374] on span "Сохранить наценку" at bounding box center [799, 372] width 90 height 16
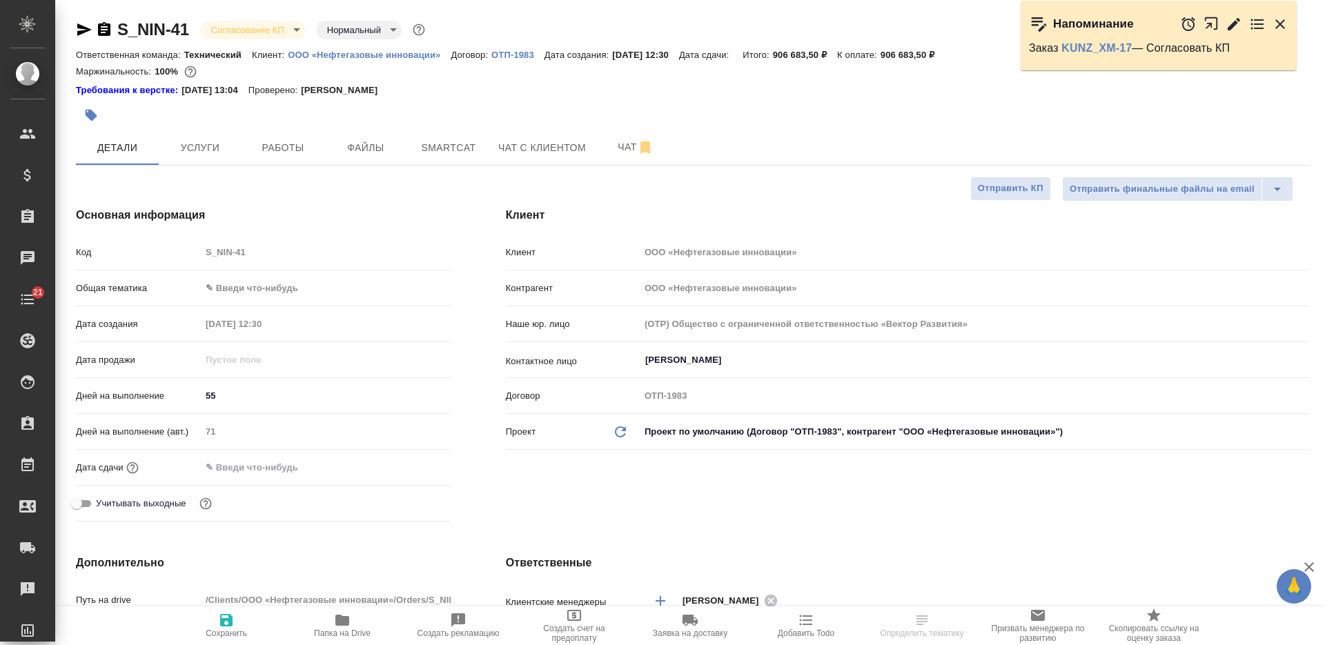
select select "RU"
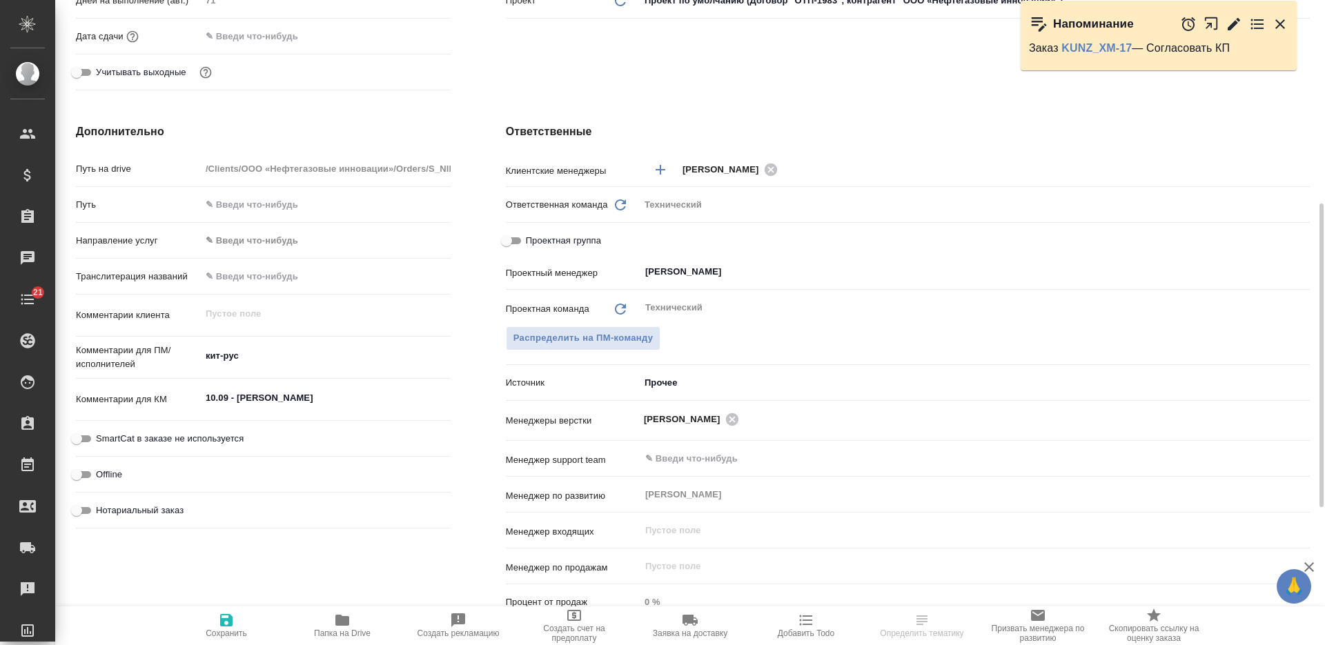
scroll to position [690, 0]
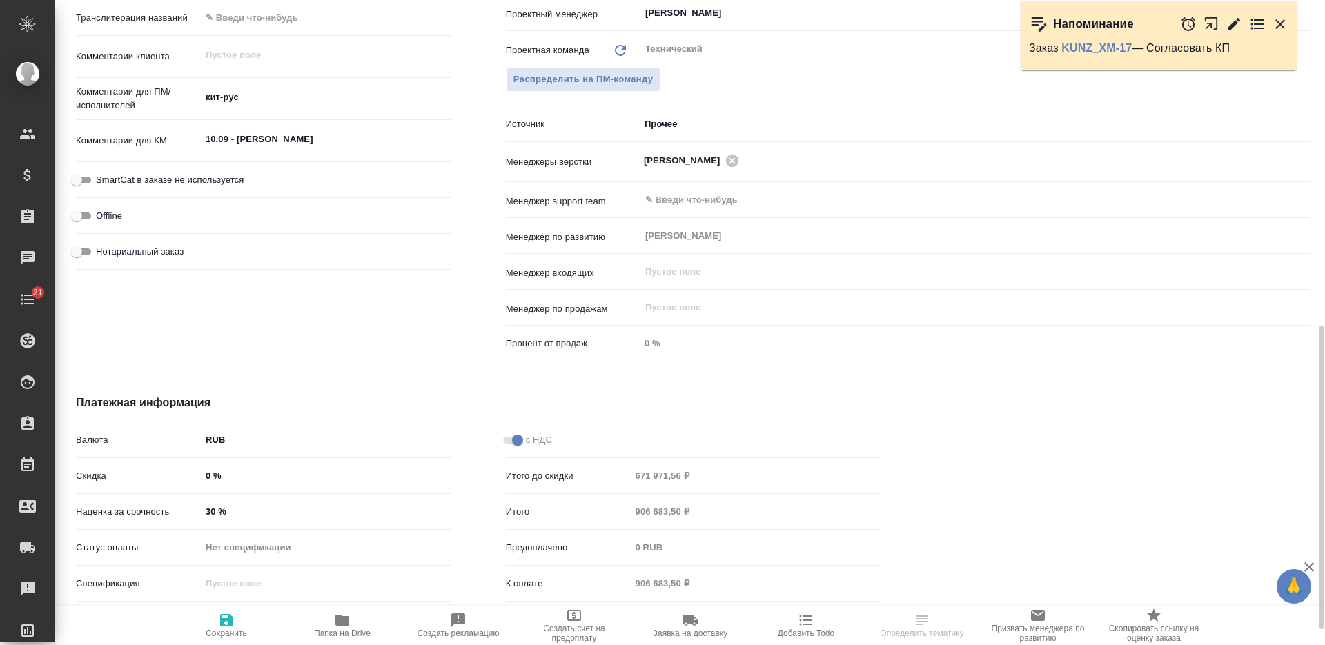
click at [328, 137] on textarea "10.09 - [PERSON_NAME]" at bounding box center [326, 139] width 250 height 23
paste textarea "- вернуться с ос день-в-день"
type textarea "10.09 - пинаю клиента - вернуться с ос день-в-день"
click at [224, 629] on span "Сохранить" at bounding box center [226, 633] width 41 height 10
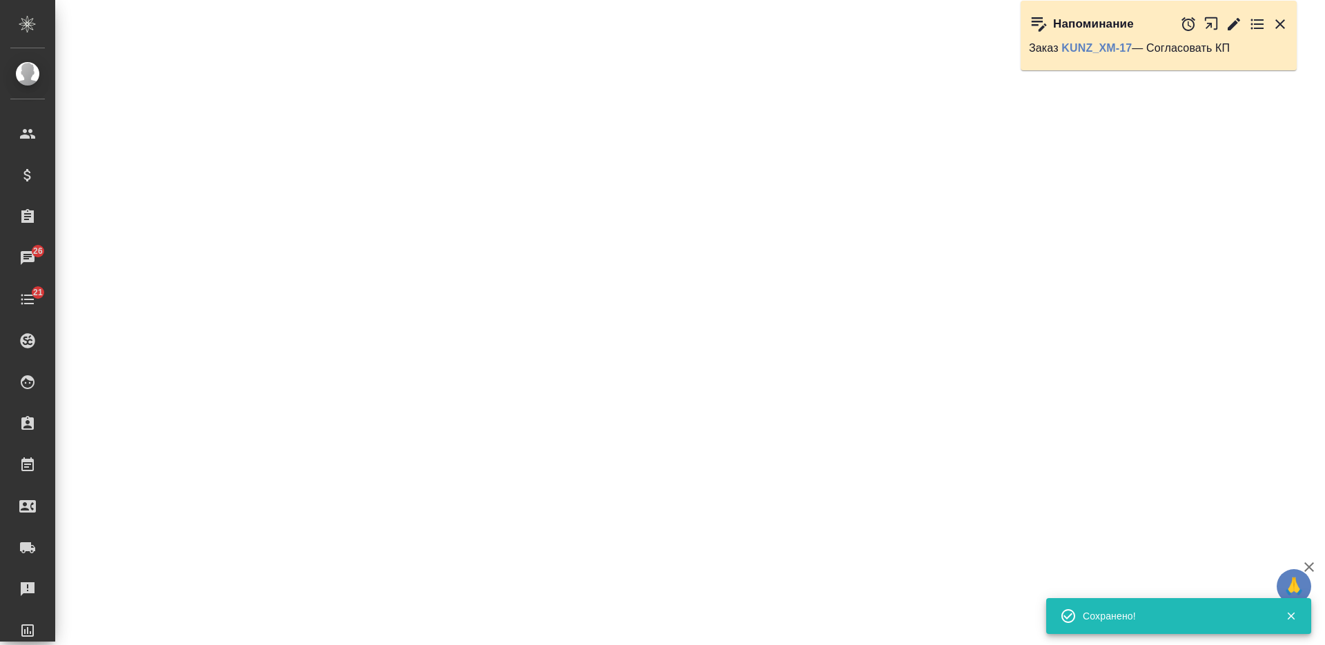
select select "RU"
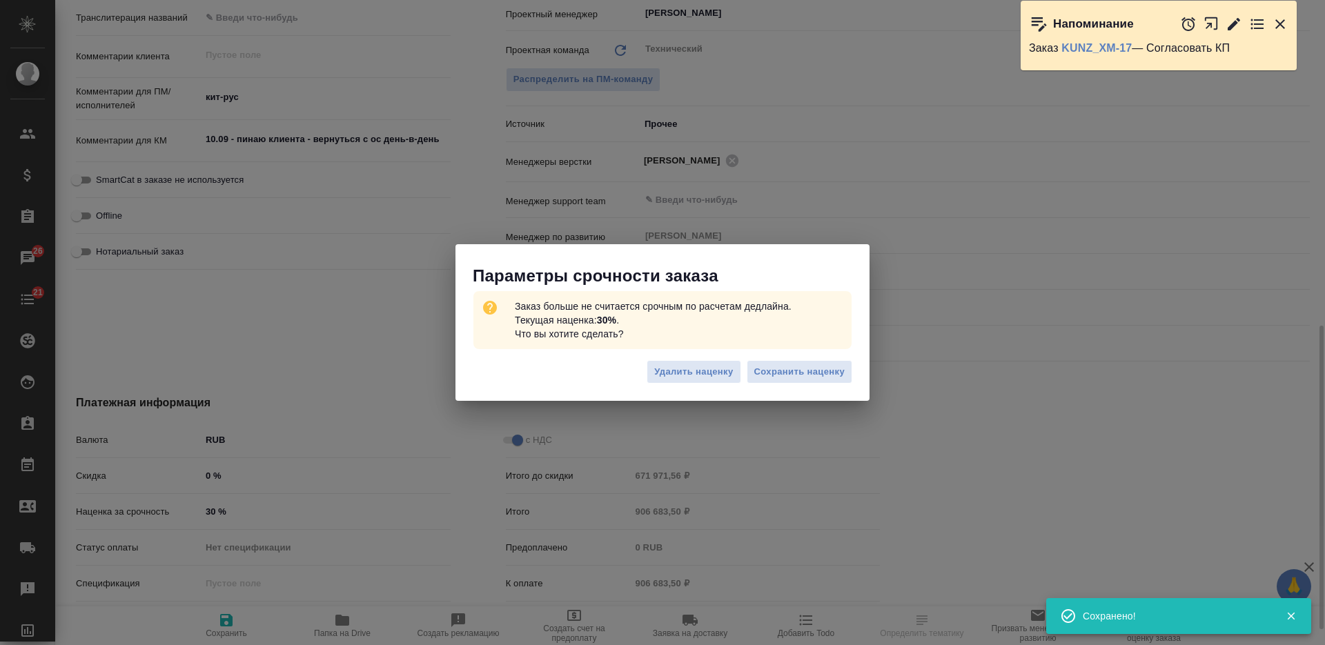
type textarea "x"
click at [778, 372] on span "Сохранить наценку" at bounding box center [799, 372] width 90 height 16
type textarea "x"
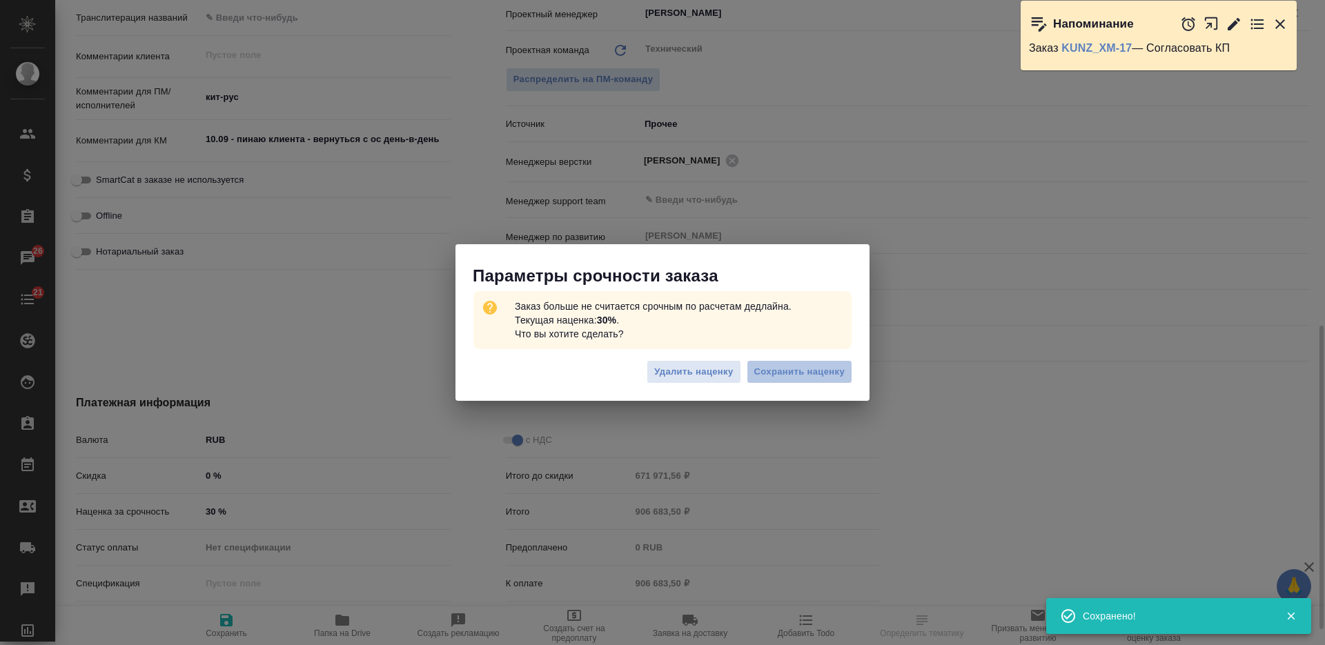
type textarea "x"
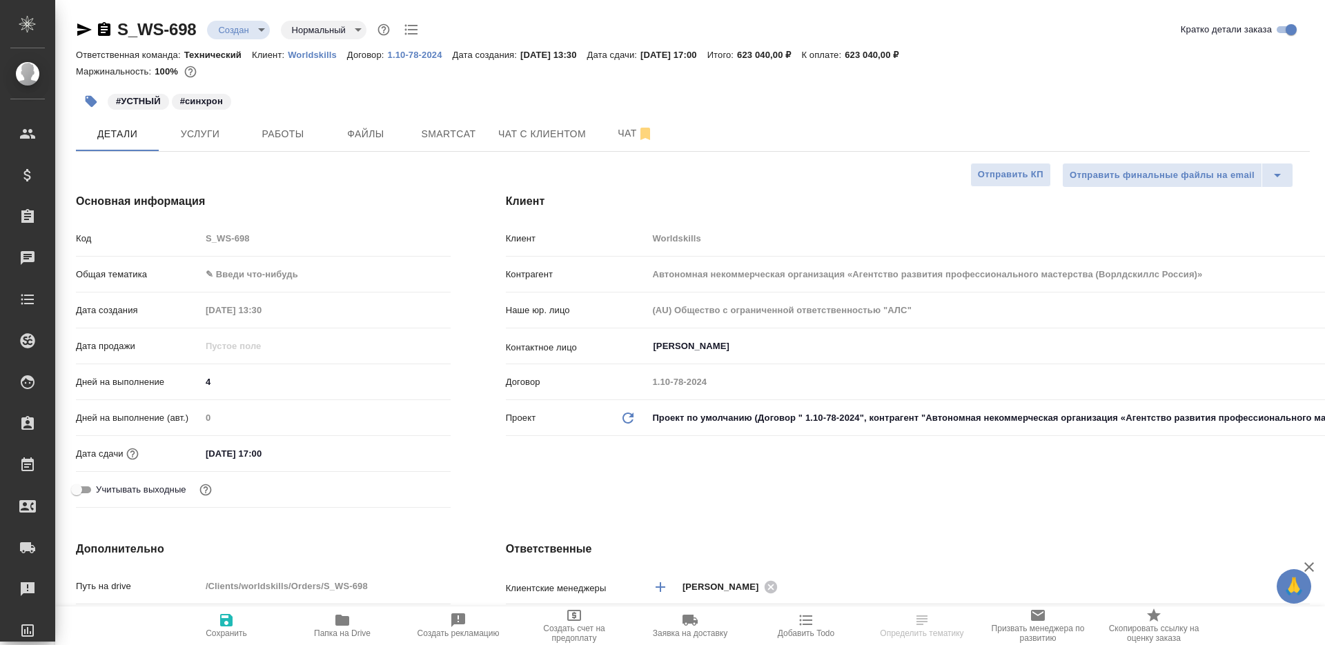
select select "RU"
click at [108, 27] on icon "button" at bounding box center [104, 29] width 12 height 14
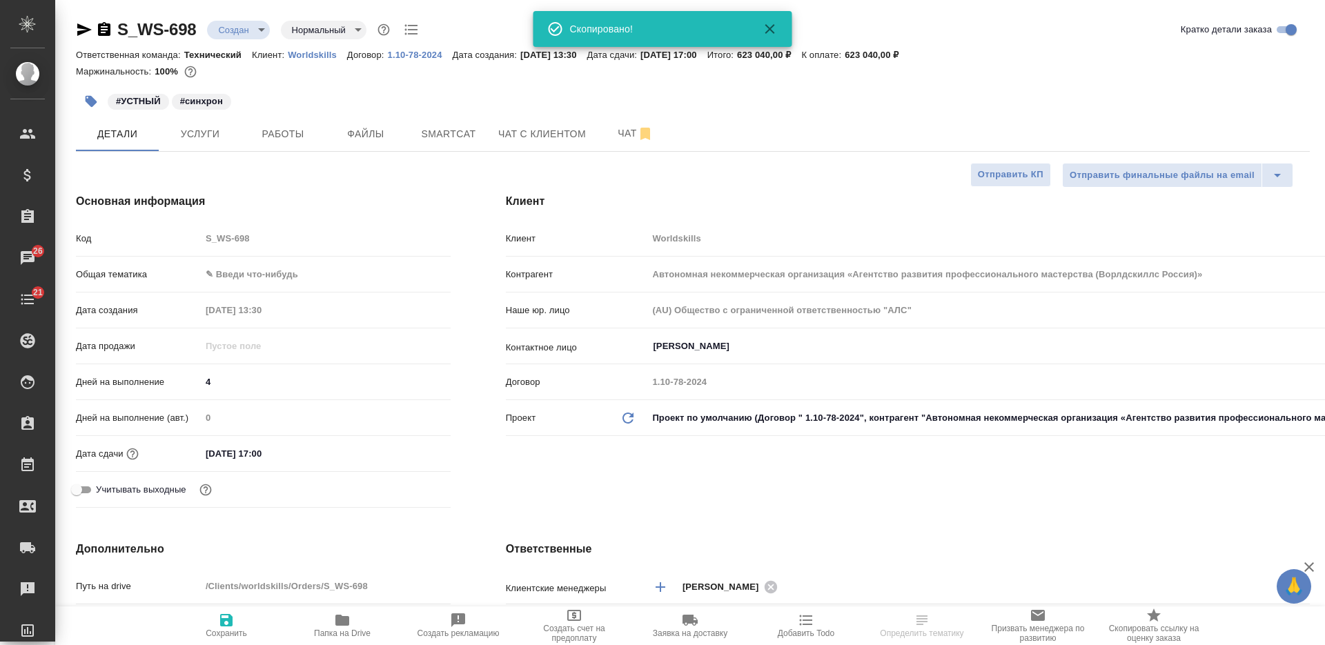
select select "RU"
type textarea "x"
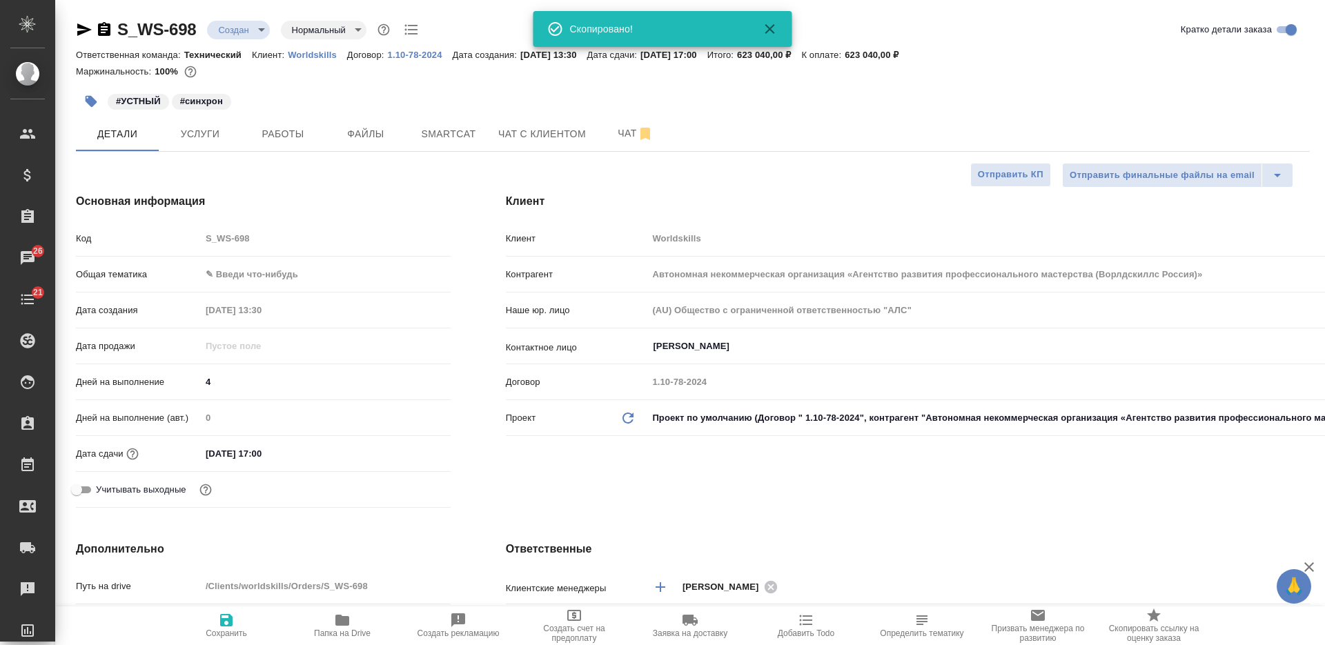
type textarea "x"
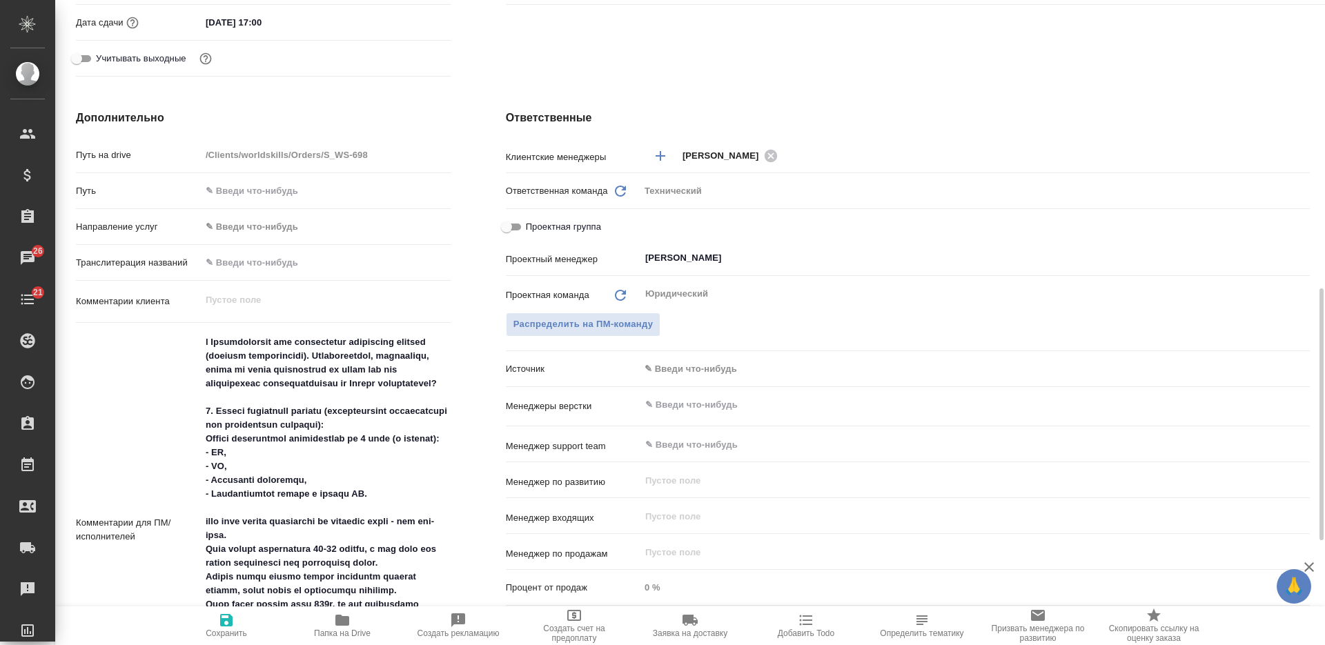
scroll to position [776, 0]
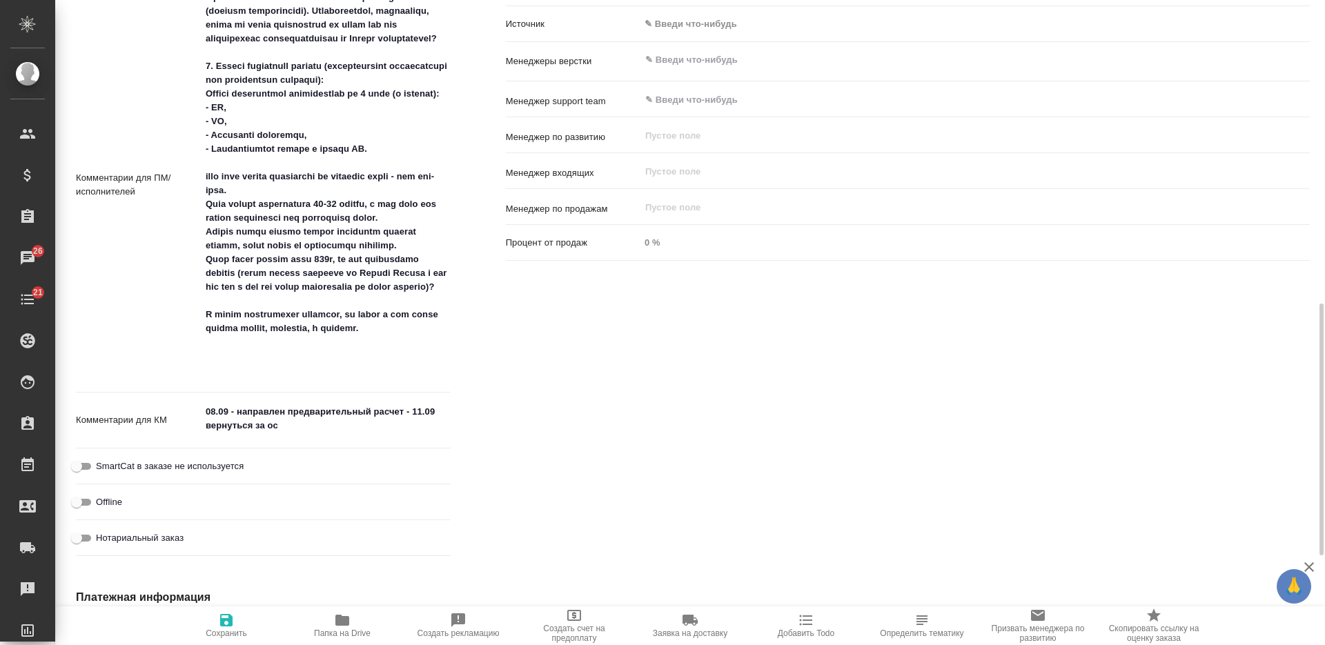
type textarea "x"
click at [386, 430] on textarea "08.09 - направлен предварительный расчет - 11.09 вернуться за ос" at bounding box center [326, 418] width 250 height 37
type textarea "08.09 - направлен предварительный расчет - 11.09 вернуться за ос"
type textarea "x"
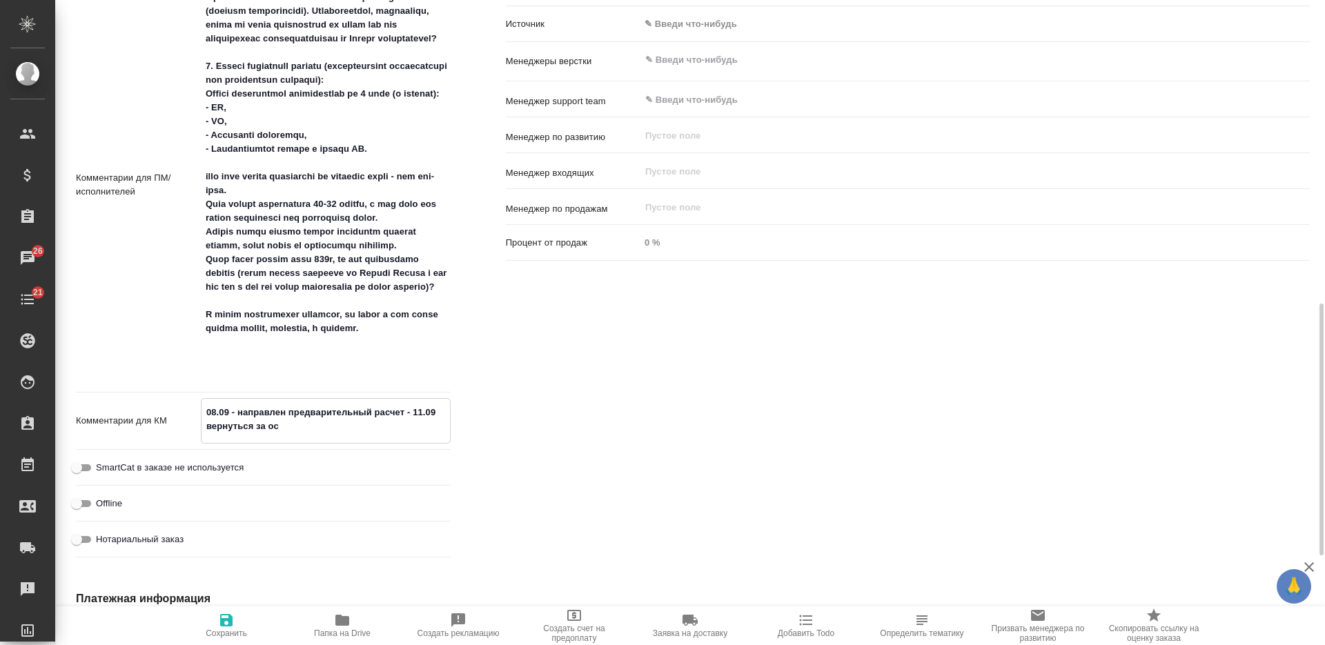
type textarea "x"
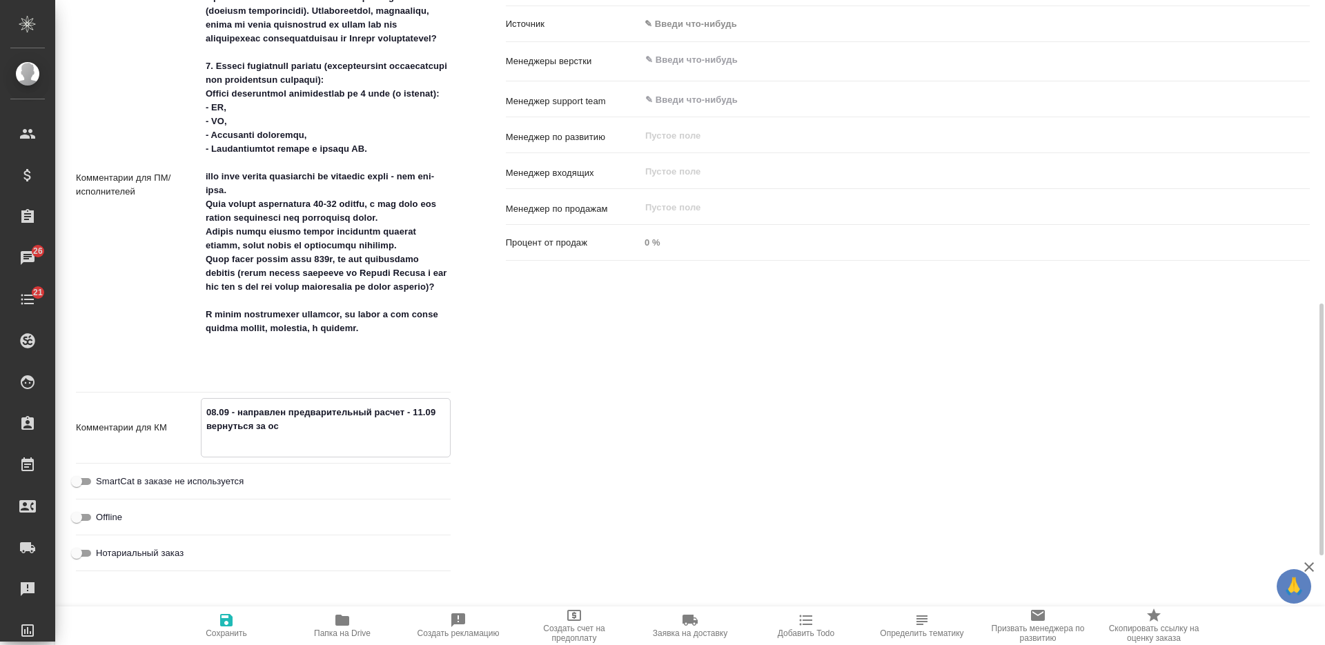
type textarea "08.09 - направлен предварительный расчет - 11.09 вернуться за ос 1"
type textarea "x"
type textarea "08.09 - направлен предварительный расчет - 11.09 вернуться за ос 11"
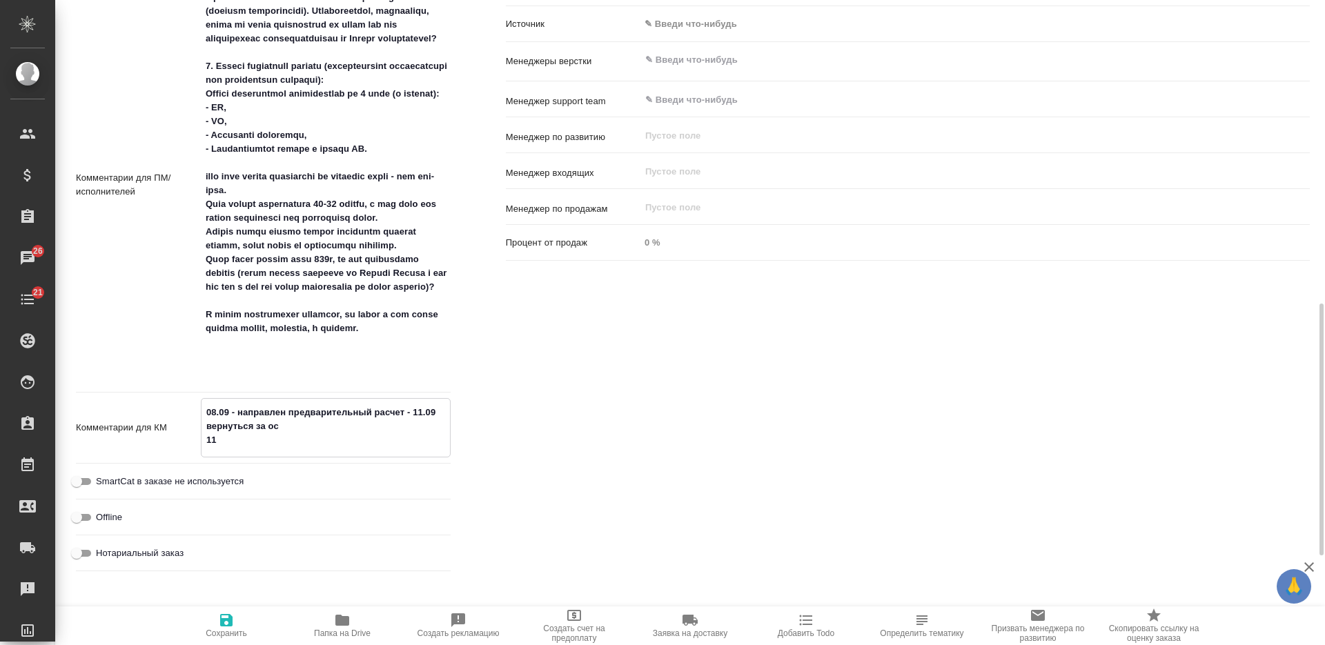
type textarea "x"
type textarea "08.09 - направлен предварительный расчет - 11.09 вернуться за ос 11."
type textarea "x"
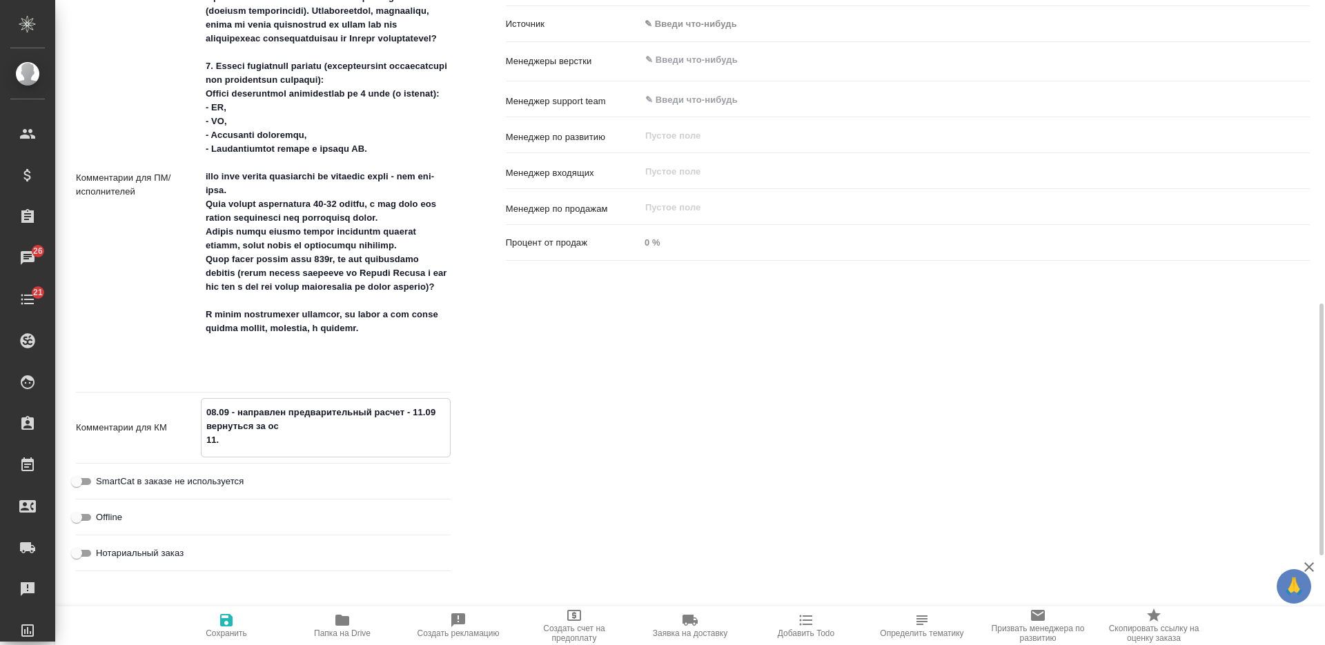
type textarea "x"
type textarea "08.09 - направлен предварительный расчет - 11.09 вернуться за ос 11.0"
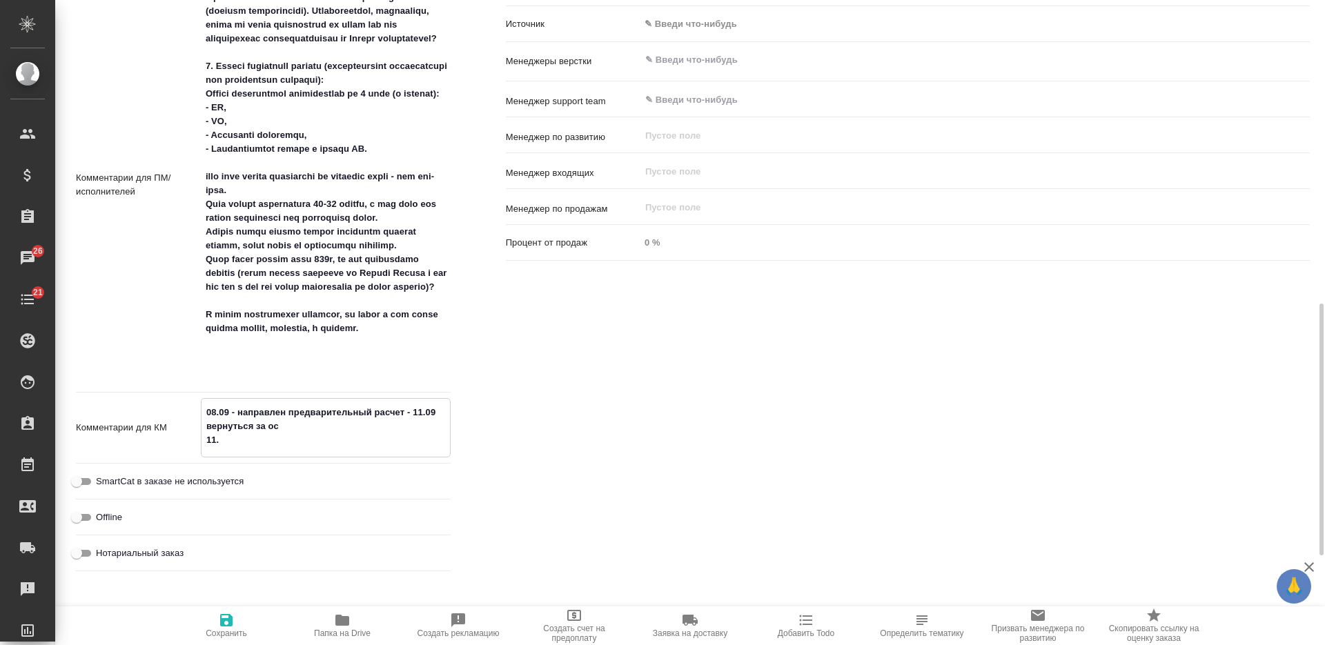
type textarea "x"
type textarea "08.09 - направлен предварительный расчет - 11.09 вернуться за ос 11.0 -"
type textarea "x"
type textarea "08.09 - направлен предварительный расчет - 11.09 вернуться за ос 11.0 -"
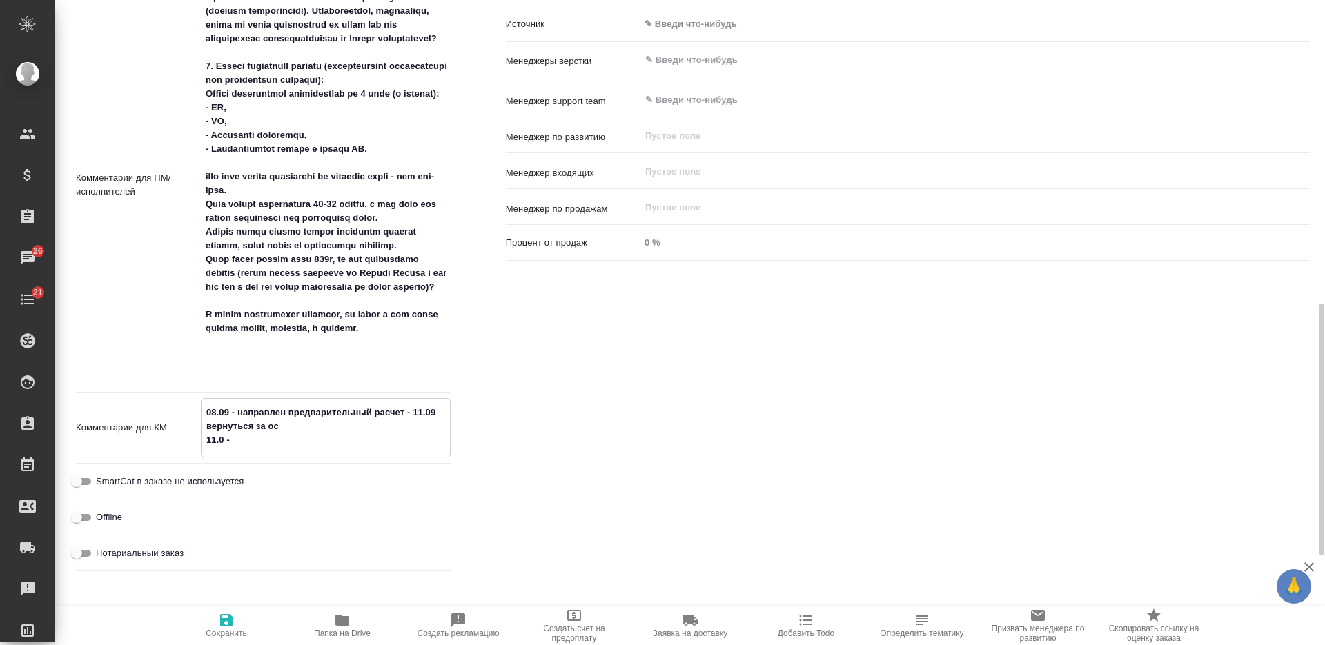
type textarea "x"
type textarea "08.09 - направлен предварительный расчет - 11.09 вернуться за ос 11.0 - нап"
type textarea "x"
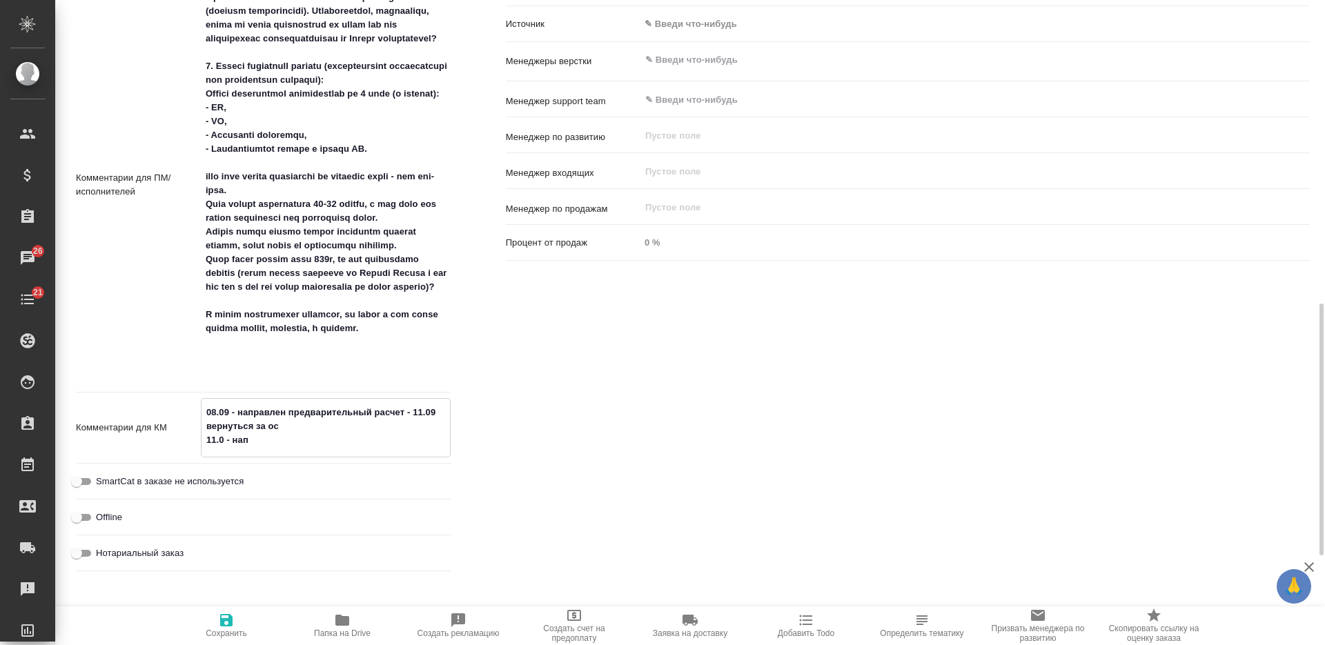
type textarea "x"
type textarea "08.09 - направлен предварительный расчет - 11.09 вернуться за ос 11.0 - напи"
type textarea "x"
type textarea "08.09 - направлен предварительный расчет - 11.09 вернуться за ос 11.0 - напис"
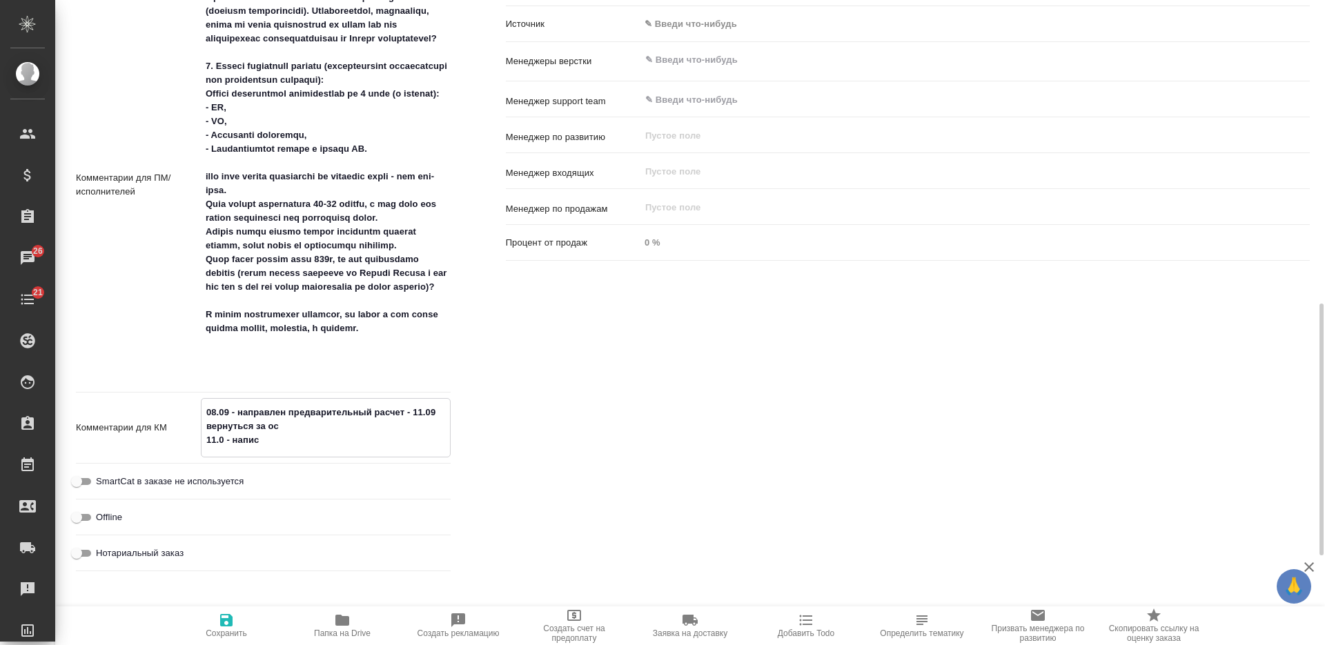
type textarea "x"
type textarea "08.09 - направлен предварительный расчет - 11.09 вернуться за ос 11.0 - написал"
type textarea "x"
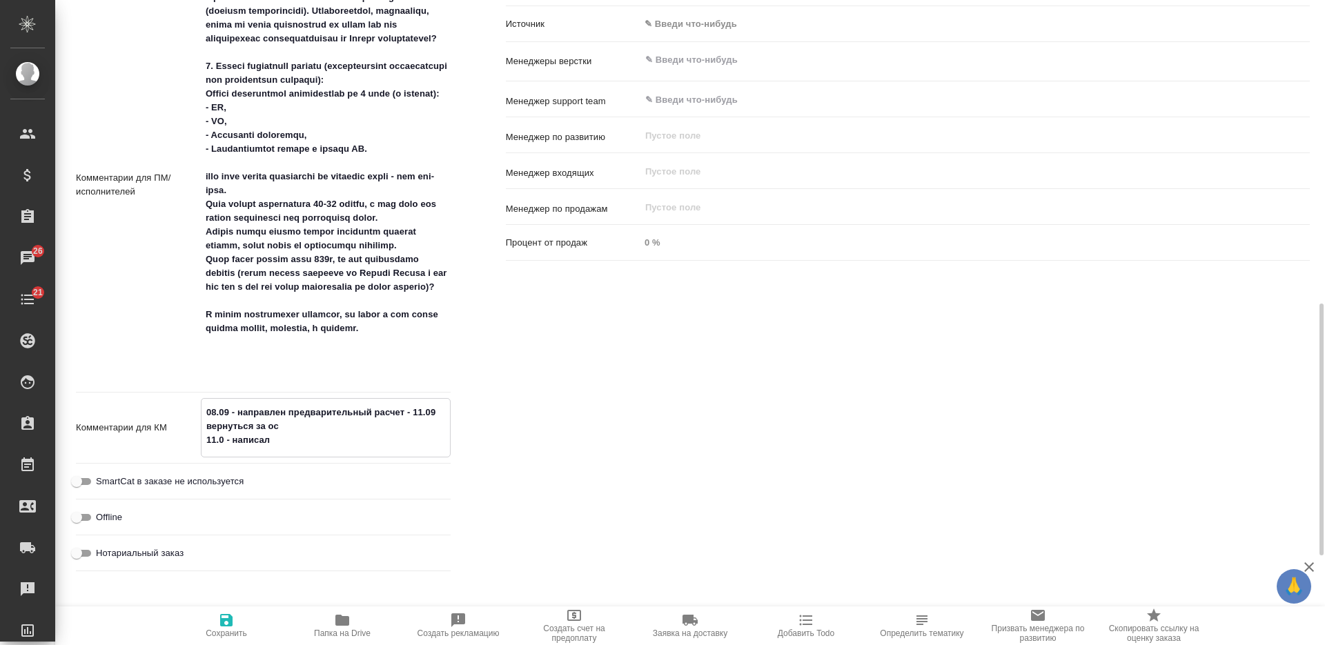
type textarea "x"
type textarea "08.09 - направлен предварительный расчет - 11.09 вернуться за ос 11.0 - написала"
type textarea "x"
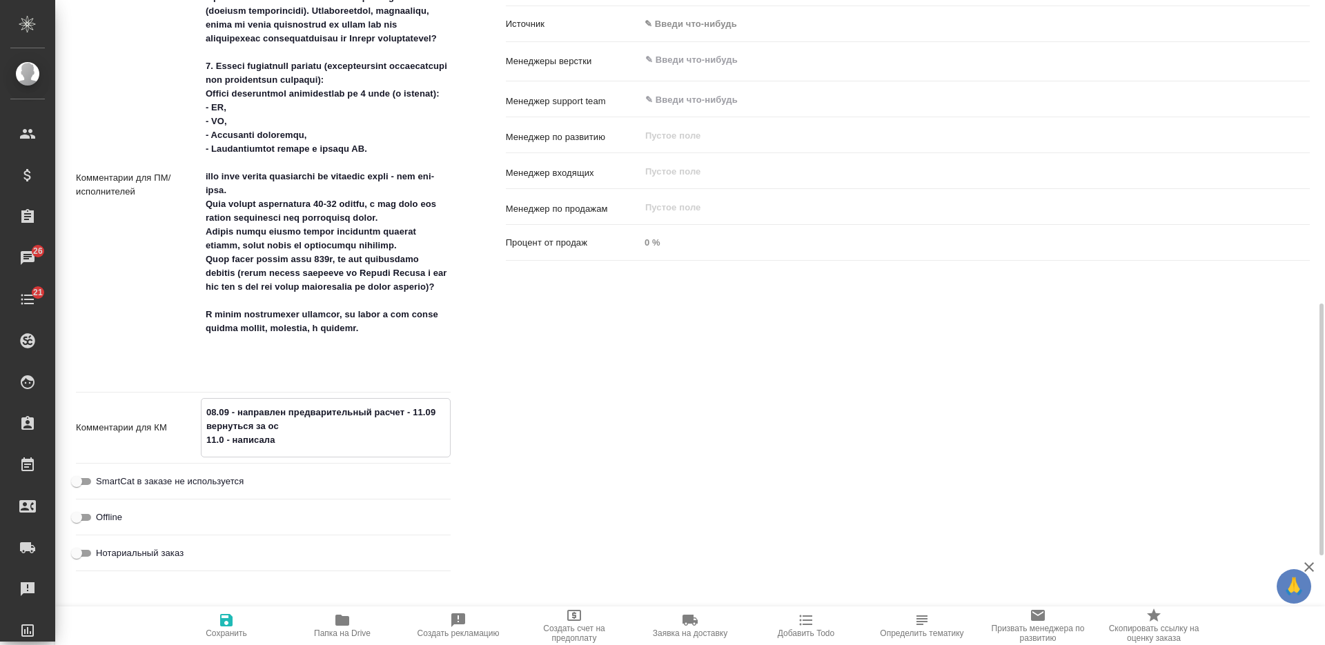
type textarea "x"
type textarea "08.09 - направлен предварительный расчет - 11.09 вернуться за ос 11.0 - написал…"
type textarea "x"
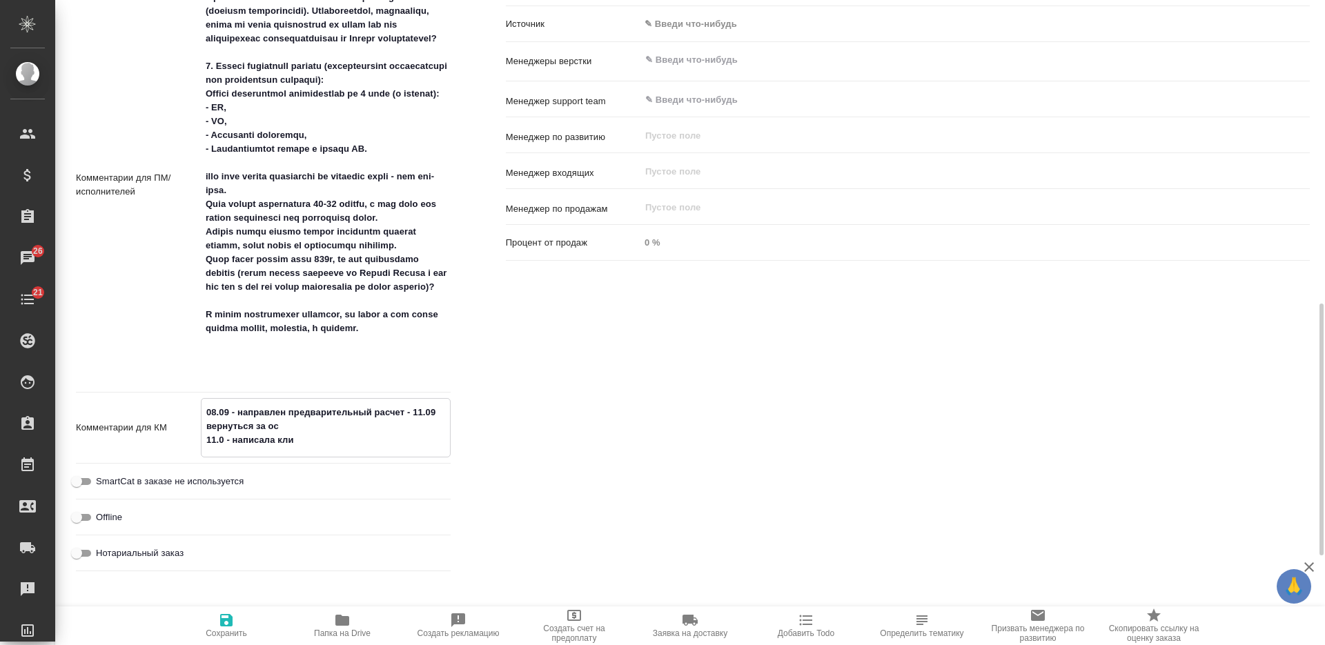
type textarea "08.09 - направлен предварительный расчет - 11.09 вернуться за ос 11.0 - написал…"
type textarea "x"
type textarea "08.09 - направлен предварительный расчет - 11.09 вернуться за ос 11.0 - написал…"
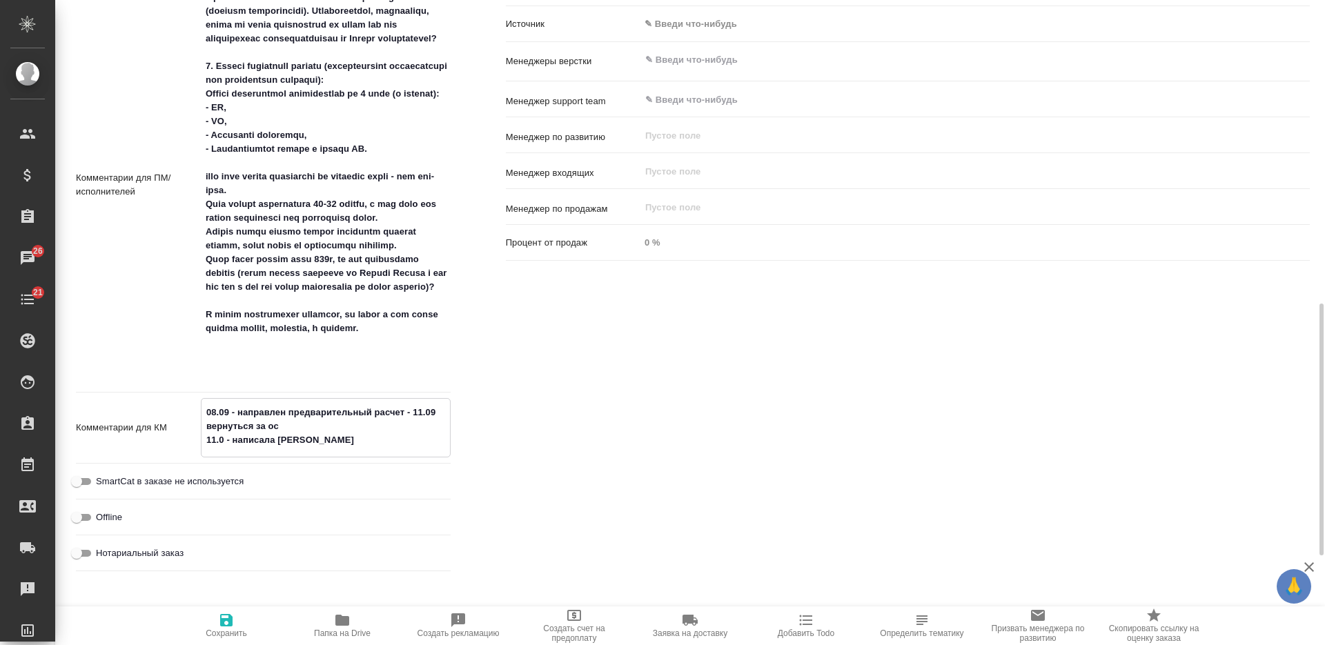
type textarea "x"
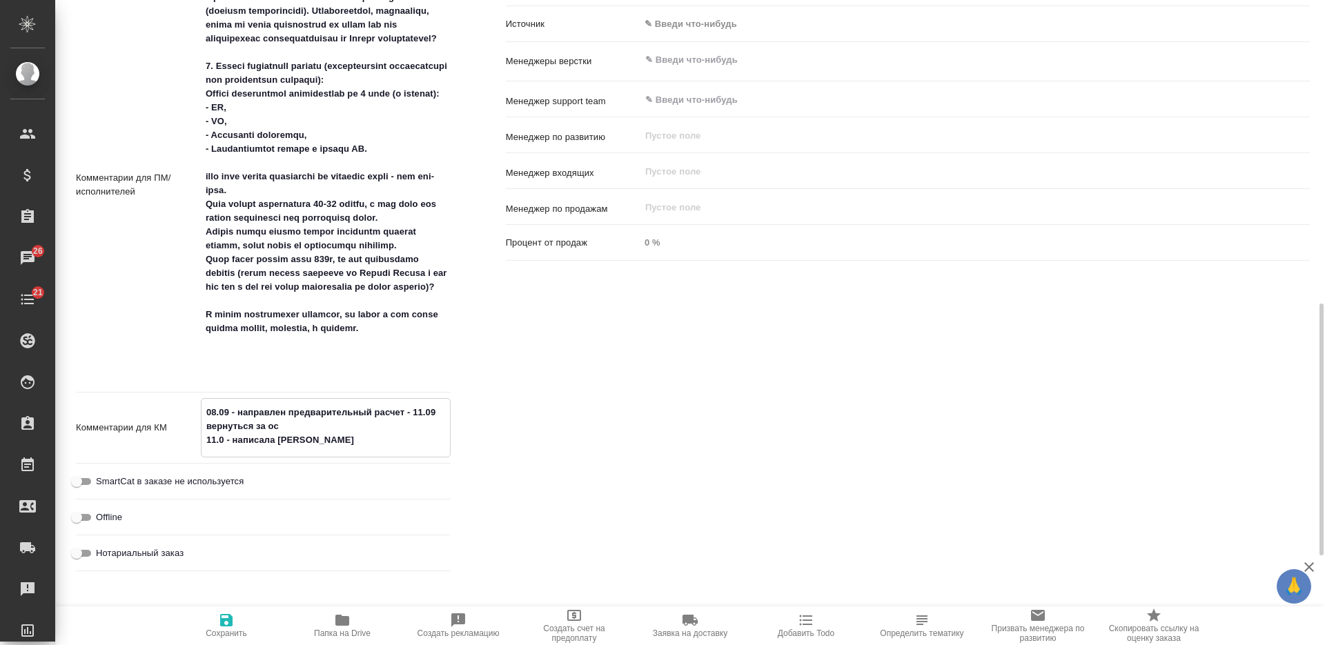
type textarea "08.09 - направлен предварительный расчет - 11.09 вернуться за ос 11.0 - написал…"
type textarea "x"
type textarea "08.09 - направлен предварительный расчет - 11.09 вернуться за ос 11.0 - написал…"
type textarea "x"
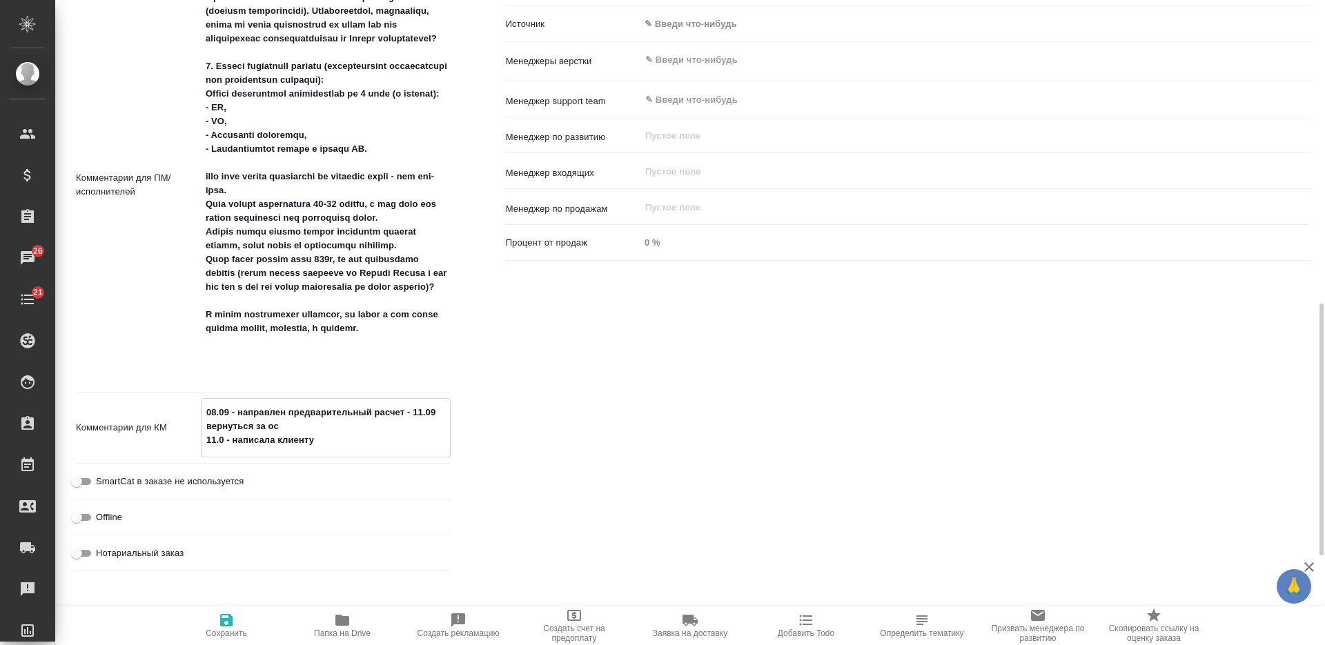
type textarea "x"
type textarea "08.09 - направлен предварительный расчет - 11.09 вернуться за ос 11.0 - написал…"
type textarea "x"
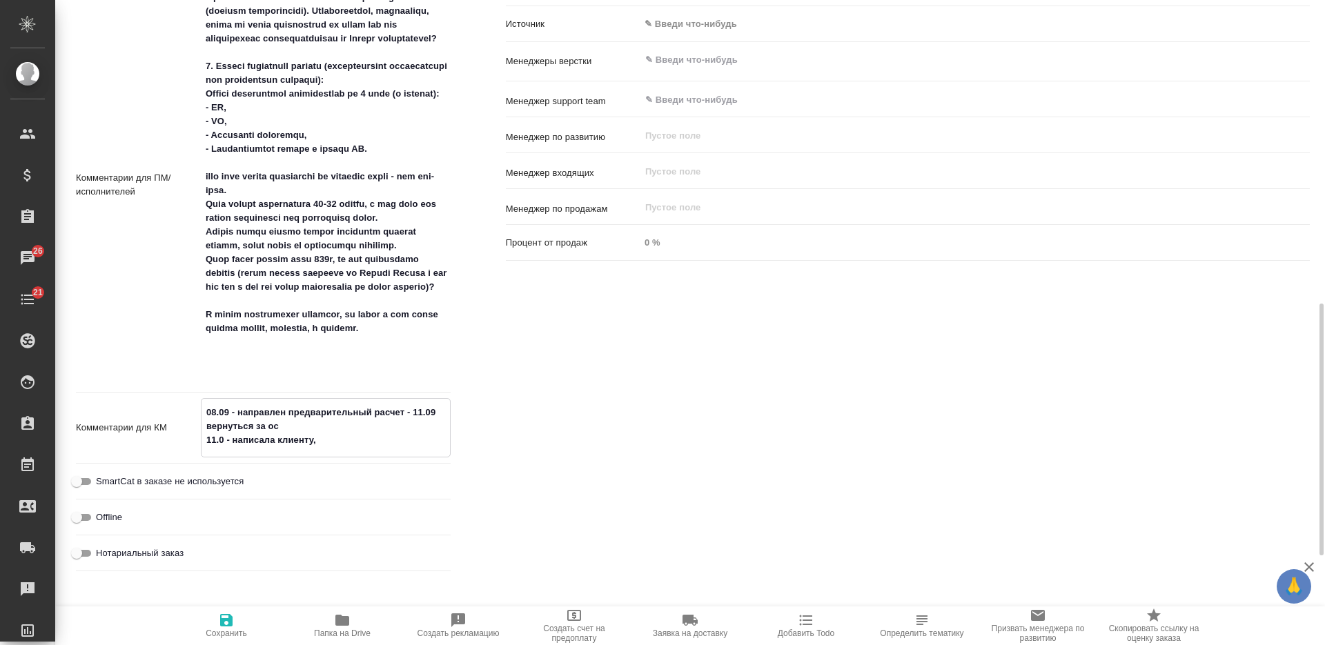
type textarea "08.09 - направлен предварительный расчет - 11.09 вернуться за ос 11.0 - написал…"
type textarea "x"
type textarea "08.09 - направлен предварительный расчет - 11.09 вернуться за ос 11.0 - написал…"
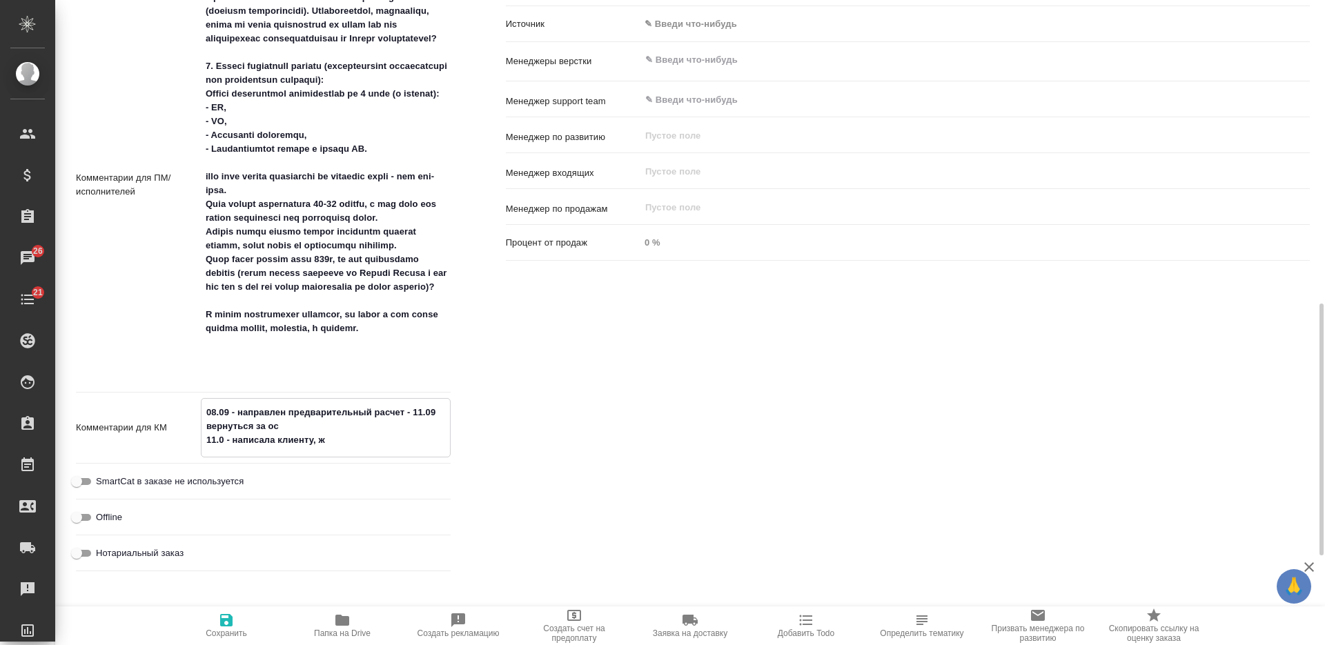
type textarea "x"
type textarea "08.09 - направлен предварительный расчет - 11.09 вернуться за ос 11.0 - написал…"
type textarea "x"
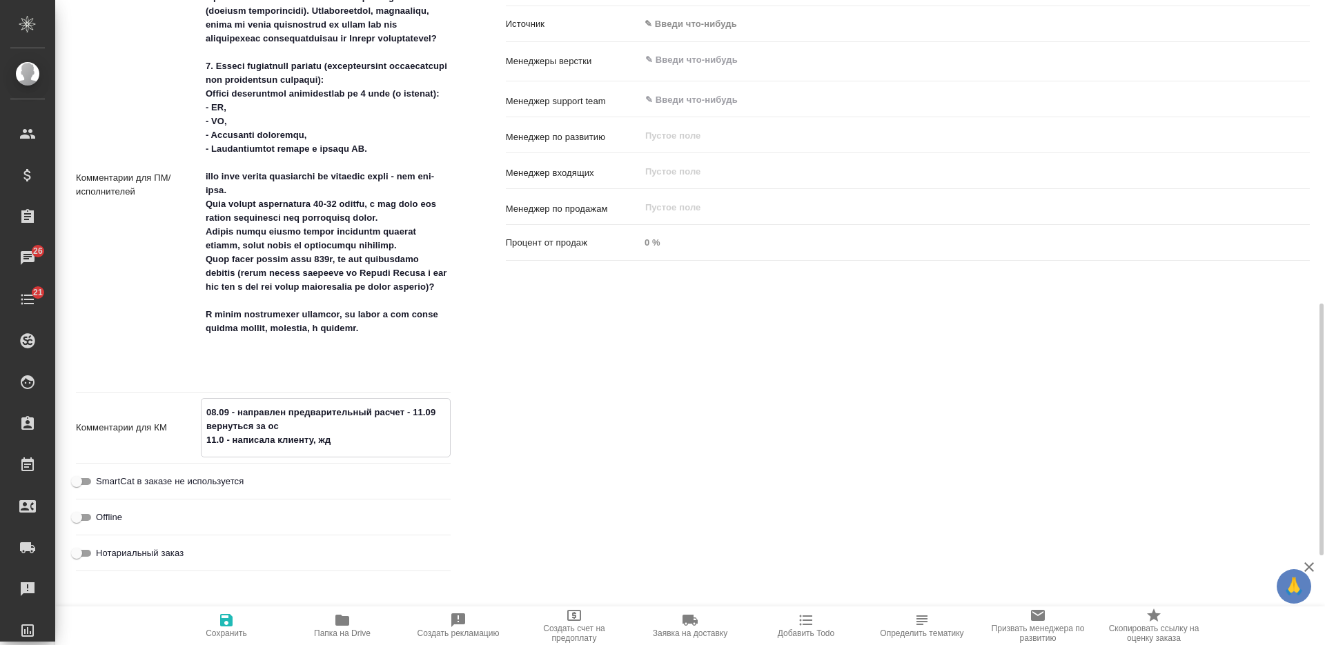
type textarea "x"
type textarea "08.09 - направлен предварительный расчет - 11.09 вернуться за ос 11.0 - написал…"
type textarea "x"
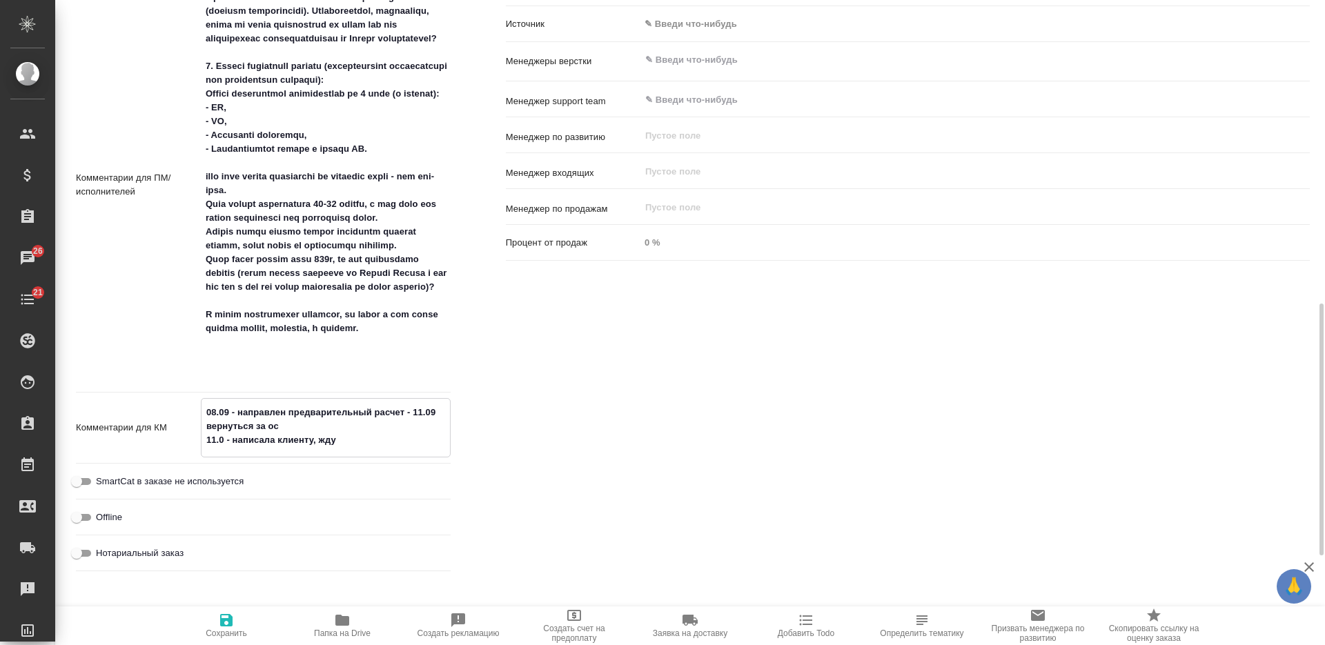
type textarea "08.09 - направлен предварительный расчет - 11.09 вернуться за ос 11.0 - написал…"
type textarea "x"
type textarea "08.09 - направлен предварительный расчет - 11.09 вернуться за ос 11.0 - написал…"
type textarea "x"
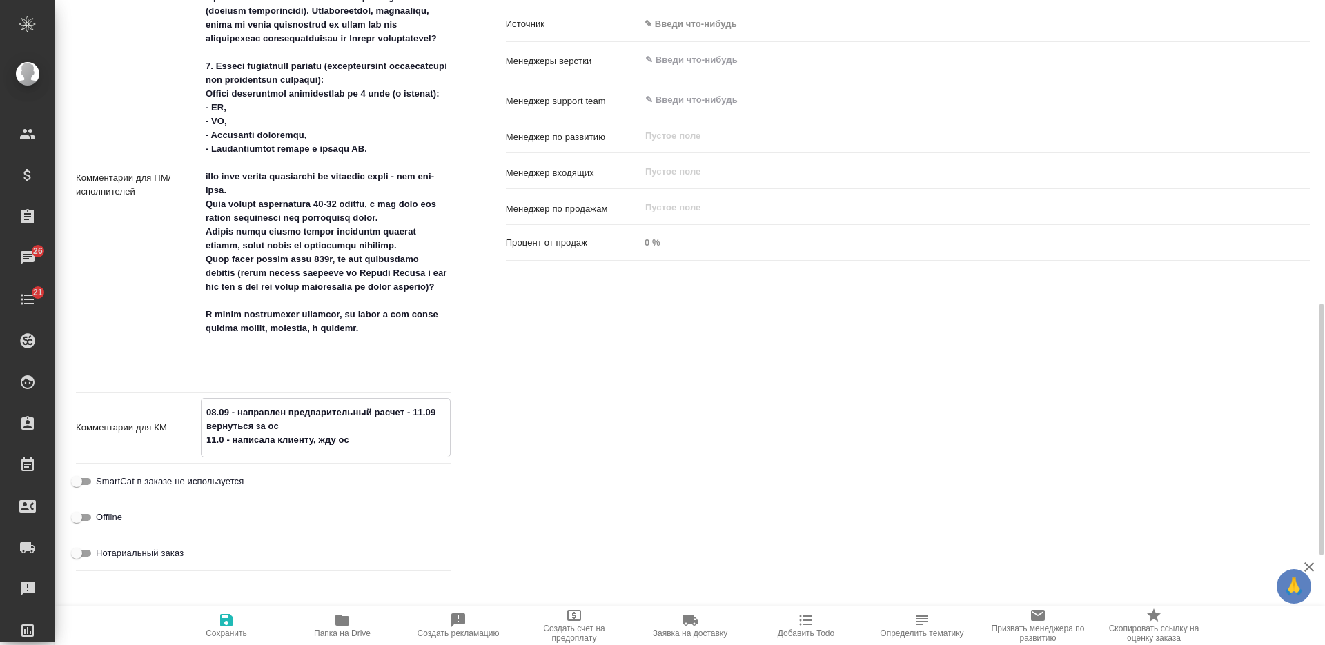
type textarea "x"
type textarea "08.09 - направлен предварительный расчет - 11.09 вернуться за ос 11.0 - написал…"
type textarea "x"
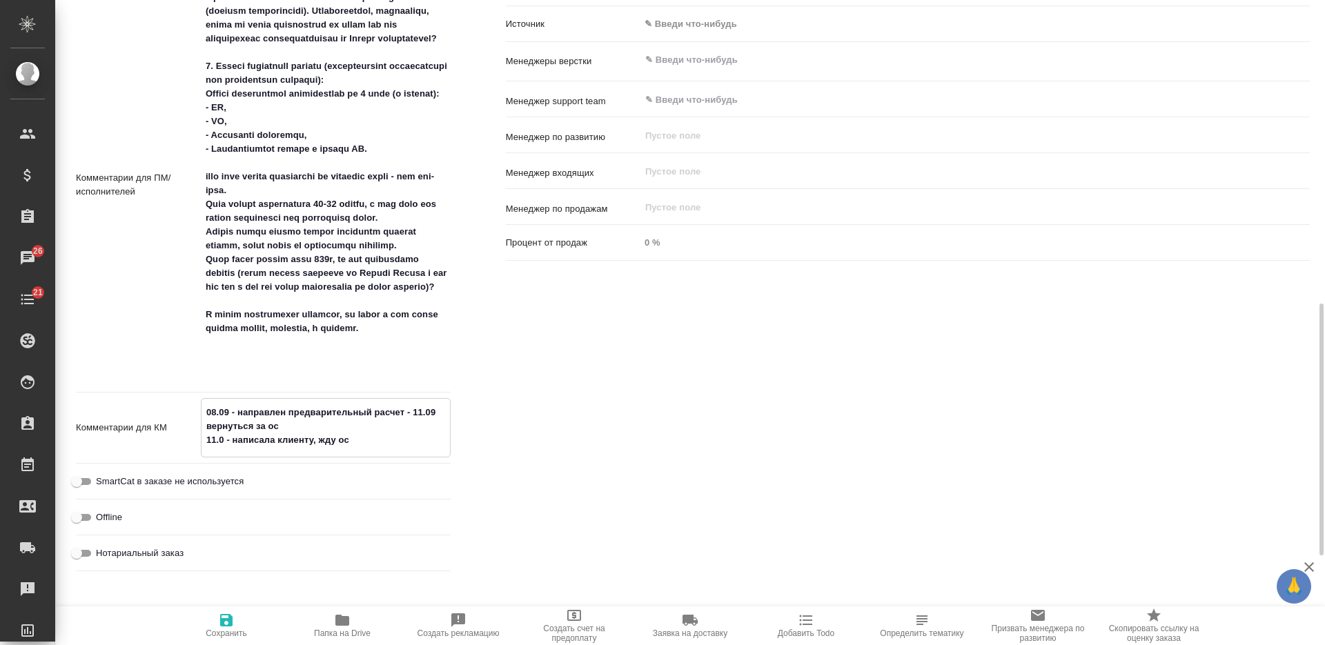
type textarea "08.09 - направлен предварительный расчет - 11.09 вернуться за ос 11.0 - написал…"
type textarea "x"
type textarea "08.09 - направлен предварительный расчет - 11.09 вернуться за ос 11.0 - написал…"
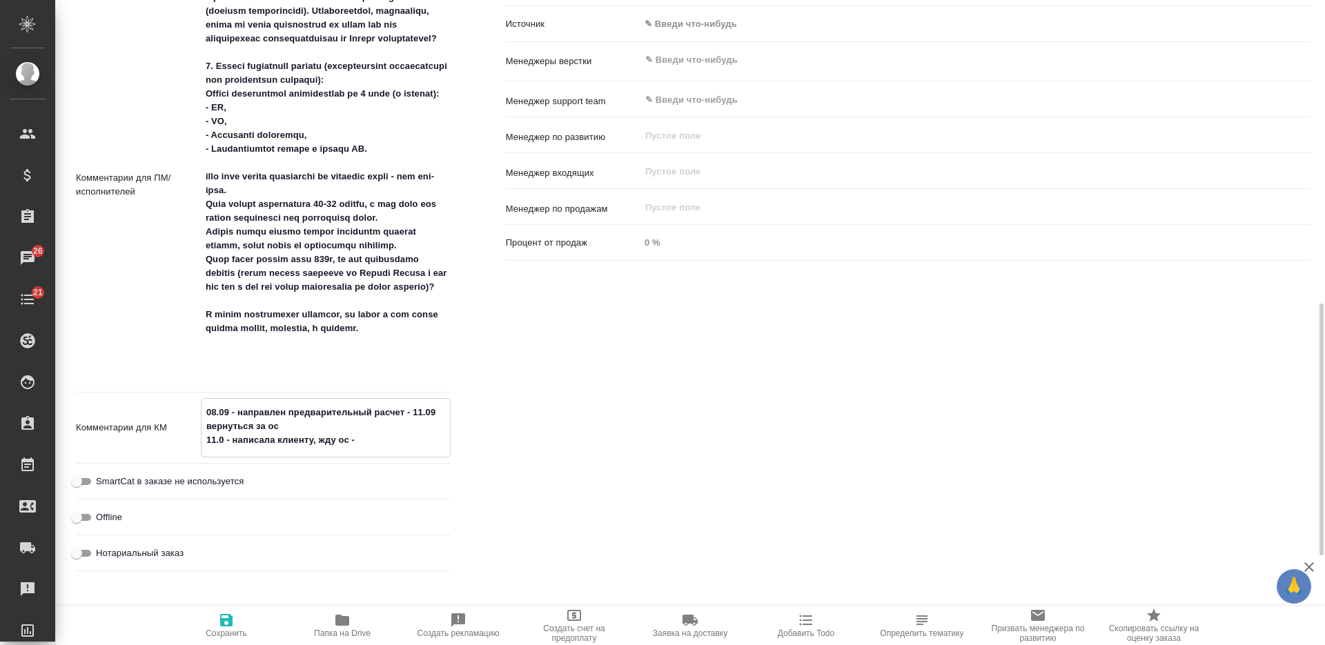
type textarea "x"
type textarea "08.09 - направлен предварительный расчет - 11.09 вернуться за ос 11.0 - написал…"
type textarea "x"
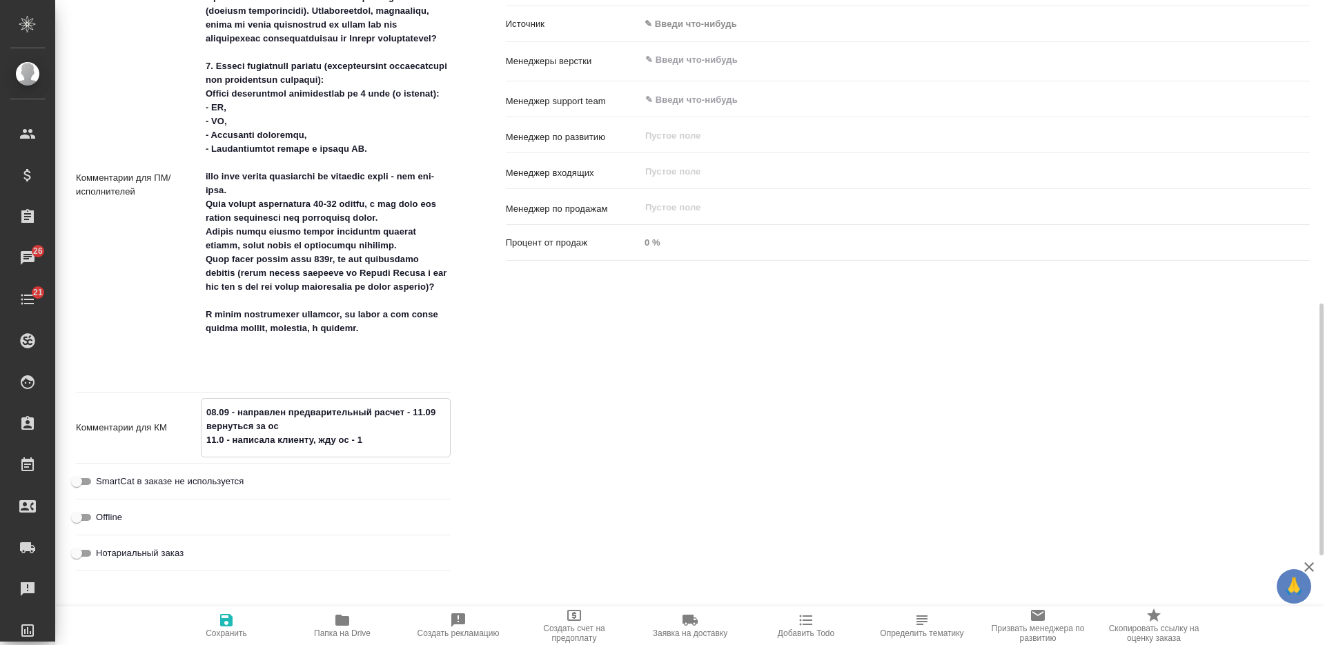
type textarea "x"
type textarea "08.09 - направлен предварительный расчет - 11.09 вернуться за ос 11.0 - написал…"
type textarea "x"
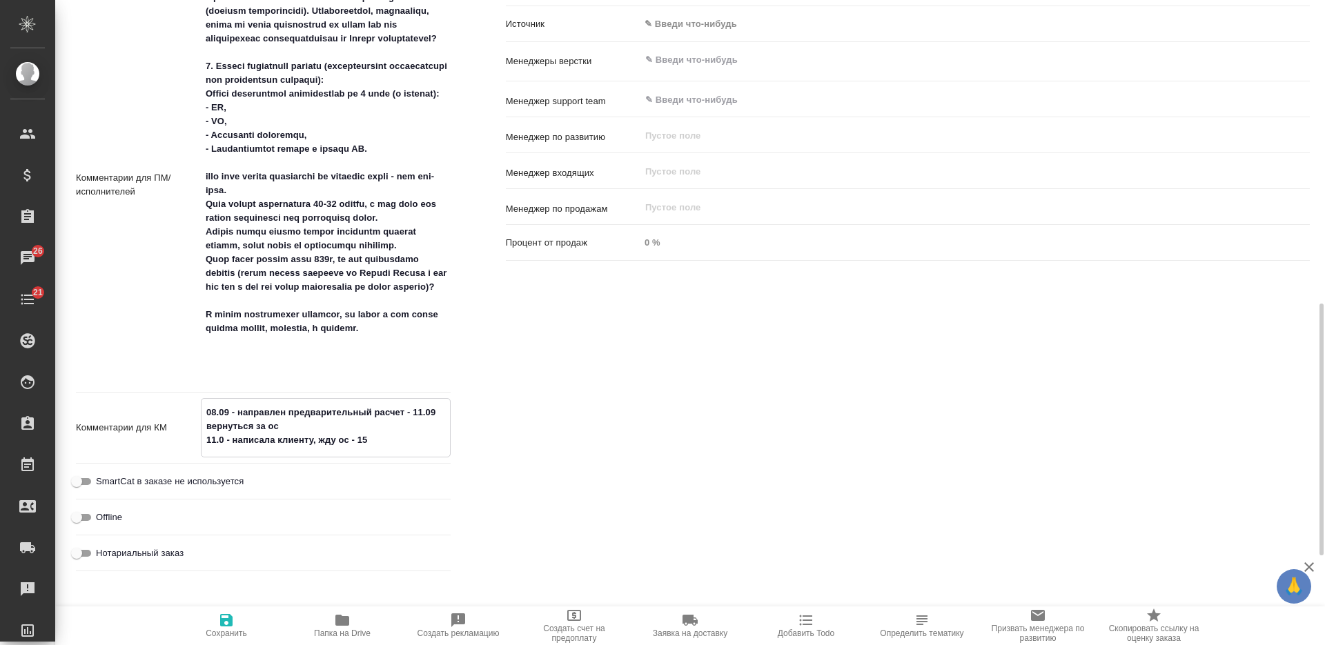
type textarea "x"
type textarea "08.09 - направлен предварительный расчет - 11.09 вернуться за ос 11.0 - написал…"
type textarea "x"
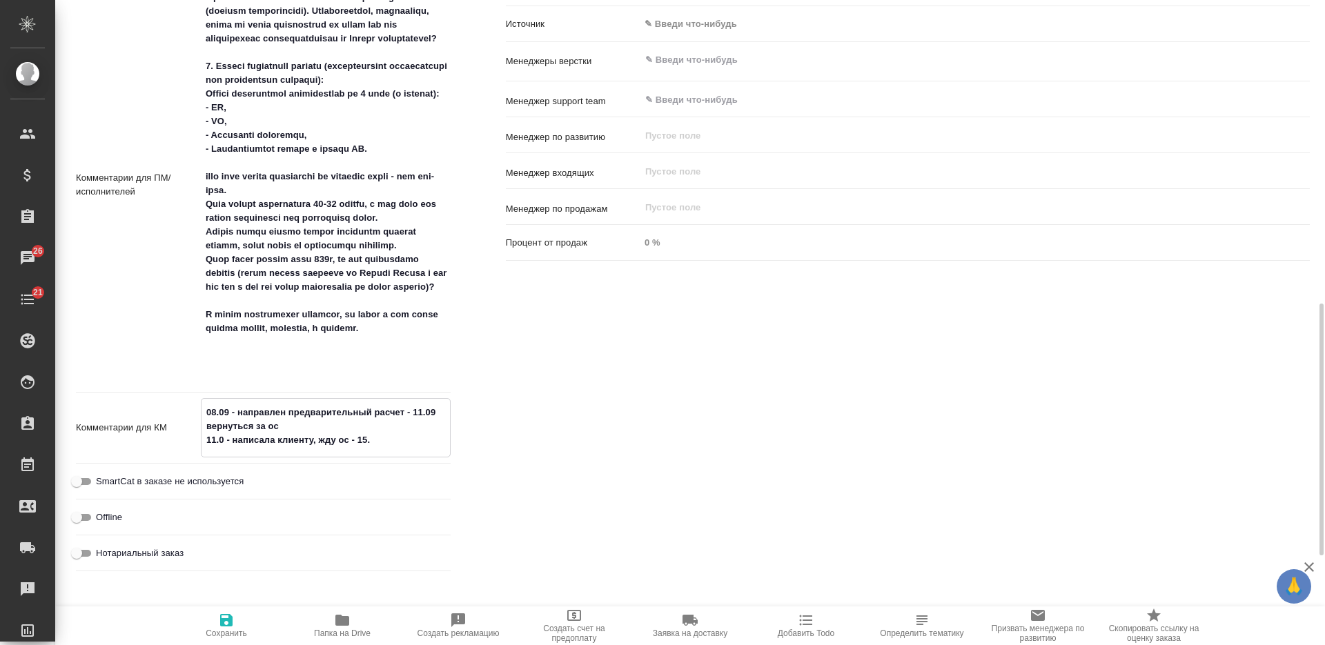
type textarea "08.09 - направлен предварительный расчет - 11.09 вернуться за ос 11.0 - написал…"
type textarea "x"
type textarea "08.09 - направлен предварительный расчет - 11.09 вернуться за ос 11.0 - написал…"
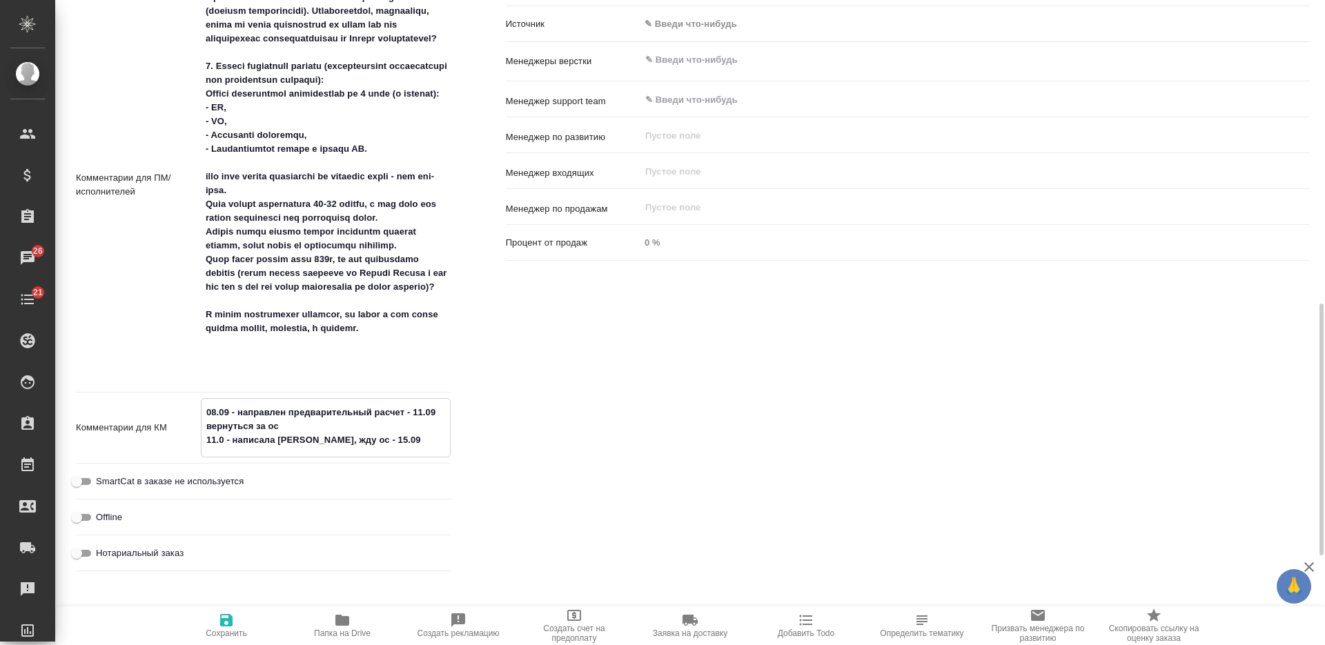
type textarea "x"
type textarea "08.09 - направлен предварительный расчет - 11.09 вернуться за ос 11.0 - написал…"
type textarea "x"
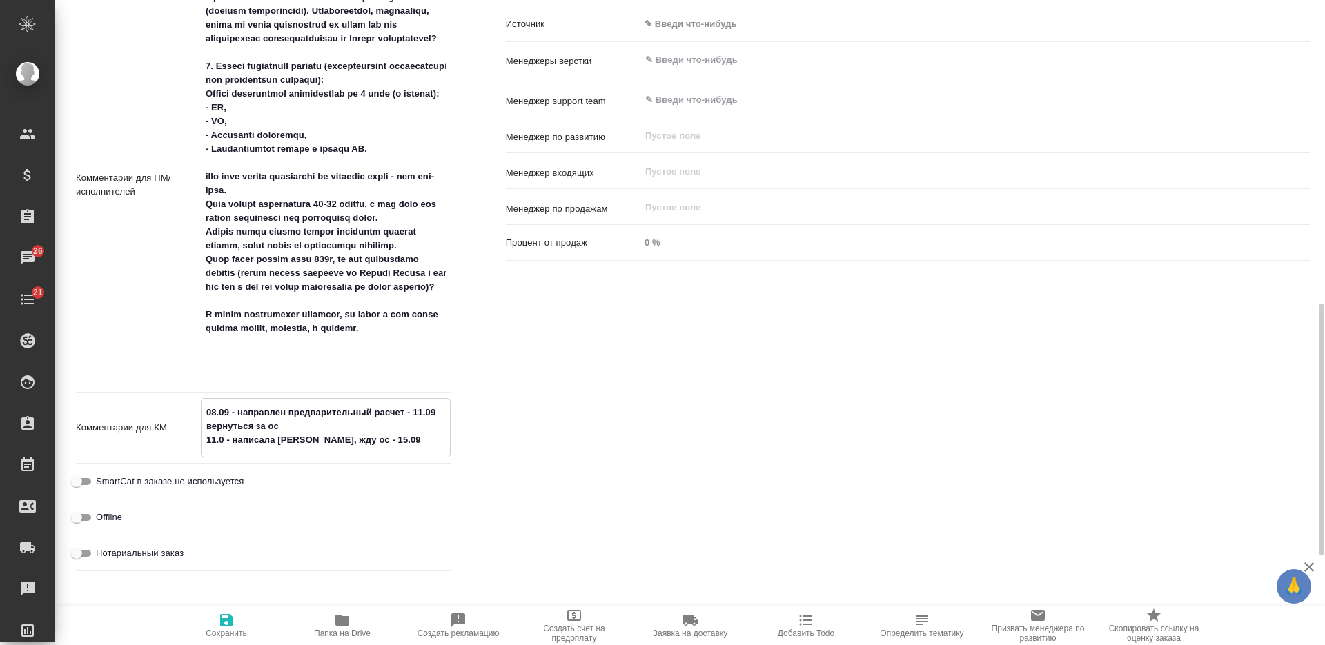
type textarea "x"
type textarea "08.09 - направлен предварительный расчет - 11.09 вернуться за ос 11.0 - написал…"
type textarea "x"
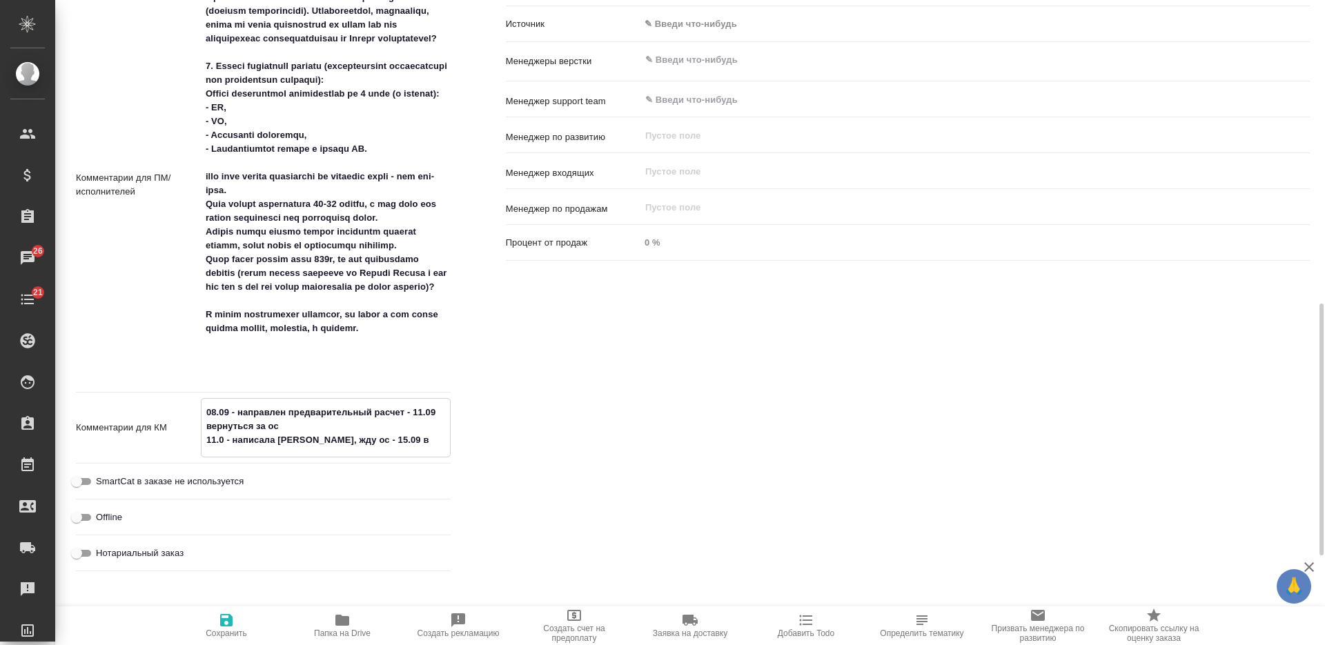
type textarea "x"
type textarea "08.09 - направлен предварительный расчет - 11.09 вернуться за ос 11.0 - написал…"
type textarea "x"
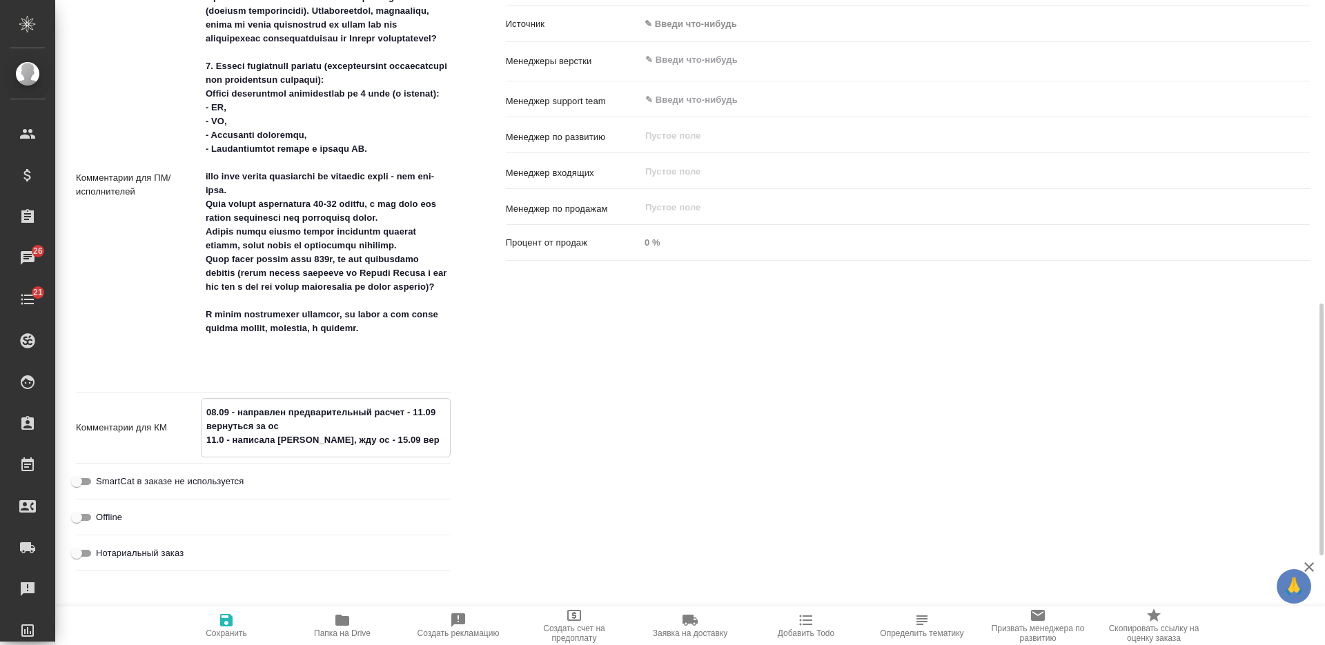
type textarea "08.09 - направлен предварительный расчет - 11.09 вернуться за ос 11.0 - написал…"
type textarea "x"
type textarea "08.09 - направлен предварительный расчет - 11.09 вернуться за ос 11.0 - написал…"
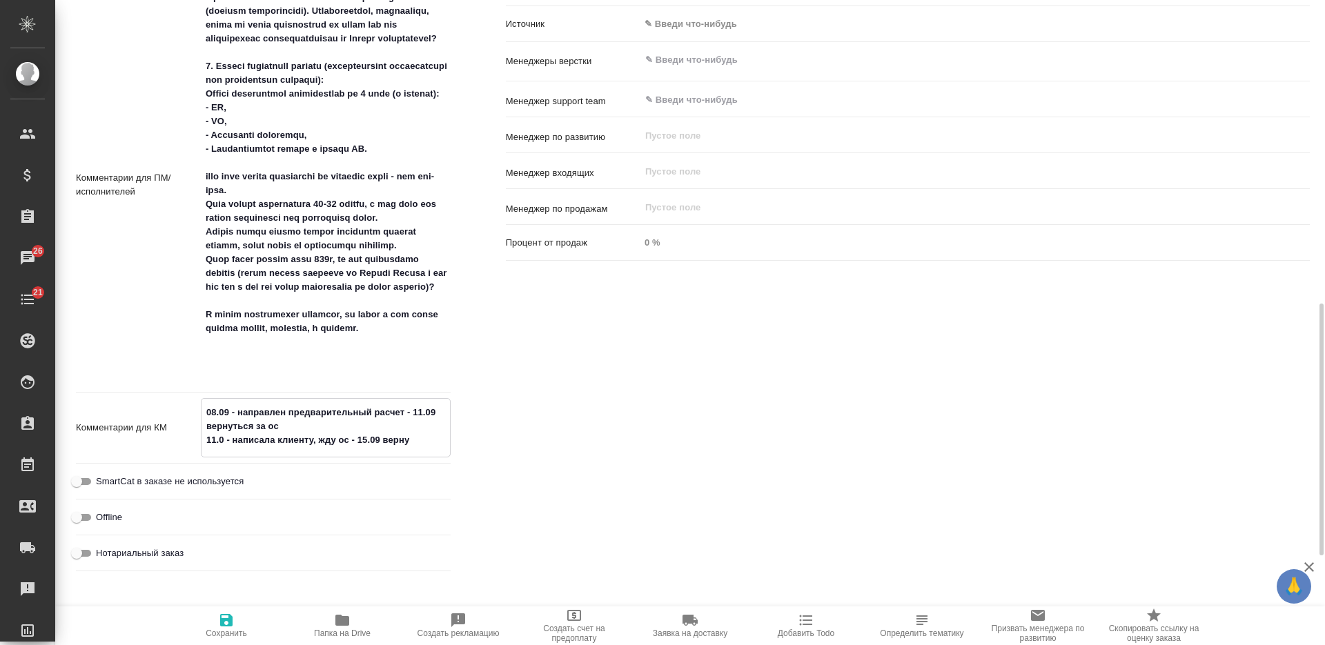
type textarea "x"
type textarea "08.09 - направлен предварительный расчет - 11.09 вернуться за ос 11.0 - написал…"
type textarea "x"
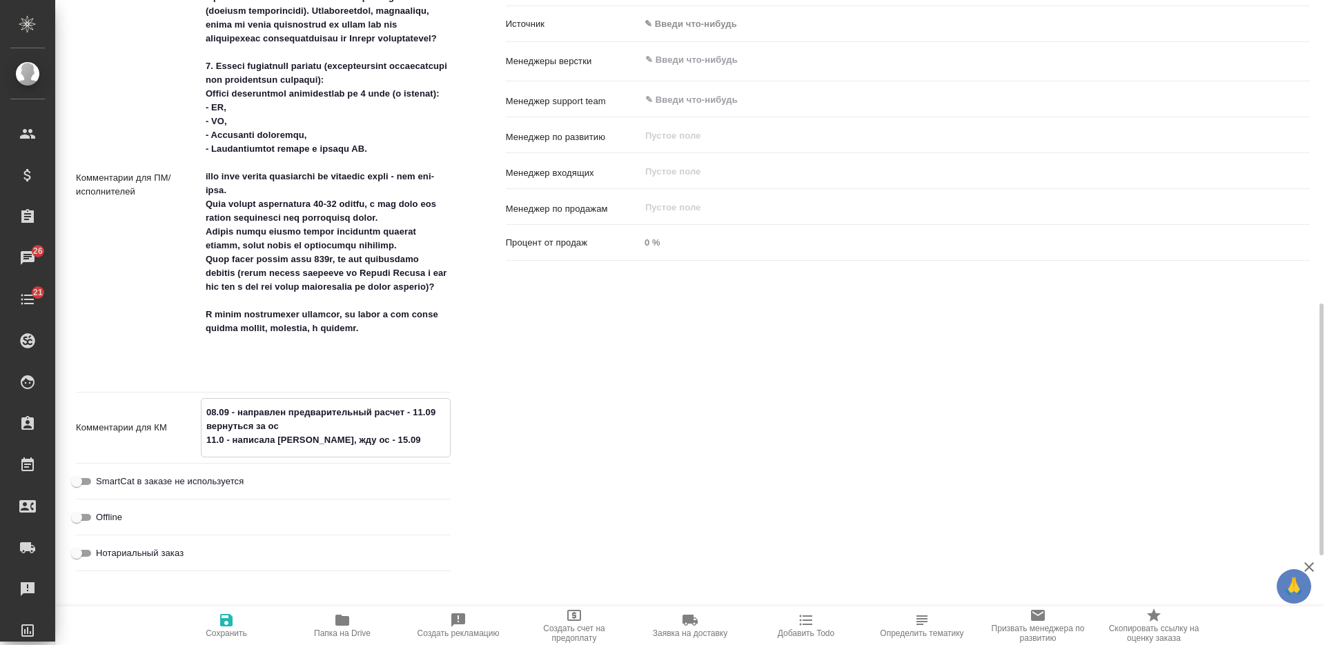
type textarea "x"
type textarea "08.09 - направлен предварительный расчет - 11.09 вернуться за ос 11.0 - написал…"
type textarea "x"
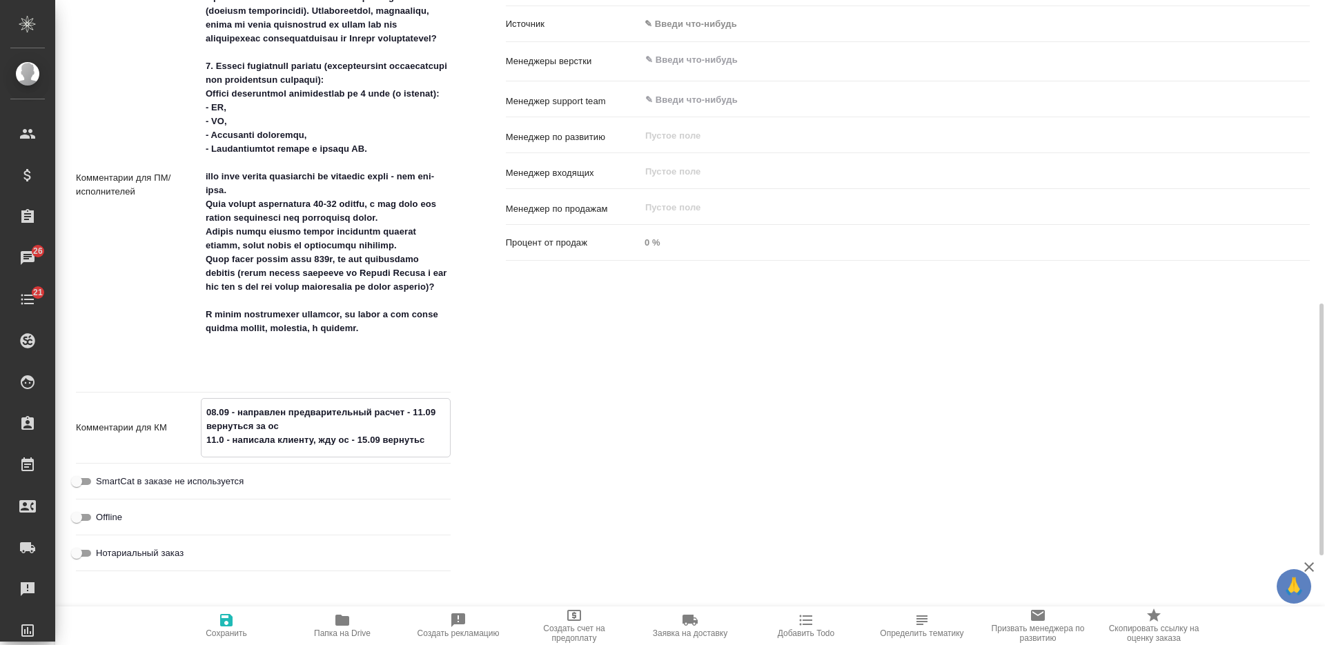
type textarea "x"
type textarea "08.09 - направлен предварительный расчет - 11.09 вернуться за ос 11.0 - написал…"
type textarea "x"
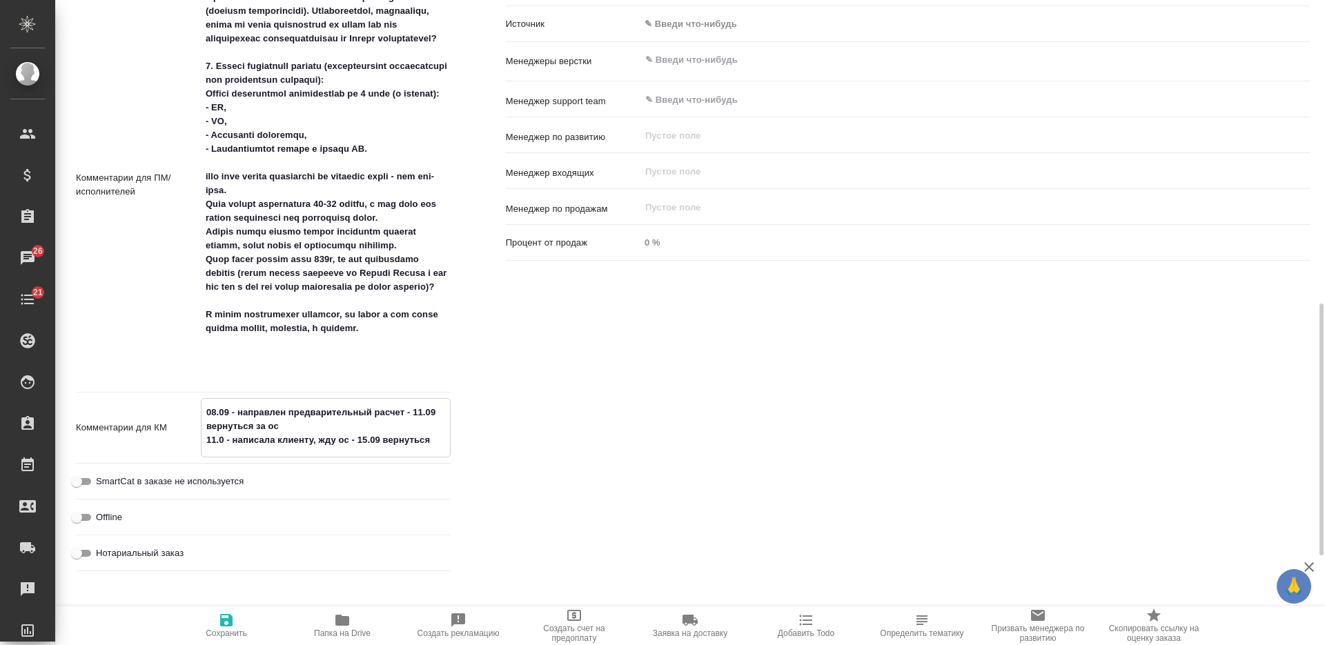
type textarea "08.09 - направлен предварительный расчет - 11.09 вернуться за ос 11.0 - написал…"
type textarea "x"
type textarea "08.09 - направлен предварительный расчет - 11.09 вернуться за ос 11.0 - написал…"
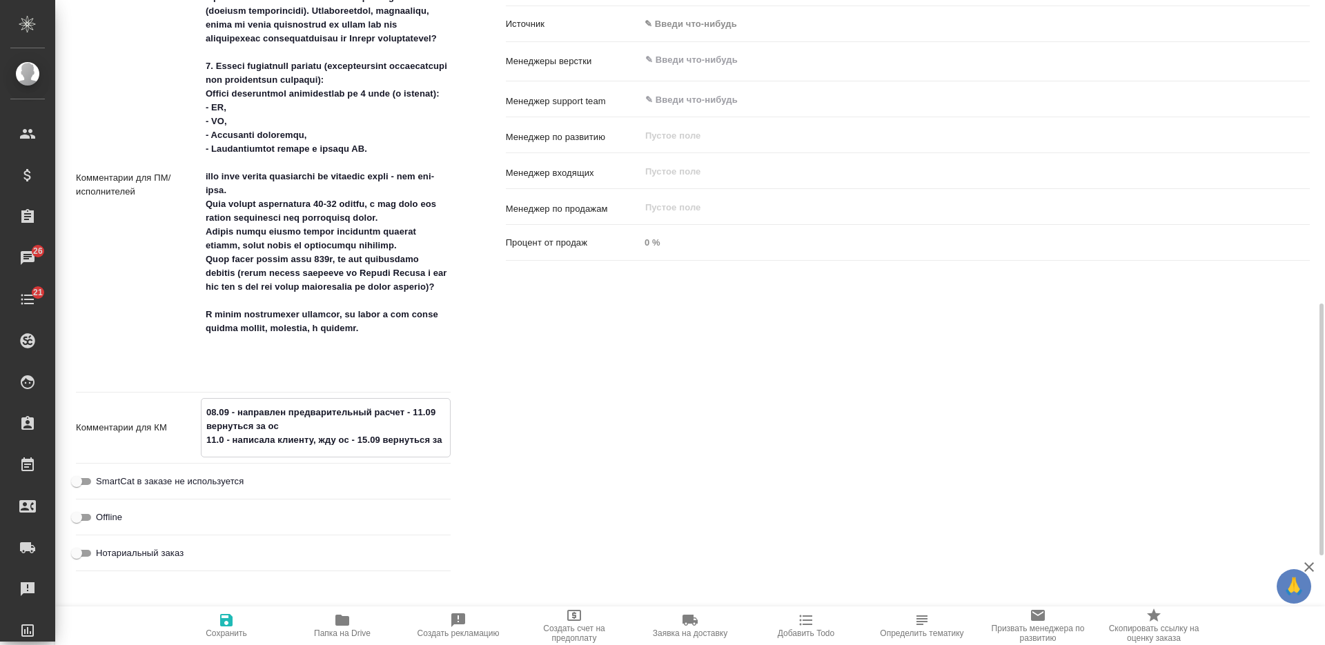
type textarea "x"
type textarea "08.09 - направлен предварительный расчет - 11.09 вернуться за ос 11.0 - написал…"
type textarea "x"
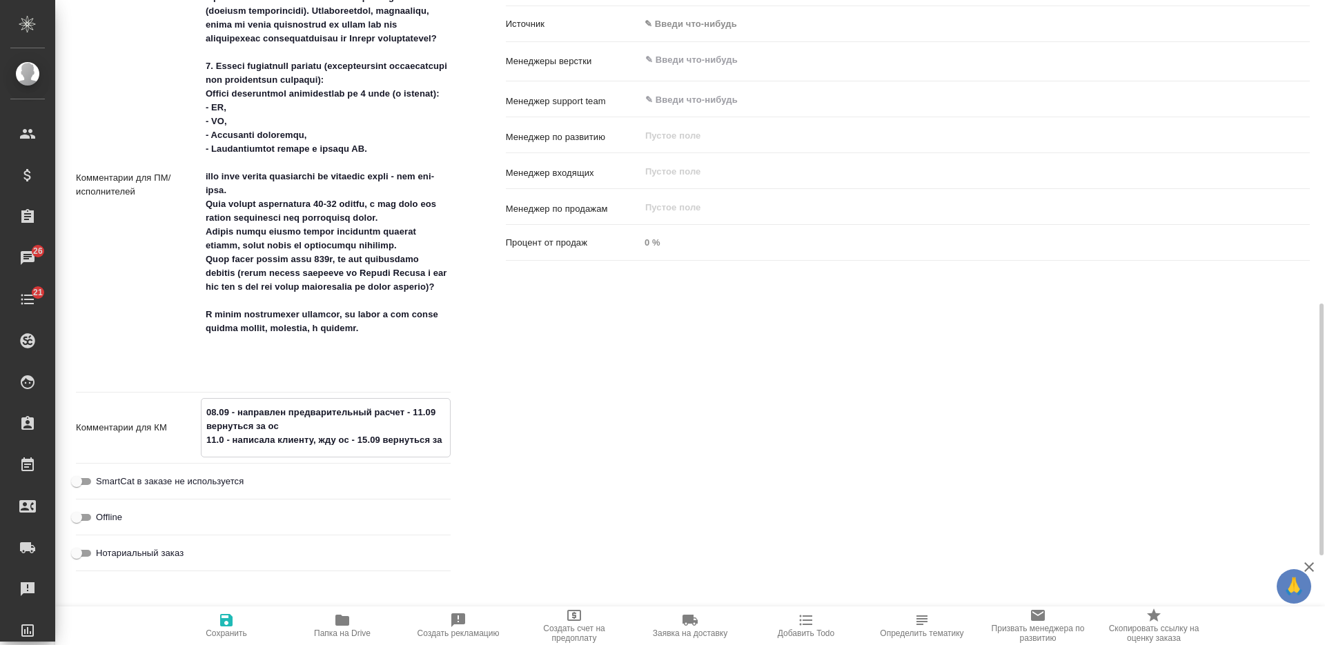
type textarea "x"
type textarea "08.09 - направлен предварительный расчет - 11.09 вернуться за ос 11.0 - написал…"
type textarea "x"
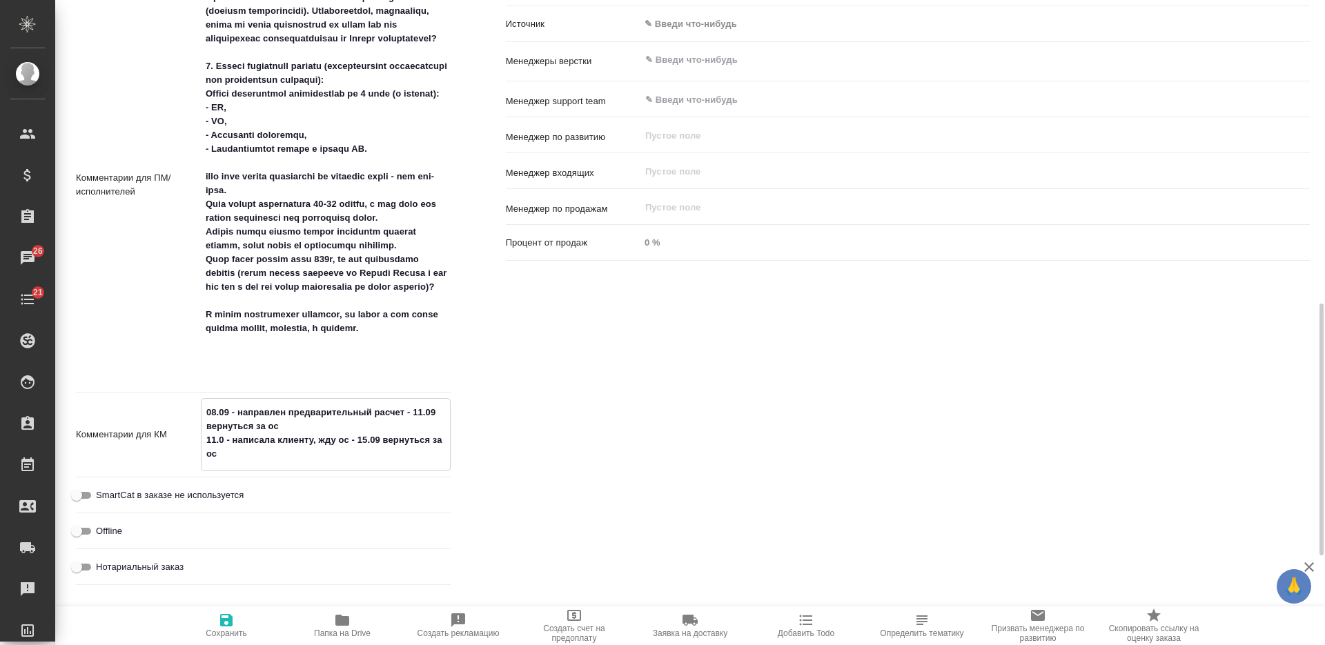
type textarea "x"
click at [204, 439] on textarea "08.09 - направлен предварительный расчет - 11.09 вернуться за ос 11.0 - написал…" at bounding box center [325, 433] width 248 height 65
type textarea "08.09 - направлен предварительный расчет - 11.09 вернуться за ос 11.0 - написал…"
type textarea "x"
click at [210, 622] on span "Сохранить" at bounding box center [226, 625] width 99 height 26
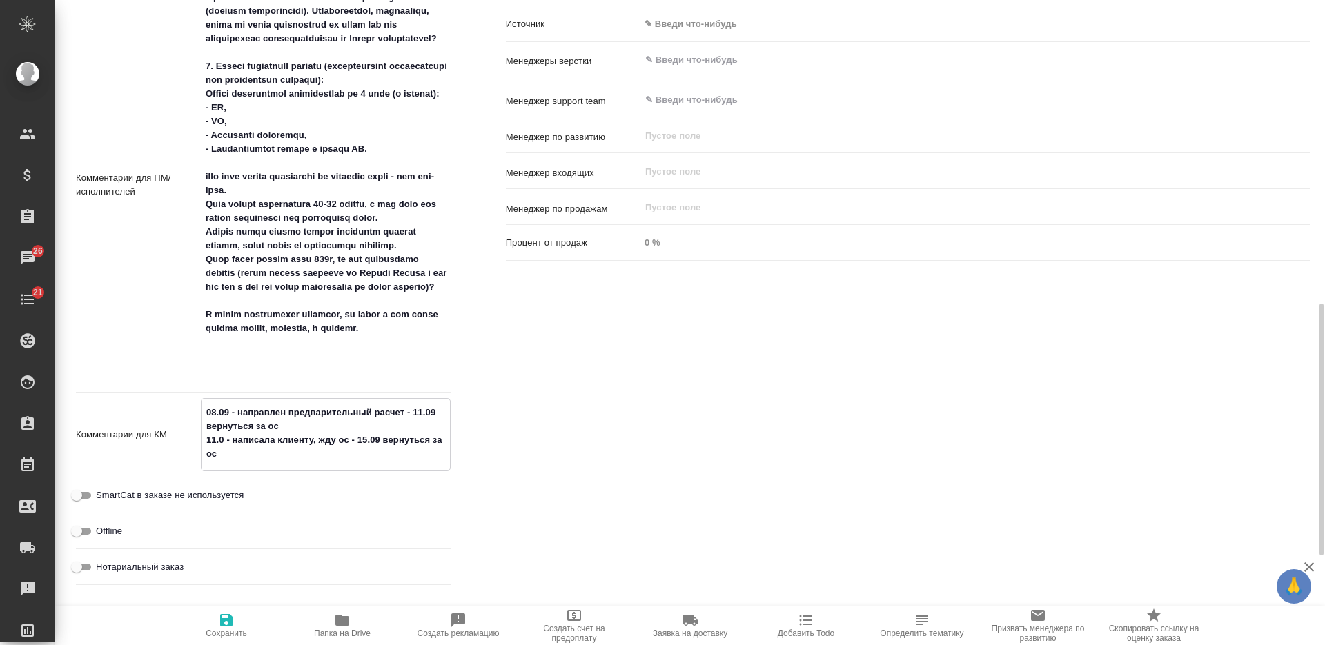
type textarea "x"
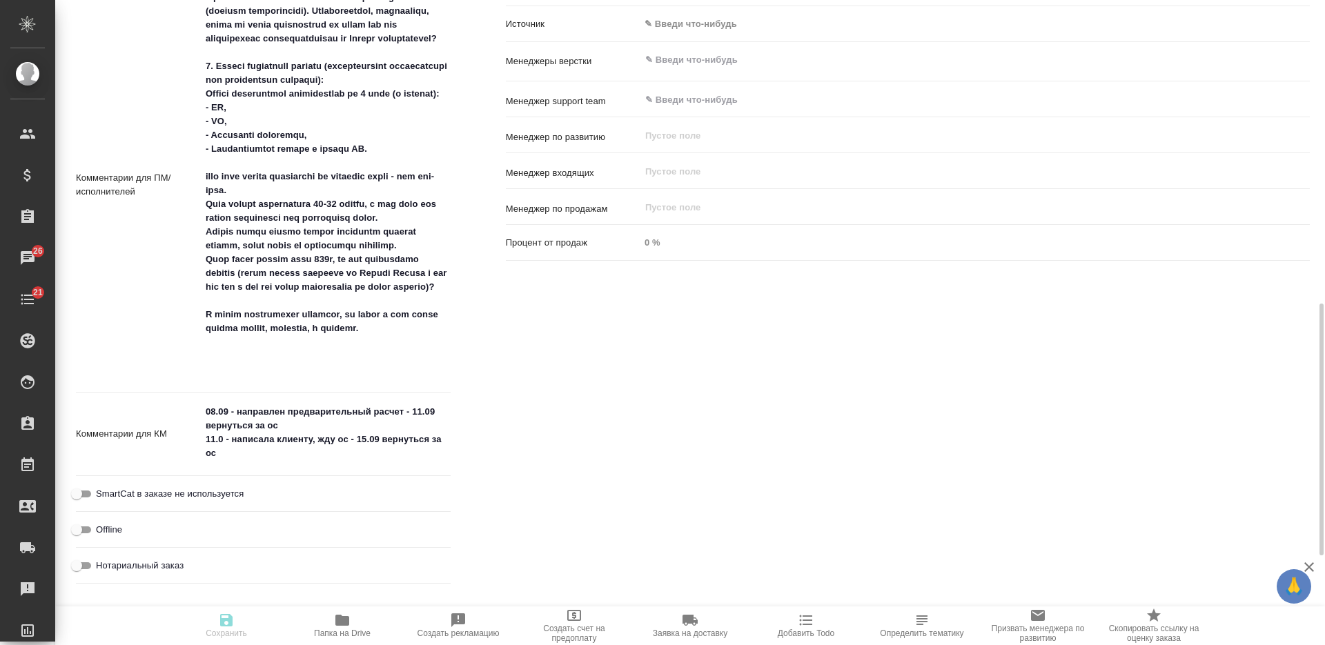
type textarea "x"
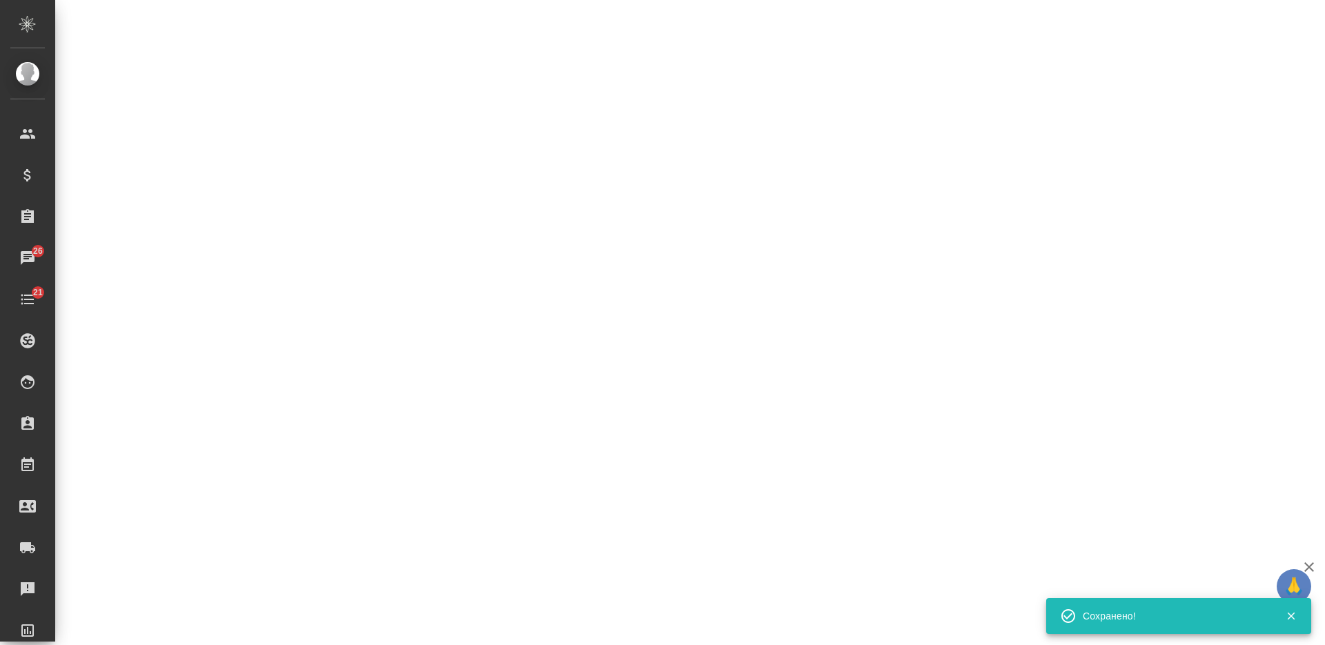
select select "RU"
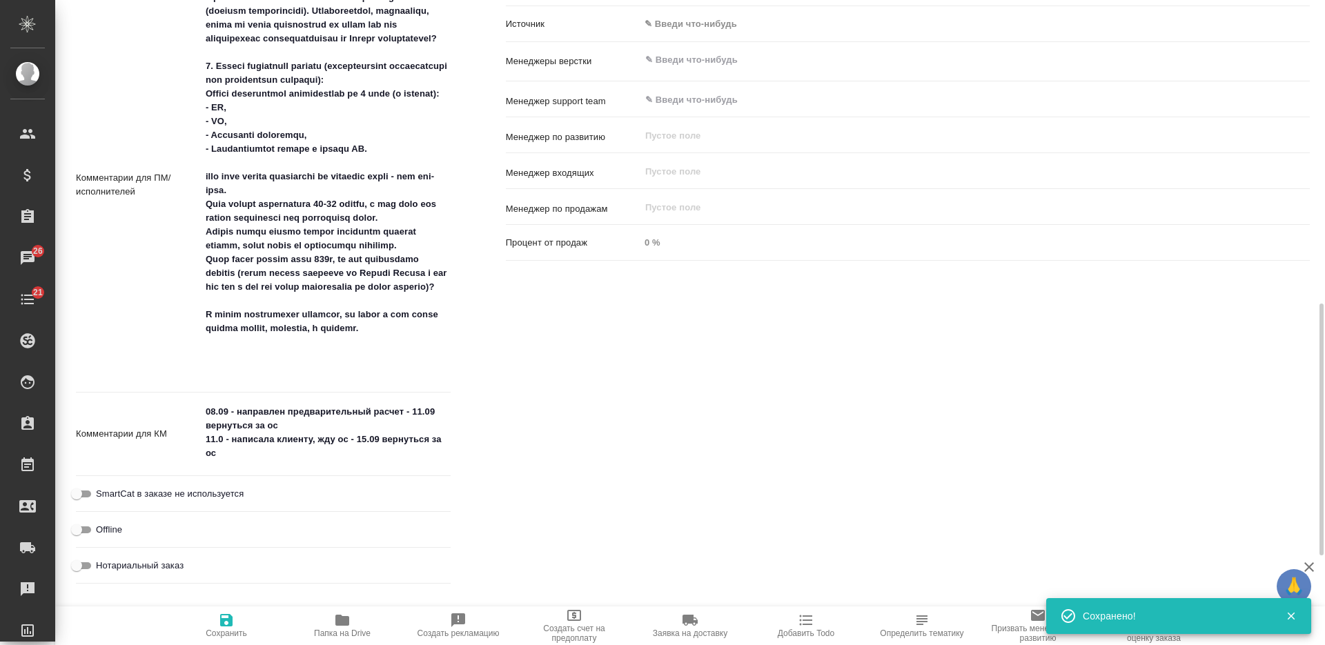
type textarea "x"
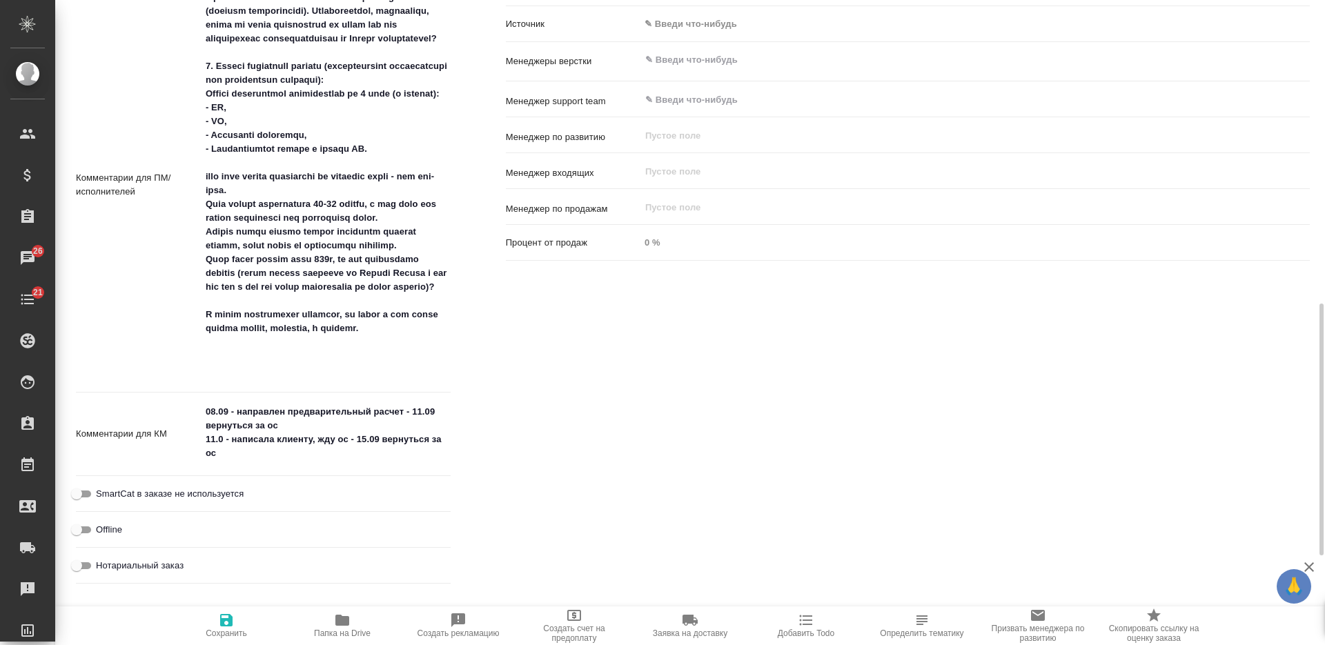
type textarea "x"
click at [219, 437] on textarea "08.09 - направлен предварительный расчет - 11.09 вернуться за ос 11.0 - написал…" at bounding box center [326, 432] width 250 height 65
type textarea "x"
type textarea "08.09 - направлен предварительный расчет - 11.09 вернуться за ос 11.09 - написа…"
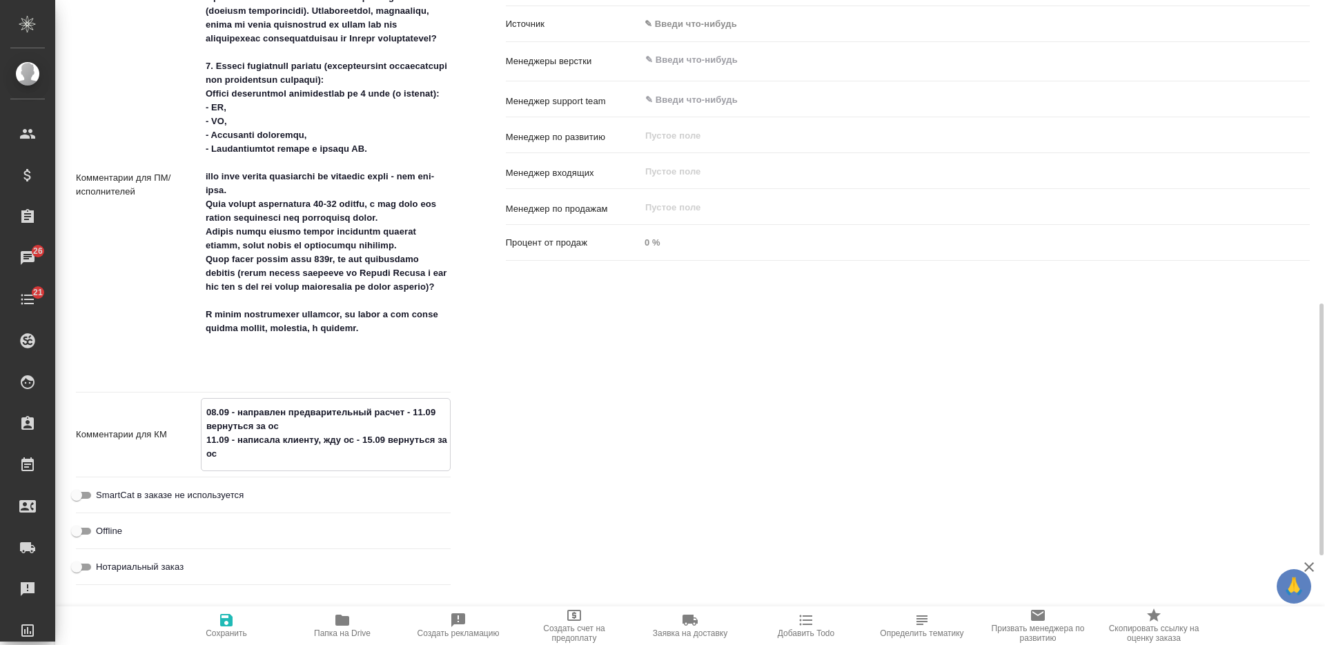
type textarea "x"
type textarea "08.09 - направлен предварительный расчет - 11.09 вернуться за ос 11.09 - написа…"
drag, startPoint x: 226, startPoint y: 624, endPoint x: 414, endPoint y: 462, distance: 248.4
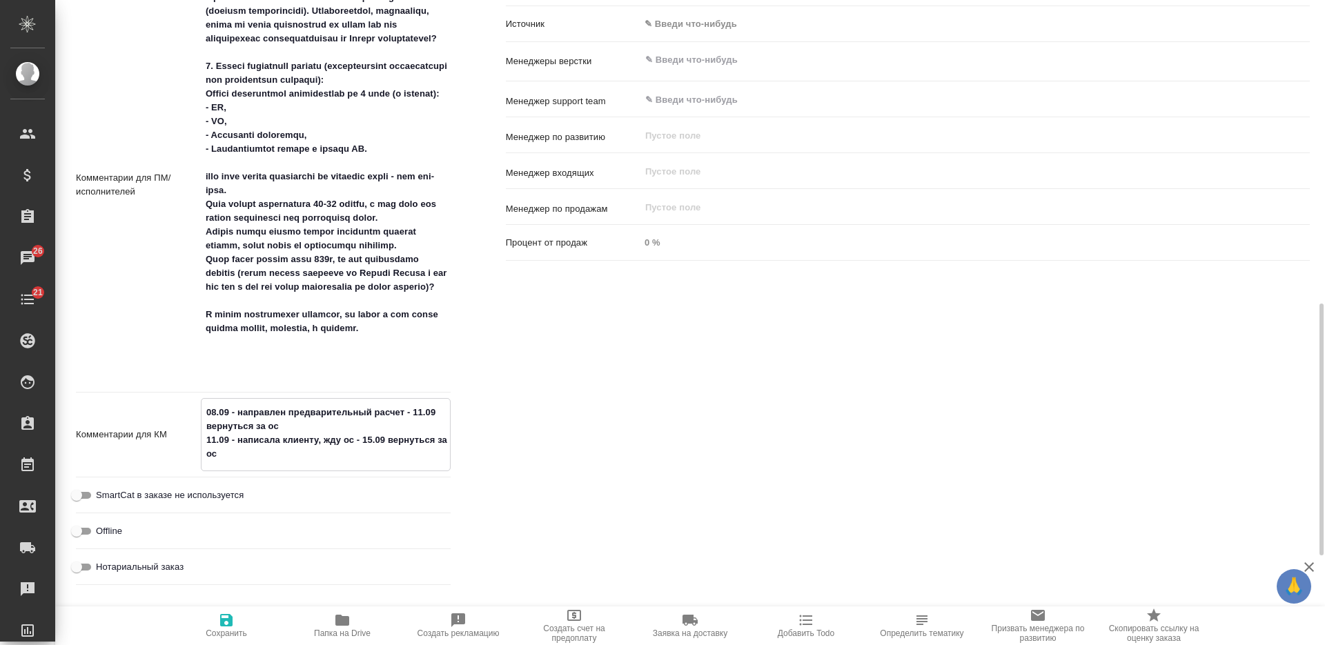
click at [226, 625] on icon "button" at bounding box center [226, 620] width 17 height 17
type textarea "x"
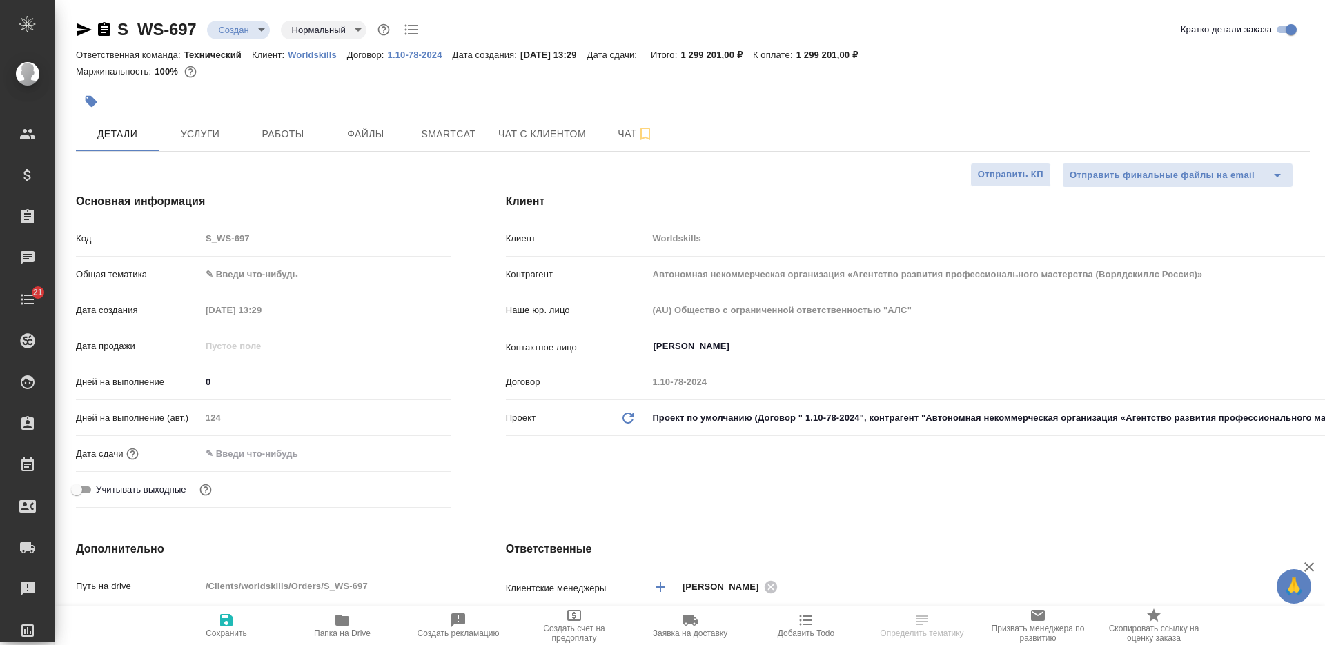
select select "RU"
type textarea "x"
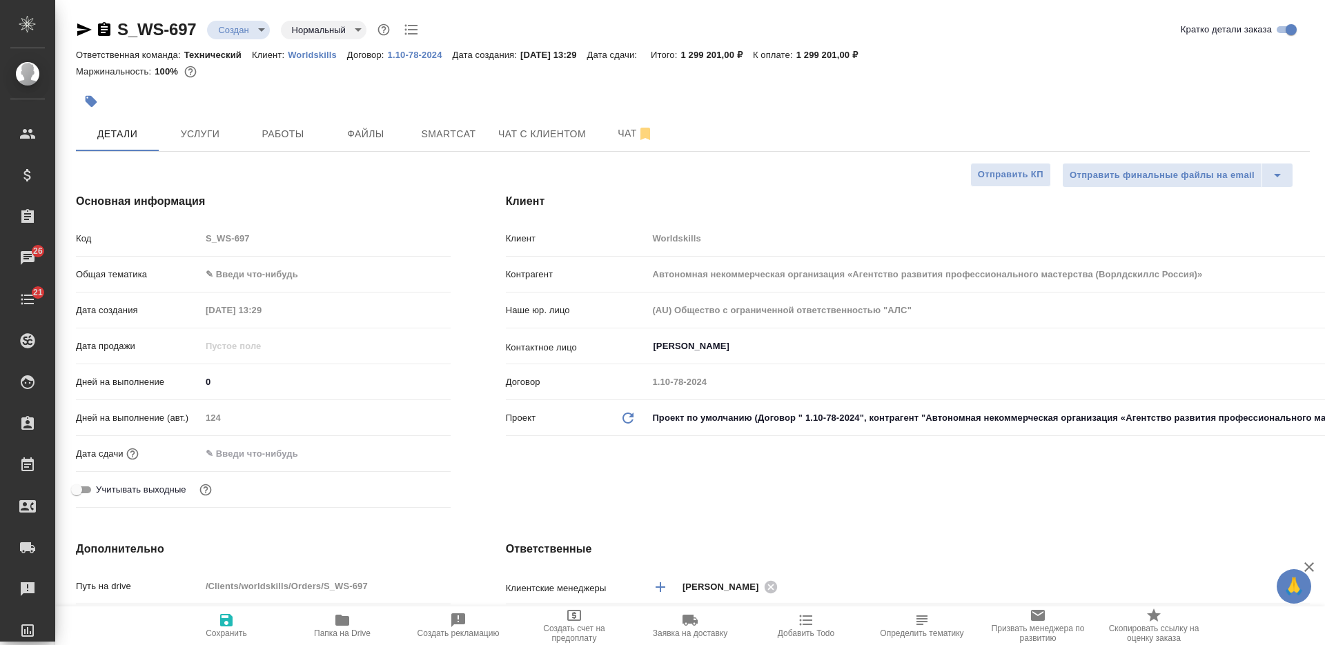
type textarea "x"
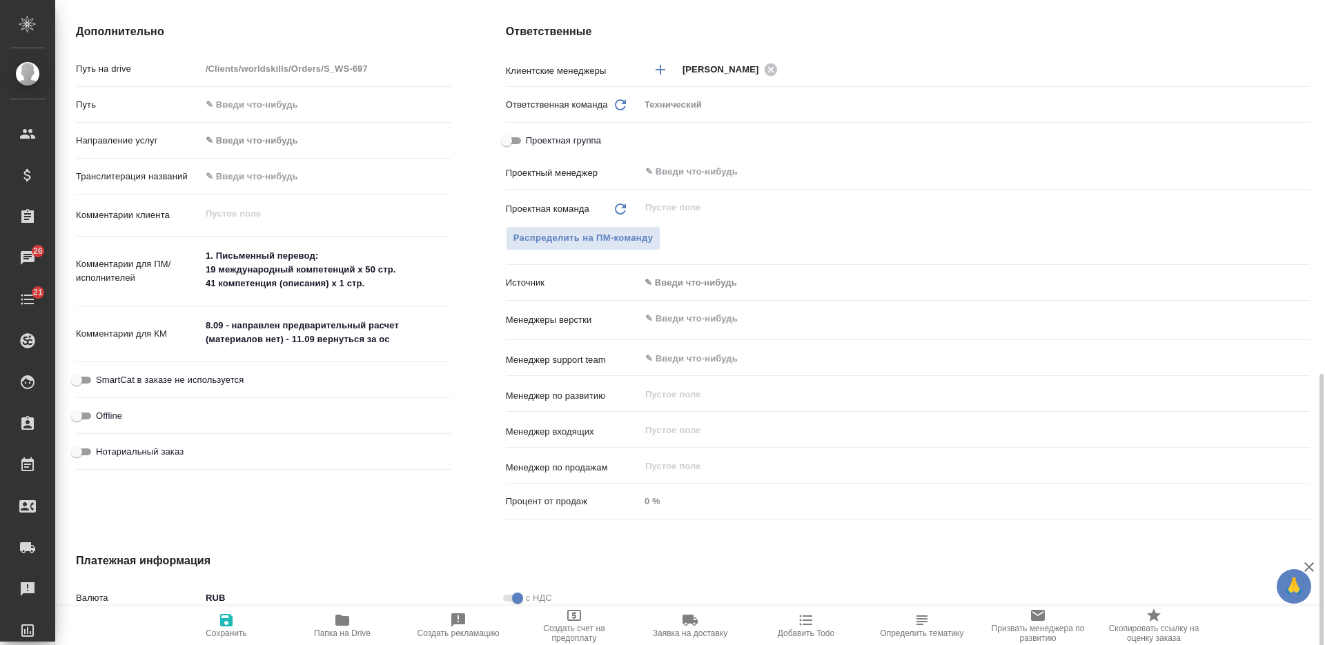
scroll to position [604, 0]
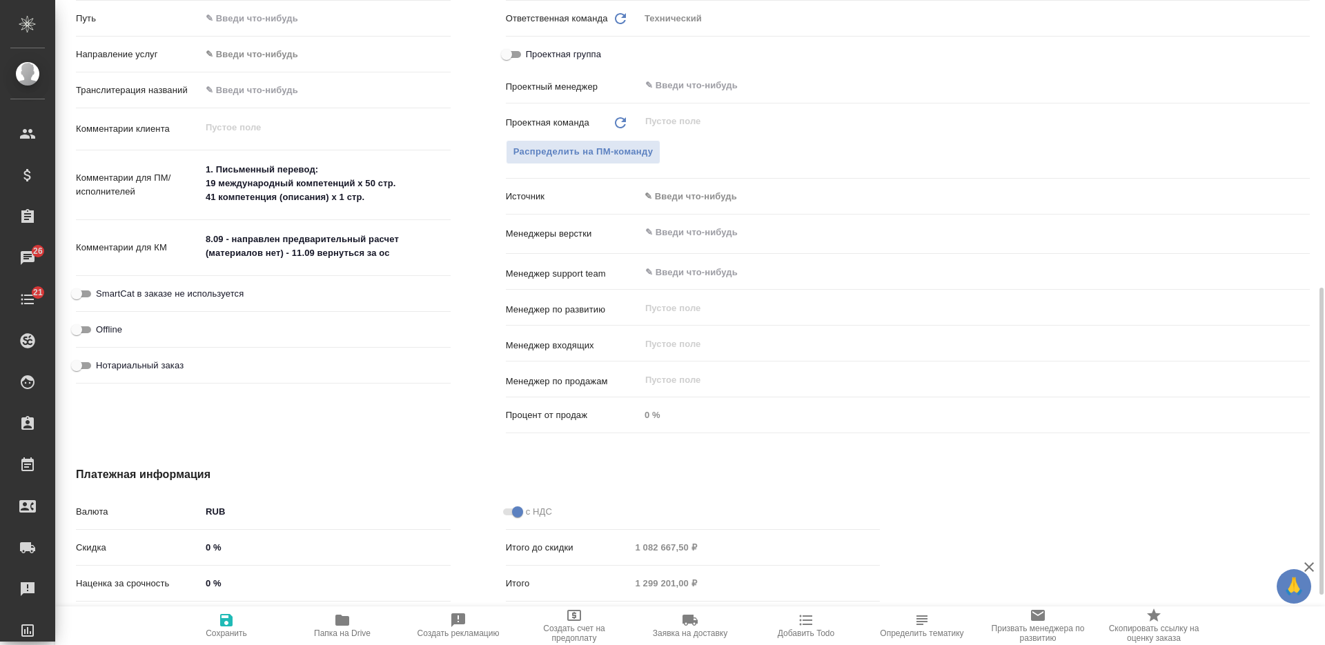
click at [402, 250] on textarea "8.09 - направлен предварительный расчет (материалов нет) - 11.09 вернуться за ос" at bounding box center [326, 246] width 250 height 37
type textarea "x"
type textarea "8.09 - направлен предварительный расчет (материалов нет) - 11.09 вернуться за ос"
type textarea "x"
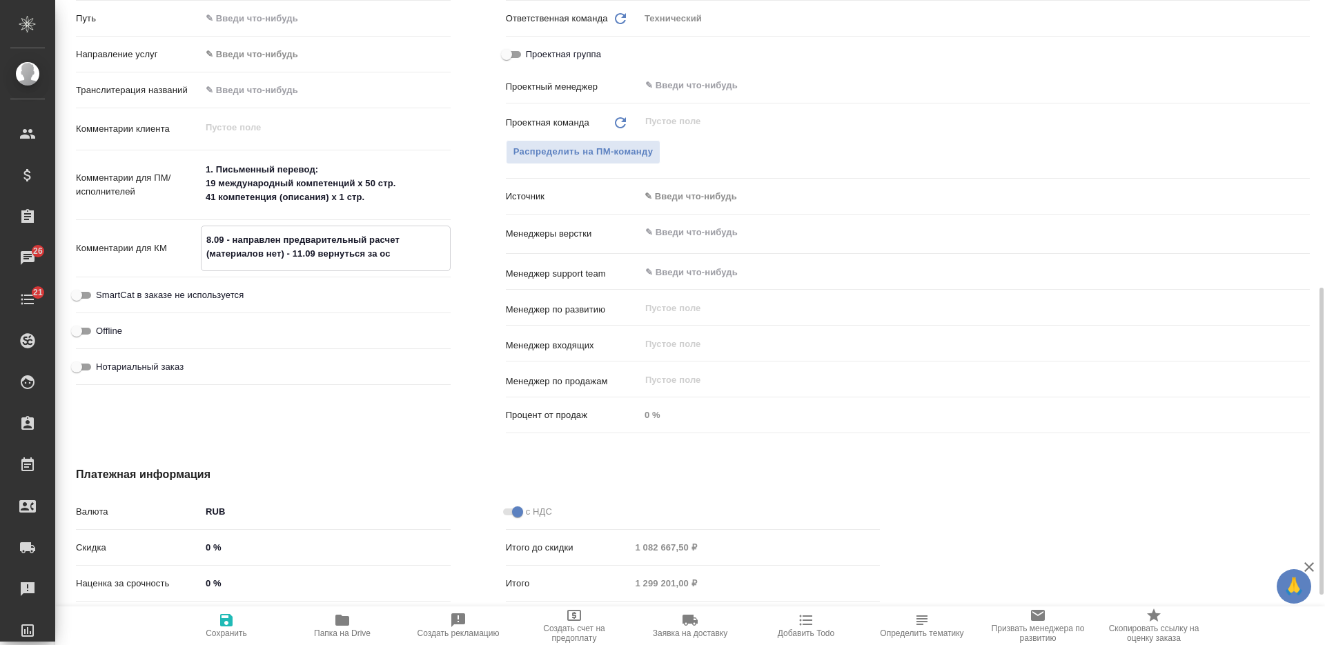
type textarea "x"
paste textarea "11.0 - написала клиенту, жду ос - 15.09 вернуться за ос"
type textarea "8.09 - направлен предварительный расчет (материалов нет) - 11.09 вернуться за о…"
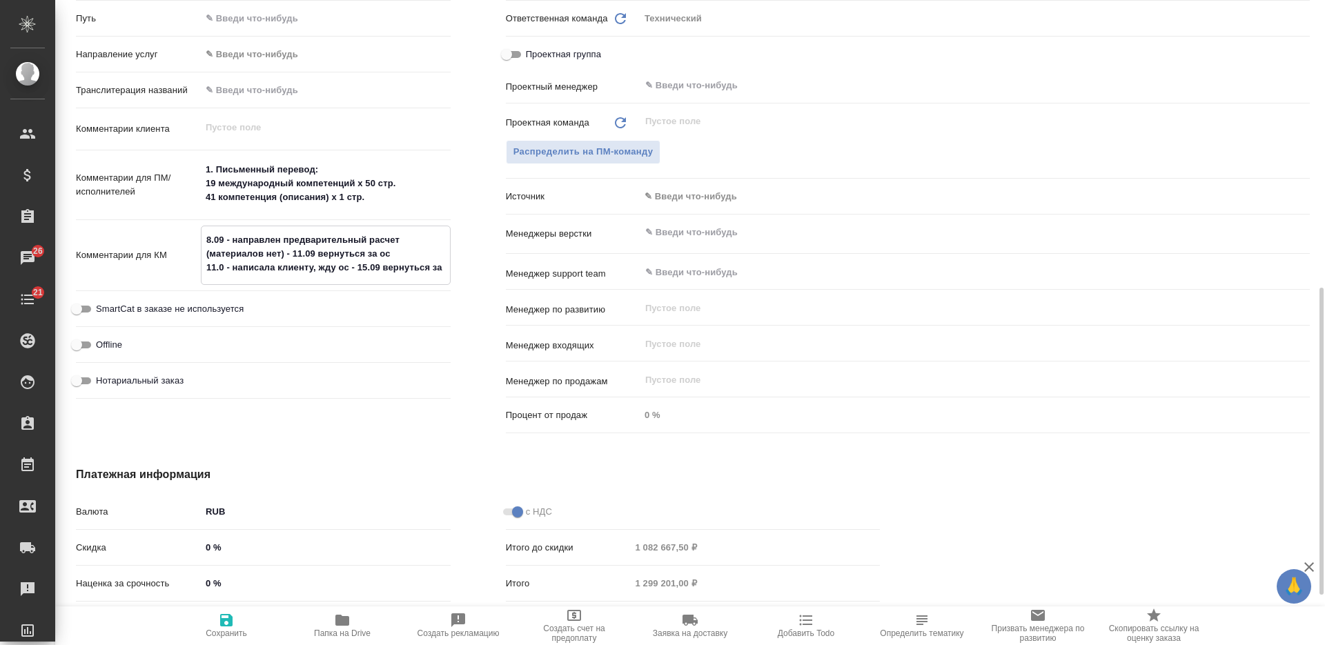
type textarea "x"
click at [224, 262] on textarea "8.09 - направлен предварительный расчет (материалов нет) - 11.09 вернуться за о…" at bounding box center [325, 260] width 248 height 65
type textarea "8.09 - направлен предварительный расчет (материалов нет) - 11.09 вернуться за о…"
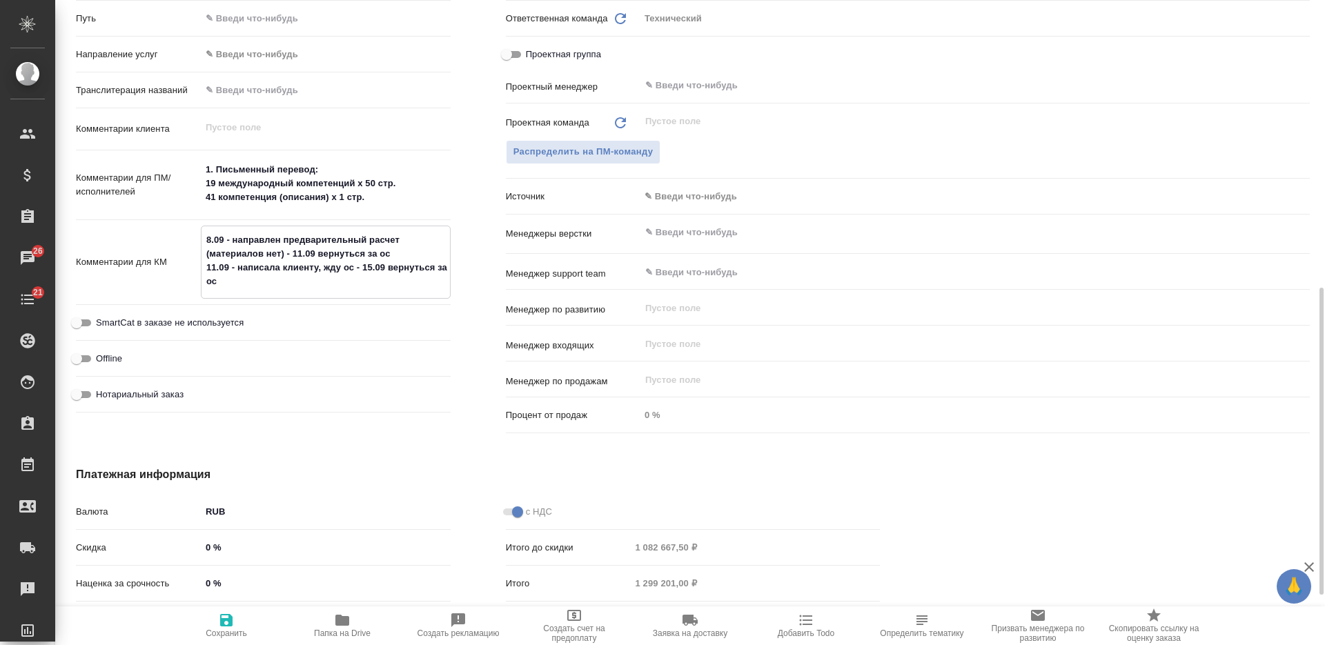
type textarea "x"
type textarea "8.09 - направлен предварительный расчет (материалов нет) - 11.09 вернуться за о…"
type textarea "x"
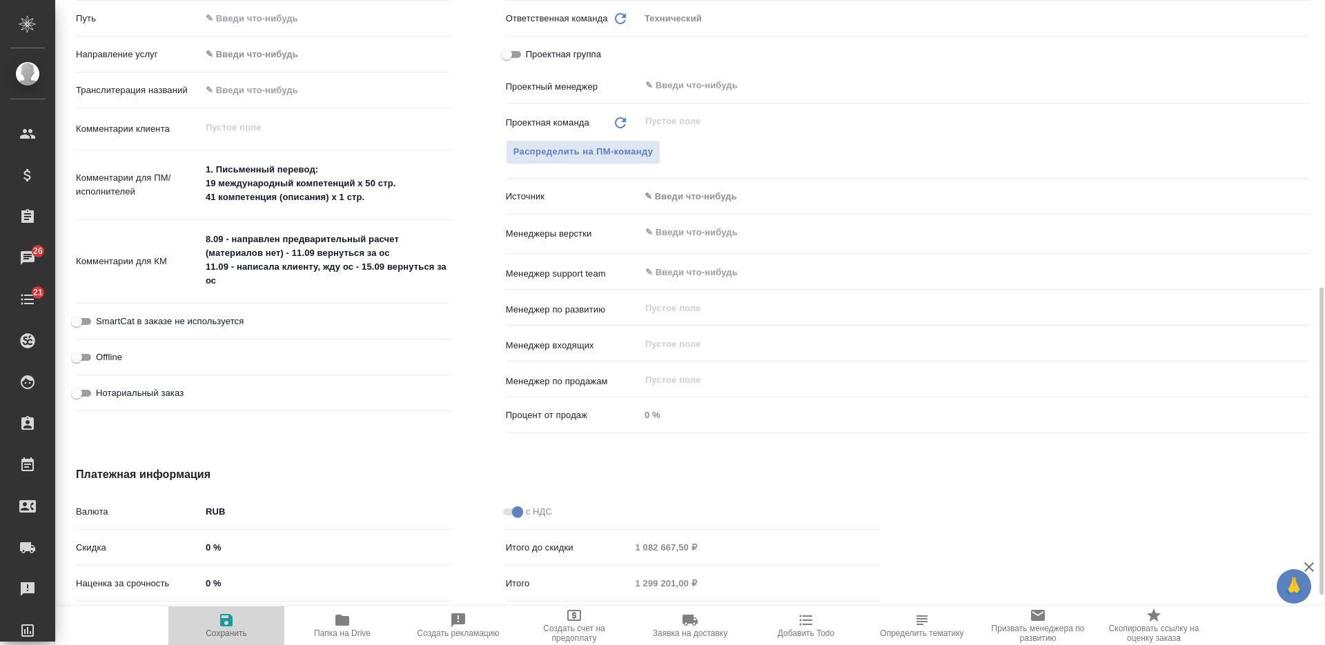
click at [235, 630] on span "Сохранить" at bounding box center [226, 633] width 41 height 10
type textarea "x"
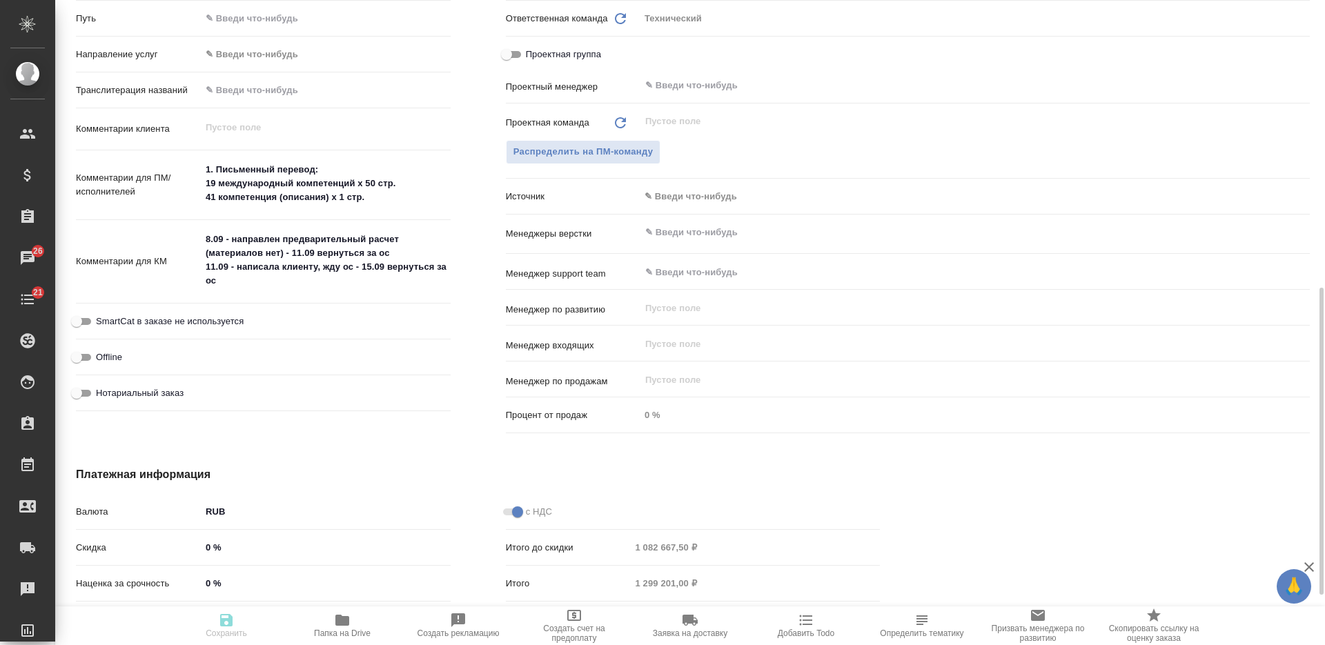
type textarea "x"
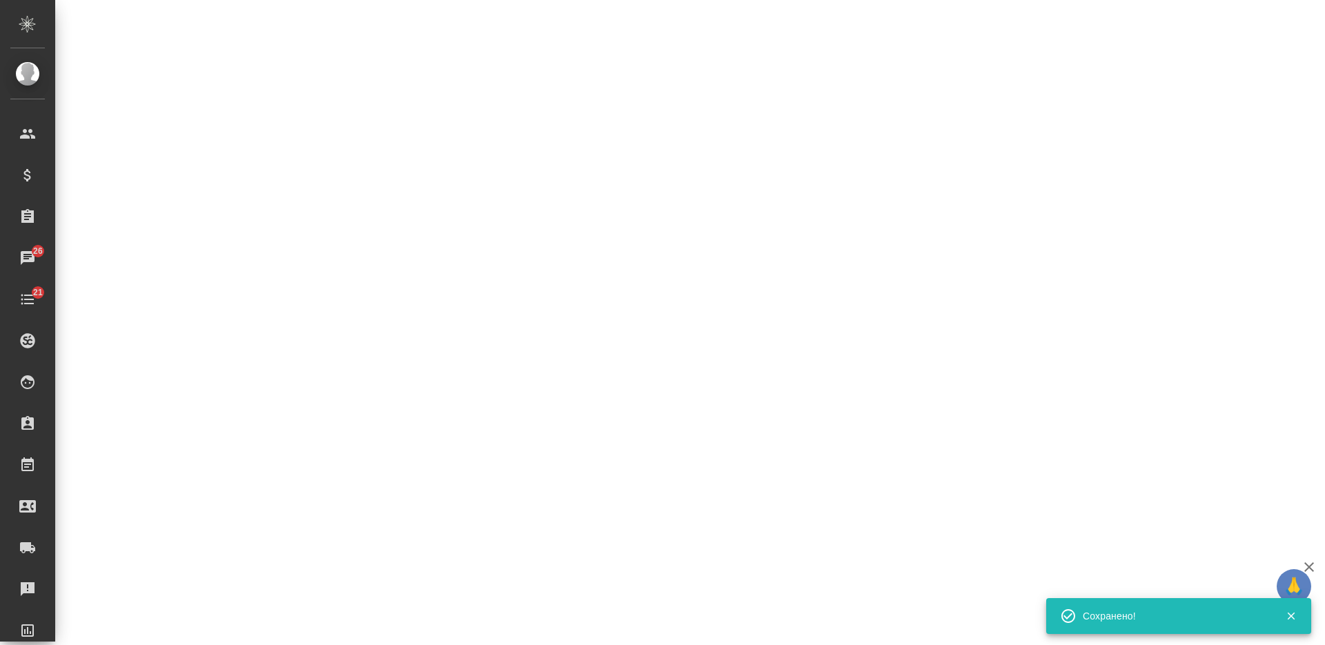
select select "RU"
